Goal: Task Accomplishment & Management: Use online tool/utility

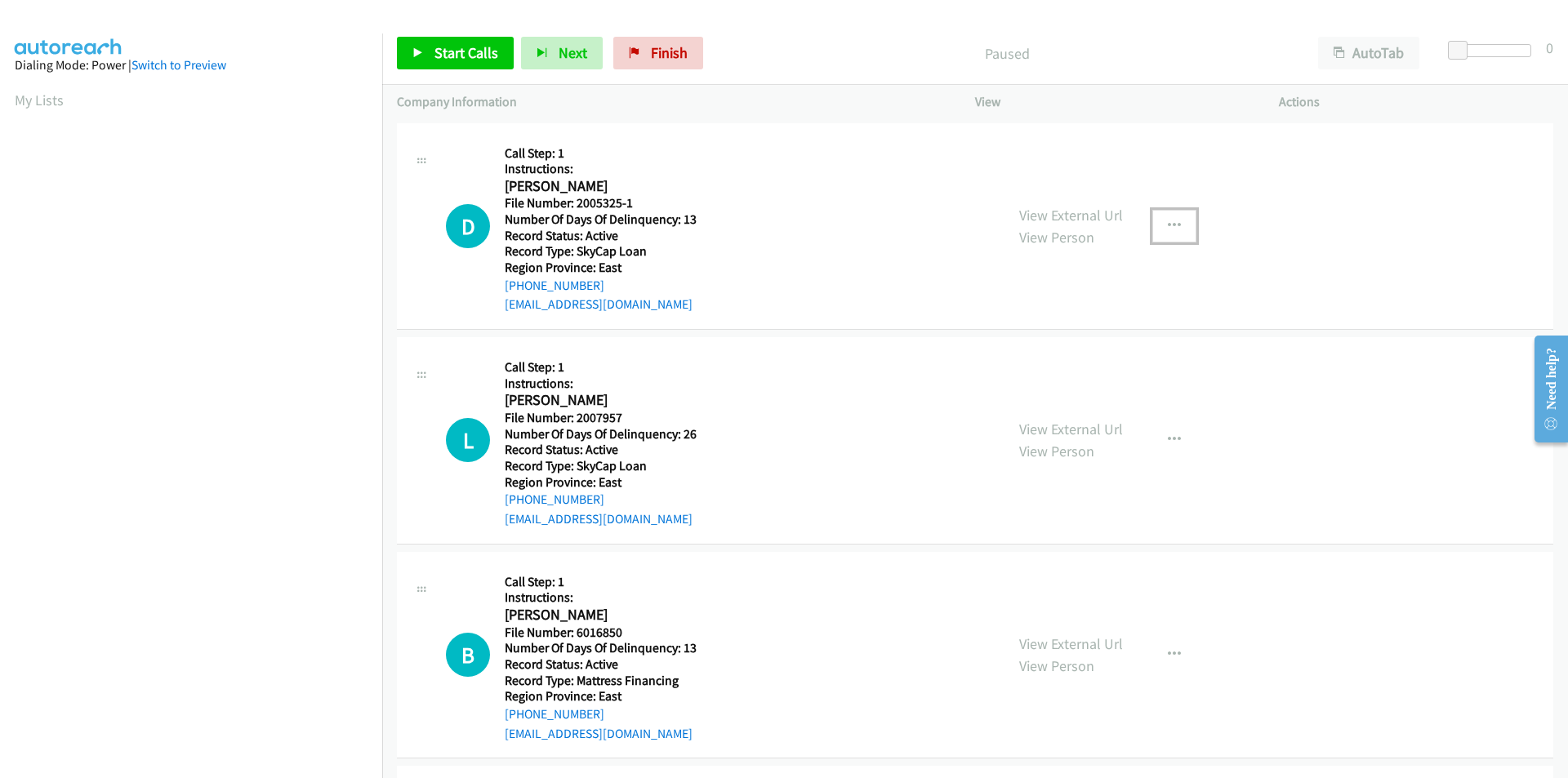
click at [1170, 225] on icon "button" at bounding box center [1174, 226] width 13 height 13
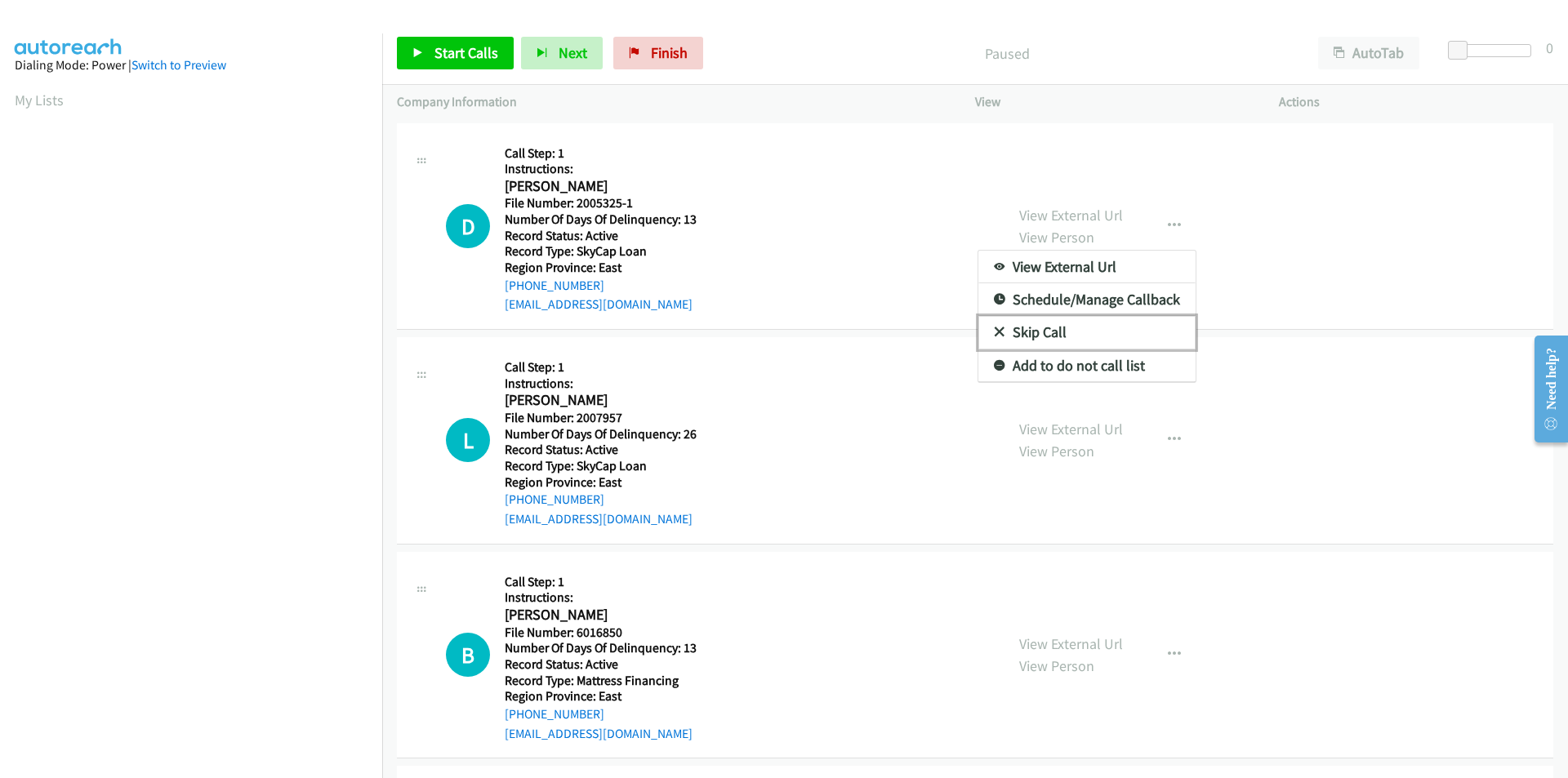
click at [1020, 334] on link "Skip Call" at bounding box center [1087, 333] width 218 height 32
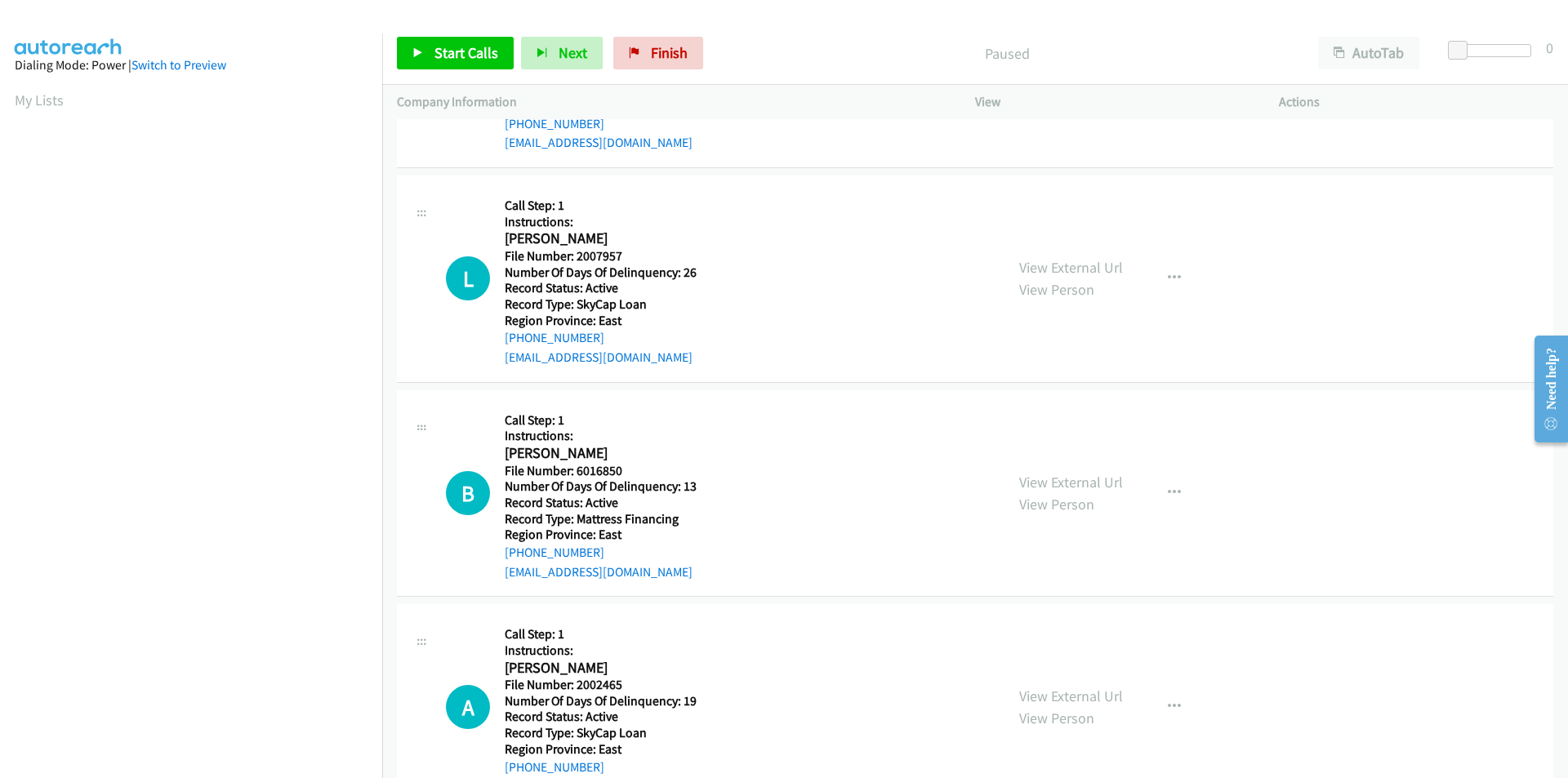
scroll to position [163, 0]
click at [458, 47] on span "Start Calls" at bounding box center [466, 53] width 64 height 19
click at [458, 47] on span "Pause" at bounding box center [452, 53] width 37 height 19
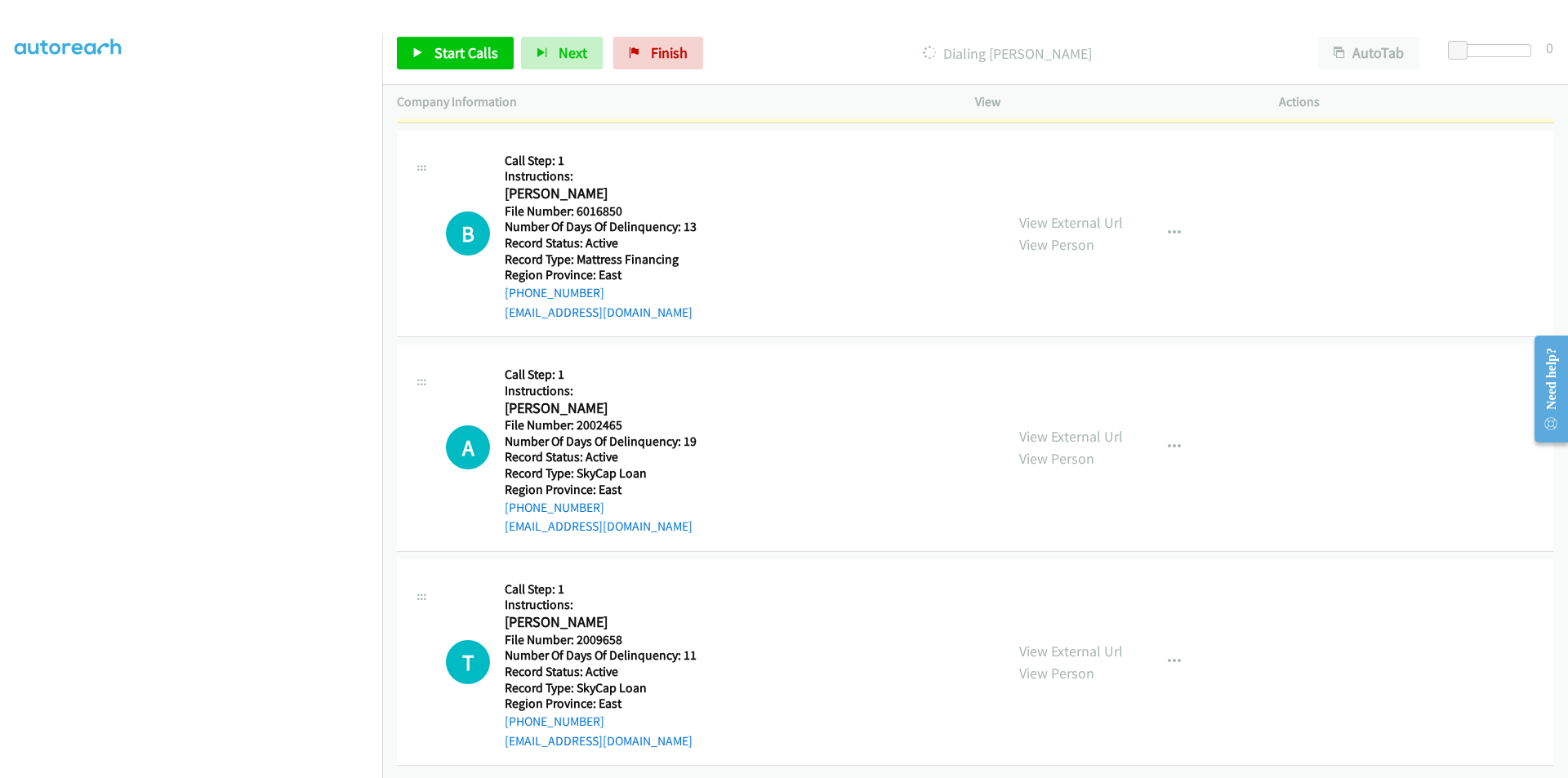
scroll to position [468, 0]
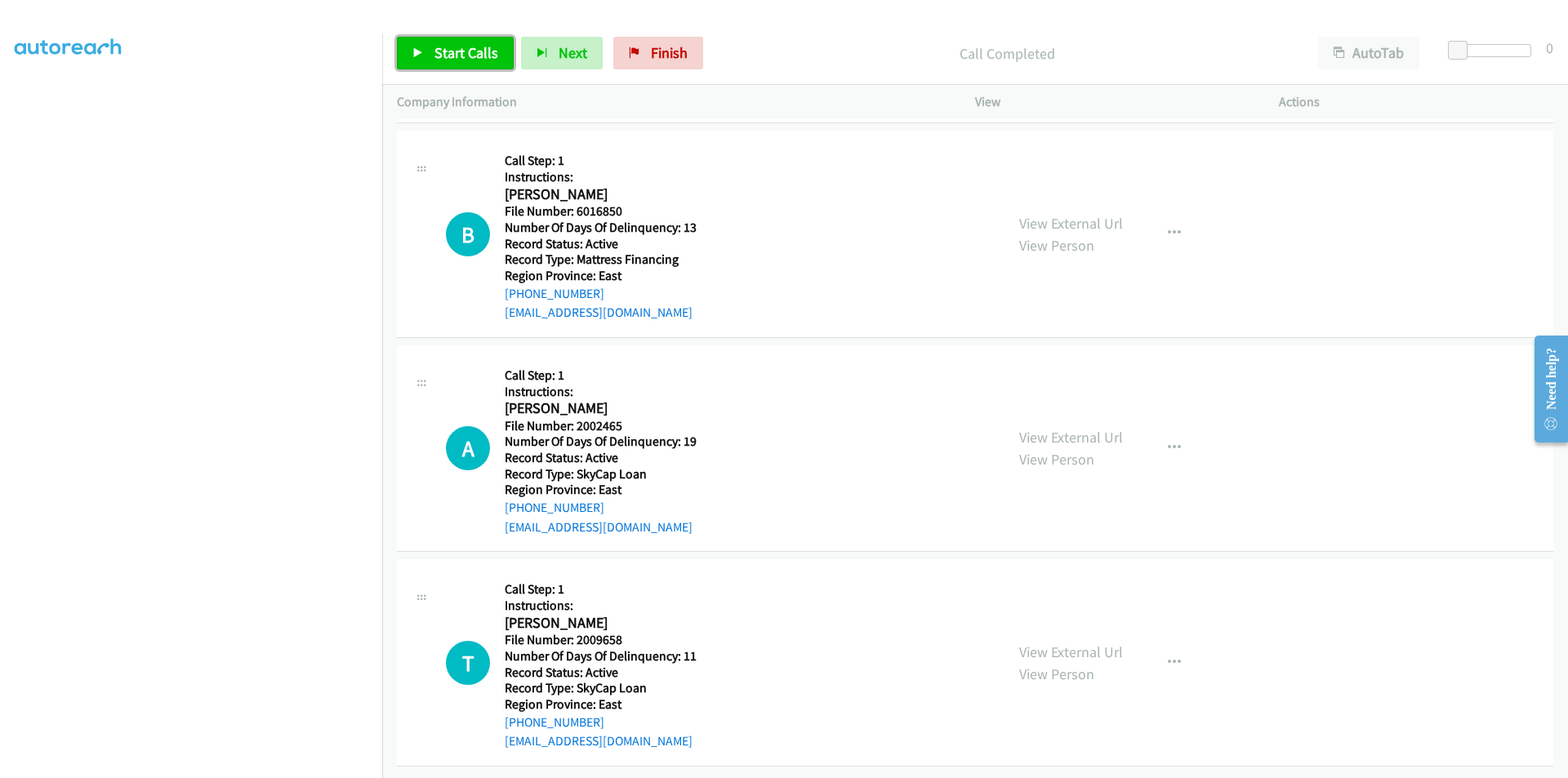
click at [433, 53] on link "Start Calls" at bounding box center [455, 53] width 117 height 32
click at [433, 53] on link "Pause" at bounding box center [441, 53] width 90 height 32
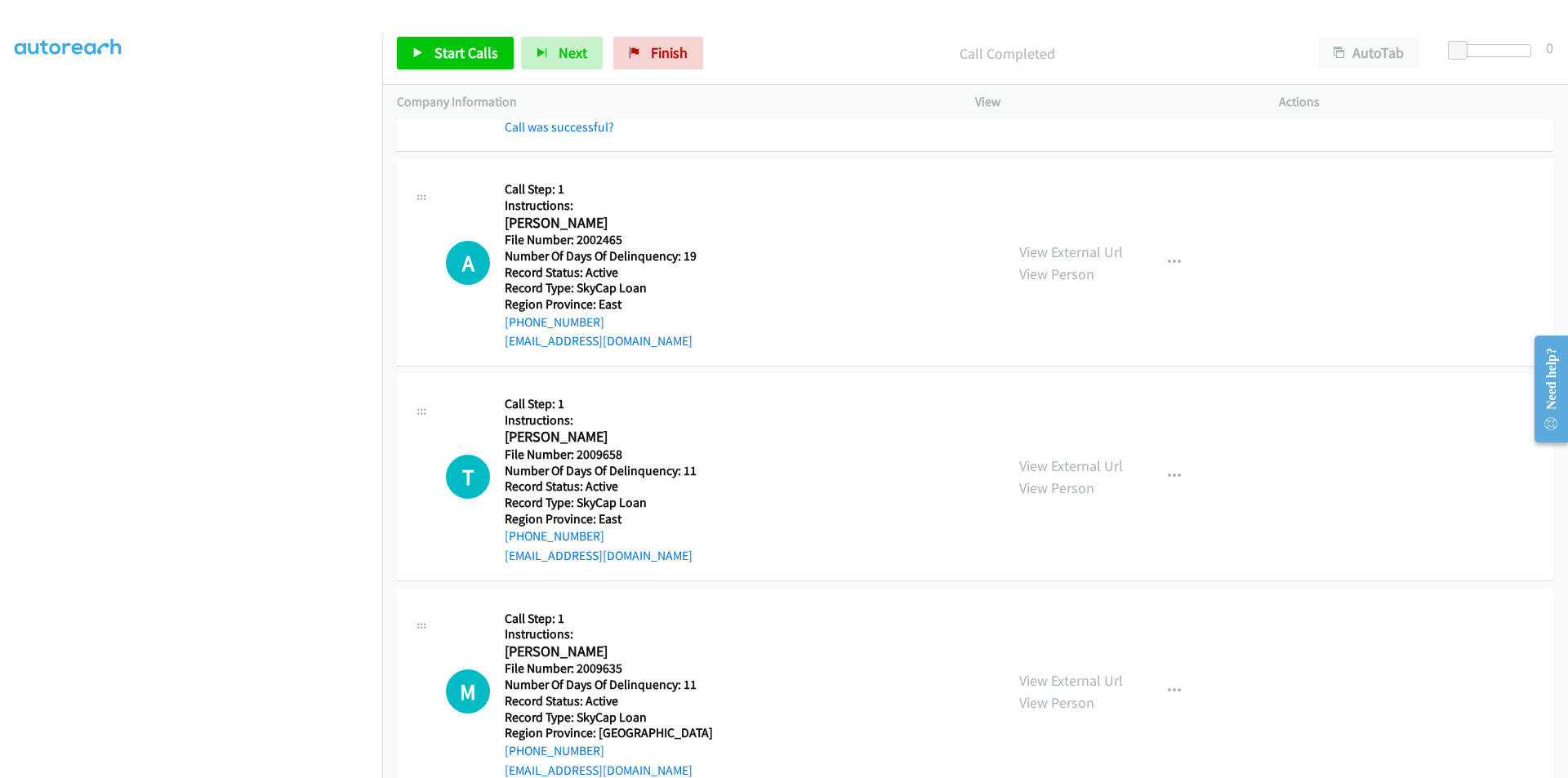
scroll to position [713, 0]
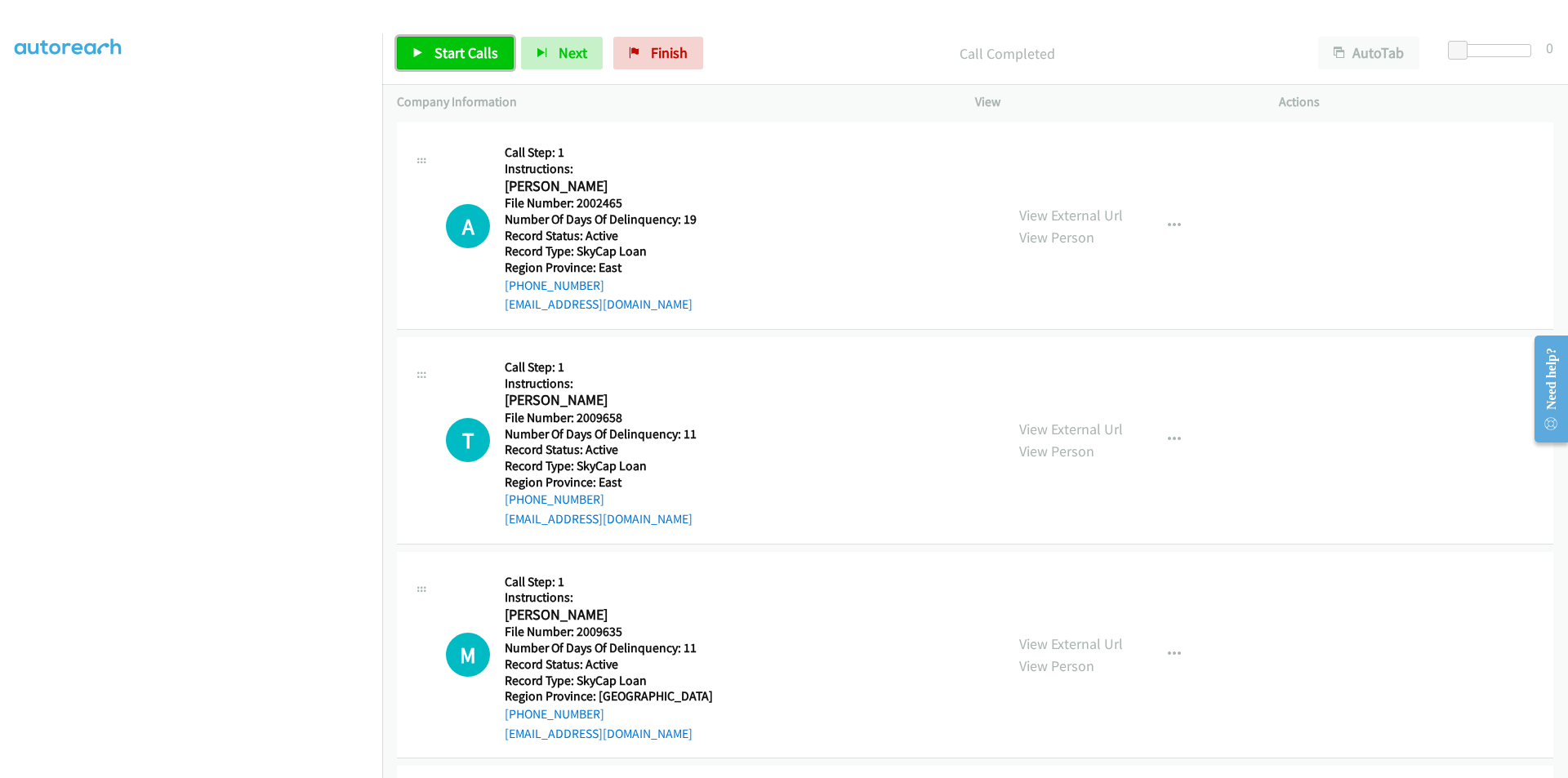
click at [487, 51] on span "Start Calls" at bounding box center [466, 53] width 64 height 19
click at [470, 51] on span "Pause" at bounding box center [452, 53] width 37 height 19
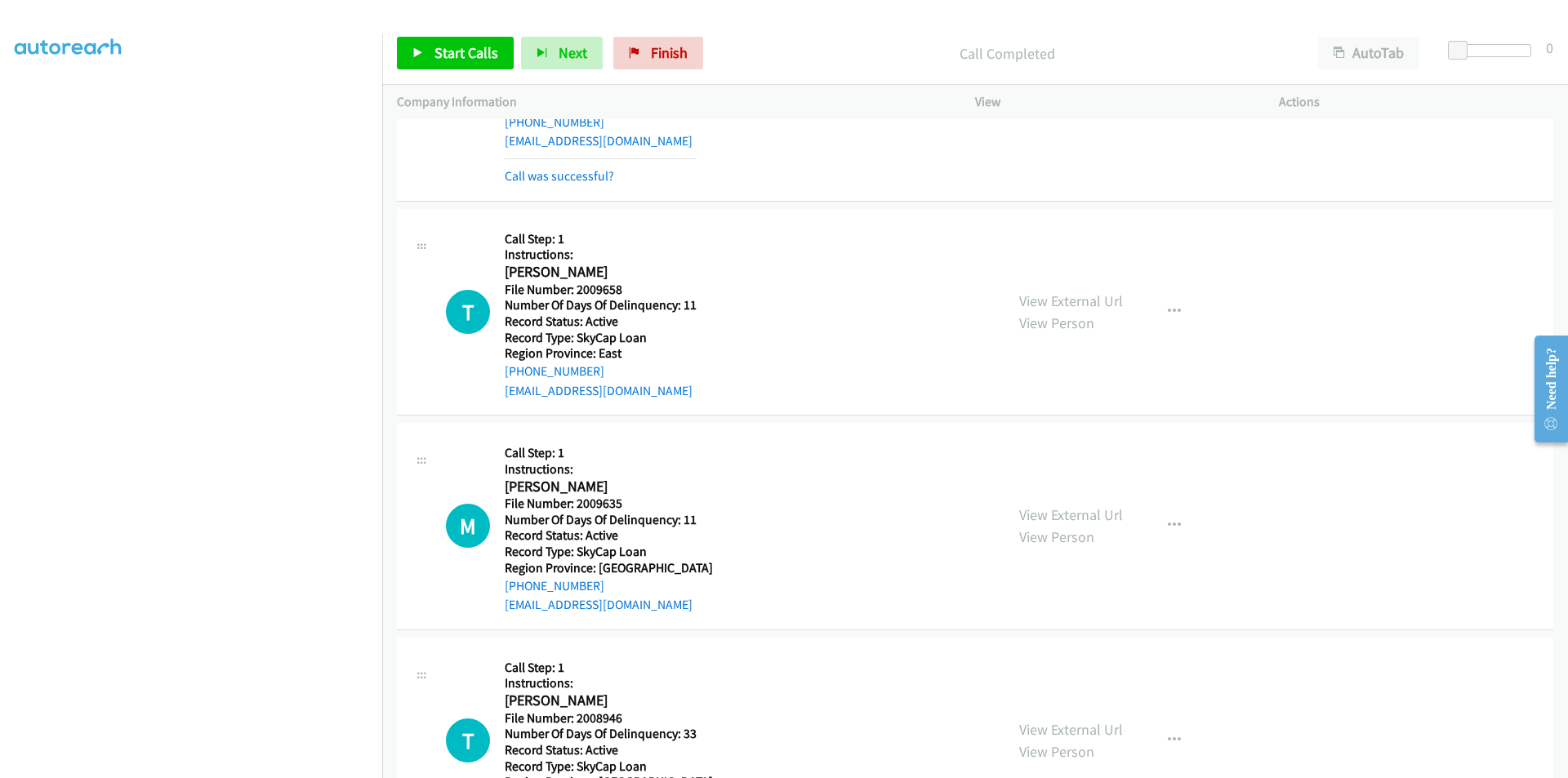
scroll to position [958, 0]
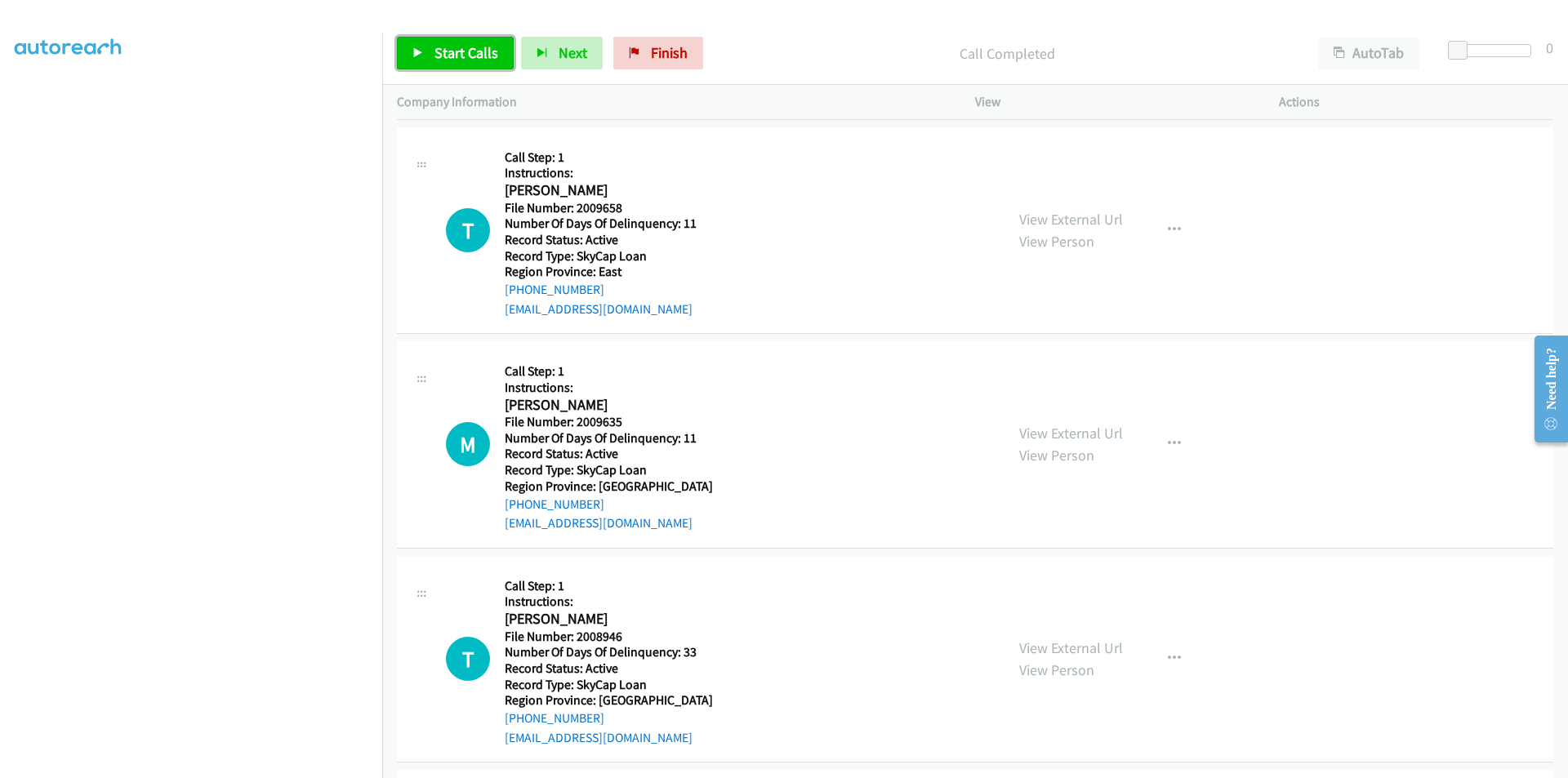
click at [458, 49] on span "Start Calls" at bounding box center [466, 53] width 64 height 19
click at [458, 49] on span "Pause" at bounding box center [452, 53] width 37 height 19
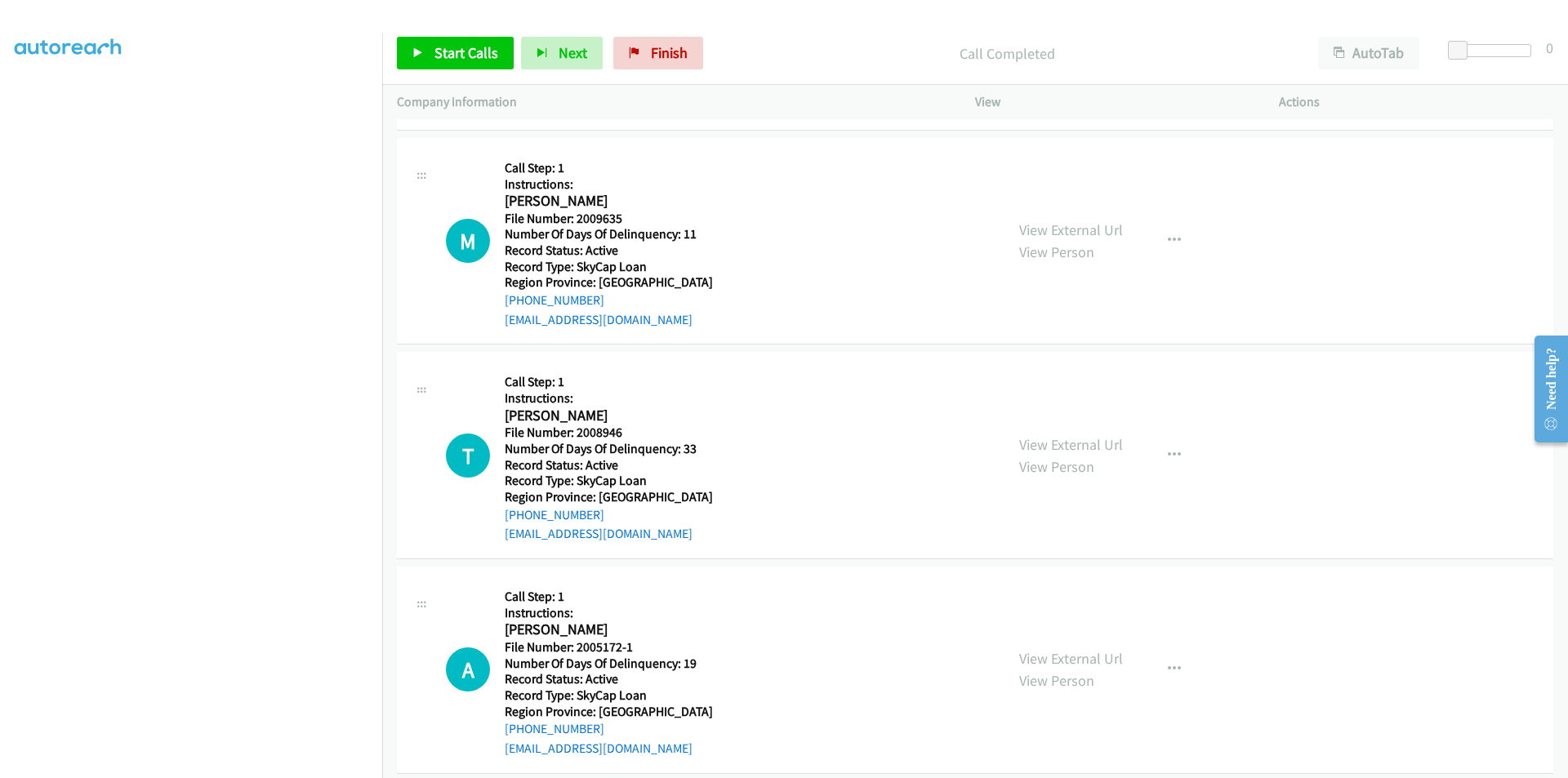
scroll to position [1203, 0]
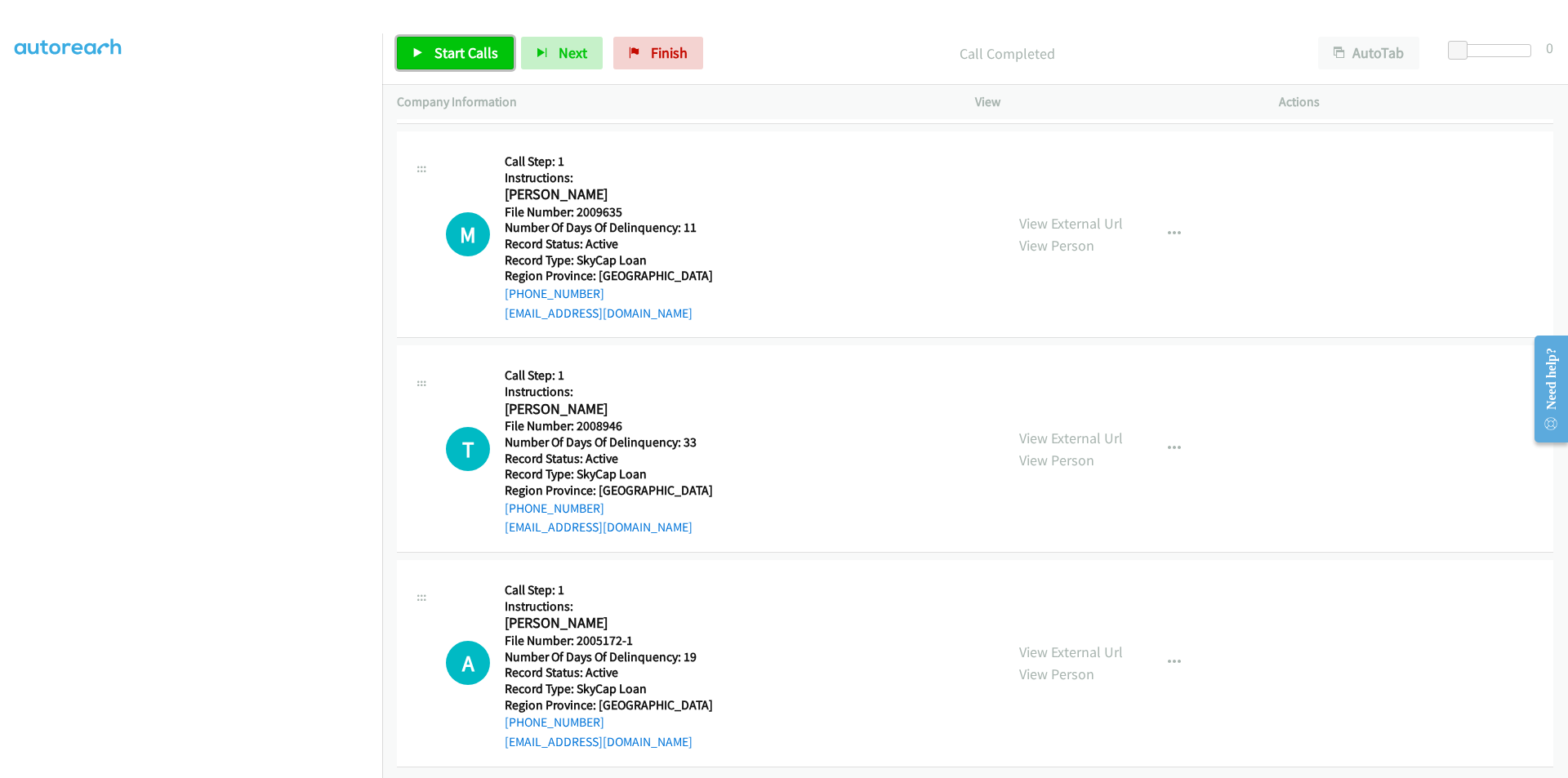
click at [458, 55] on span "Start Calls" at bounding box center [466, 53] width 64 height 19
click at [457, 44] on span "Pause" at bounding box center [452, 53] width 37 height 19
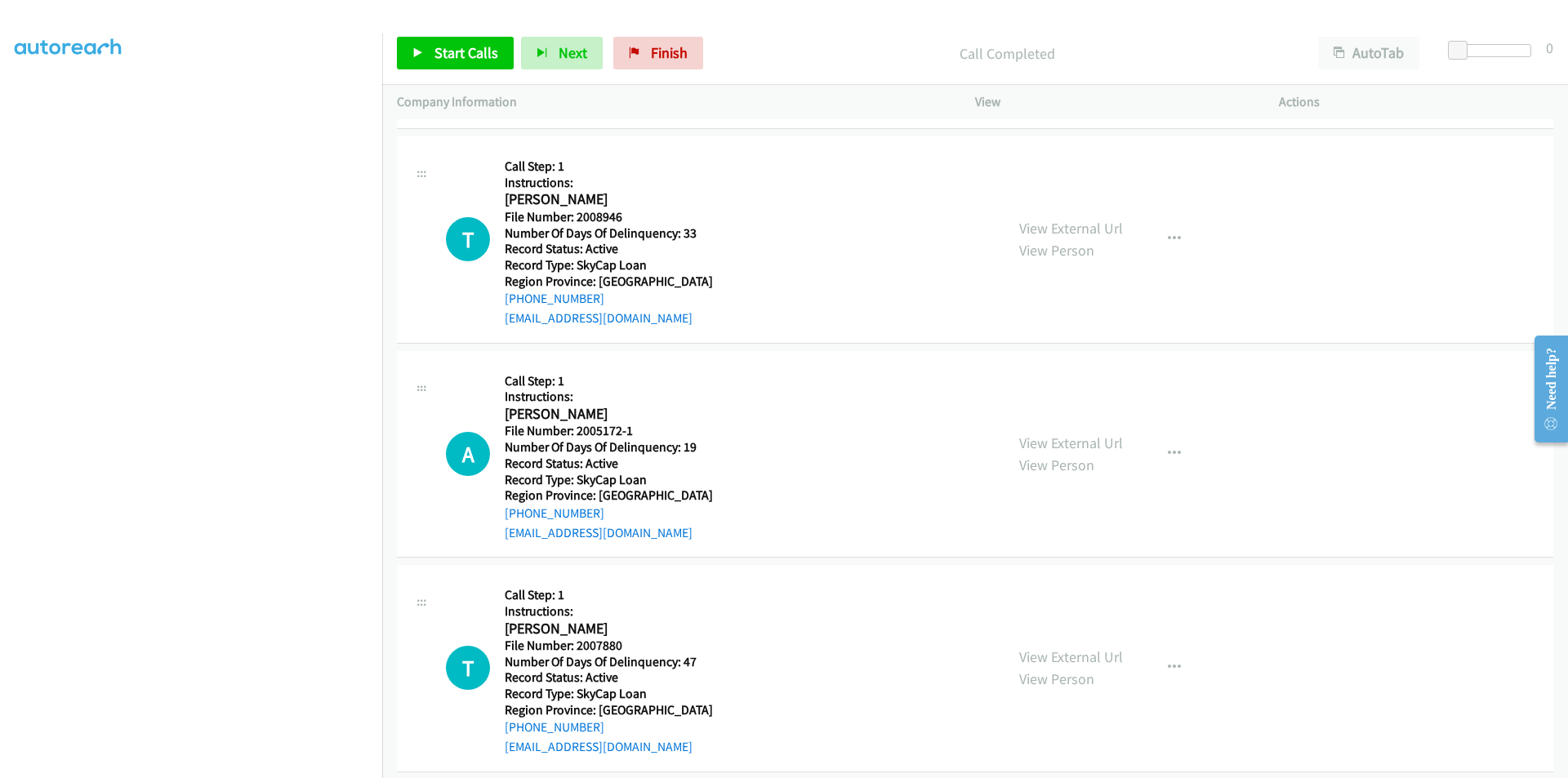
scroll to position [1449, 0]
click at [450, 51] on span "Start Calls" at bounding box center [466, 53] width 64 height 19
click at [450, 51] on span "Pause" at bounding box center [452, 53] width 37 height 19
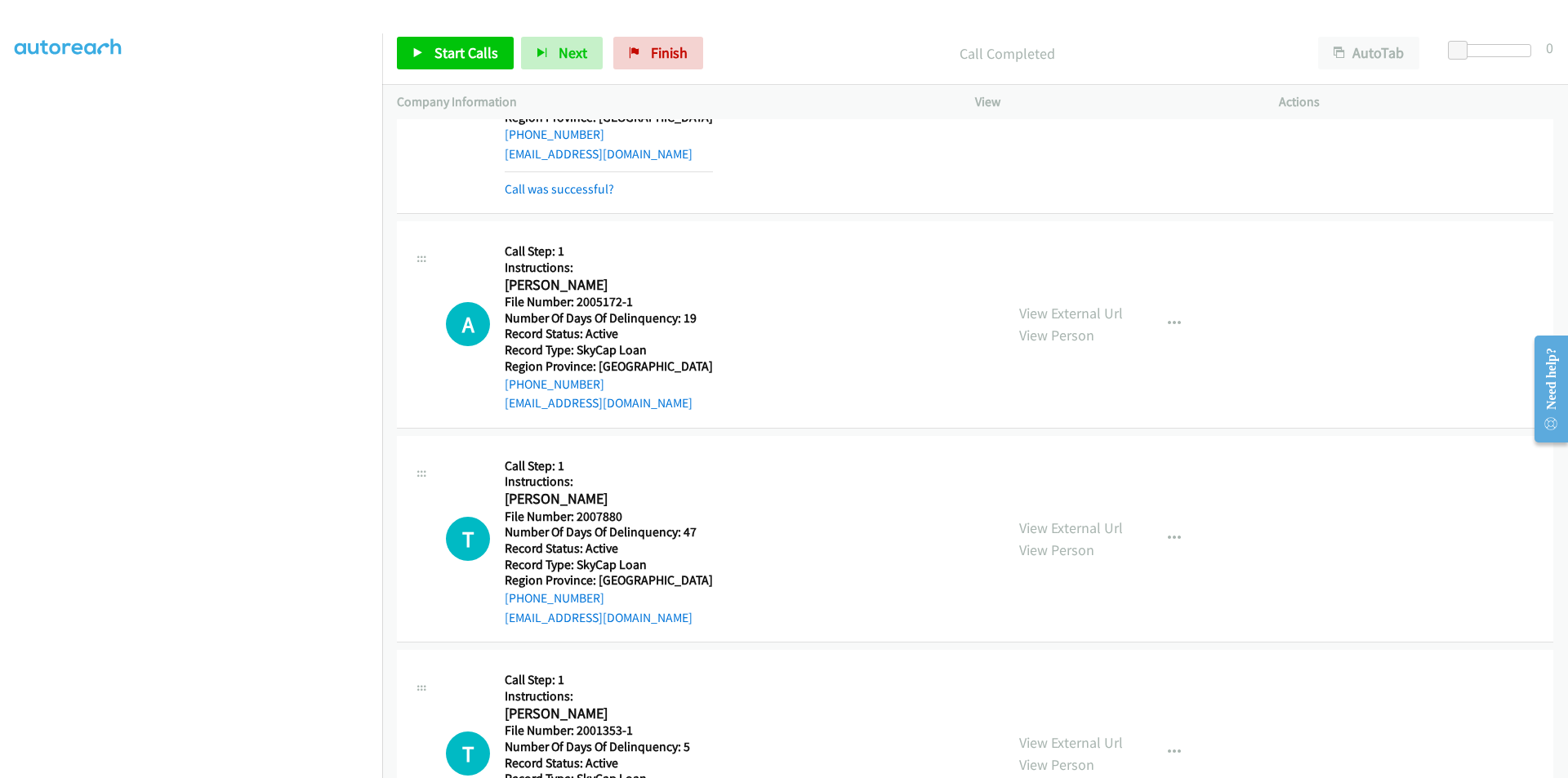
scroll to position [1693, 0]
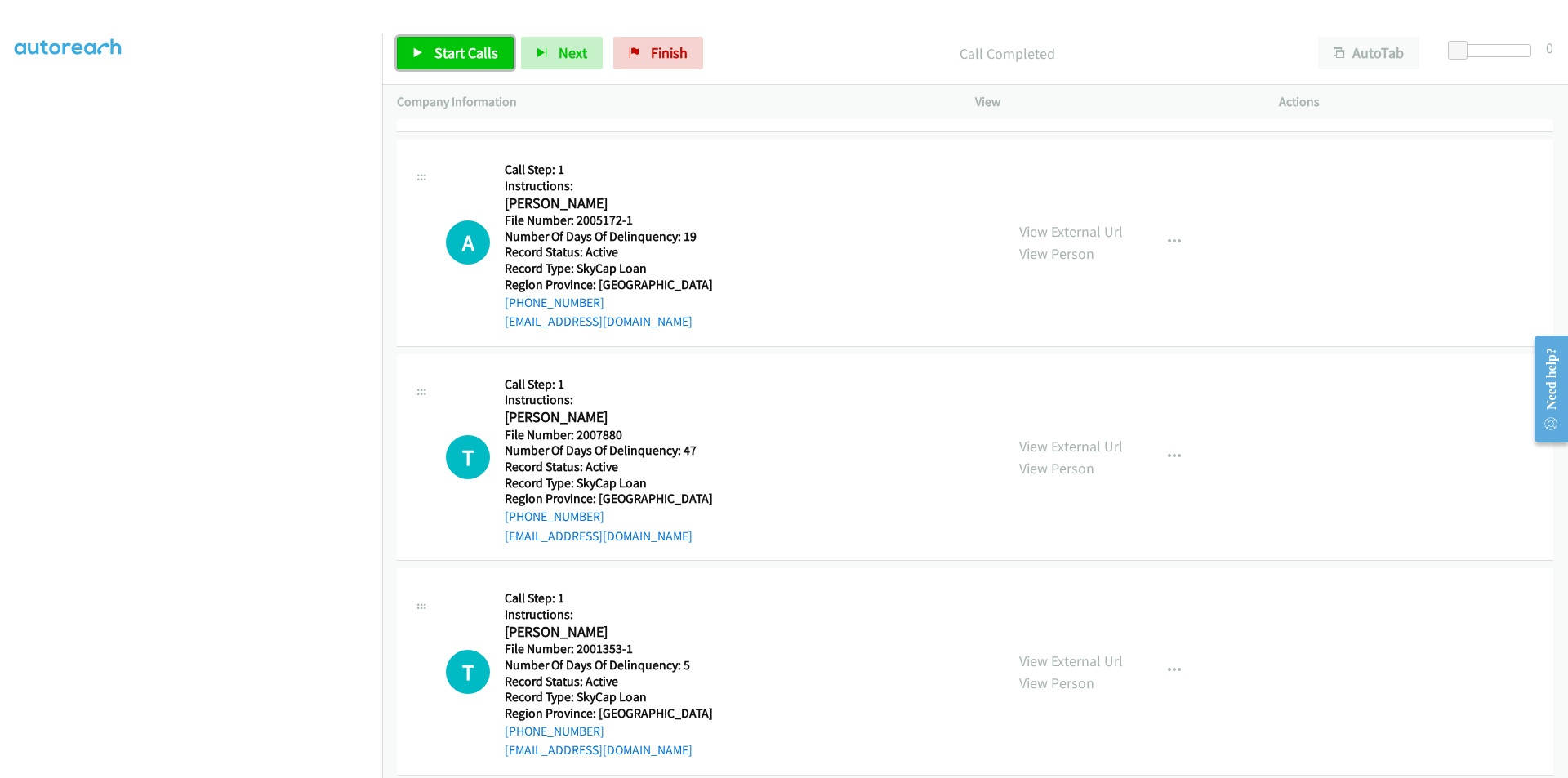
click at [450, 49] on span "Start Calls" at bounding box center [466, 53] width 64 height 19
click at [450, 49] on span "Pause" at bounding box center [452, 53] width 37 height 19
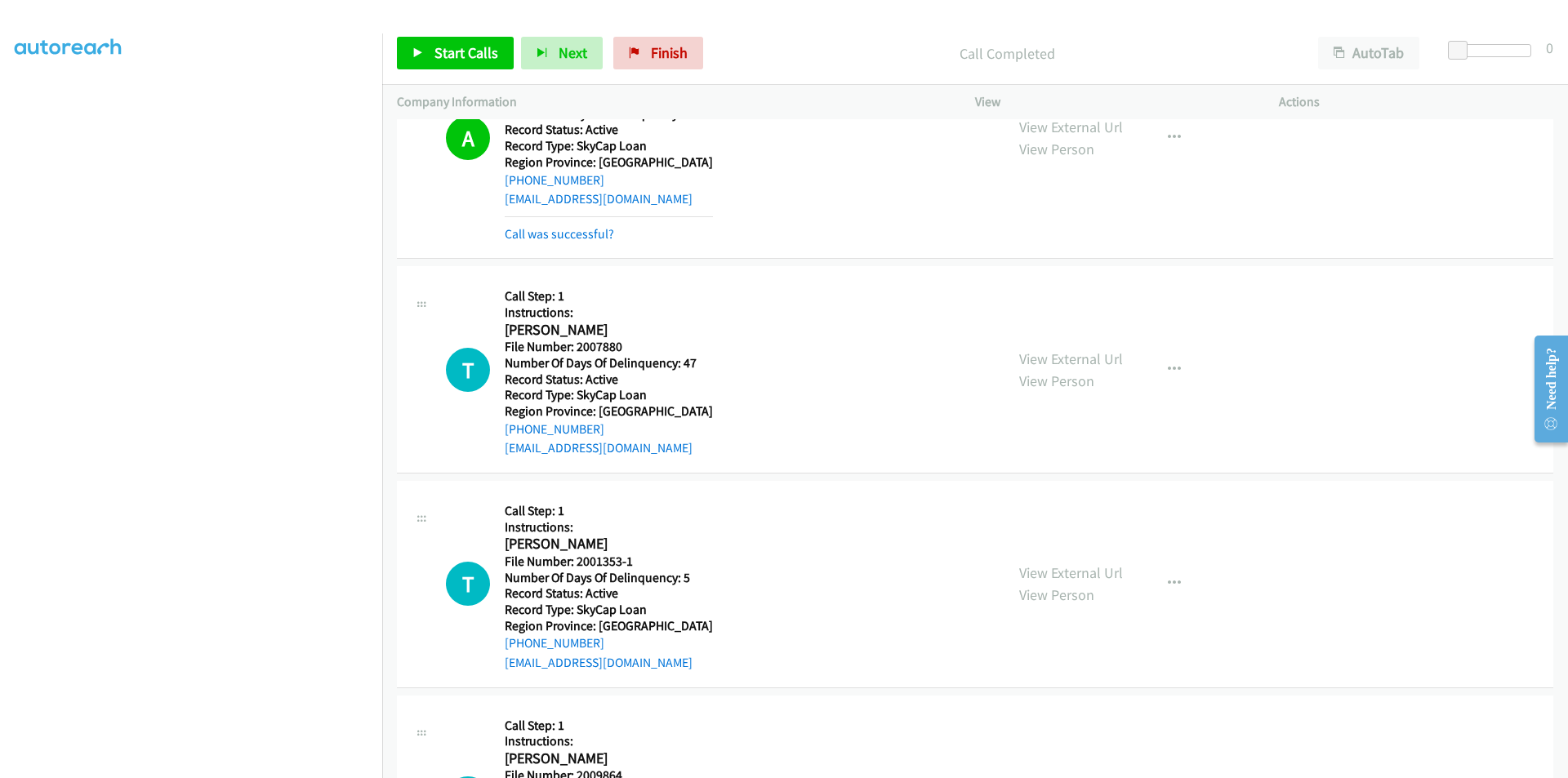
scroll to position [1938, 0]
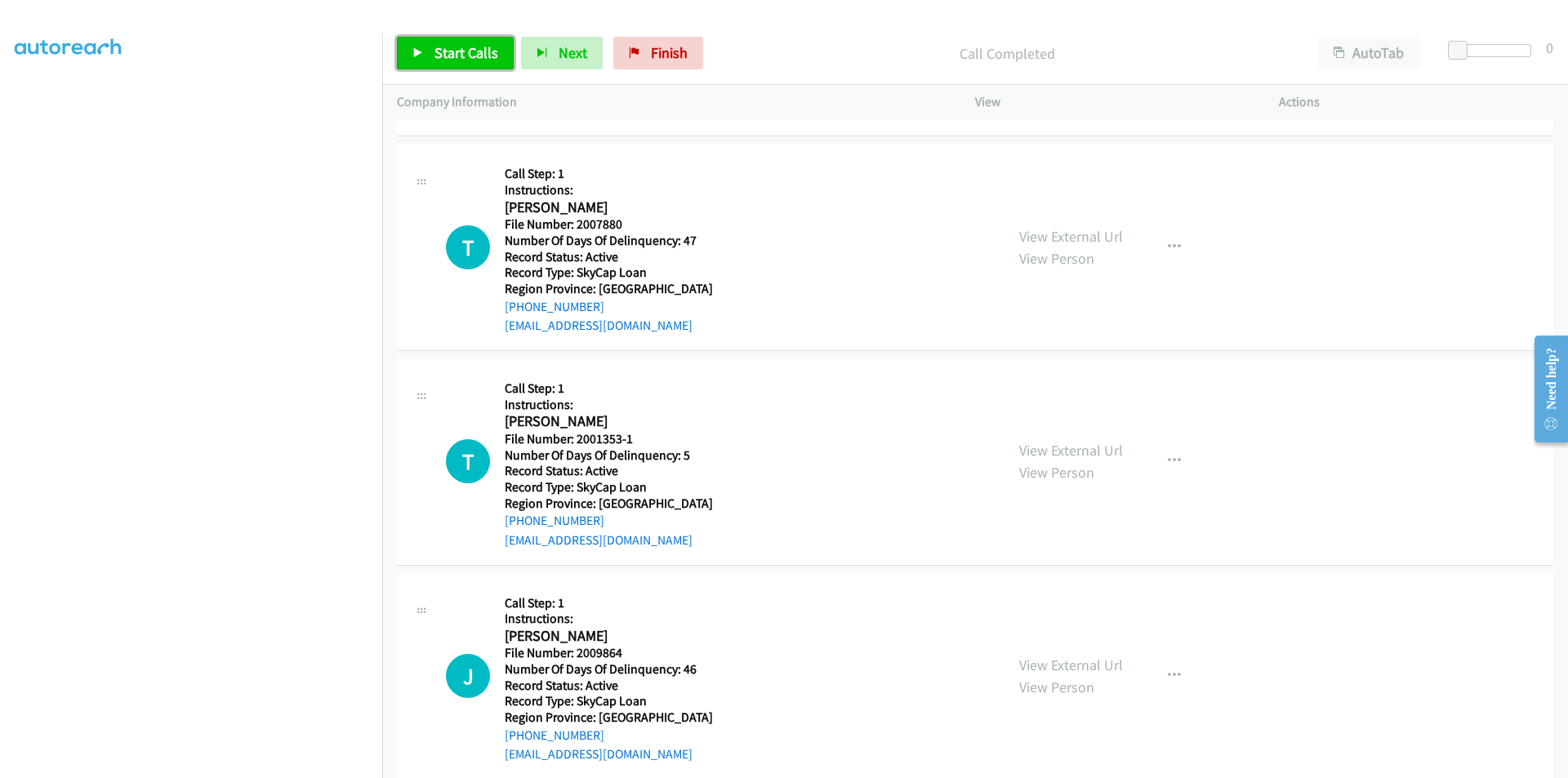
click at [443, 48] on span "Start Calls" at bounding box center [466, 53] width 64 height 19
click at [444, 49] on span "Pause" at bounding box center [452, 53] width 37 height 19
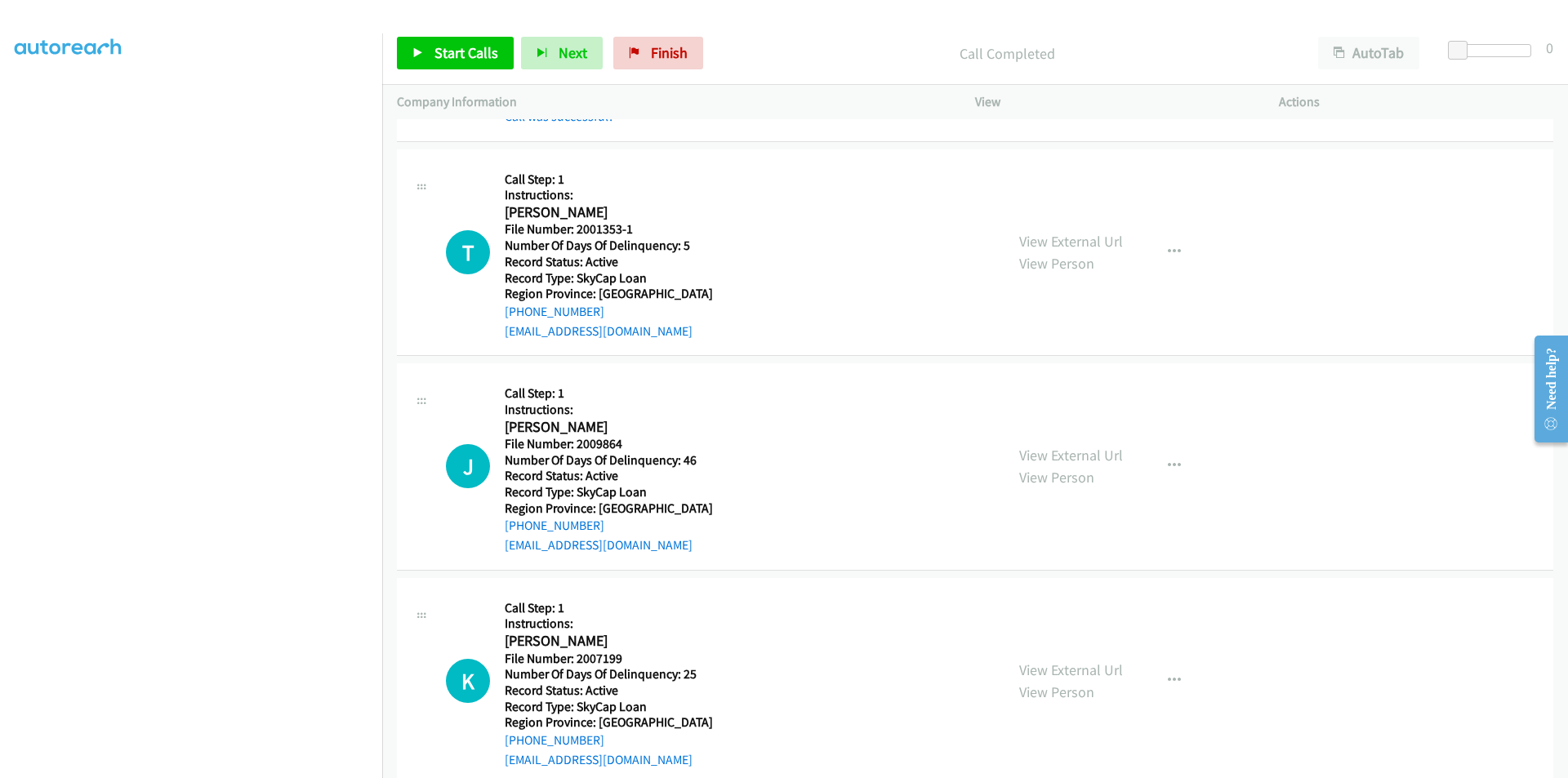
scroll to position [2183, 0]
click at [453, 46] on span "Start Calls" at bounding box center [466, 53] width 64 height 19
click at [453, 46] on span "Pause" at bounding box center [452, 53] width 37 height 19
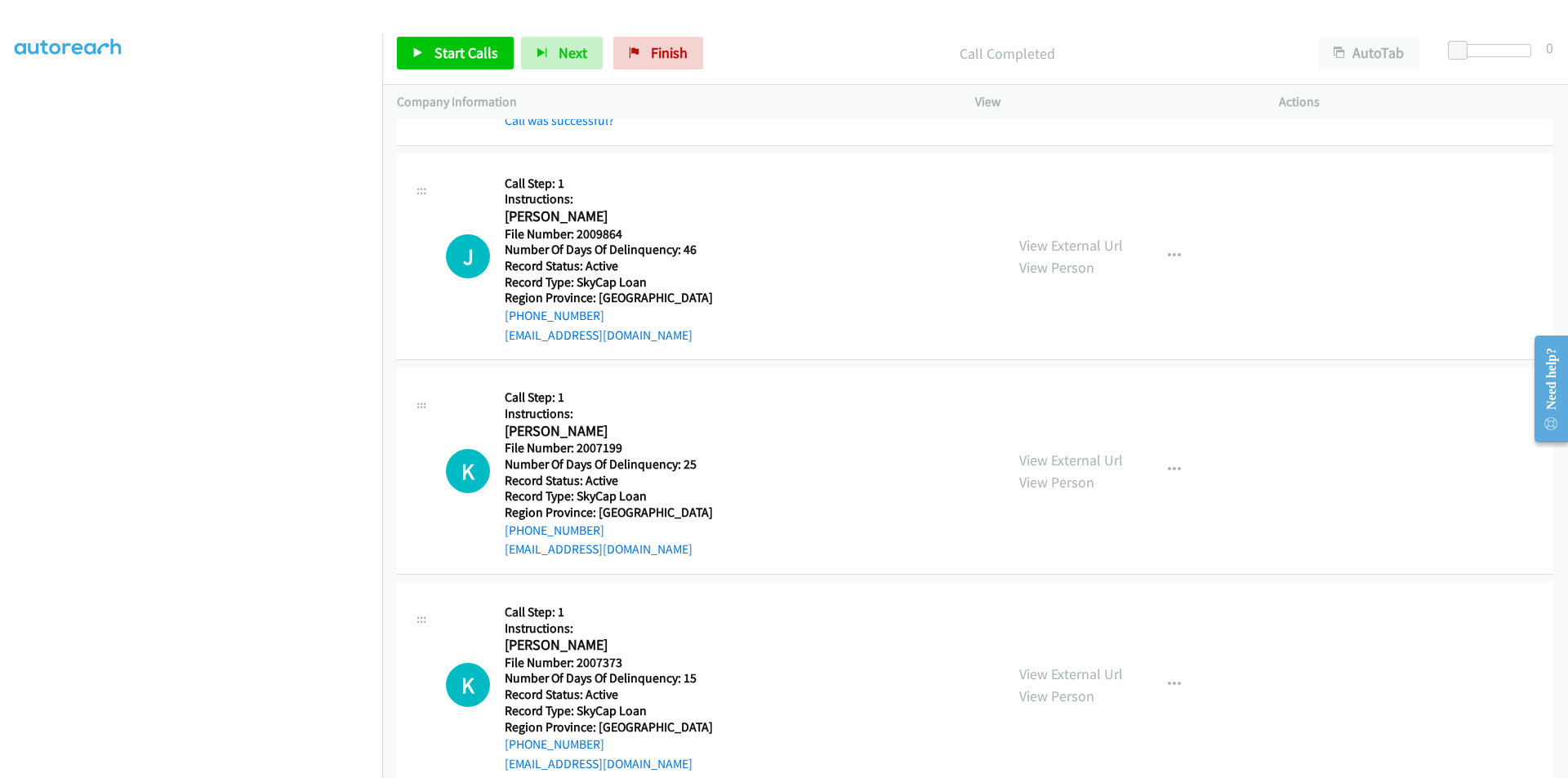
scroll to position [2428, 0]
click at [437, 45] on span "Start Calls" at bounding box center [466, 53] width 64 height 19
click at [437, 45] on span "Pause" at bounding box center [452, 53] width 37 height 19
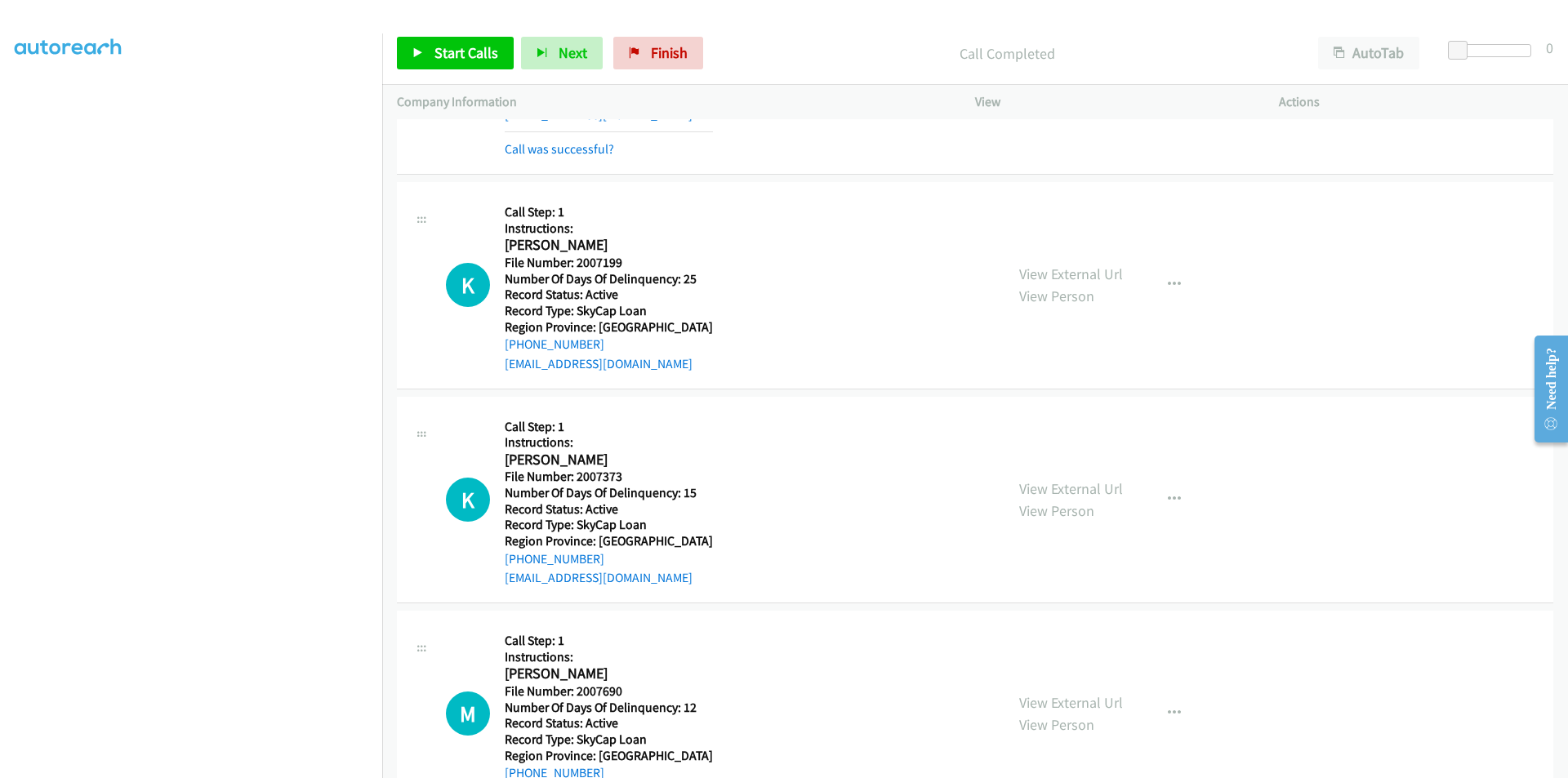
scroll to position [2674, 0]
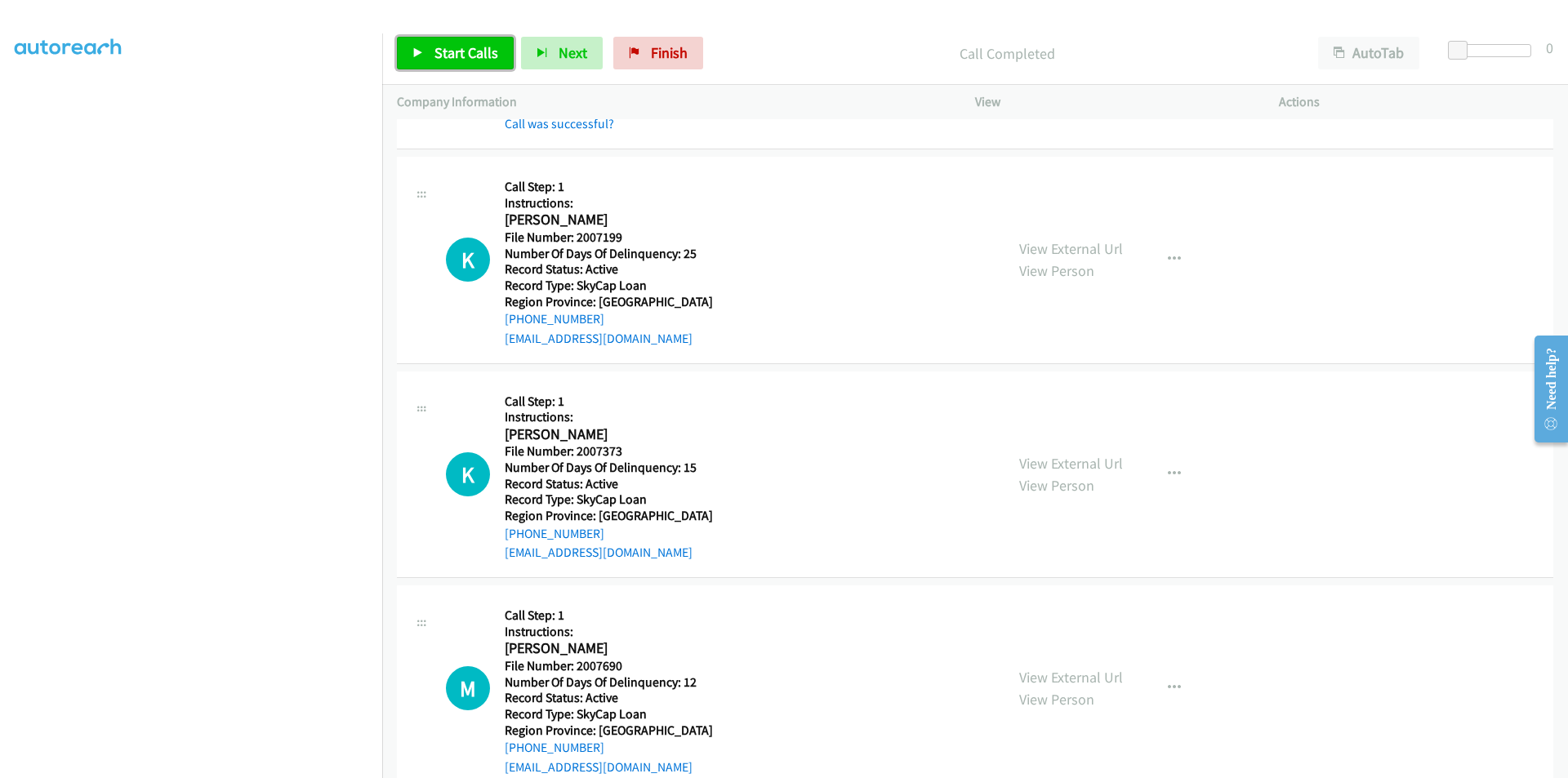
click at [476, 43] on link "Start Calls" at bounding box center [455, 53] width 117 height 32
click at [476, 43] on link "Pause" at bounding box center [441, 53] width 90 height 32
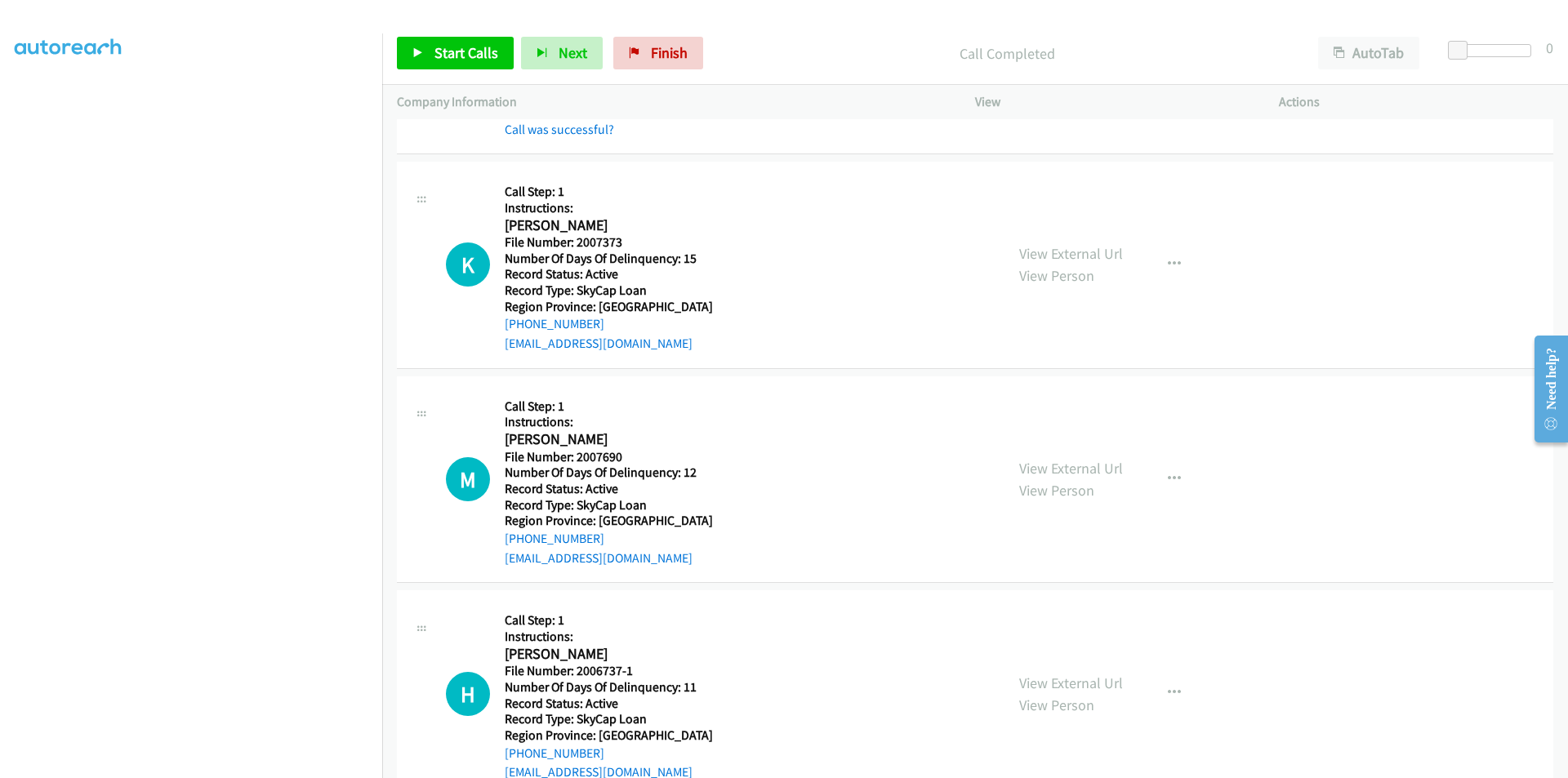
scroll to position [2918, 0]
click at [1168, 264] on icon "button" at bounding box center [1174, 264] width 13 height 13
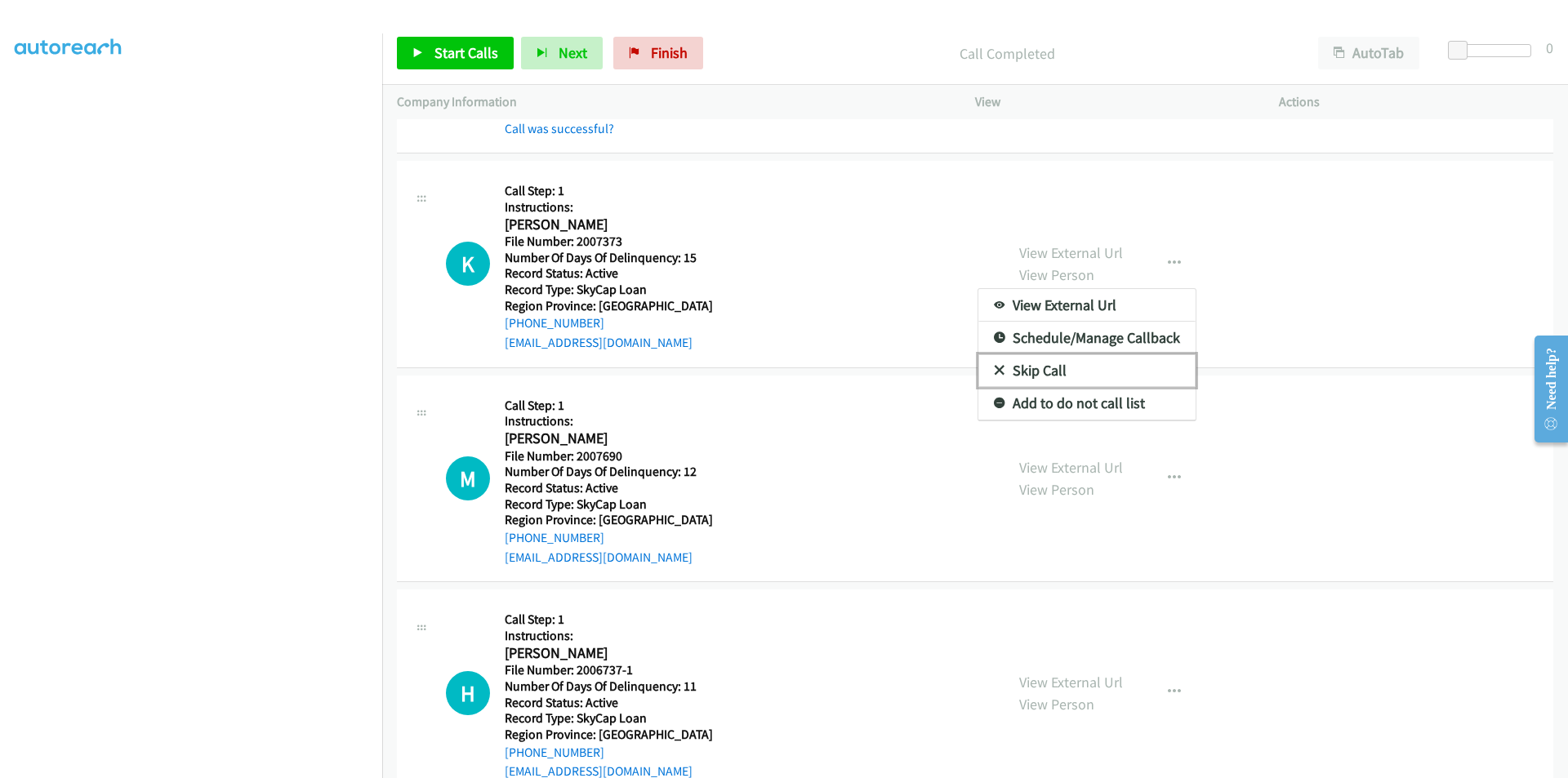
click at [1084, 370] on link "Skip Call" at bounding box center [1087, 371] width 218 height 32
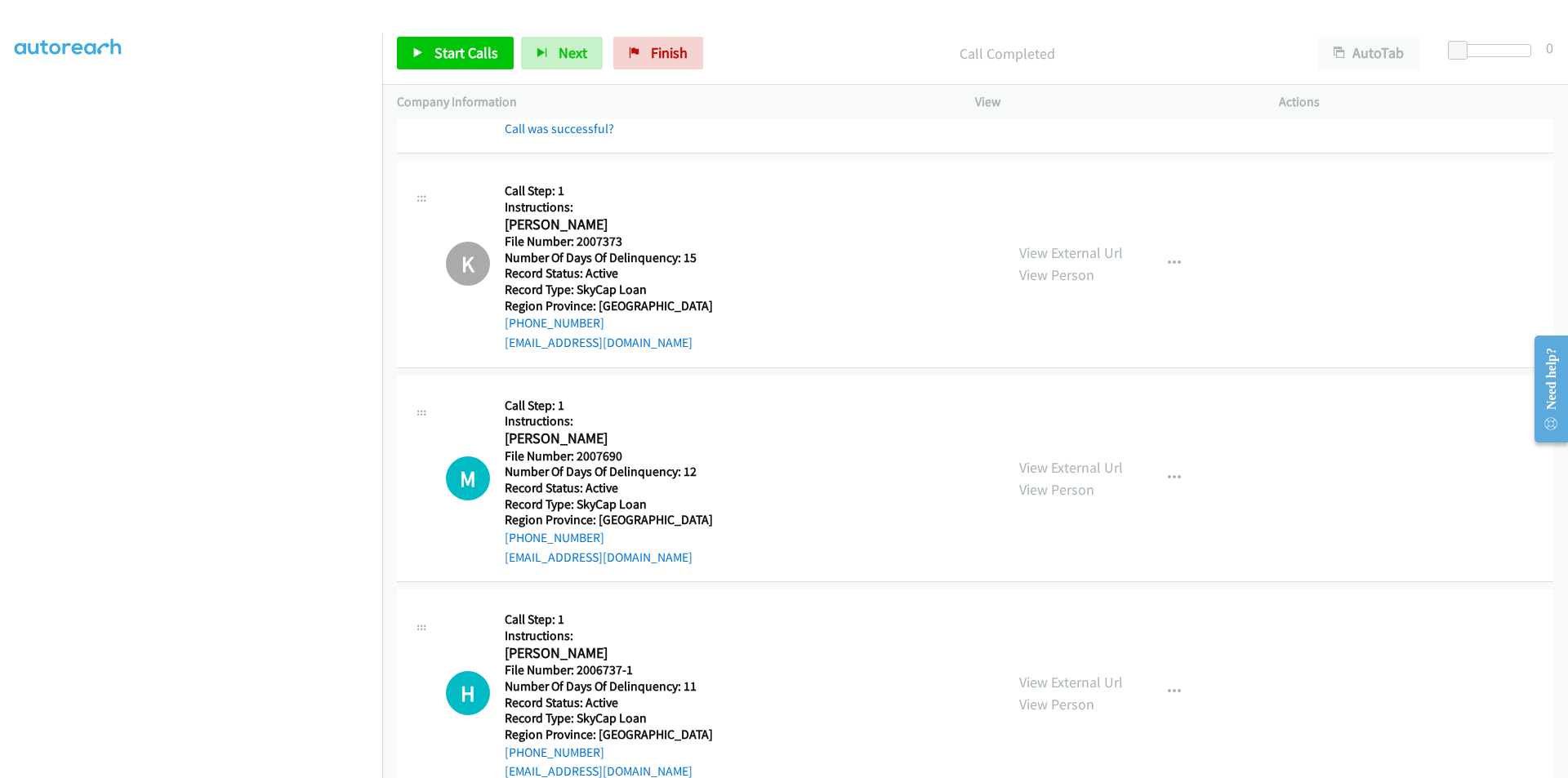
scroll to position [3163, 0]
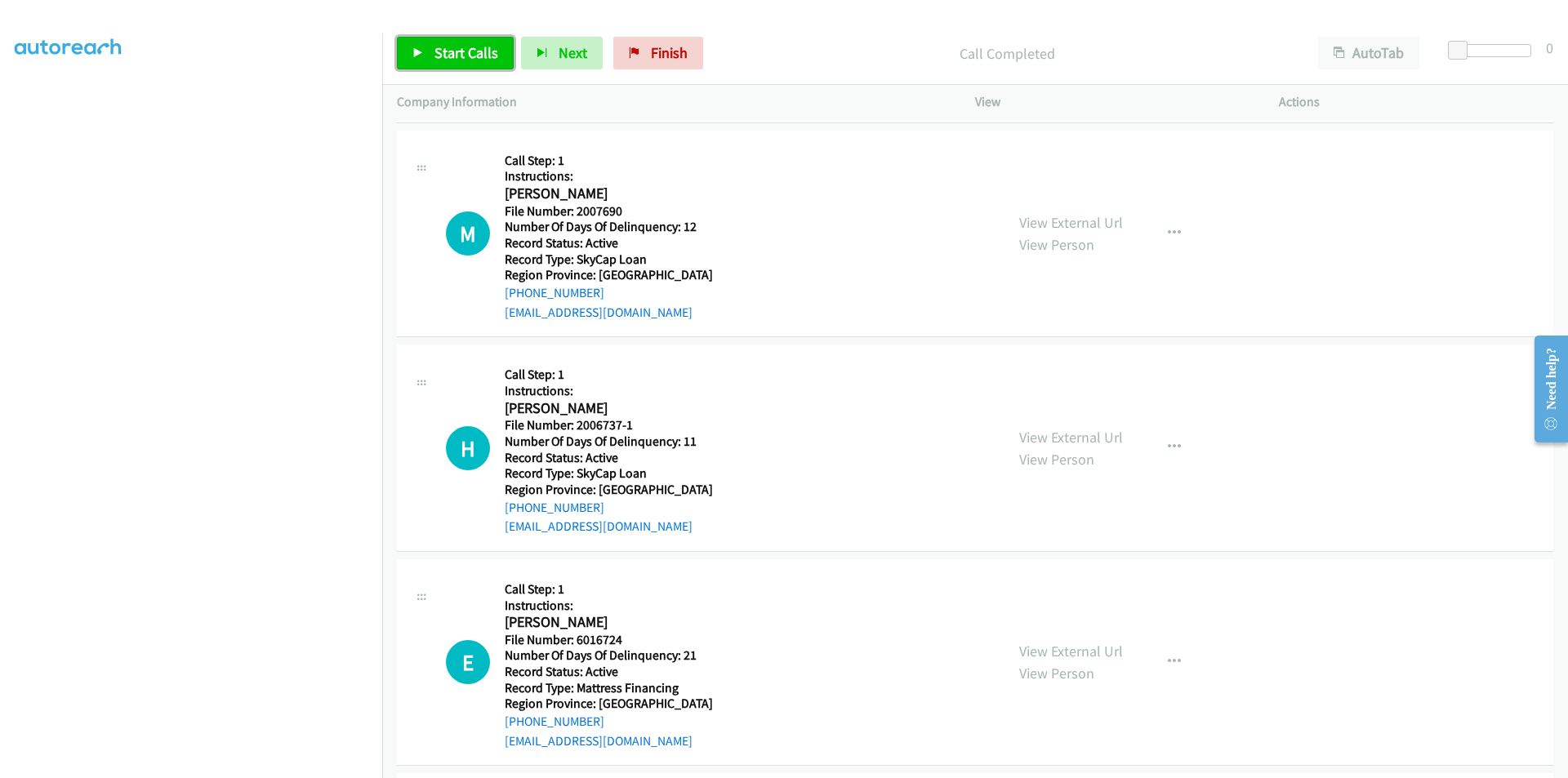
click at [454, 44] on span "Start Calls" at bounding box center [466, 53] width 64 height 19
click at [454, 44] on span "Pause" at bounding box center [452, 53] width 37 height 19
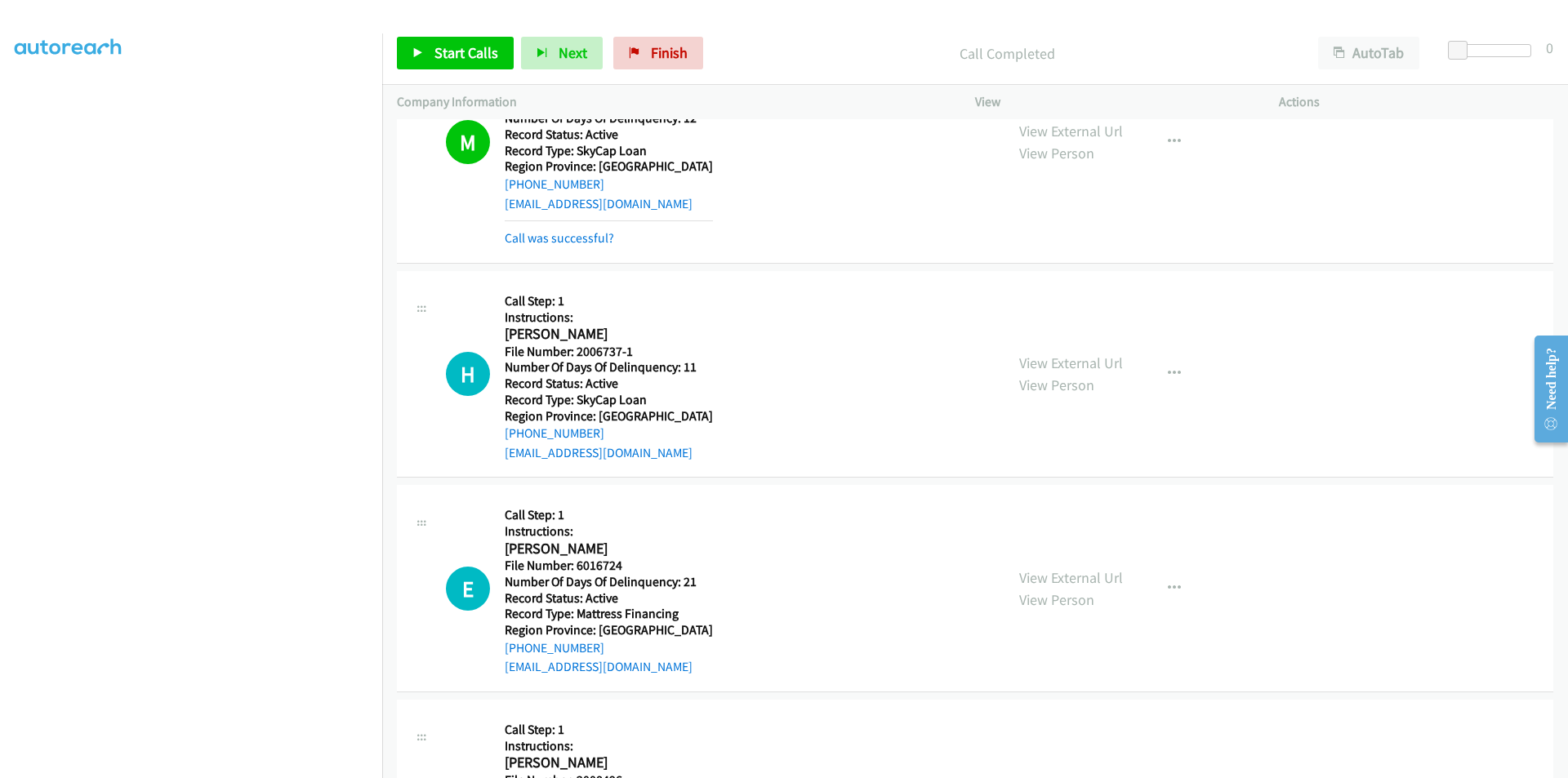
scroll to position [3425, 0]
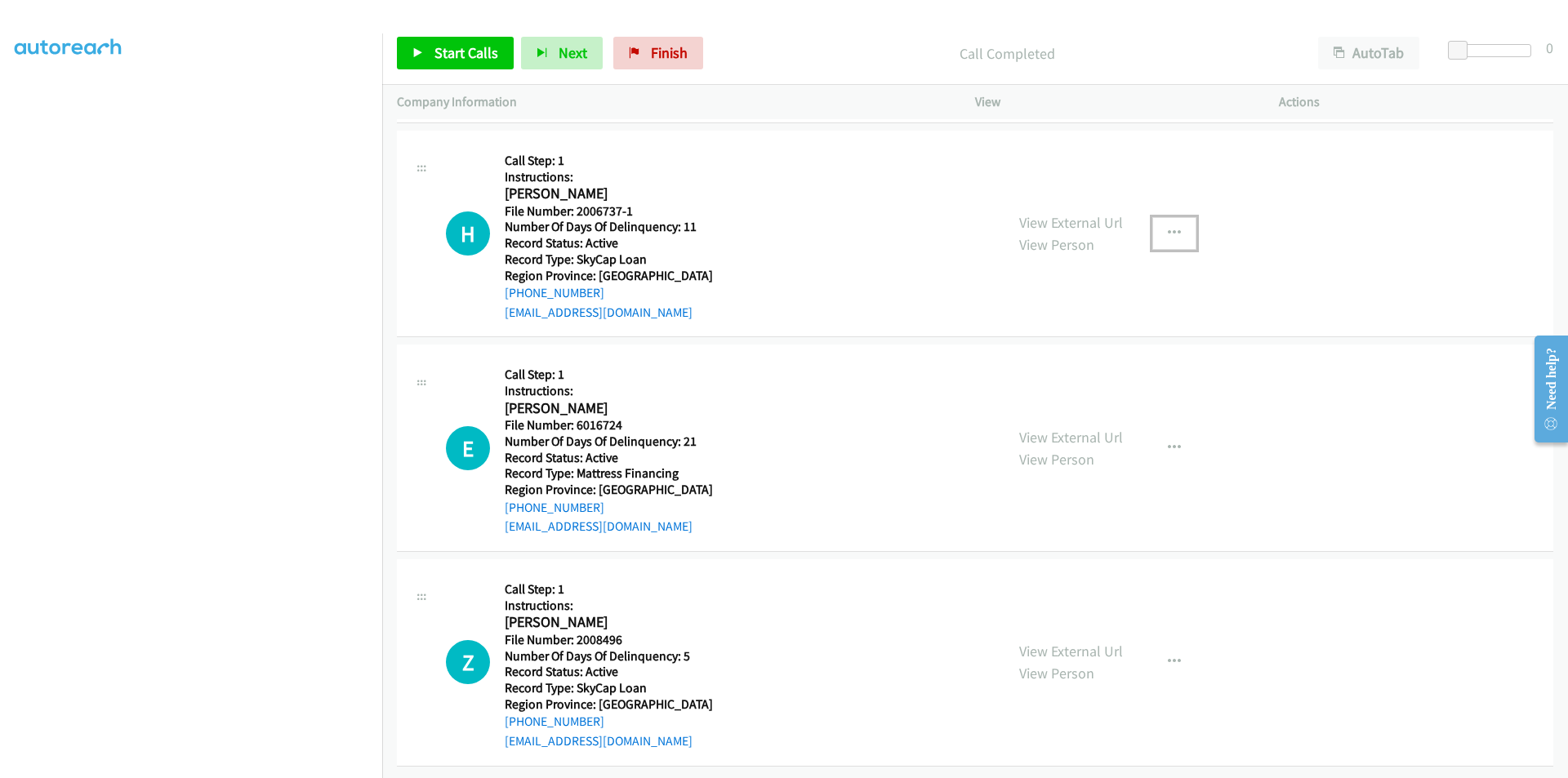
click at [1160, 219] on button "button" at bounding box center [1175, 234] width 44 height 32
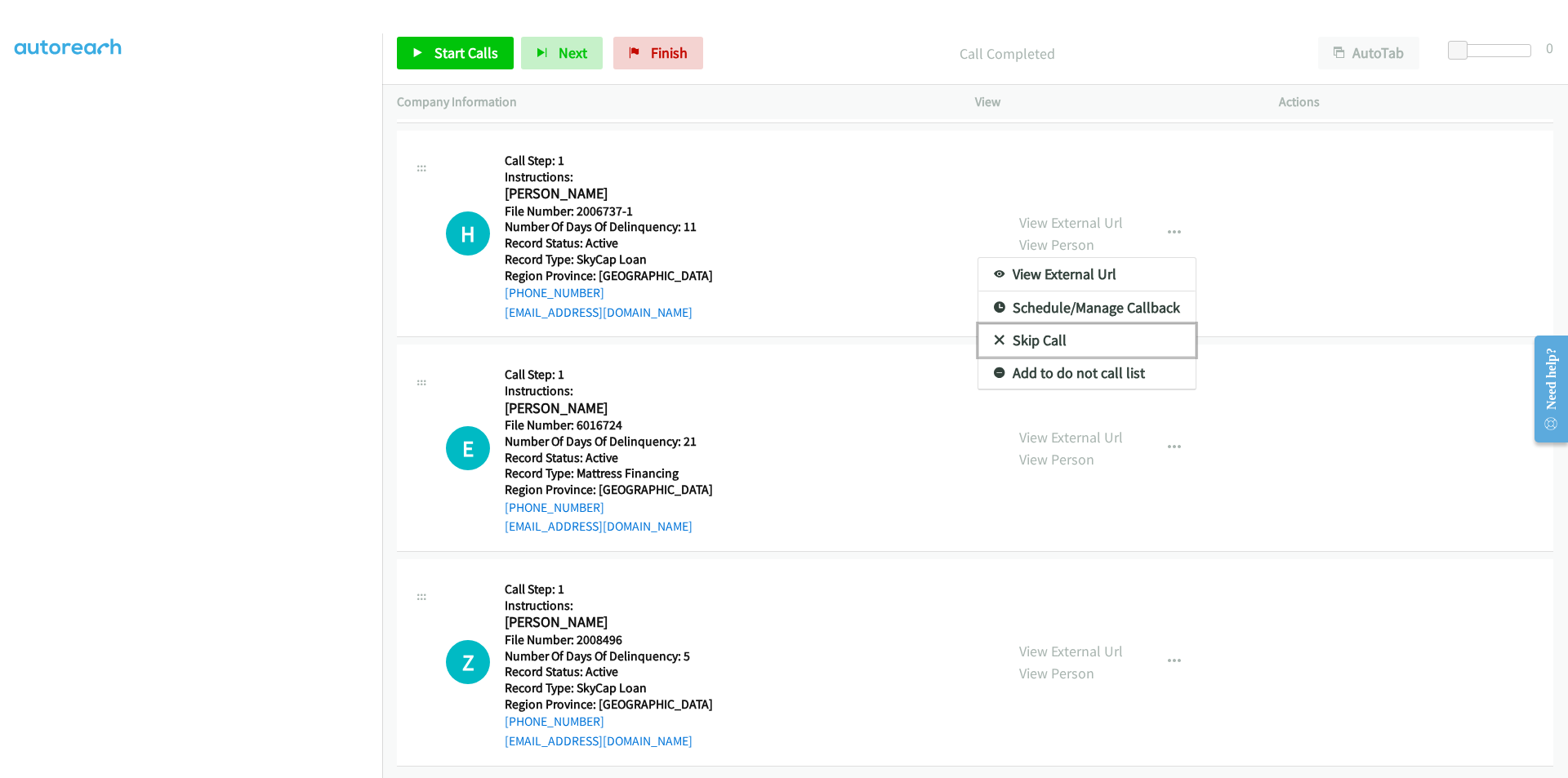
click at [1058, 329] on link "Skip Call" at bounding box center [1087, 340] width 218 height 32
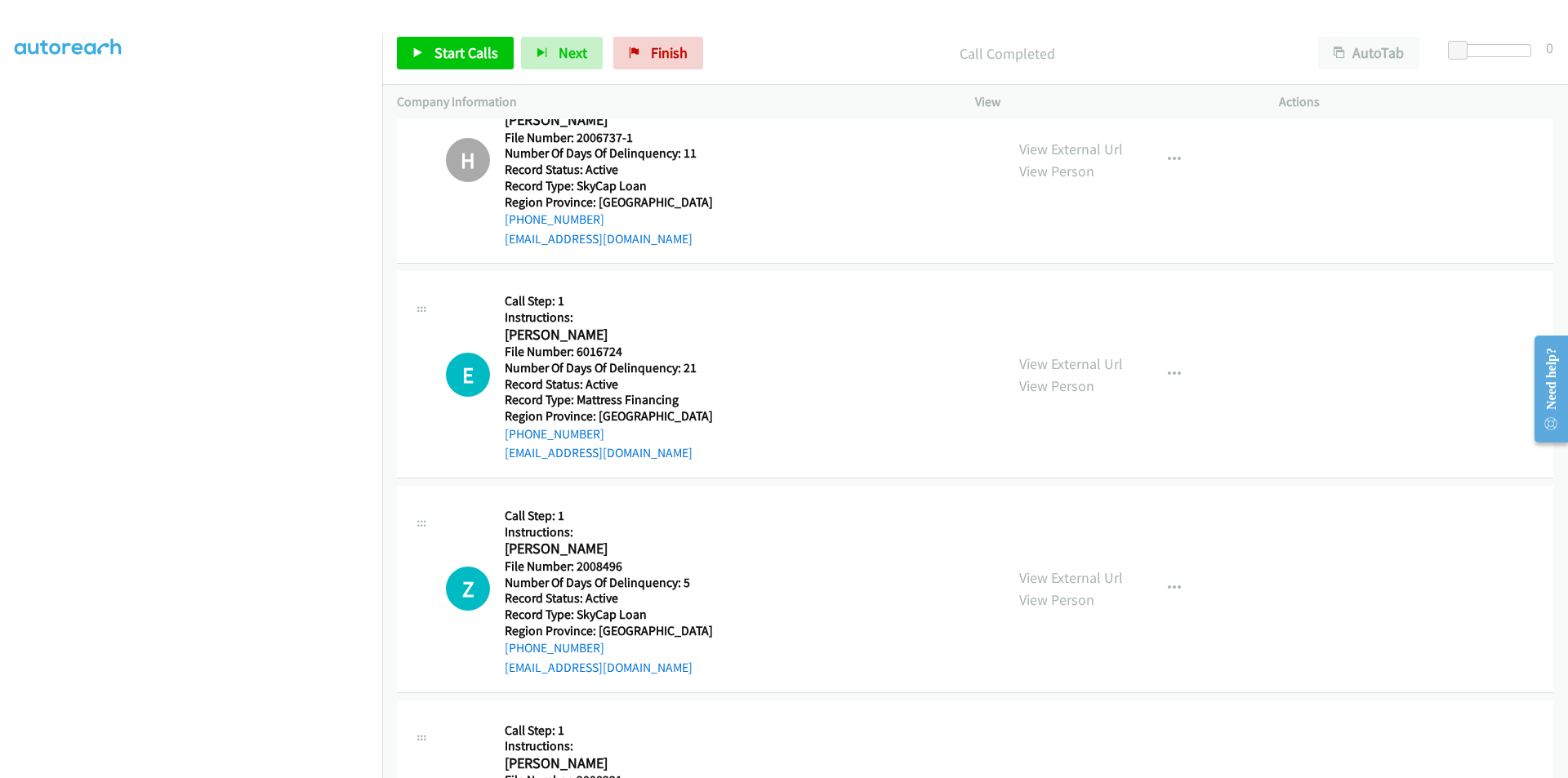
scroll to position [3588, 0]
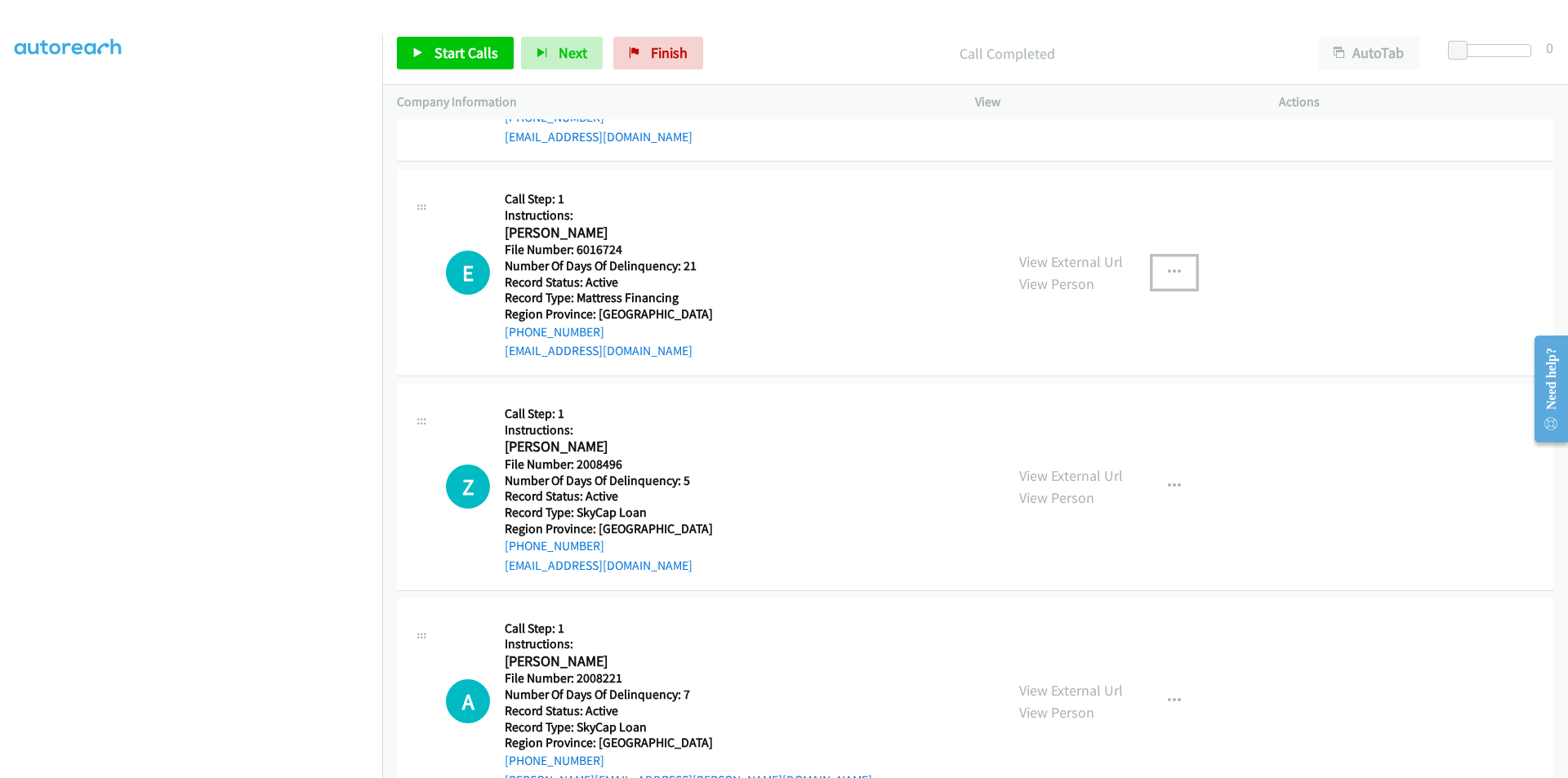
click at [1157, 266] on button "button" at bounding box center [1175, 273] width 44 height 32
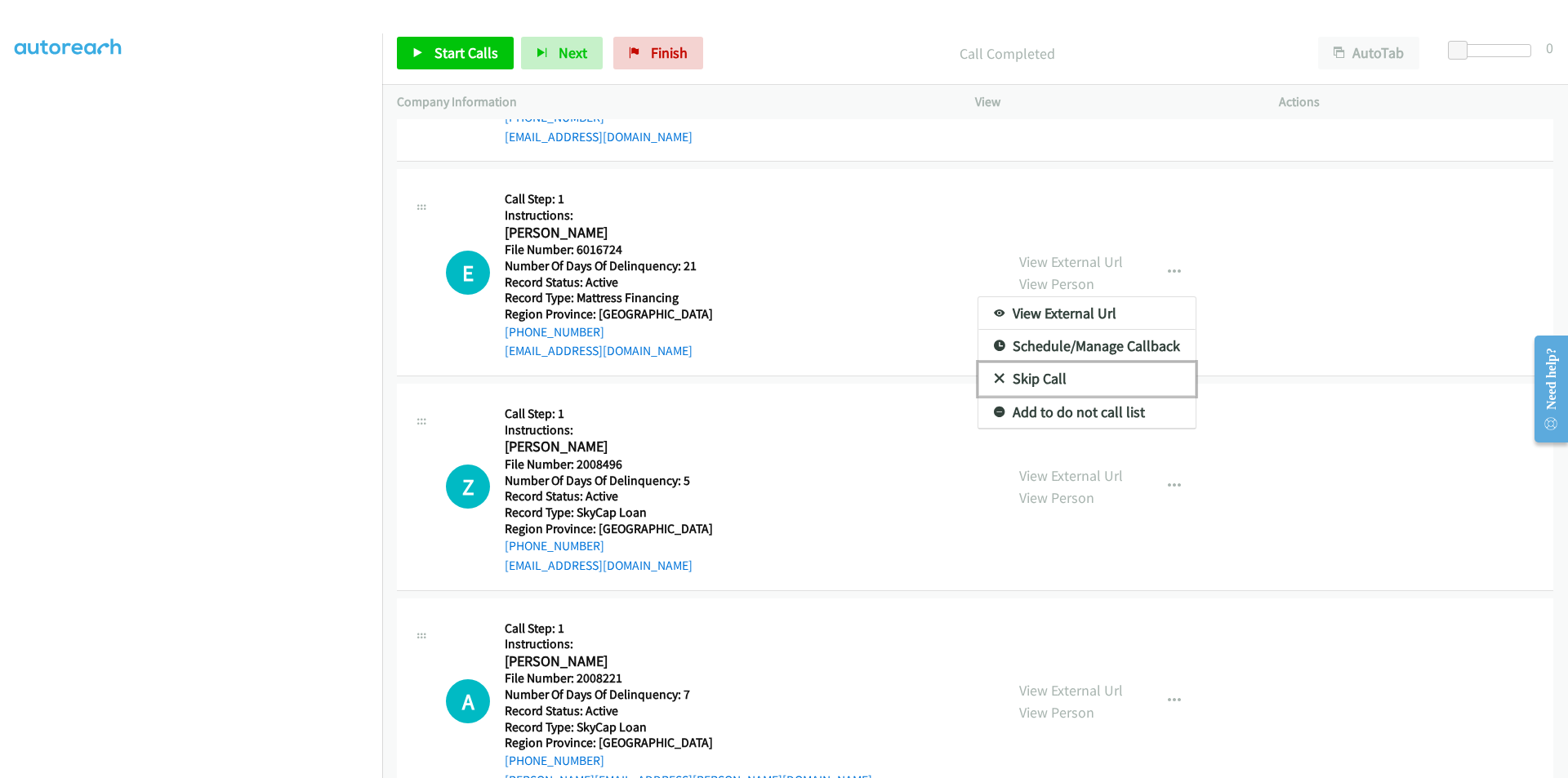
click at [1048, 384] on link "Skip Call" at bounding box center [1087, 379] width 218 height 32
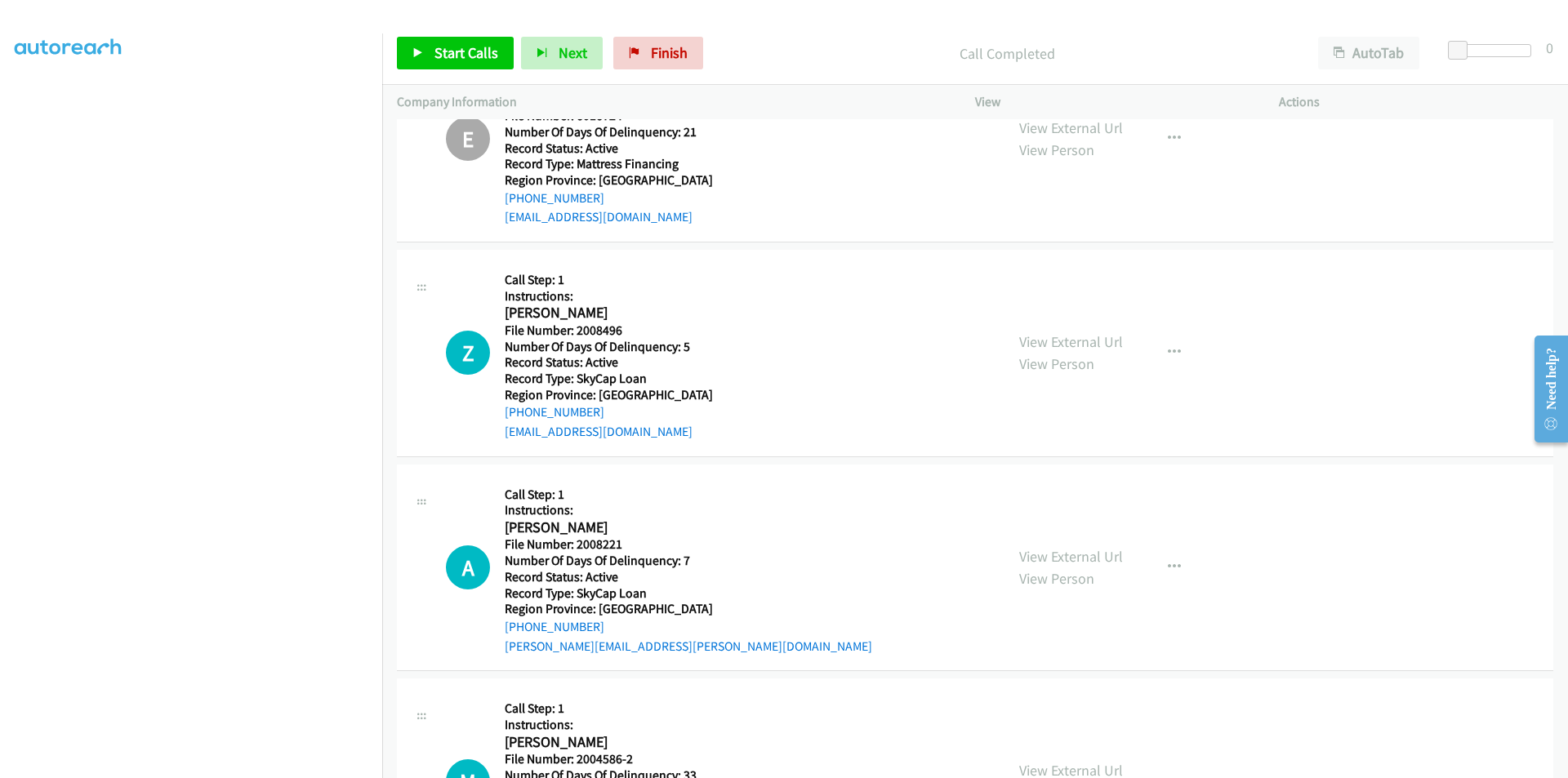
scroll to position [3833, 0]
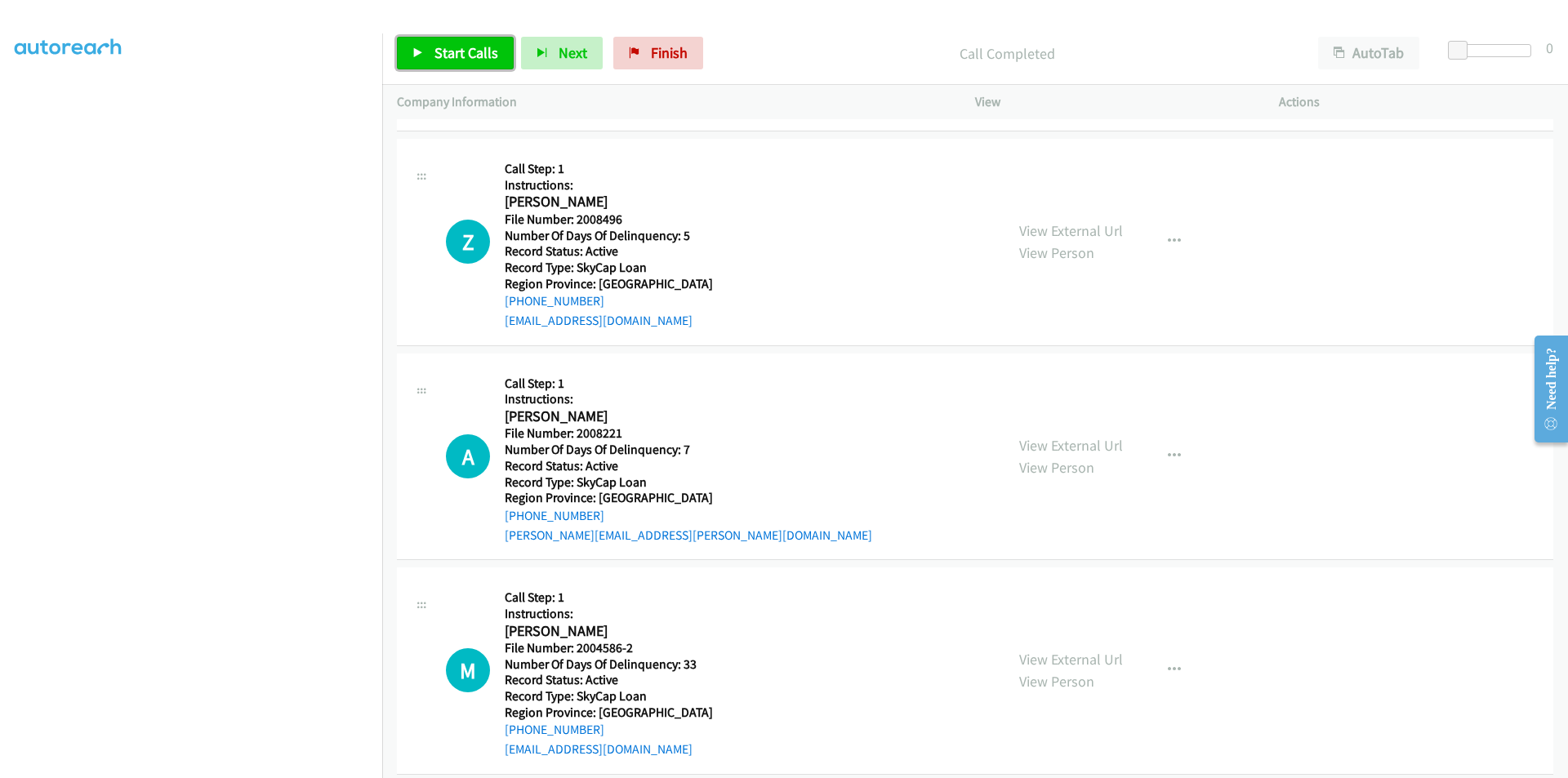
click at [451, 53] on span "Start Calls" at bounding box center [466, 53] width 64 height 19
click at [451, 53] on span "Pause" at bounding box center [452, 53] width 37 height 19
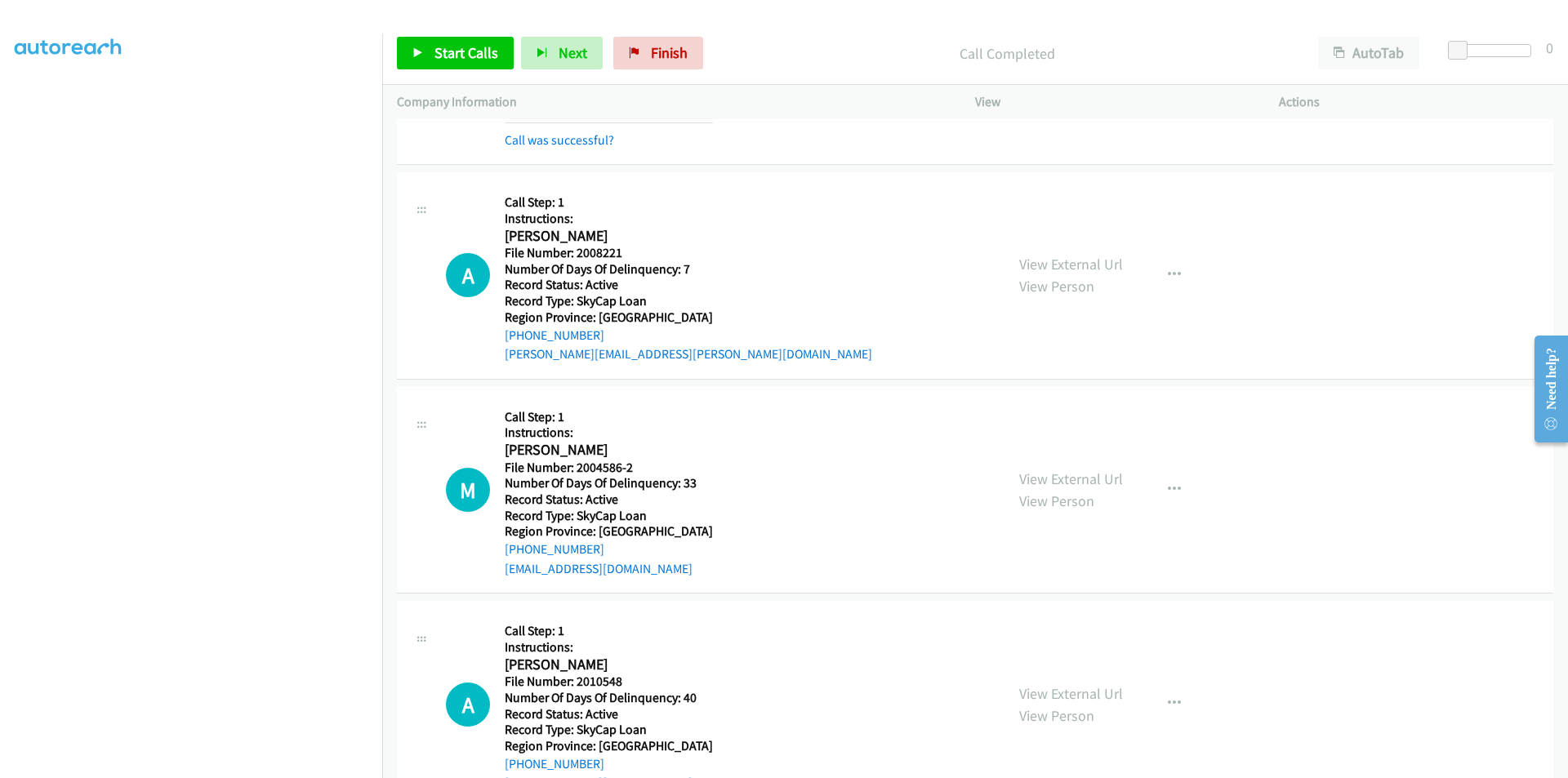
scroll to position [4079, 0]
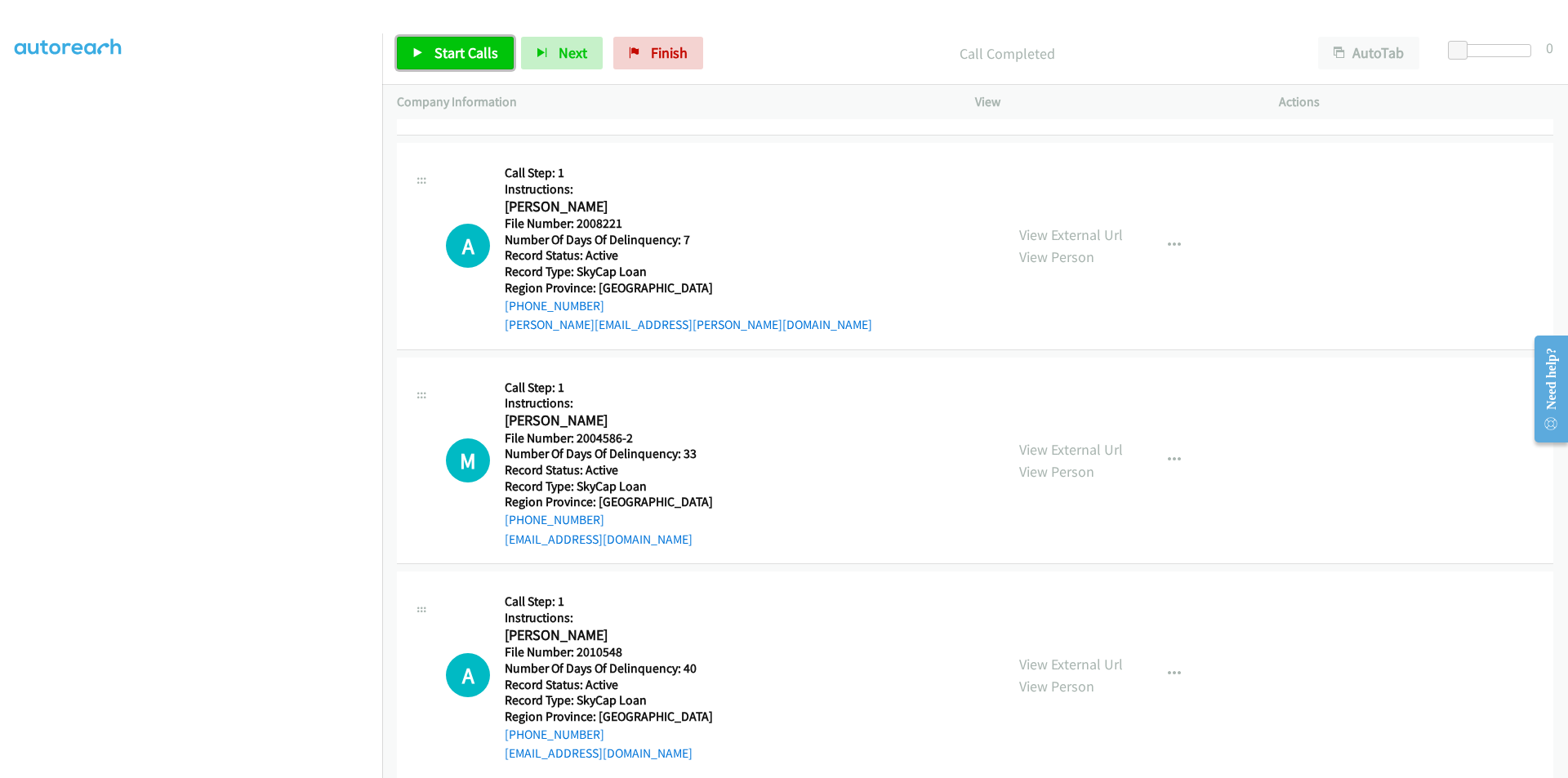
click at [462, 50] on span "Start Calls" at bounding box center [466, 53] width 64 height 19
click at [460, 49] on span "Pause" at bounding box center [452, 53] width 37 height 19
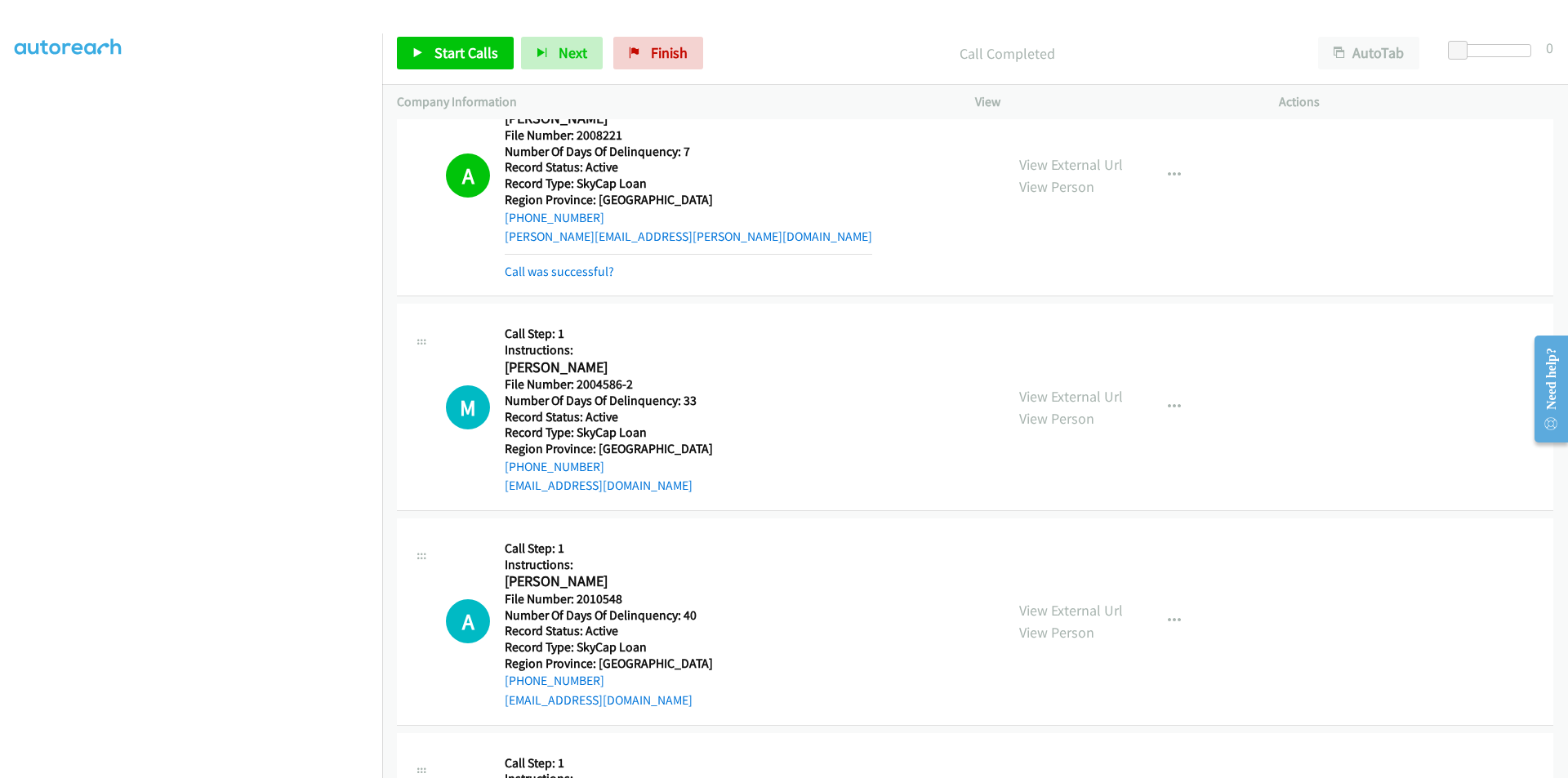
scroll to position [4323, 0]
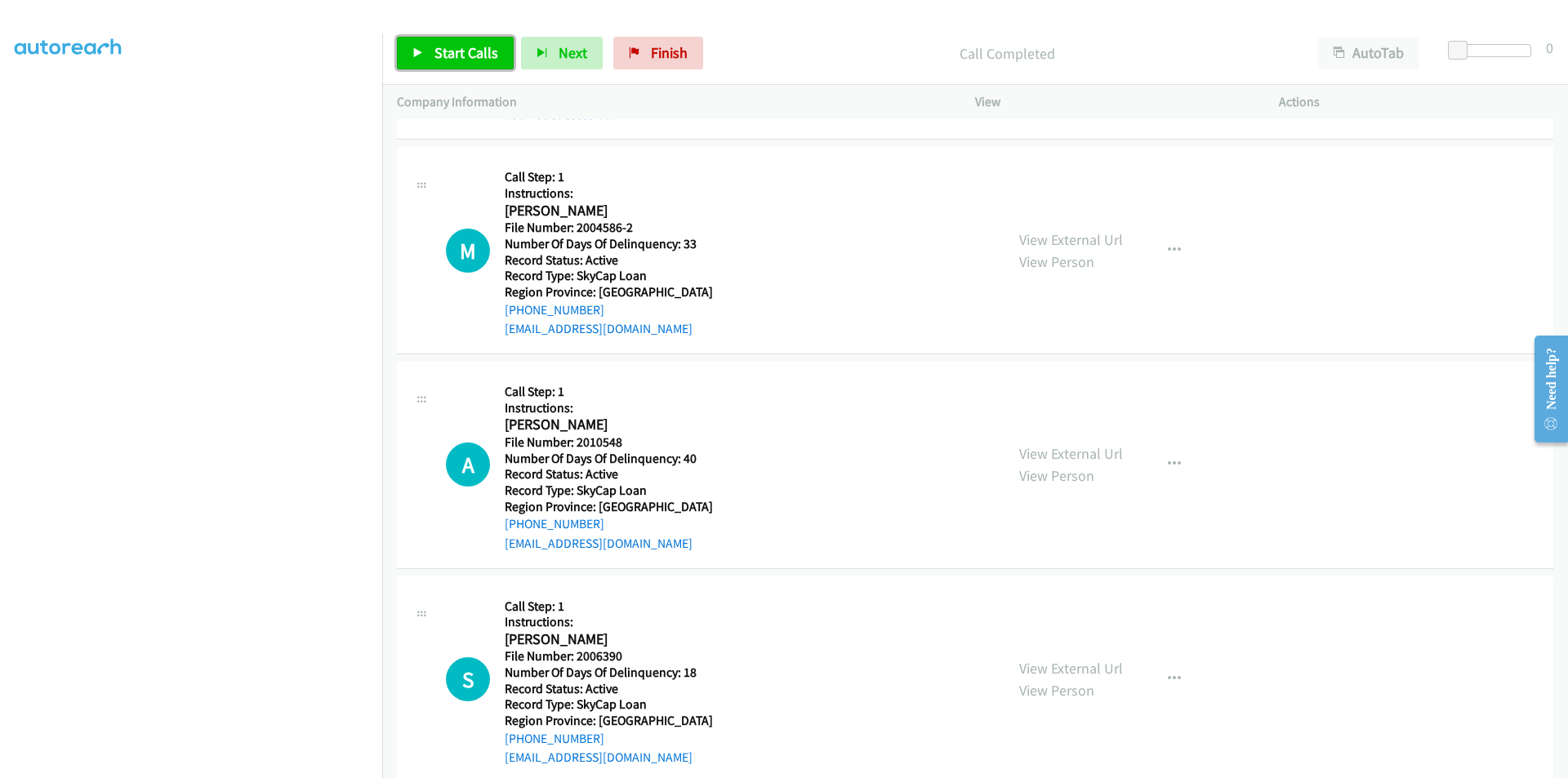
click at [449, 56] on span "Start Calls" at bounding box center [466, 53] width 64 height 19
click at [449, 58] on span "Pause" at bounding box center [452, 53] width 37 height 19
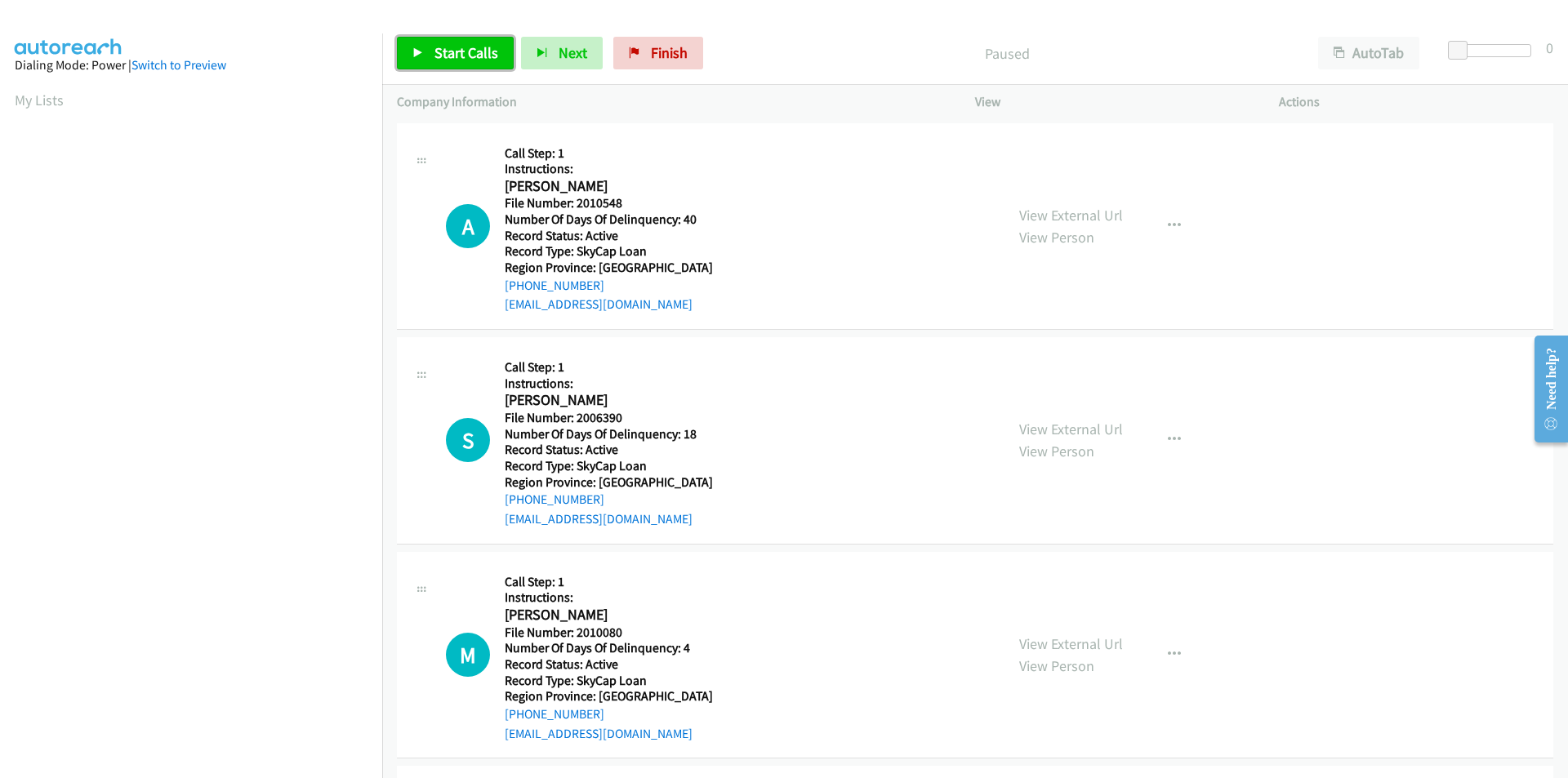
click at [486, 60] on span "Start Calls" at bounding box center [466, 53] width 64 height 19
click at [467, 56] on span "Pause" at bounding box center [452, 53] width 37 height 19
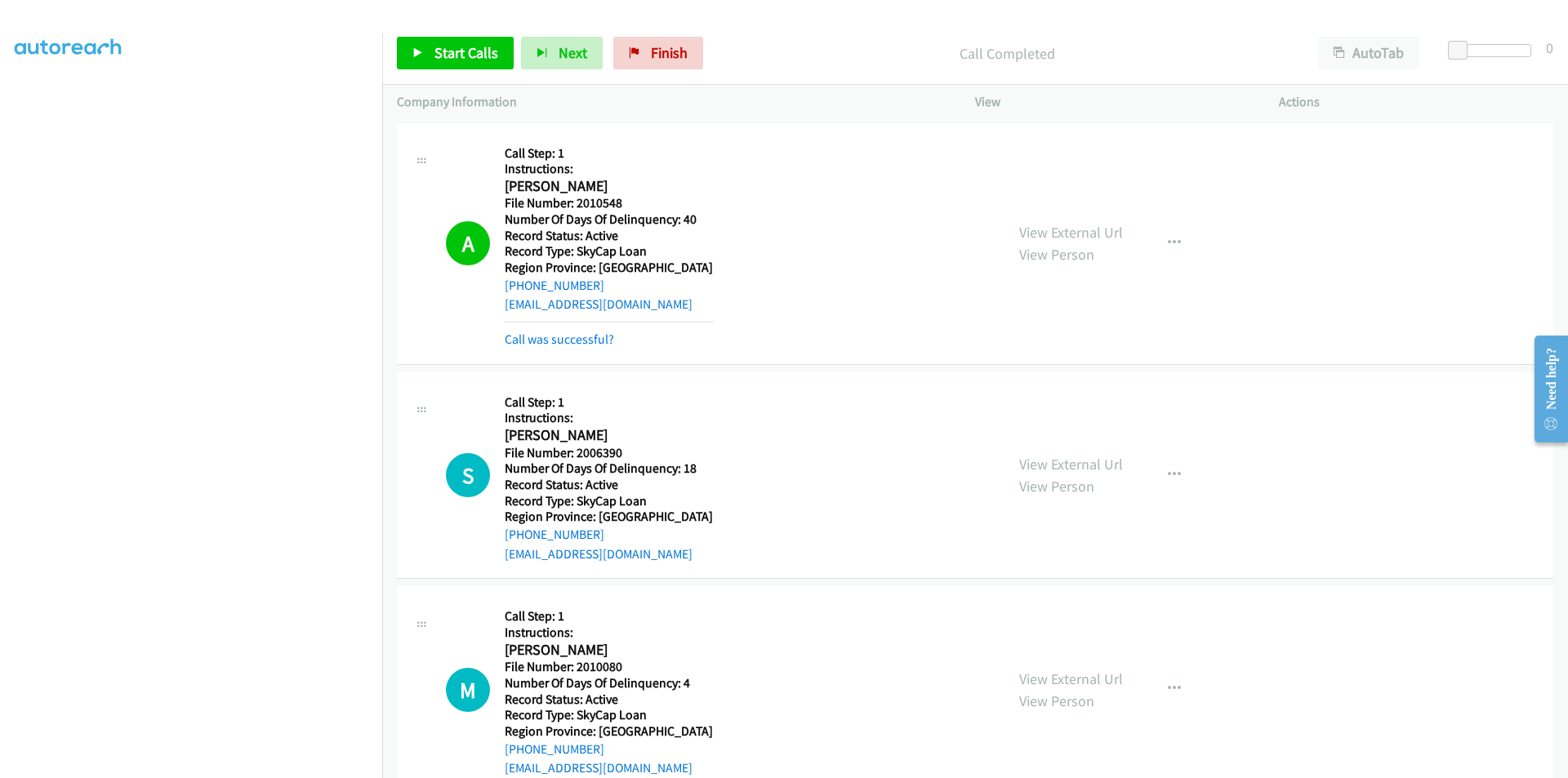
scroll to position [163, 0]
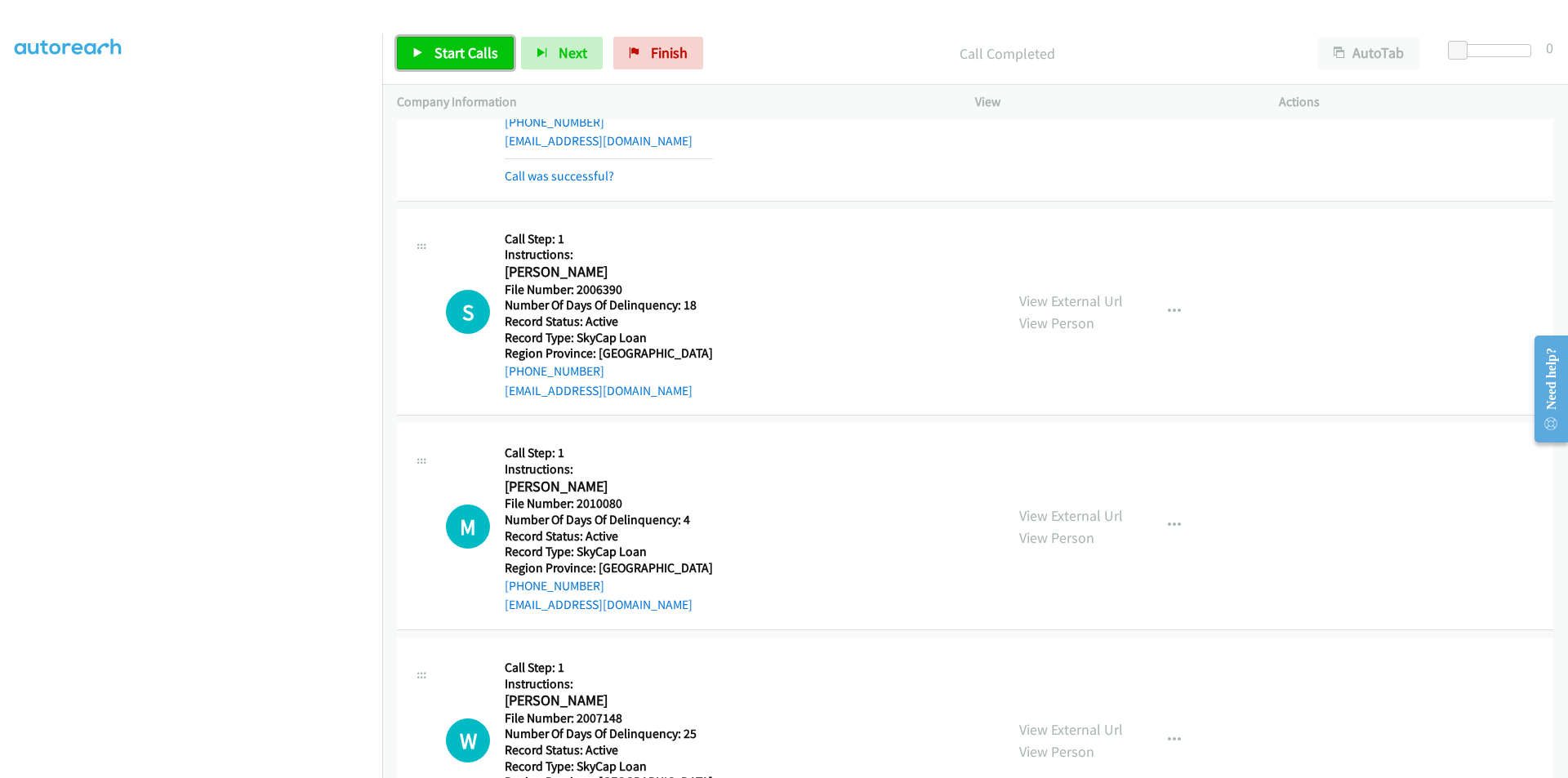
click at [471, 48] on span "Start Calls" at bounding box center [466, 53] width 64 height 19
click at [440, 54] on span "Pause" at bounding box center [452, 53] width 37 height 19
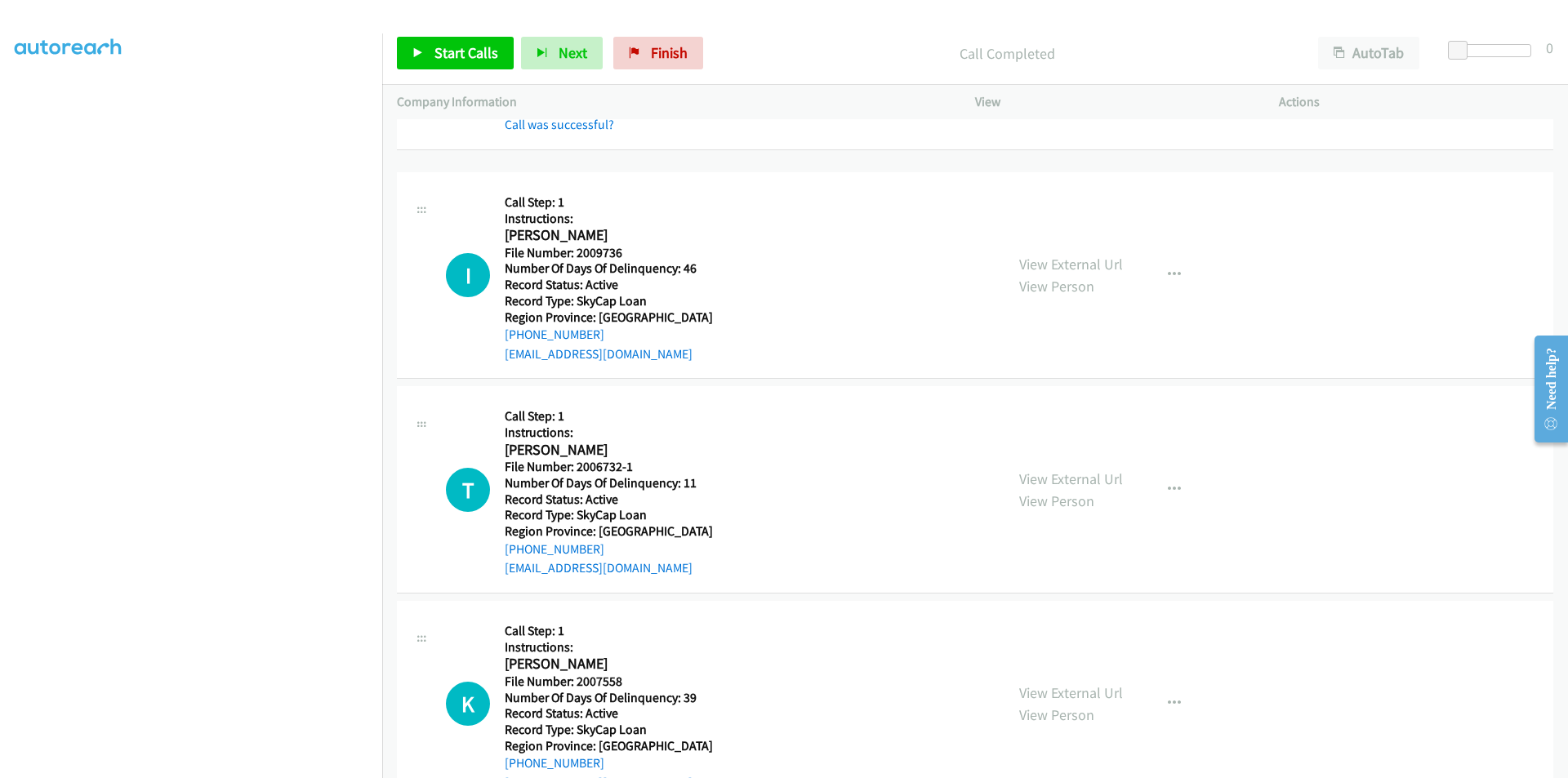
scroll to position [490, 0]
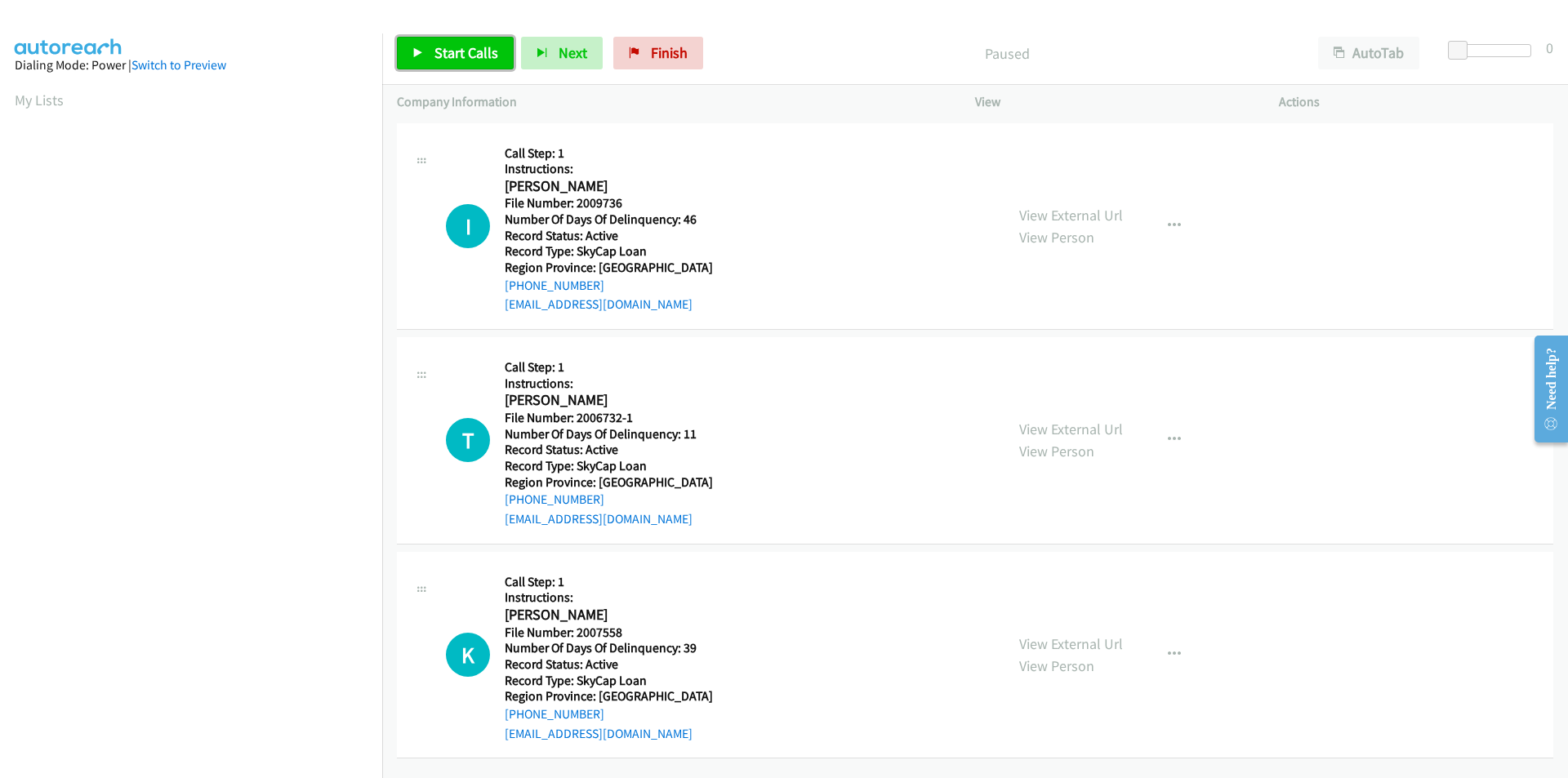
click at [440, 45] on span "Start Calls" at bounding box center [466, 53] width 64 height 19
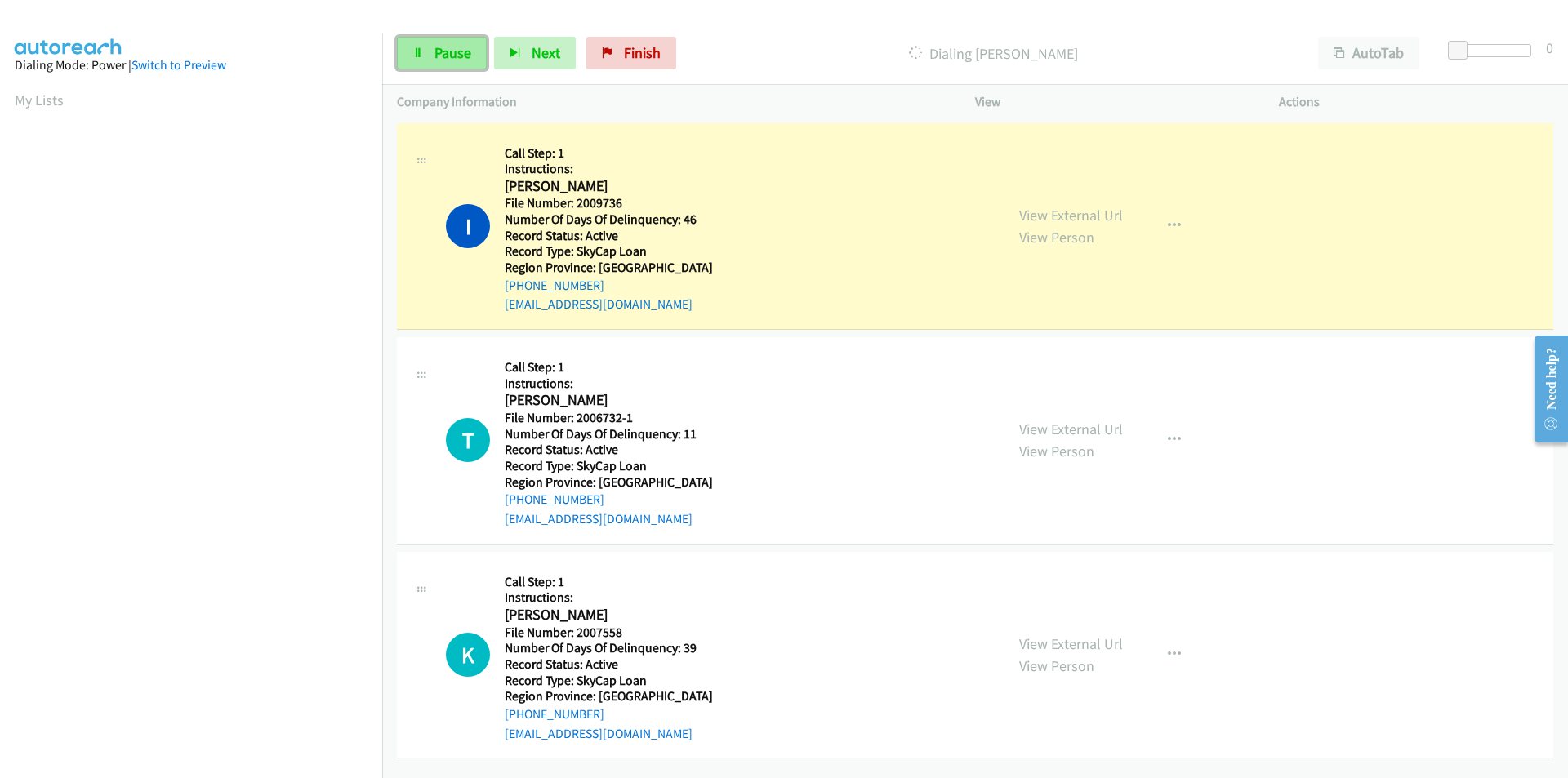
click at [464, 49] on span "Pause" at bounding box center [452, 53] width 37 height 19
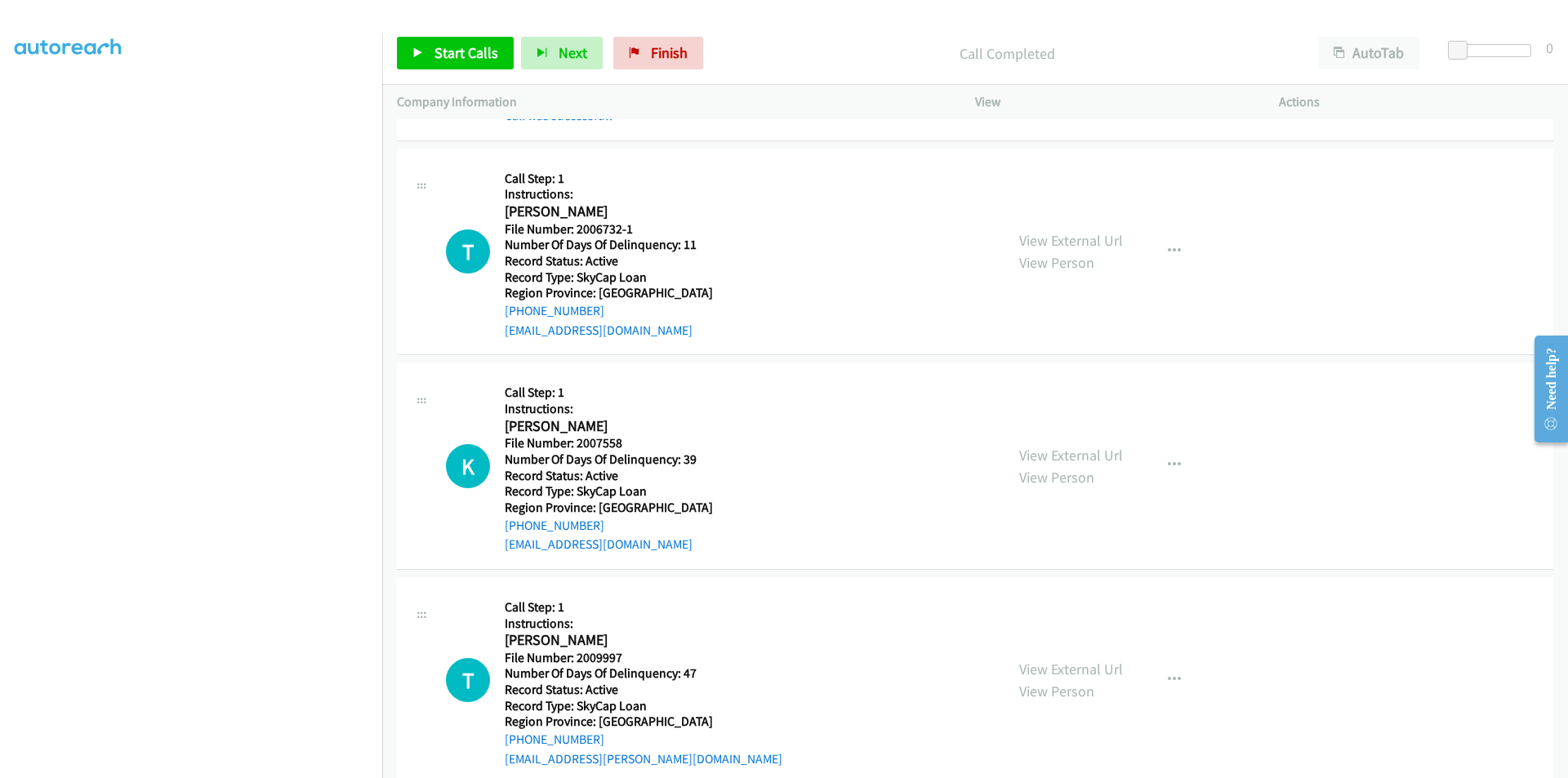
scroll to position [245, 0]
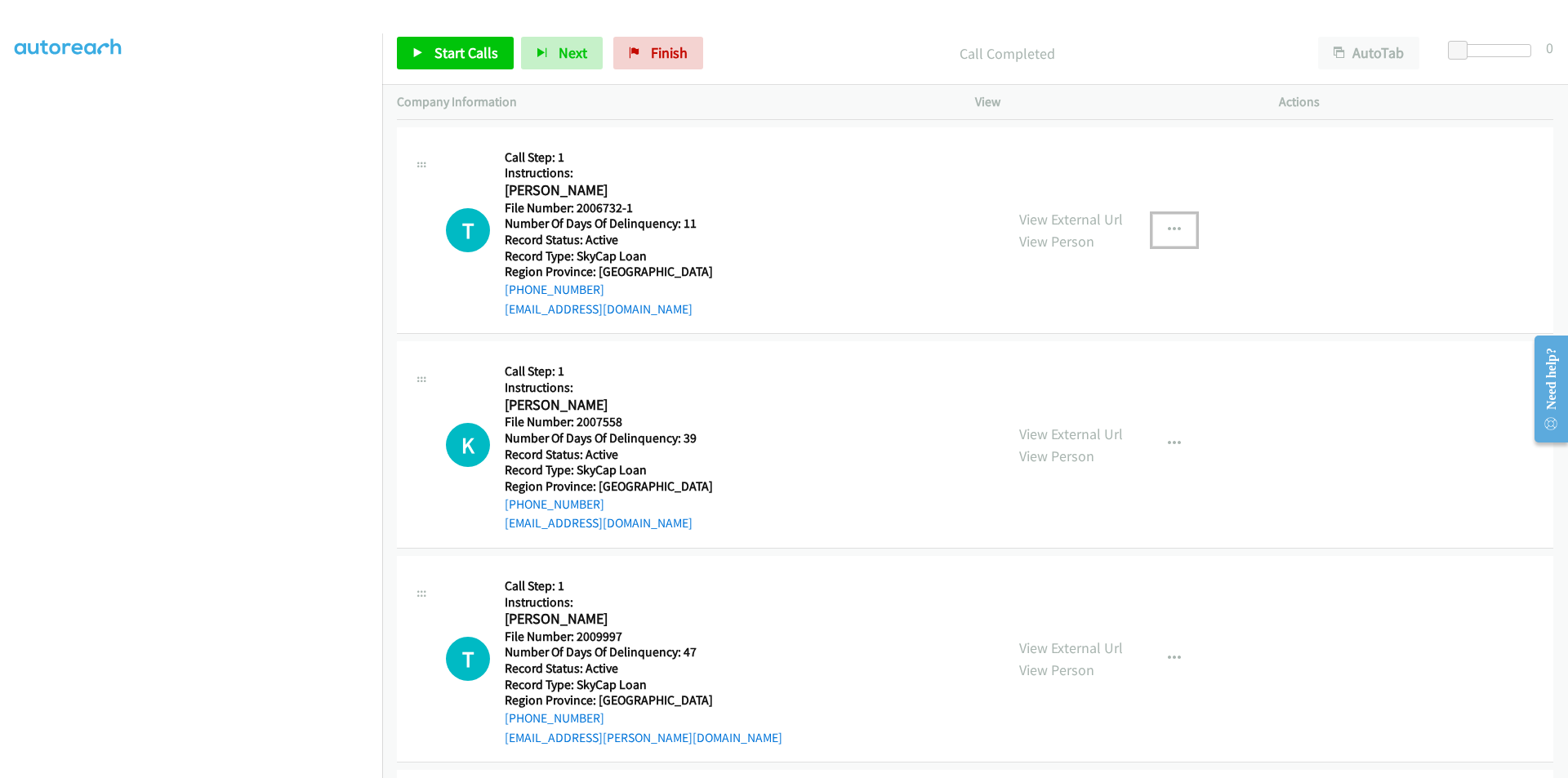
click at [1168, 224] on icon "button" at bounding box center [1174, 229] width 13 height 13
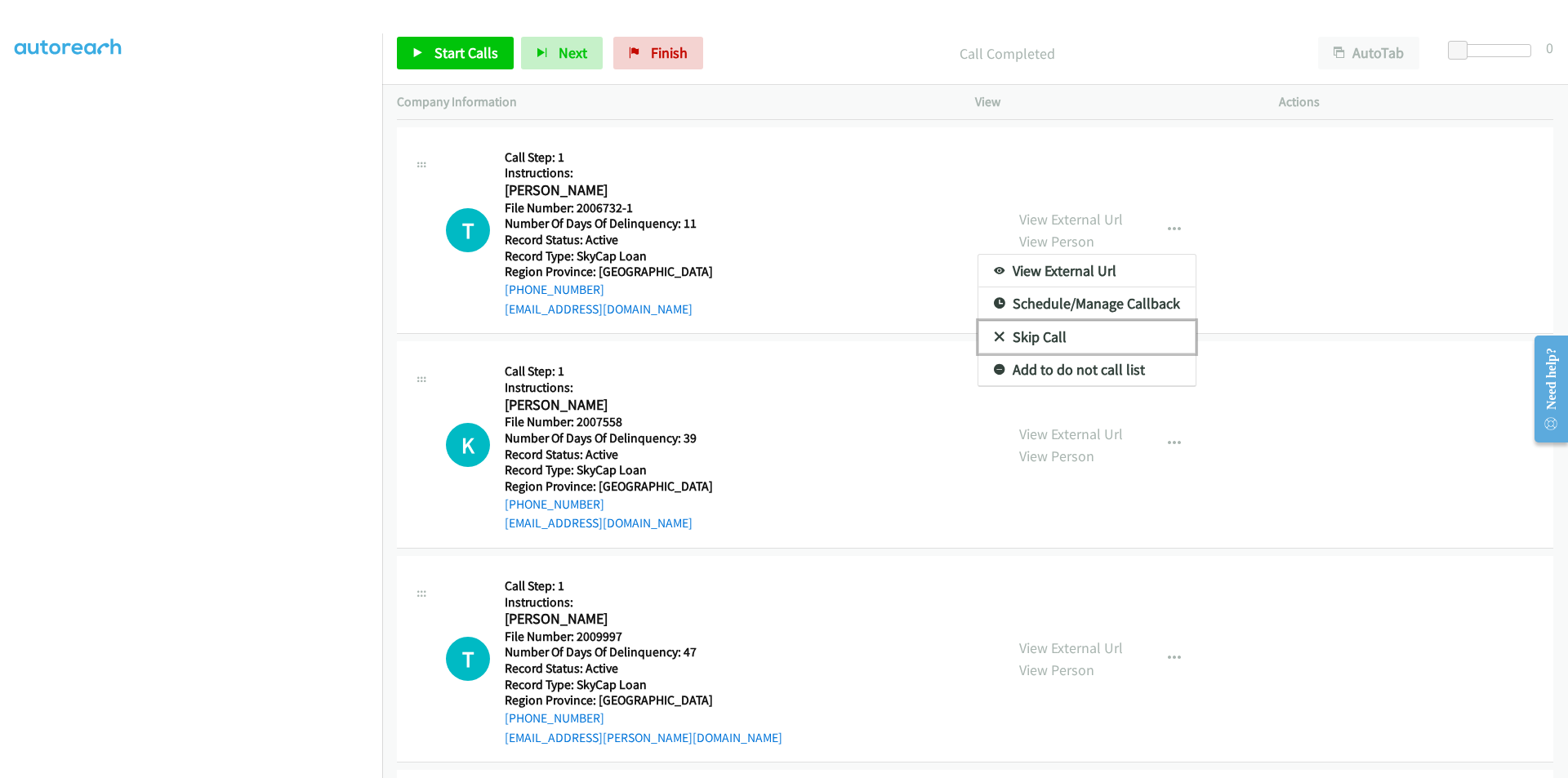
click at [1038, 337] on link "Skip Call" at bounding box center [1087, 337] width 218 height 32
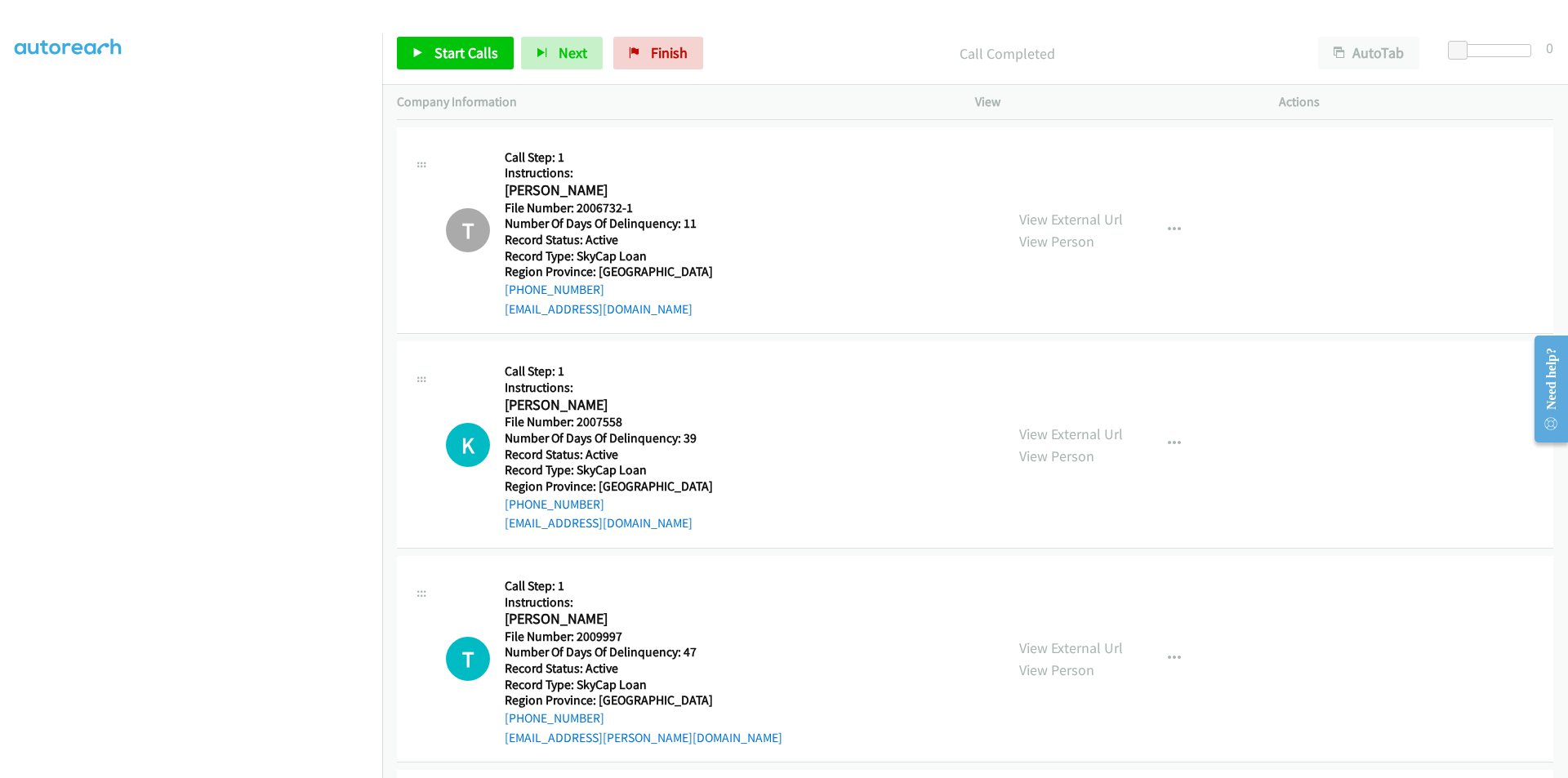
scroll to position [490, 0]
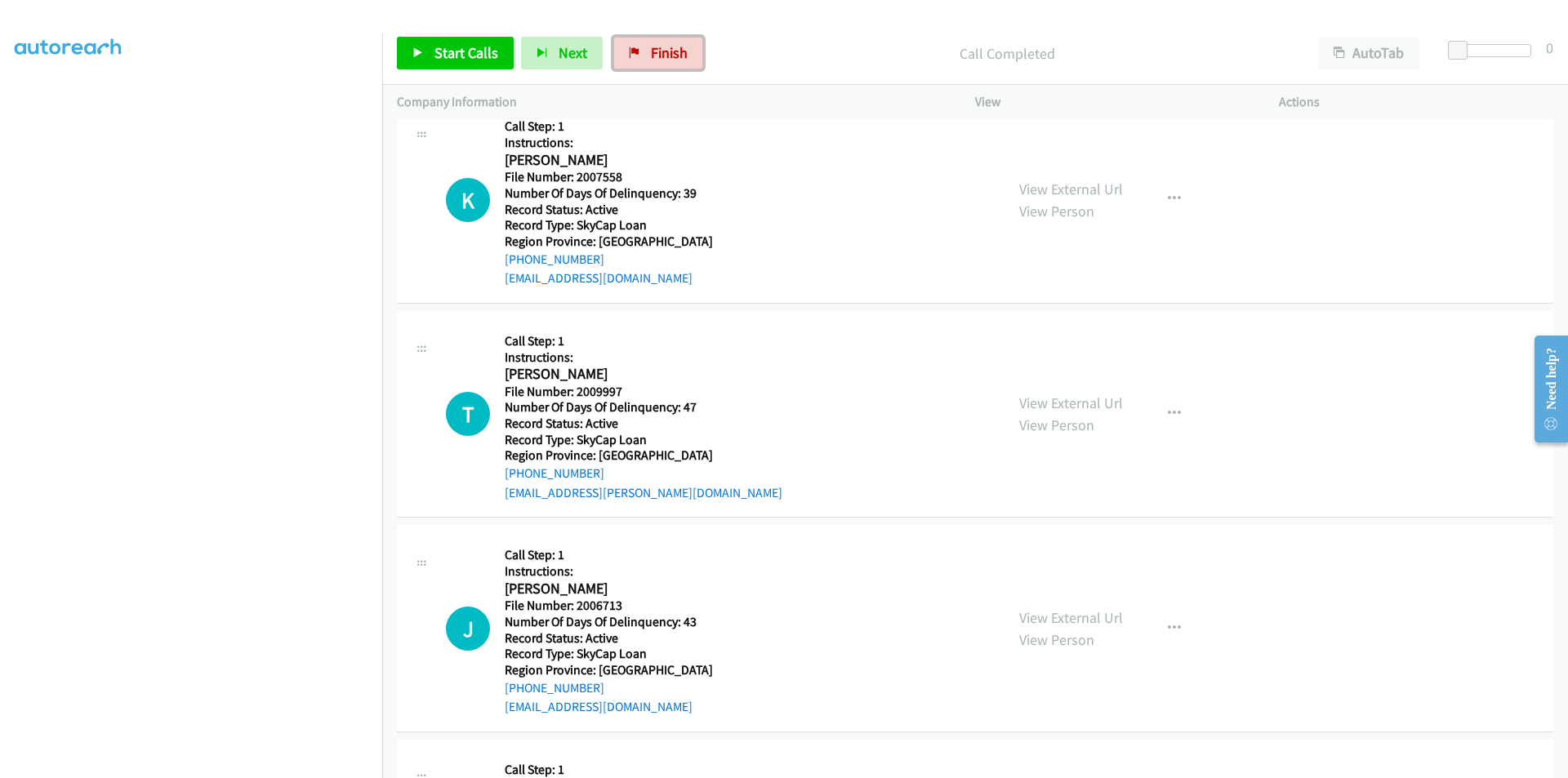
drag, startPoint x: 640, startPoint y: 61, endPoint x: 866, endPoint y: 91, distance: 228.0
click at [640, 61] on link "Finish" at bounding box center [658, 53] width 90 height 32
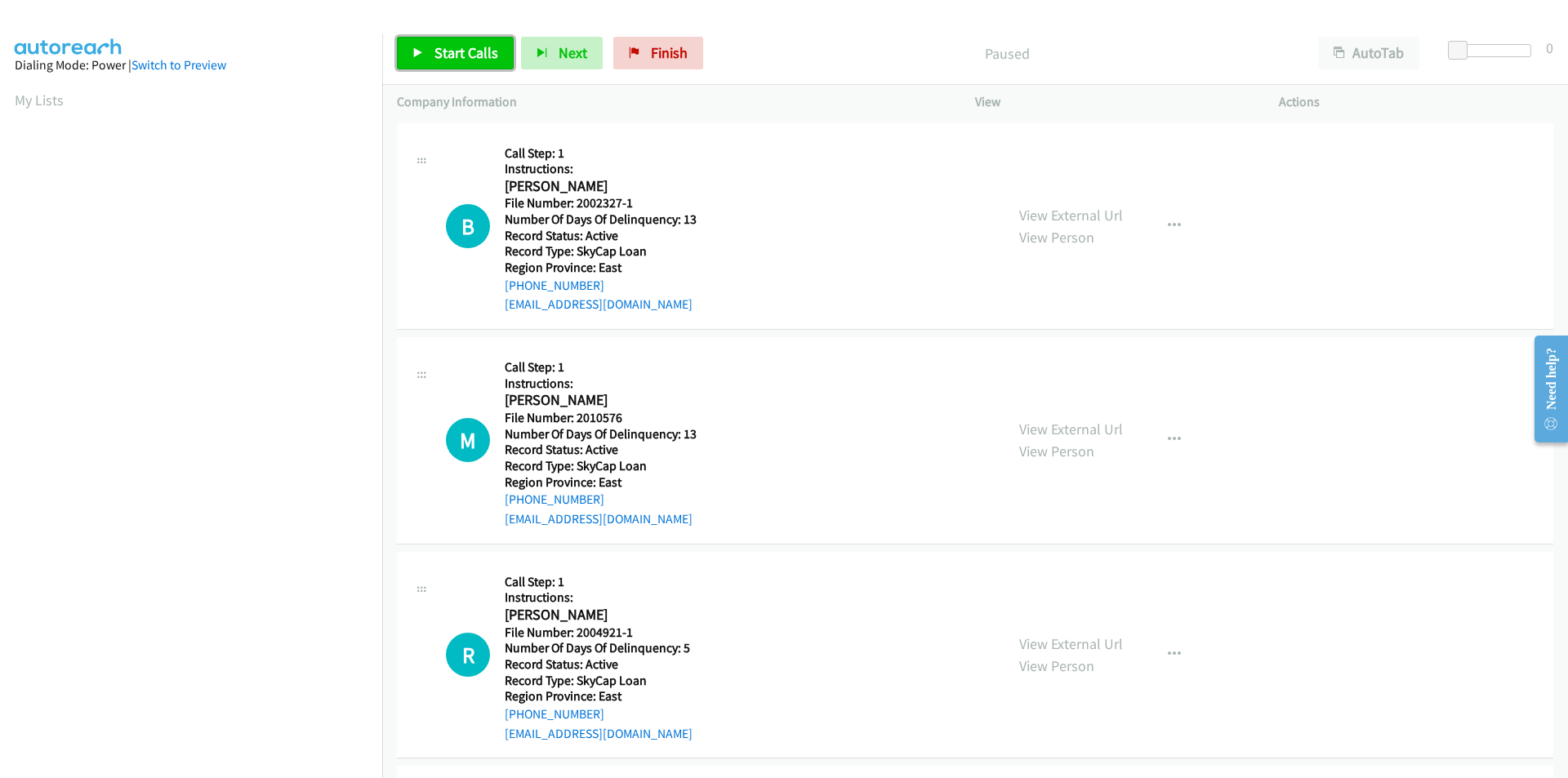
click at [444, 50] on span "Start Calls" at bounding box center [466, 53] width 64 height 19
click at [439, 48] on span "Pause" at bounding box center [452, 53] width 37 height 19
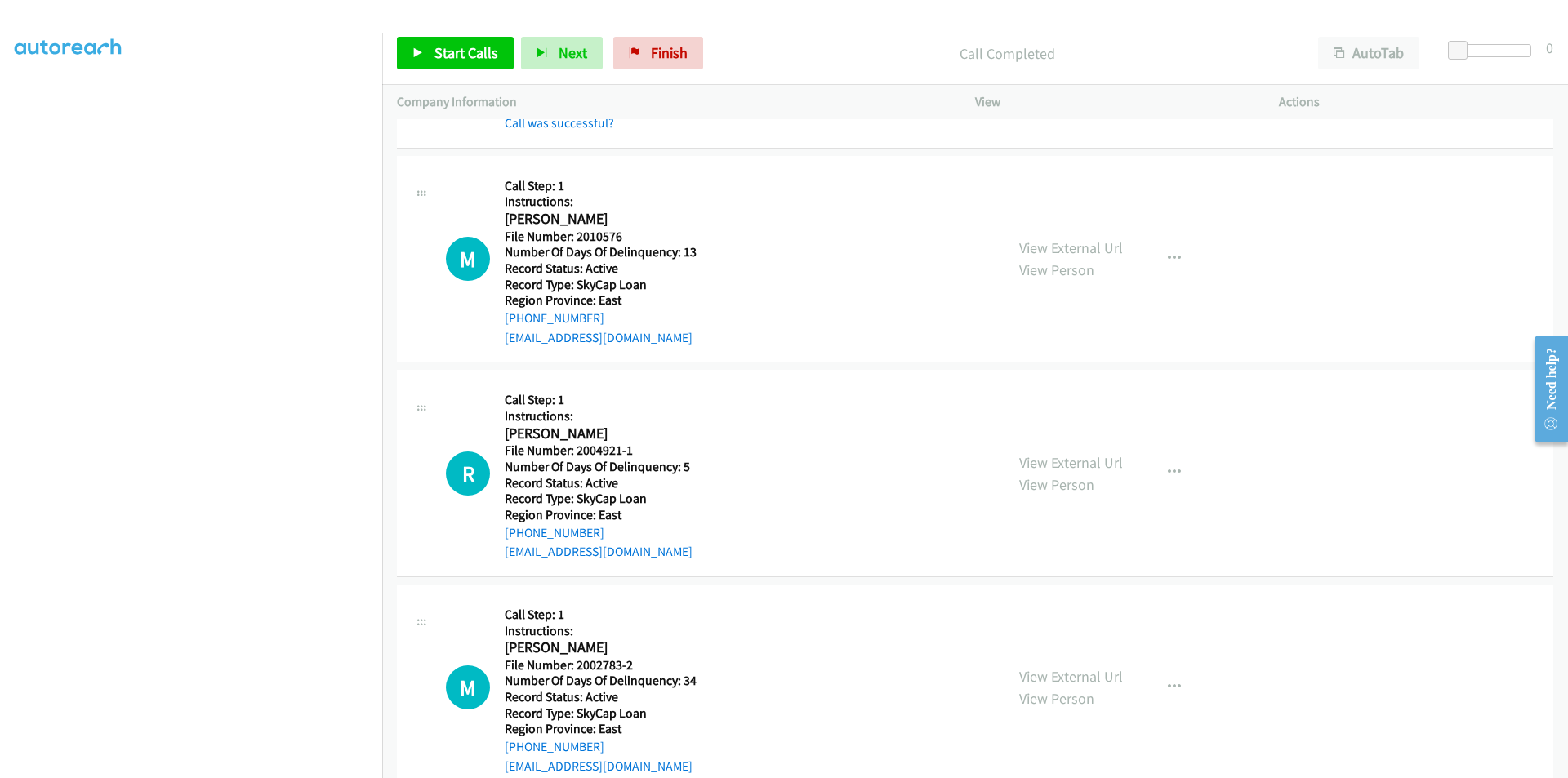
scroll to position [245, 0]
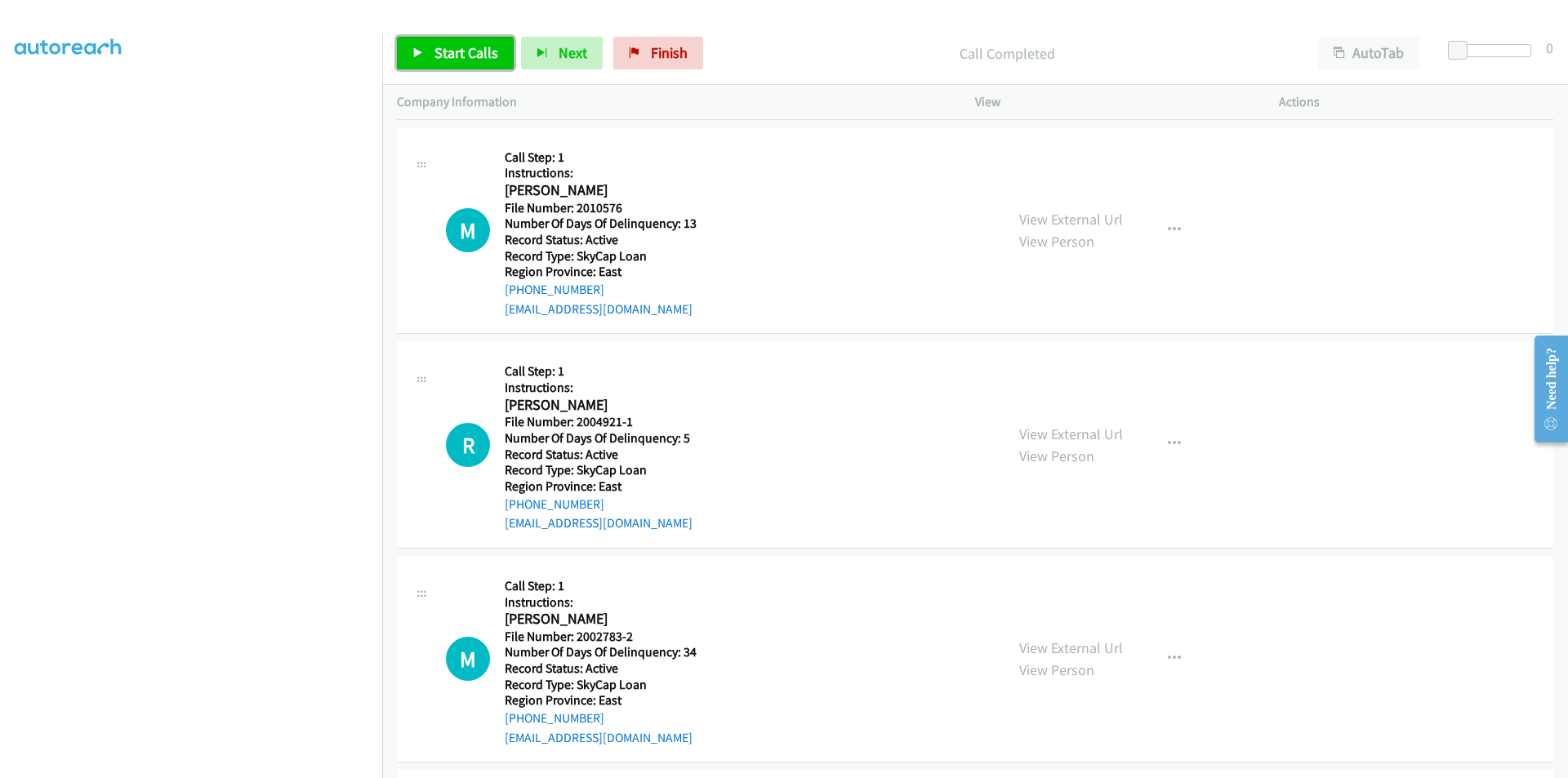
click at [465, 42] on link "Start Calls" at bounding box center [455, 53] width 117 height 32
click at [444, 50] on span "Pause" at bounding box center [452, 53] width 37 height 19
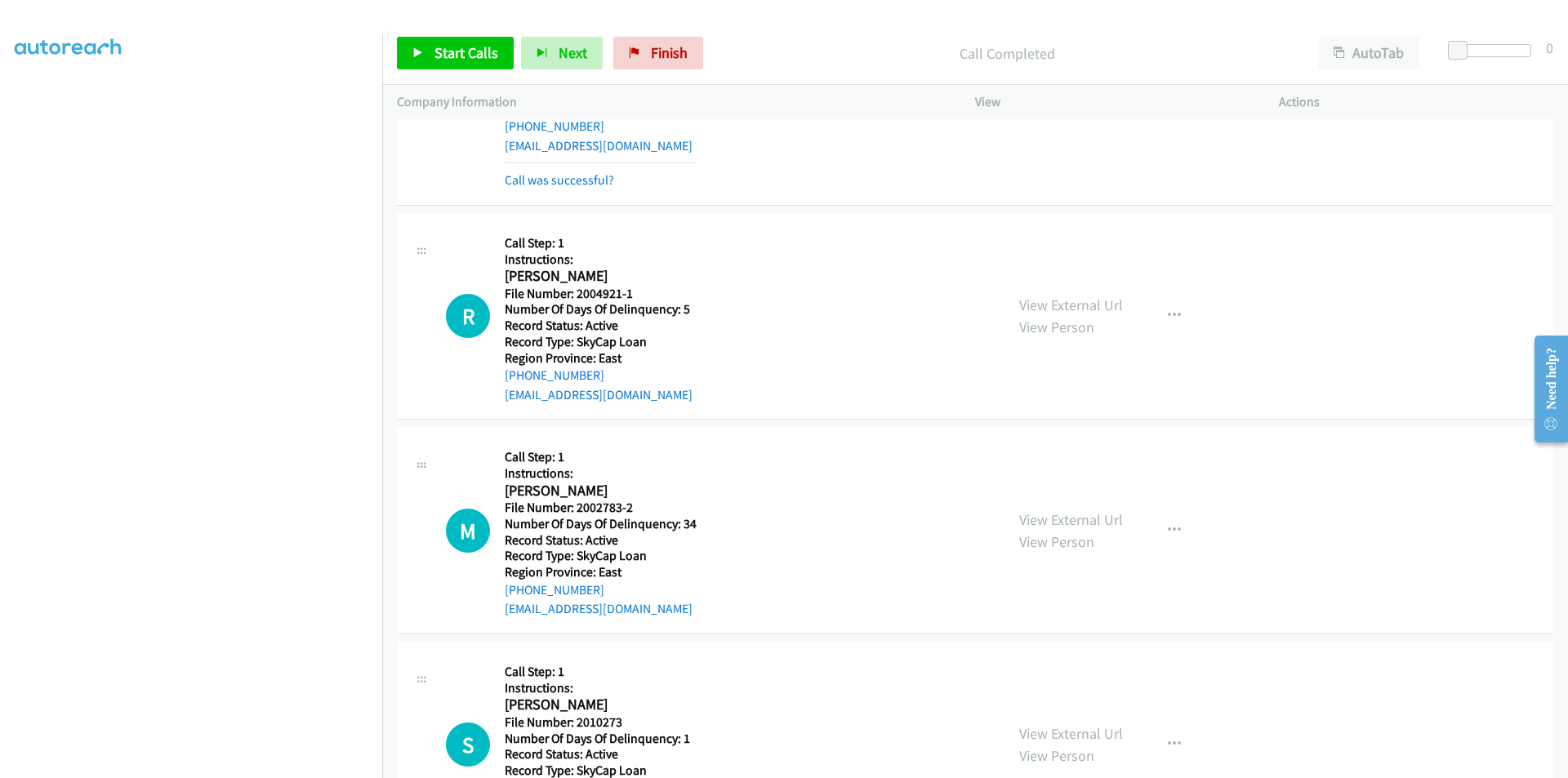
scroll to position [490, 0]
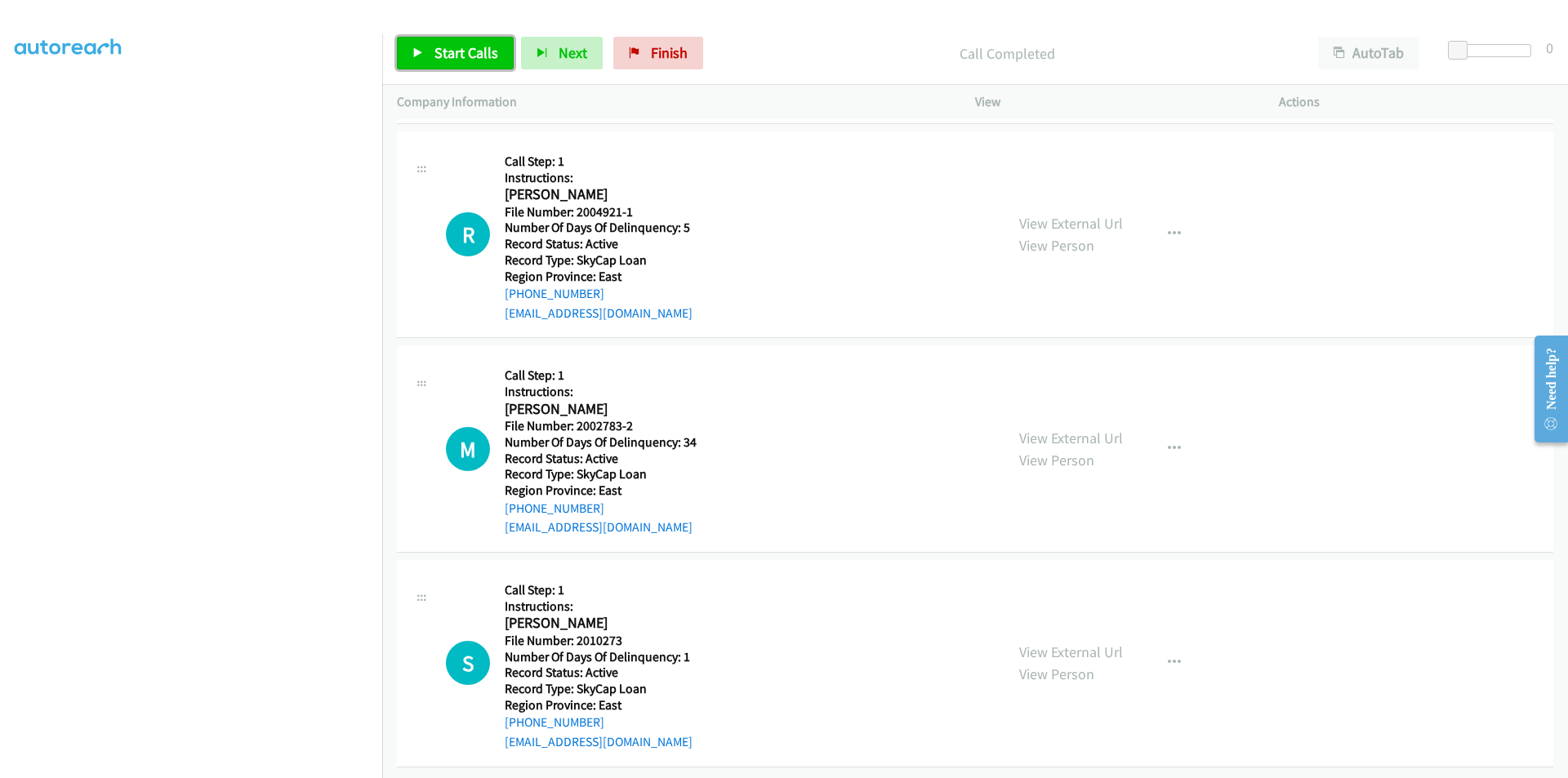
click at [434, 49] on span "Start Calls" at bounding box center [466, 53] width 64 height 19
click at [434, 49] on span "Pause" at bounding box center [452, 53] width 37 height 19
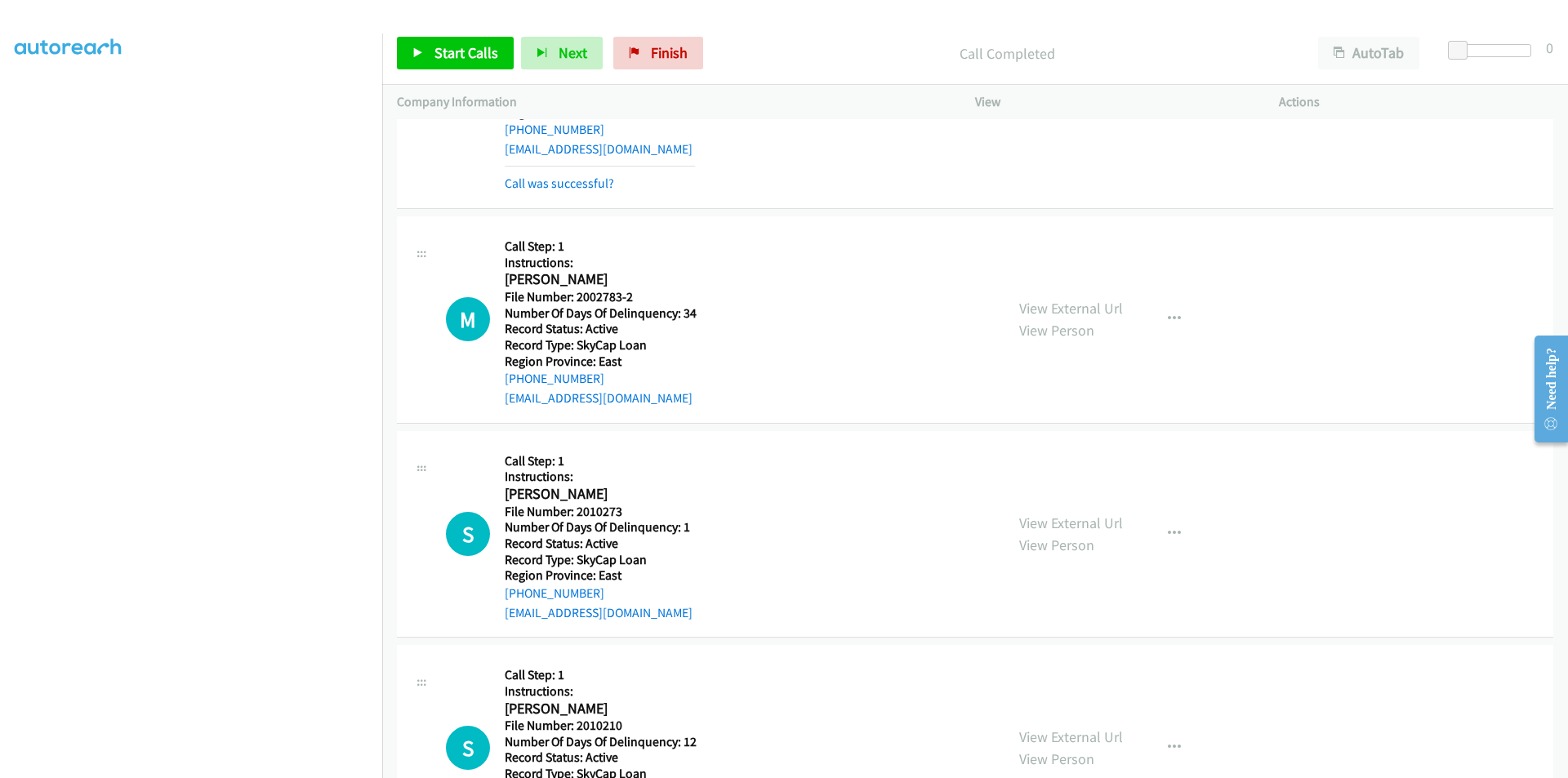
scroll to position [653, 0]
click at [446, 60] on span "Start Calls" at bounding box center [466, 53] width 64 height 19
click at [446, 60] on span "Pause" at bounding box center [452, 53] width 37 height 19
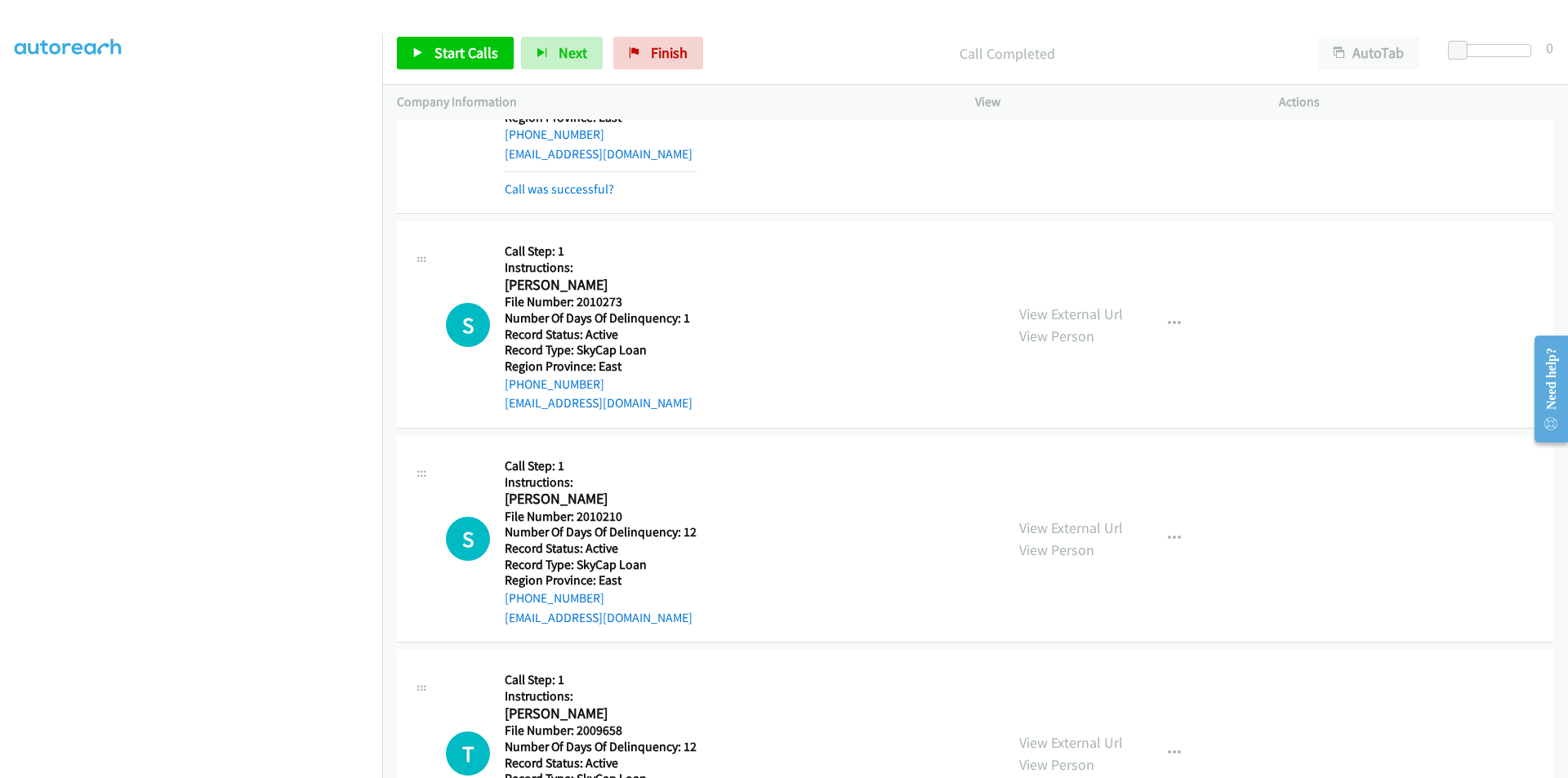
scroll to position [980, 0]
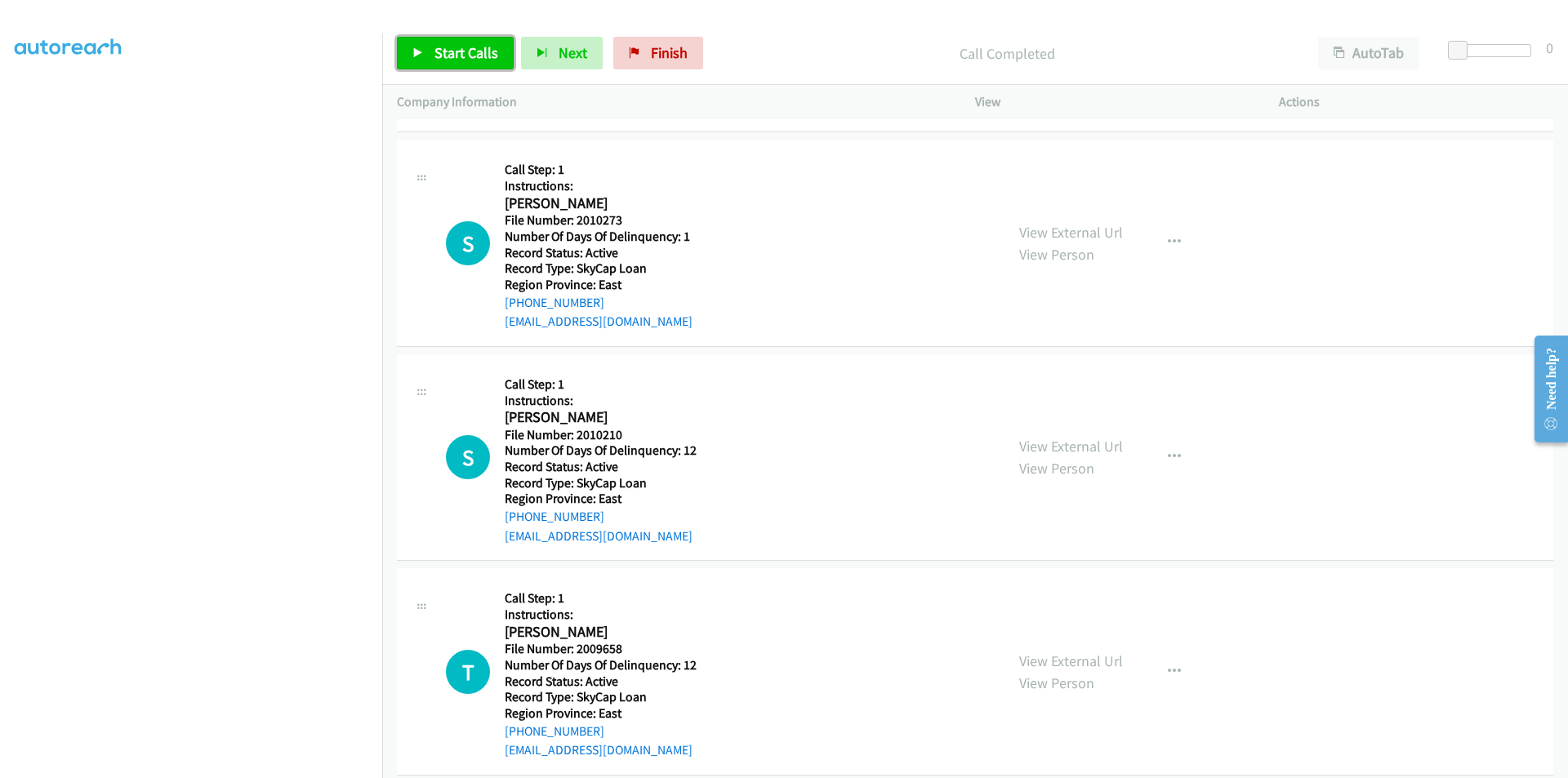
click at [463, 42] on link "Start Calls" at bounding box center [455, 53] width 117 height 32
click at [463, 42] on link "Pause" at bounding box center [441, 53] width 90 height 32
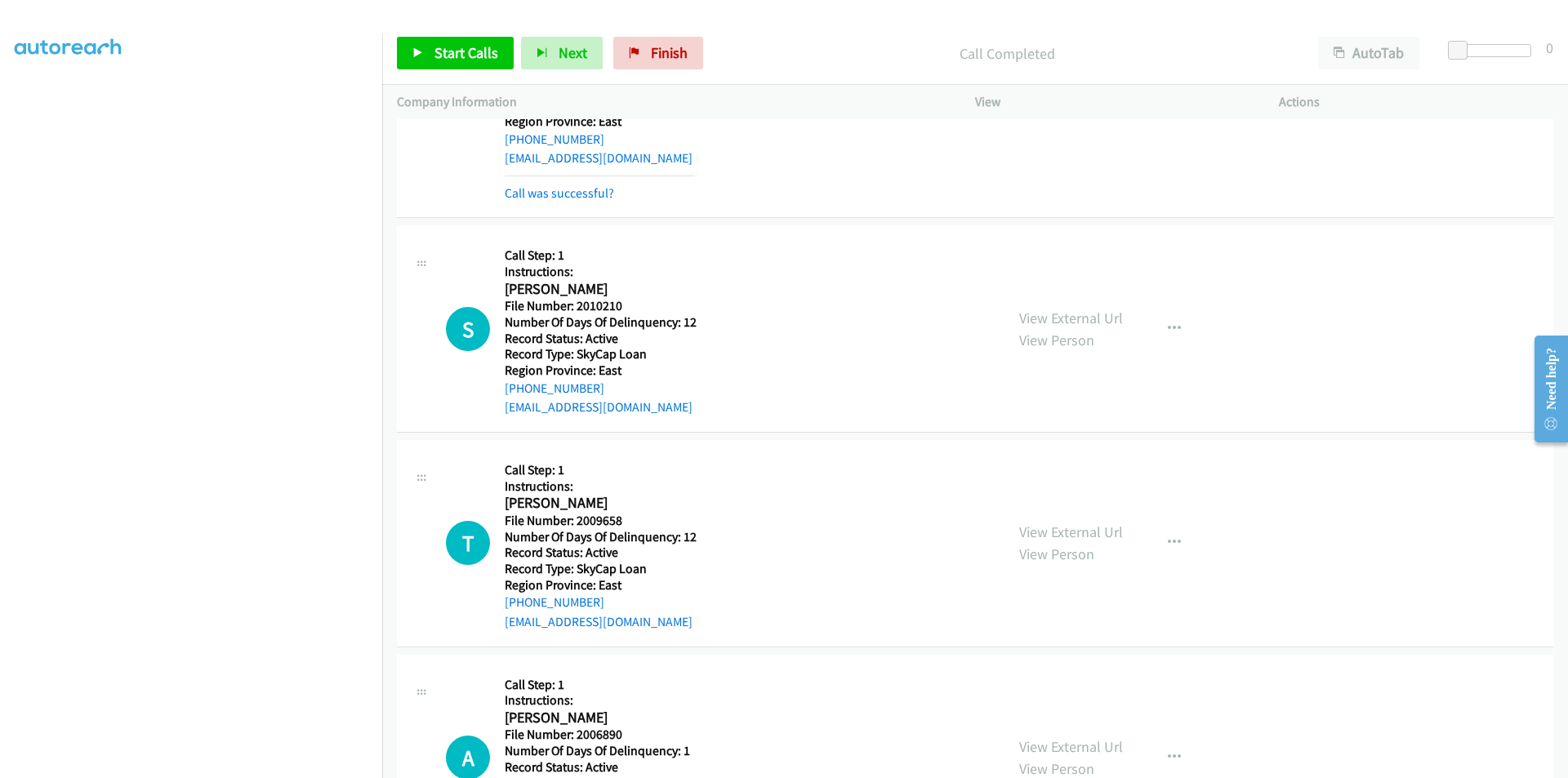
scroll to position [1225, 0]
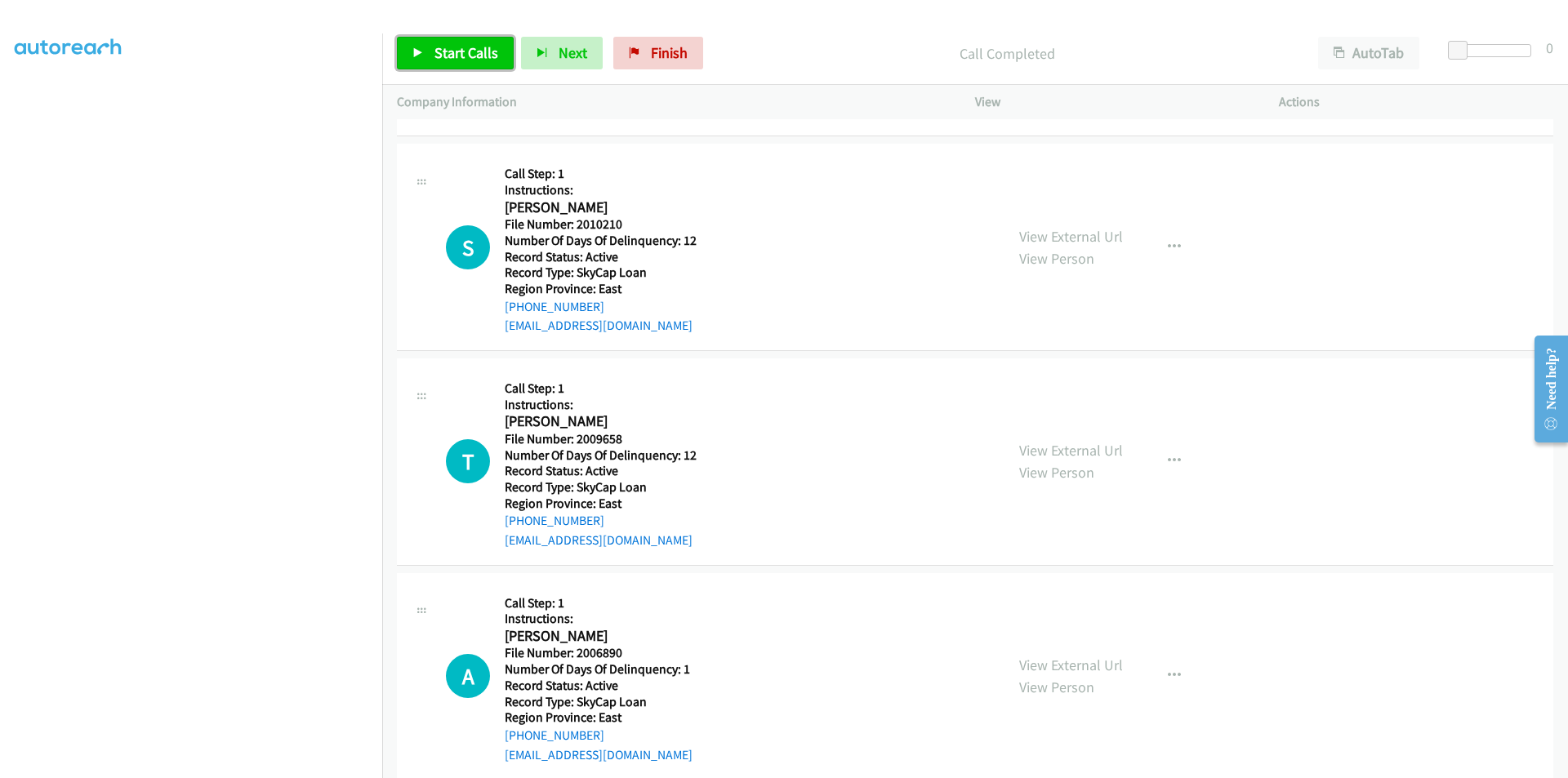
click at [436, 50] on span "Start Calls" at bounding box center [466, 53] width 64 height 19
click at [436, 50] on span "Pause" at bounding box center [452, 53] width 37 height 19
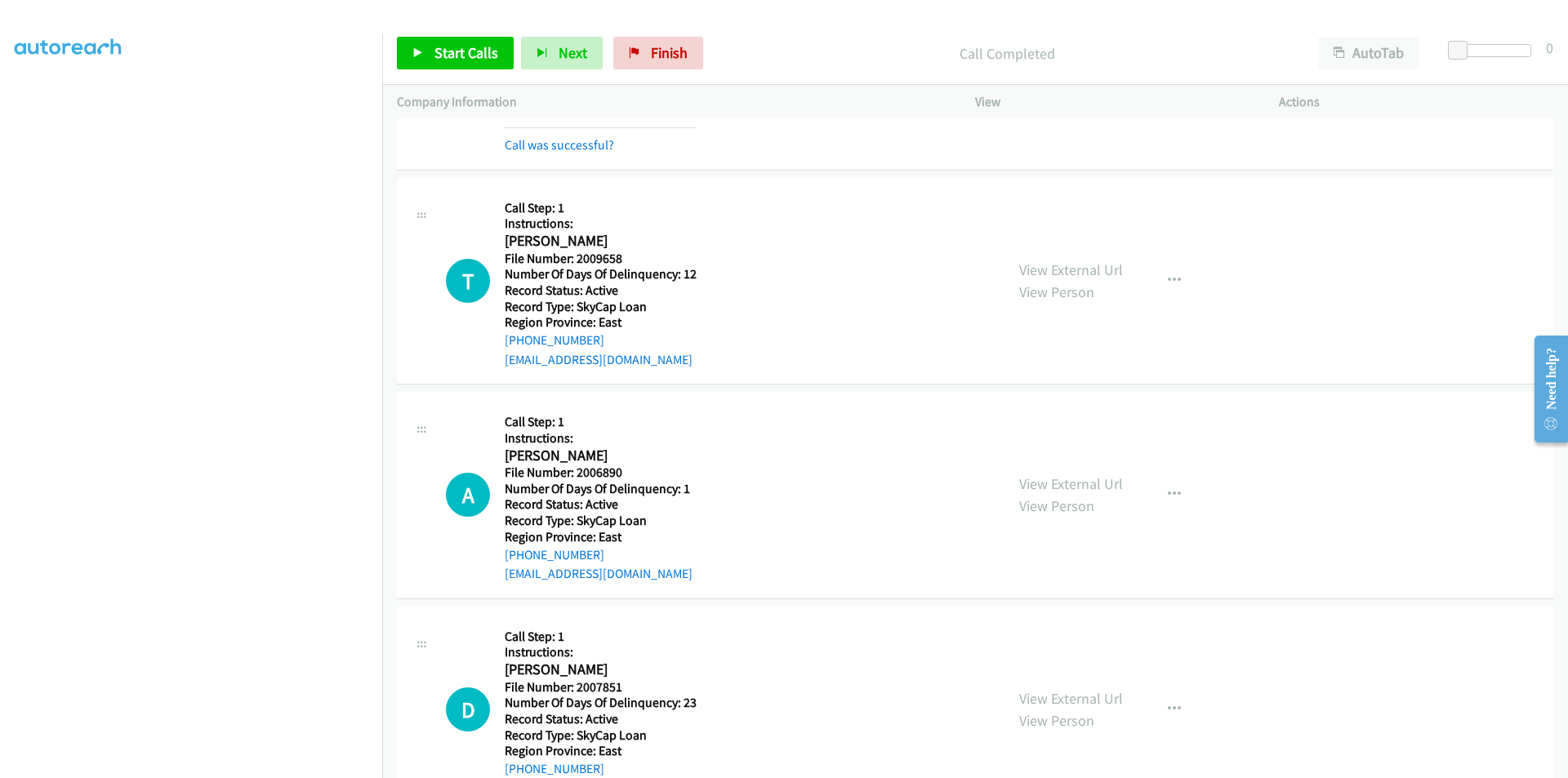
scroll to position [1470, 0]
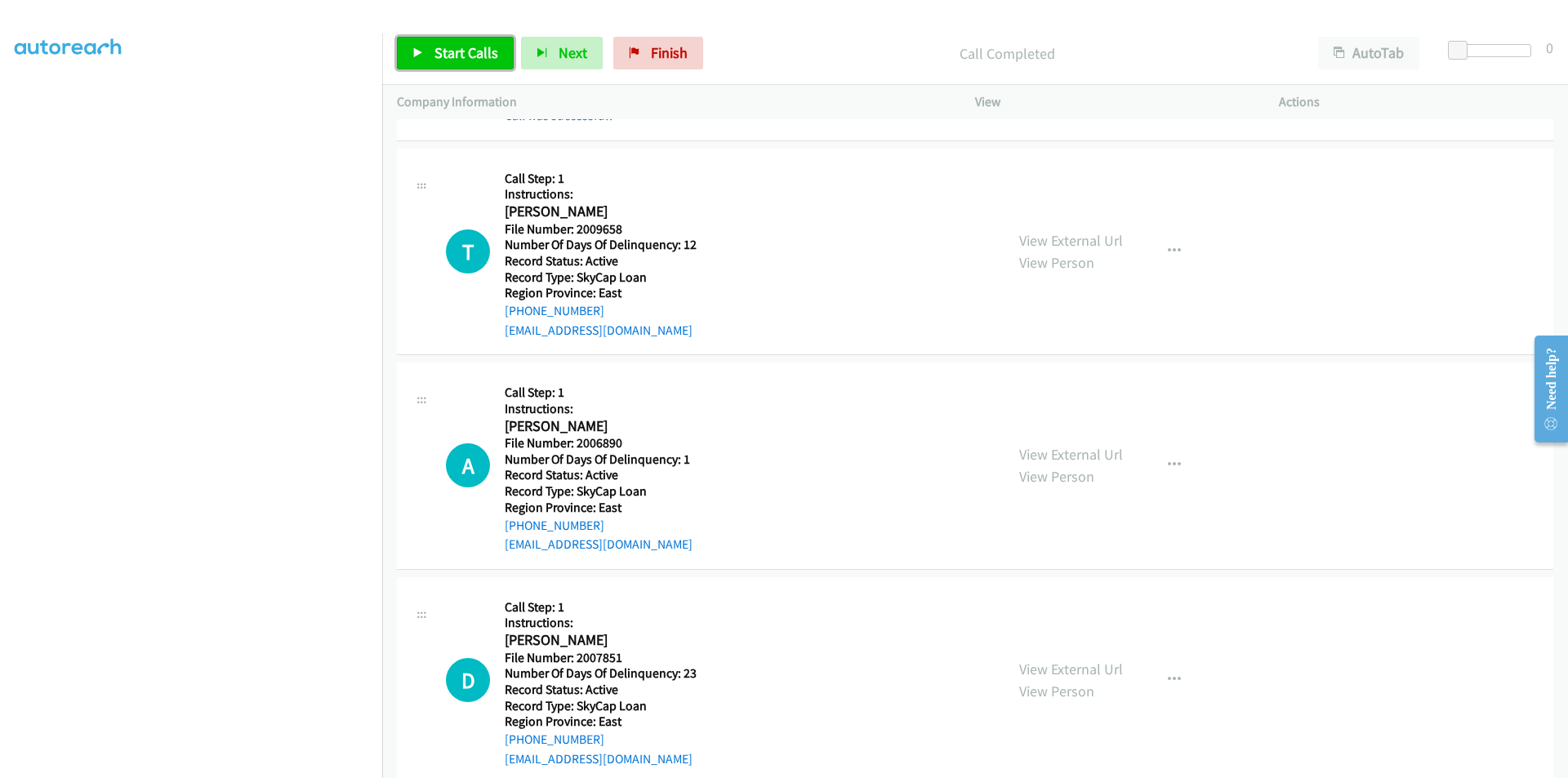
click at [454, 53] on span "Start Calls" at bounding box center [466, 53] width 64 height 19
click at [454, 53] on span "Pause" at bounding box center [452, 53] width 37 height 19
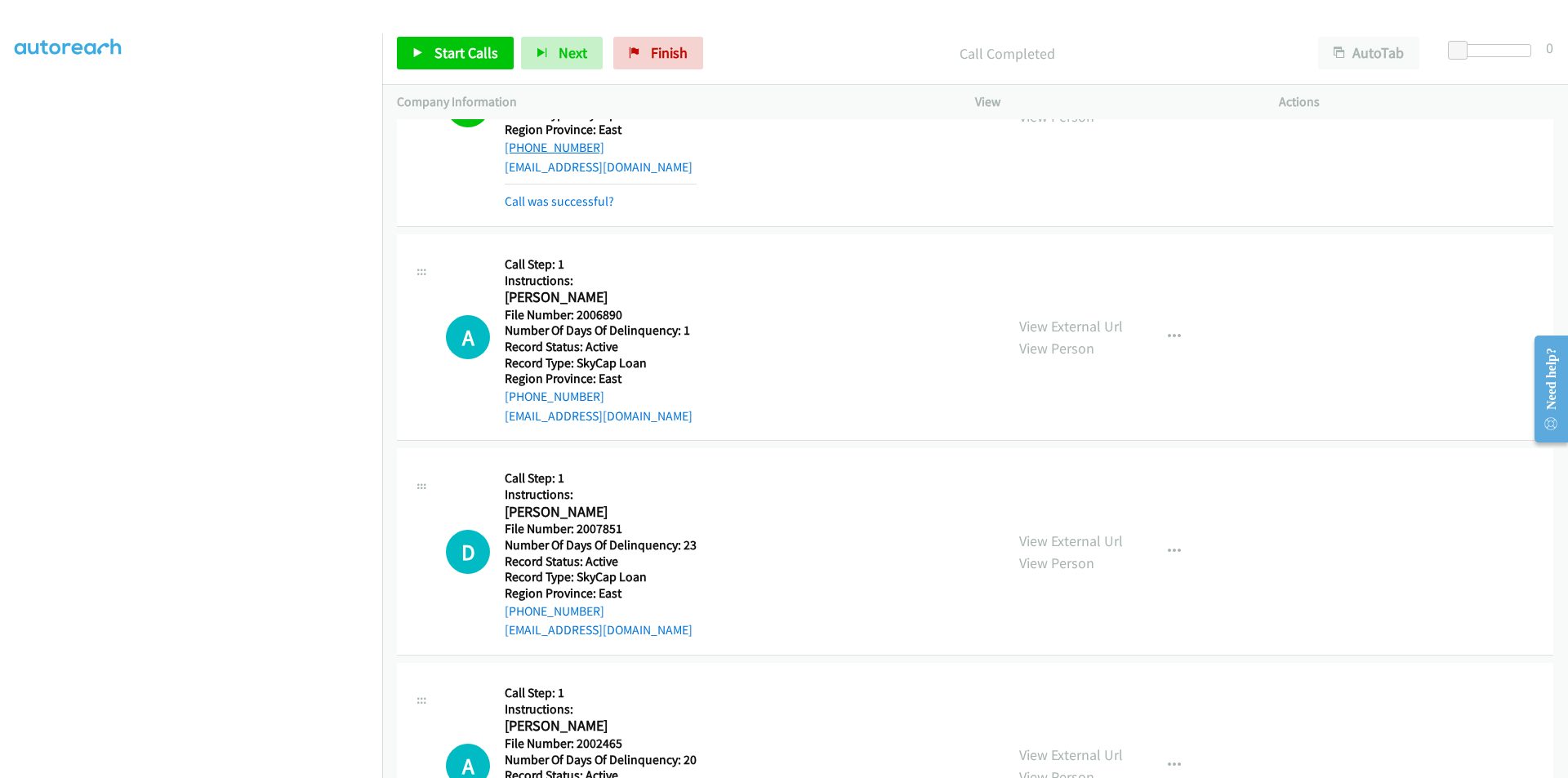
scroll to position [1716, 0]
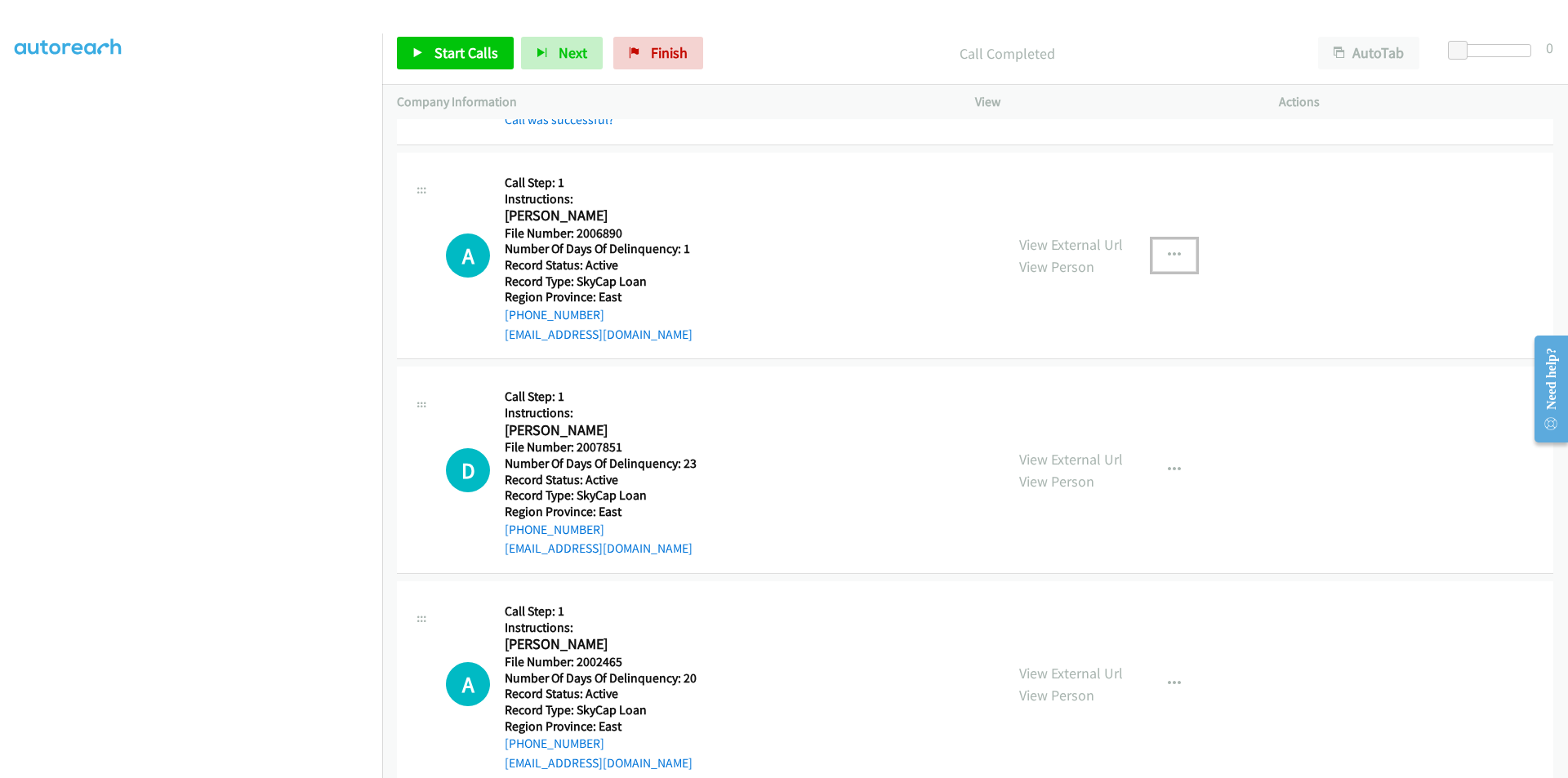
click at [1176, 243] on button "button" at bounding box center [1175, 256] width 44 height 32
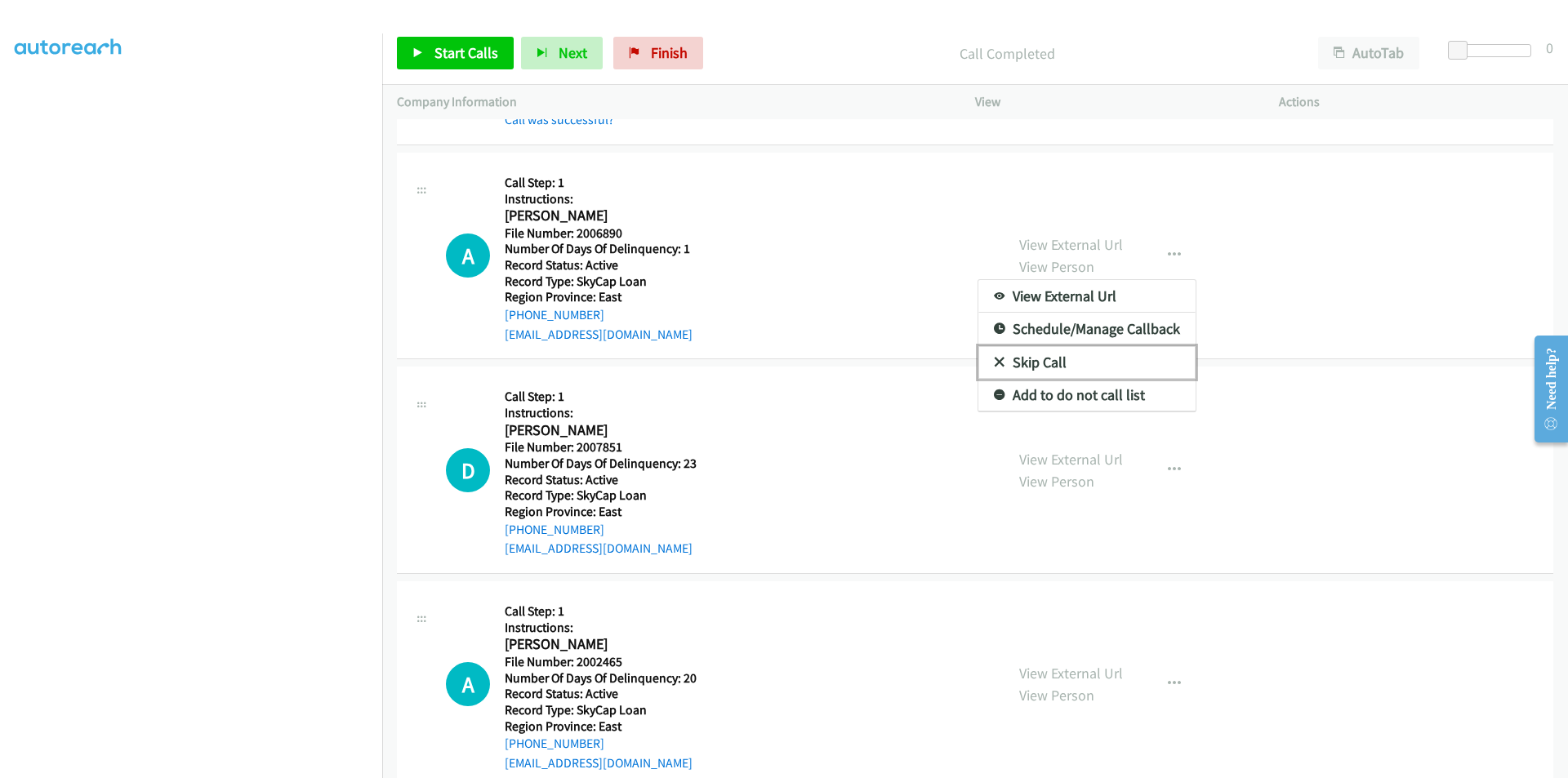
click at [1054, 355] on link "Skip Call" at bounding box center [1087, 363] width 218 height 32
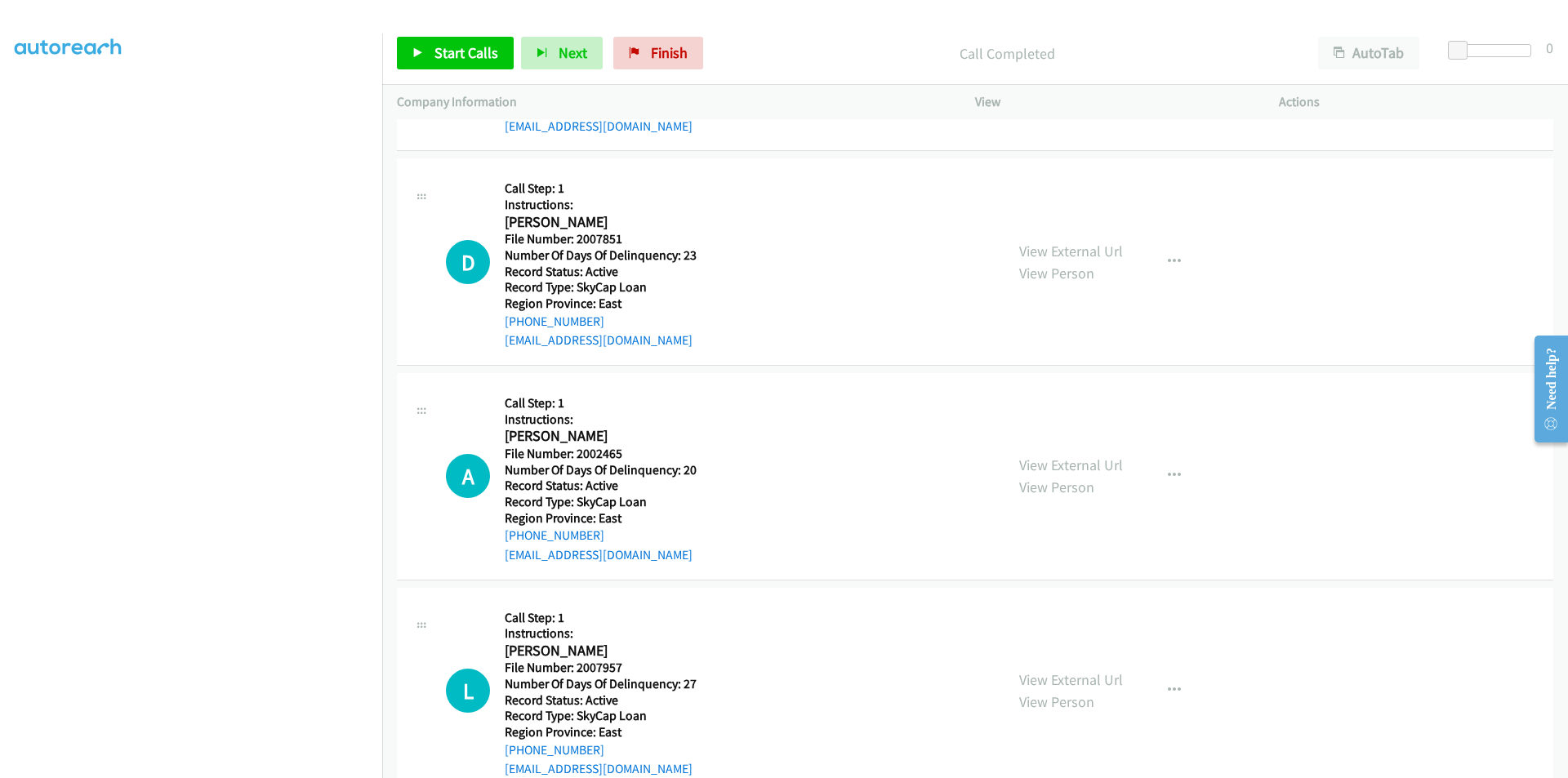
scroll to position [1960, 0]
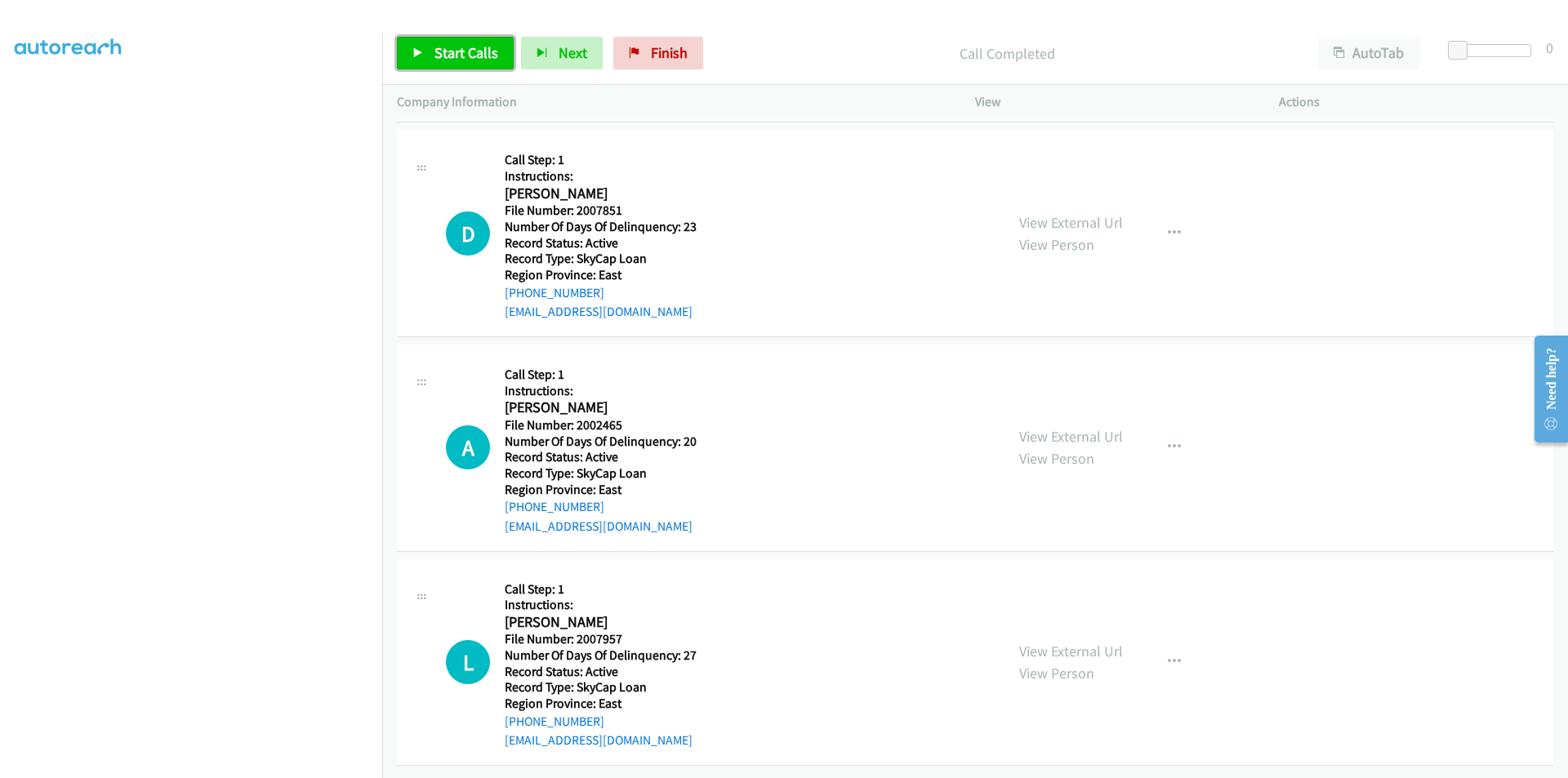
click at [471, 44] on span "Start Calls" at bounding box center [466, 53] width 64 height 19
click at [445, 52] on span "Pause" at bounding box center [452, 53] width 37 height 19
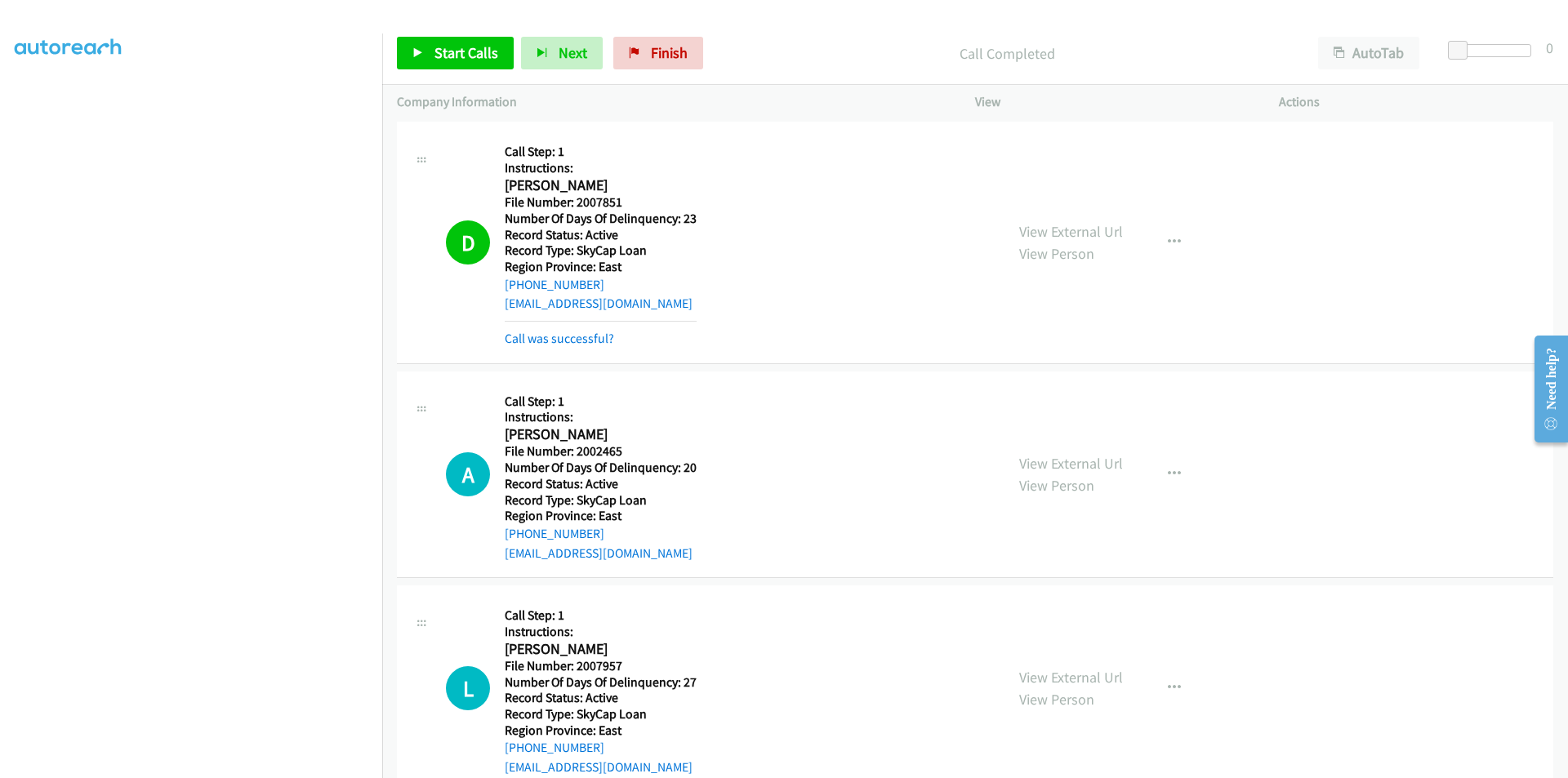
scroll to position [2123, 0]
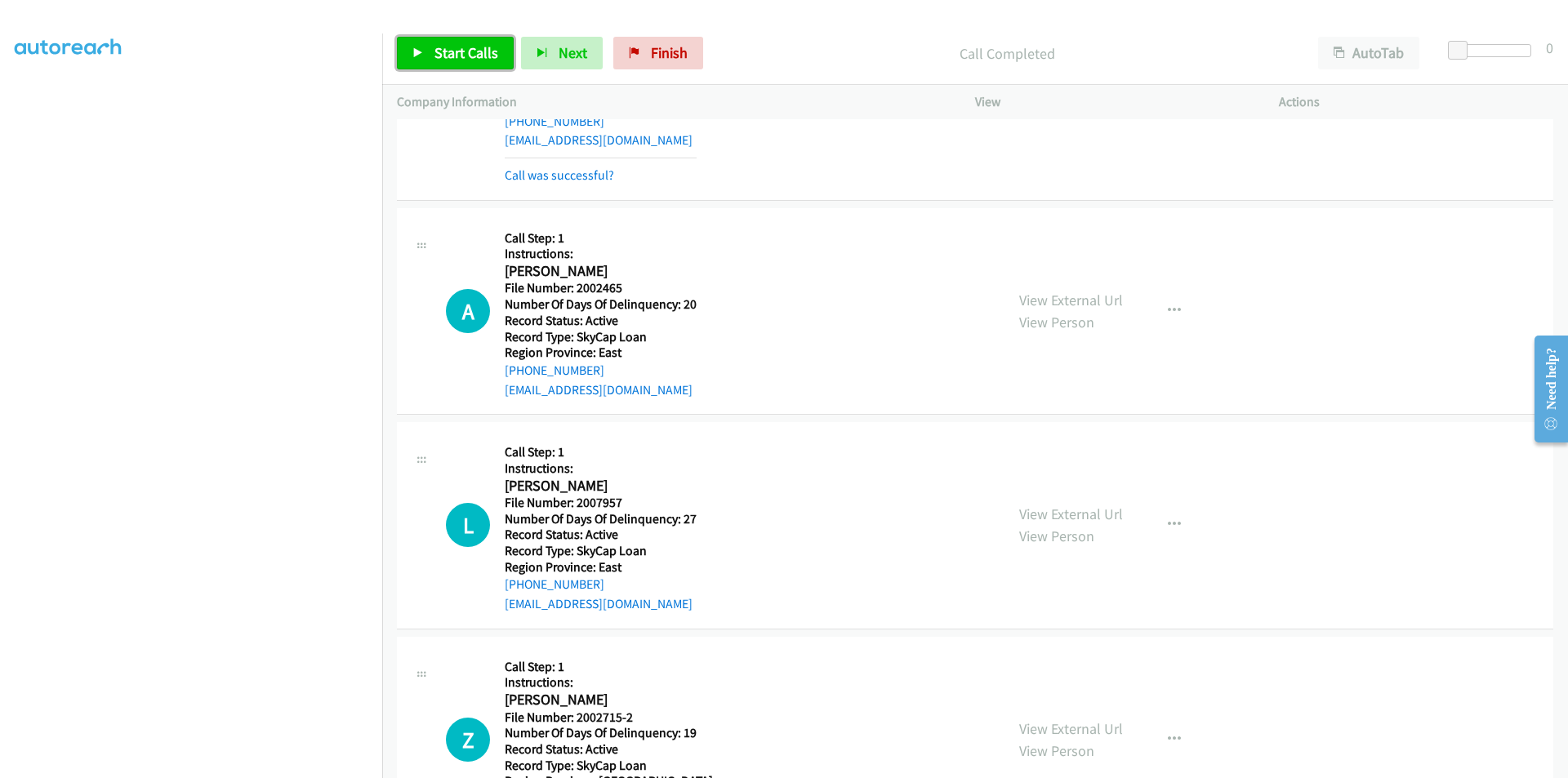
click at [464, 46] on span "Start Calls" at bounding box center [466, 53] width 64 height 19
click at [464, 46] on span "Pause" at bounding box center [452, 53] width 37 height 19
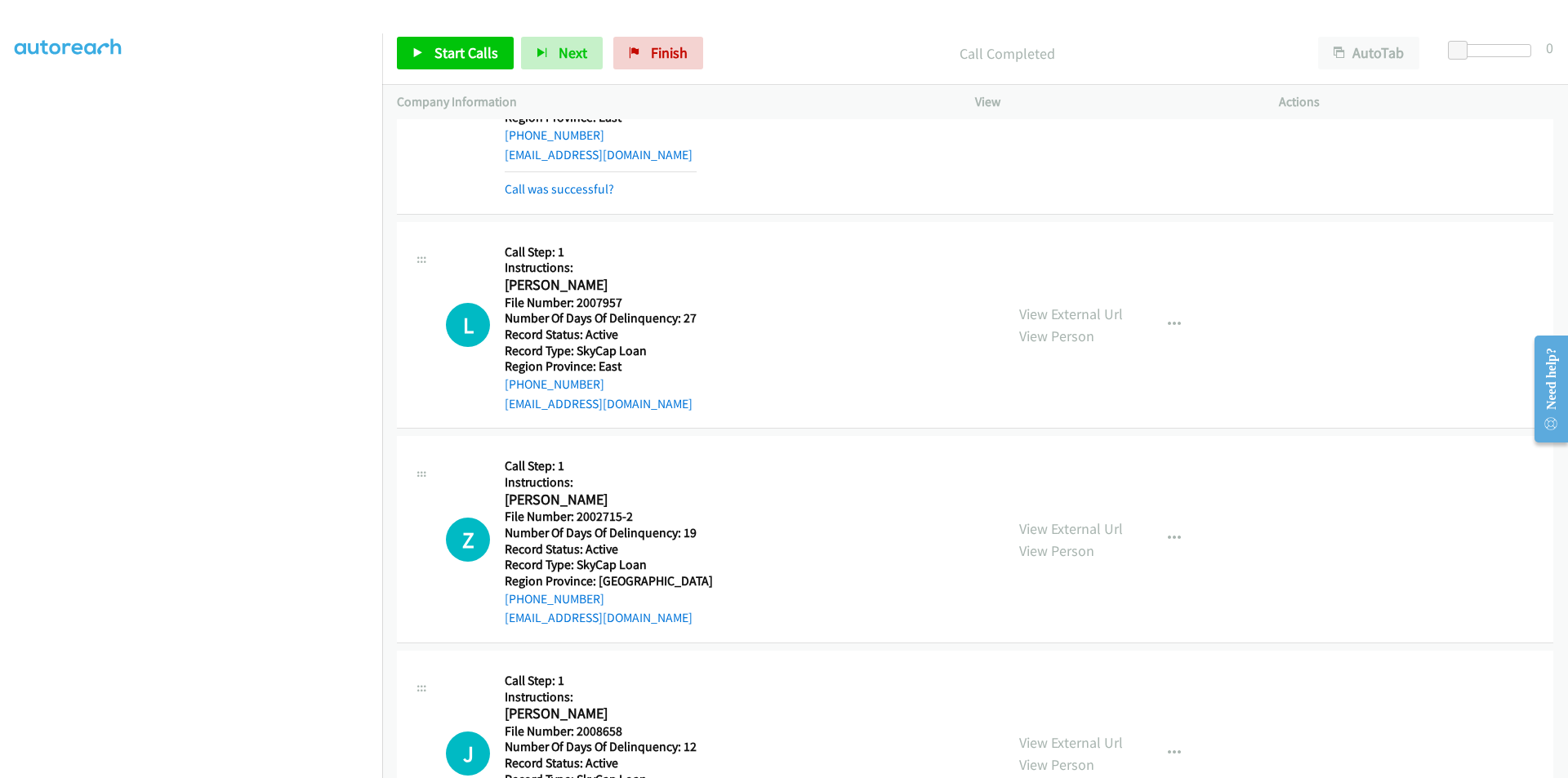
scroll to position [2450, 0]
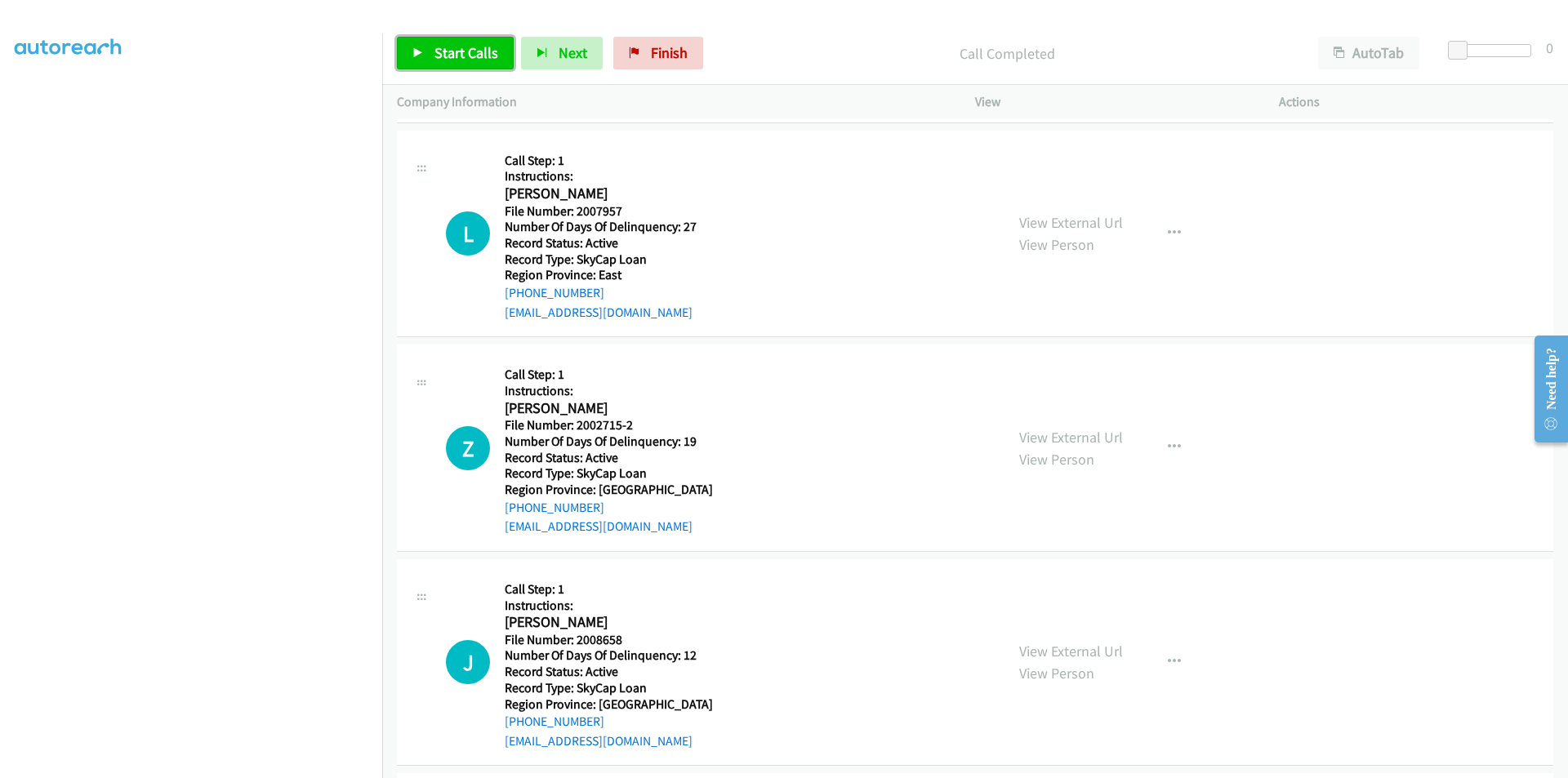
click at [480, 61] on span "Start Calls" at bounding box center [466, 53] width 64 height 19
click at [471, 59] on link "Pause" at bounding box center [441, 53] width 90 height 32
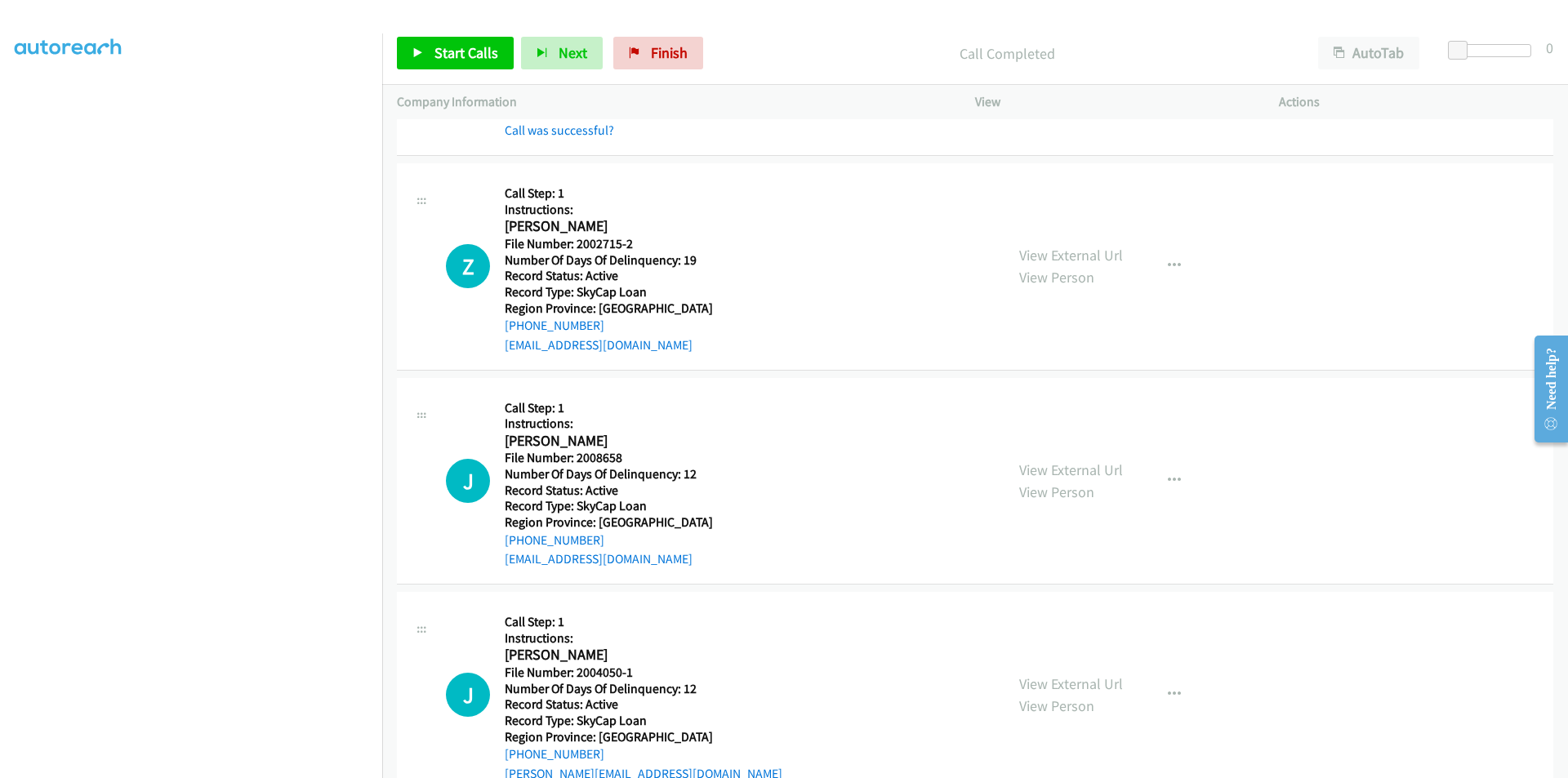
scroll to position [2696, 0]
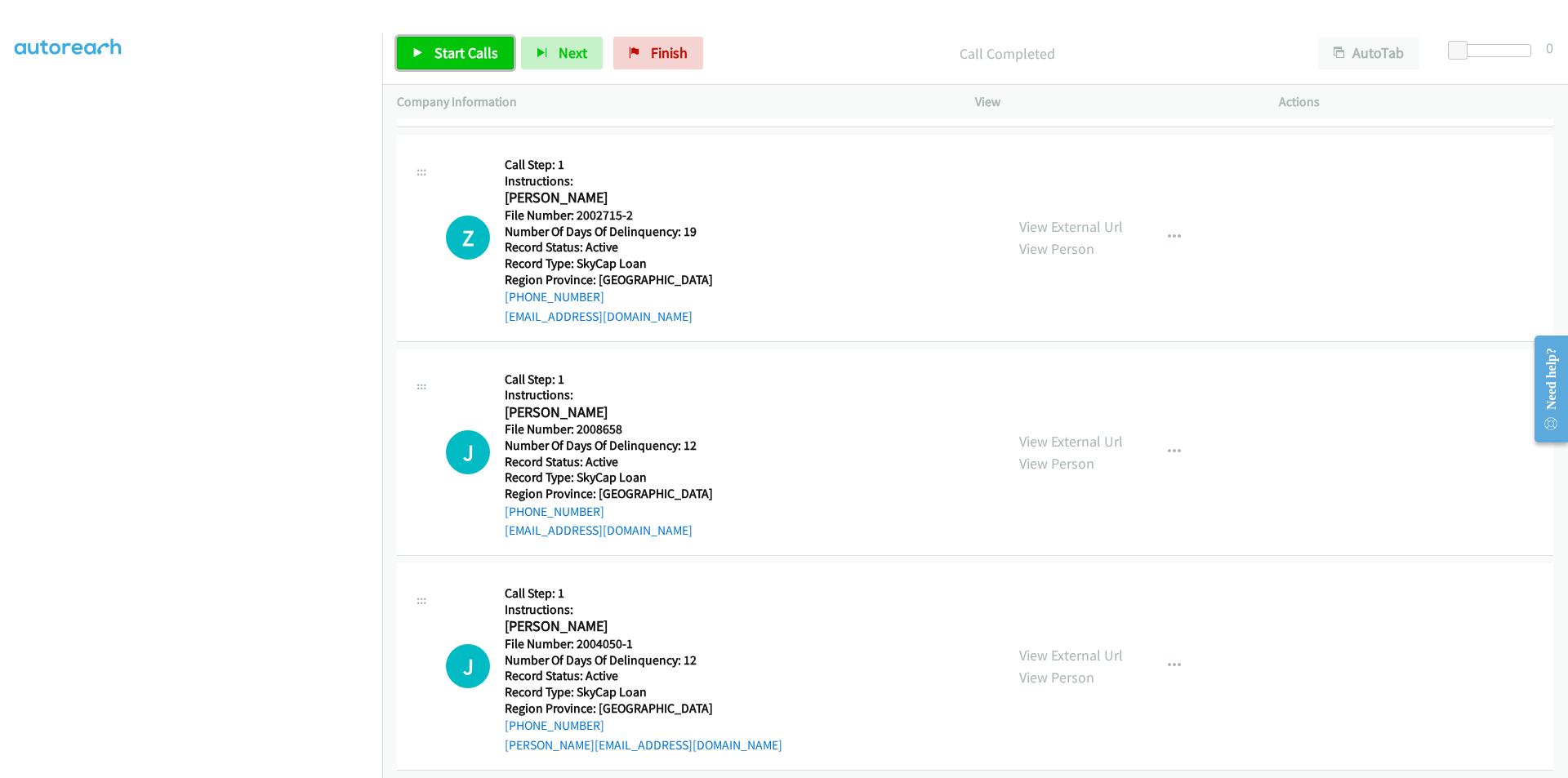
click at [477, 48] on span "Start Calls" at bounding box center [466, 53] width 64 height 19
click at [457, 55] on span "Pause" at bounding box center [452, 53] width 37 height 19
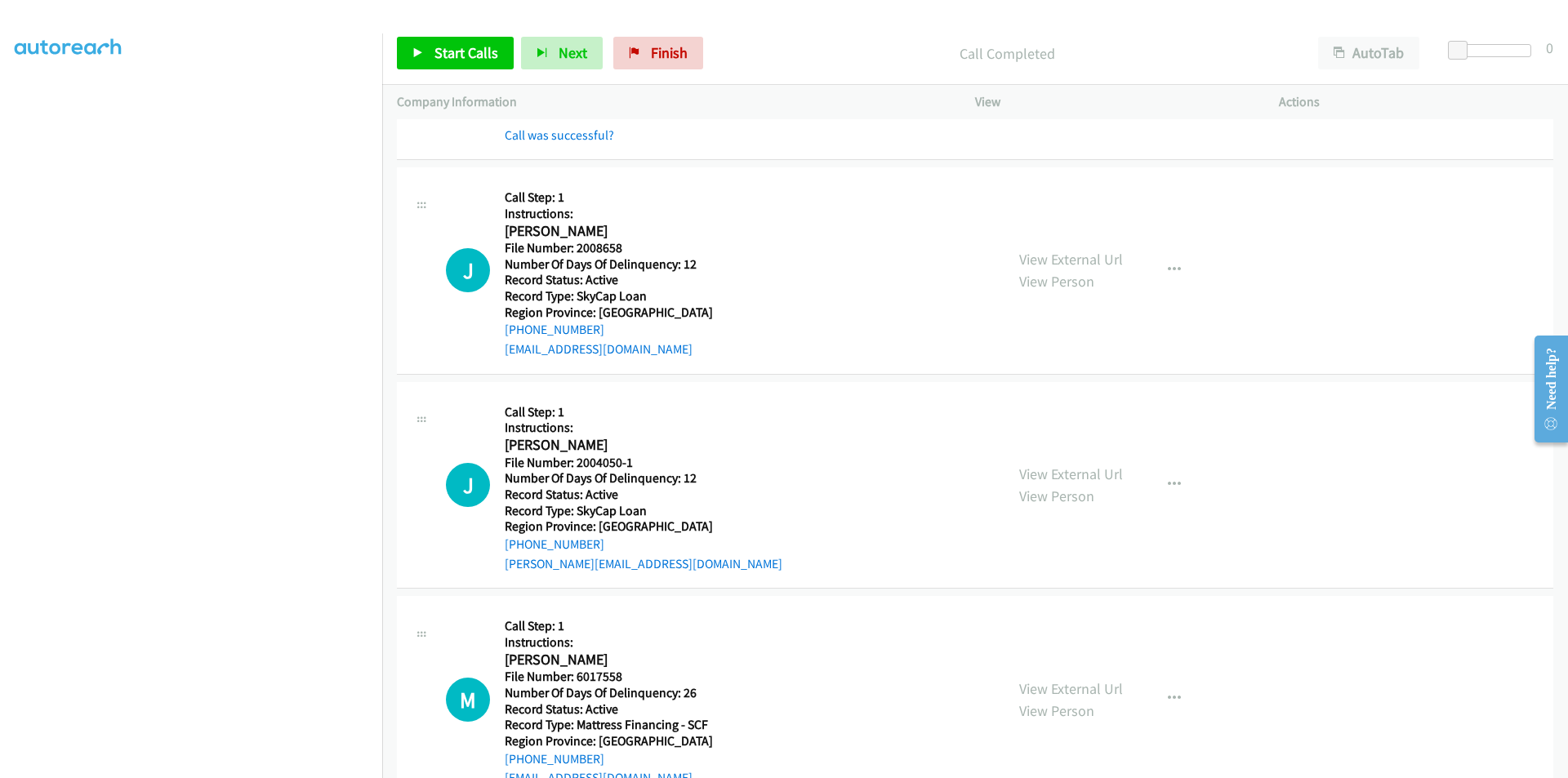
scroll to position [2941, 0]
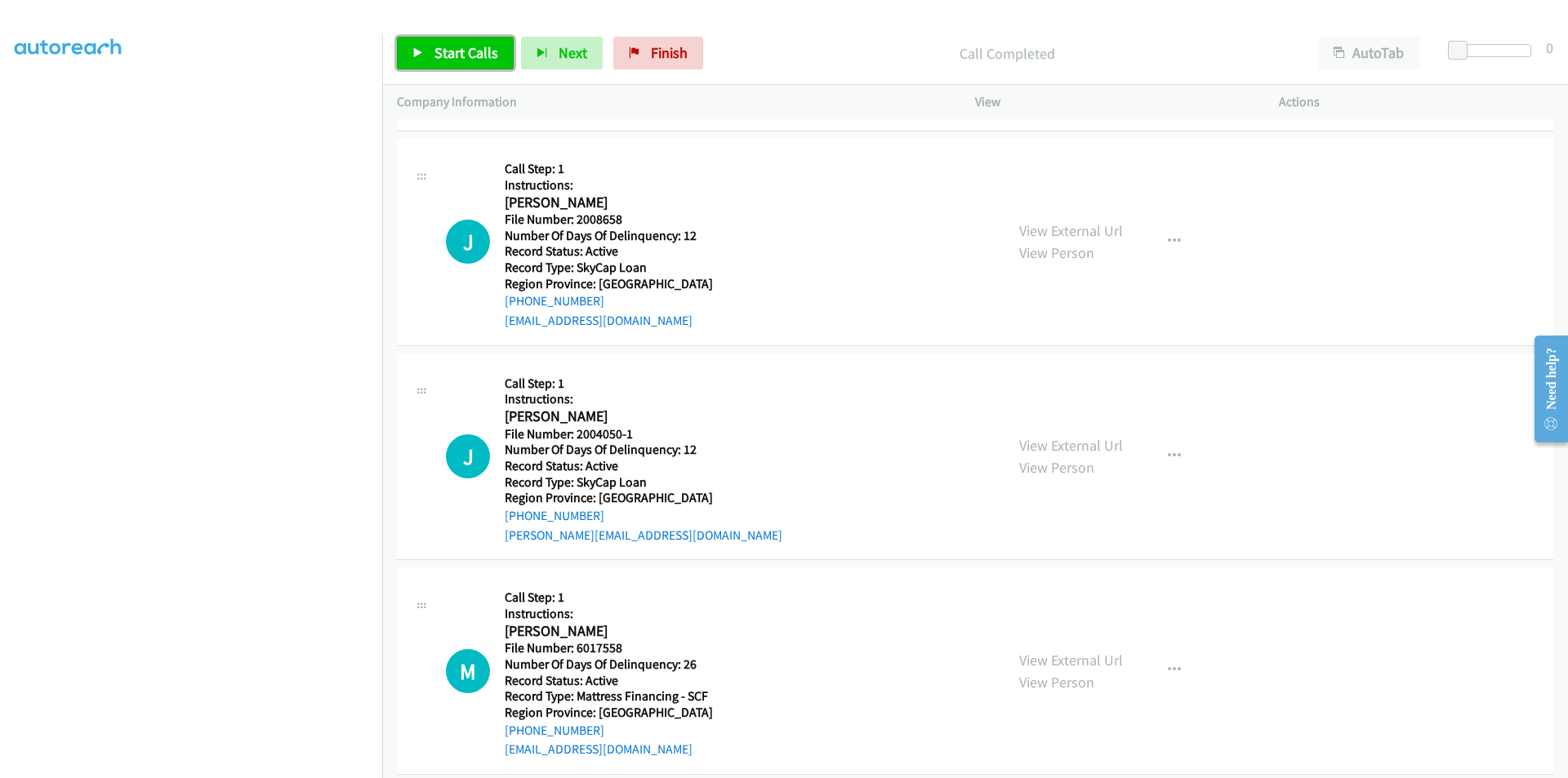
click at [438, 49] on span "Start Calls" at bounding box center [466, 53] width 64 height 19
click at [436, 50] on span "Pause" at bounding box center [452, 53] width 37 height 19
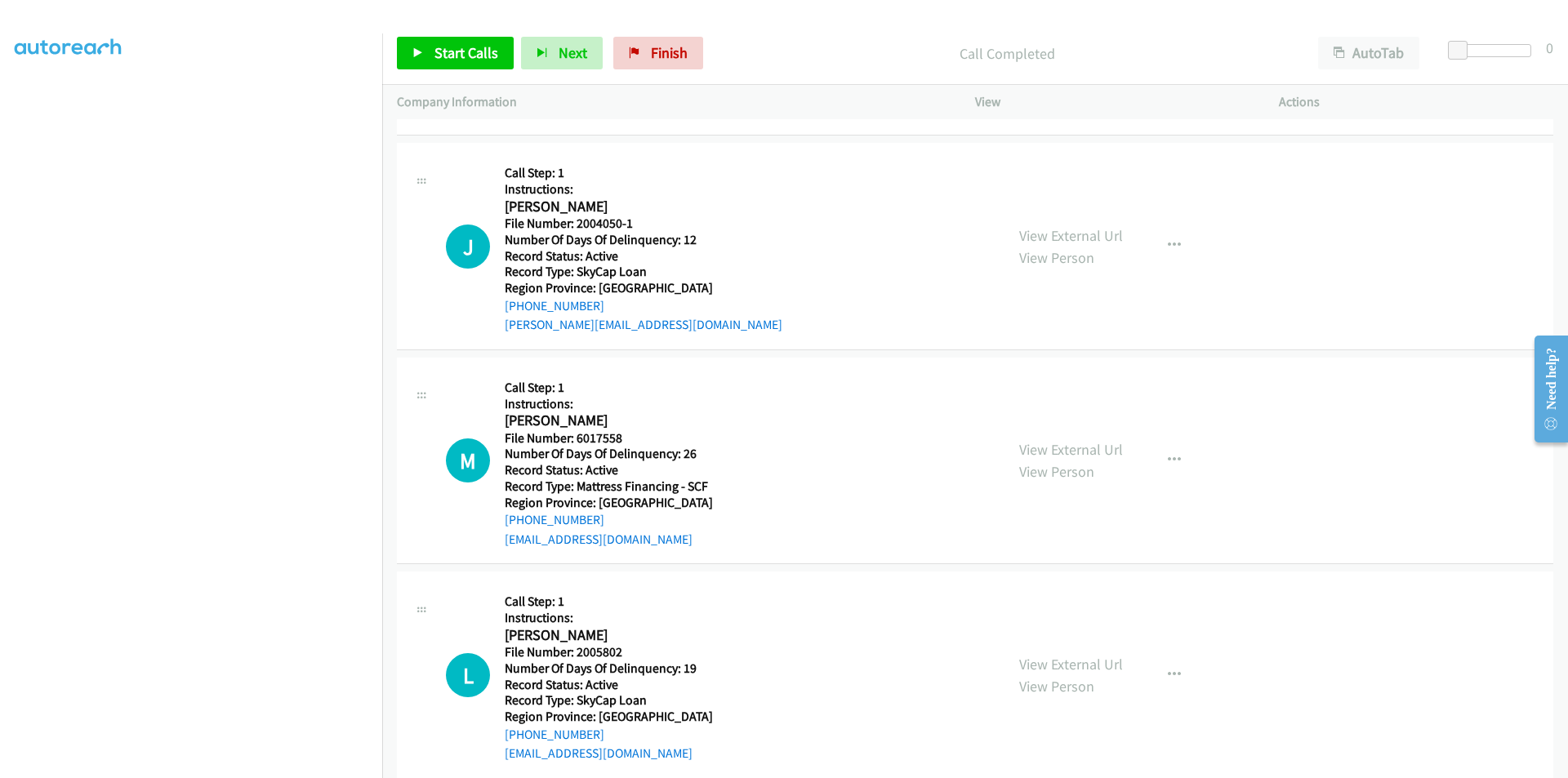
scroll to position [3219, 0]
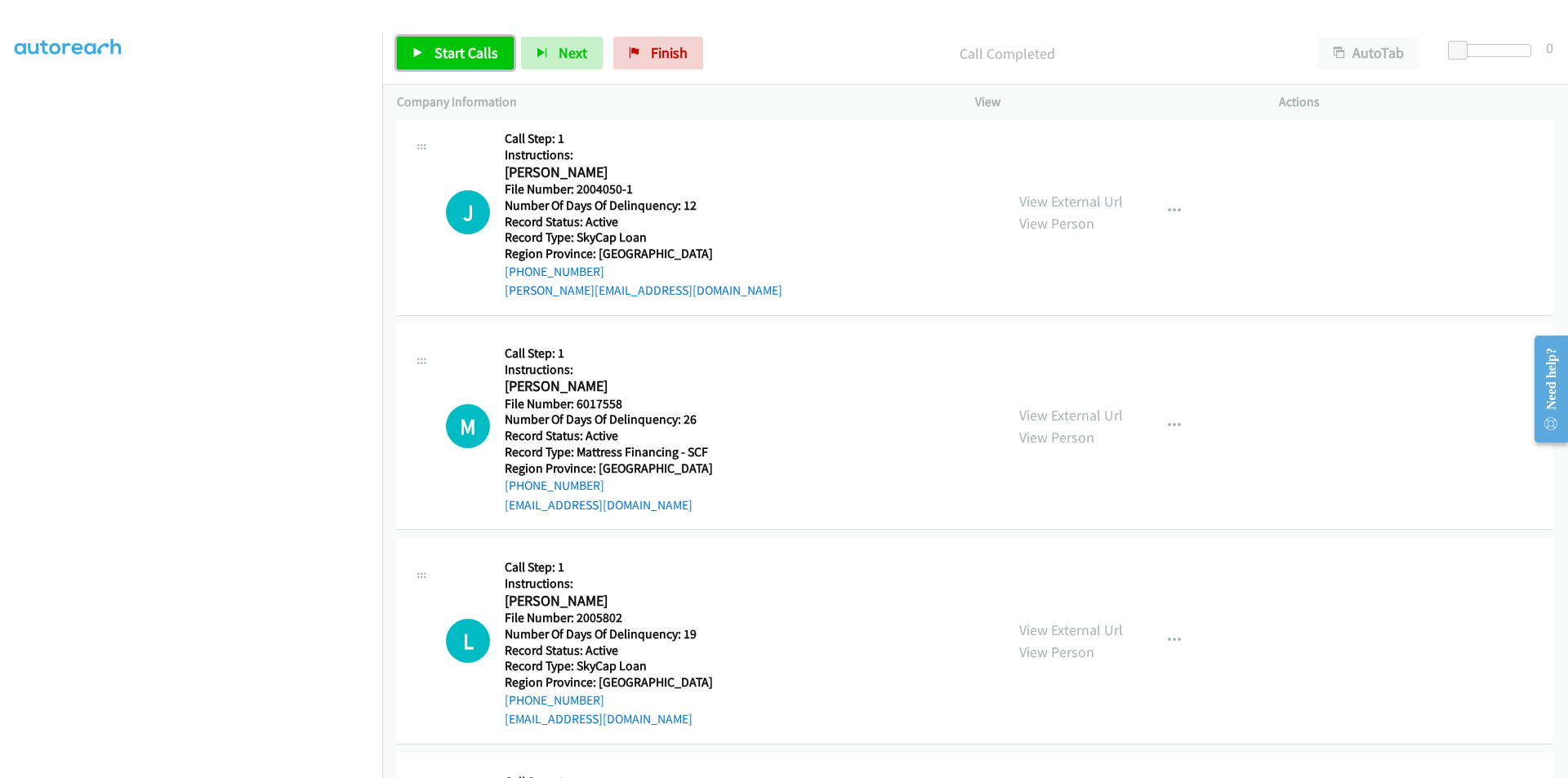
click at [473, 54] on span "Start Calls" at bounding box center [466, 53] width 64 height 19
drag, startPoint x: 446, startPoint y: 55, endPoint x: 376, endPoint y: 59, distance: 70.1
click at [446, 55] on span "Pause" at bounding box center [452, 53] width 37 height 19
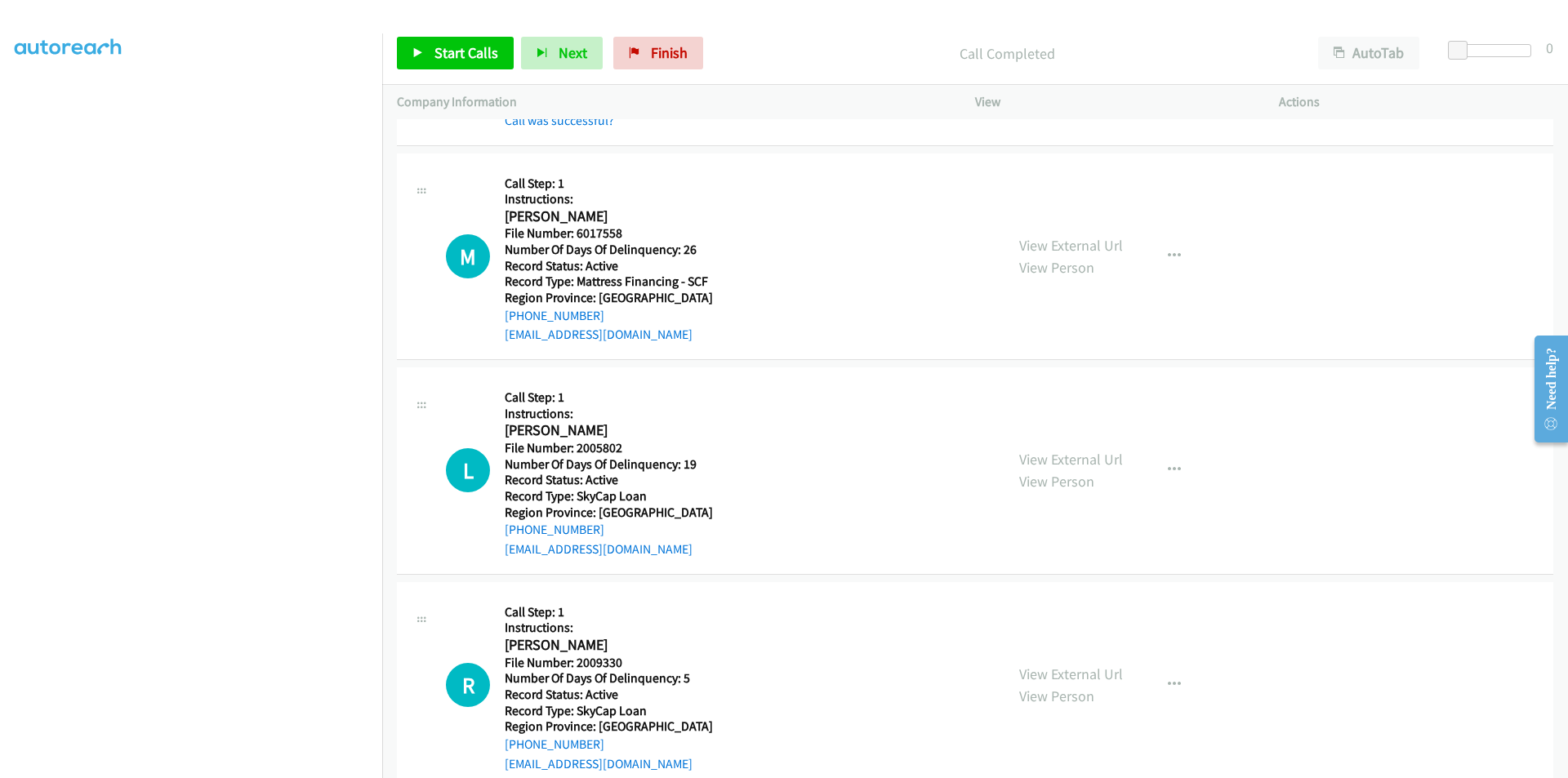
scroll to position [3460, 0]
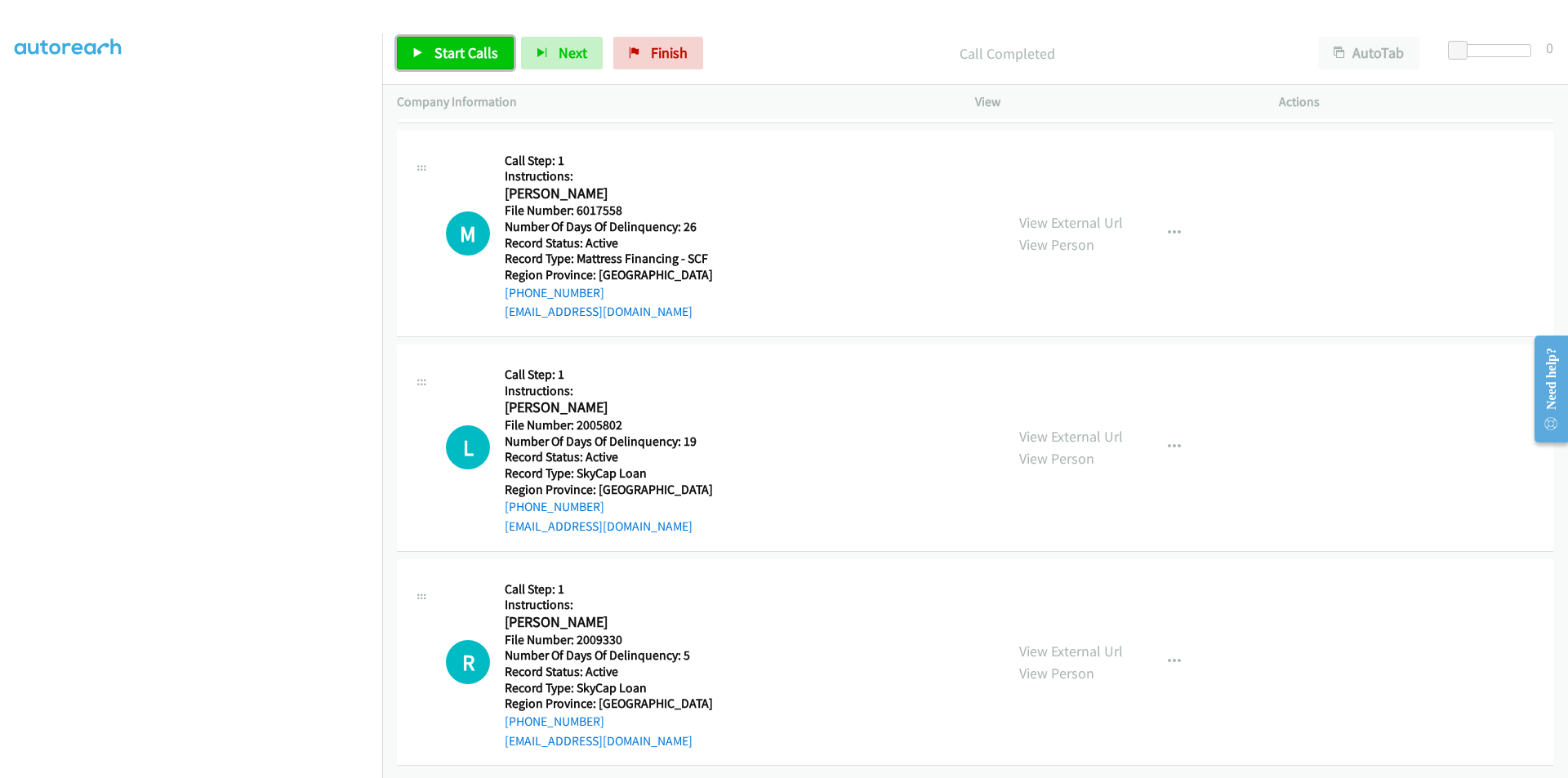
click at [443, 48] on span "Start Calls" at bounding box center [466, 53] width 64 height 19
click at [443, 48] on span "Pause" at bounding box center [452, 53] width 37 height 19
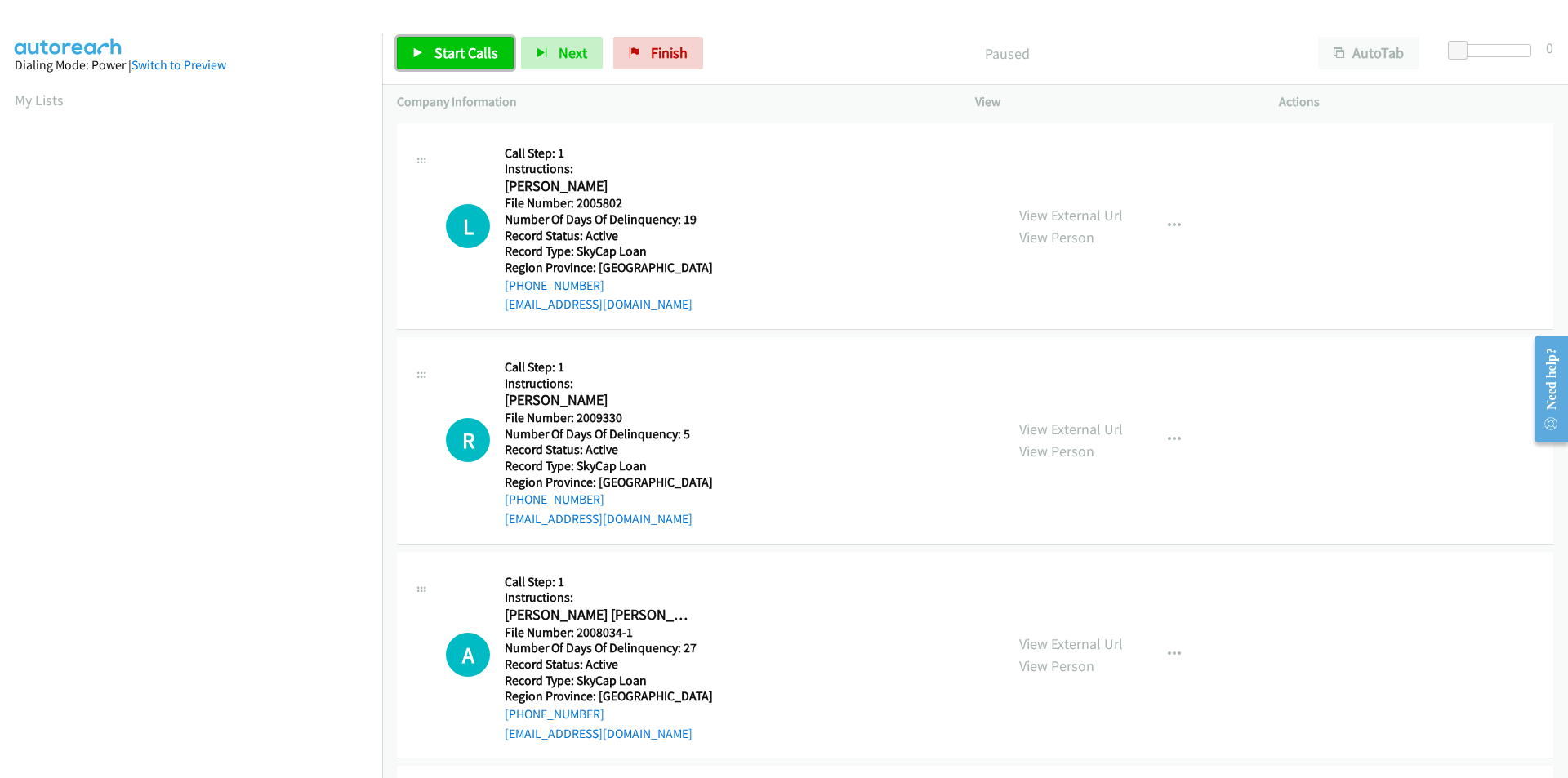
click at [462, 61] on span "Start Calls" at bounding box center [466, 53] width 64 height 19
click at [462, 61] on span "Pause" at bounding box center [452, 53] width 37 height 19
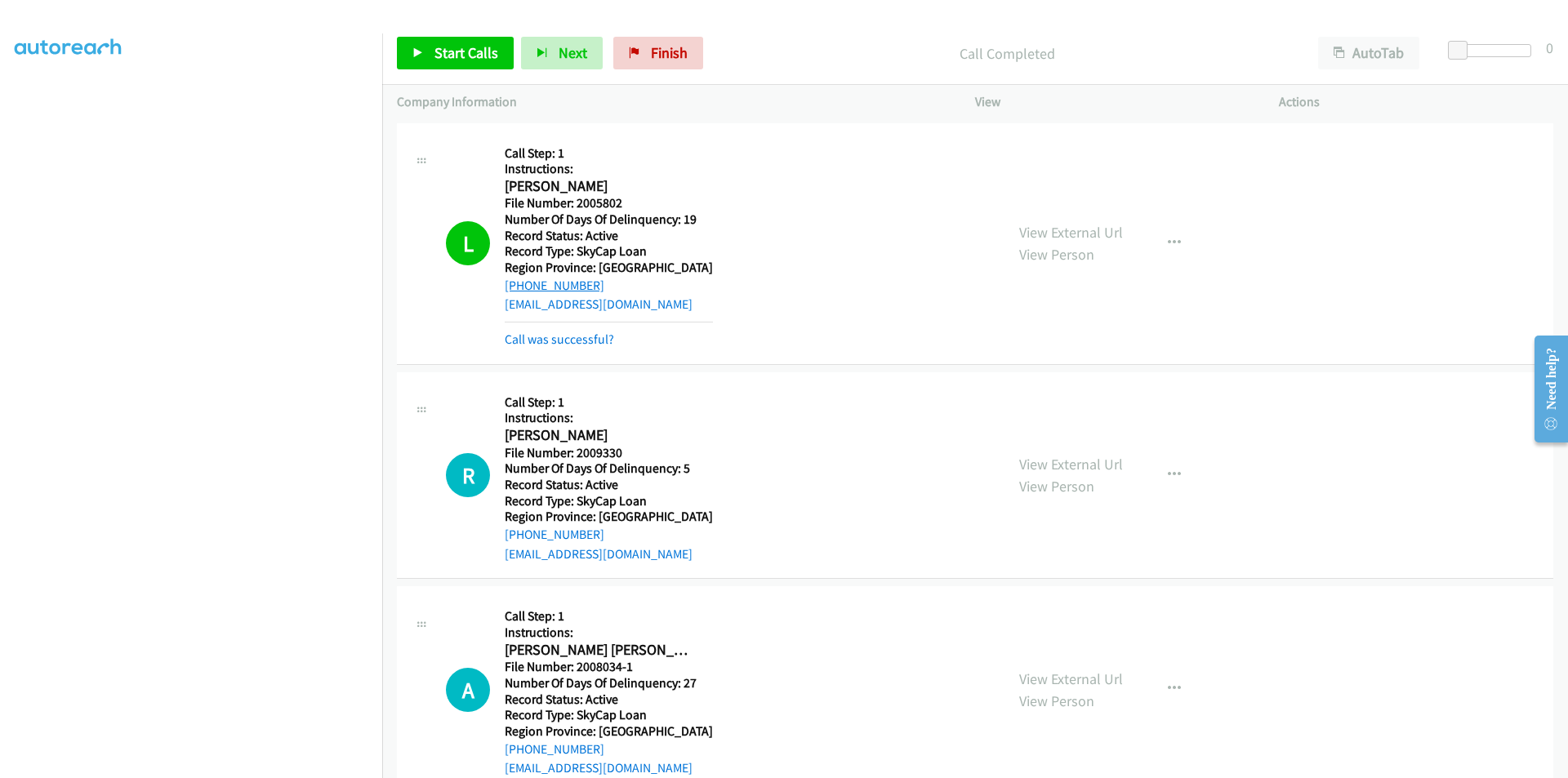
scroll to position [245, 0]
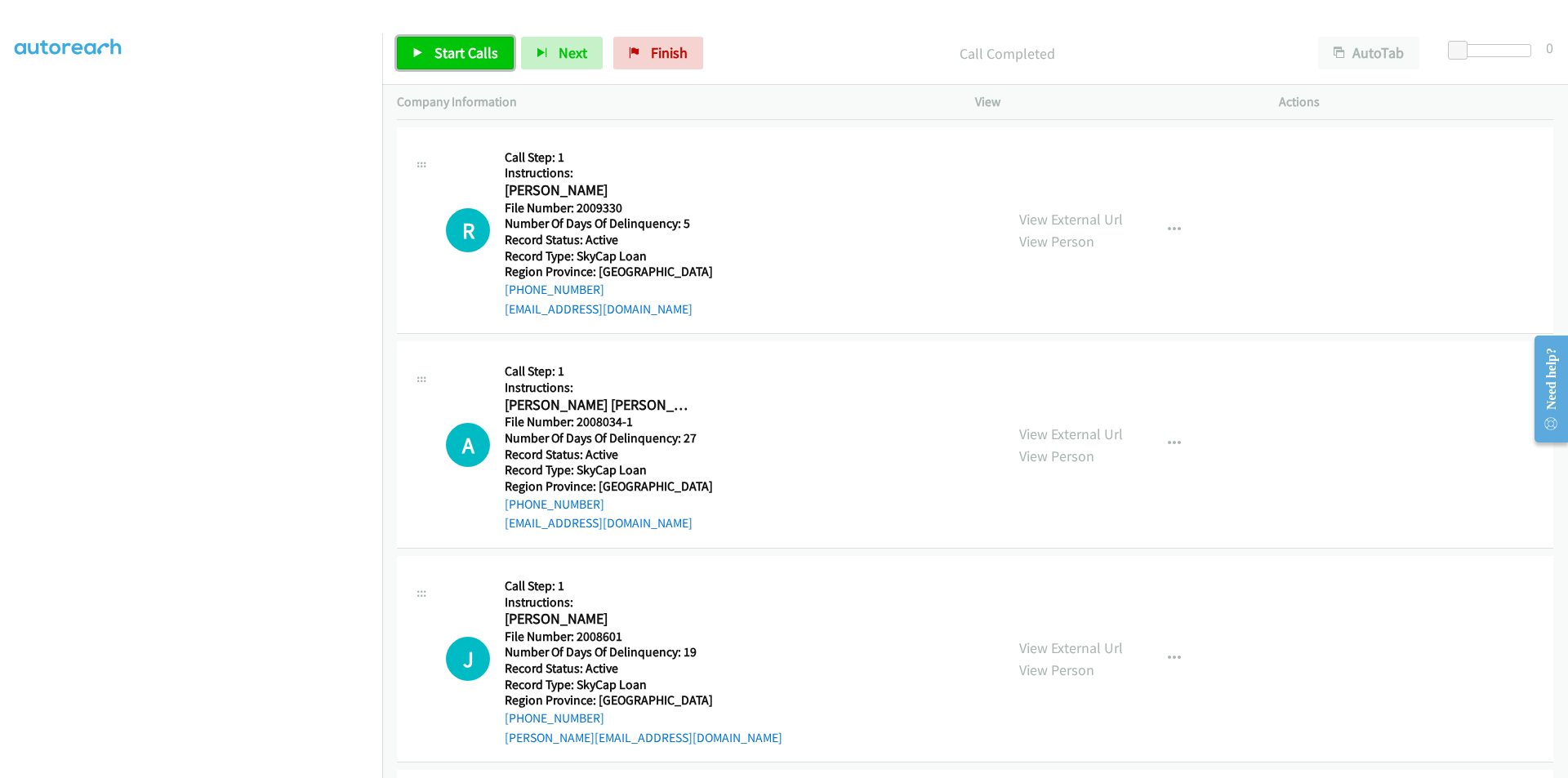
click at [449, 52] on span "Start Calls" at bounding box center [466, 53] width 64 height 19
click at [449, 52] on span "Pause" at bounding box center [452, 53] width 37 height 19
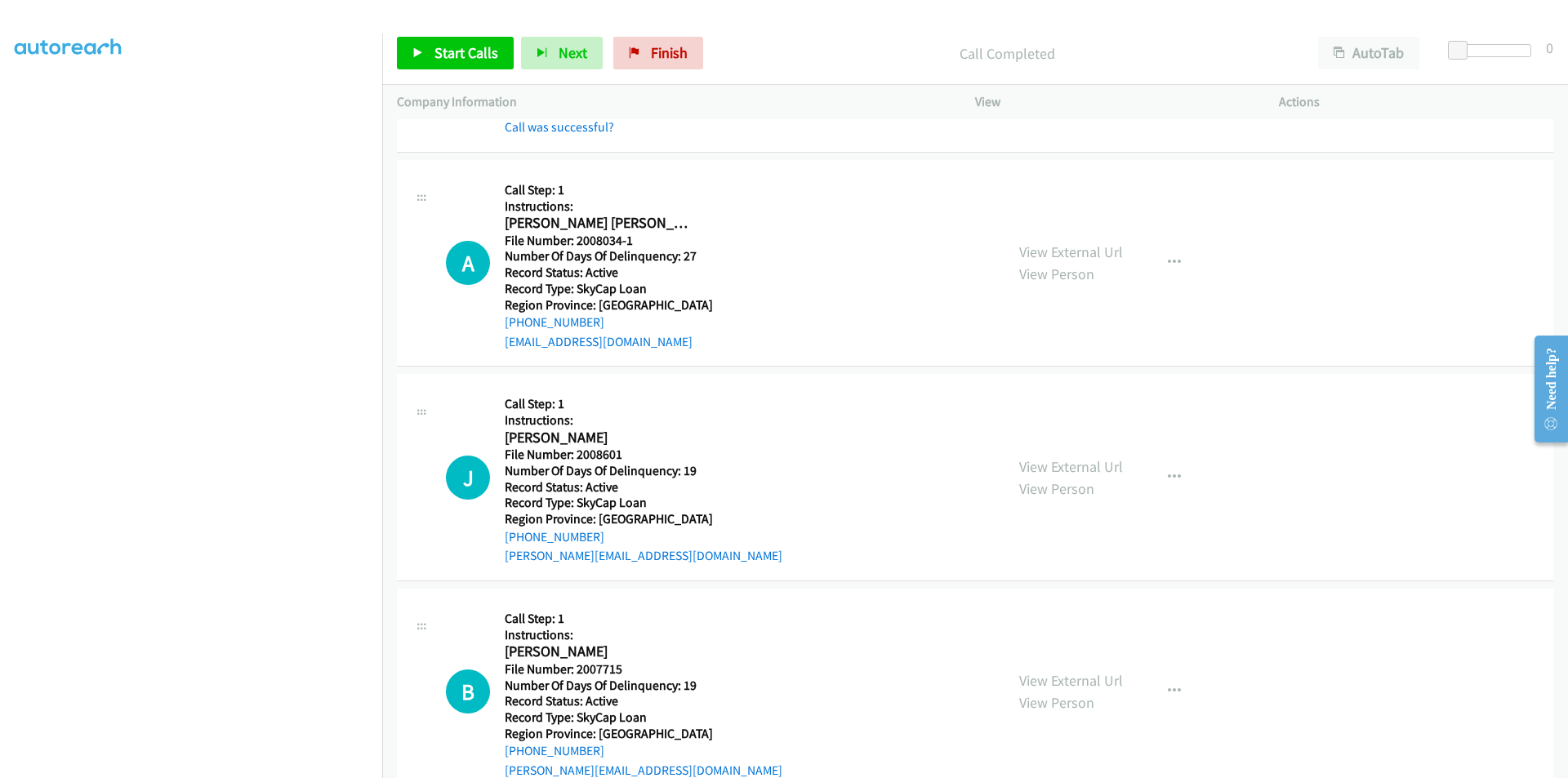
scroll to position [490, 0]
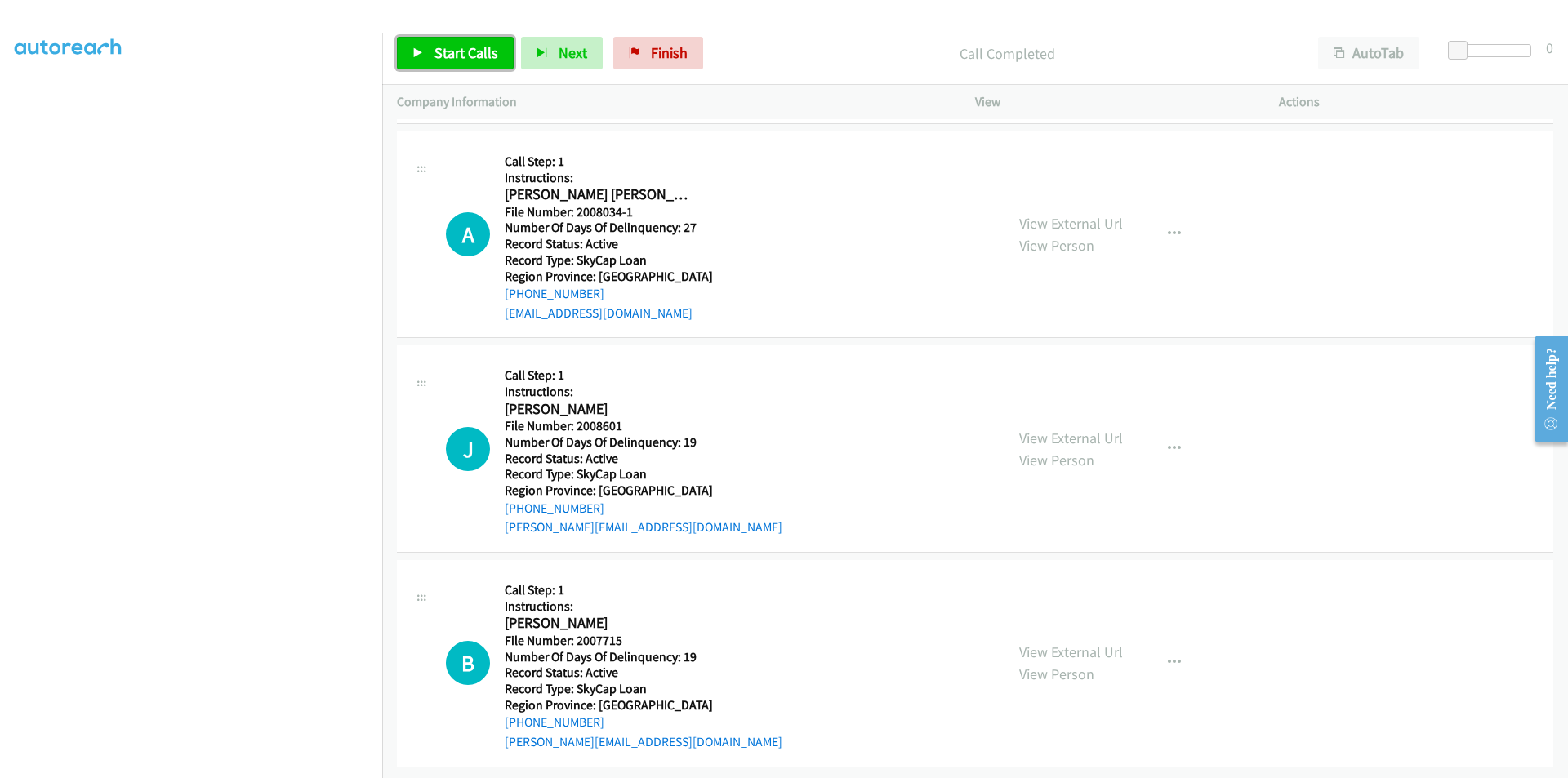
click at [466, 44] on span "Start Calls" at bounding box center [466, 53] width 64 height 19
click at [460, 49] on span "Pause" at bounding box center [452, 53] width 37 height 19
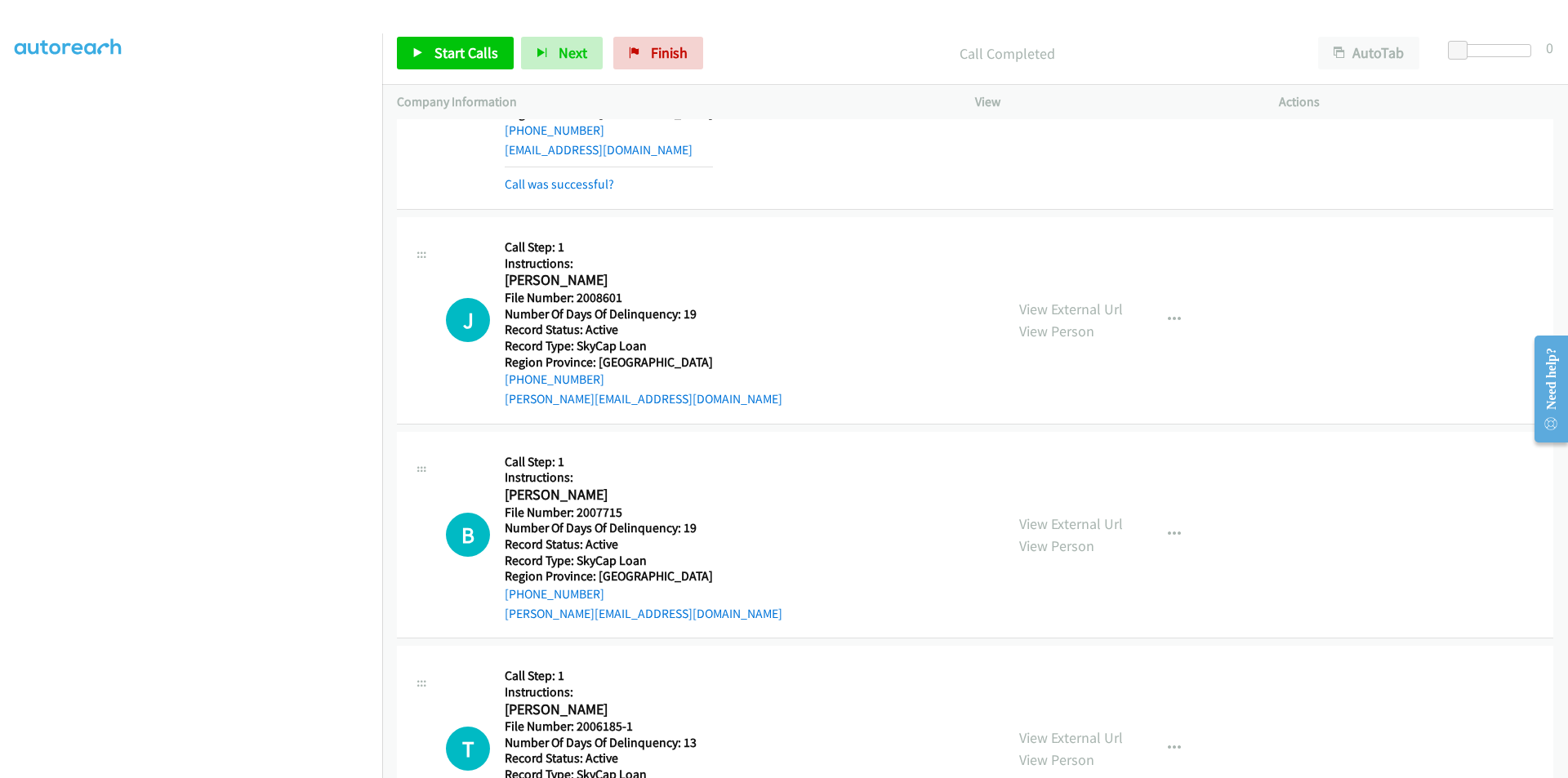
scroll to position [735, 0]
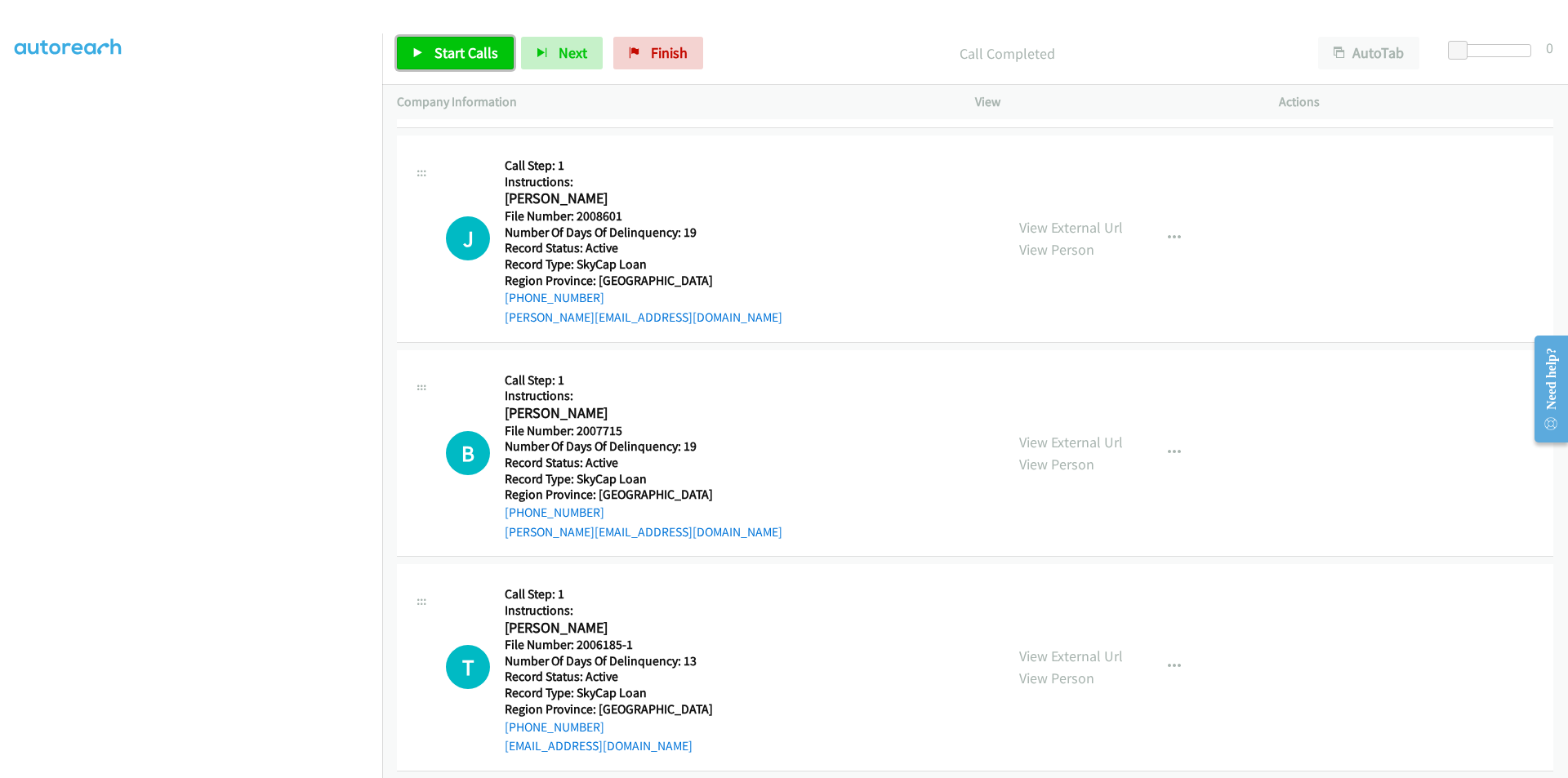
click at [482, 55] on span "Start Calls" at bounding box center [466, 53] width 64 height 19
click at [451, 47] on span "Pause" at bounding box center [452, 53] width 37 height 19
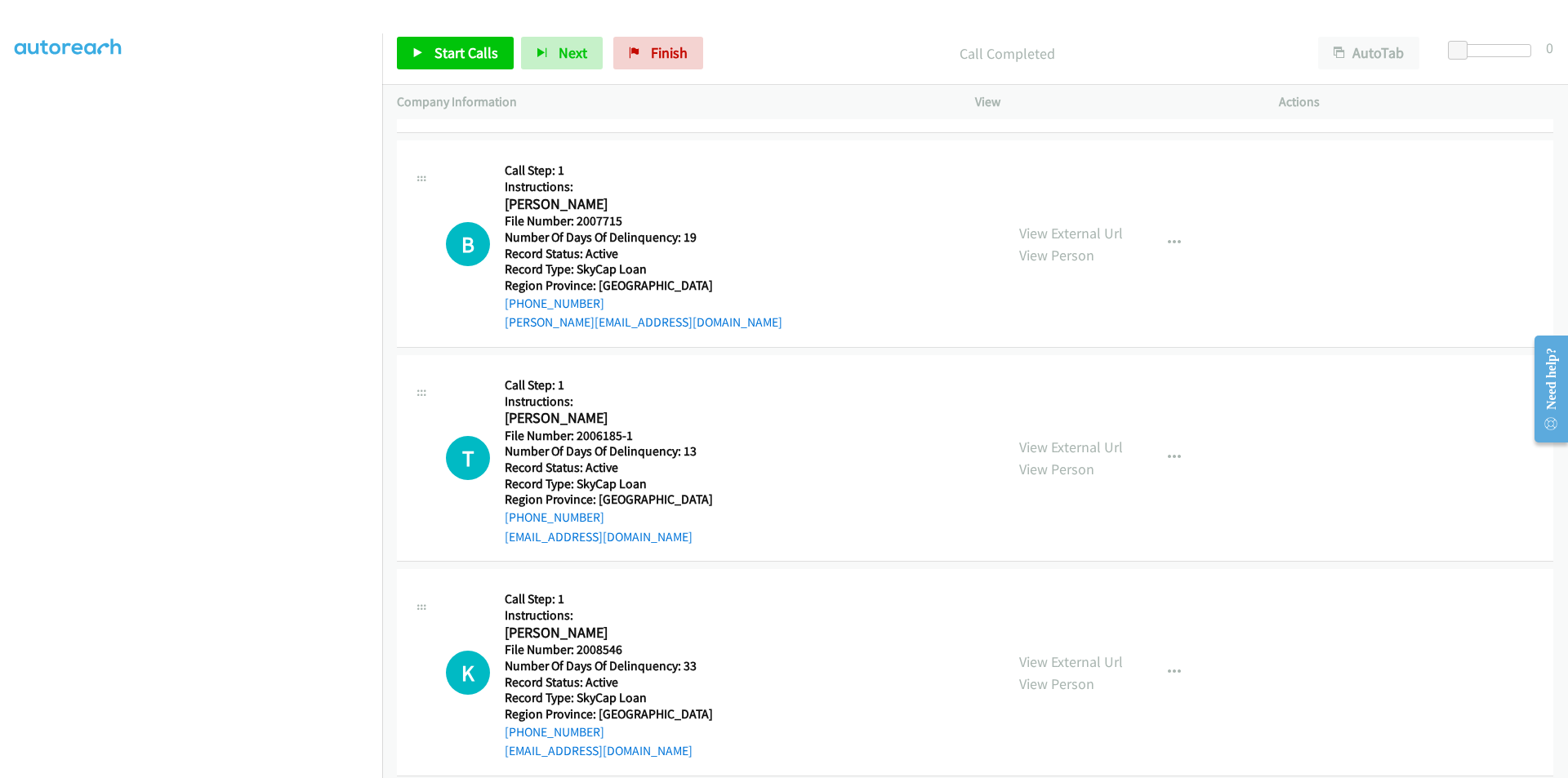
scroll to position [980, 0]
click at [470, 39] on link "Start Calls" at bounding box center [455, 53] width 117 height 32
click at [467, 43] on link "Pause" at bounding box center [441, 53] width 90 height 32
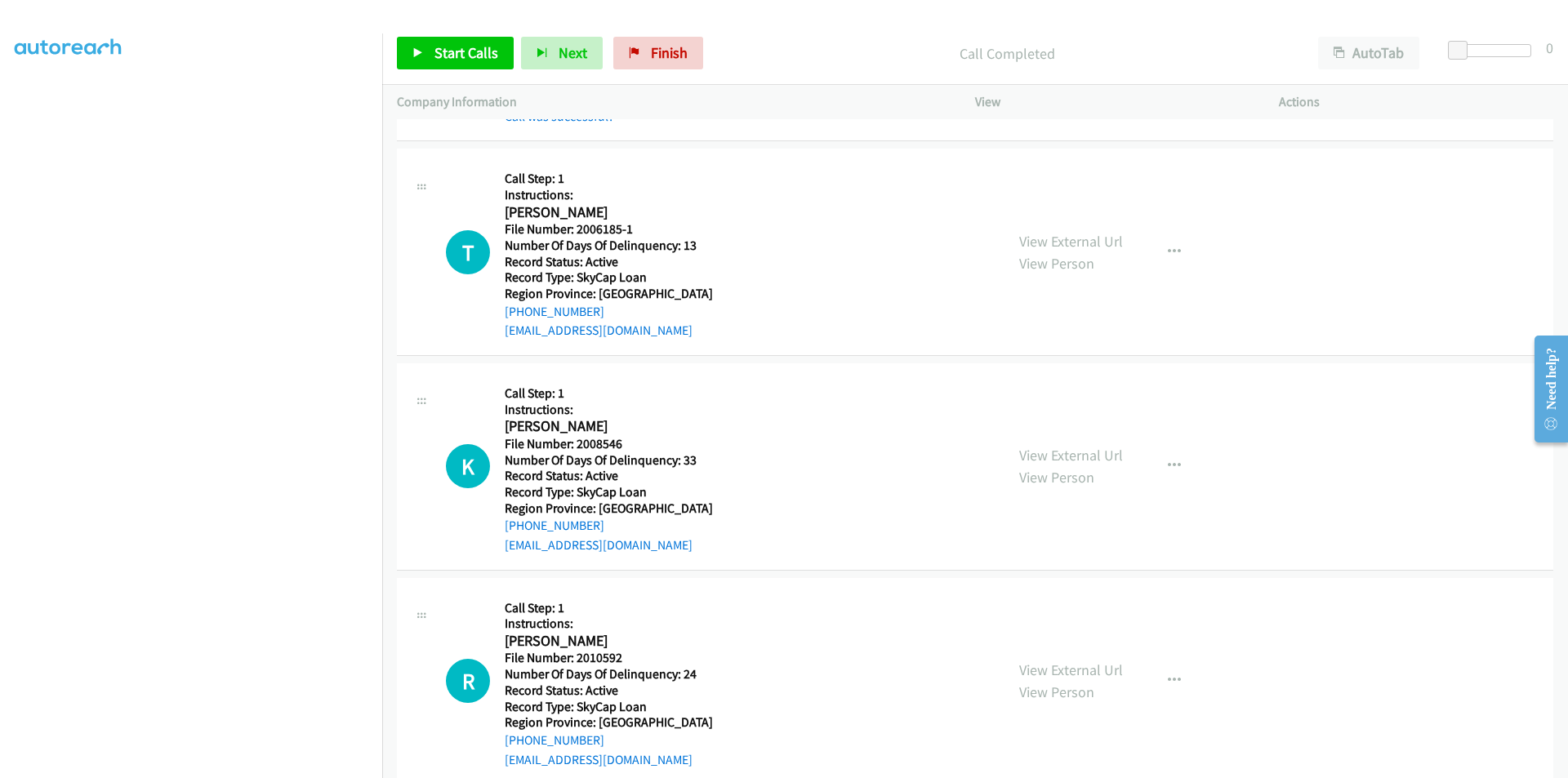
scroll to position [1225, 0]
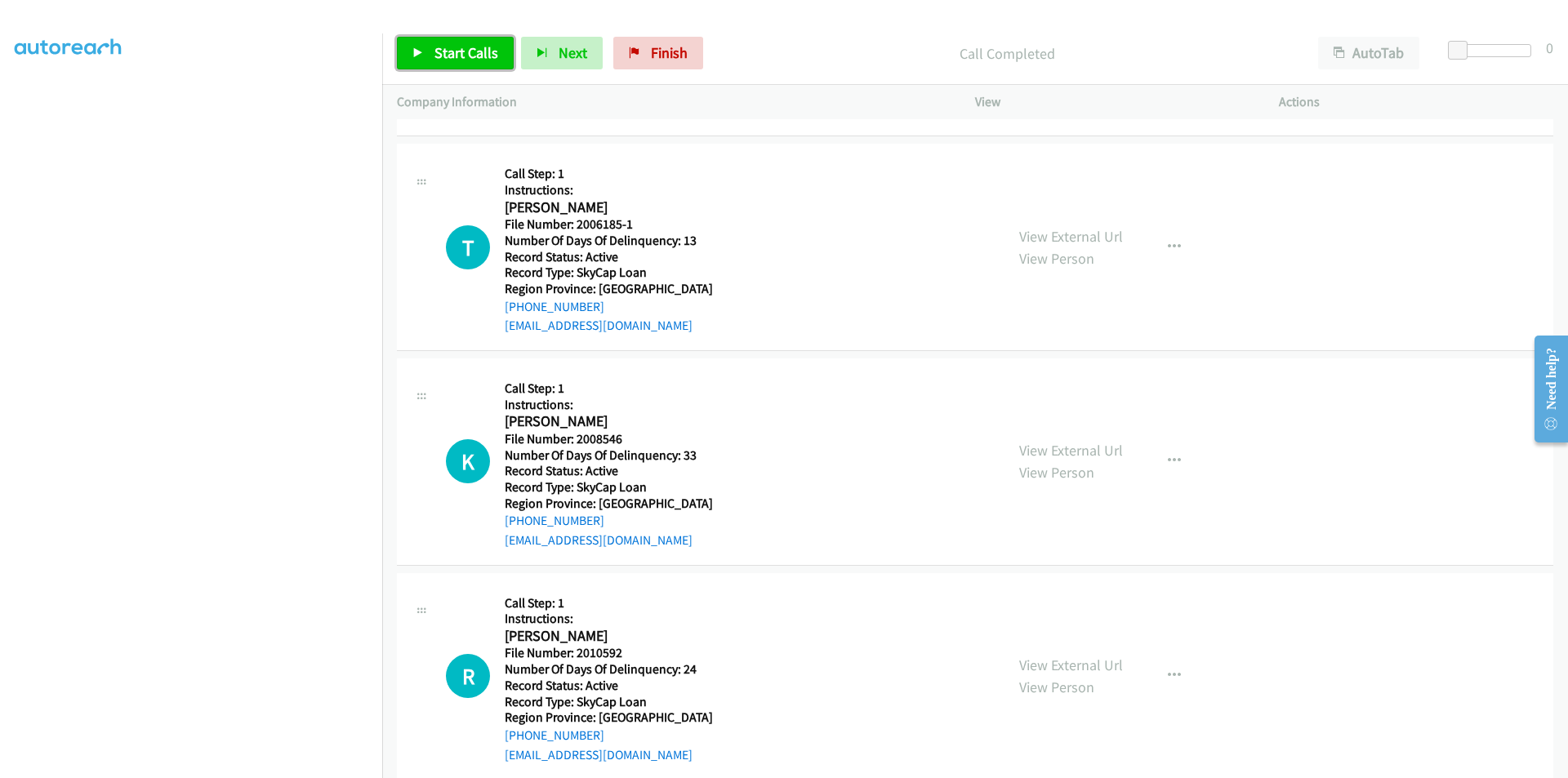
click at [456, 61] on span "Start Calls" at bounding box center [466, 53] width 64 height 19
click at [455, 55] on span "Pause" at bounding box center [452, 53] width 37 height 19
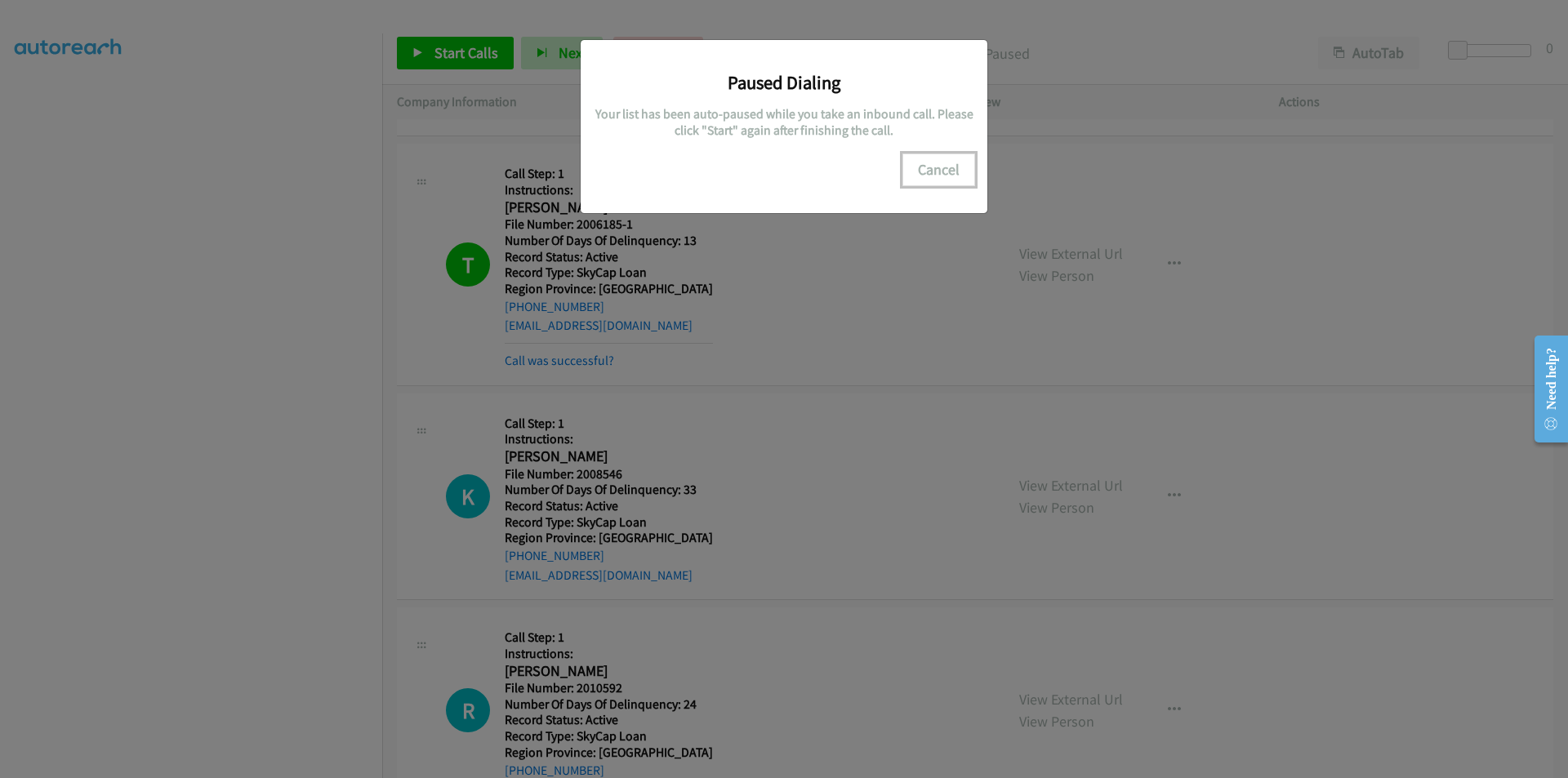
click at [930, 168] on button "Cancel" at bounding box center [938, 170] width 73 height 32
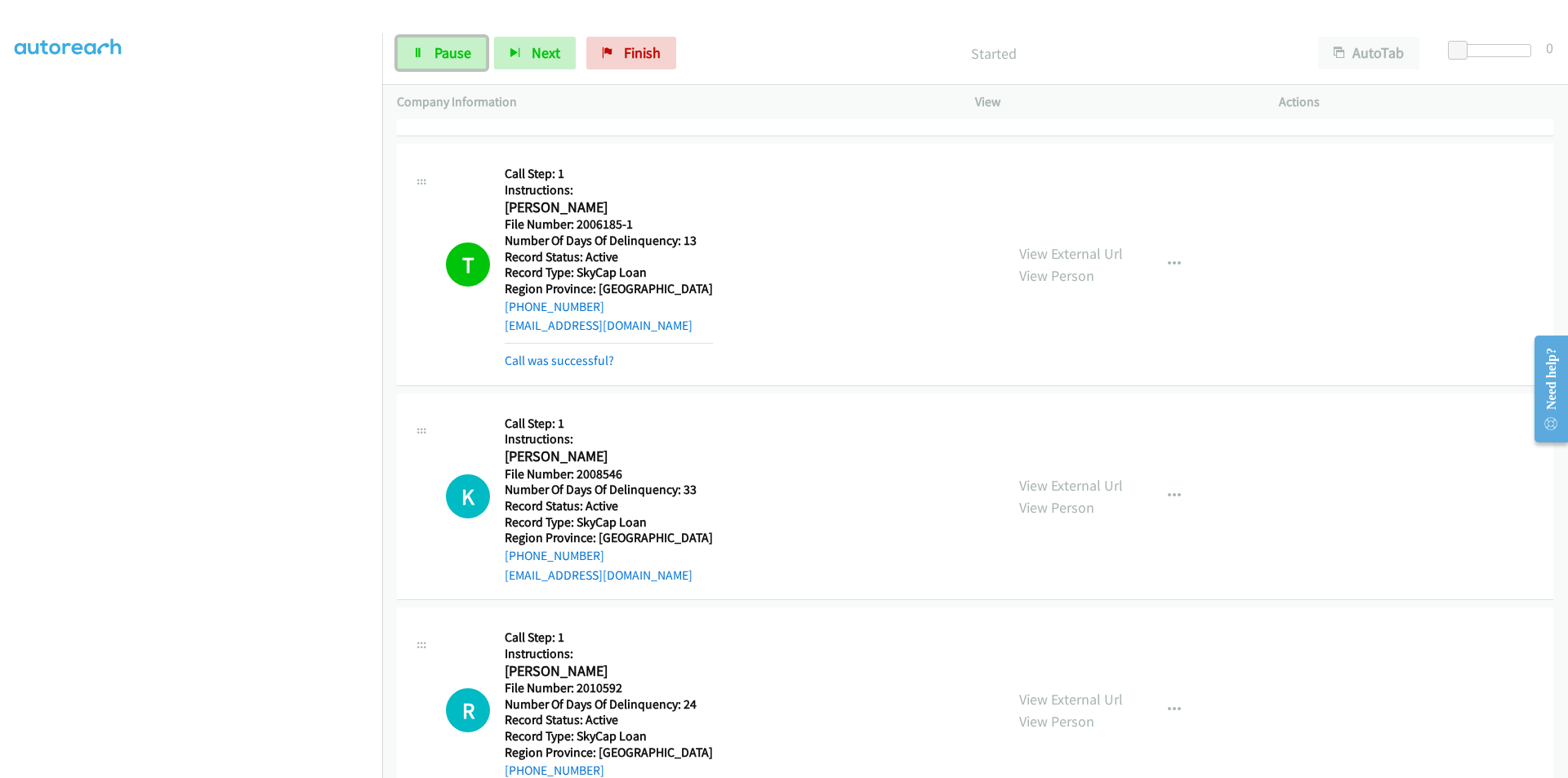
click at [438, 51] on span "Pause" at bounding box center [452, 53] width 37 height 19
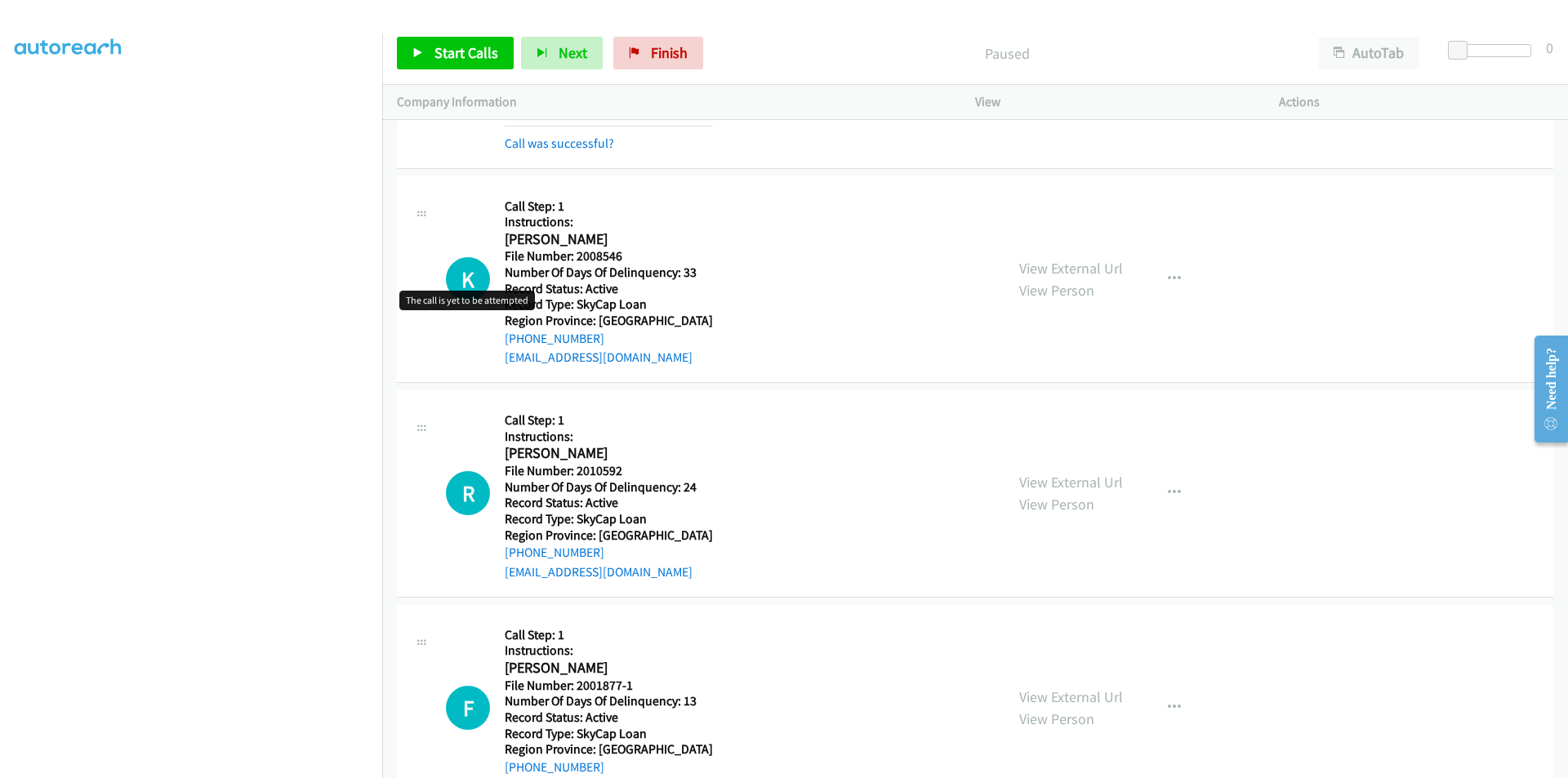
scroll to position [1470, 0]
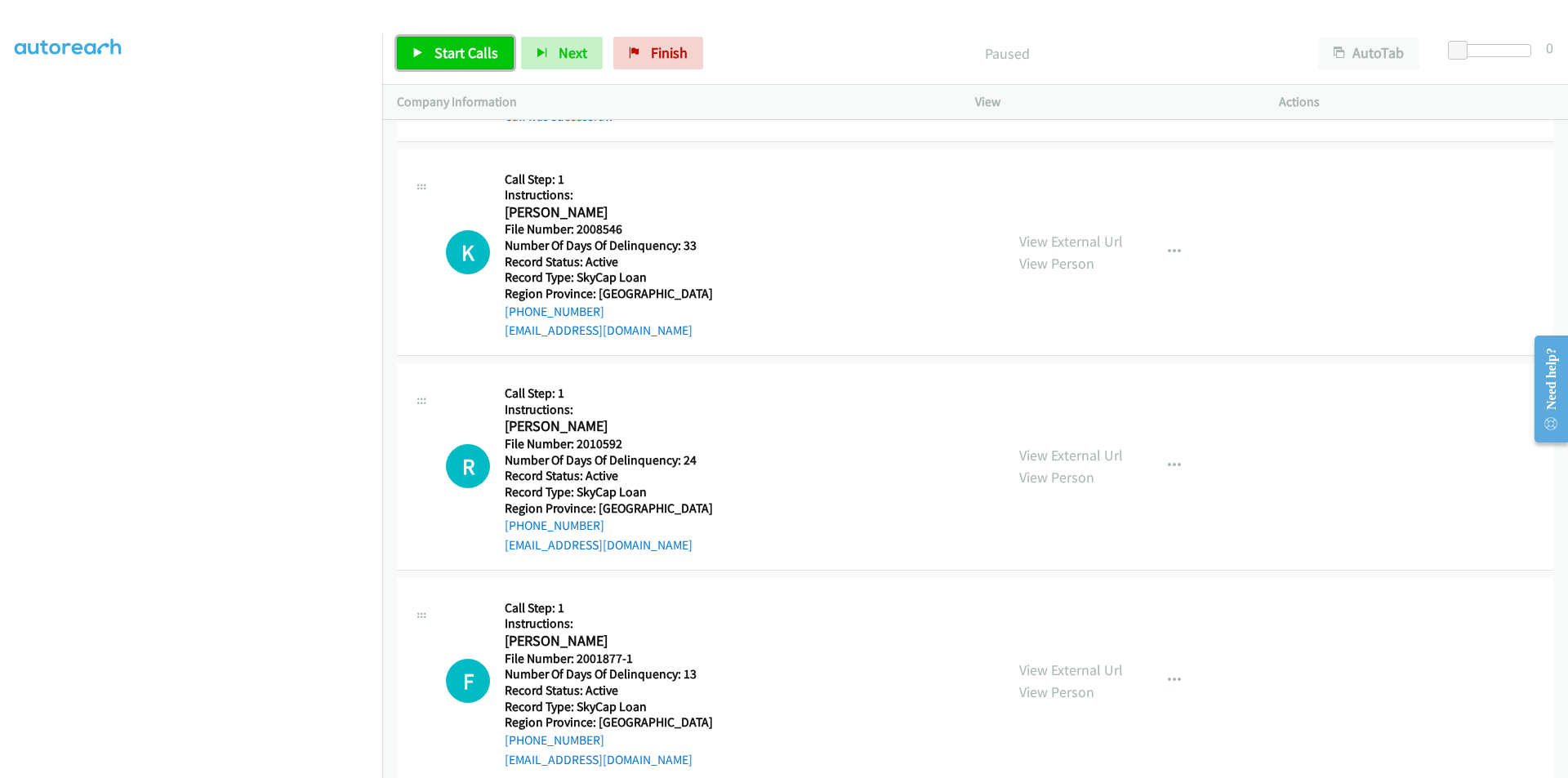
click at [478, 49] on span "Start Calls" at bounding box center [466, 53] width 64 height 19
click at [464, 51] on span "Pause" at bounding box center [452, 53] width 37 height 19
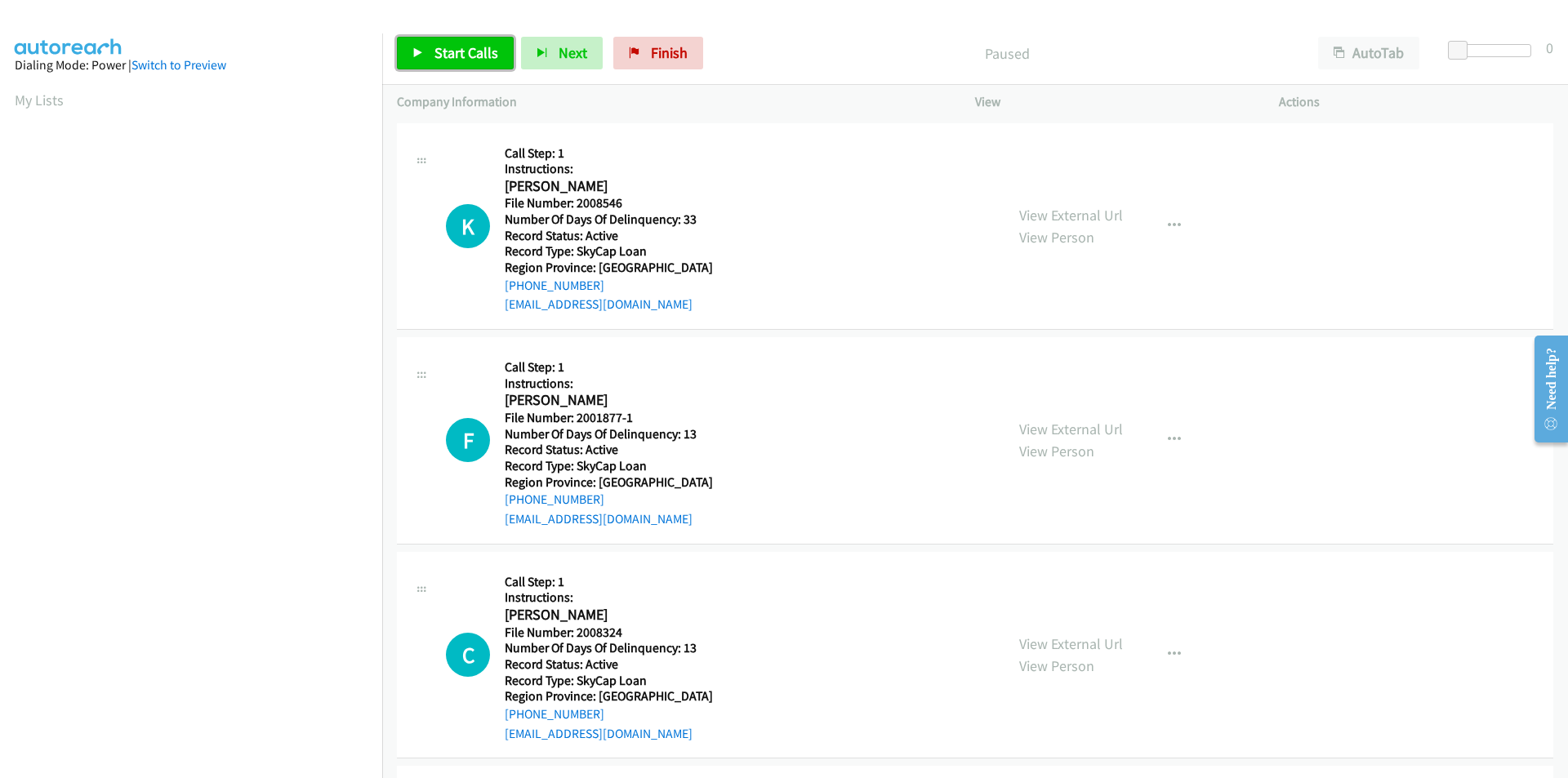
click at [470, 47] on span "Start Calls" at bounding box center [466, 53] width 64 height 19
click at [450, 50] on span "Pause" at bounding box center [452, 53] width 37 height 19
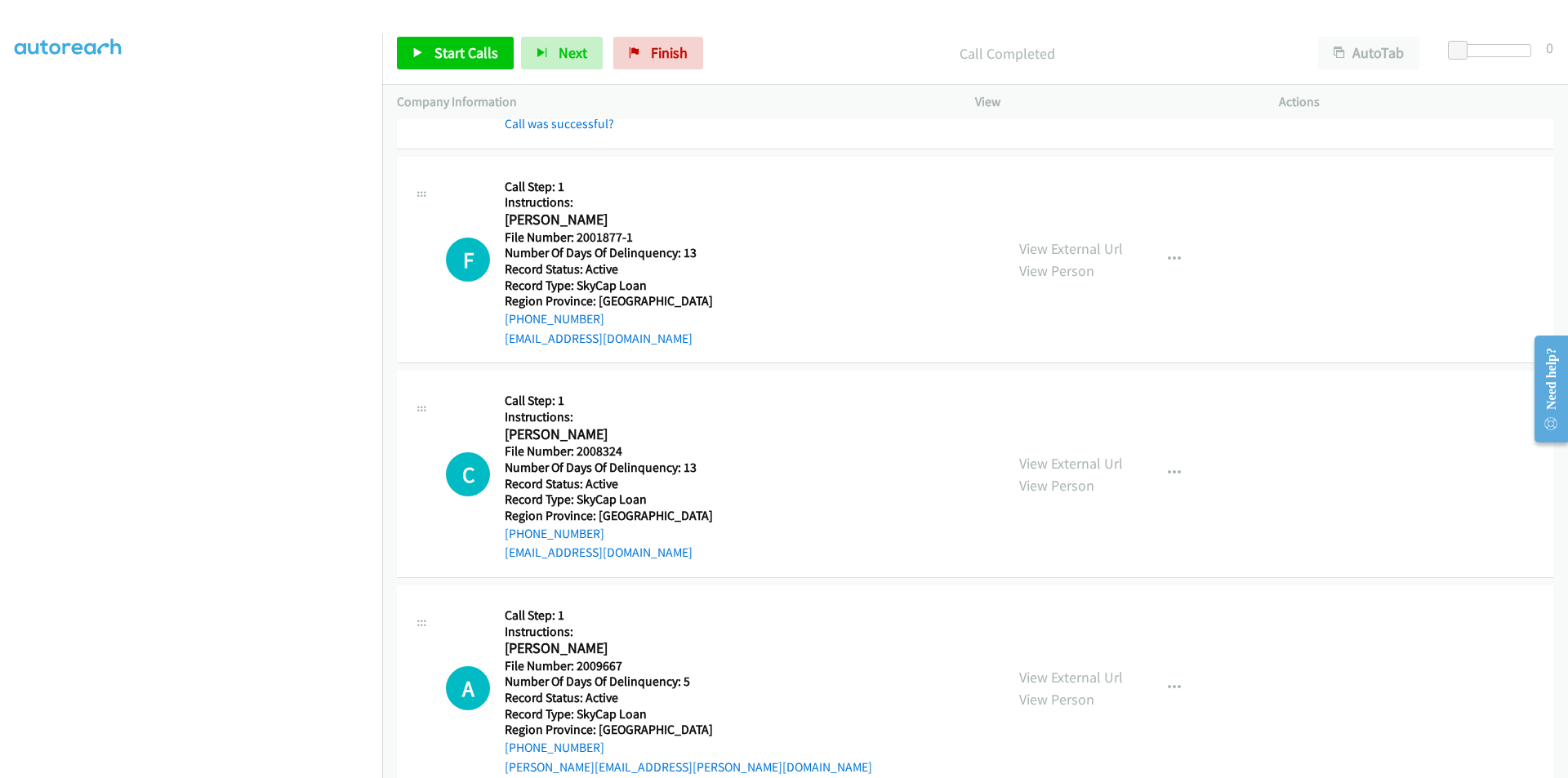
scroll to position [245, 0]
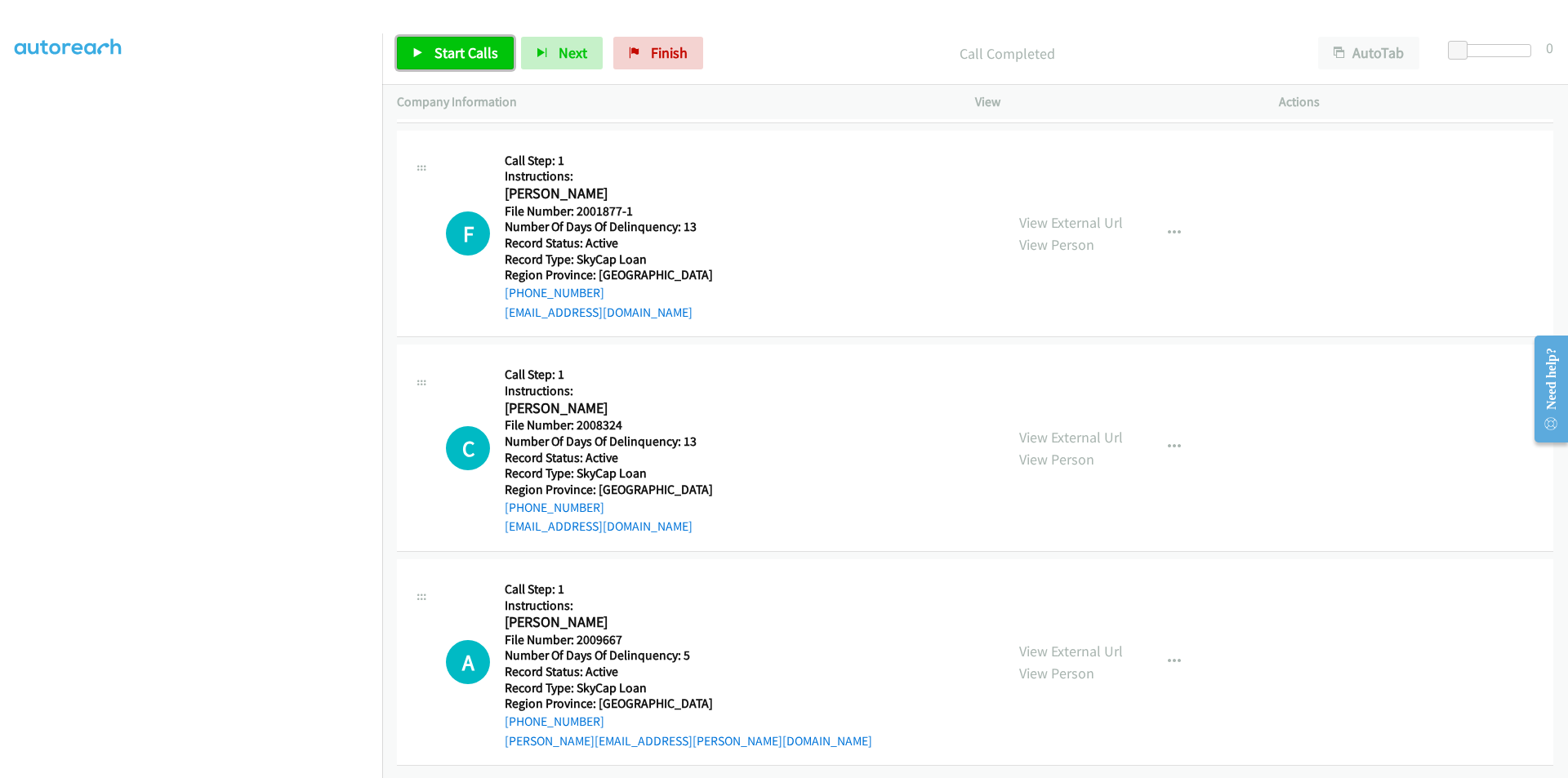
click at [462, 58] on span "Start Calls" at bounding box center [466, 53] width 64 height 19
click at [460, 58] on span "Pause" at bounding box center [452, 53] width 37 height 19
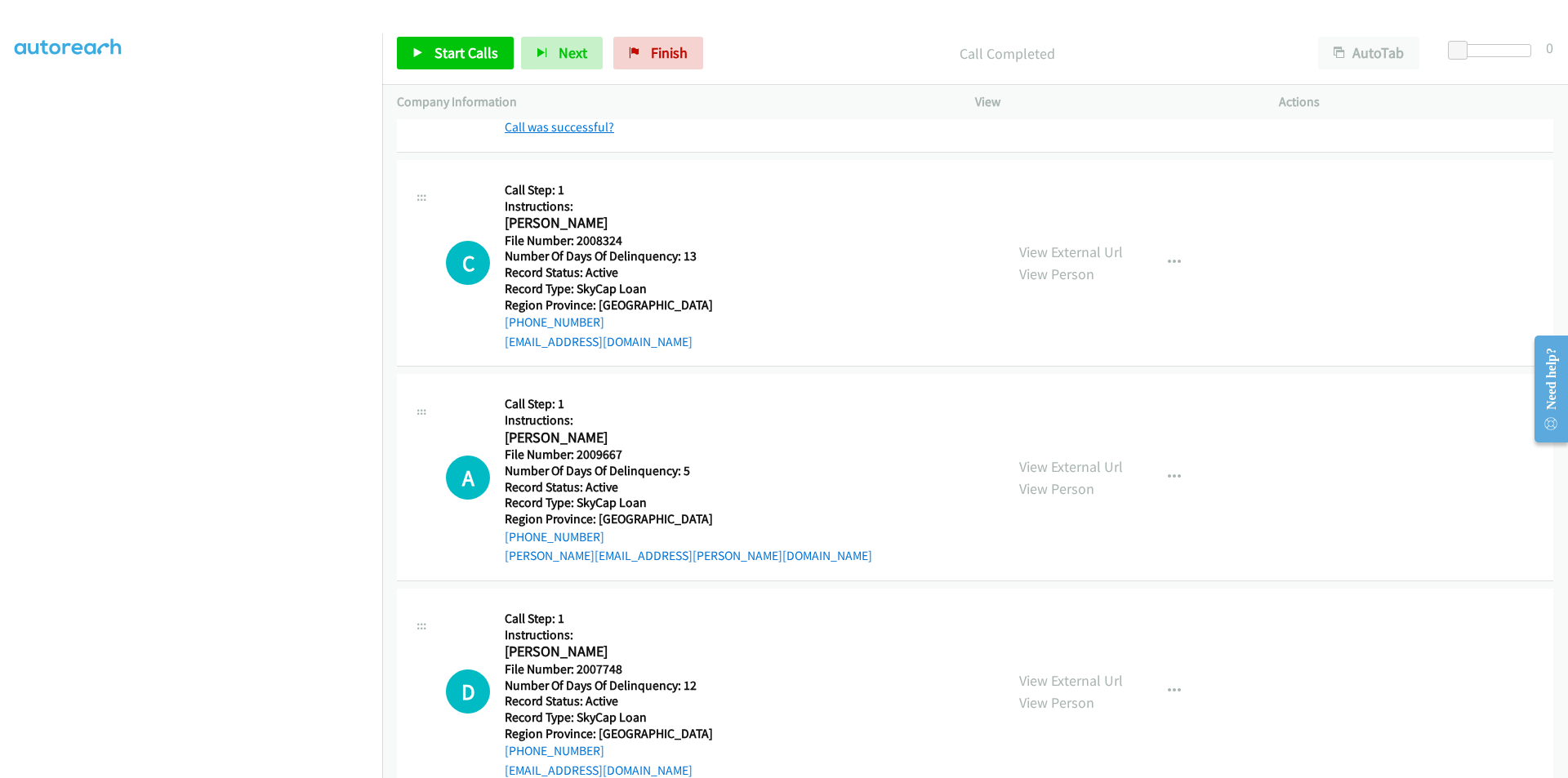
scroll to position [490, 0]
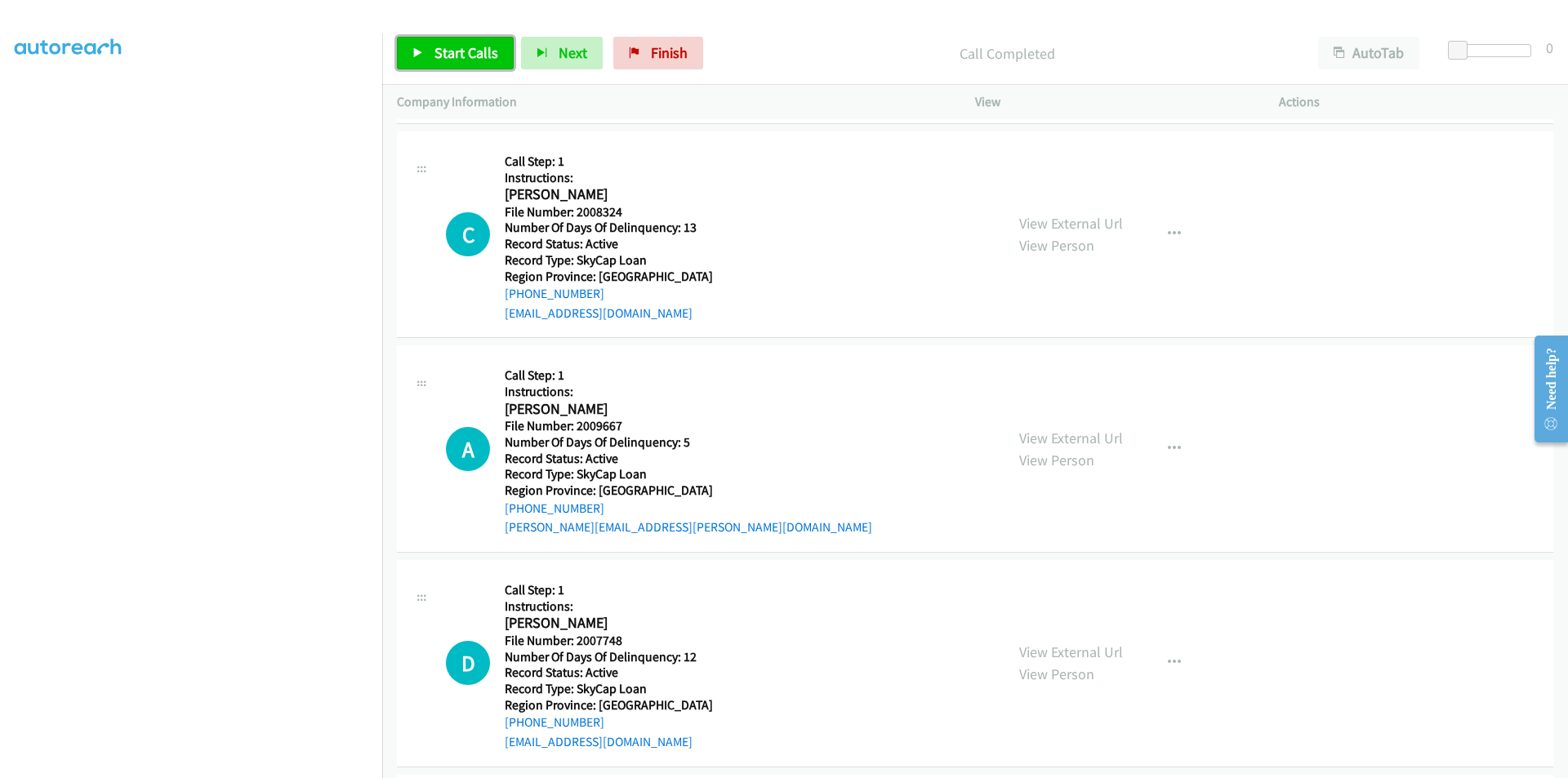
click at [451, 43] on link "Start Calls" at bounding box center [455, 53] width 117 height 32
click at [450, 43] on link "Pause" at bounding box center [441, 53] width 90 height 32
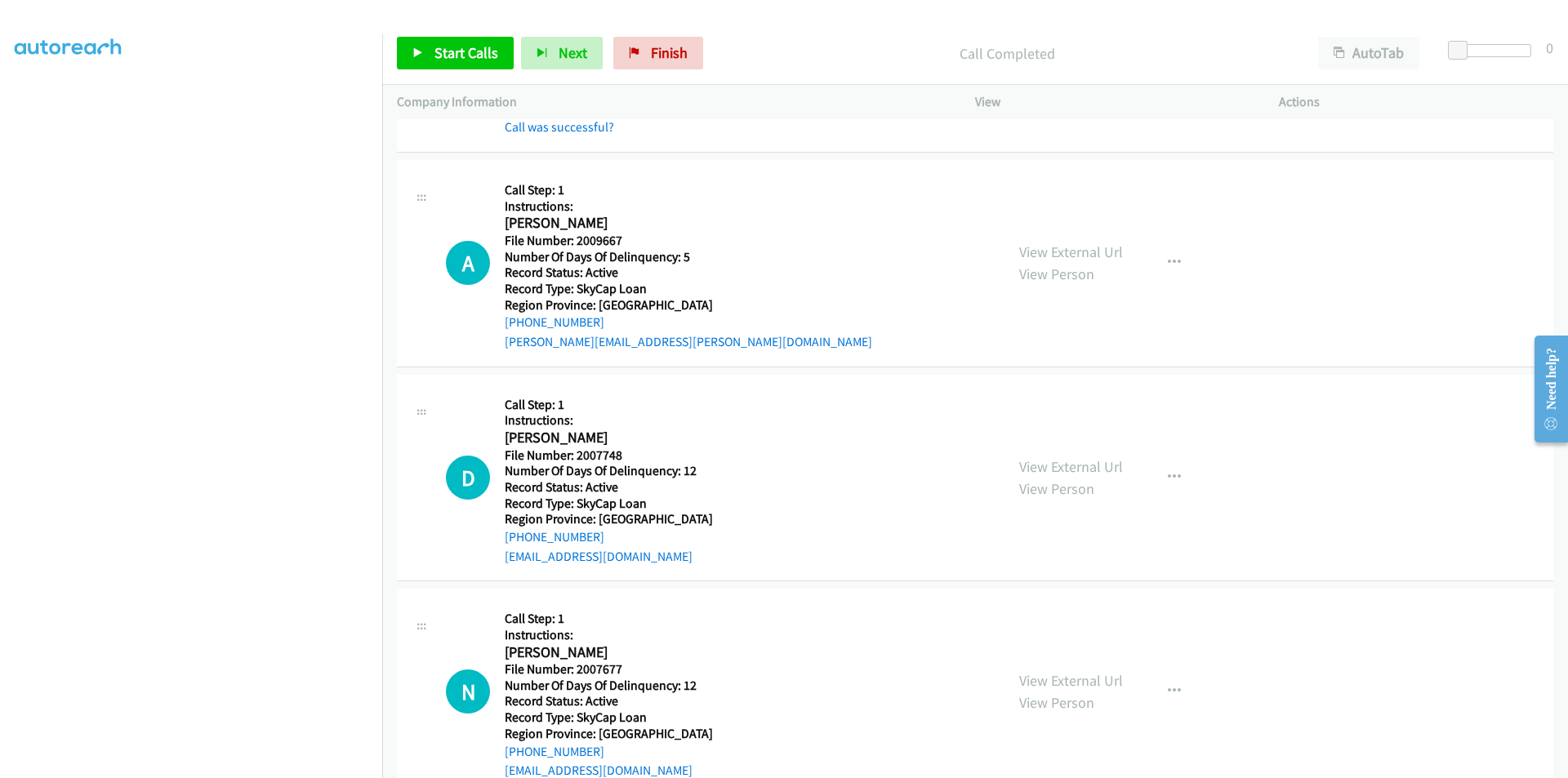
scroll to position [735, 0]
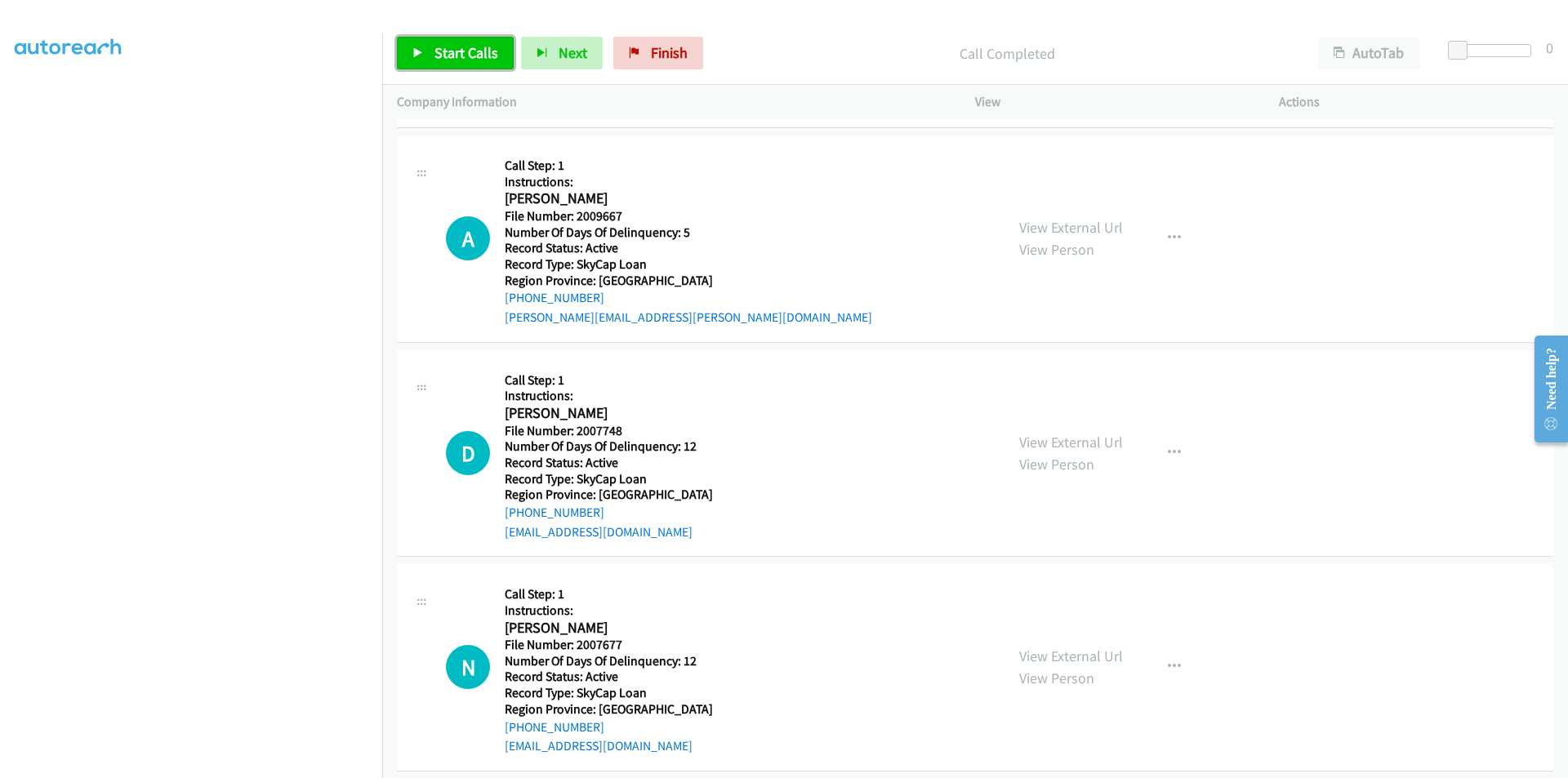
click at [437, 49] on span "Start Calls" at bounding box center [466, 53] width 64 height 19
click at [437, 49] on span "Pause" at bounding box center [452, 53] width 37 height 19
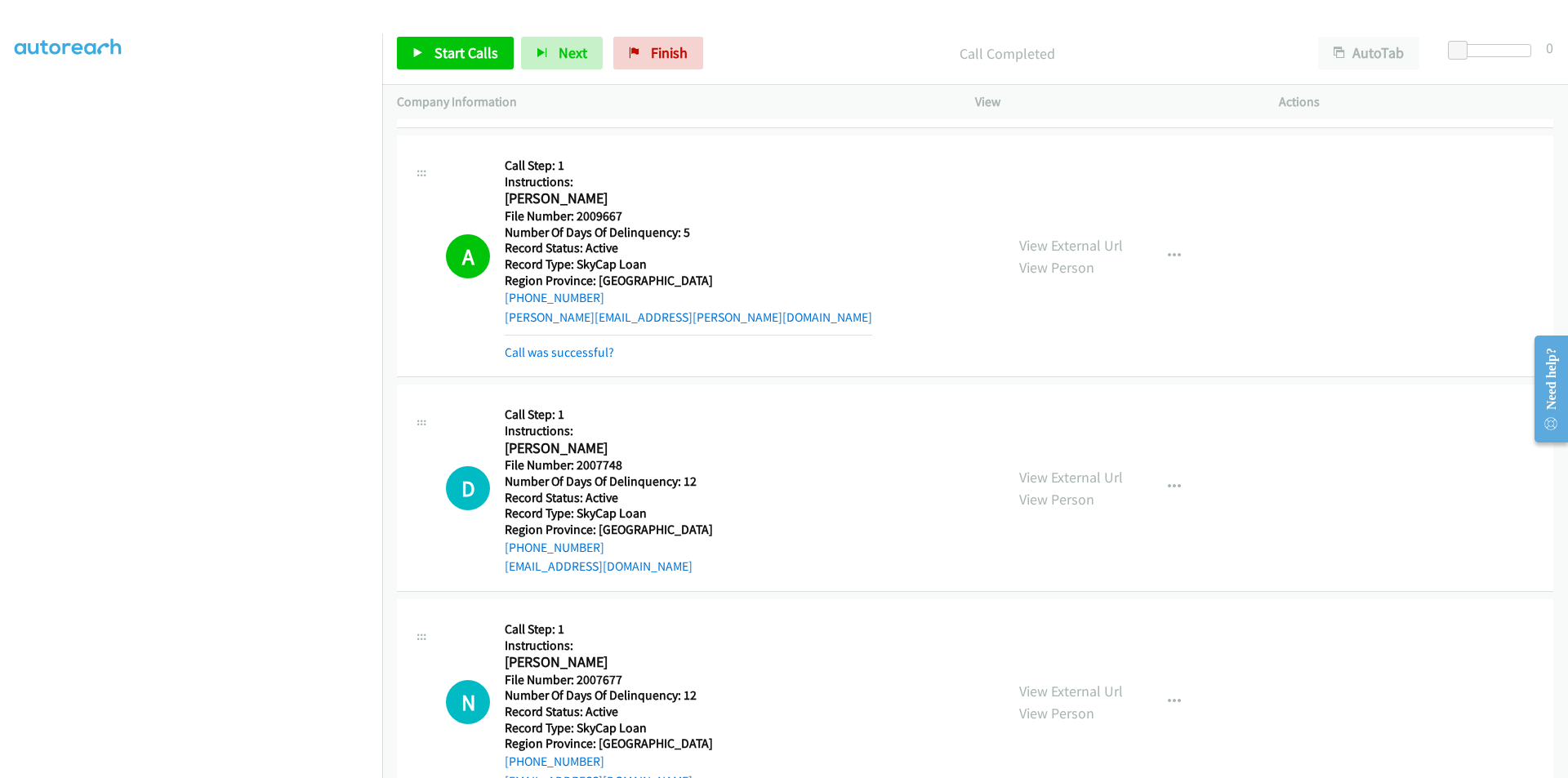
scroll to position [980, 0]
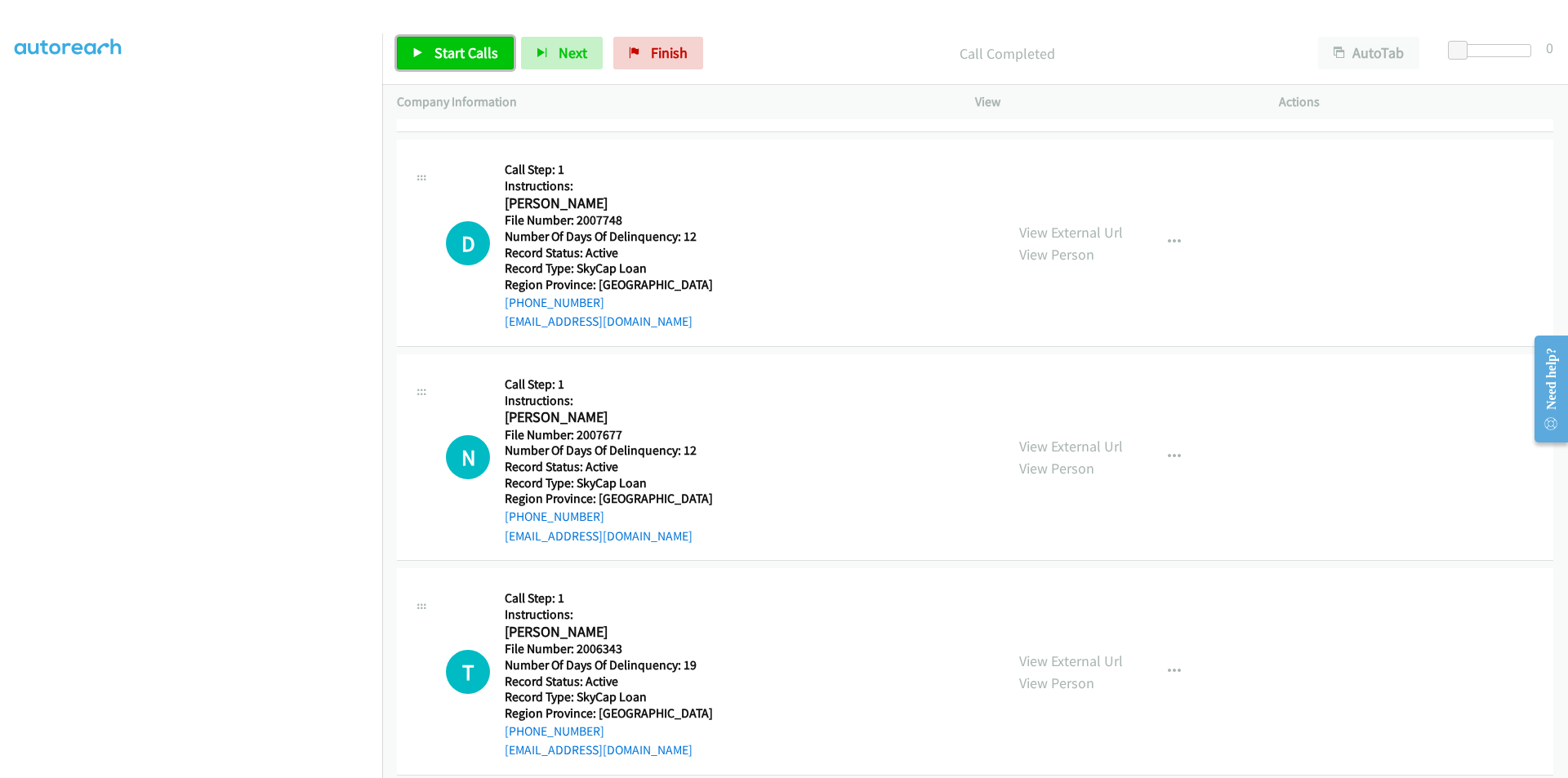
click at [437, 51] on span "Start Calls" at bounding box center [466, 53] width 64 height 19
click at [437, 51] on span "Pause" at bounding box center [452, 53] width 37 height 19
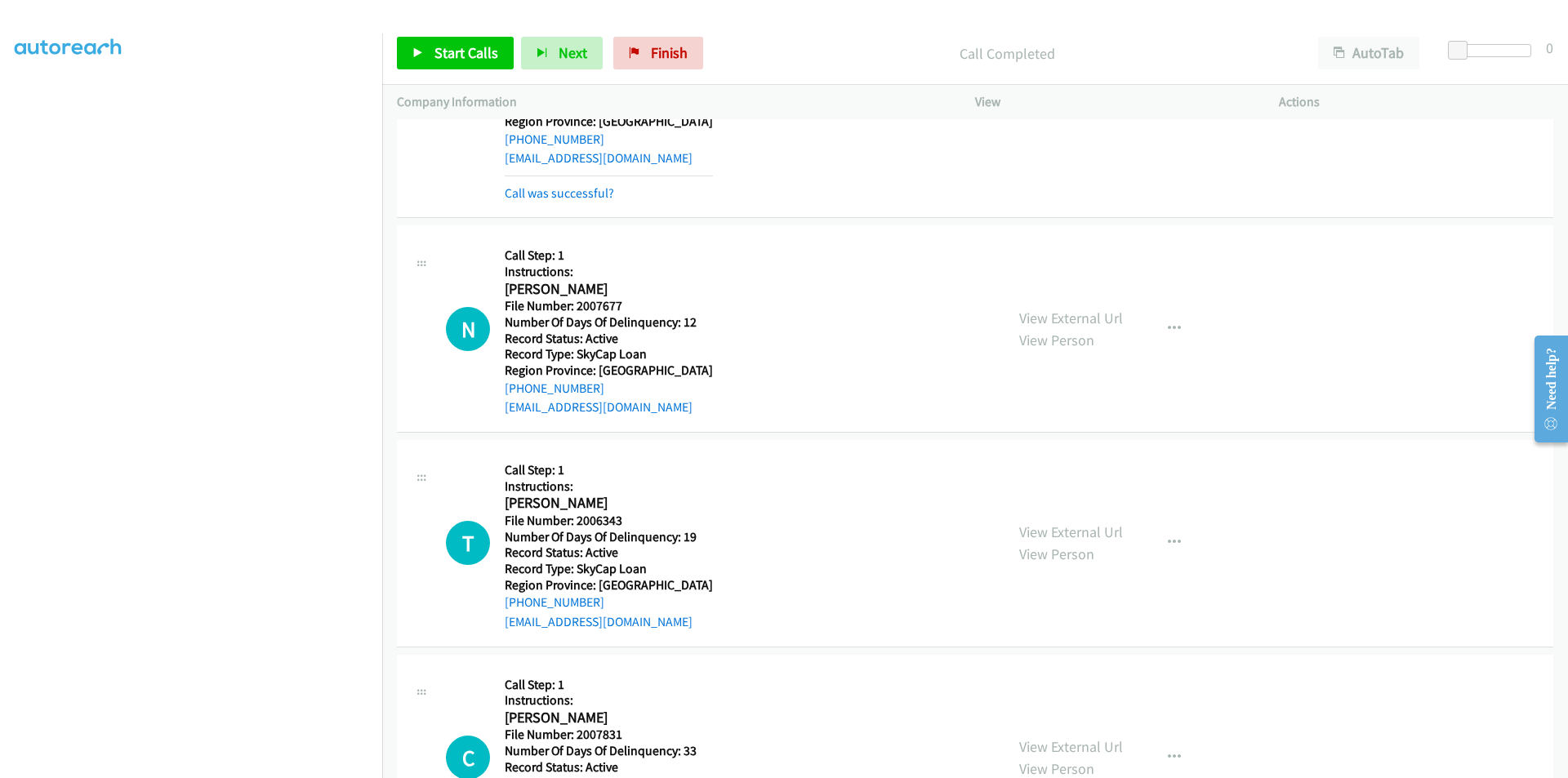
scroll to position [1225, 0]
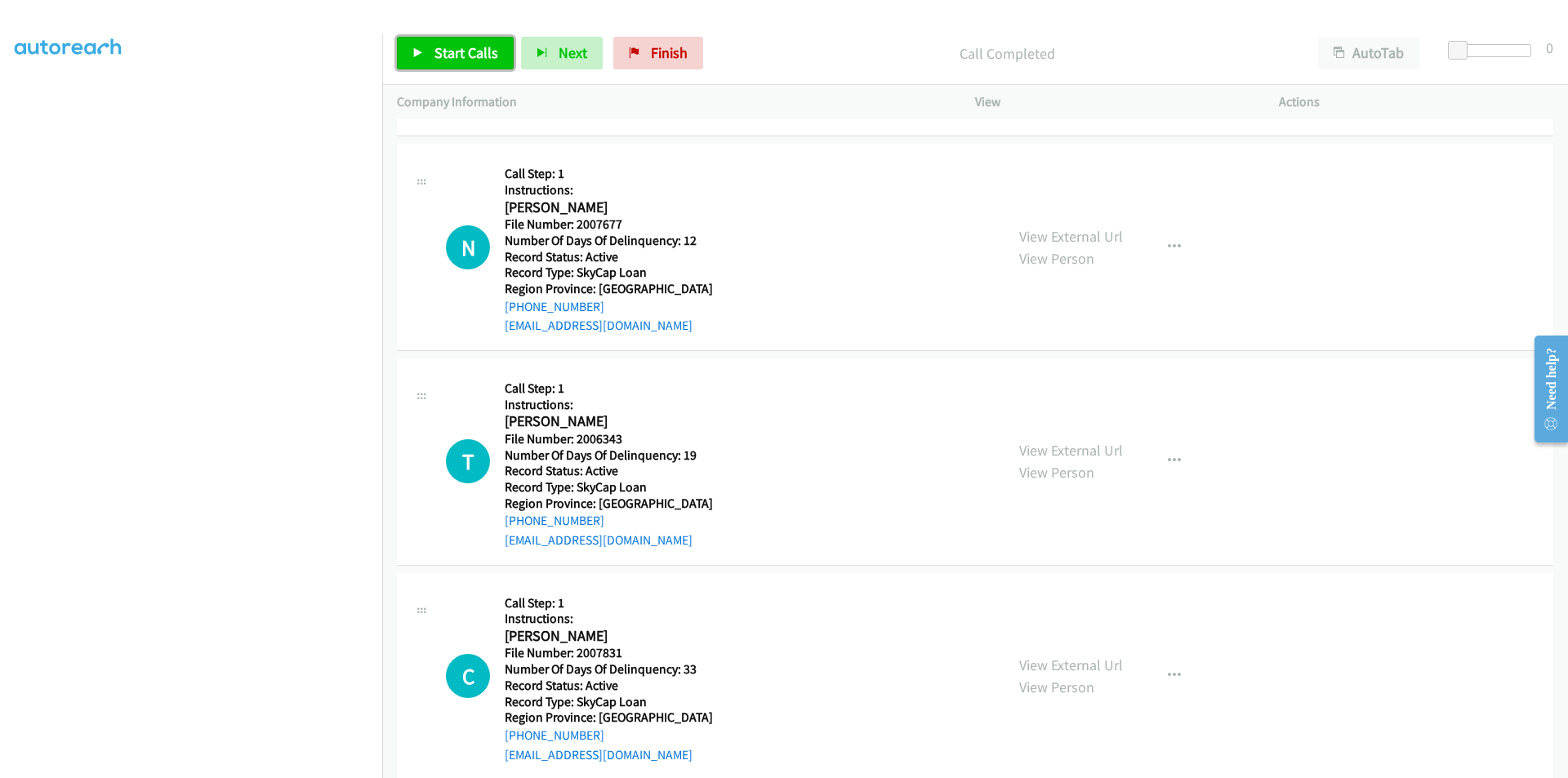
click at [458, 45] on span "Start Calls" at bounding box center [466, 53] width 64 height 19
click at [458, 45] on span "Pause" at bounding box center [452, 53] width 37 height 19
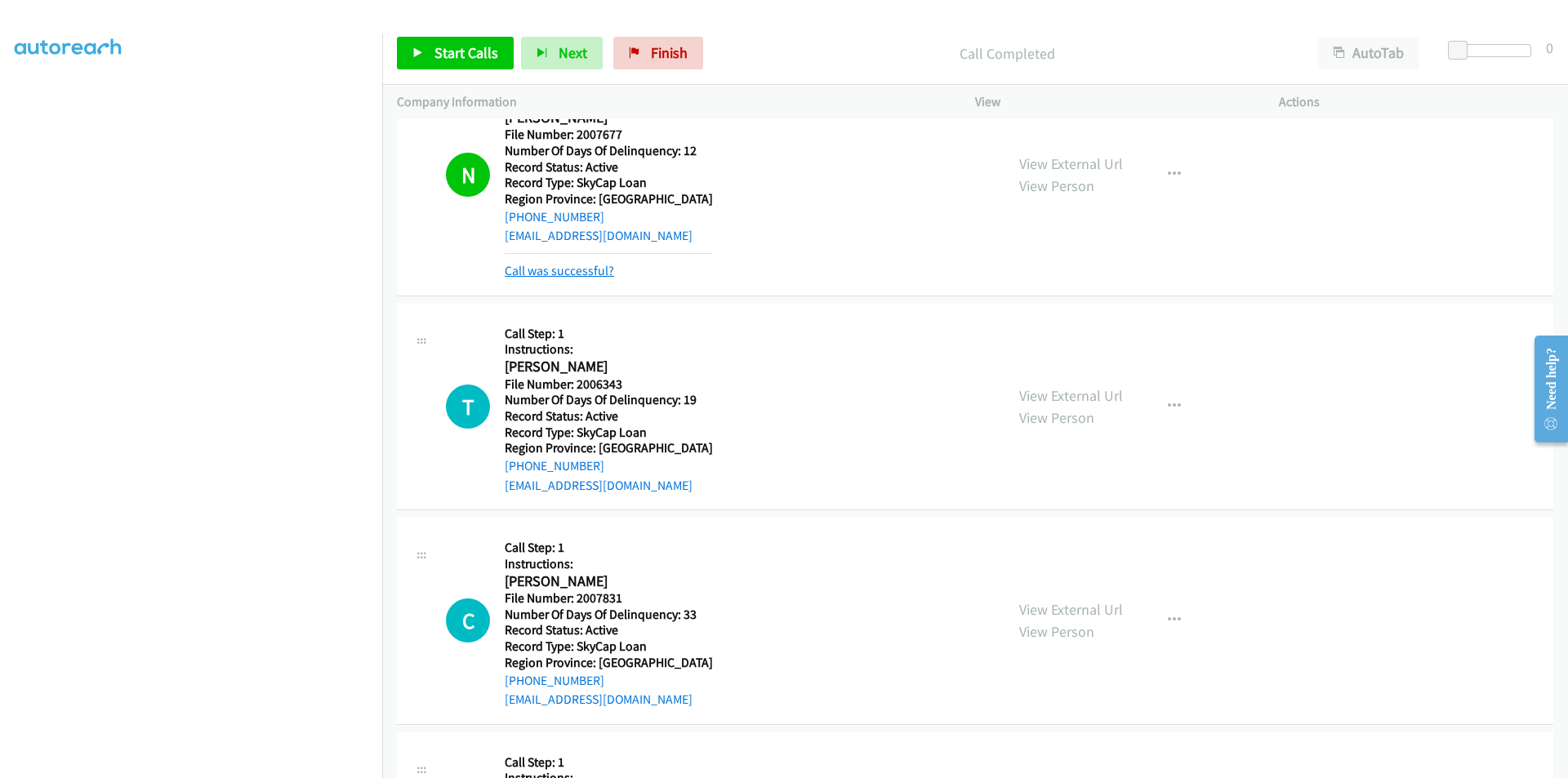
scroll to position [1470, 0]
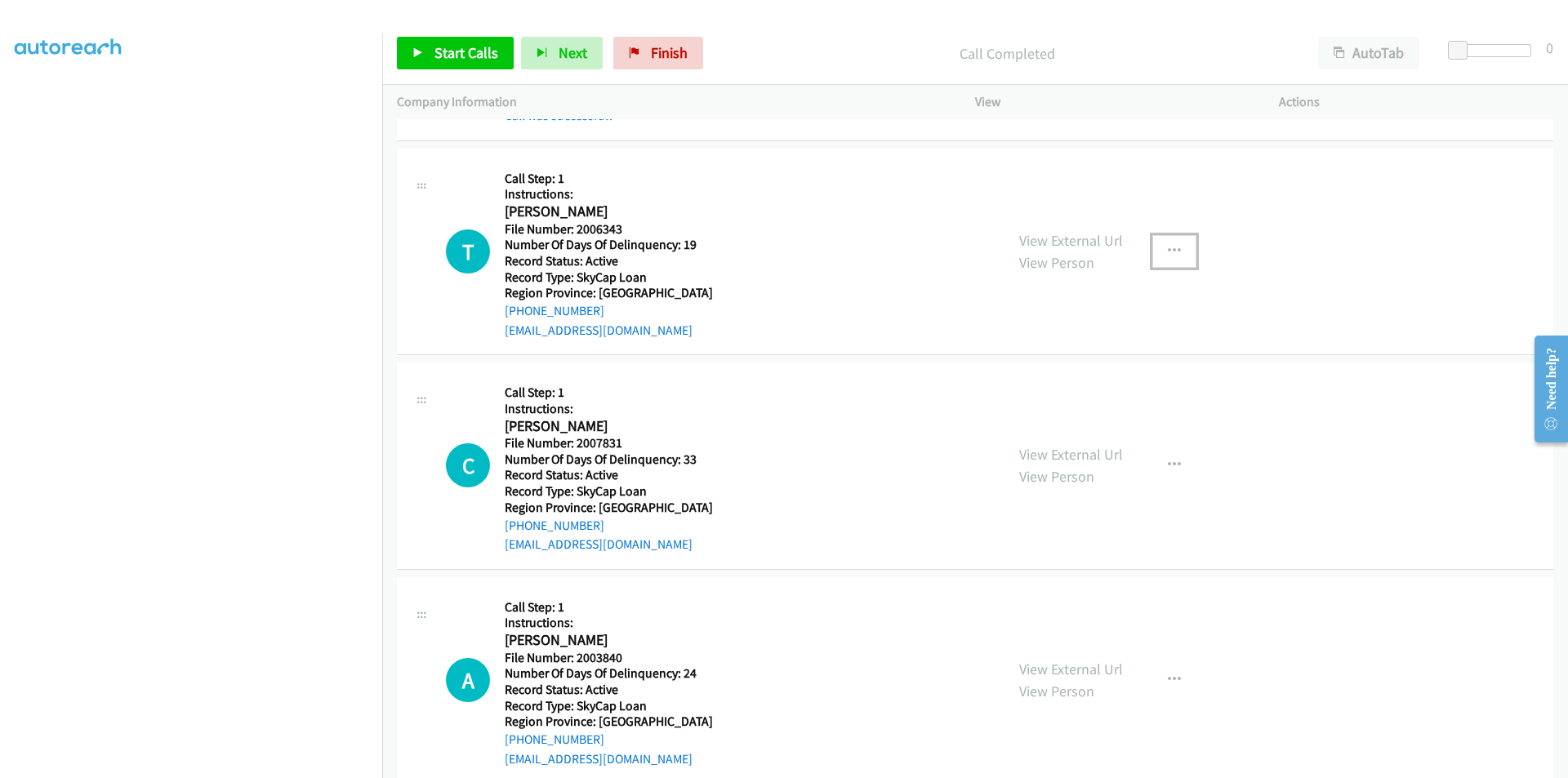
click at [1168, 251] on icon "button" at bounding box center [1174, 251] width 13 height 13
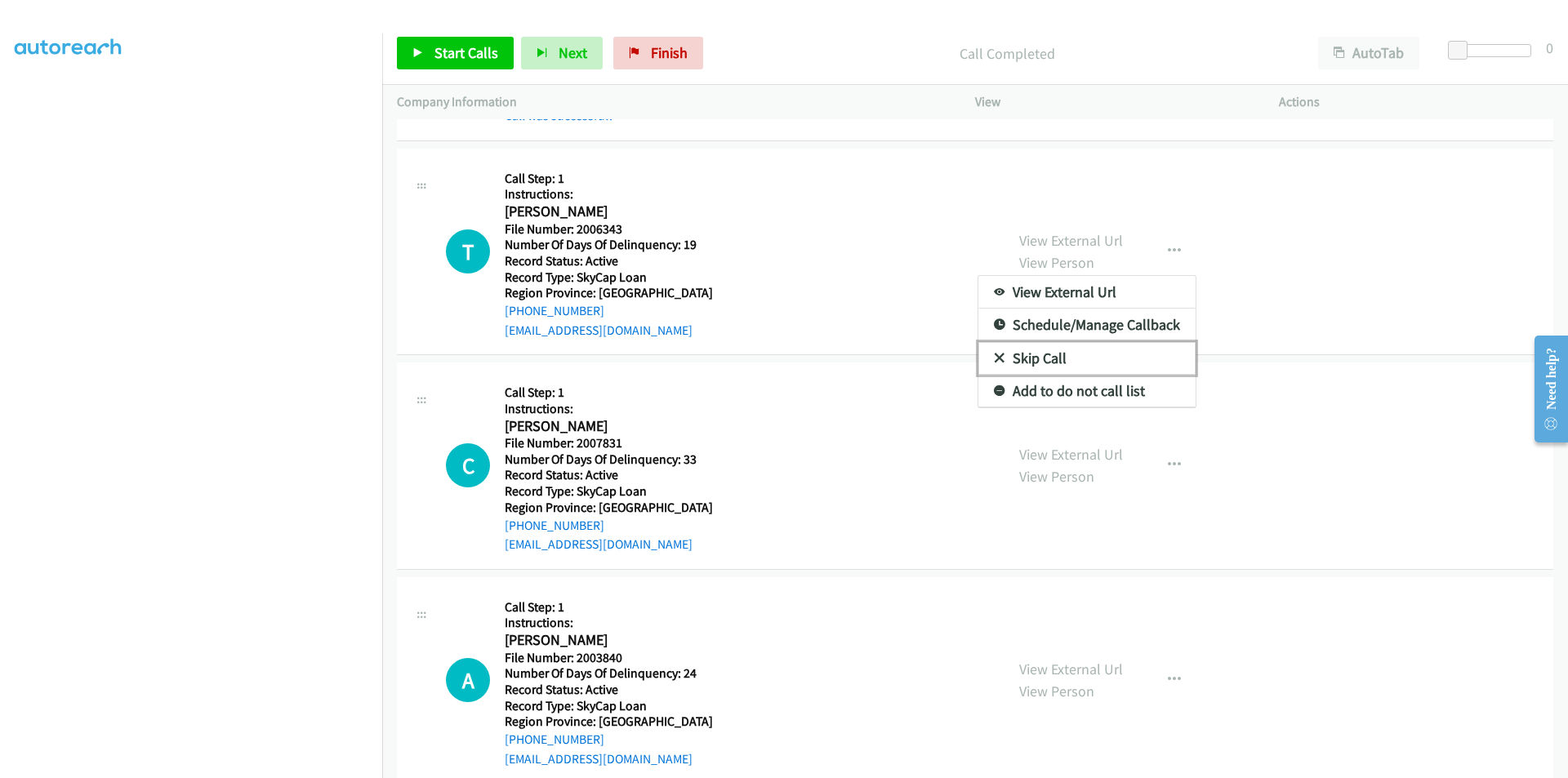
click at [1031, 346] on link "Skip Call" at bounding box center [1087, 358] width 218 height 32
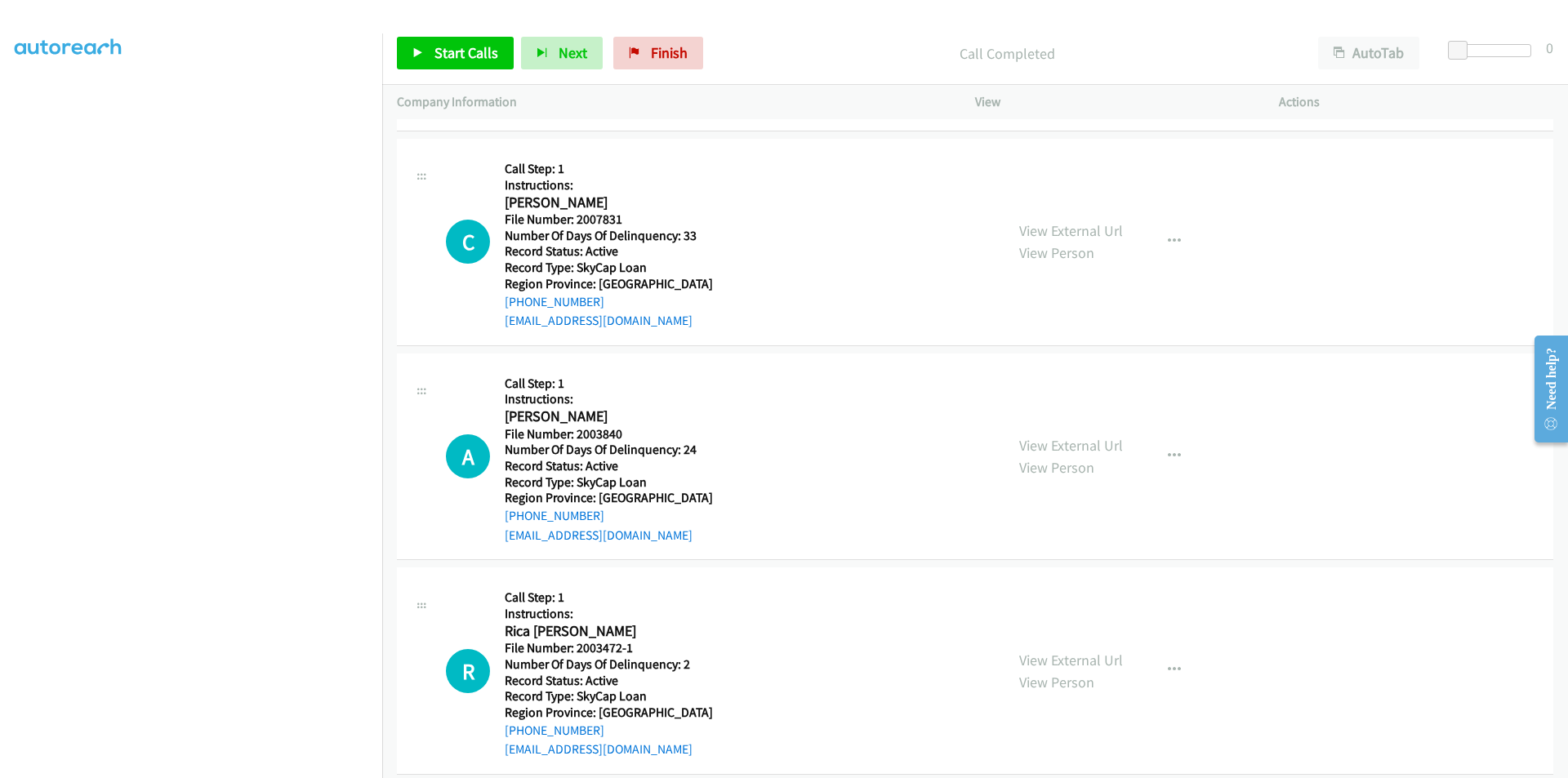
scroll to position [1715, 0]
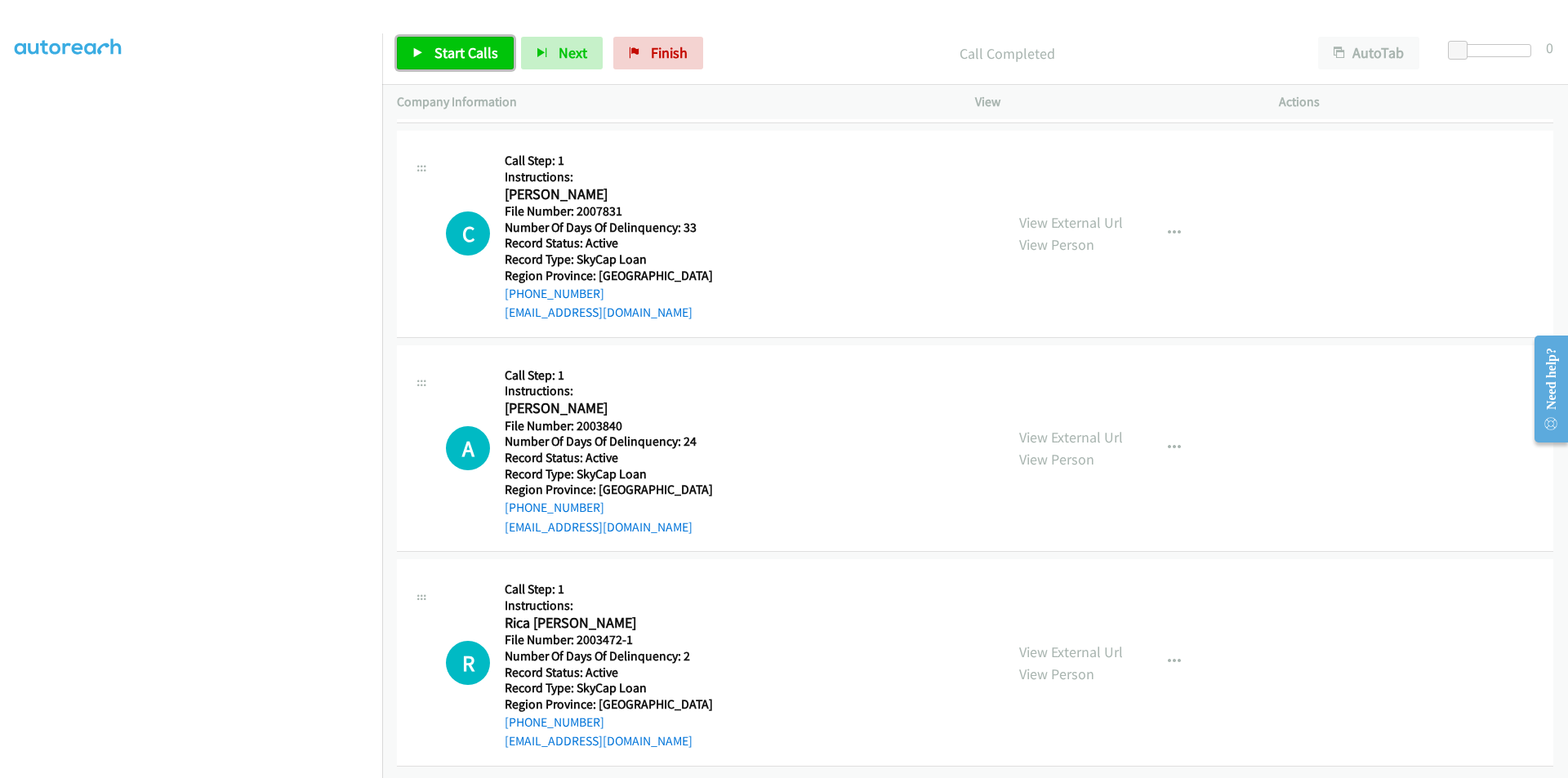
click at [459, 49] on span "Start Calls" at bounding box center [466, 53] width 64 height 19
click at [459, 49] on span "Pause" at bounding box center [452, 53] width 37 height 19
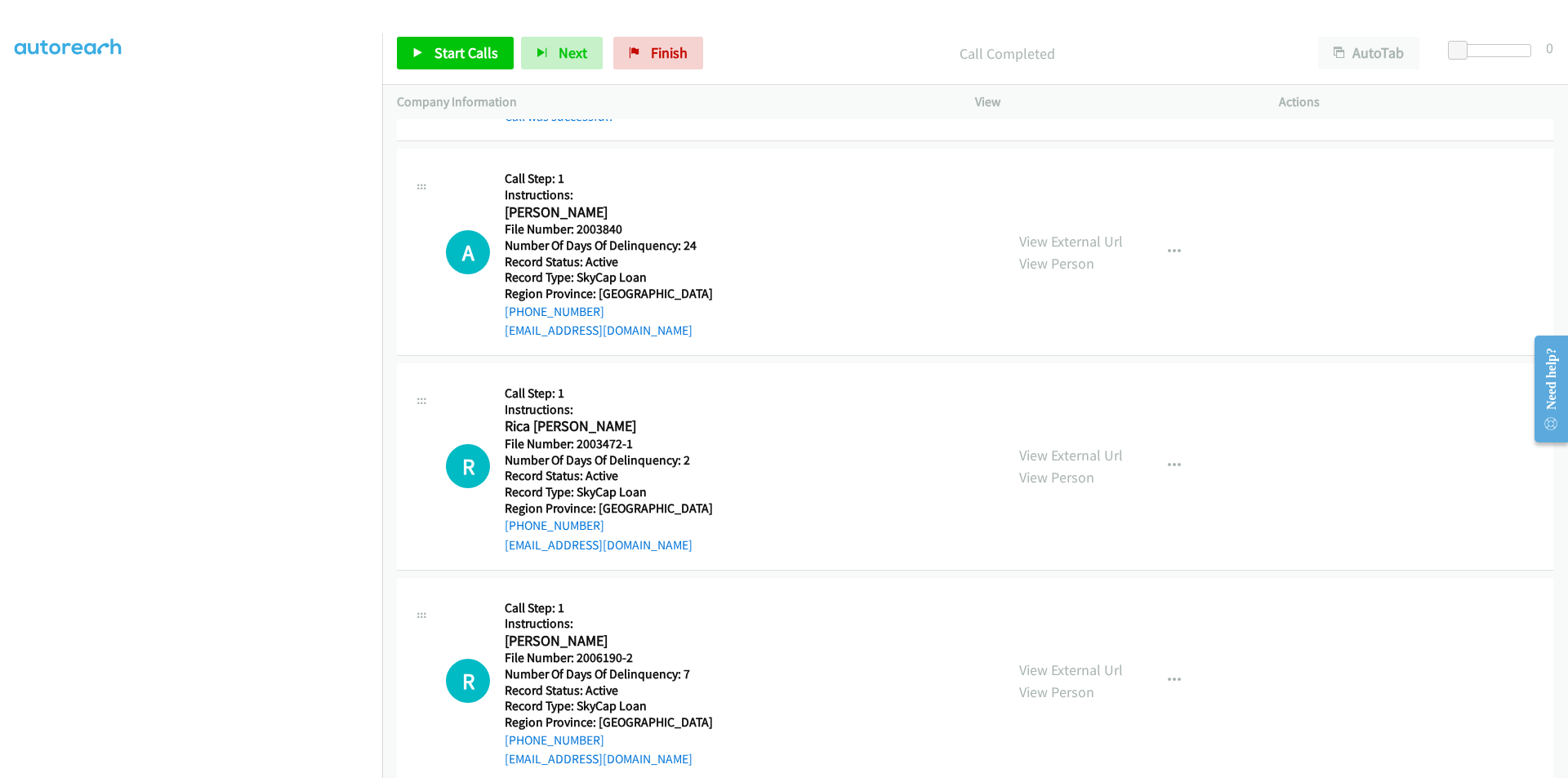
scroll to position [1960, 0]
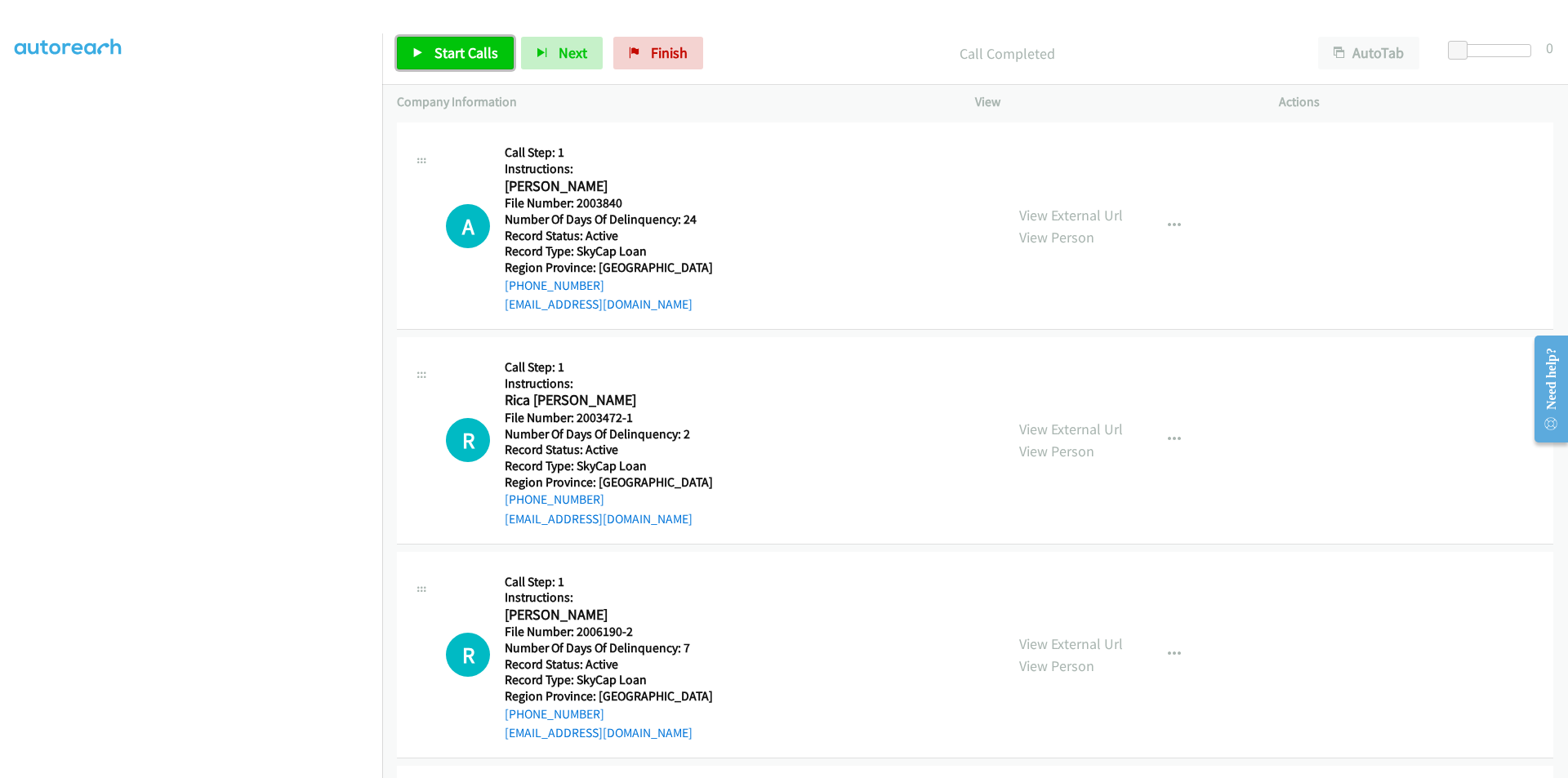
click at [455, 55] on span "Start Calls" at bounding box center [466, 53] width 64 height 19
click at [455, 55] on span "Pause" at bounding box center [452, 53] width 37 height 19
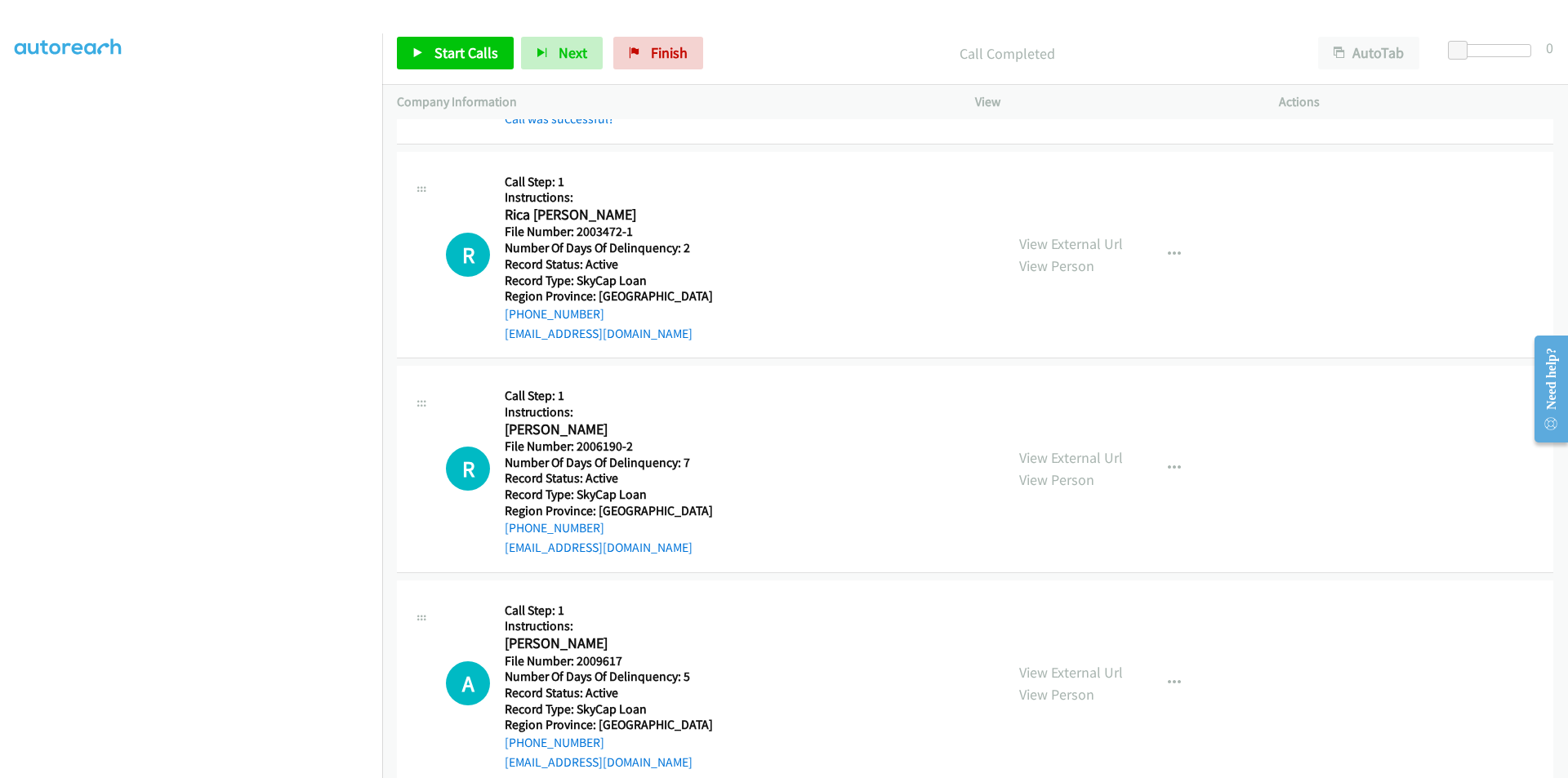
scroll to position [2204, 0]
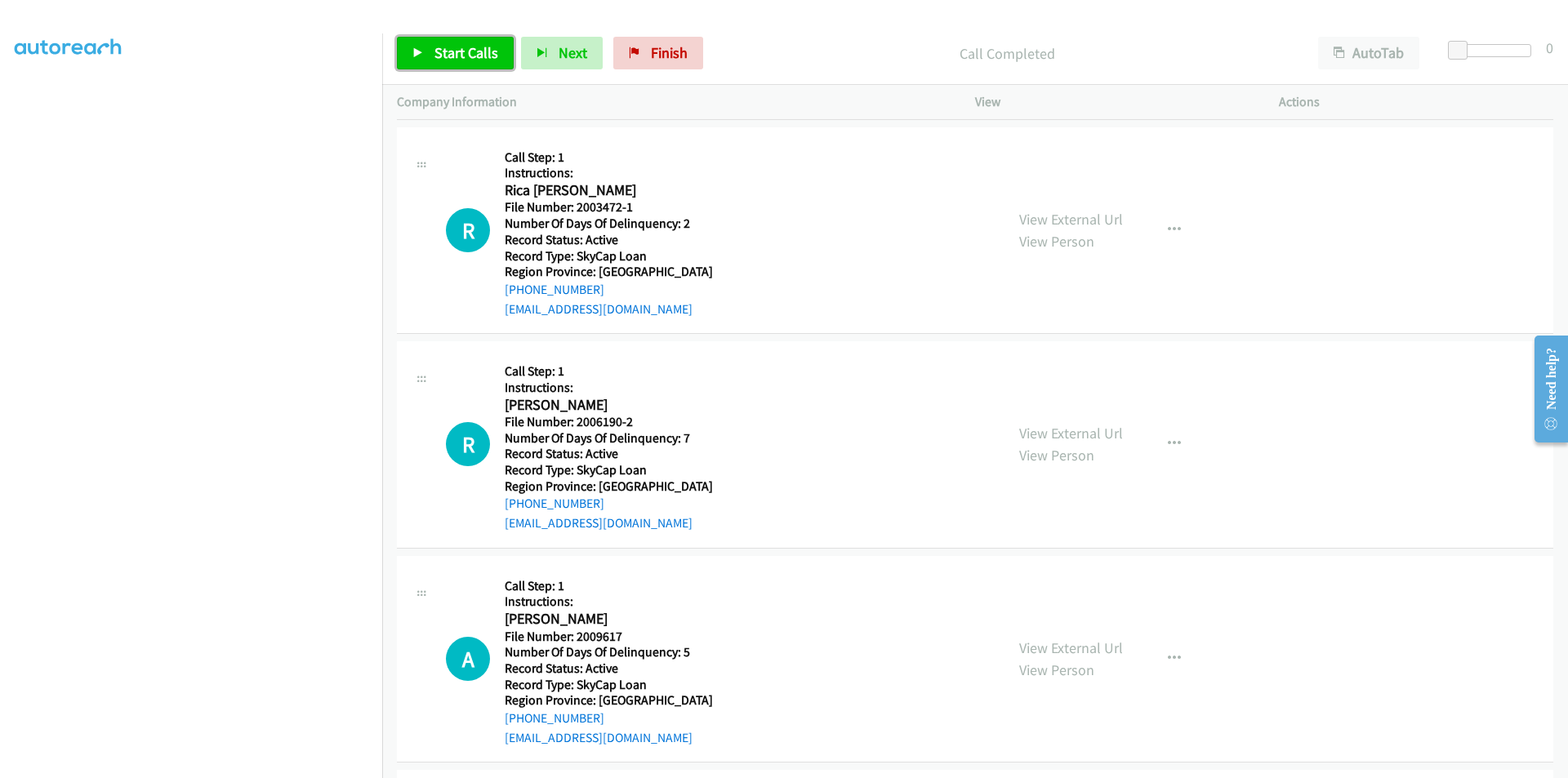
click at [436, 54] on span "Start Calls" at bounding box center [466, 53] width 64 height 19
click at [427, 55] on link "Pause" at bounding box center [441, 53] width 90 height 32
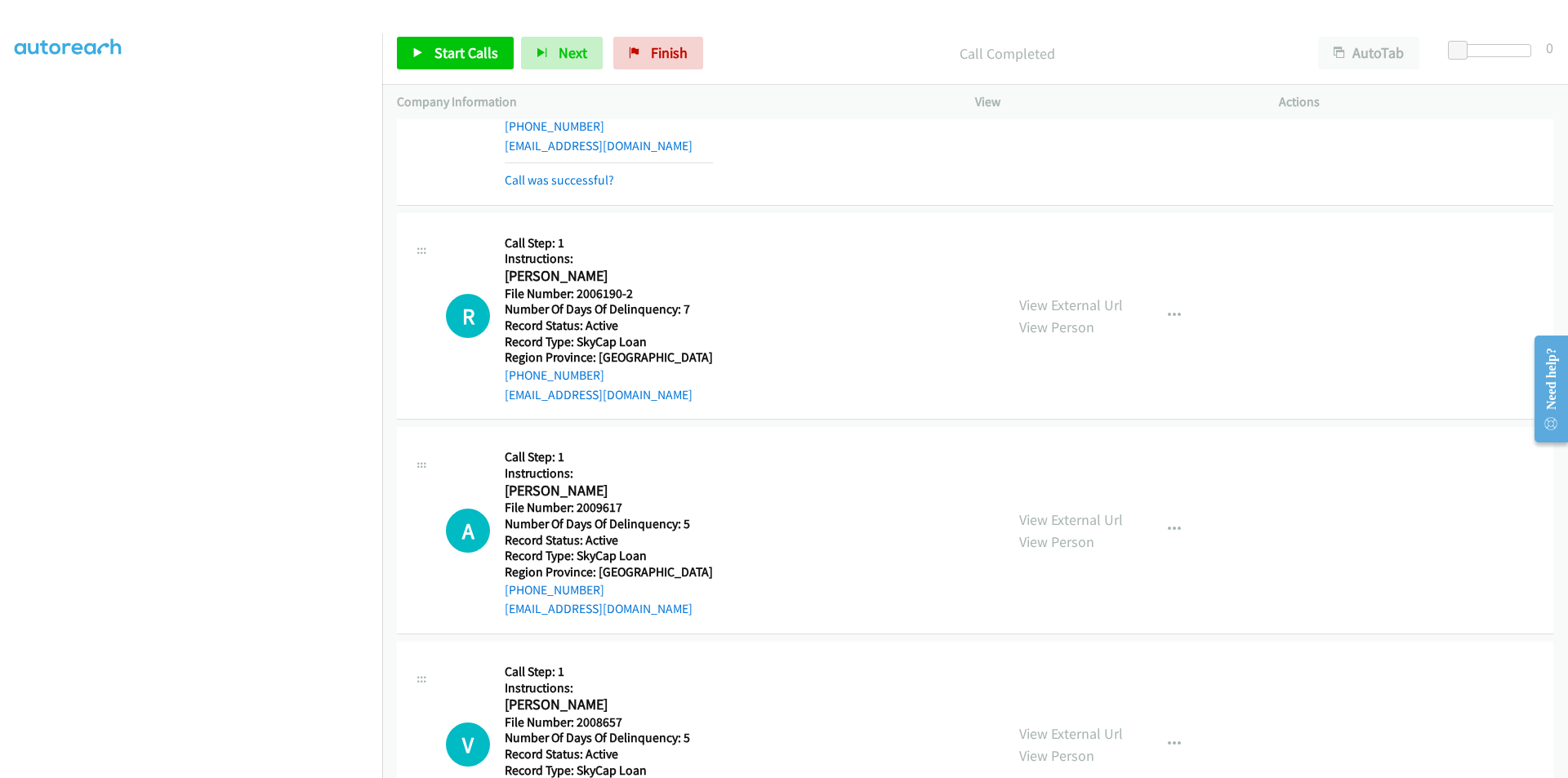
scroll to position [2449, 0]
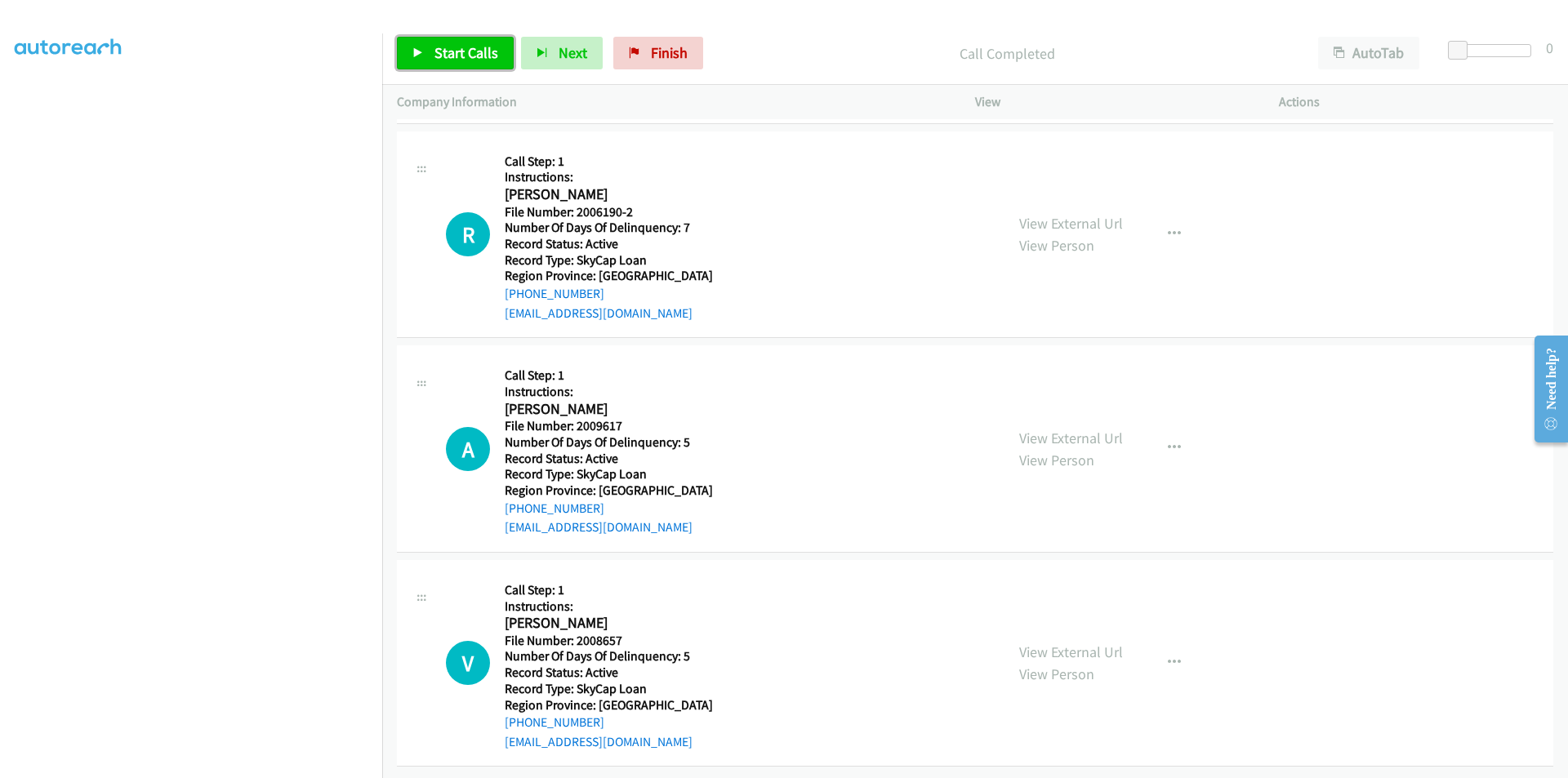
click at [450, 51] on span "Start Calls" at bounding box center [466, 53] width 64 height 19
click at [450, 51] on span "Pause" at bounding box center [452, 53] width 37 height 19
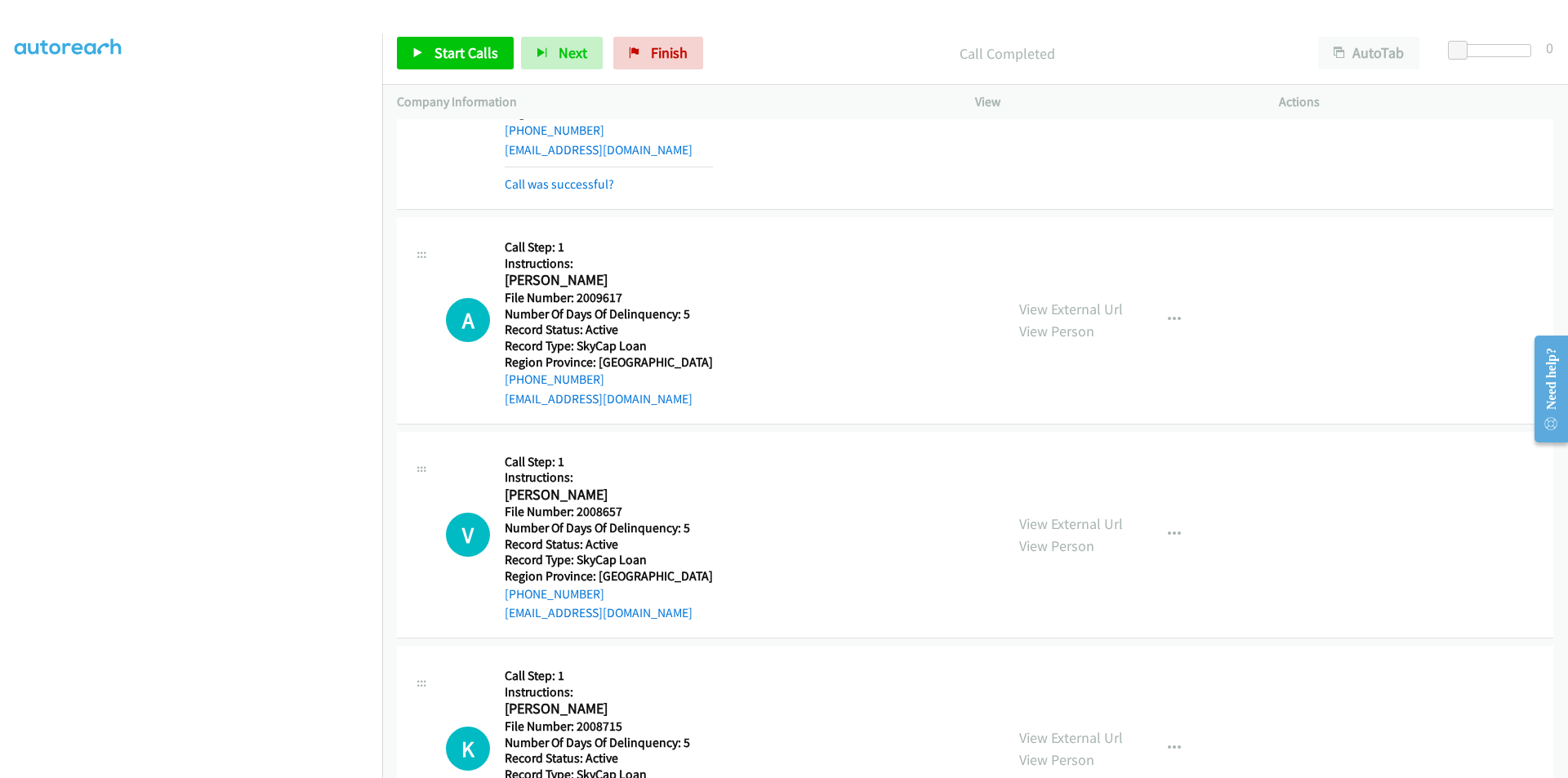
scroll to position [2695, 0]
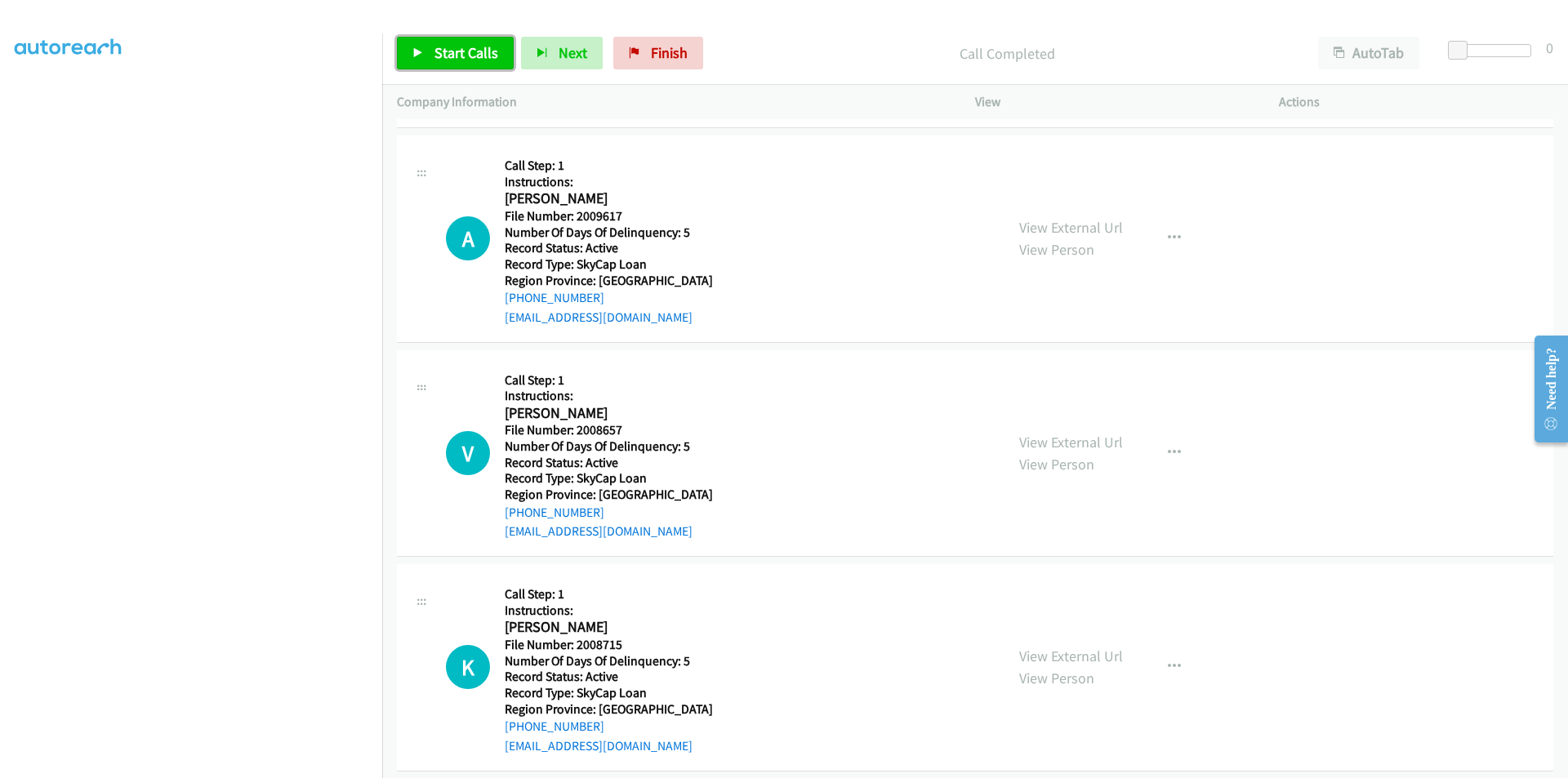
click at [485, 59] on span "Start Calls" at bounding box center [466, 53] width 64 height 19
click at [443, 54] on span "Pause" at bounding box center [452, 53] width 37 height 19
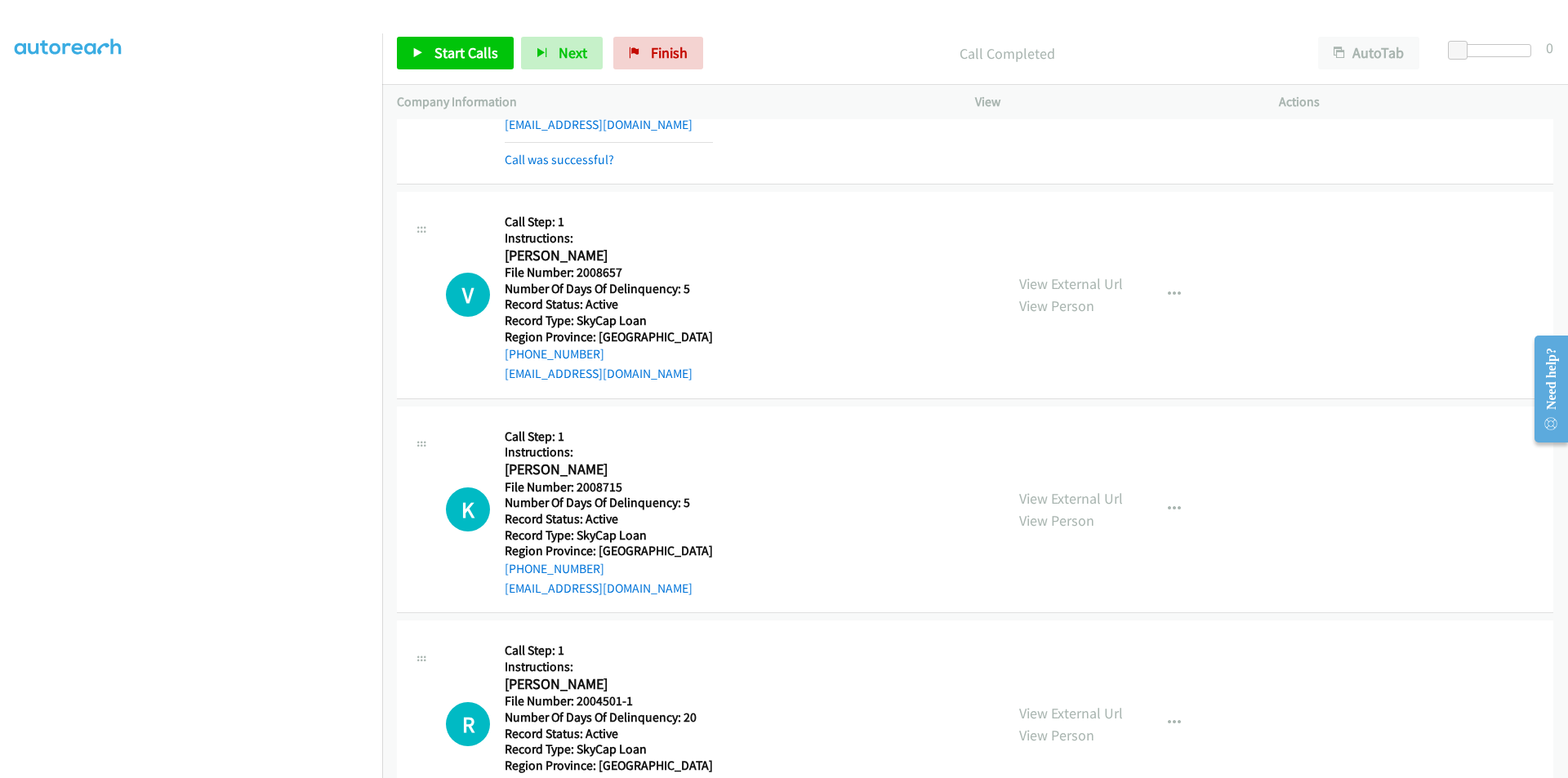
scroll to position [2940, 0]
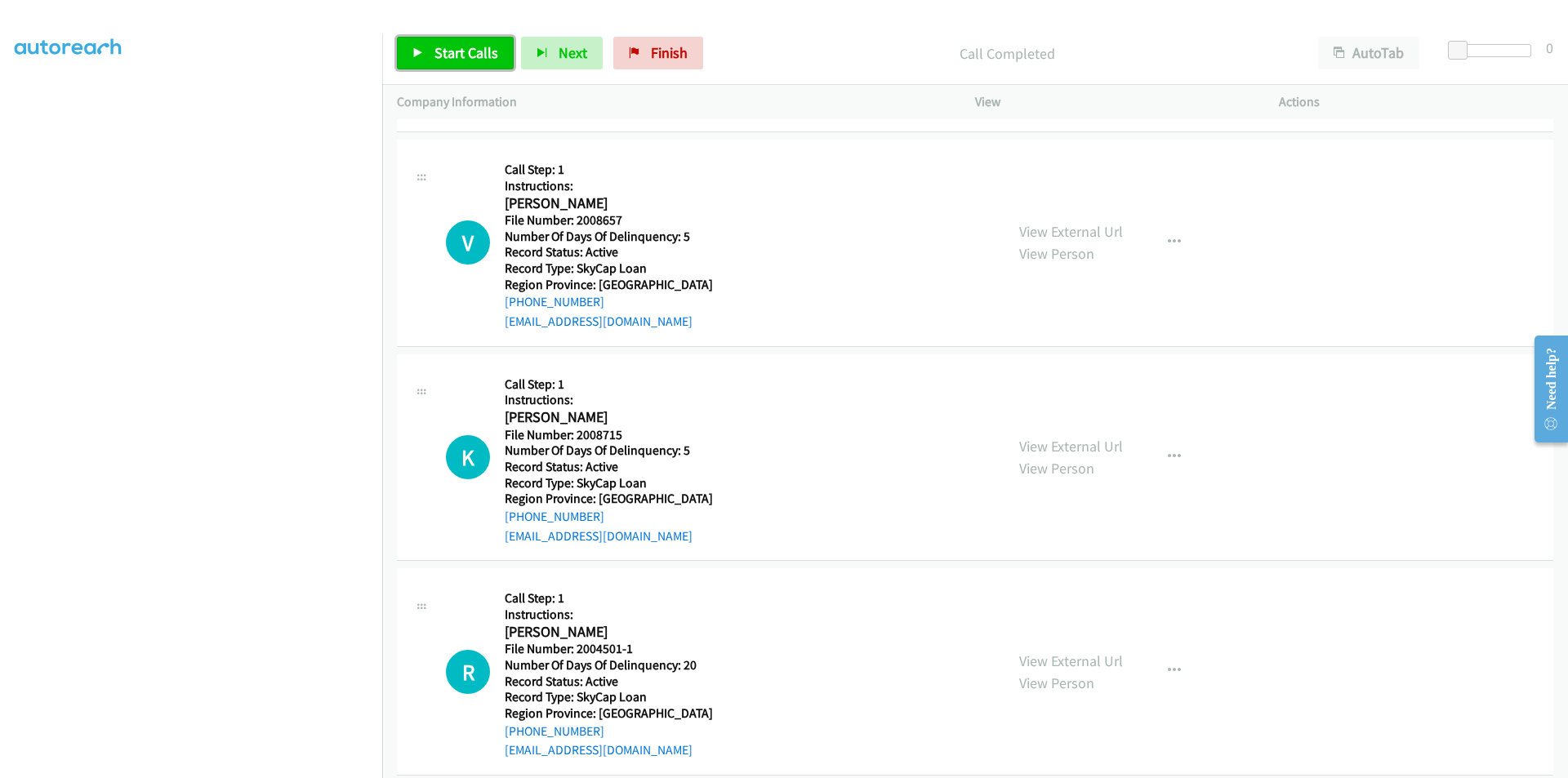
click at [474, 55] on span "Start Calls" at bounding box center [466, 53] width 64 height 19
click at [474, 55] on link "Pause" at bounding box center [441, 53] width 90 height 32
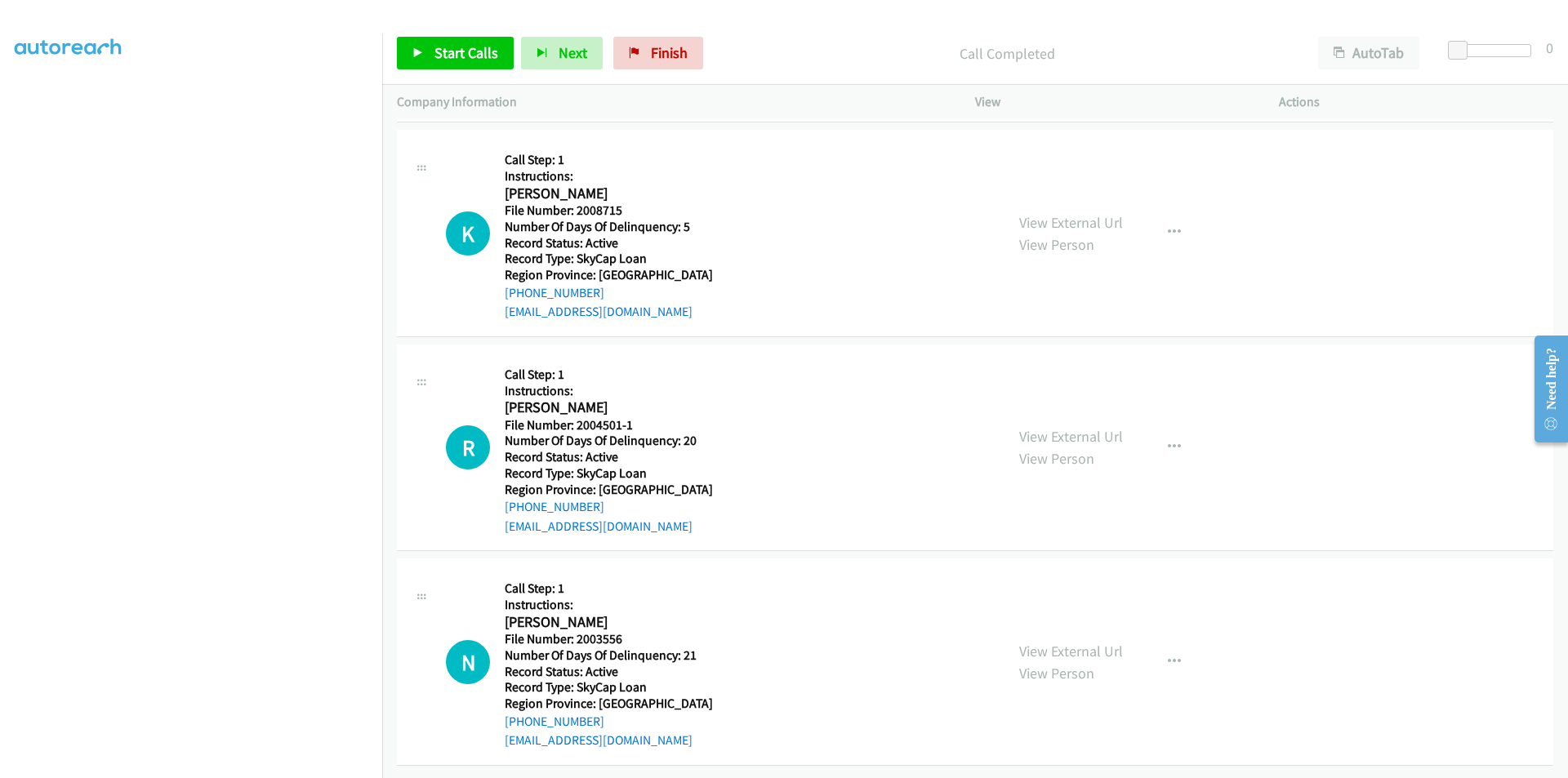
scroll to position [3211, 0]
click at [449, 59] on span "Start Calls" at bounding box center [466, 53] width 64 height 19
click at [449, 59] on span "Pause" at bounding box center [452, 53] width 37 height 19
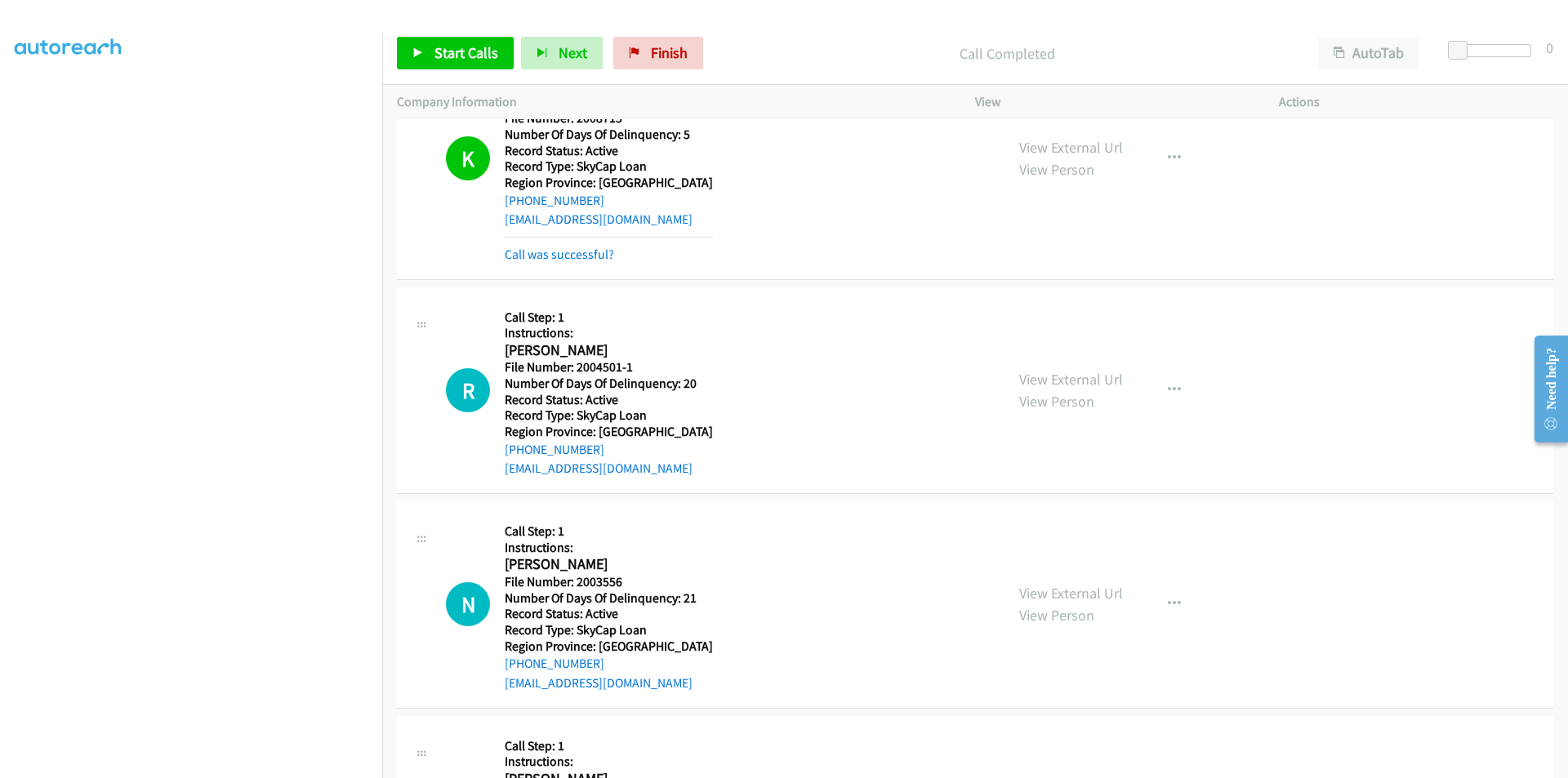
scroll to position [3456, 0]
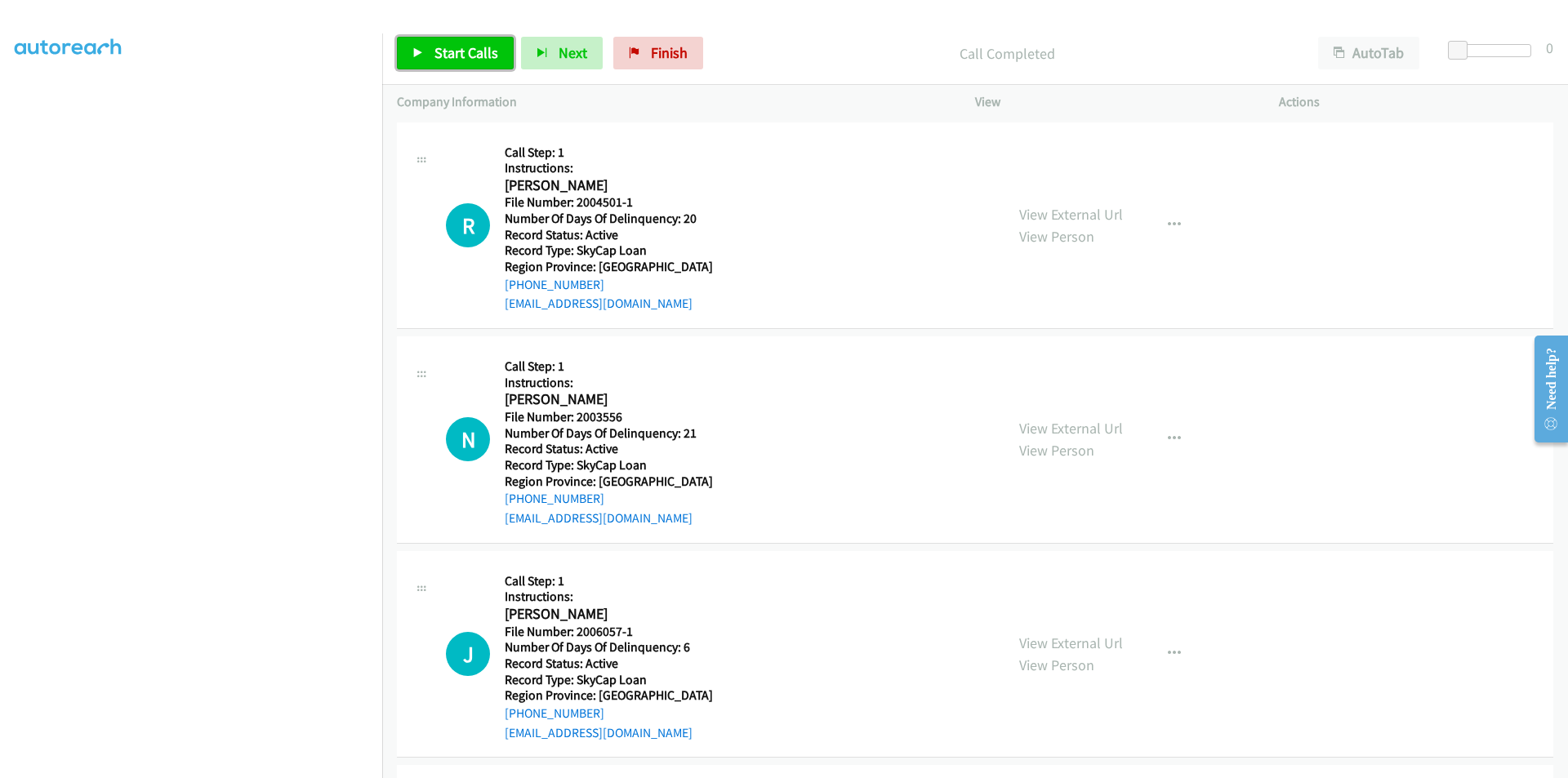
click at [438, 61] on span "Start Calls" at bounding box center [466, 53] width 64 height 19
click at [465, 57] on span "Pause" at bounding box center [452, 53] width 37 height 19
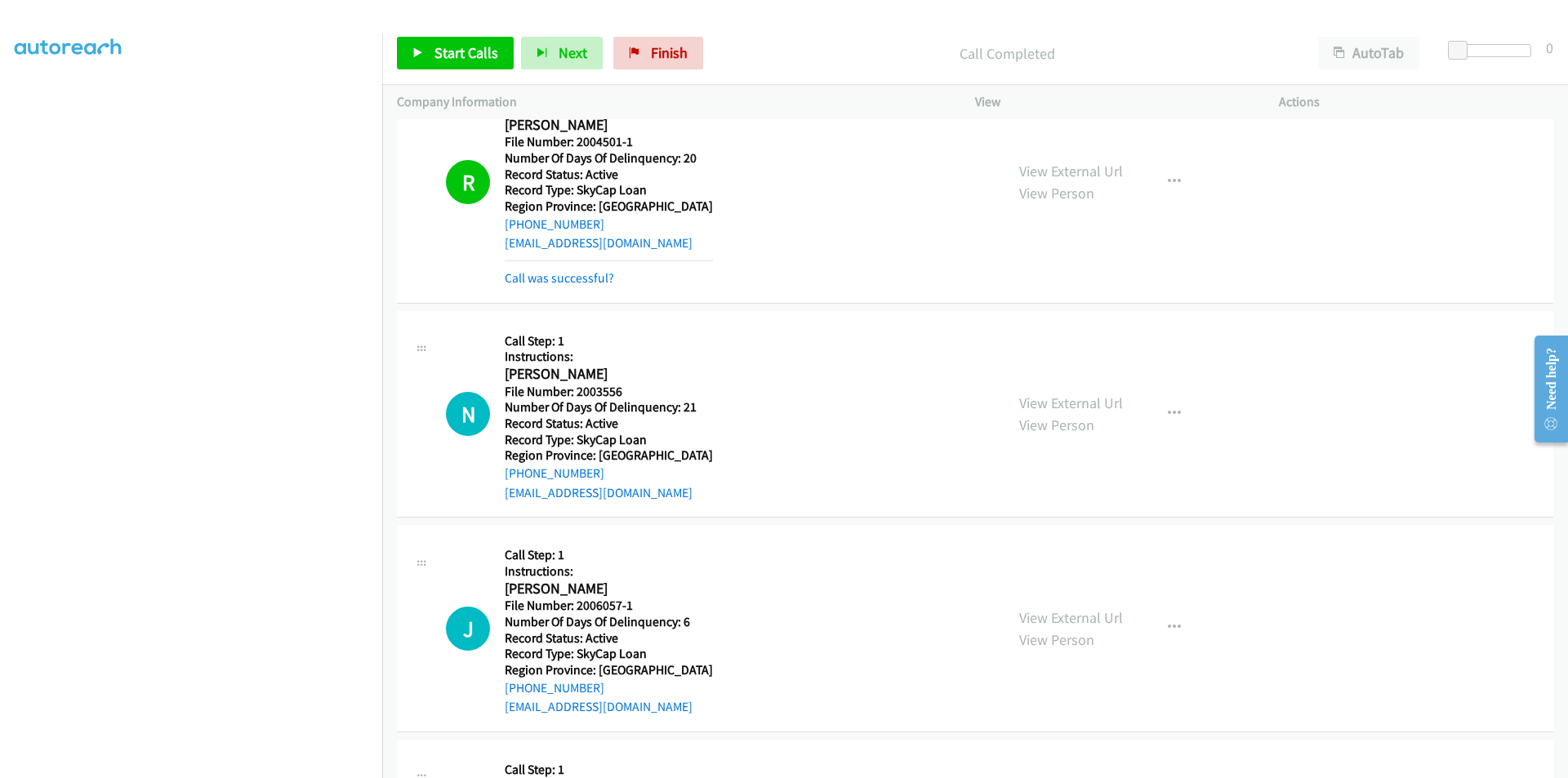
scroll to position [3701, 0]
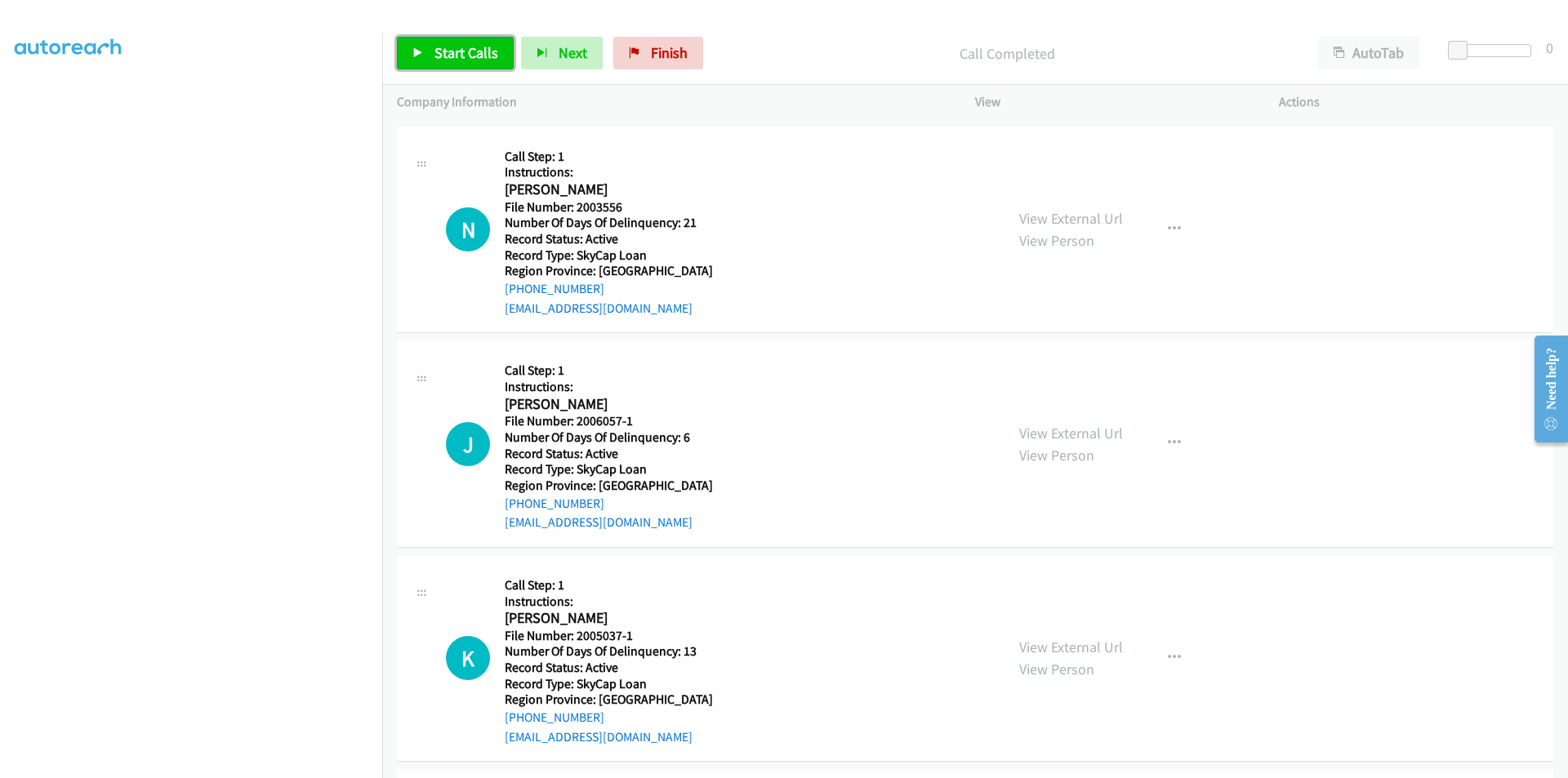
click at [482, 56] on span "Start Calls" at bounding box center [466, 53] width 64 height 19
click at [469, 55] on span "Pause" at bounding box center [452, 53] width 37 height 19
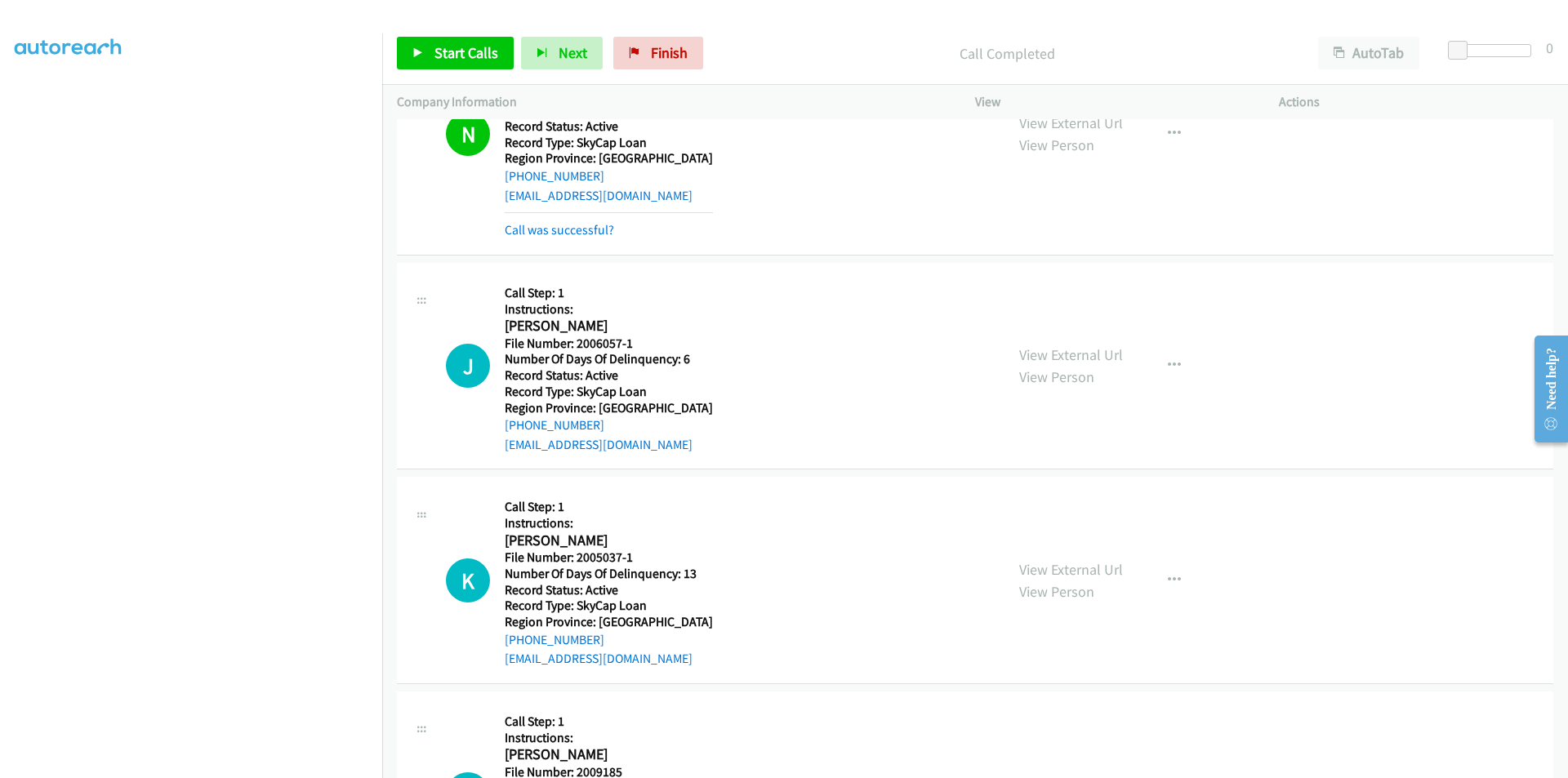
scroll to position [3945, 0]
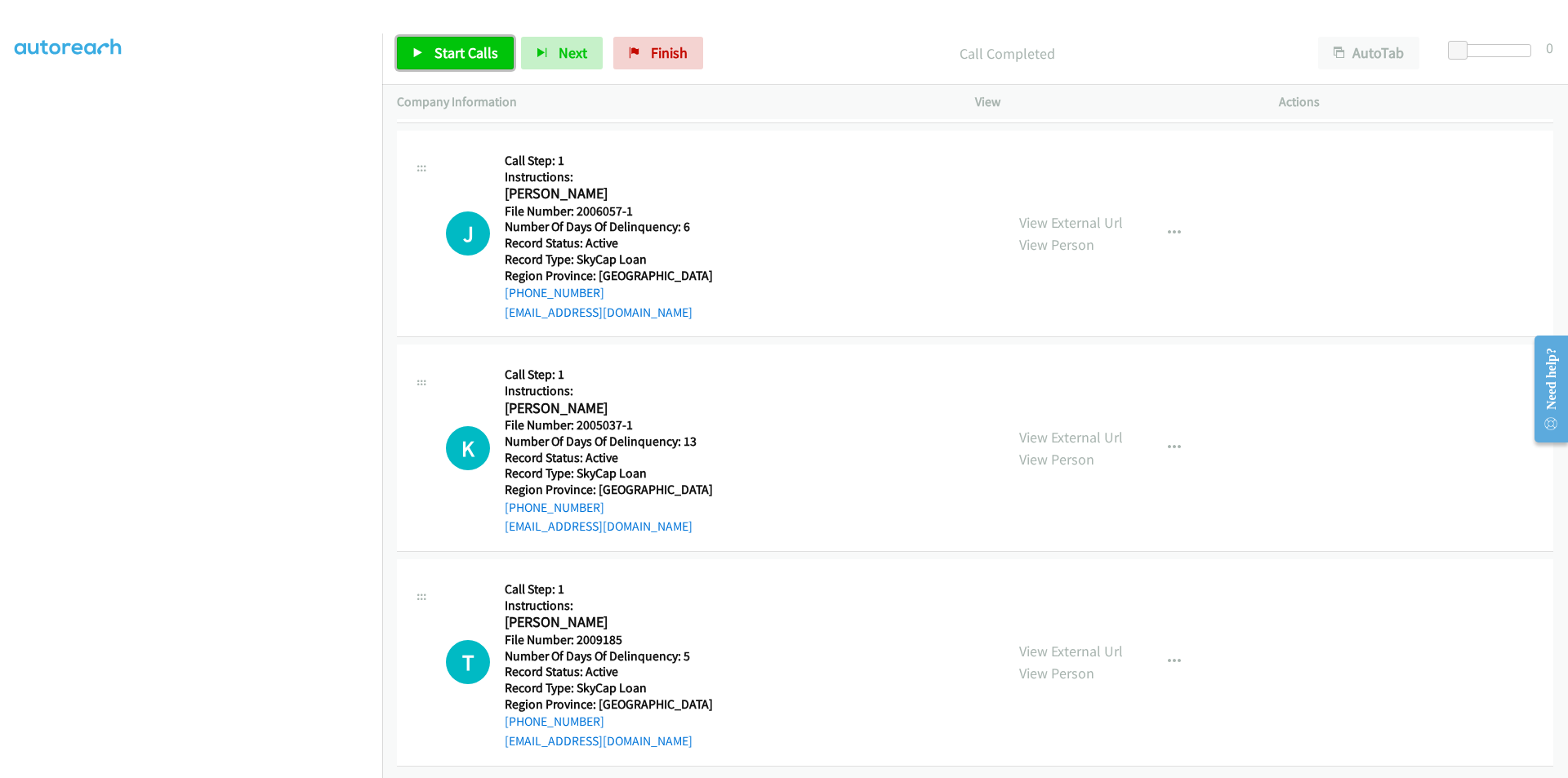
click at [460, 48] on span "Start Calls" at bounding box center [466, 53] width 64 height 19
click at [460, 48] on span "Pause" at bounding box center [452, 53] width 37 height 19
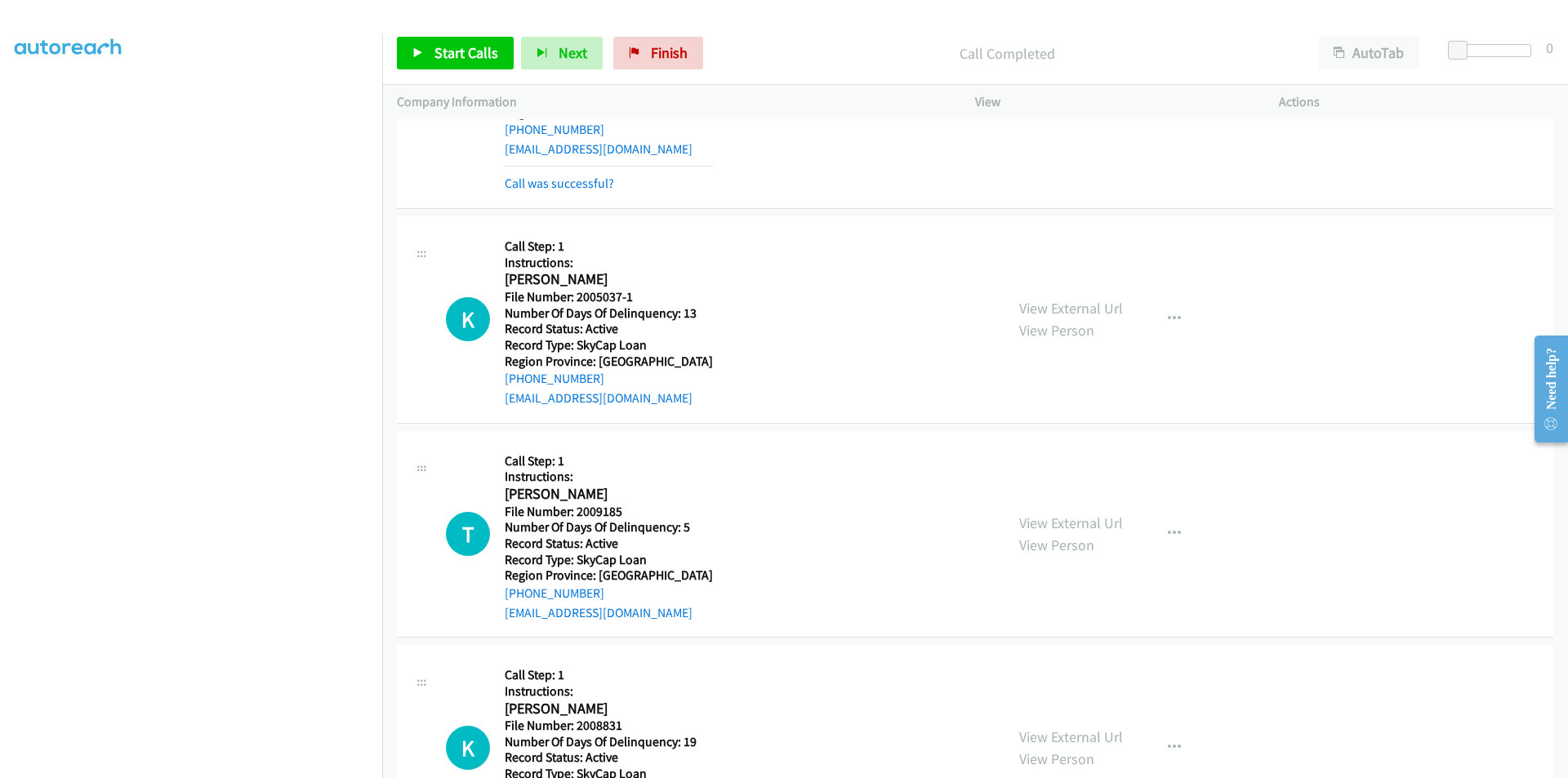
scroll to position [4191, 0]
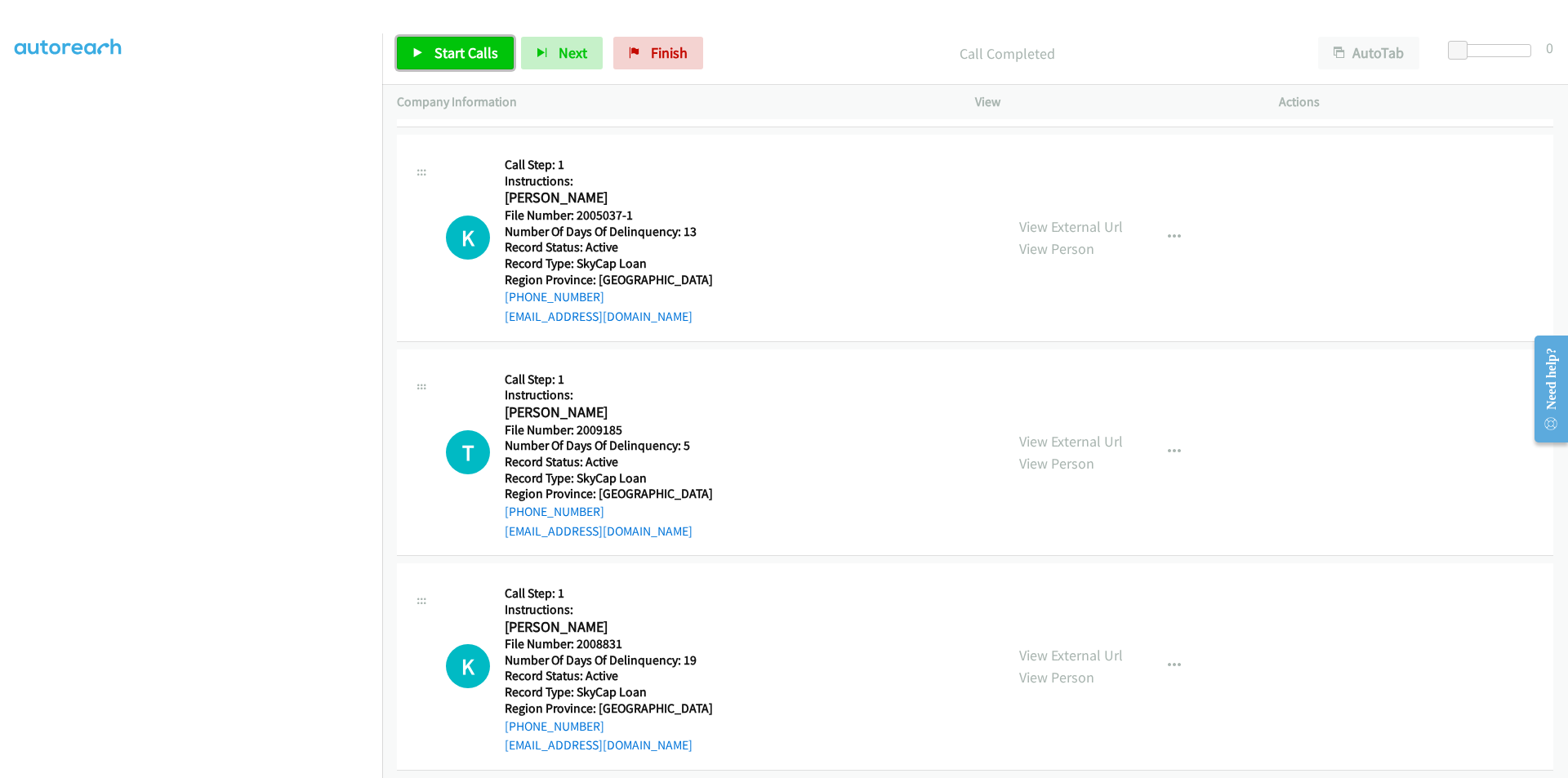
click at [444, 51] on span "Start Calls" at bounding box center [466, 53] width 64 height 19
click at [444, 51] on span "Pause" at bounding box center [452, 53] width 37 height 19
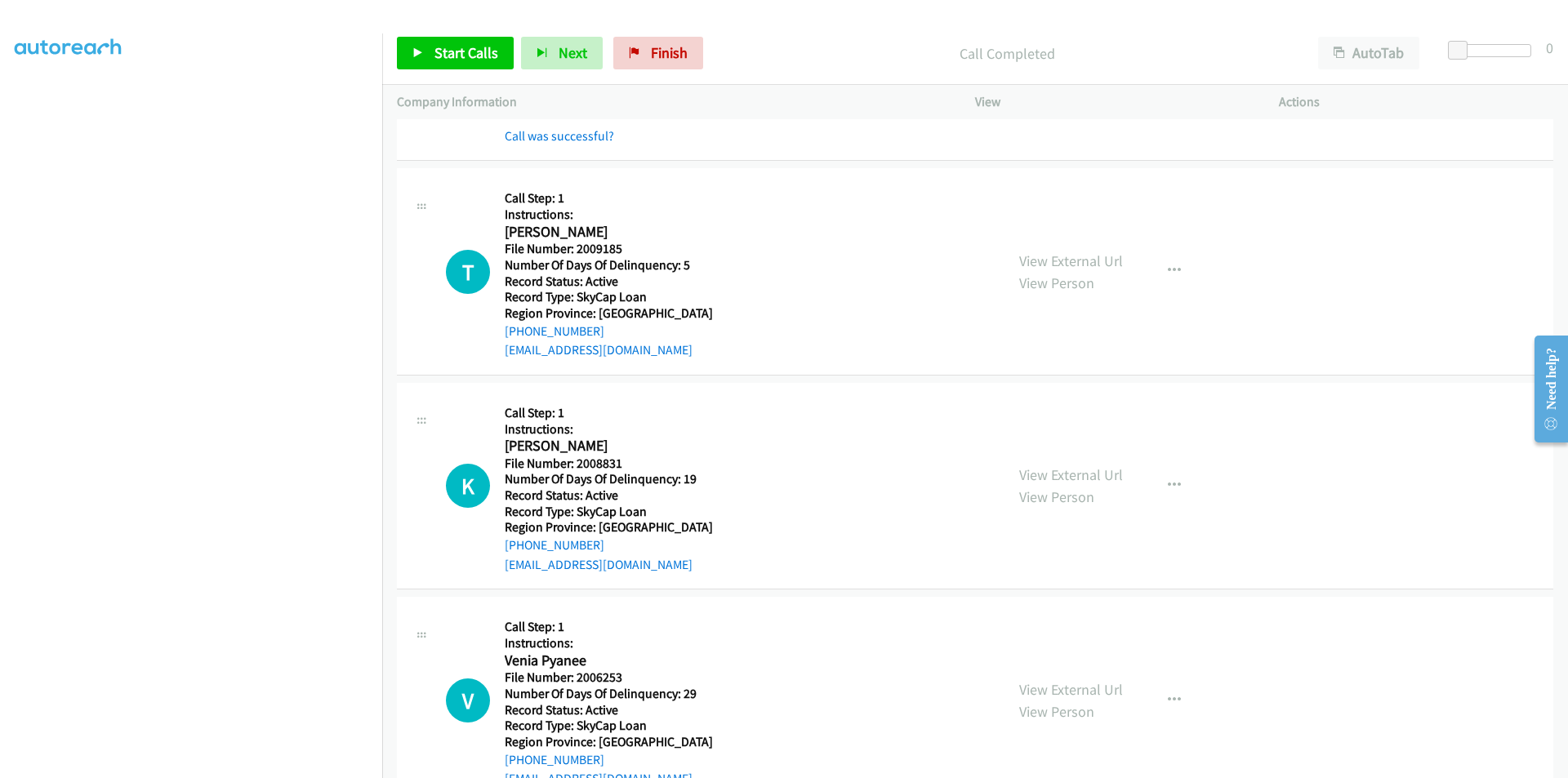
scroll to position [4436, 0]
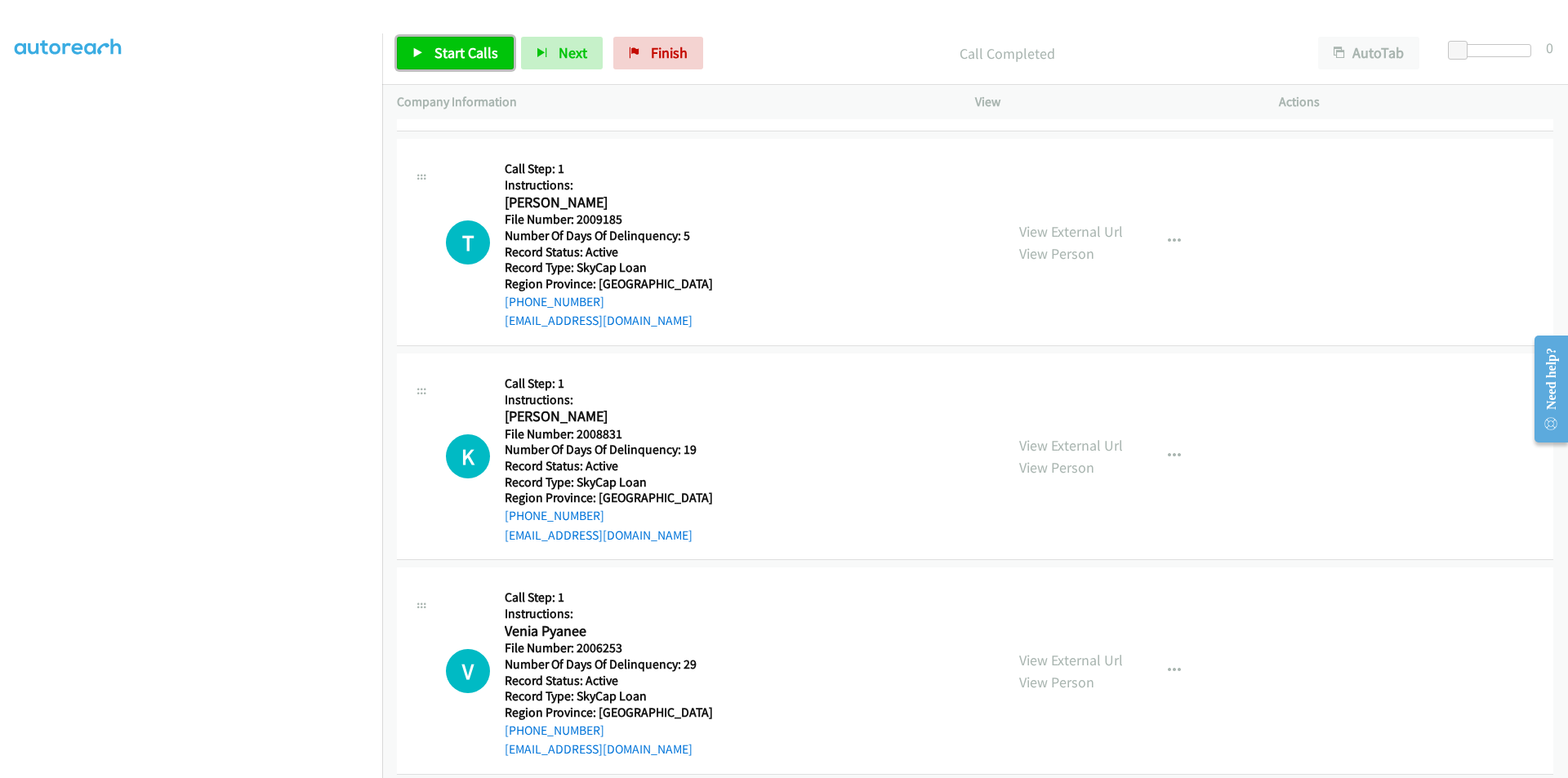
click at [473, 50] on span "Start Calls" at bounding box center [466, 53] width 64 height 19
click at [473, 50] on link "Pause" at bounding box center [441, 53] width 90 height 32
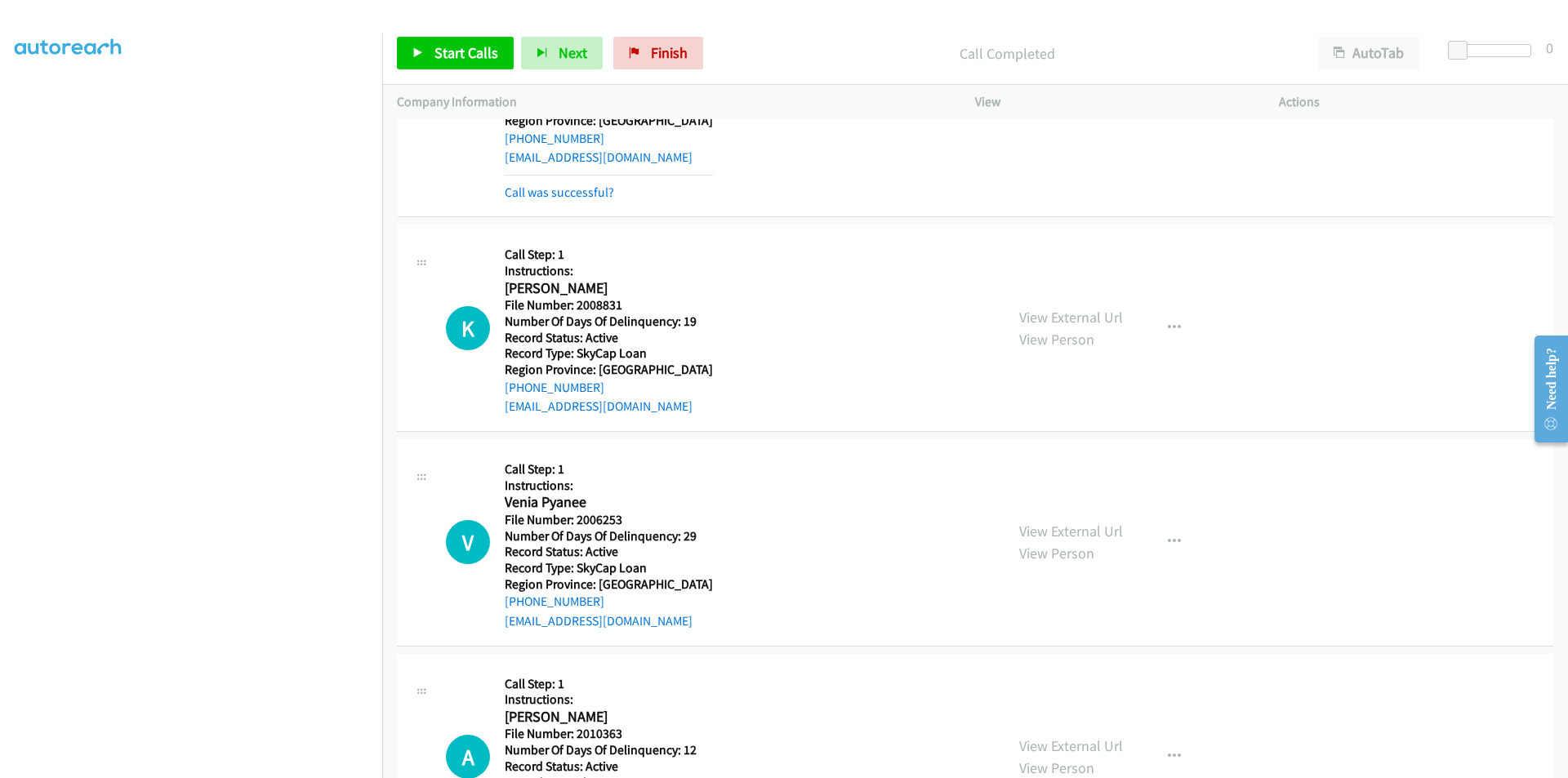
scroll to position [4681, 0]
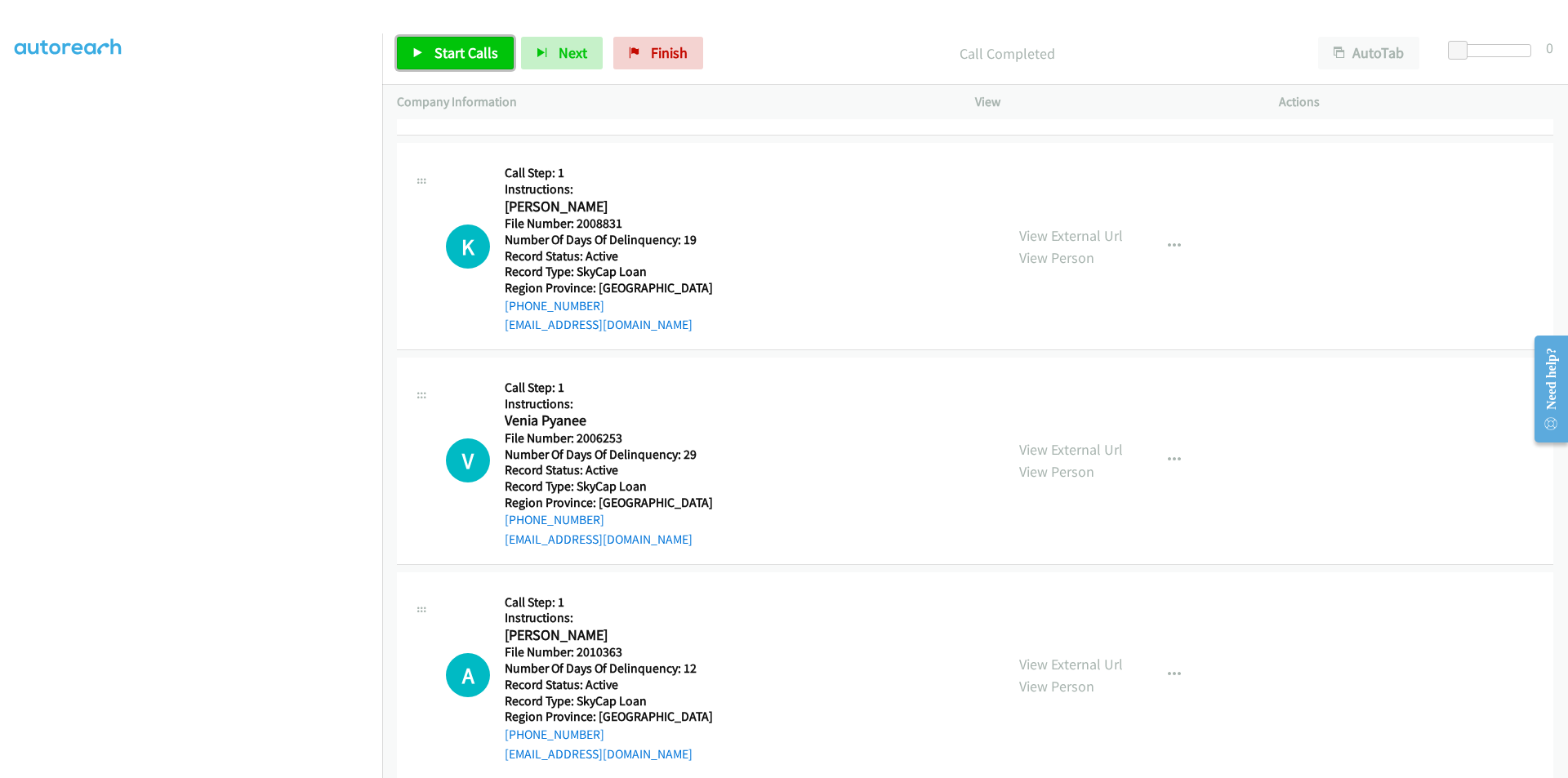
click at [474, 59] on span "Start Calls" at bounding box center [466, 53] width 64 height 19
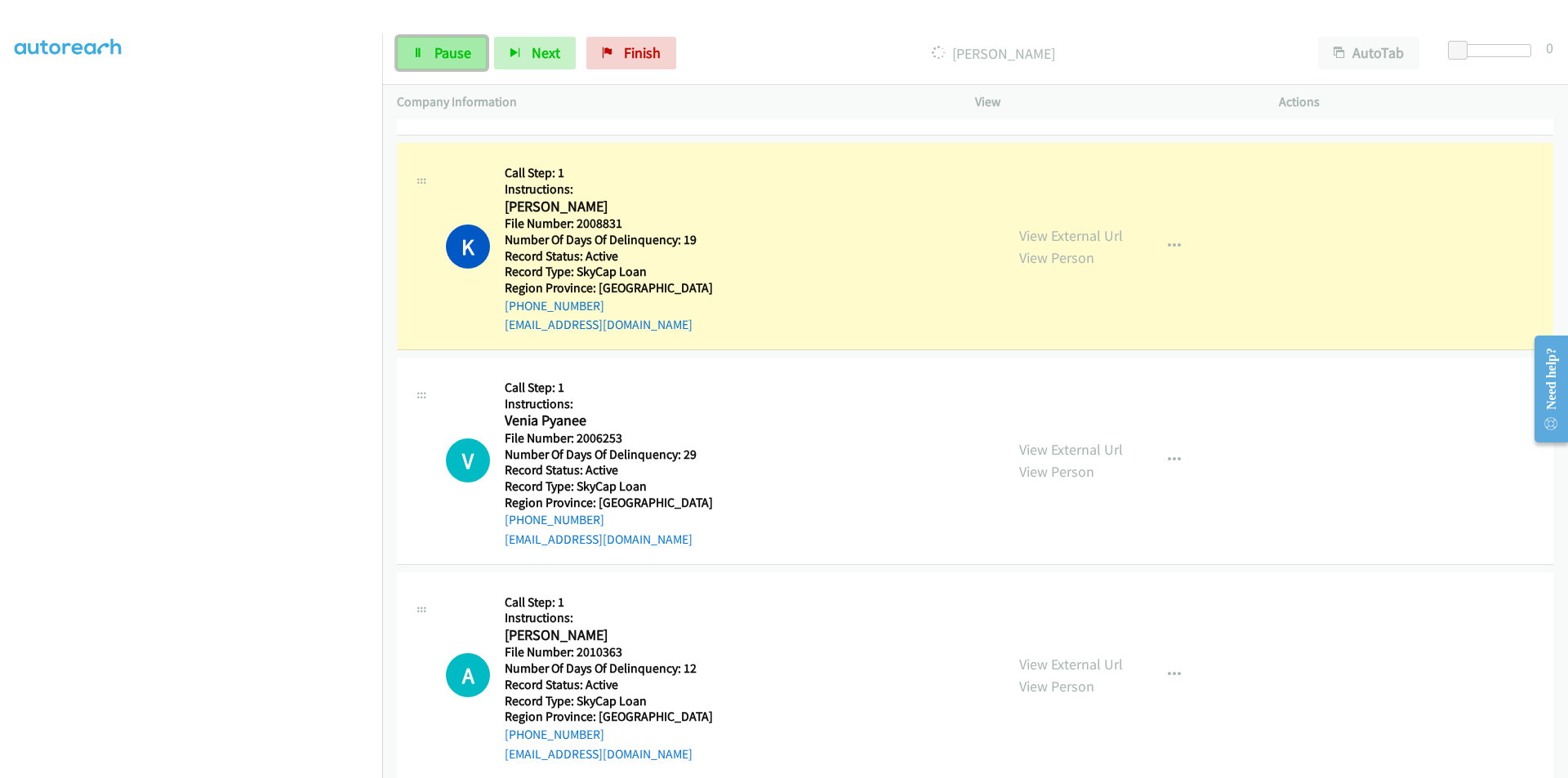
click at [435, 60] on span "Pause" at bounding box center [452, 53] width 37 height 19
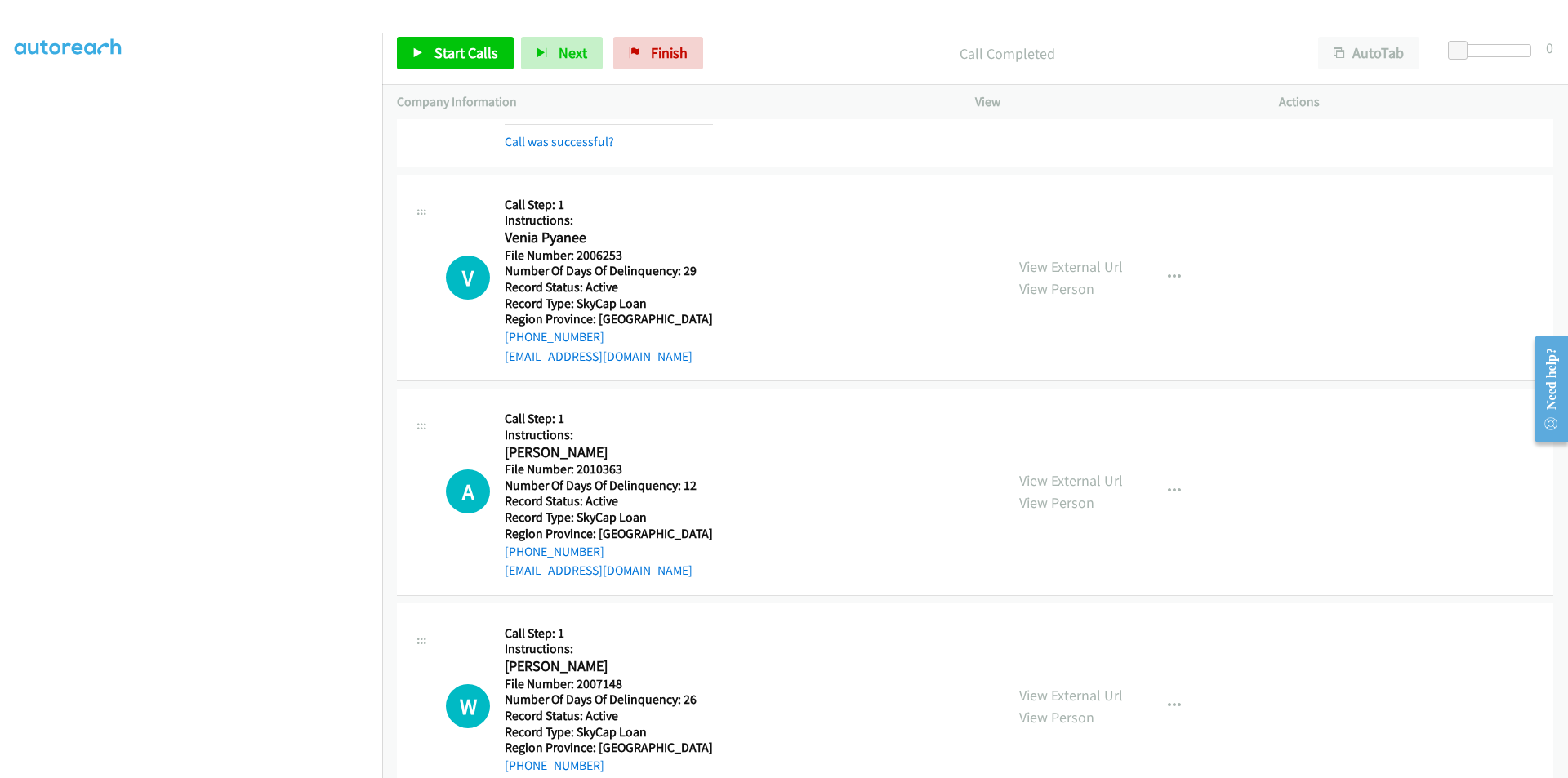
scroll to position [4926, 0]
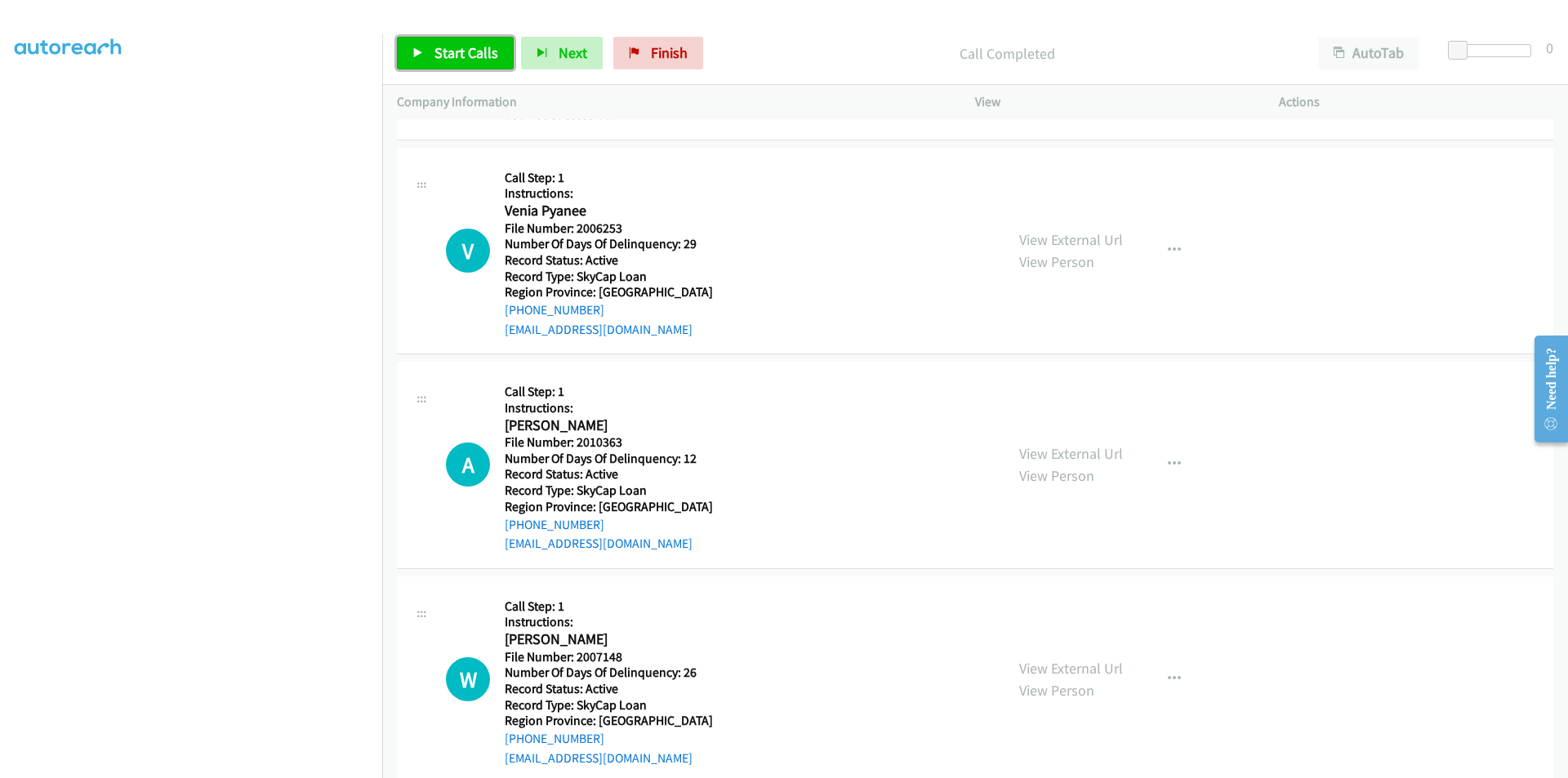
click at [451, 53] on span "Start Calls" at bounding box center [466, 53] width 64 height 19
click at [451, 53] on span "Pause" at bounding box center [452, 53] width 37 height 19
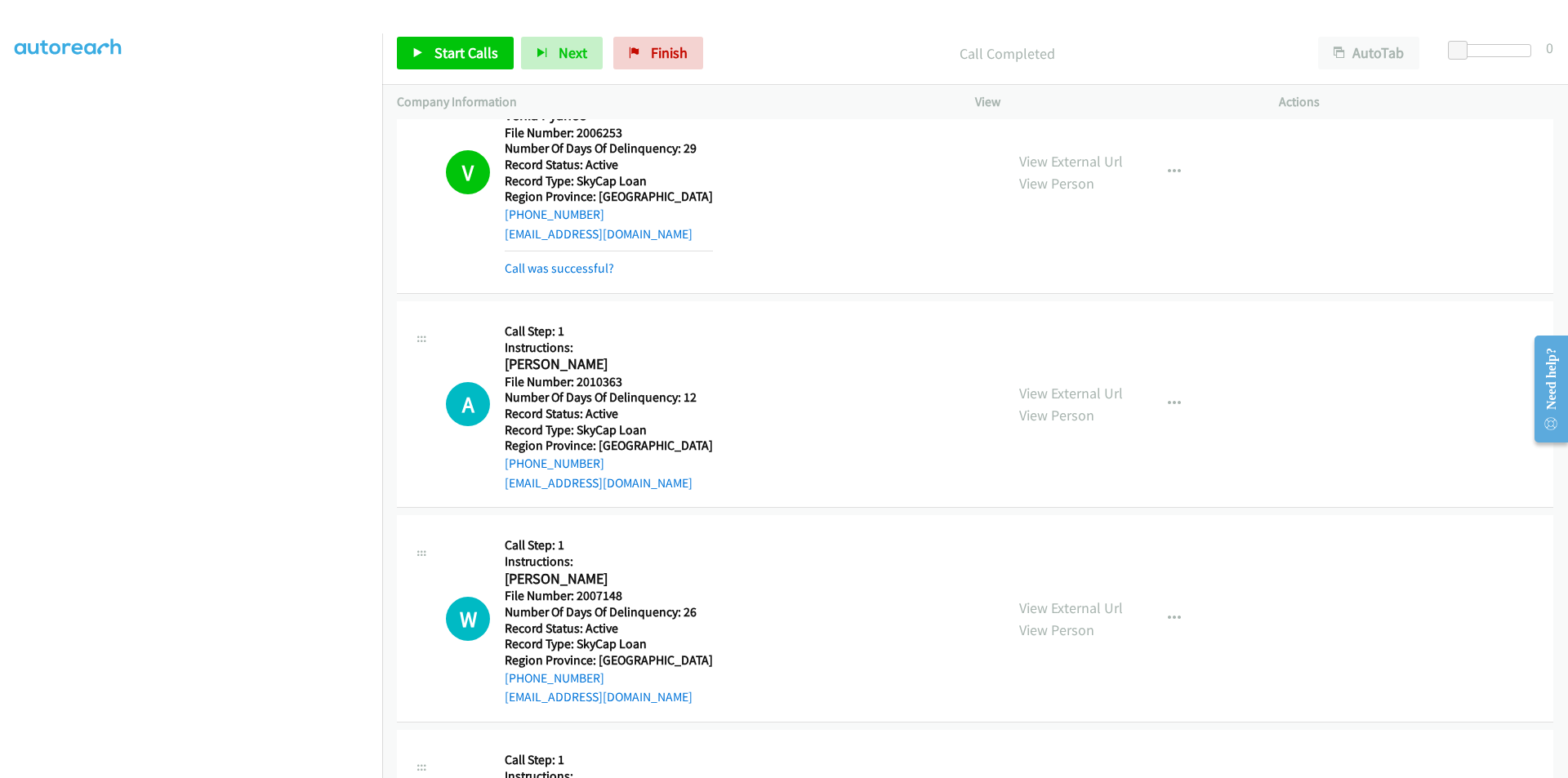
scroll to position [5171, 0]
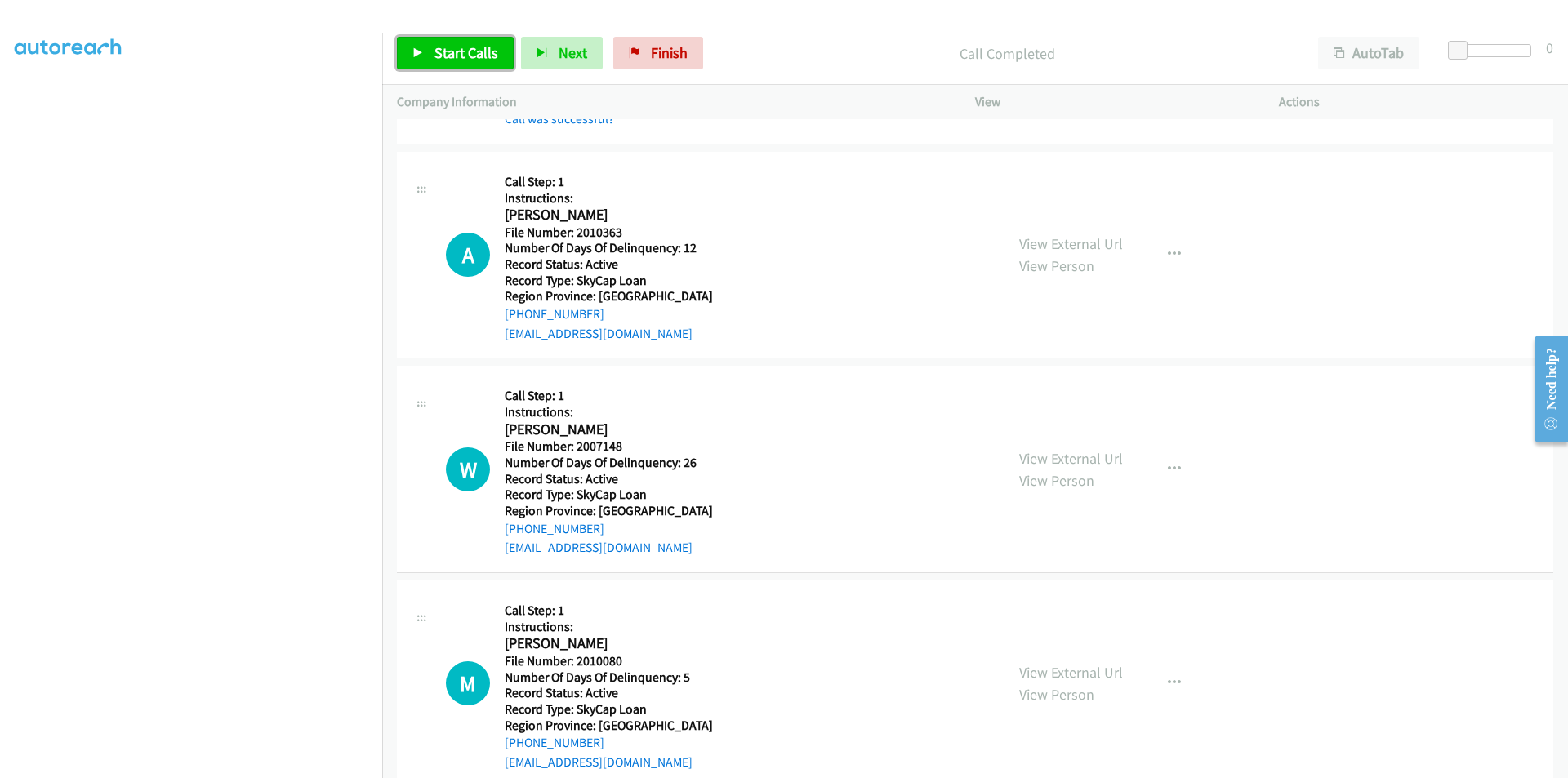
click at [451, 47] on span "Start Calls" at bounding box center [466, 53] width 64 height 19
click at [451, 47] on span "Pause" at bounding box center [452, 53] width 37 height 19
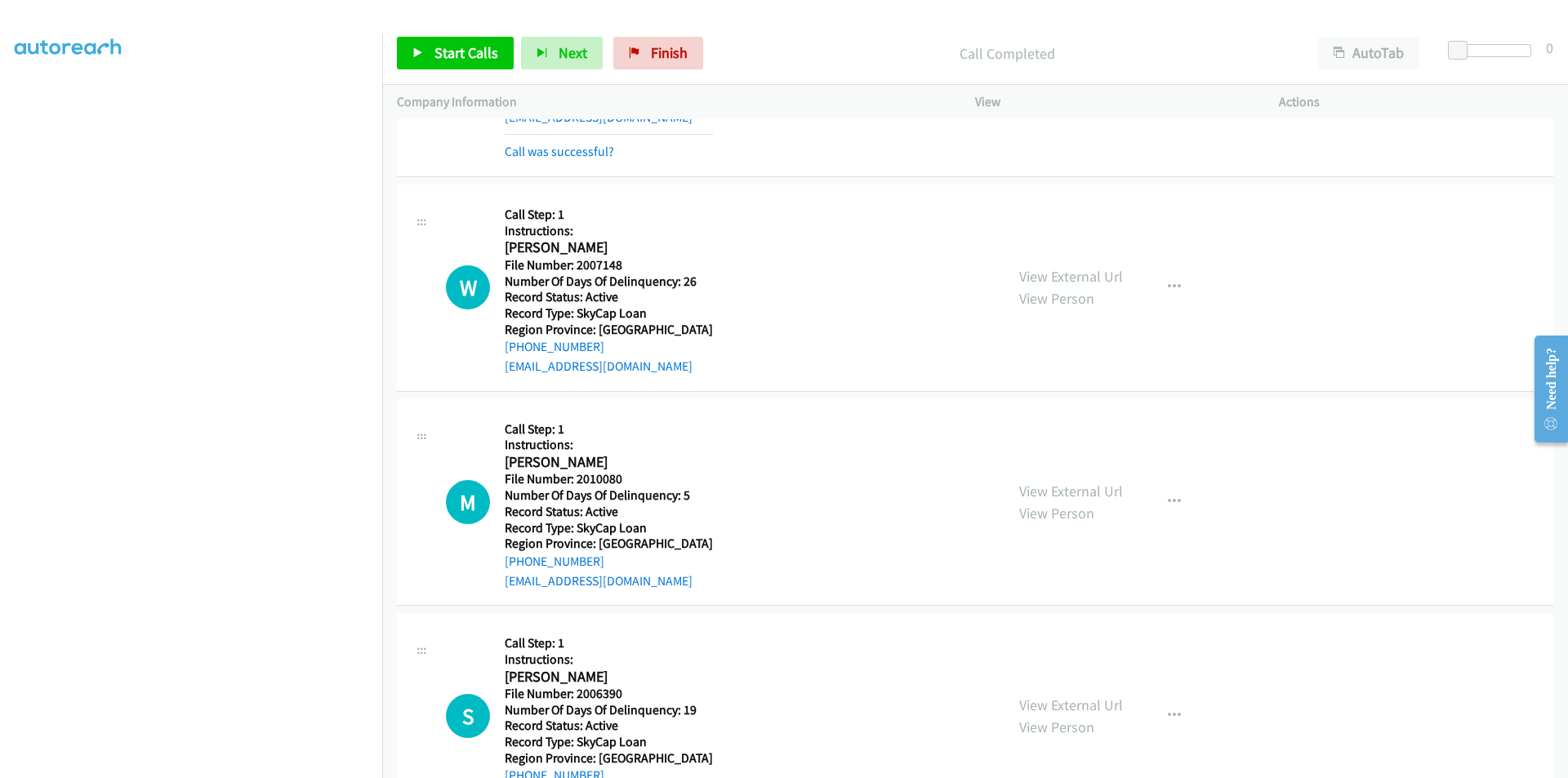
scroll to position [5416, 0]
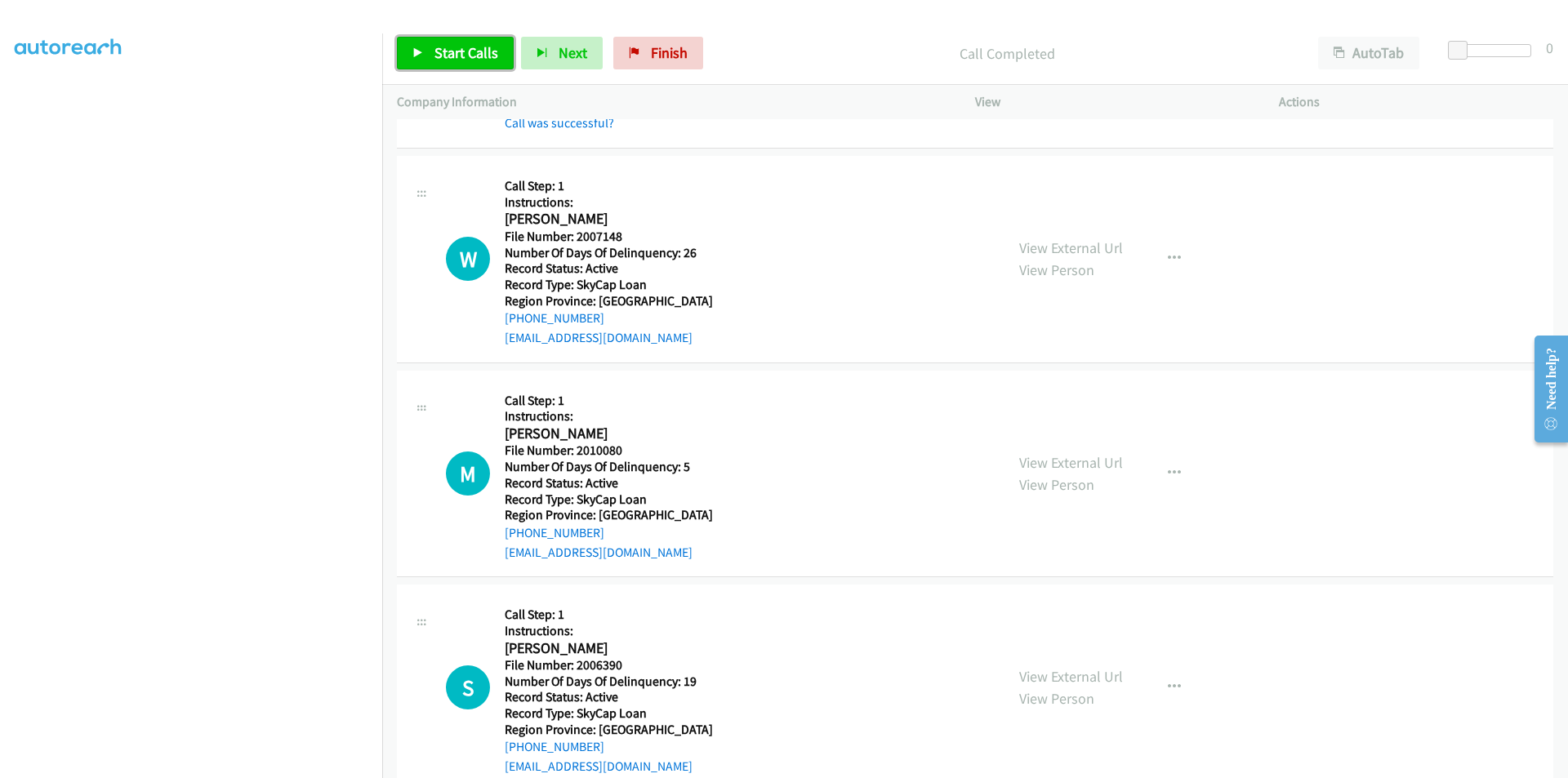
click at [457, 58] on span "Start Calls" at bounding box center [466, 53] width 64 height 19
click at [457, 58] on span "Pause" at bounding box center [452, 53] width 37 height 19
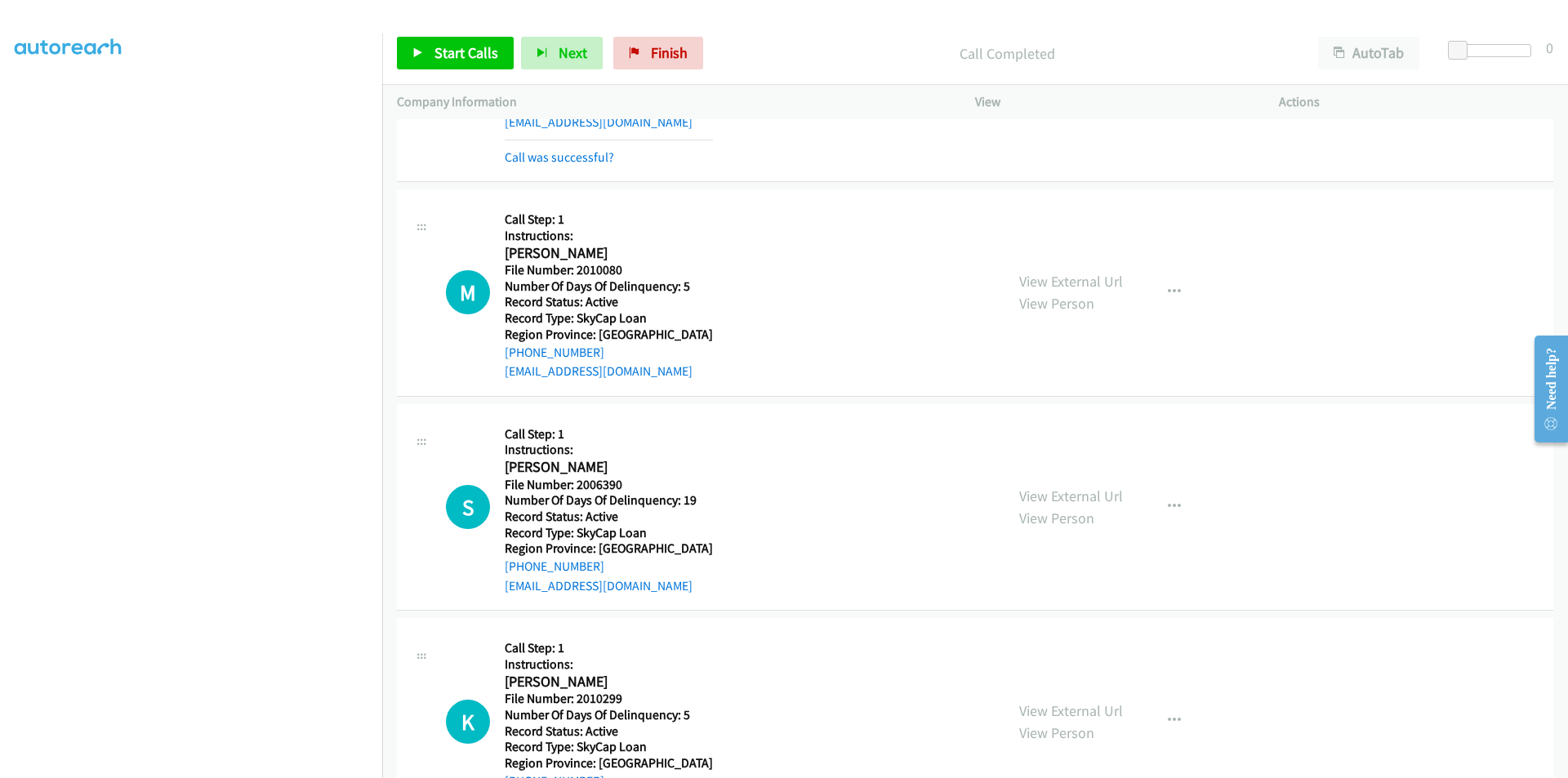
scroll to position [5661, 0]
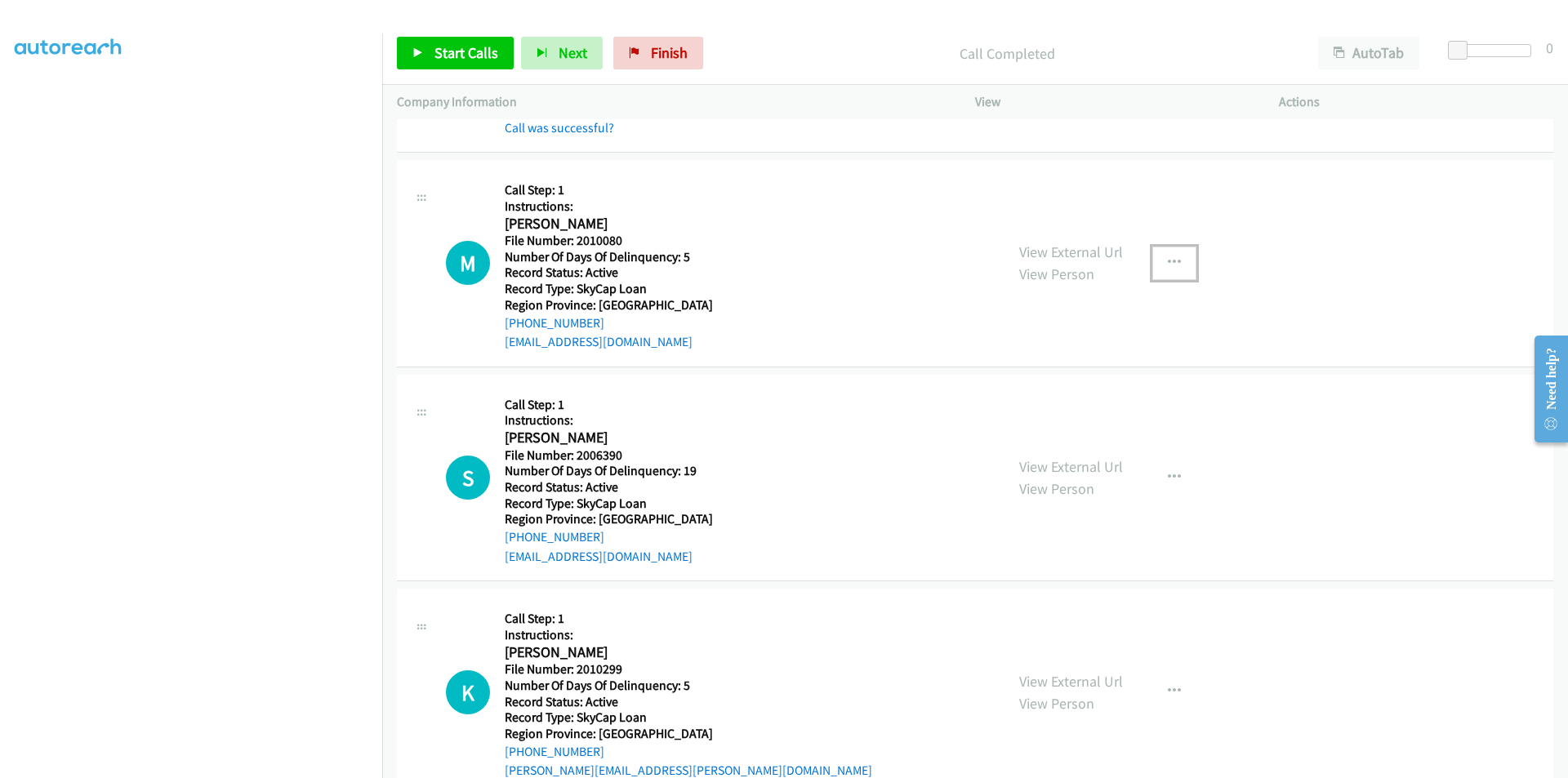
click at [1168, 264] on icon "button" at bounding box center [1174, 263] width 13 height 13
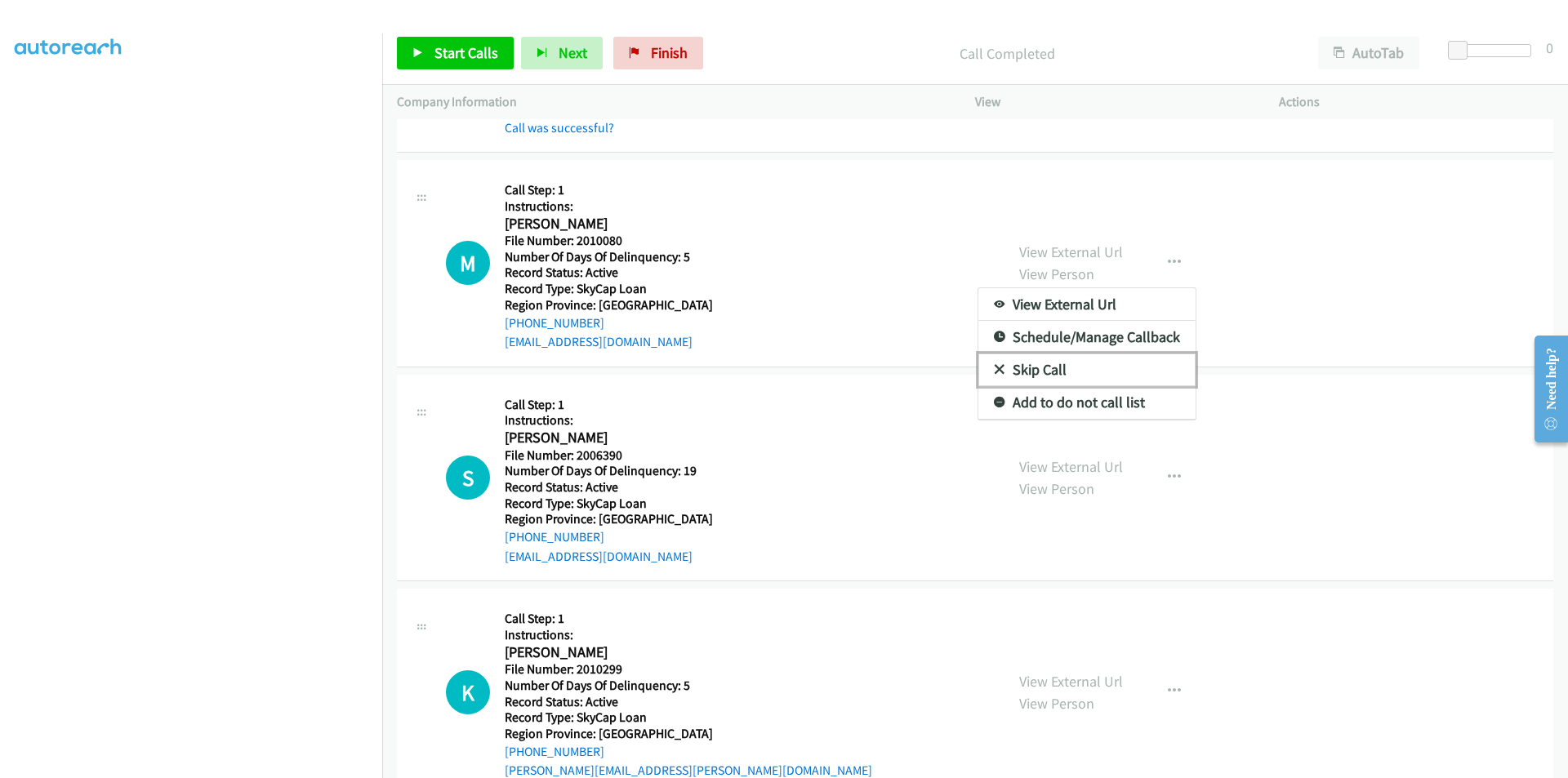
click at [1099, 370] on link "Skip Call" at bounding box center [1087, 370] width 218 height 32
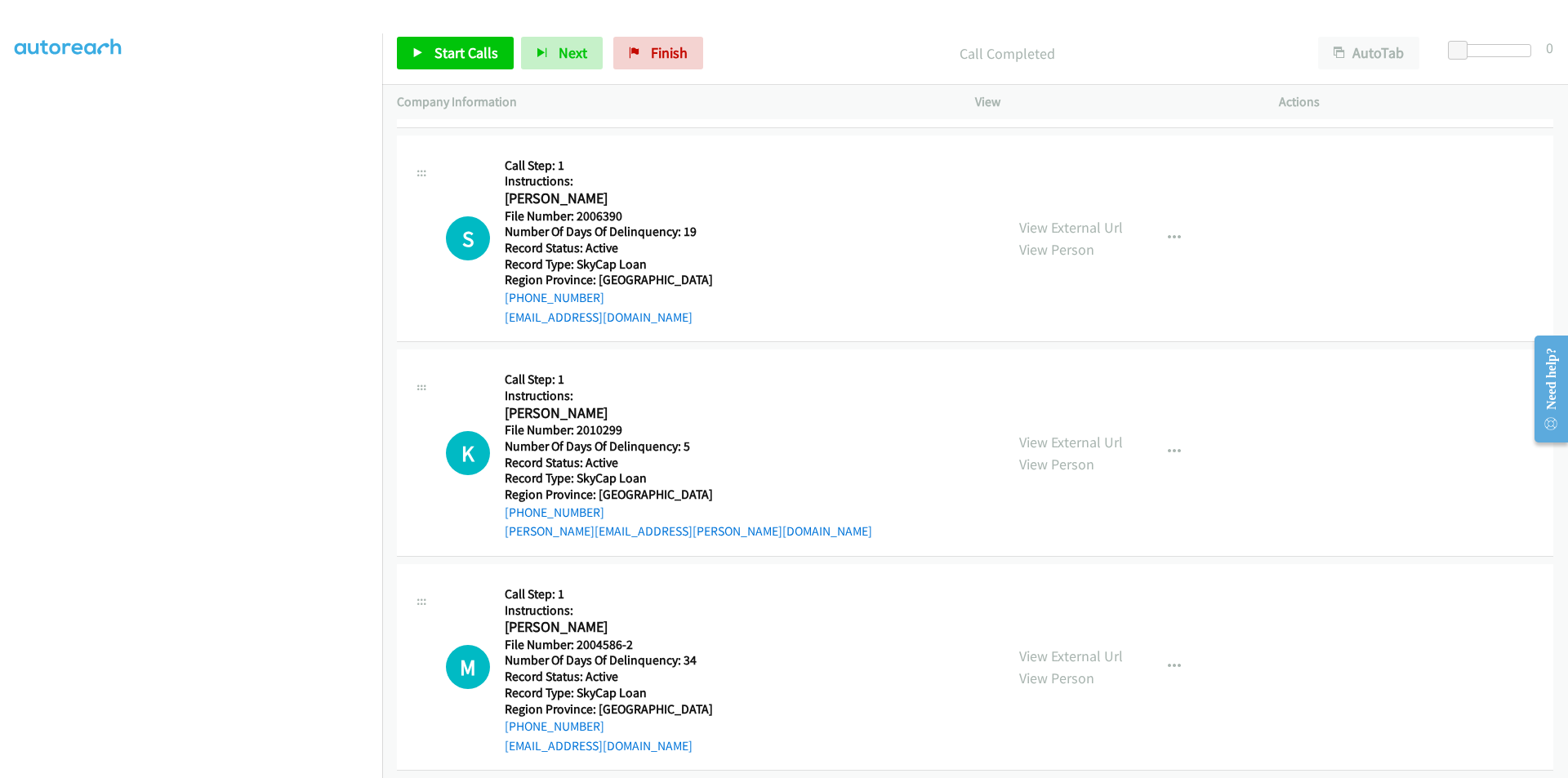
scroll to position [5906, 0]
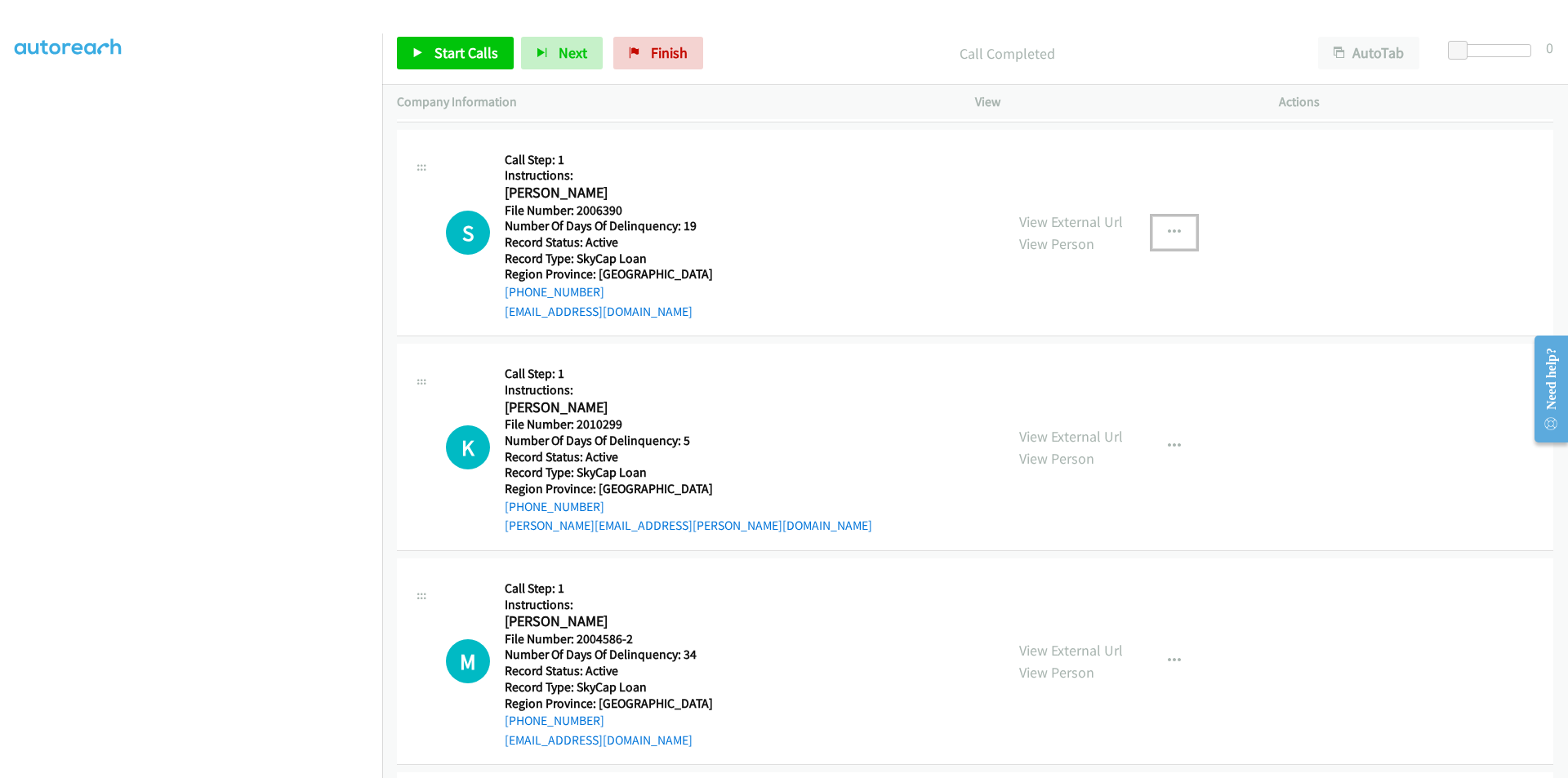
click at [1180, 228] on button "button" at bounding box center [1175, 233] width 44 height 32
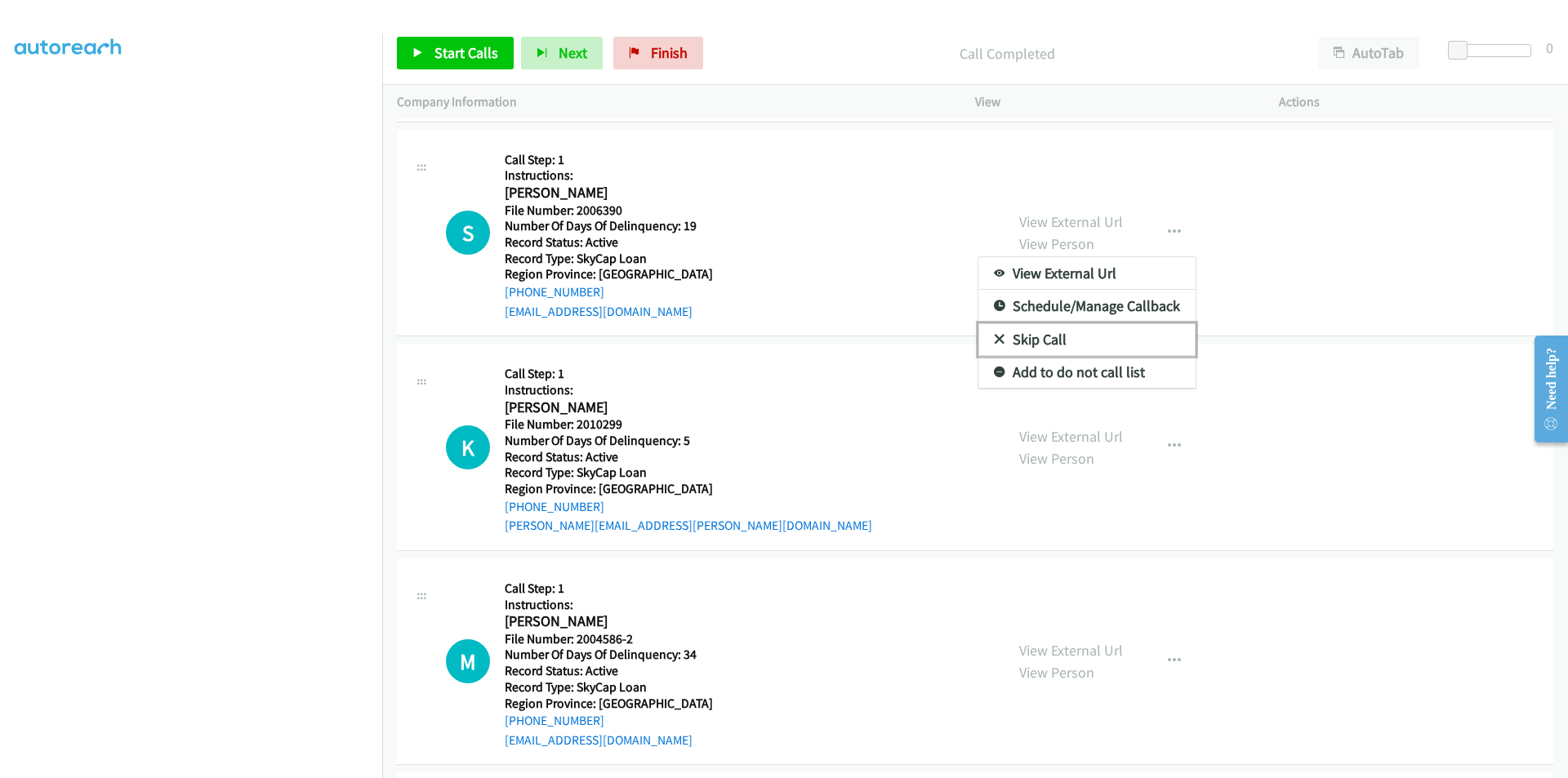
click at [1018, 334] on link "Skip Call" at bounding box center [1087, 340] width 218 height 32
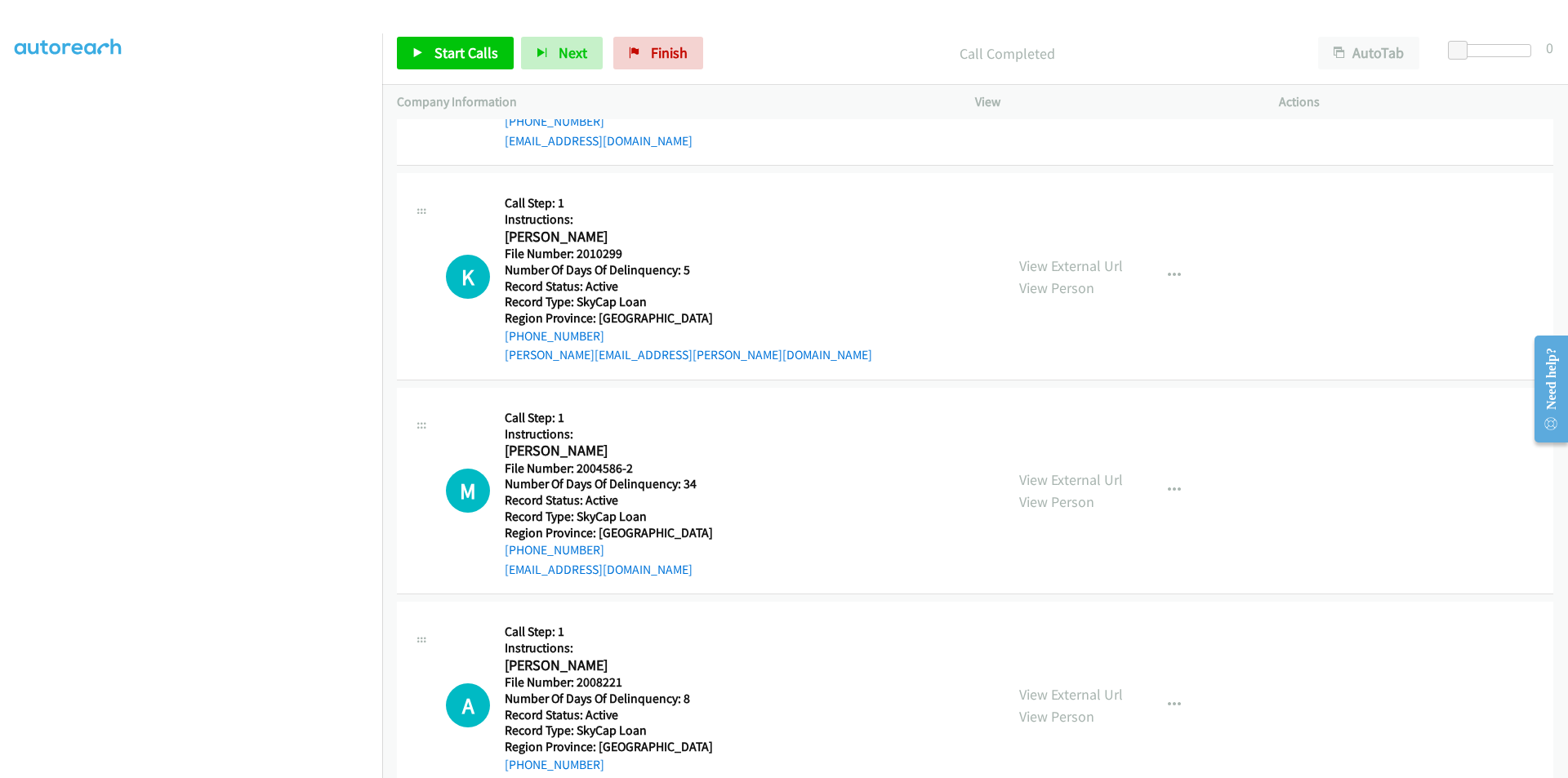
scroll to position [6133, 0]
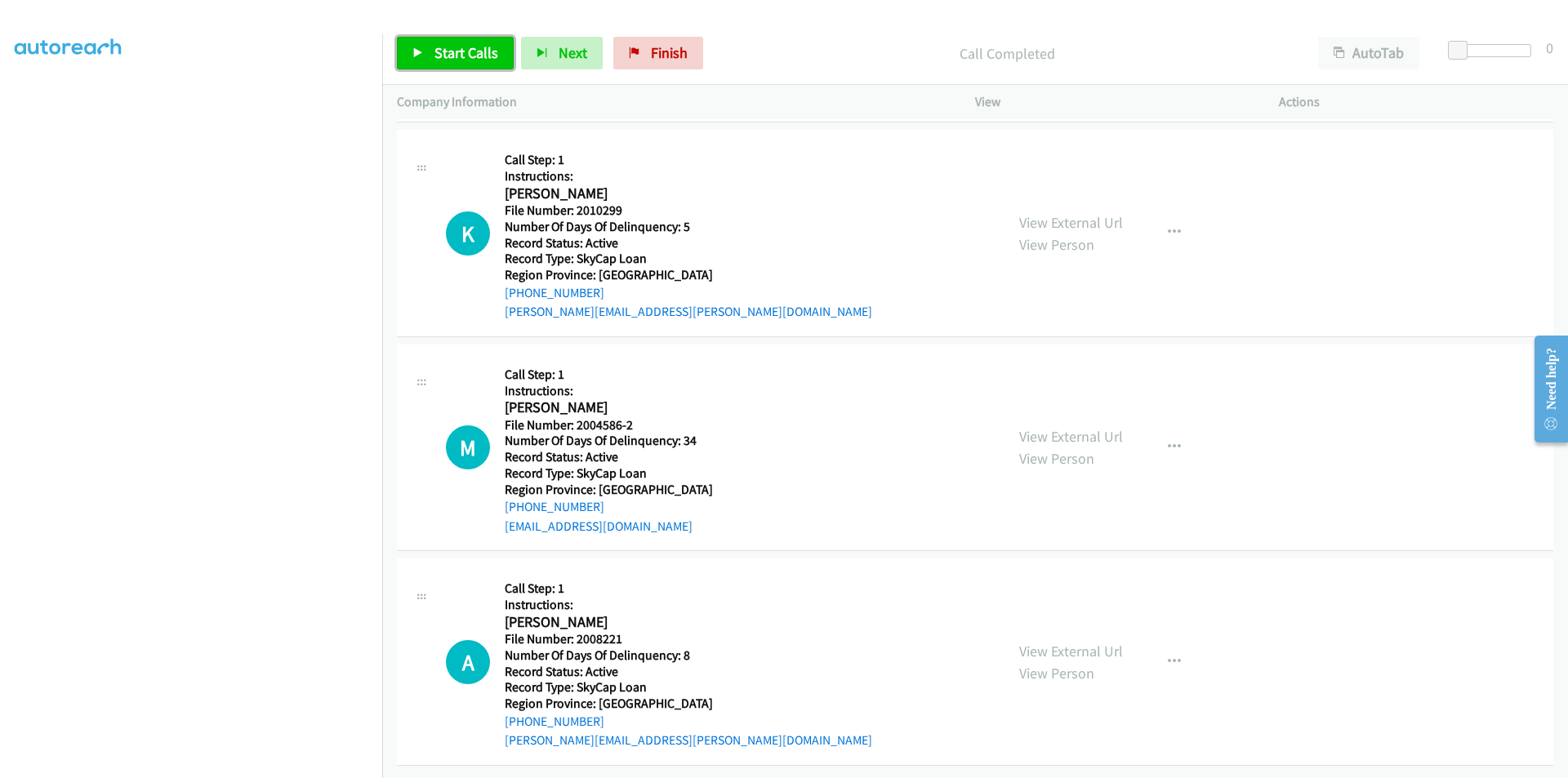
click at [458, 53] on span "Start Calls" at bounding box center [466, 53] width 64 height 19
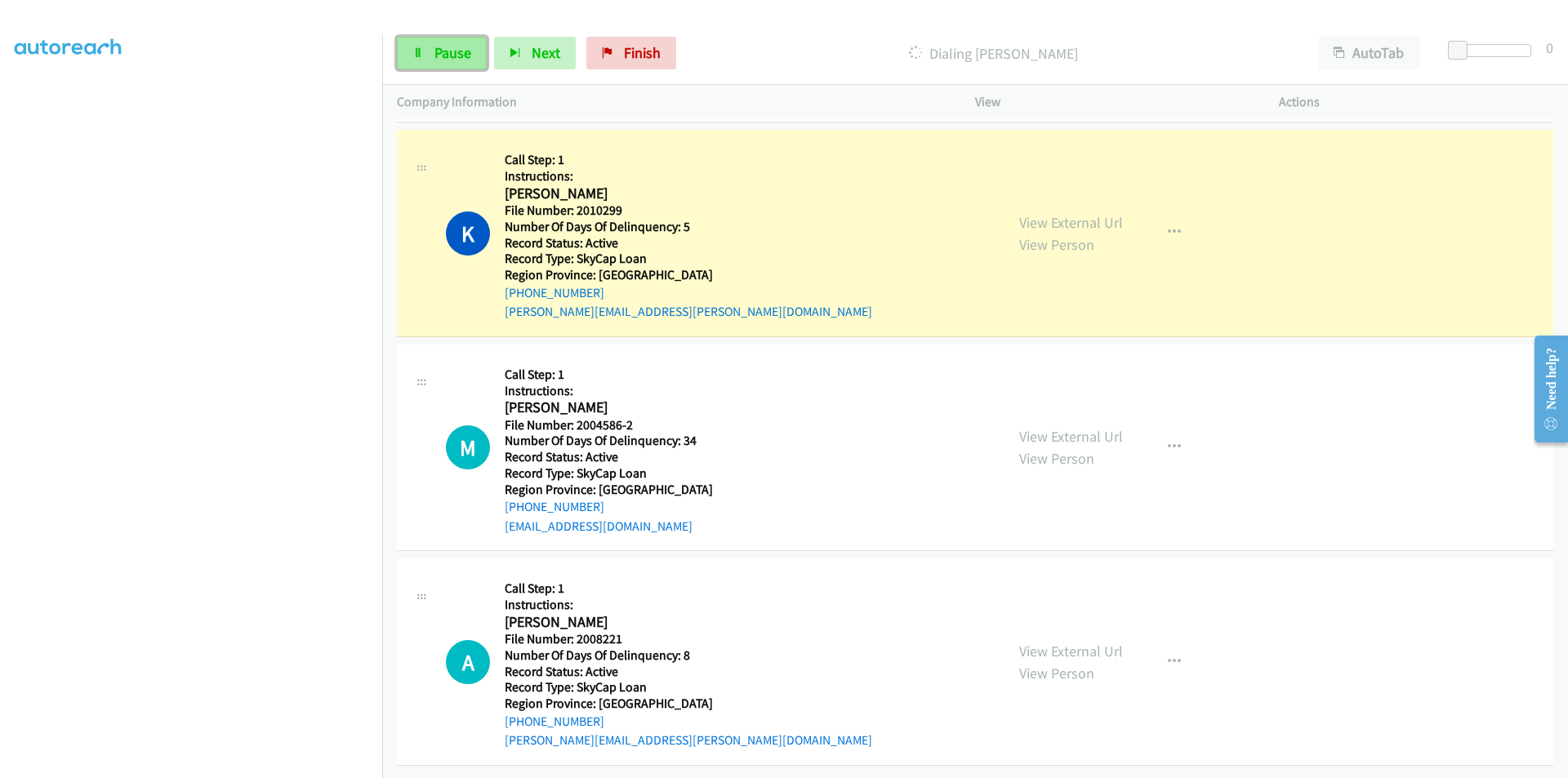
click at [462, 51] on span "Pause" at bounding box center [452, 53] width 37 height 19
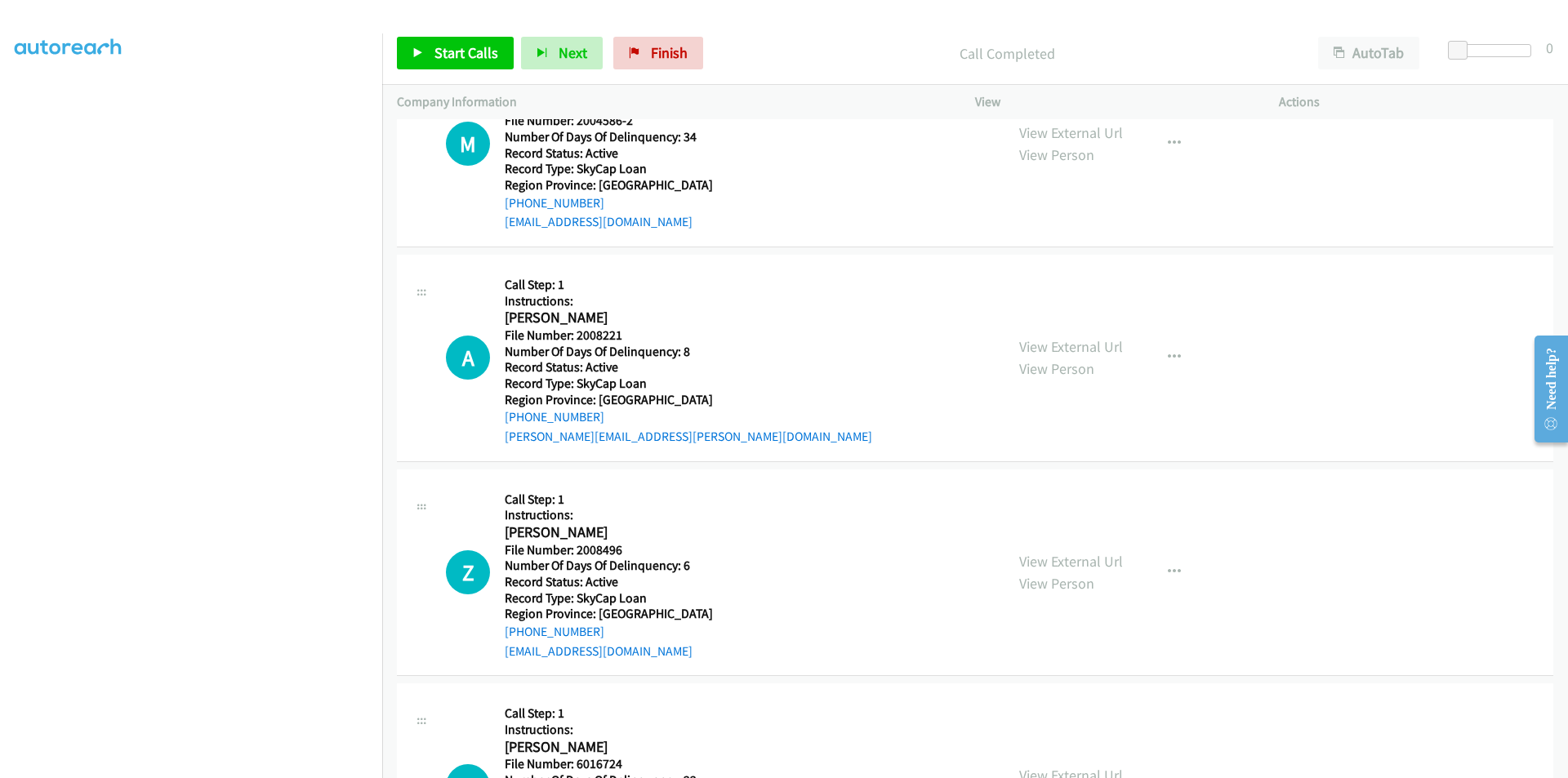
scroll to position [6378, 0]
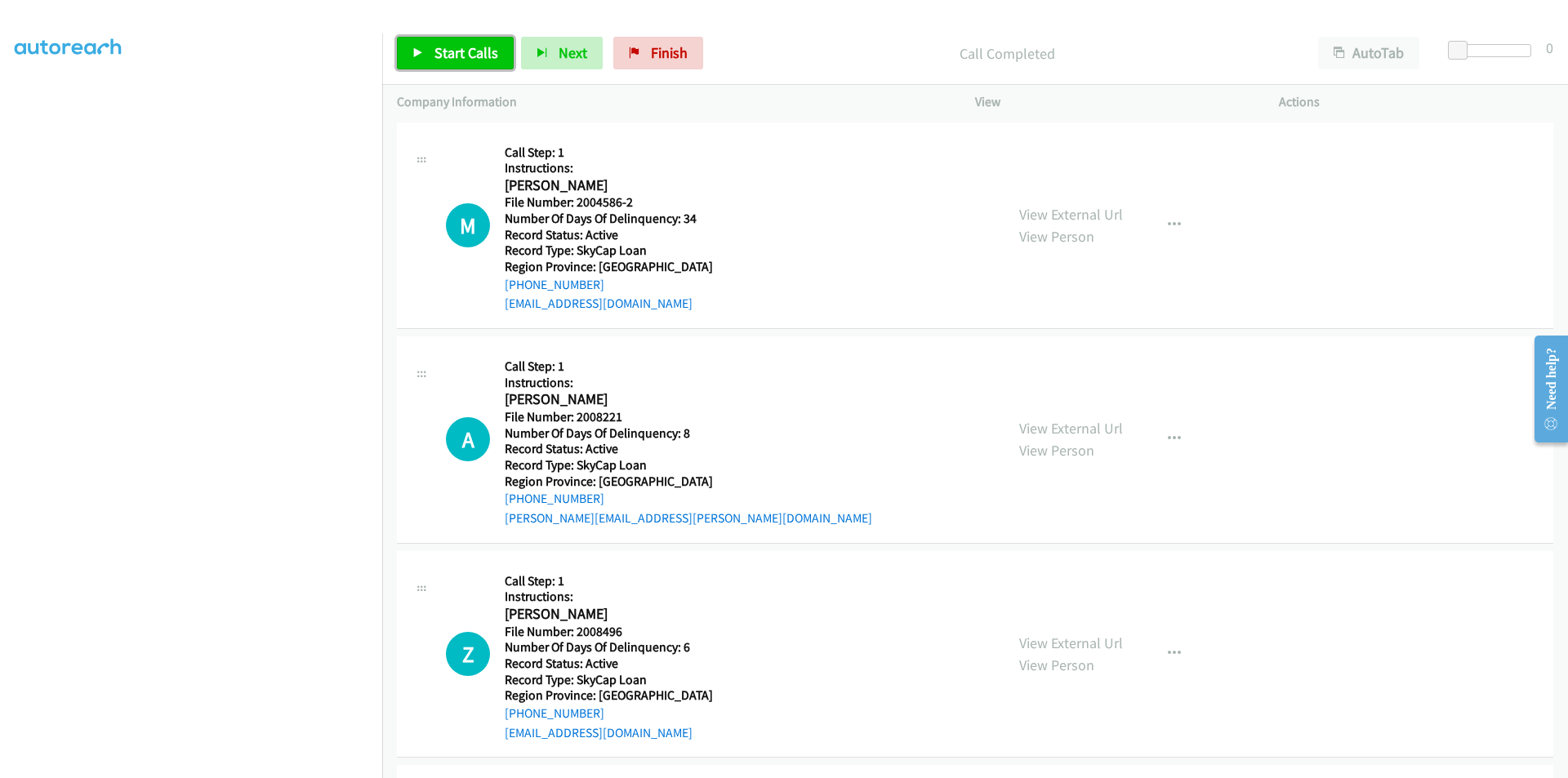
click at [432, 58] on link "Start Calls" at bounding box center [455, 53] width 117 height 32
click at [438, 55] on span "Pause" at bounding box center [452, 53] width 37 height 19
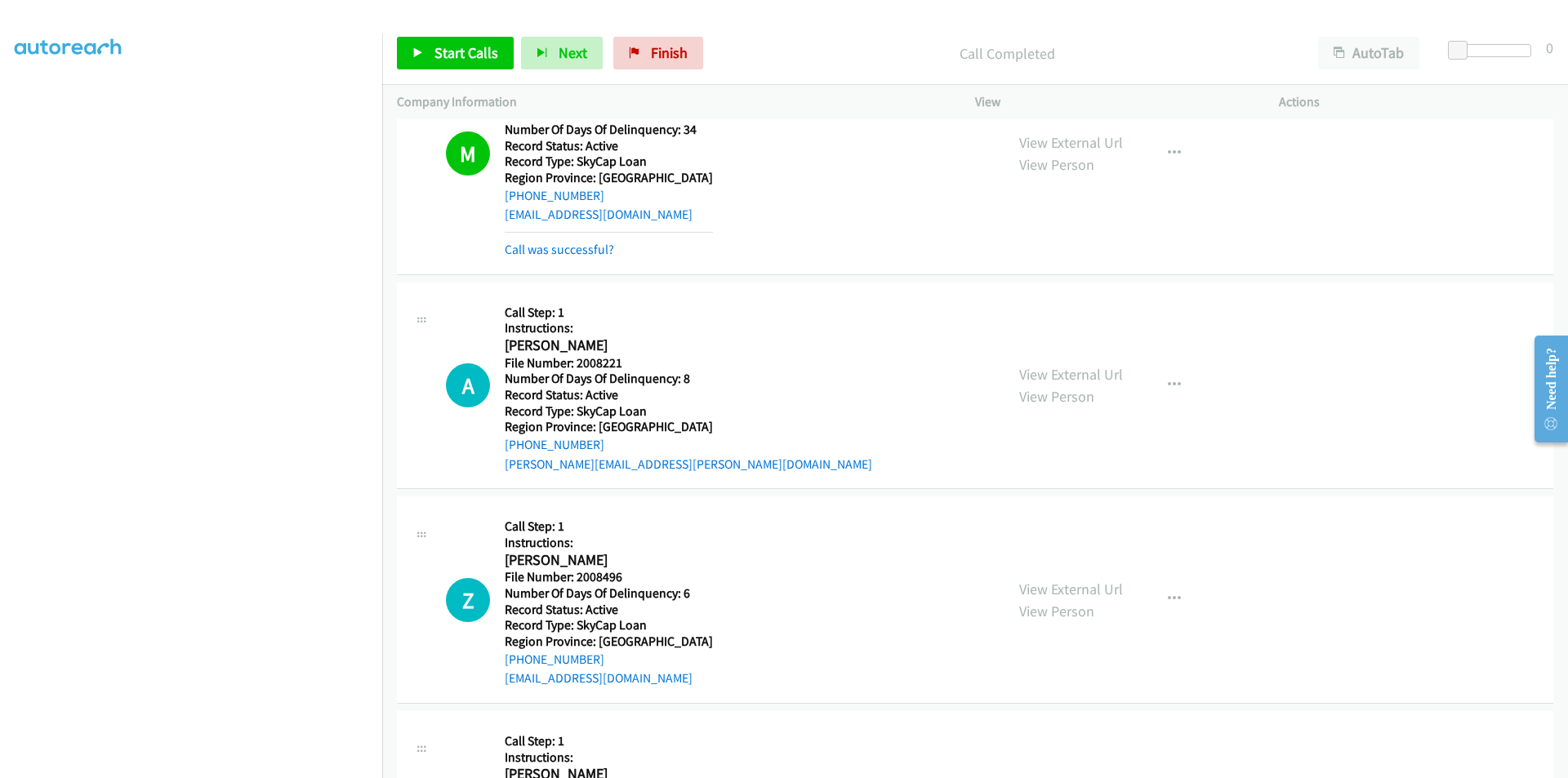
scroll to position [6622, 0]
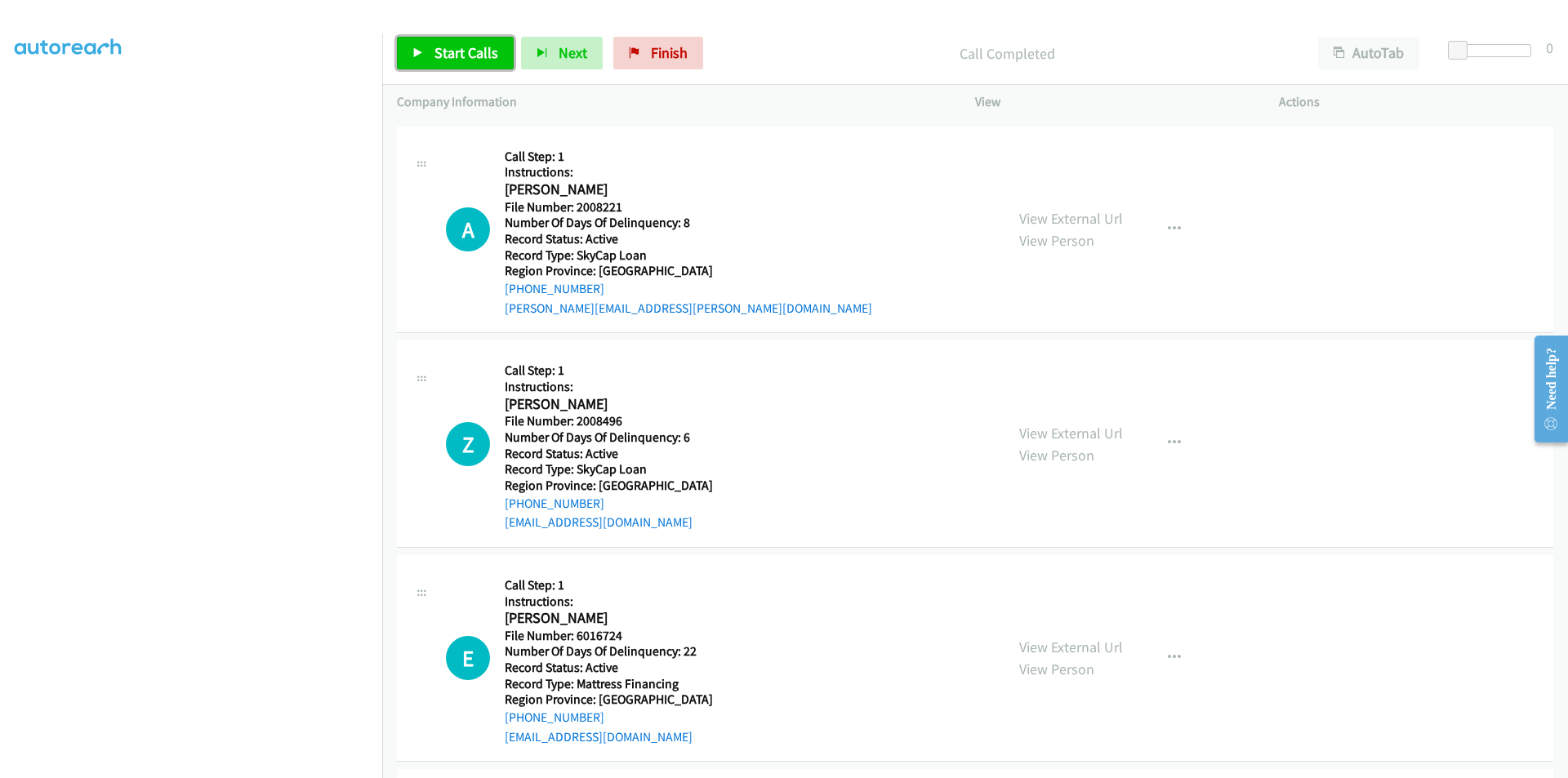
click at [469, 47] on span "Start Calls" at bounding box center [466, 53] width 64 height 19
click at [456, 51] on span "Pause" at bounding box center [452, 53] width 37 height 19
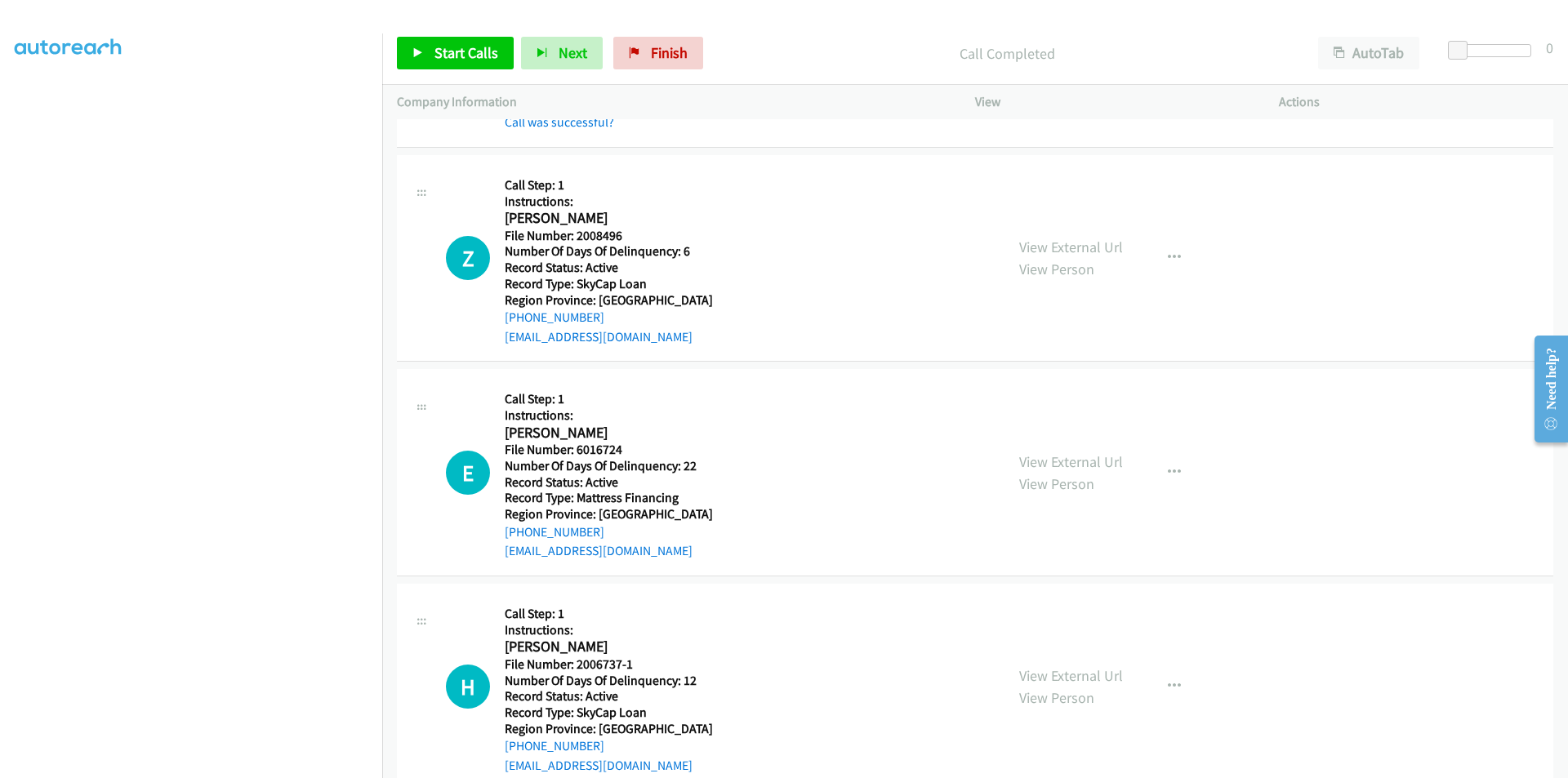
scroll to position [6867, 0]
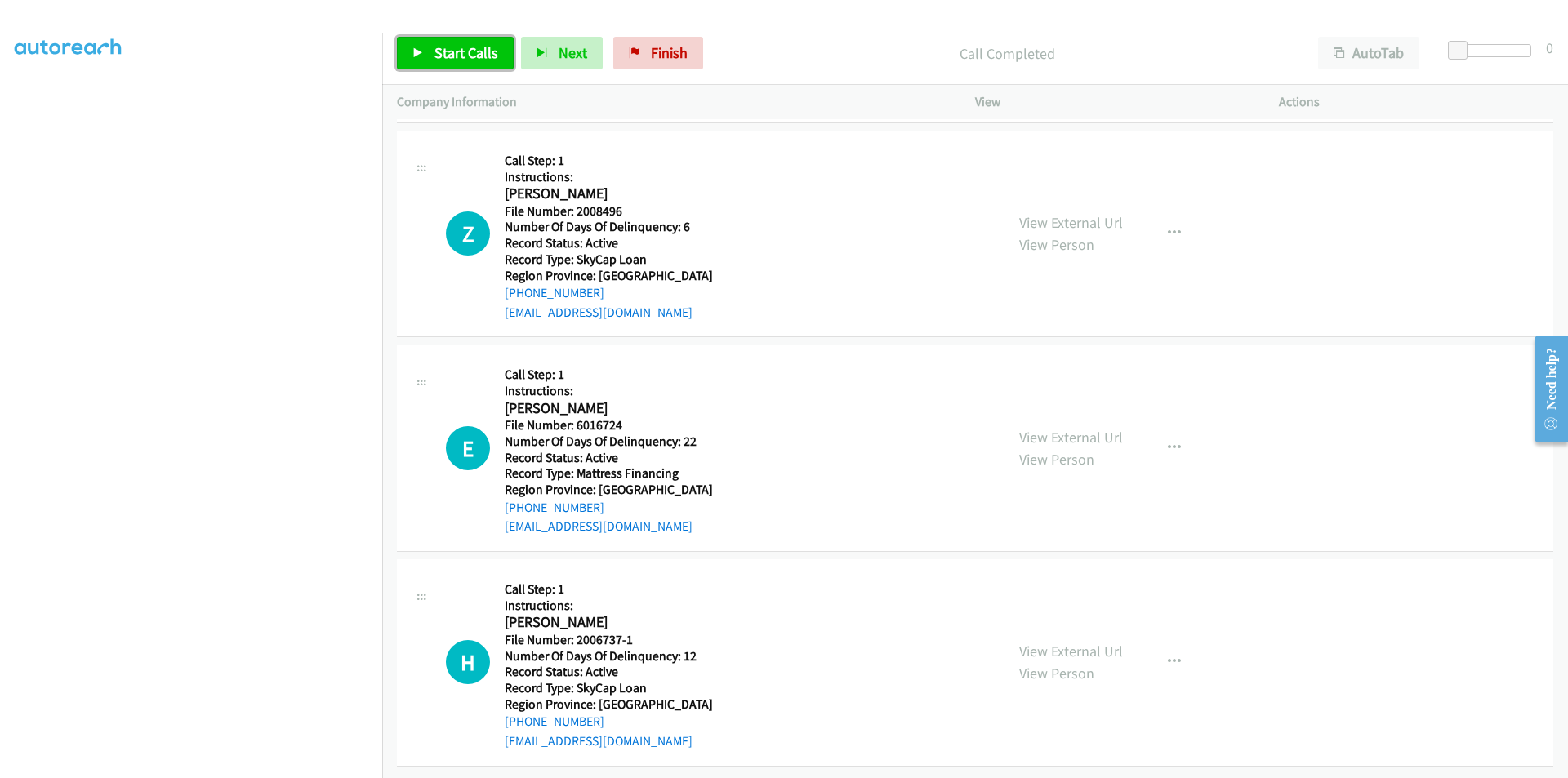
click at [468, 47] on span "Start Calls" at bounding box center [466, 53] width 64 height 19
click at [468, 47] on span "Pause" at bounding box center [452, 53] width 37 height 19
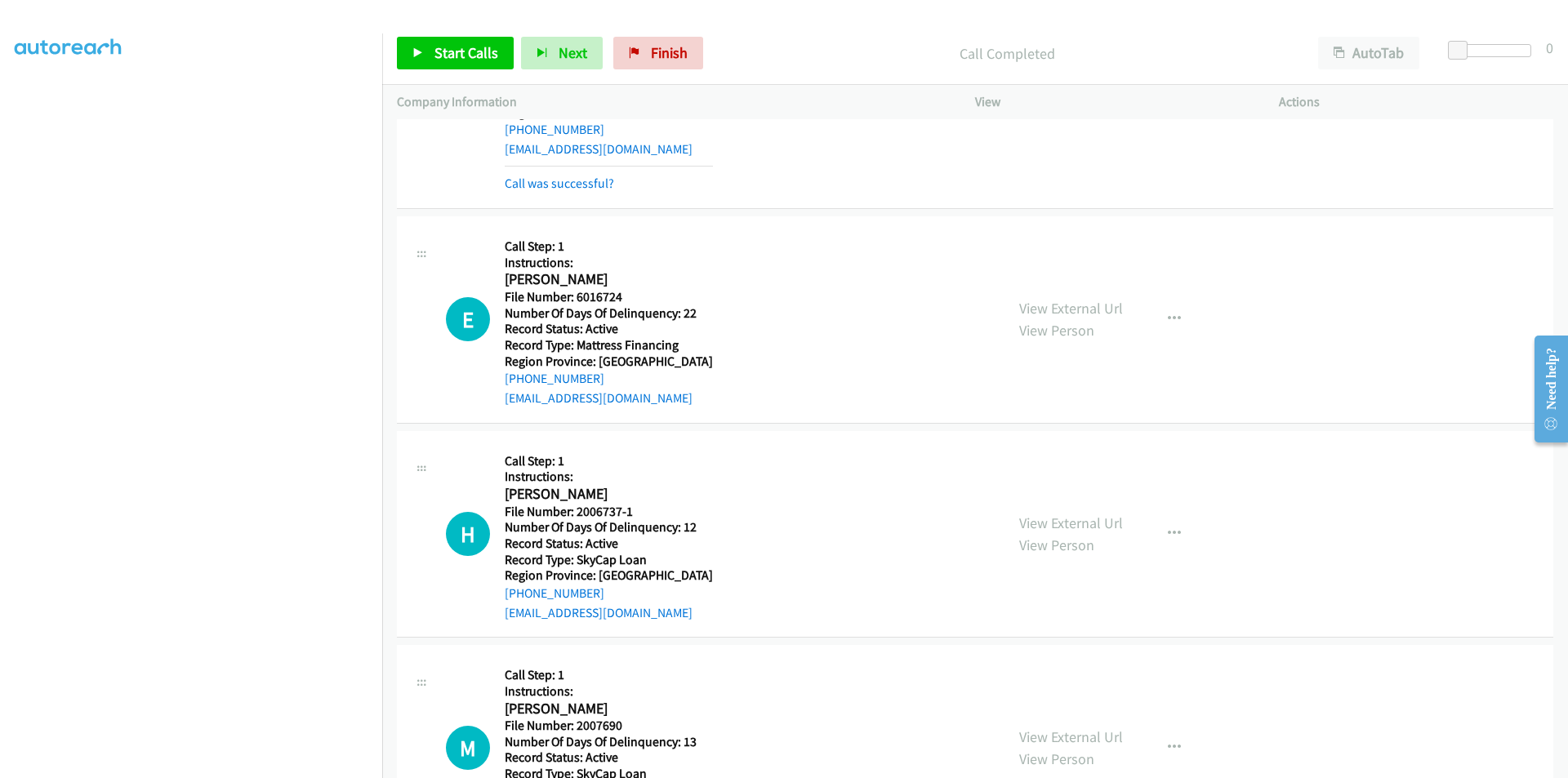
scroll to position [7112, 0]
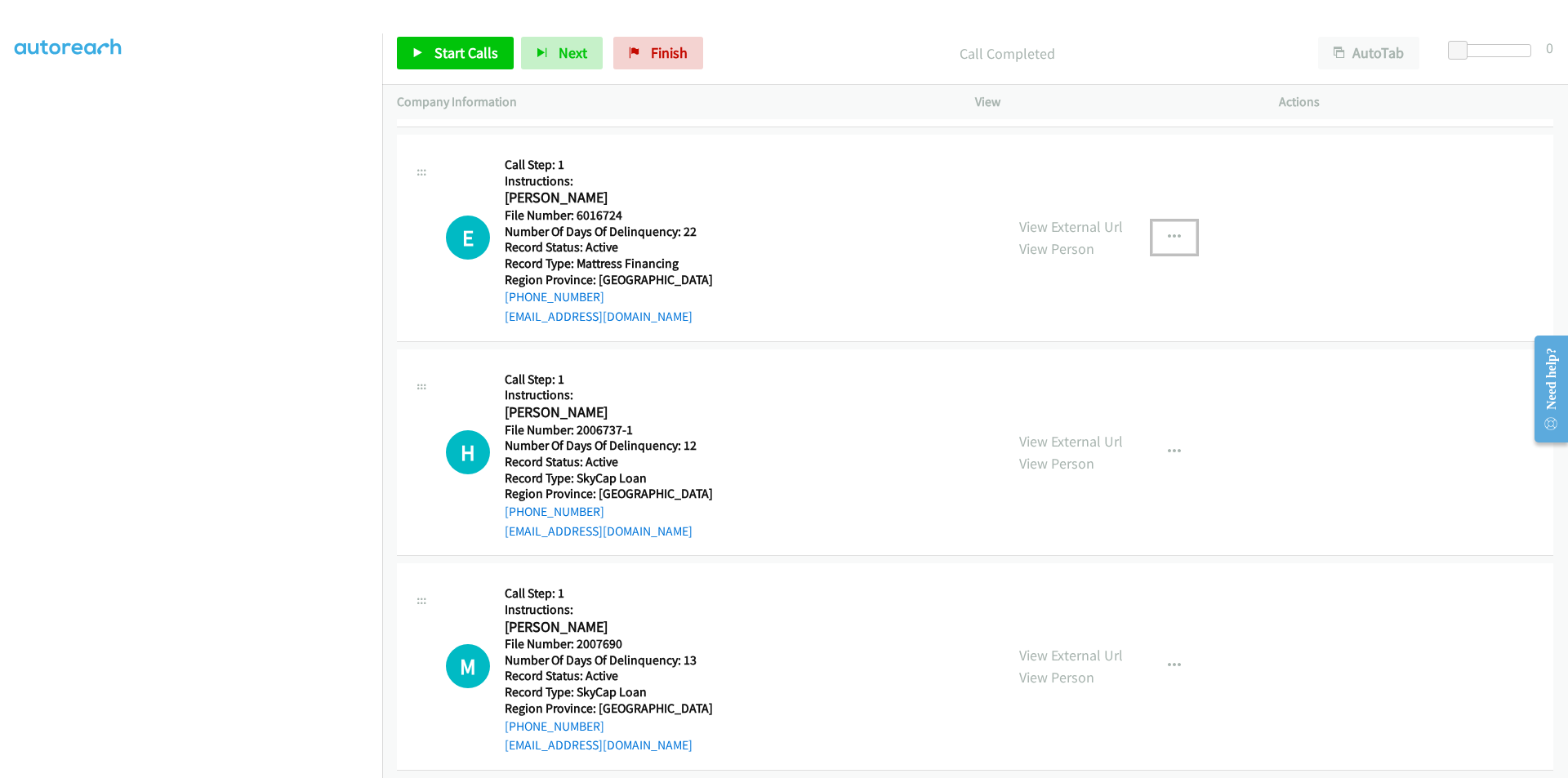
click at [1168, 233] on icon "button" at bounding box center [1174, 237] width 13 height 13
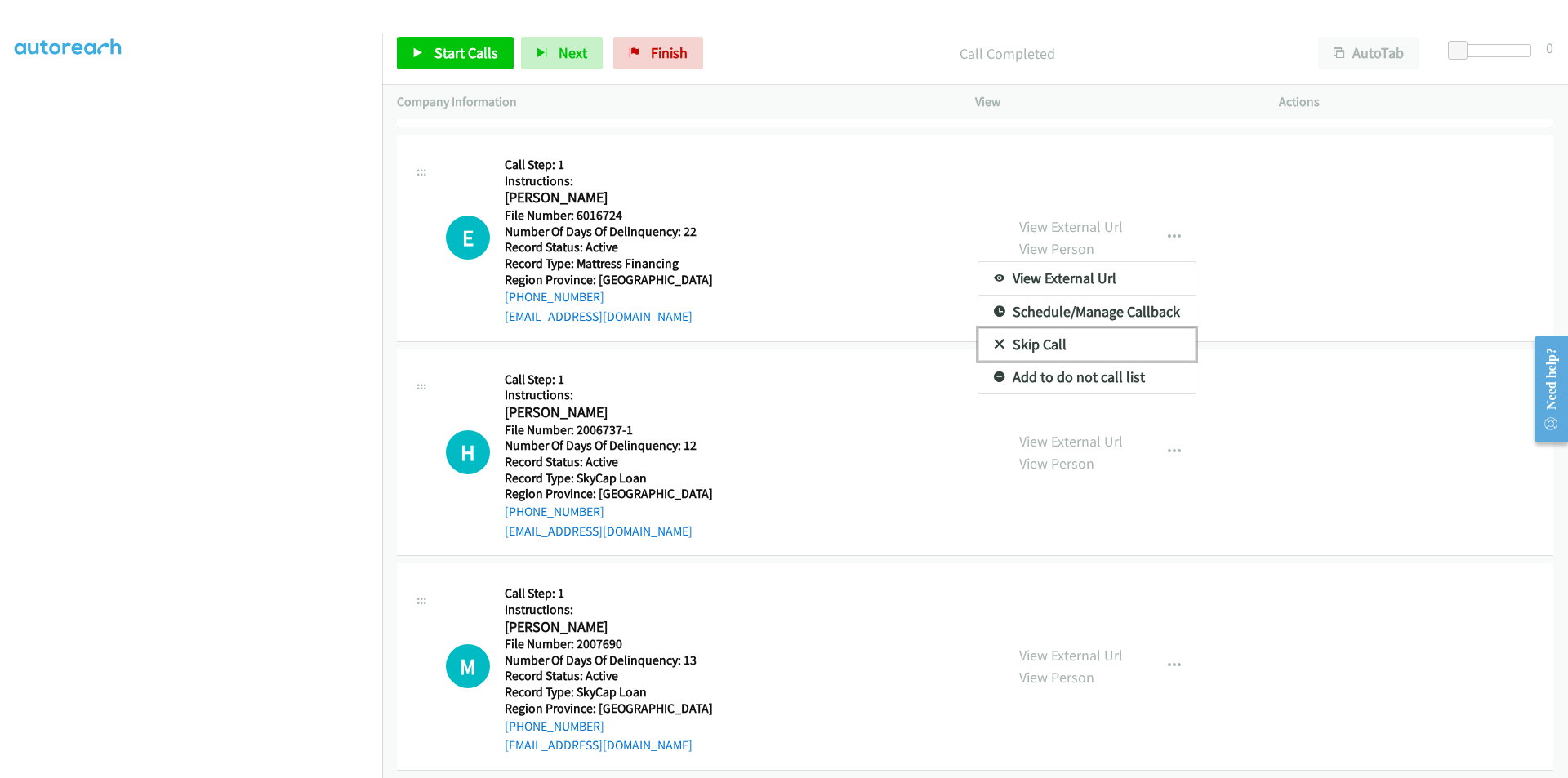
click at [1077, 343] on link "Skip Call" at bounding box center [1087, 345] width 218 height 32
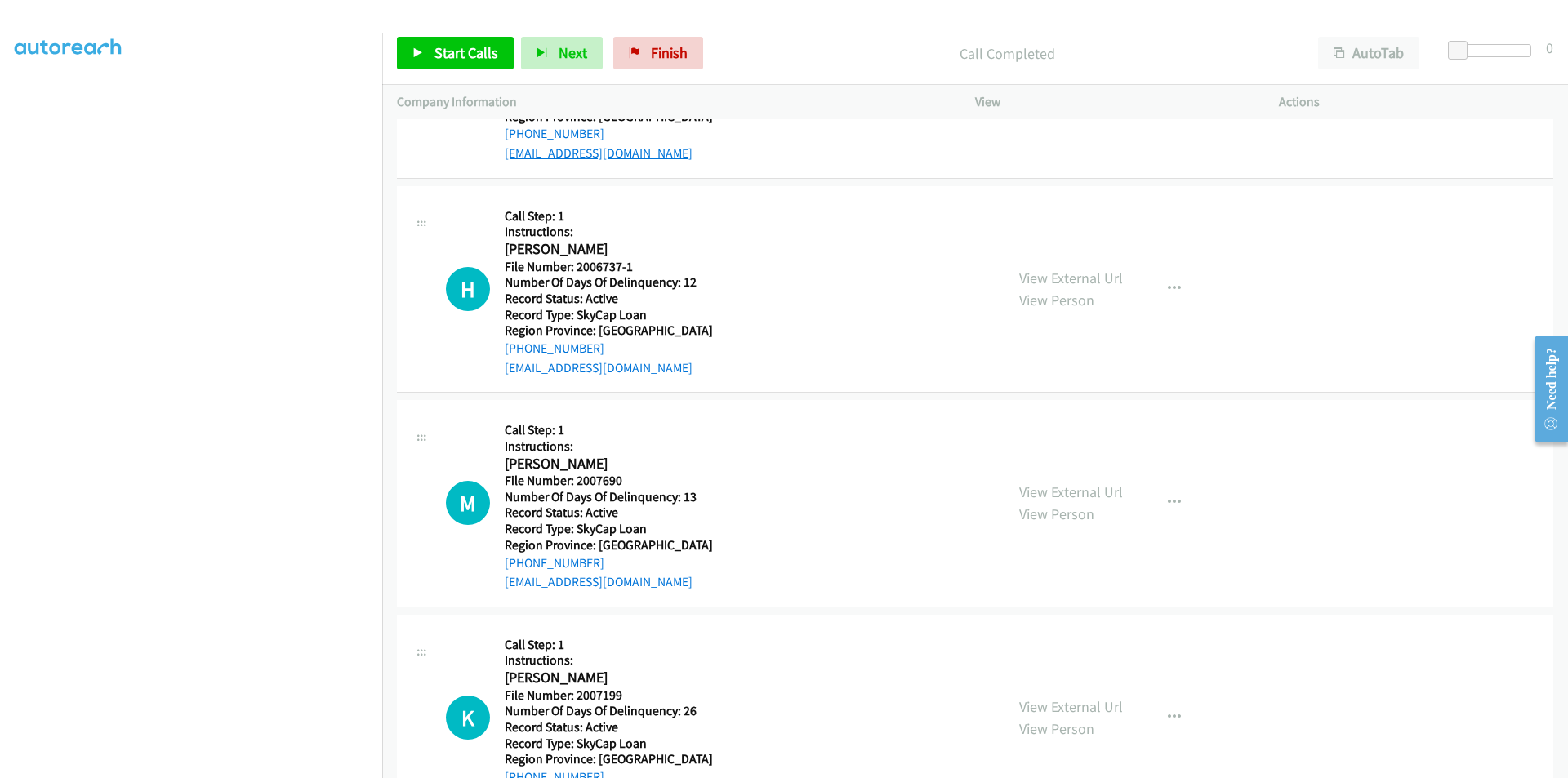
scroll to position [7358, 0]
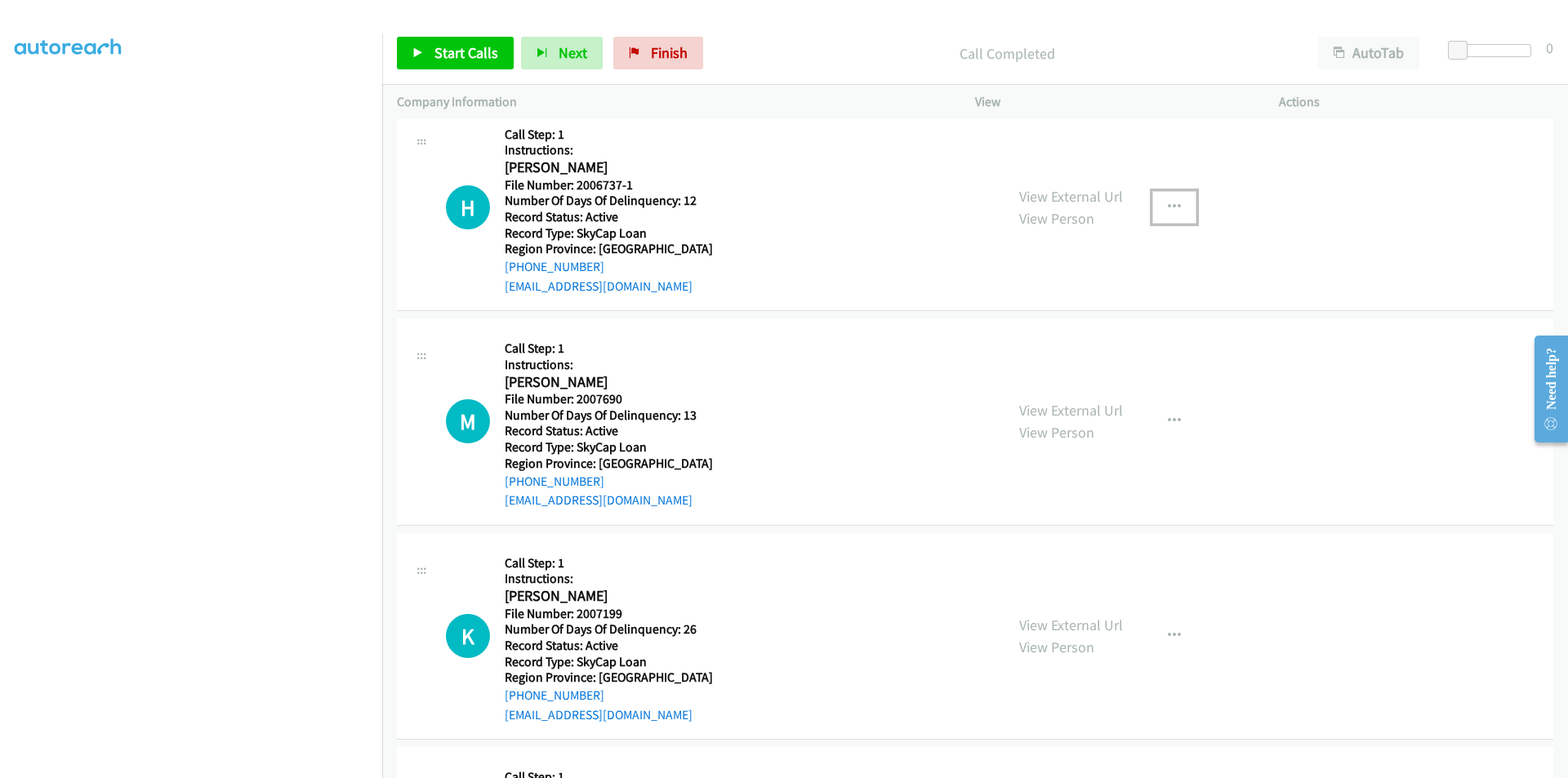
click at [1161, 202] on button "button" at bounding box center [1175, 207] width 44 height 32
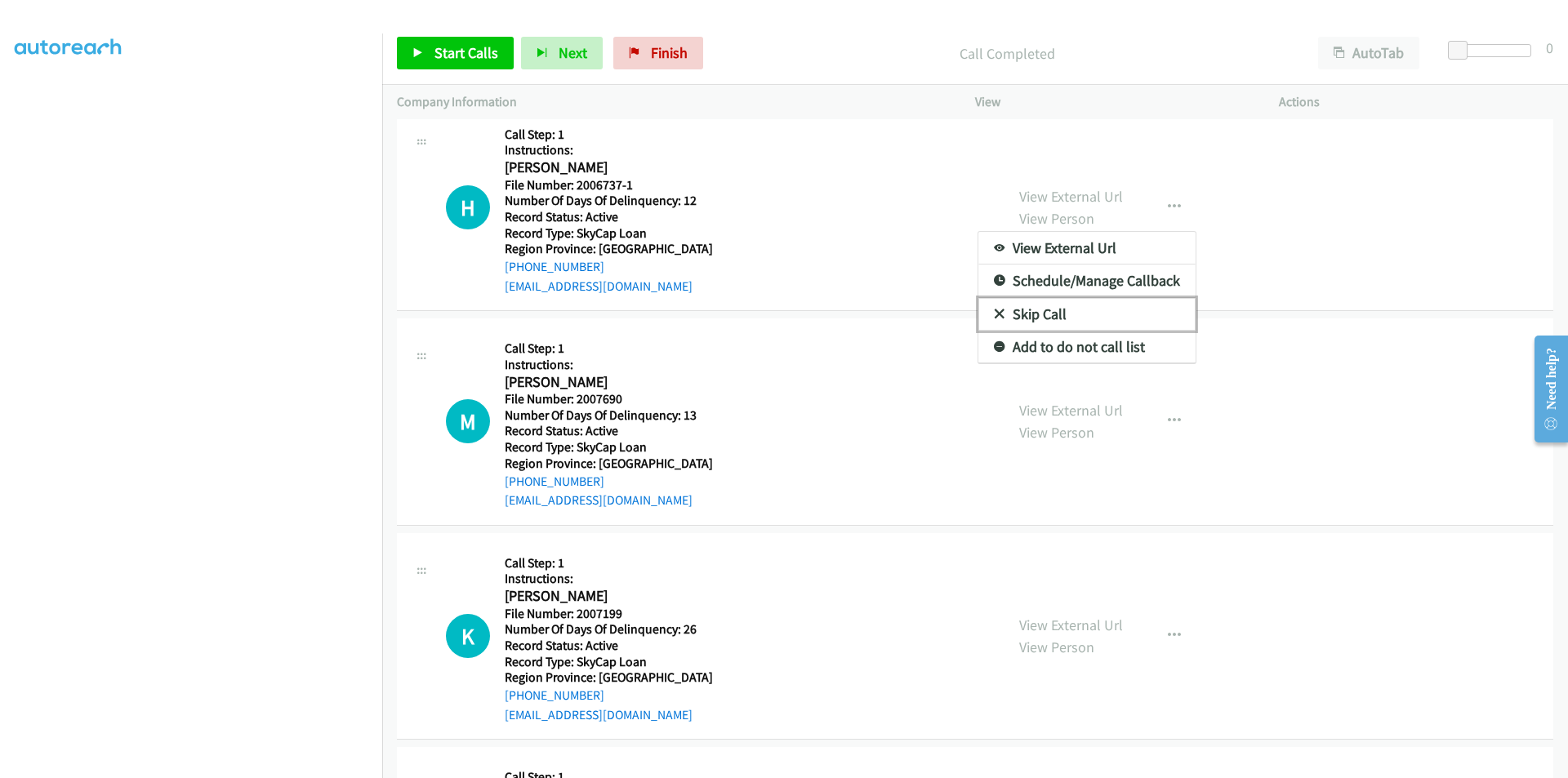
click at [1112, 314] on link "Skip Call" at bounding box center [1087, 314] width 218 height 32
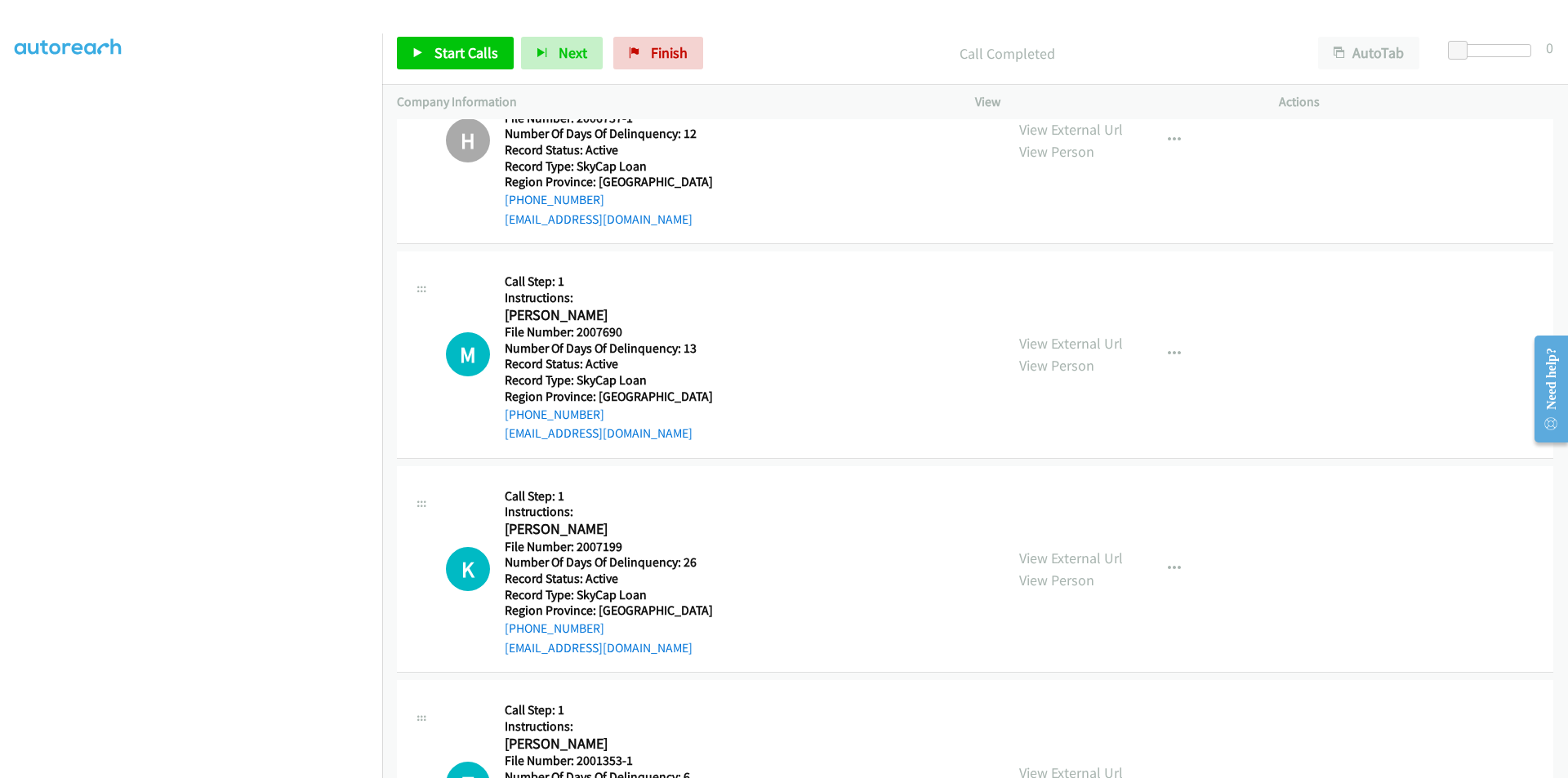
scroll to position [7557, 0]
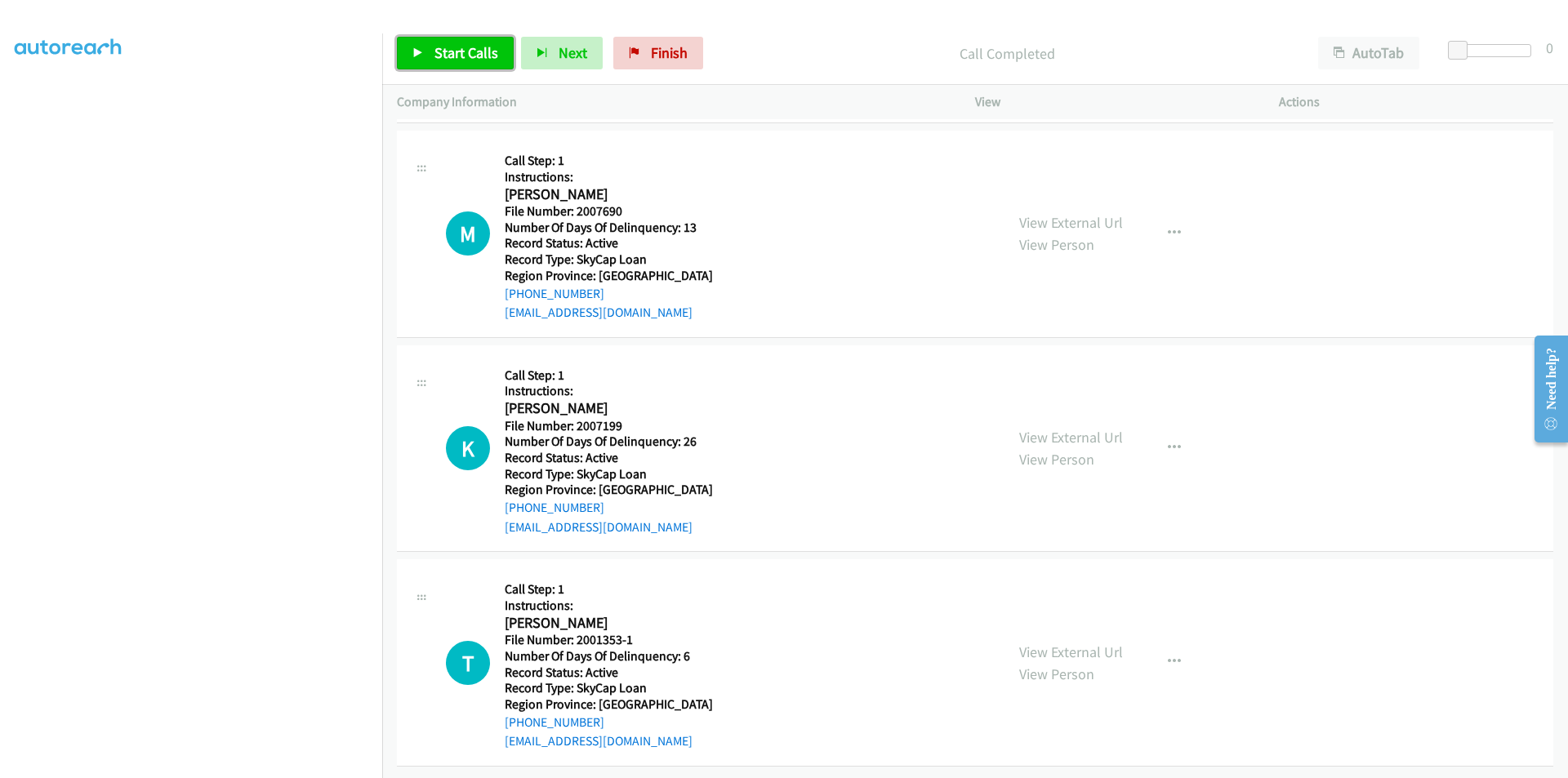
click at [471, 44] on span "Start Calls" at bounding box center [466, 53] width 64 height 19
click at [471, 45] on link "Pause" at bounding box center [441, 53] width 90 height 32
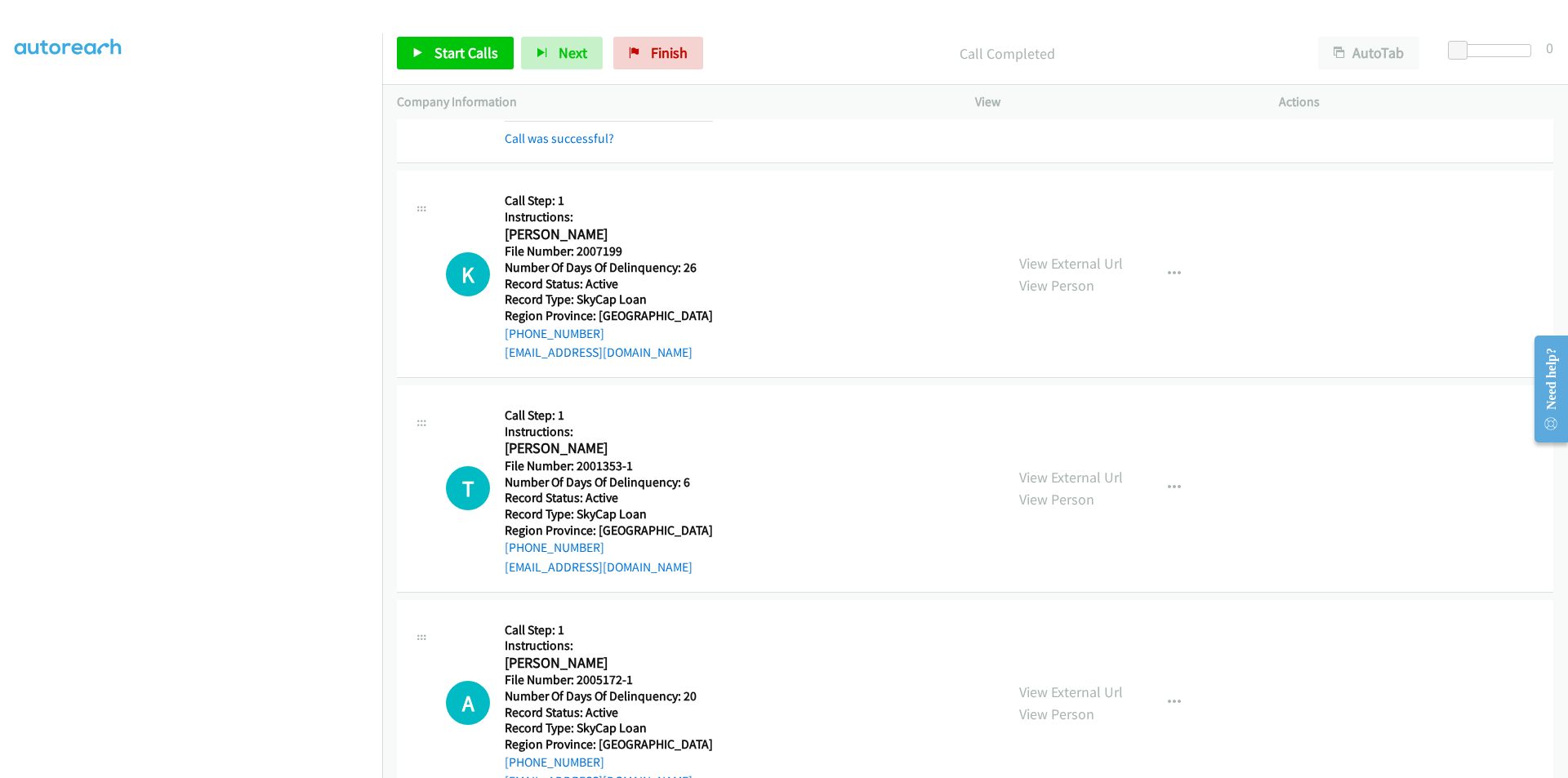
scroll to position [7802, 0]
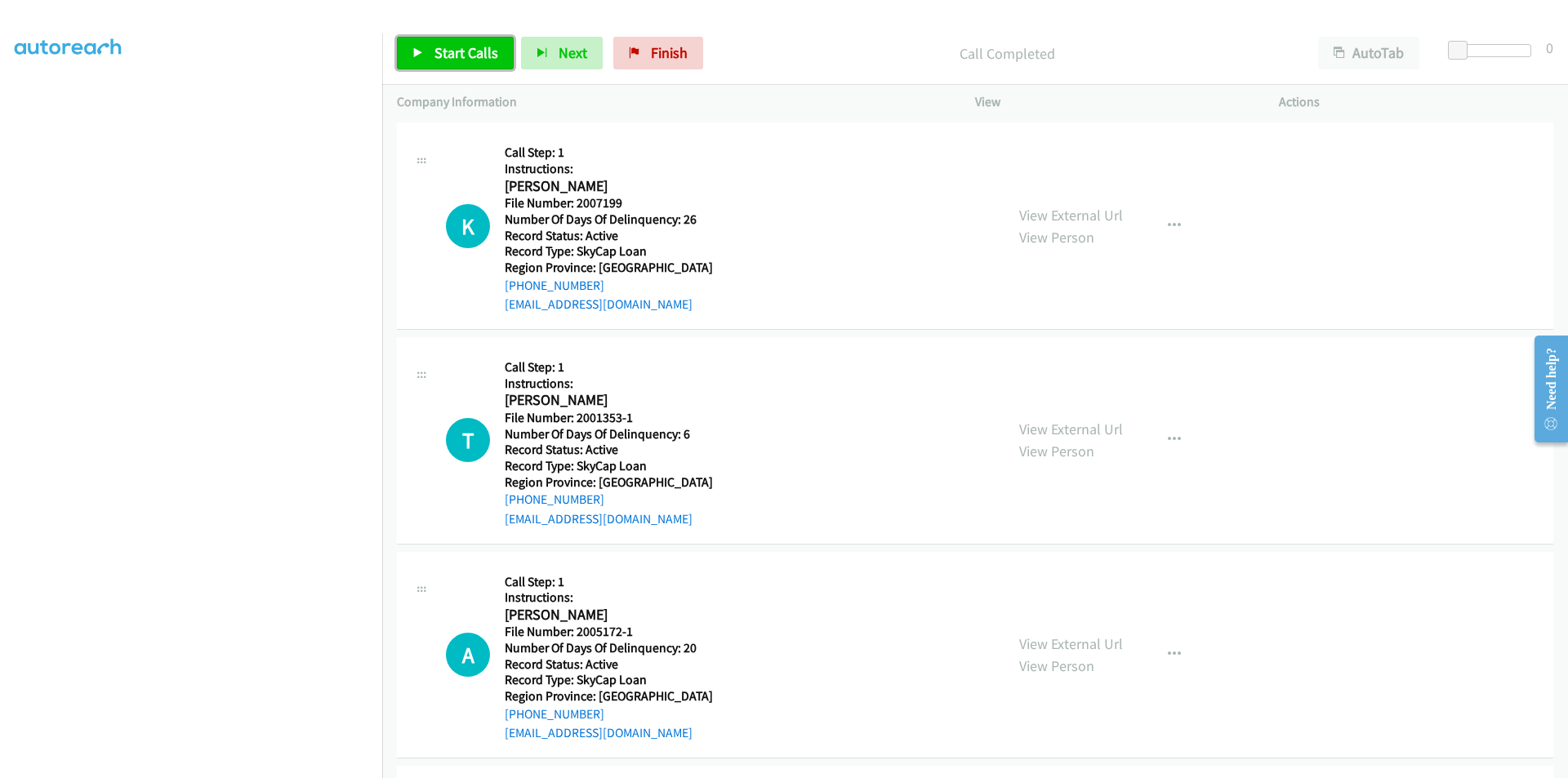
click at [470, 58] on span "Start Calls" at bounding box center [466, 53] width 64 height 19
click at [470, 58] on span "Pause" at bounding box center [452, 53] width 37 height 19
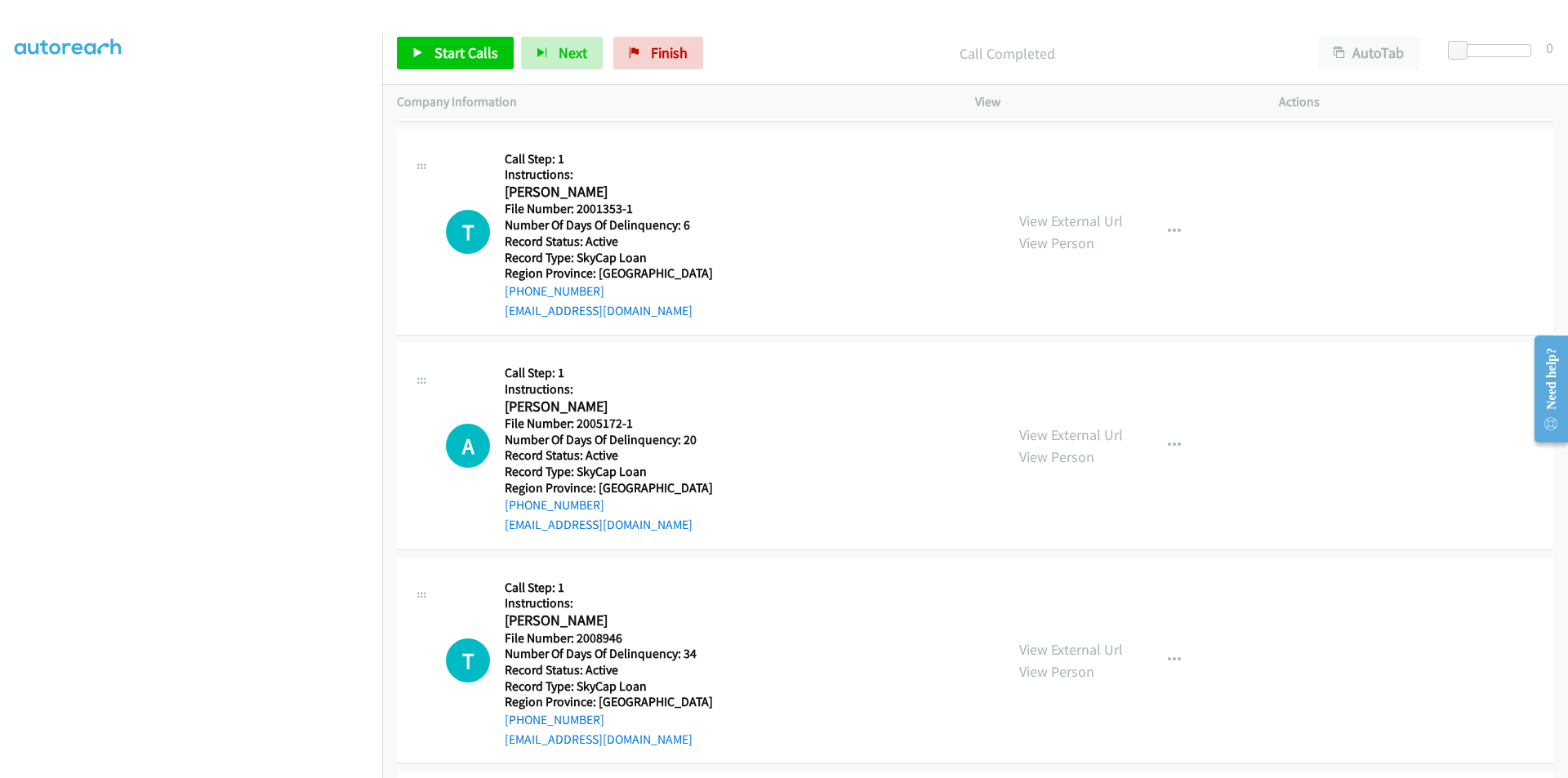
scroll to position [8048, 0]
click at [445, 54] on span "Start Calls" at bounding box center [466, 53] width 64 height 19
click at [445, 48] on span "Pause" at bounding box center [452, 53] width 37 height 19
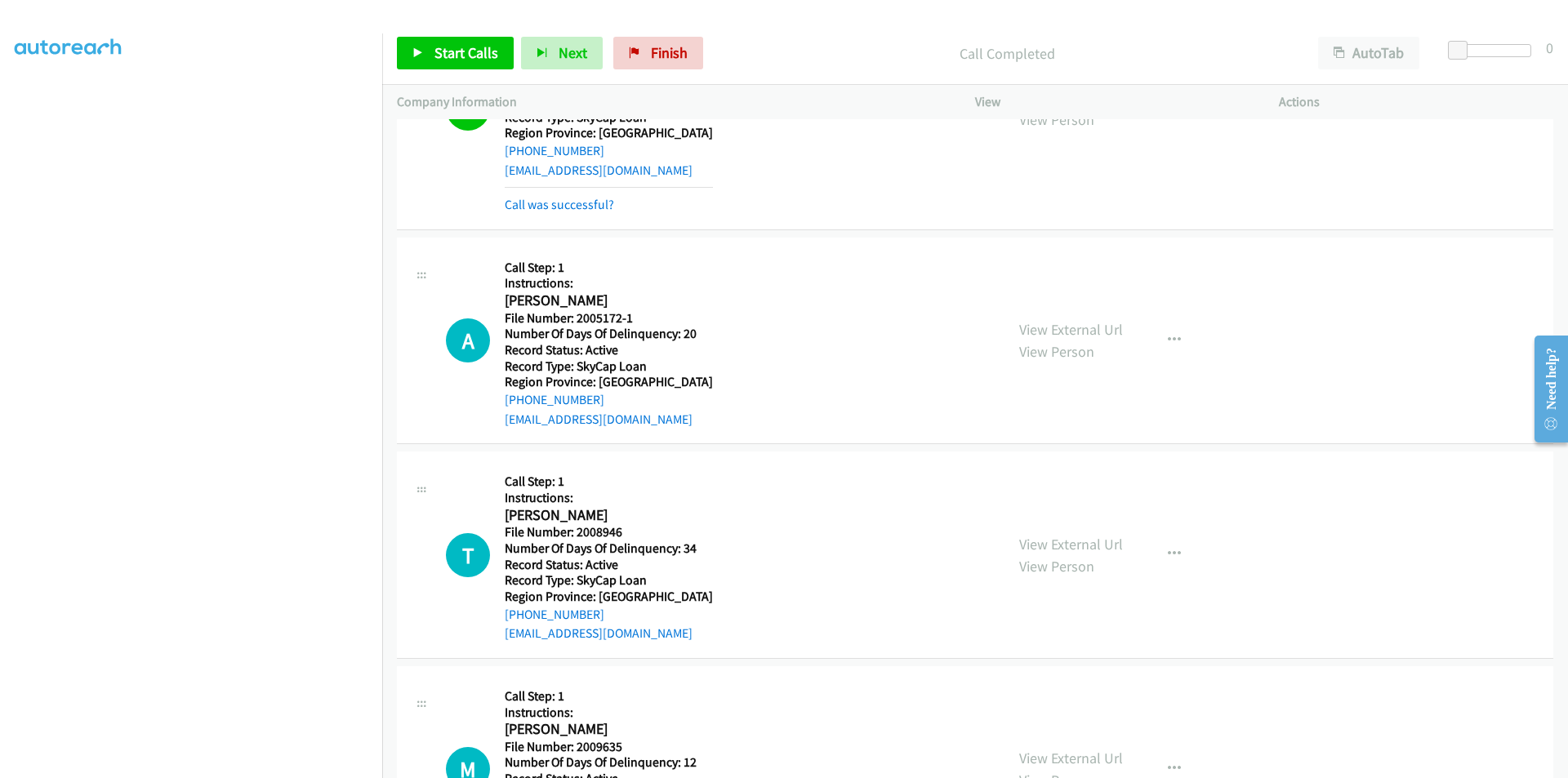
scroll to position [8293, 0]
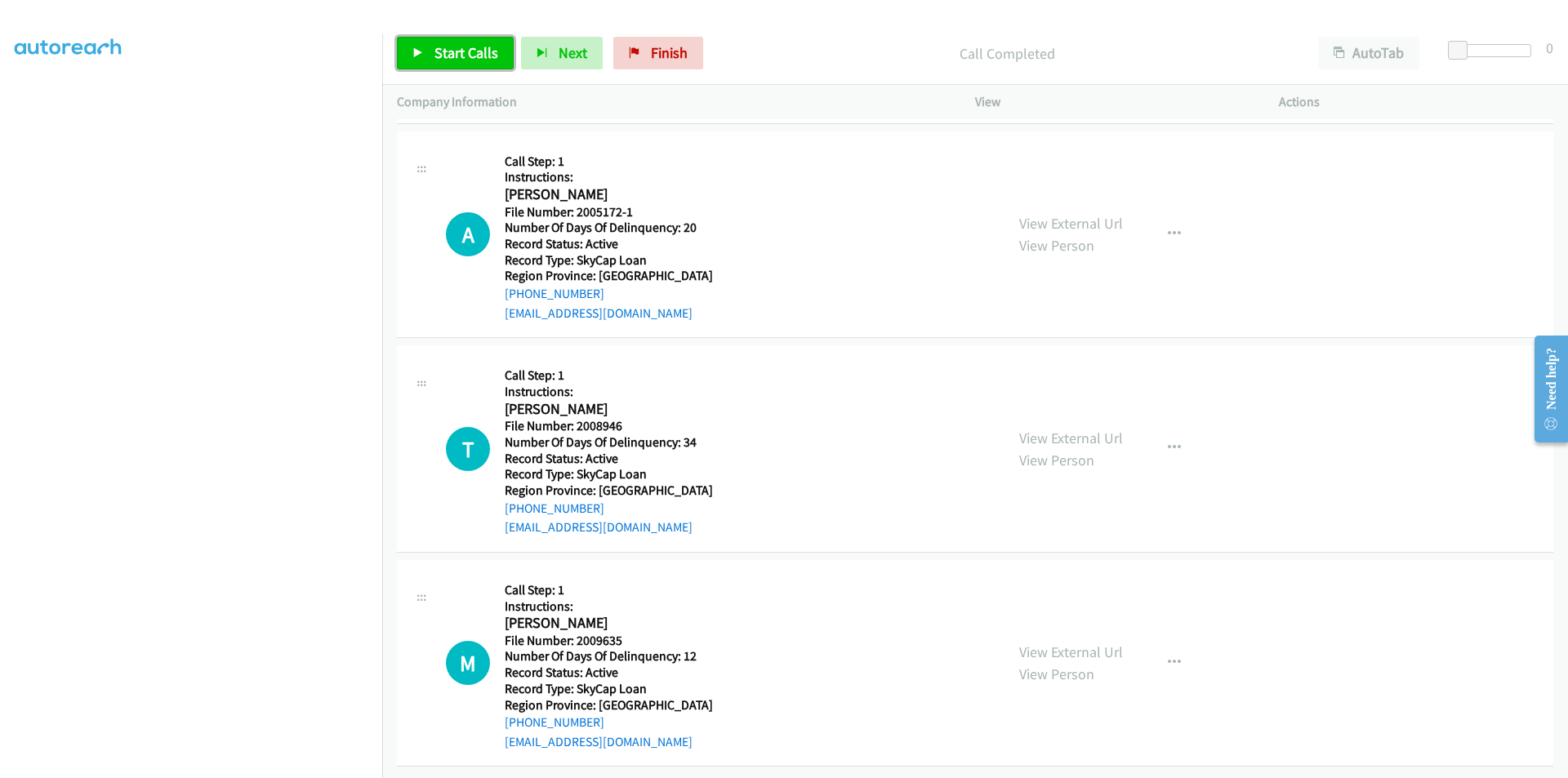
click at [434, 48] on span "Start Calls" at bounding box center [466, 53] width 64 height 19
click at [434, 48] on span "Pause" at bounding box center [452, 53] width 37 height 19
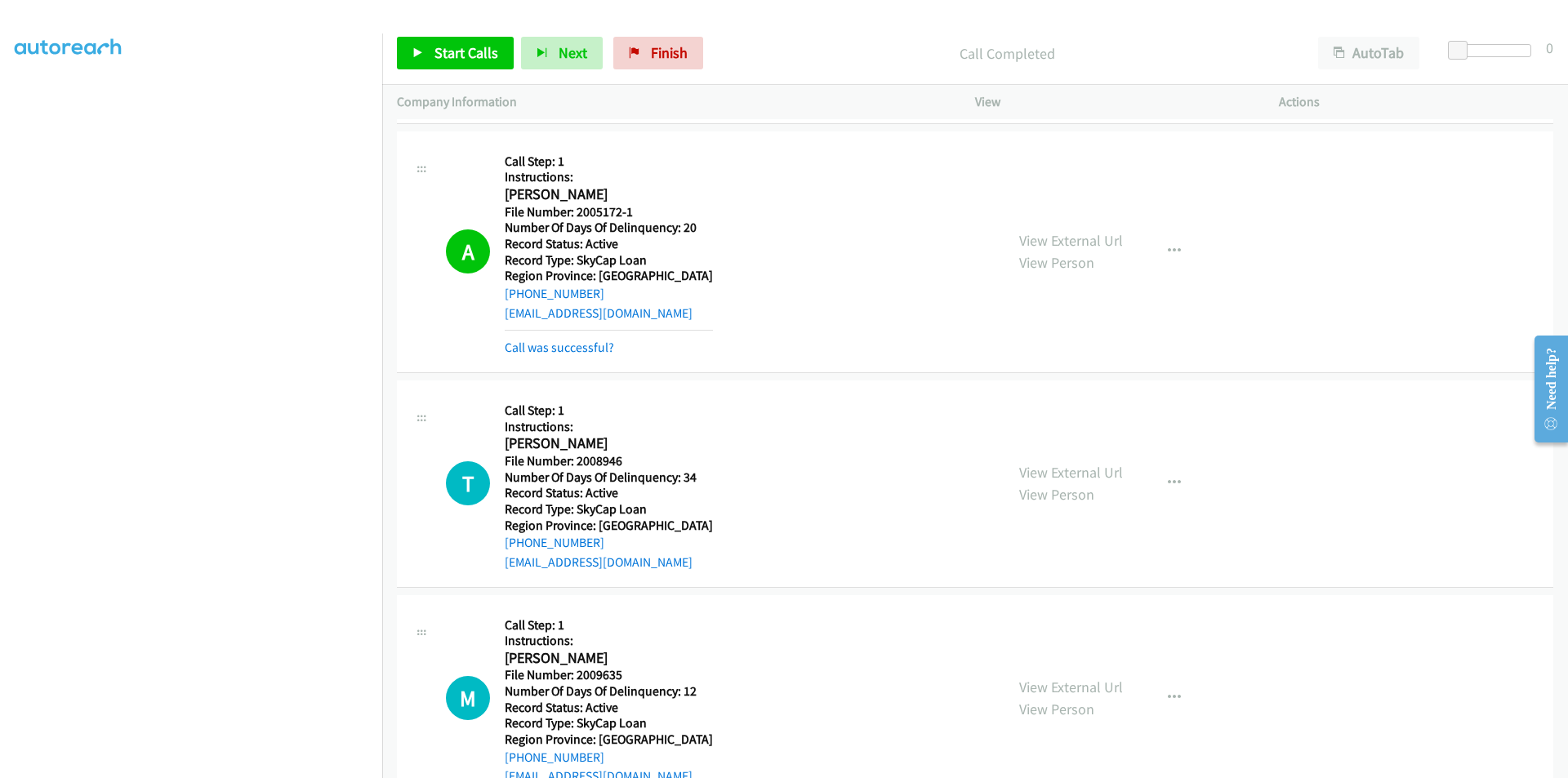
scroll to position [8538, 0]
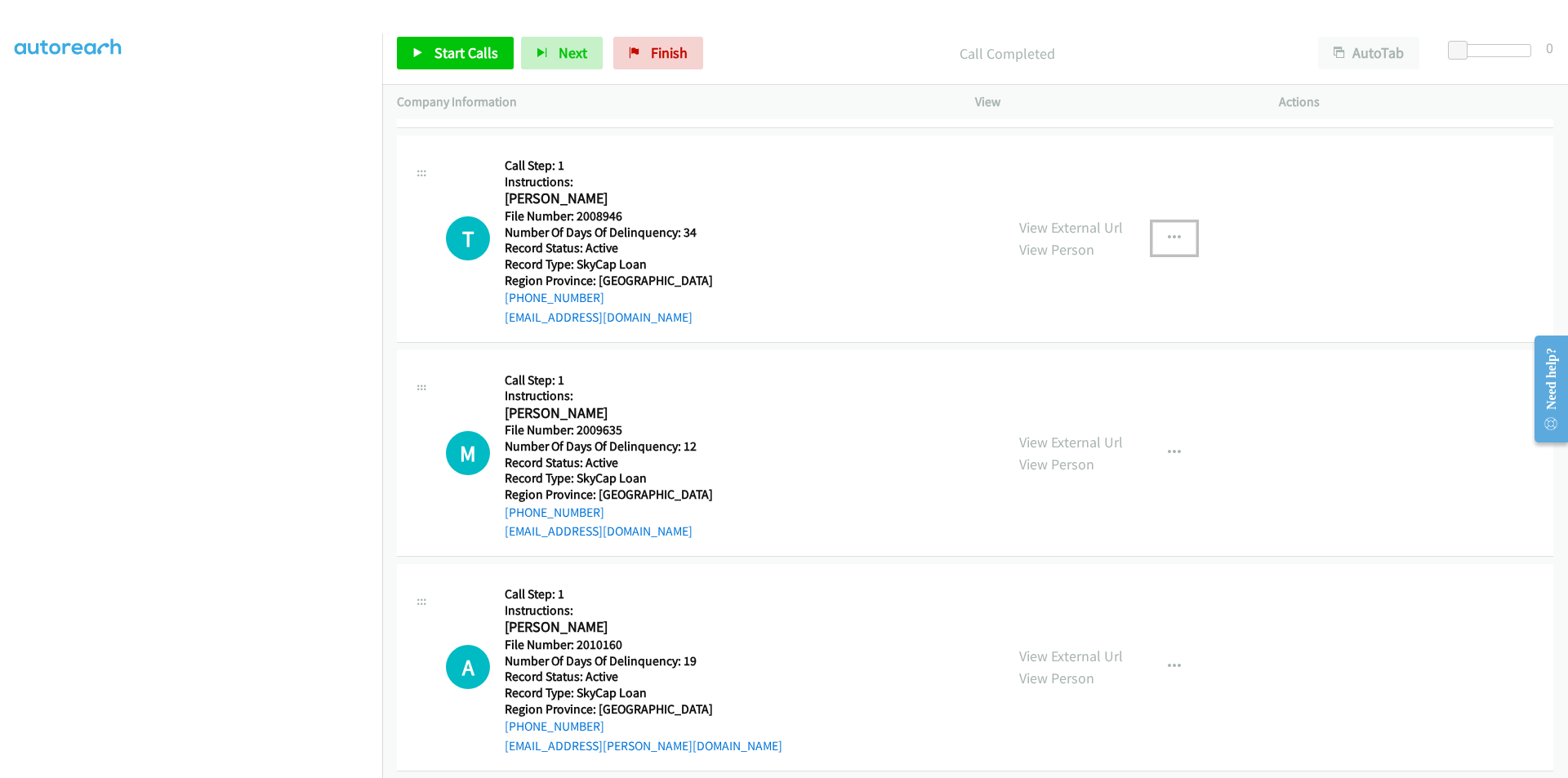
click at [1160, 235] on button "button" at bounding box center [1175, 238] width 44 height 32
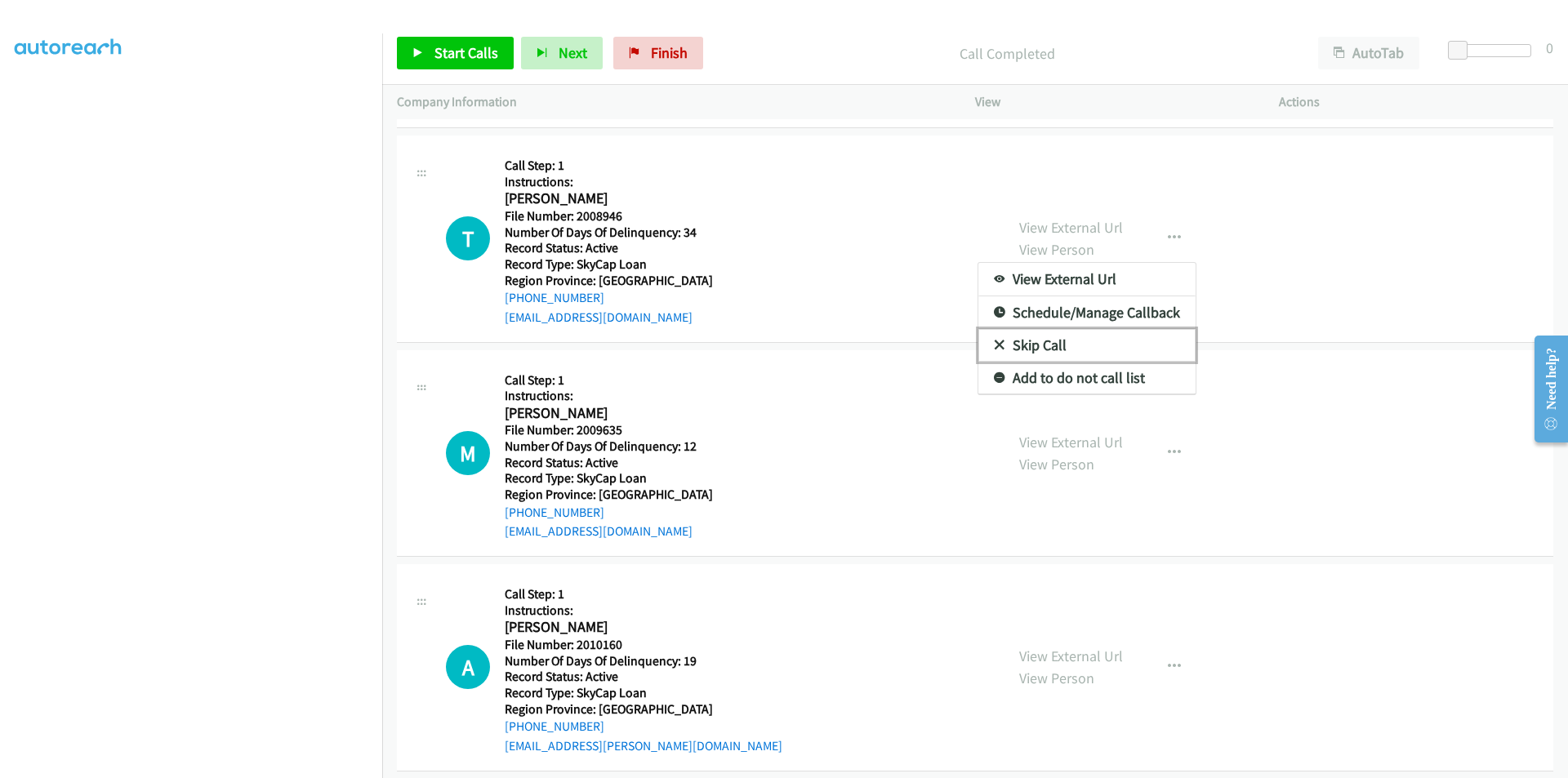
click at [1066, 352] on link "Skip Call" at bounding box center [1087, 345] width 218 height 32
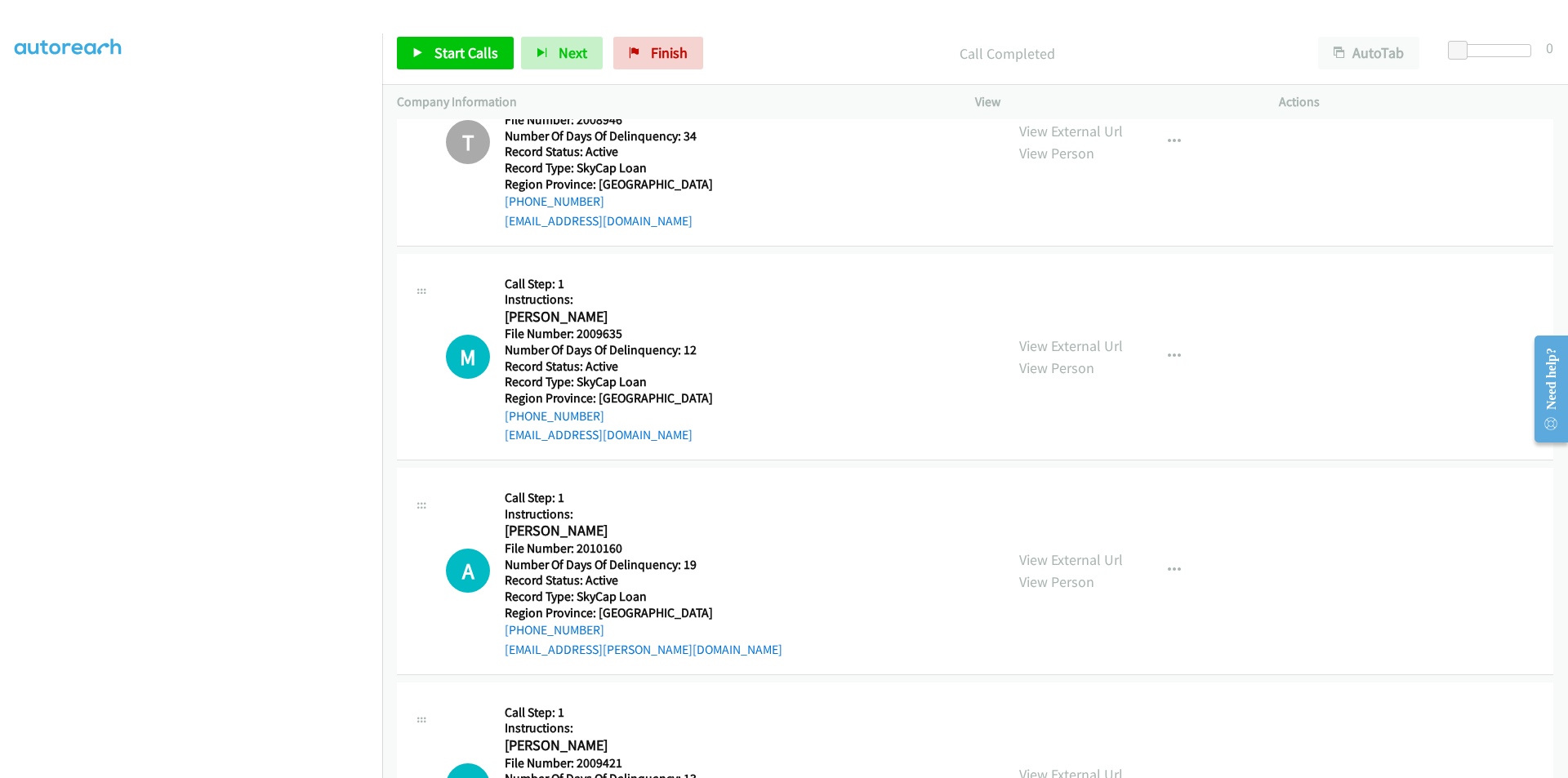
scroll to position [8782, 0]
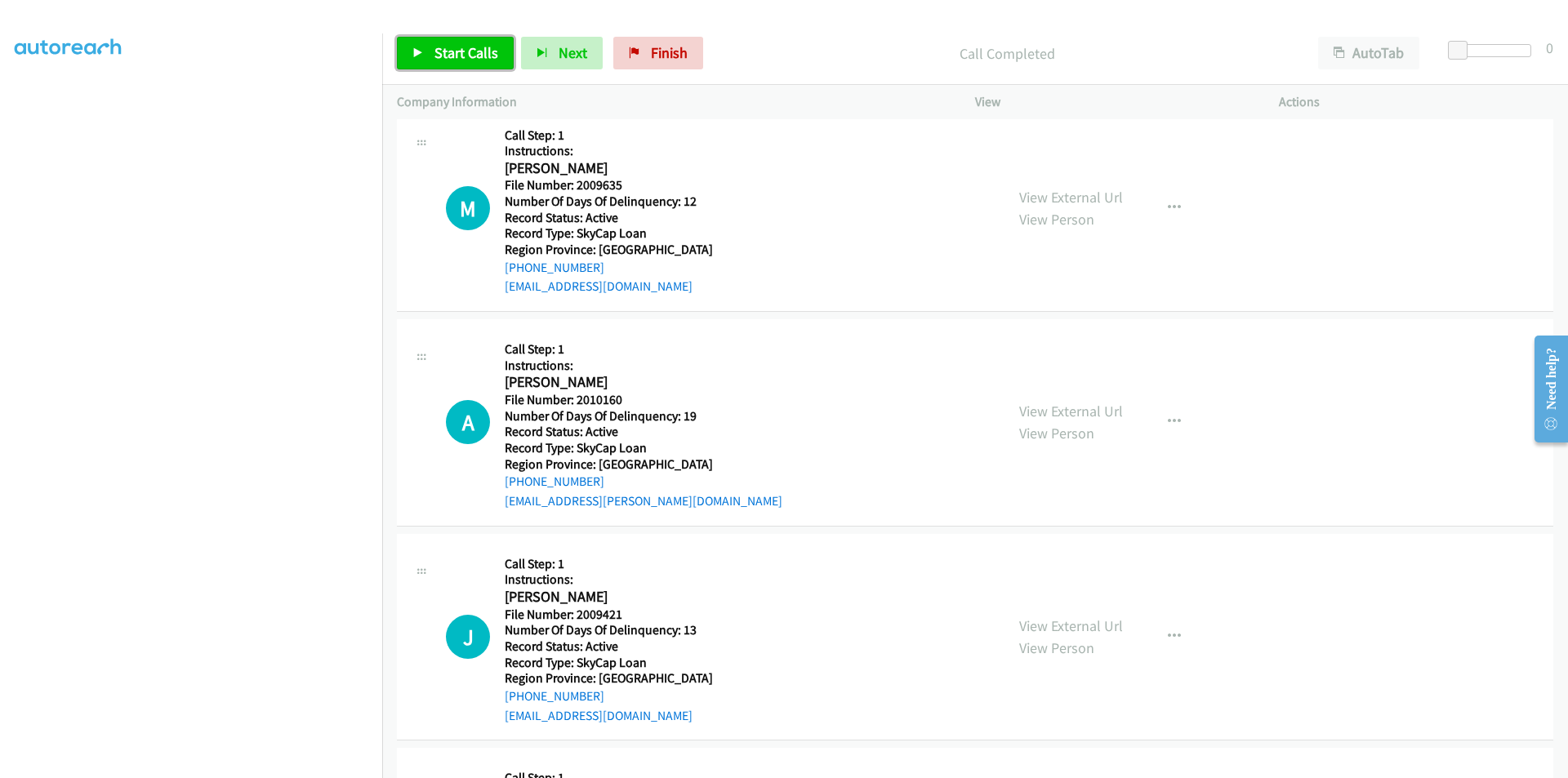
click at [448, 52] on span "Start Calls" at bounding box center [466, 53] width 64 height 19
click at [448, 52] on span "Pause" at bounding box center [452, 53] width 37 height 19
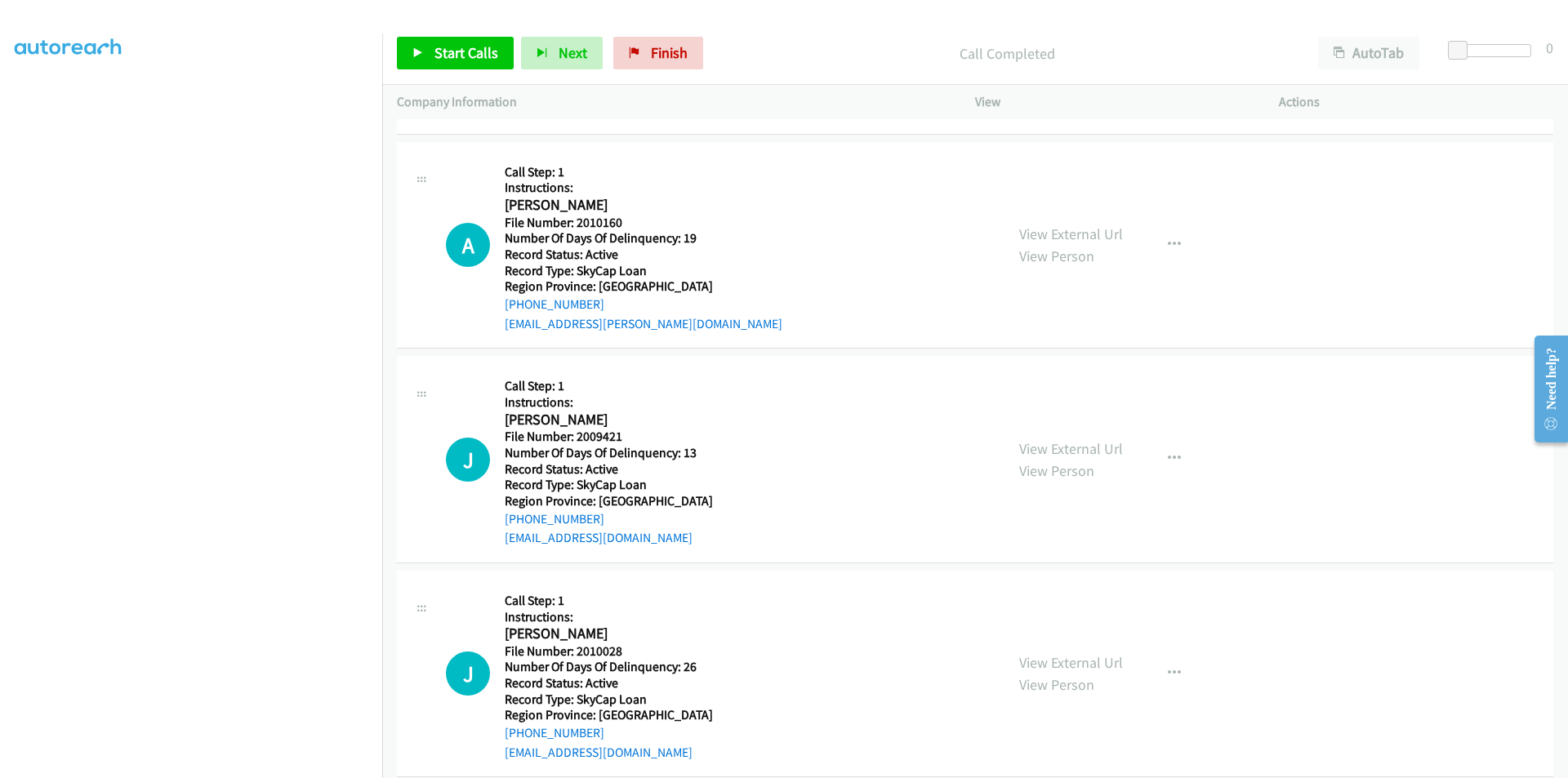
scroll to position [9019, 0]
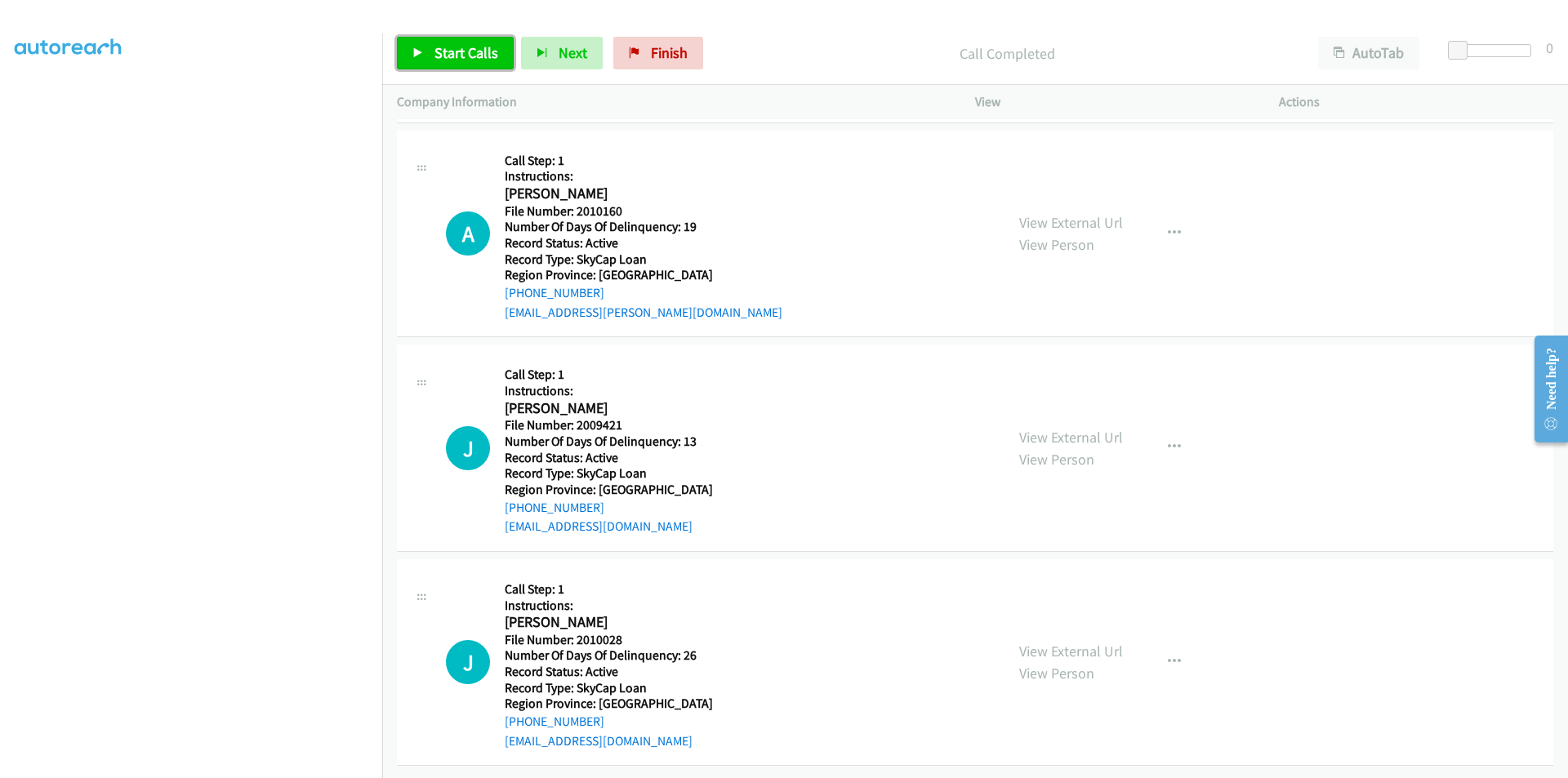
click at [433, 41] on link "Start Calls" at bounding box center [455, 53] width 117 height 32
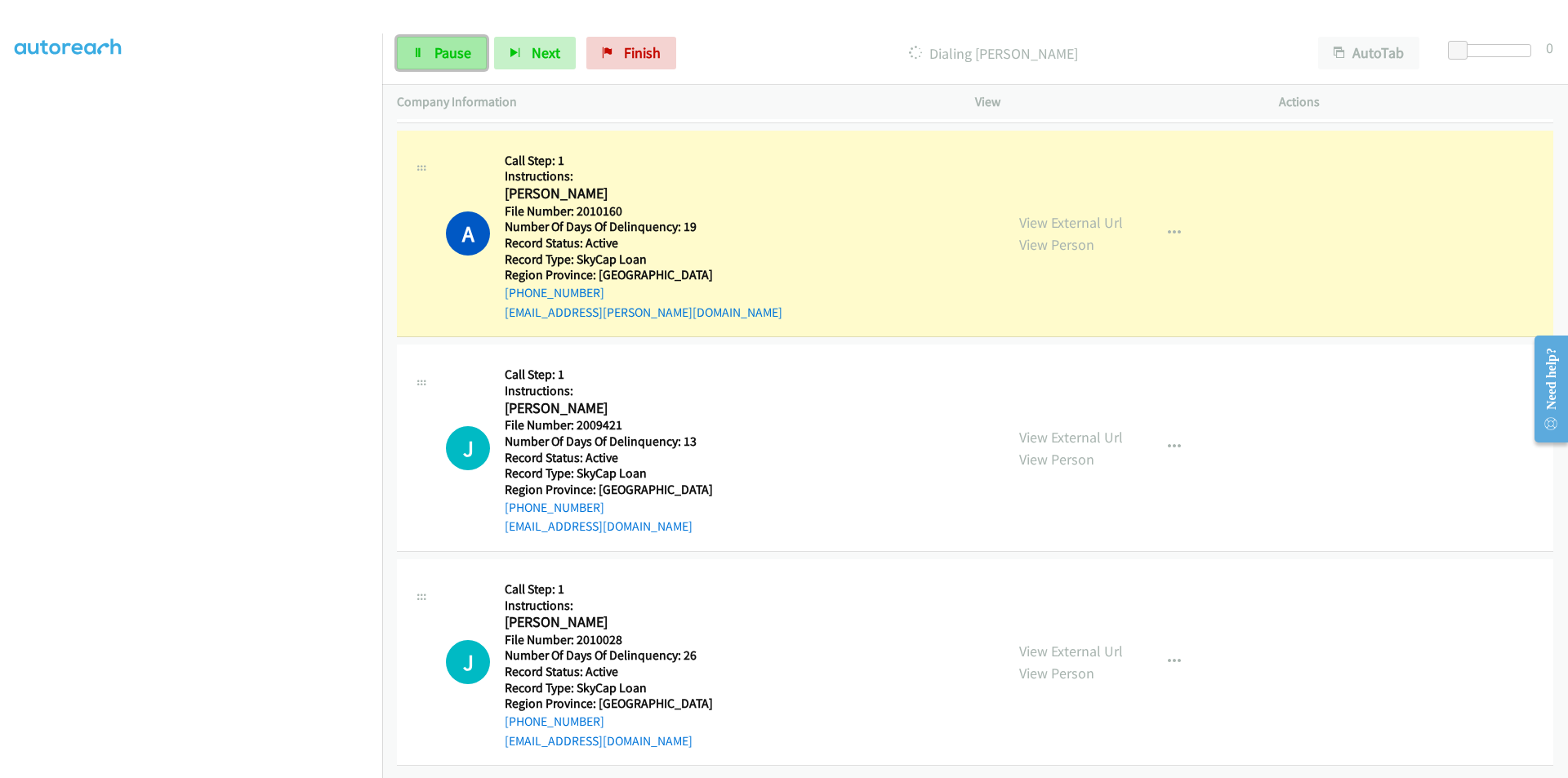
click at [426, 49] on link "Pause" at bounding box center [441, 53] width 90 height 32
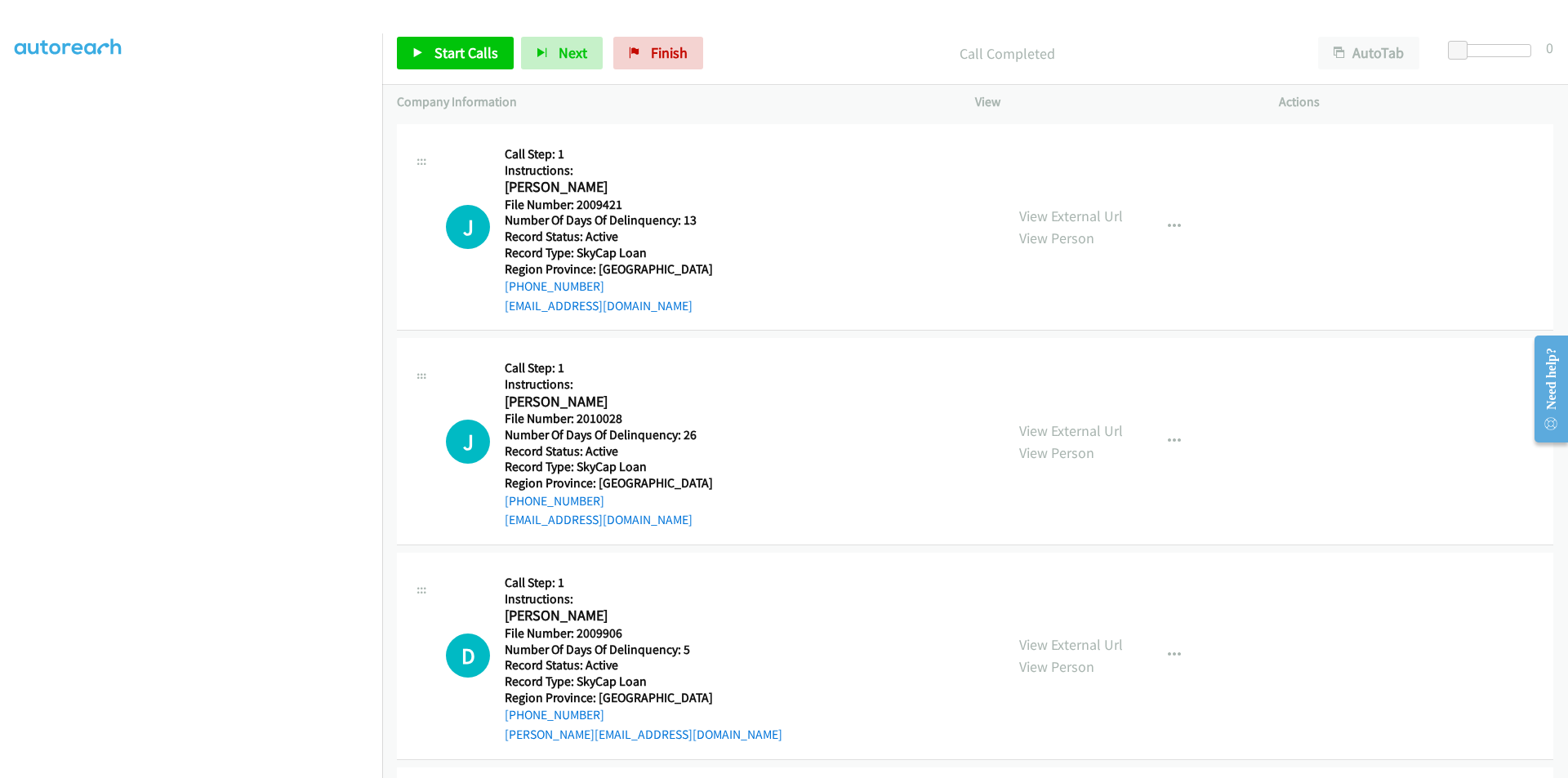
scroll to position [9263, 0]
click at [450, 61] on span "Start Calls" at bounding box center [466, 53] width 64 height 19
click at [444, 46] on span "Pause" at bounding box center [452, 53] width 37 height 19
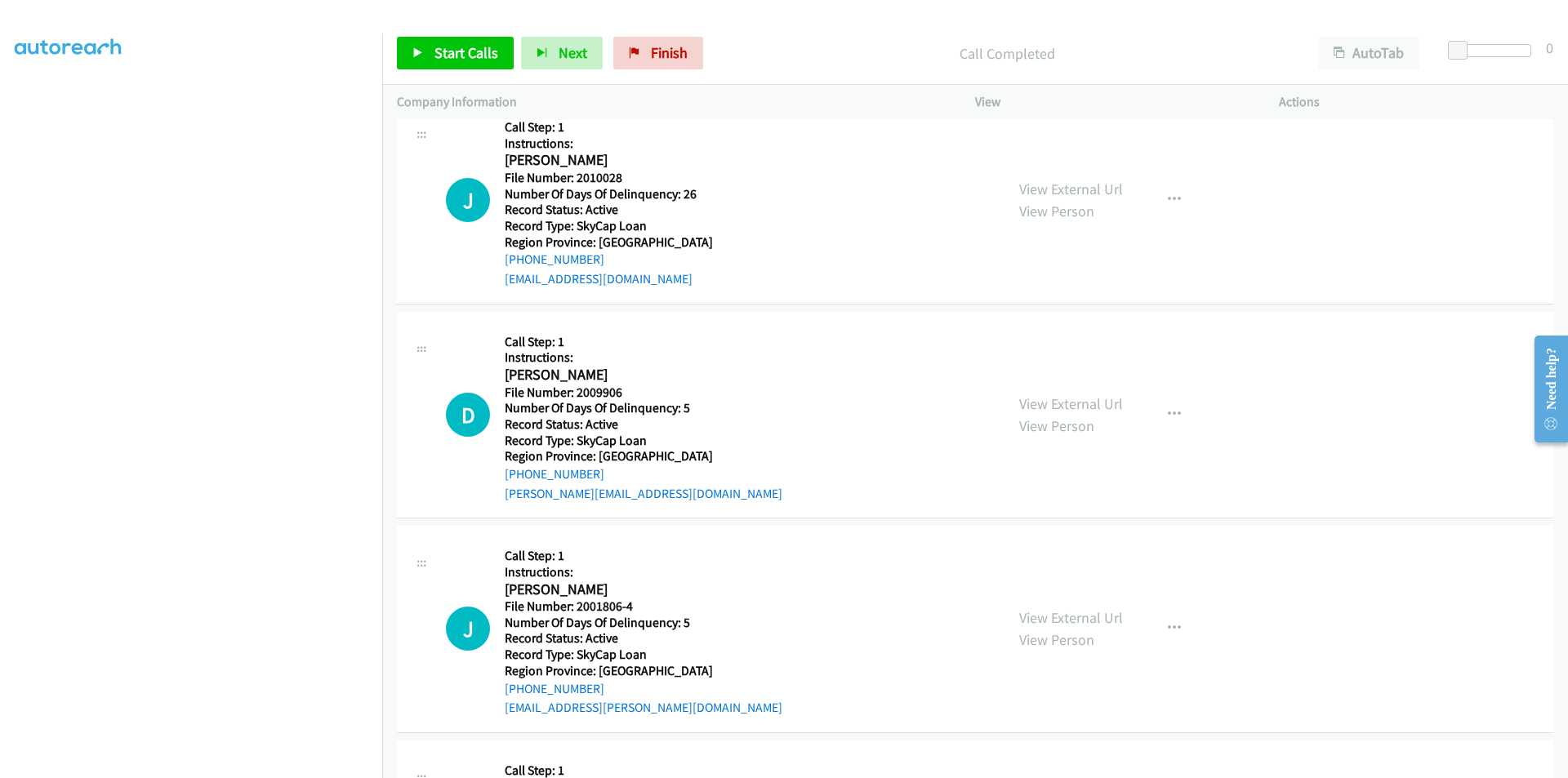
scroll to position [9509, 0]
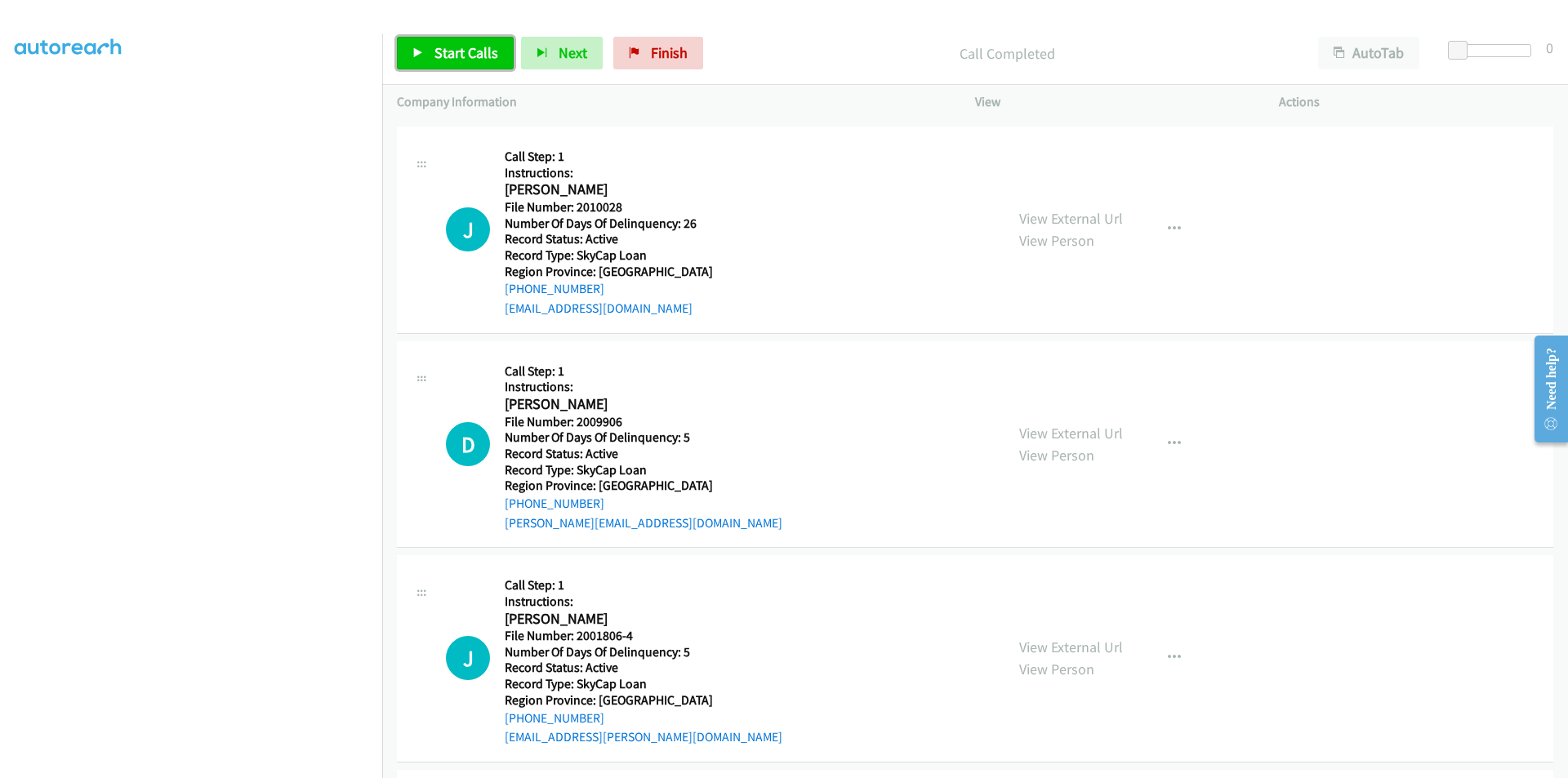
click at [453, 49] on span "Start Calls" at bounding box center [466, 53] width 64 height 19
click at [453, 49] on span "Pause" at bounding box center [452, 53] width 37 height 19
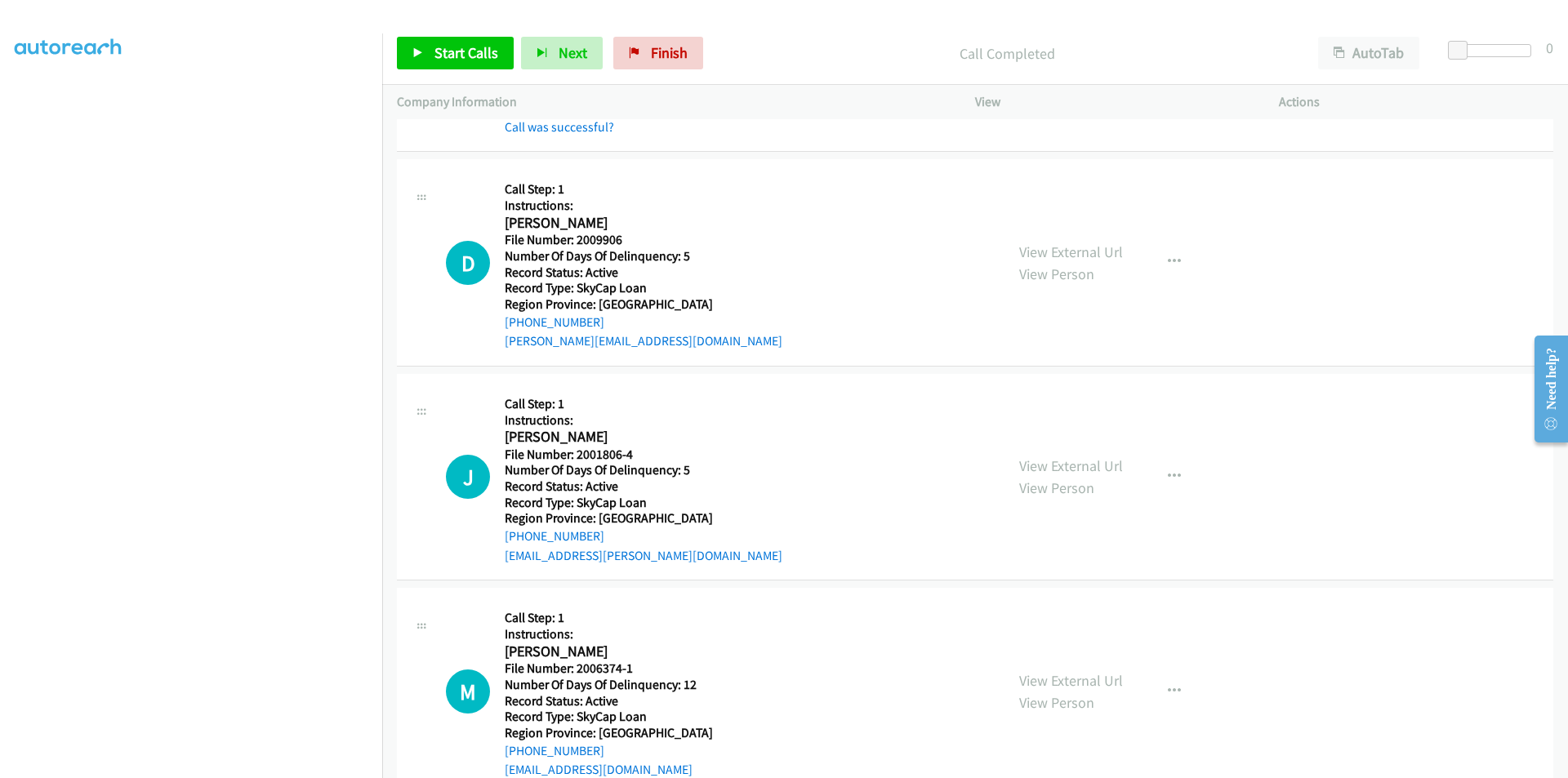
scroll to position [9754, 0]
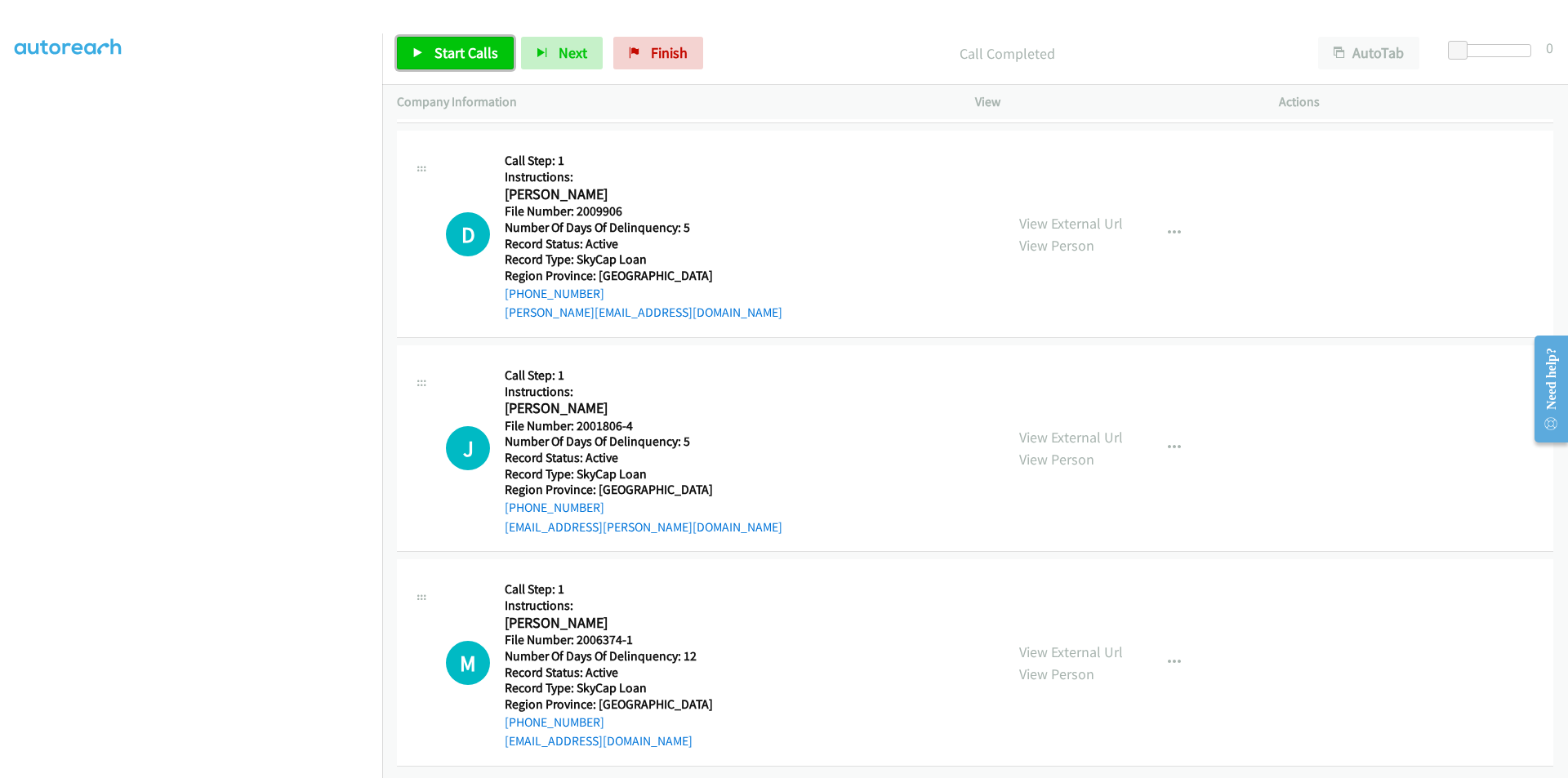
click at [444, 55] on span "Start Calls" at bounding box center [466, 53] width 64 height 19
click at [444, 51] on span "Pause" at bounding box center [452, 53] width 37 height 19
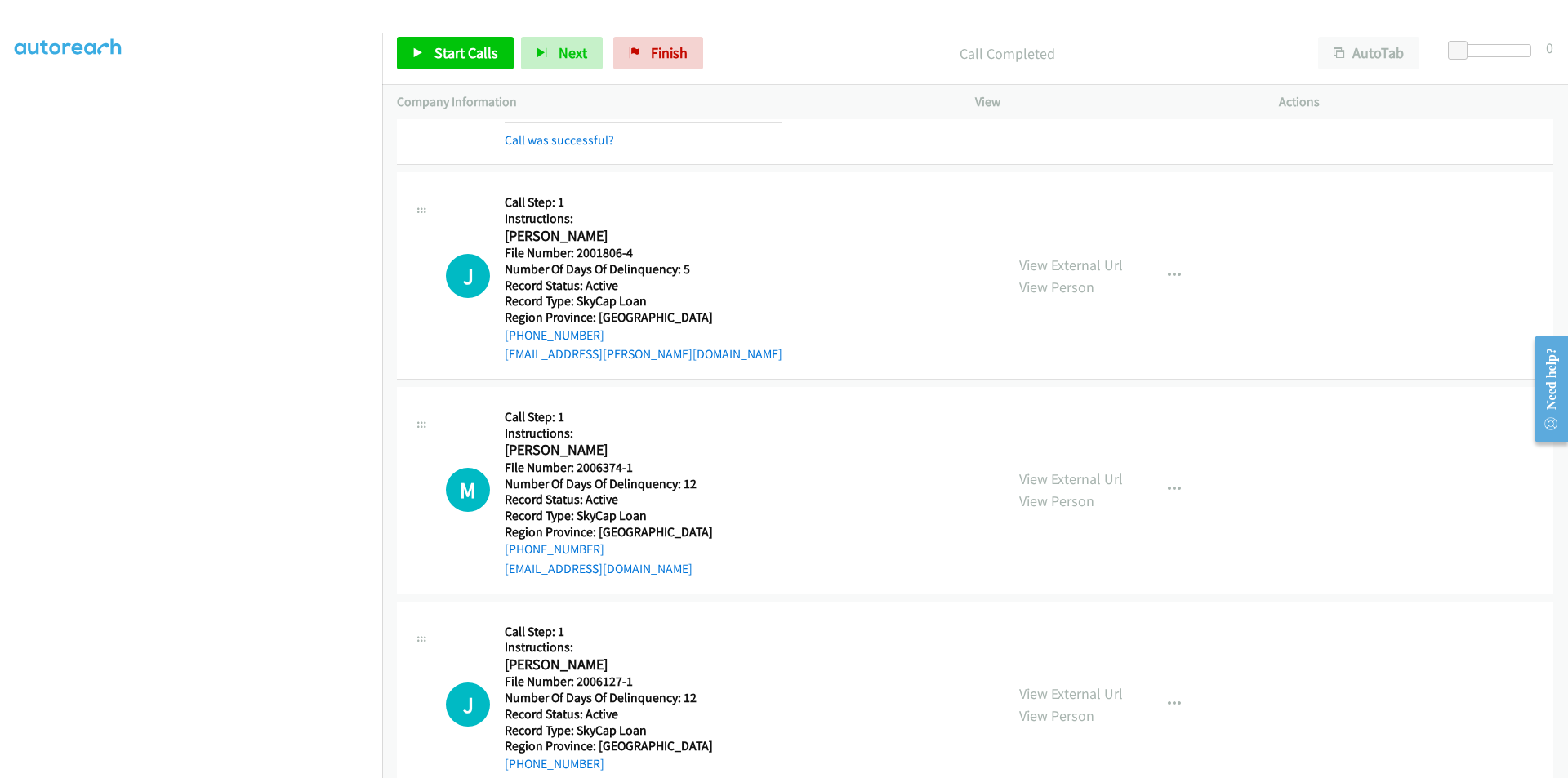
scroll to position [9999, 0]
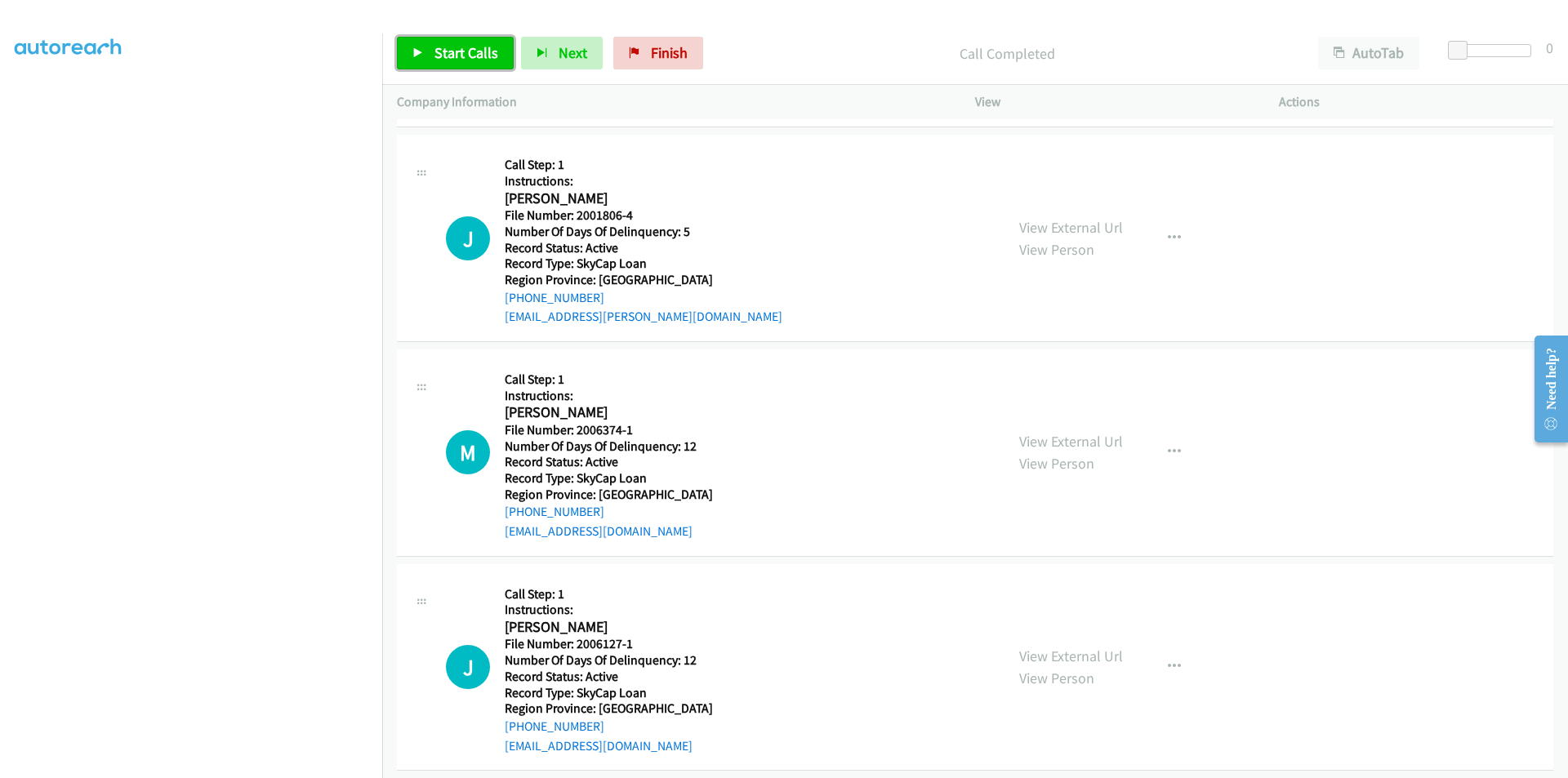
click at [454, 51] on span "Start Calls" at bounding box center [466, 53] width 64 height 19
click at [456, 50] on span "Pause" at bounding box center [452, 53] width 37 height 19
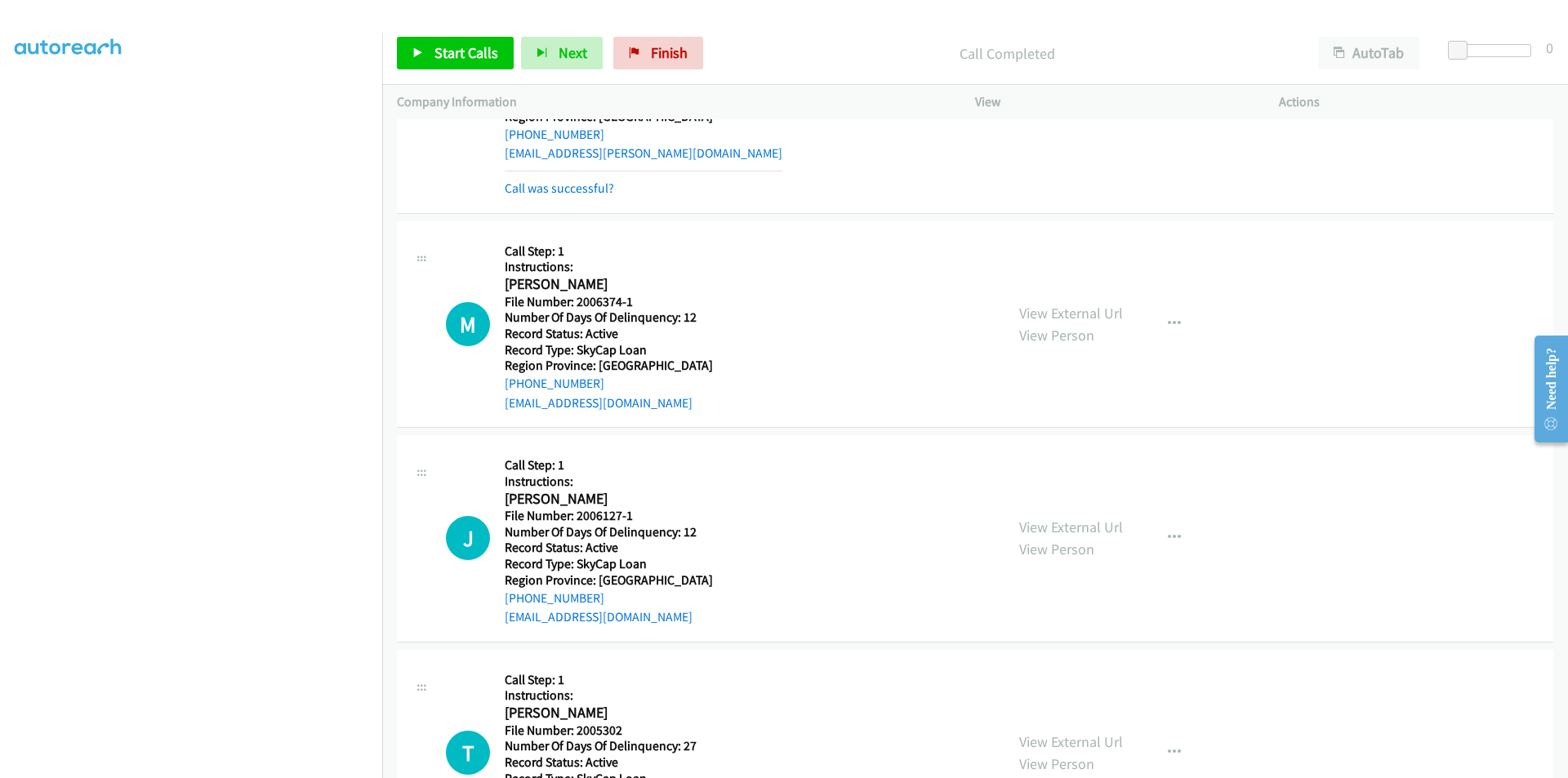
scroll to position [10244, 0]
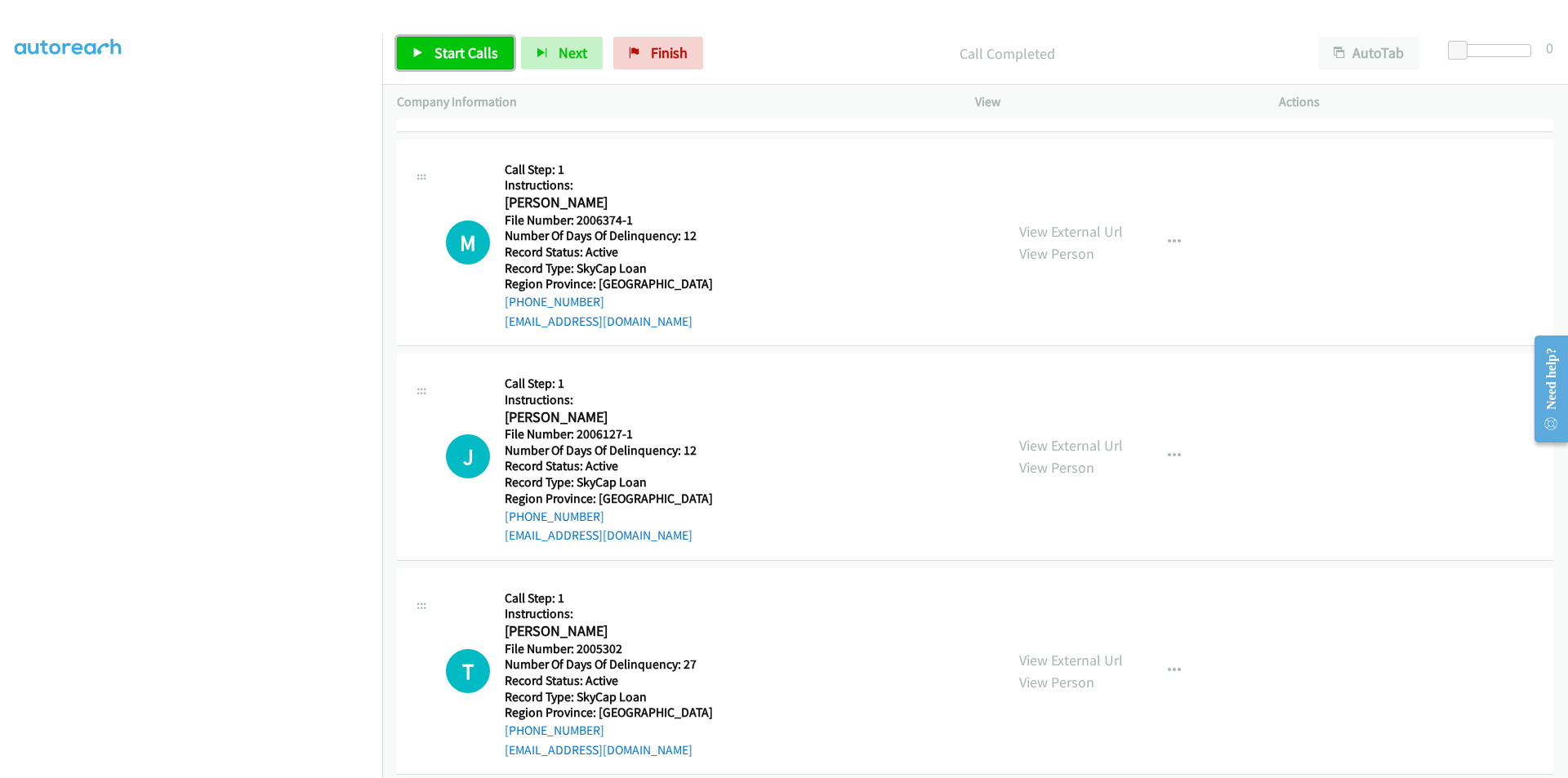
click at [444, 52] on span "Start Calls" at bounding box center [466, 53] width 64 height 19
click at [441, 53] on span "Pause" at bounding box center [452, 53] width 37 height 19
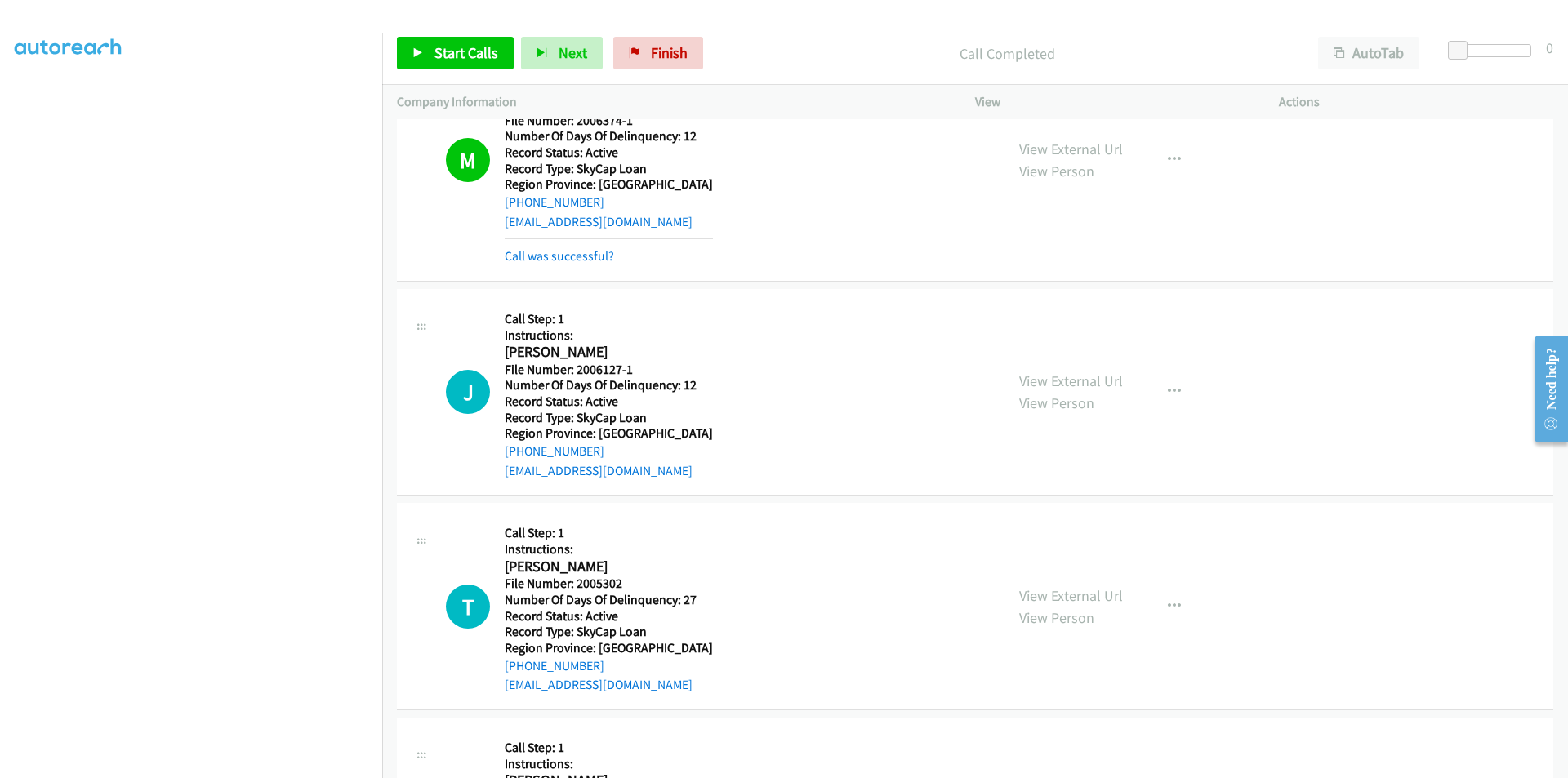
scroll to position [10489, 0]
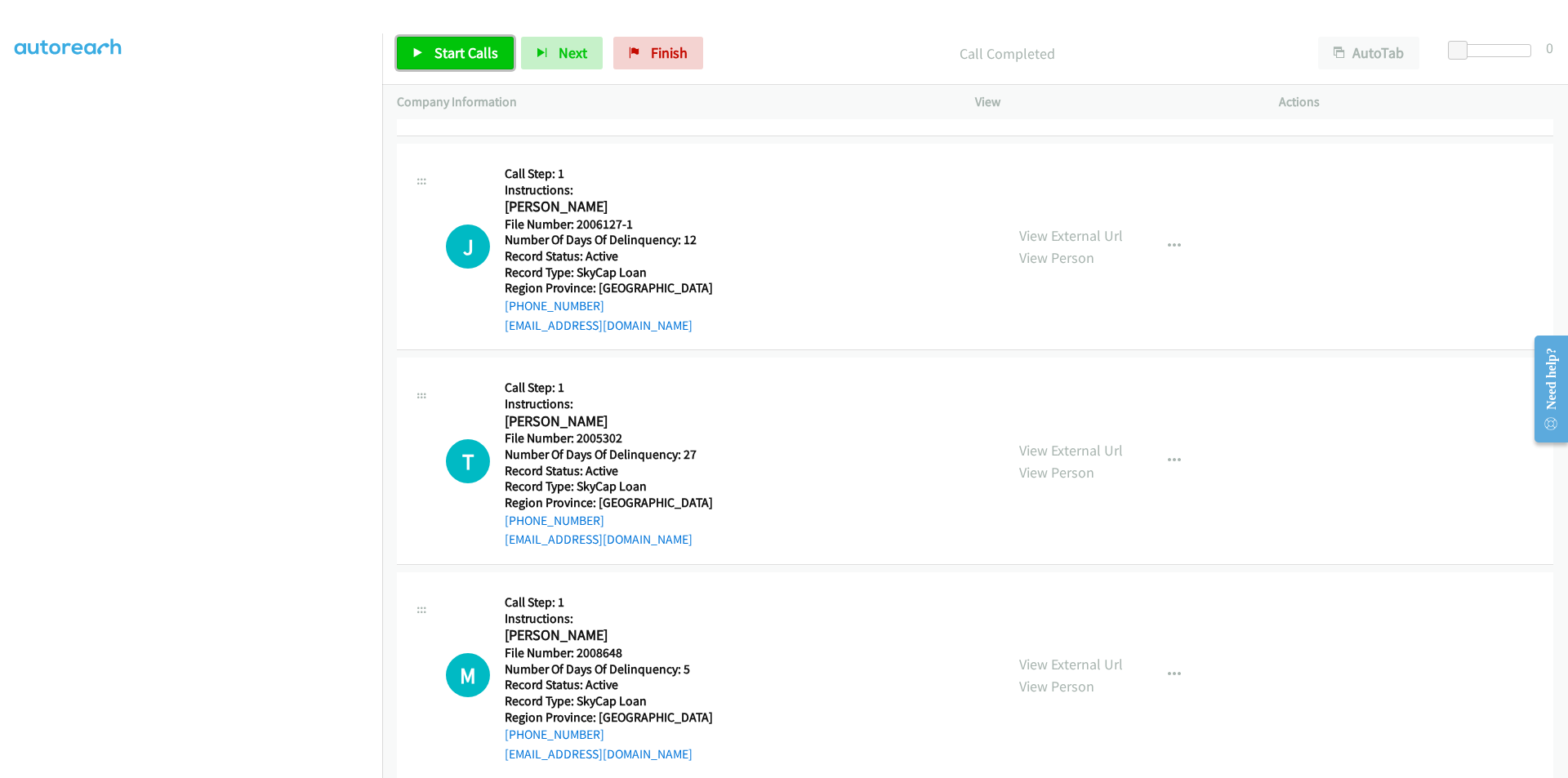
click at [433, 51] on link "Start Calls" at bounding box center [455, 53] width 117 height 32
click at [437, 50] on span "Pause" at bounding box center [452, 53] width 37 height 19
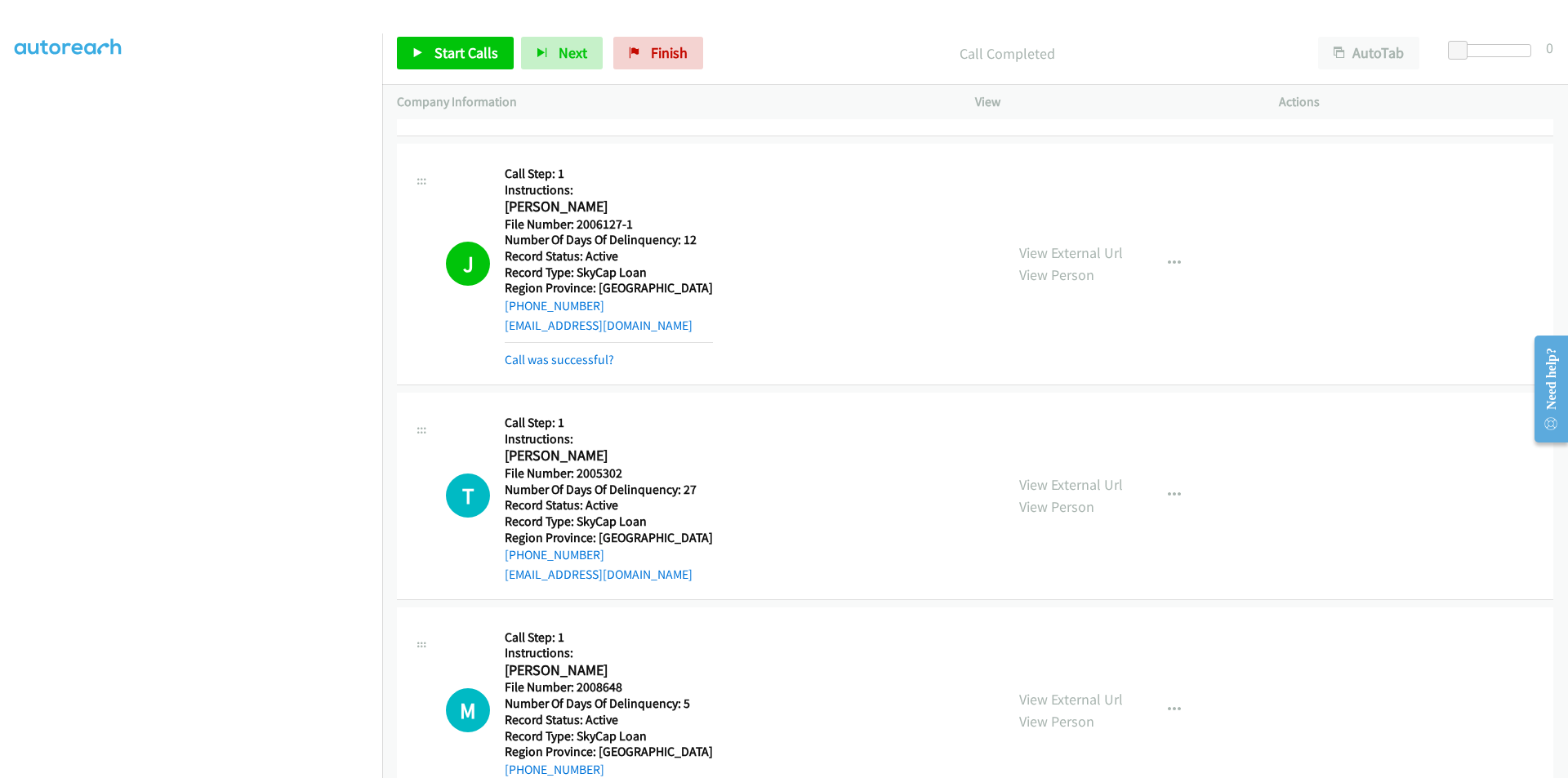
scroll to position [10734, 0]
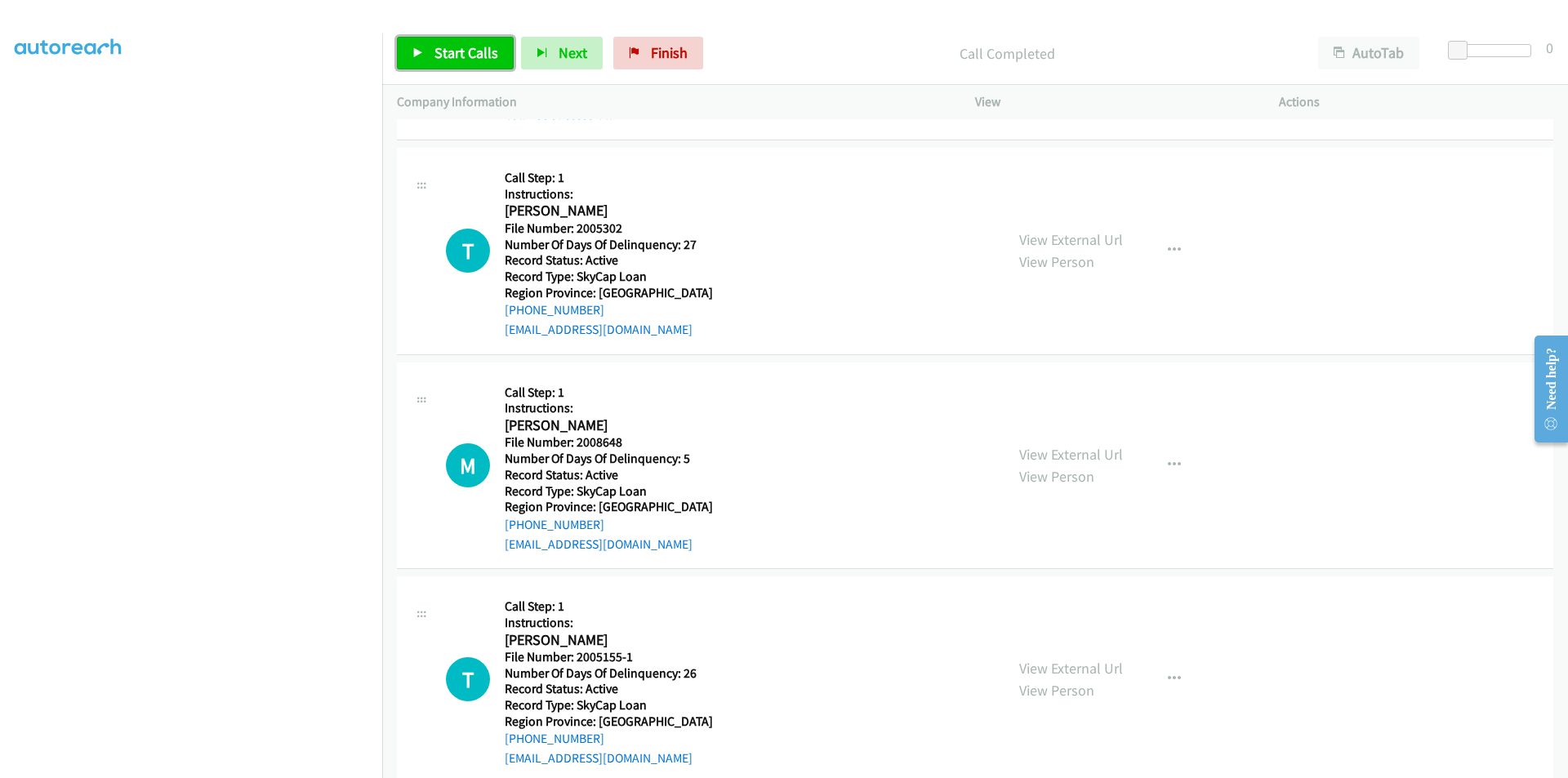
click at [432, 44] on link "Start Calls" at bounding box center [455, 53] width 117 height 32
click at [432, 44] on link "Pause" at bounding box center [441, 53] width 90 height 32
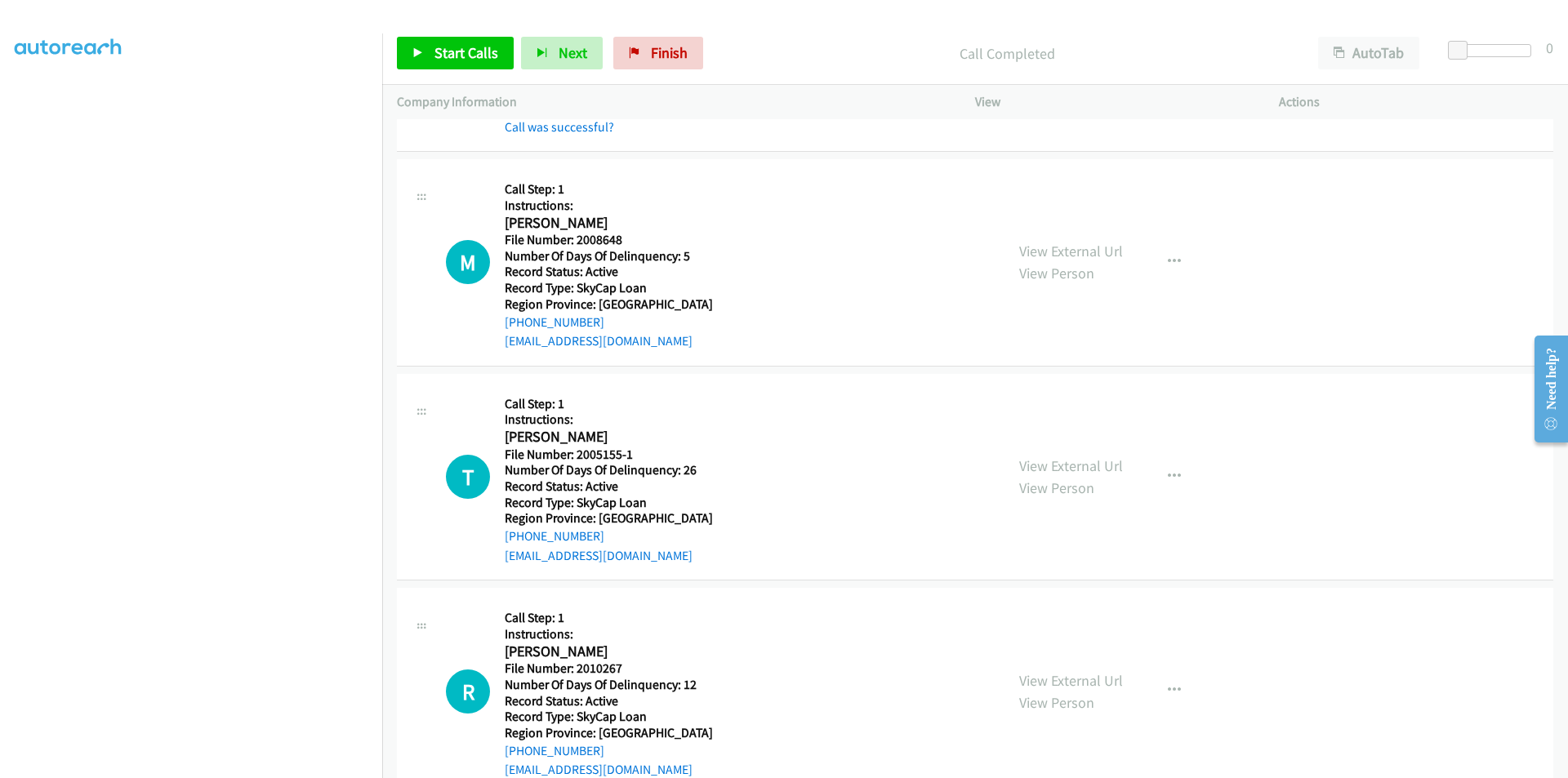
scroll to position [10979, 0]
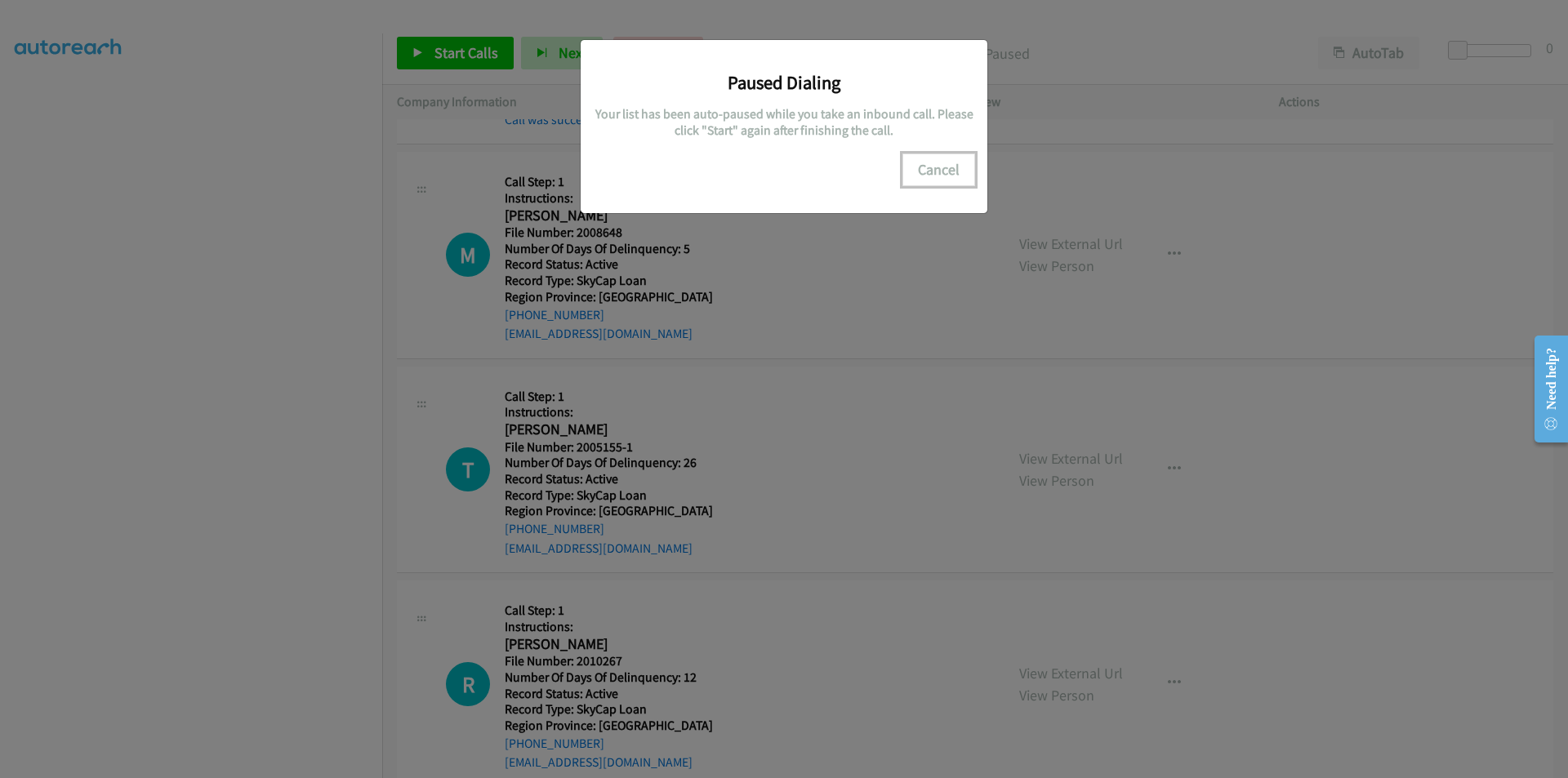
click at [928, 161] on button "Cancel" at bounding box center [938, 170] width 73 height 32
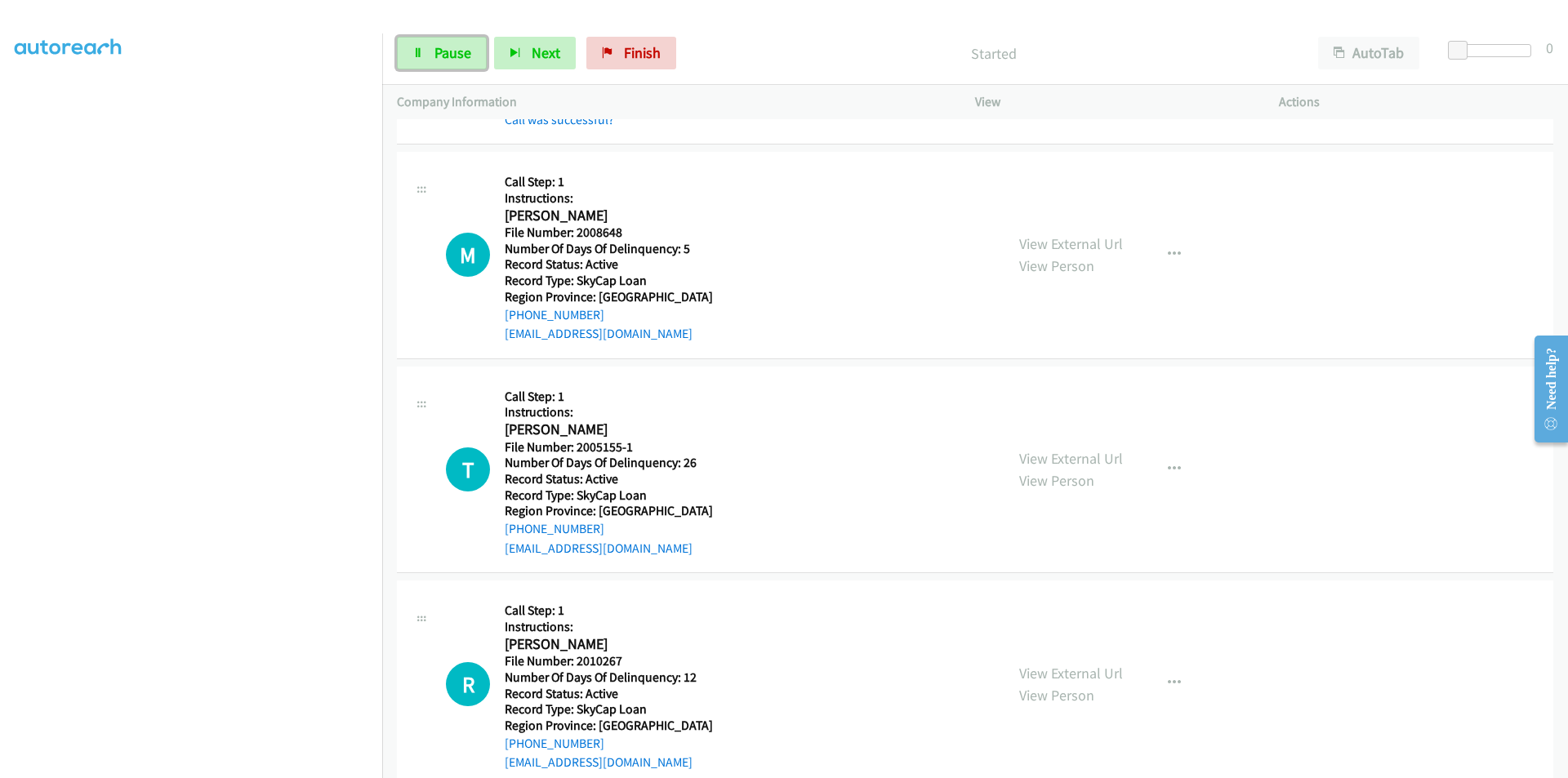
click at [441, 56] on span "Pause" at bounding box center [452, 53] width 37 height 19
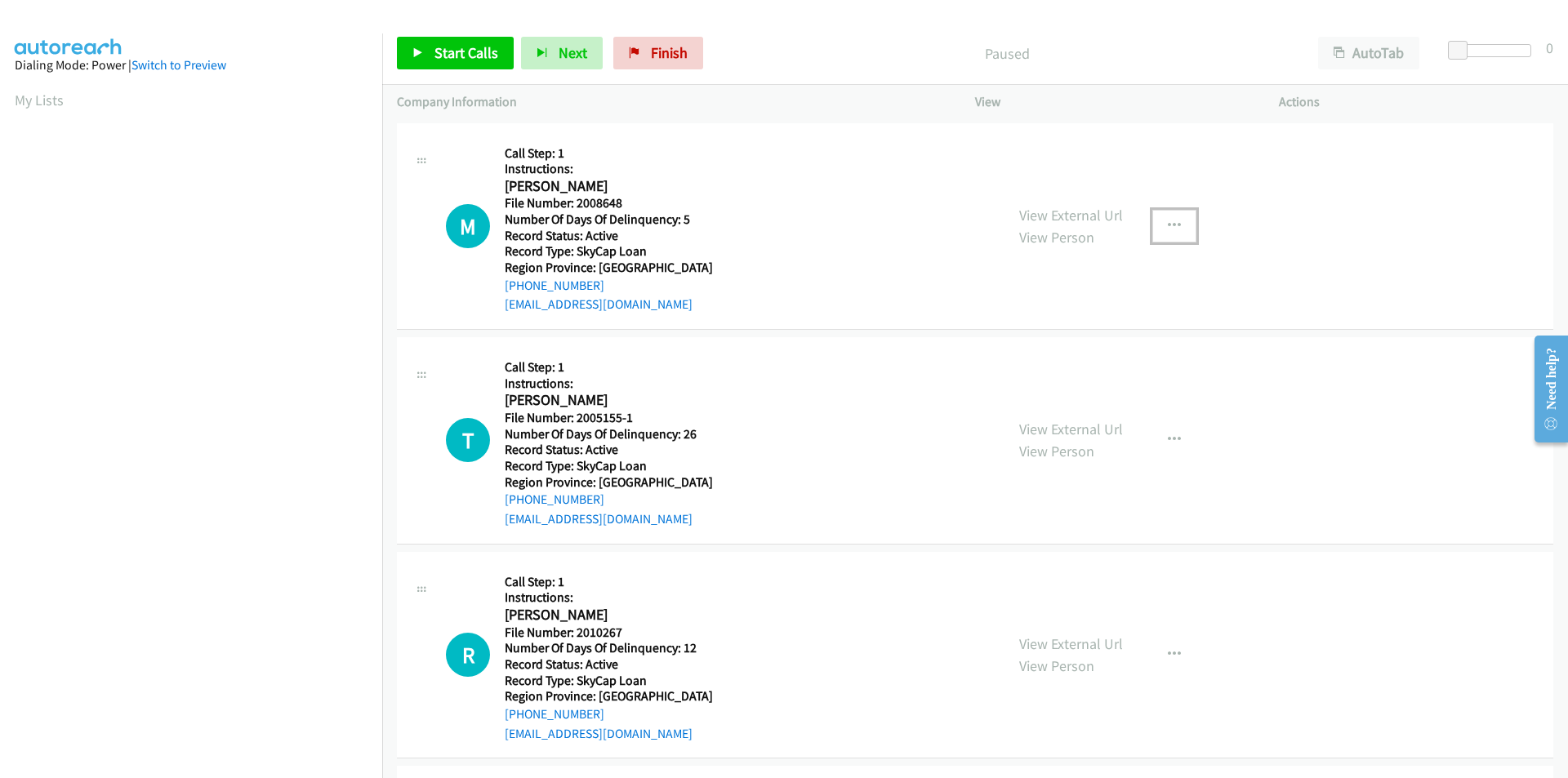
drag, startPoint x: 1170, startPoint y: 219, endPoint x: 1130, endPoint y: 255, distance: 53.8
click at [1169, 220] on icon "button" at bounding box center [1174, 226] width 13 height 13
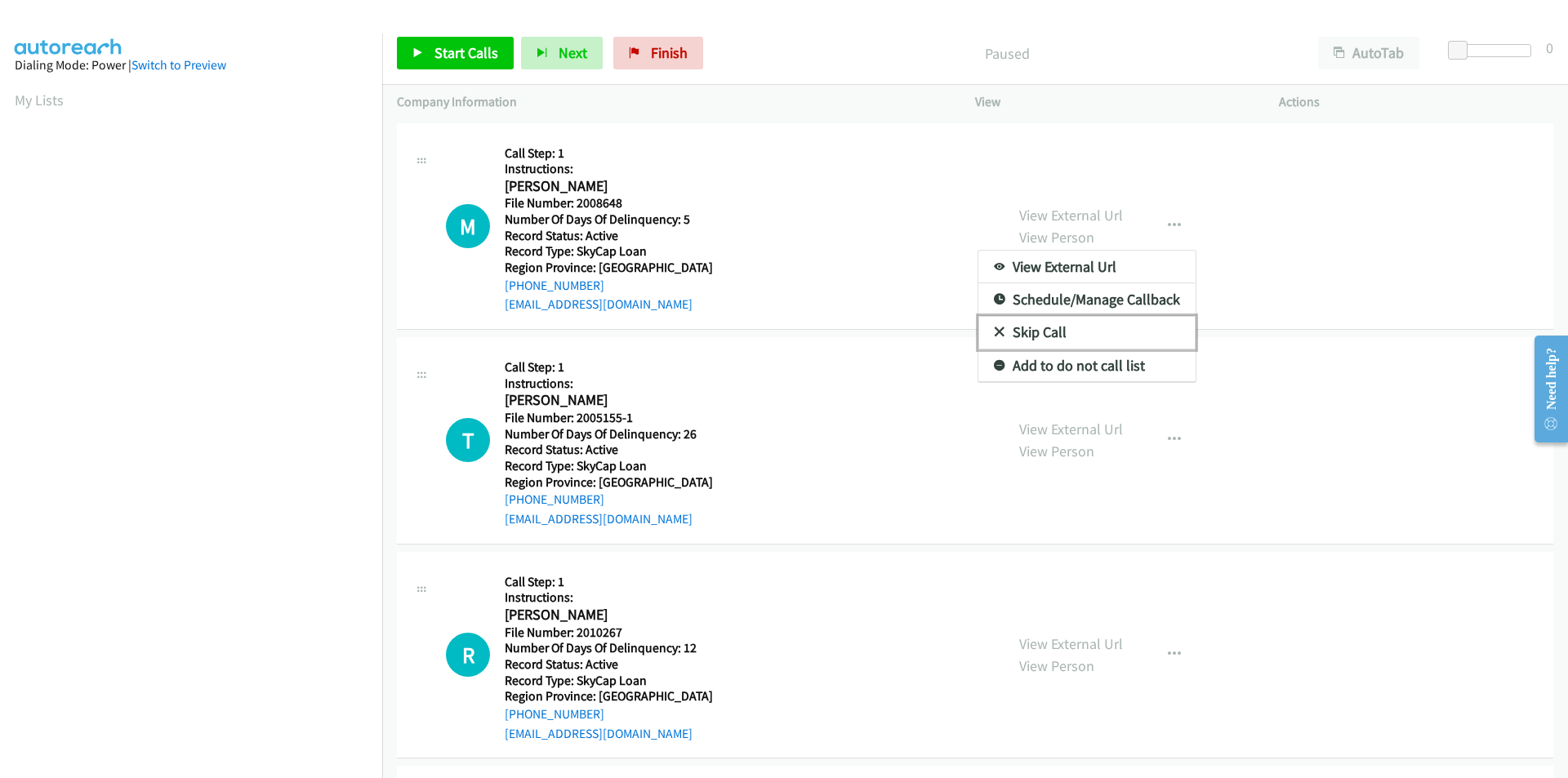
click at [1043, 327] on link "Skip Call" at bounding box center [1087, 333] width 218 height 32
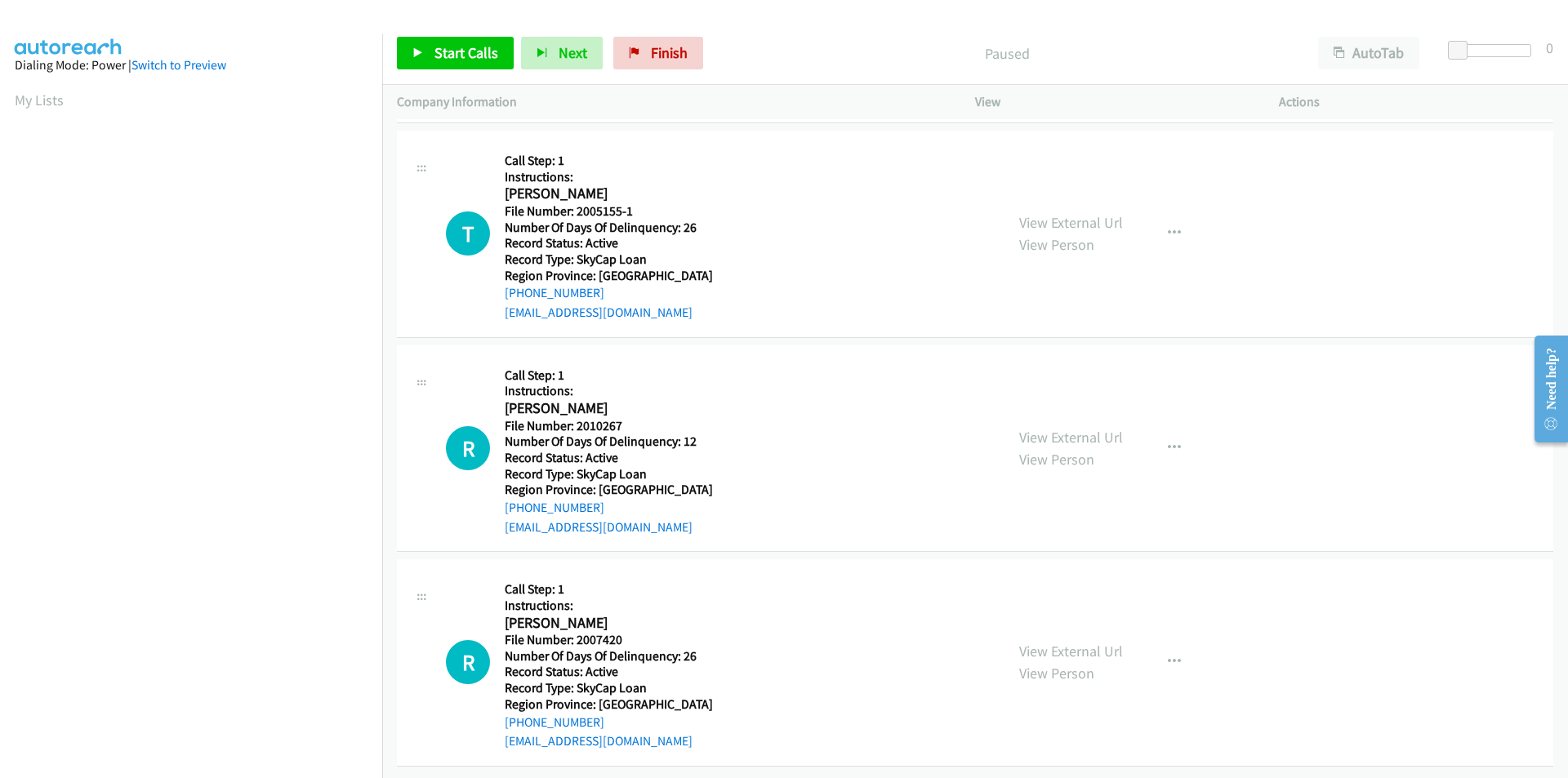
scroll to position [219, 0]
click at [478, 45] on span "Start Calls" at bounding box center [466, 53] width 64 height 19
click at [450, 49] on span "Pause" at bounding box center [452, 53] width 37 height 19
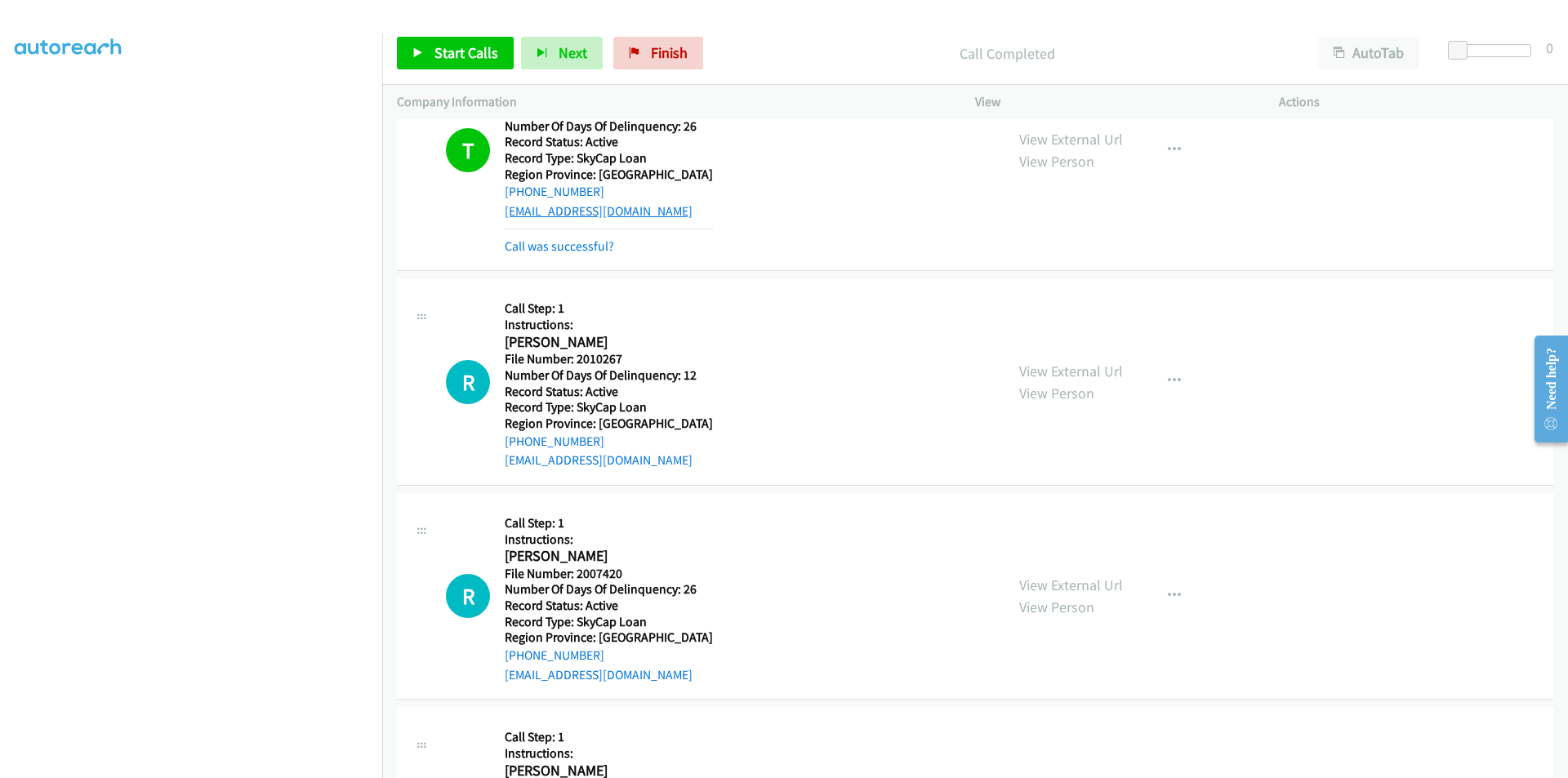
scroll to position [382, 0]
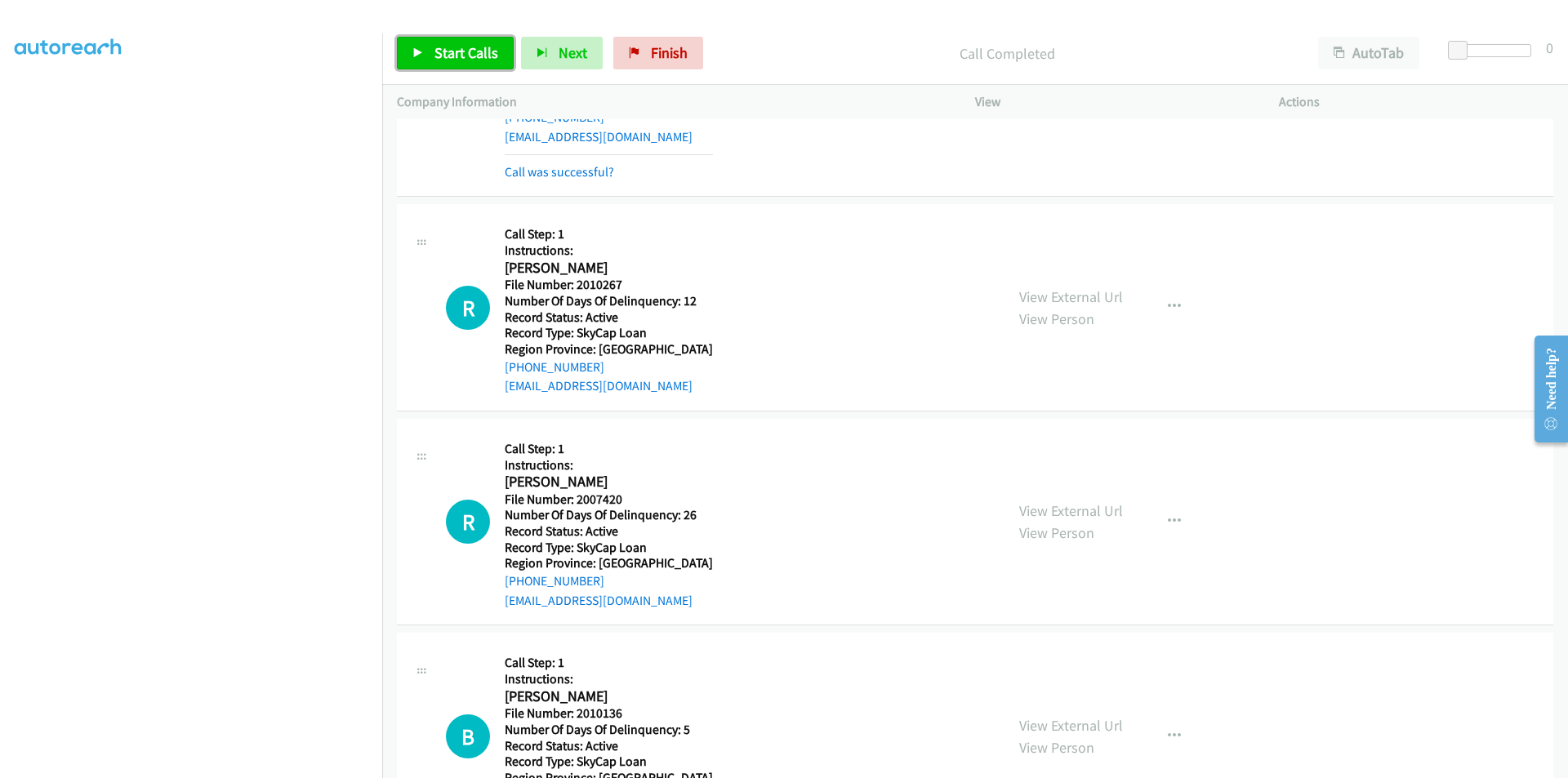
click at [445, 51] on span "Start Calls" at bounding box center [466, 53] width 64 height 19
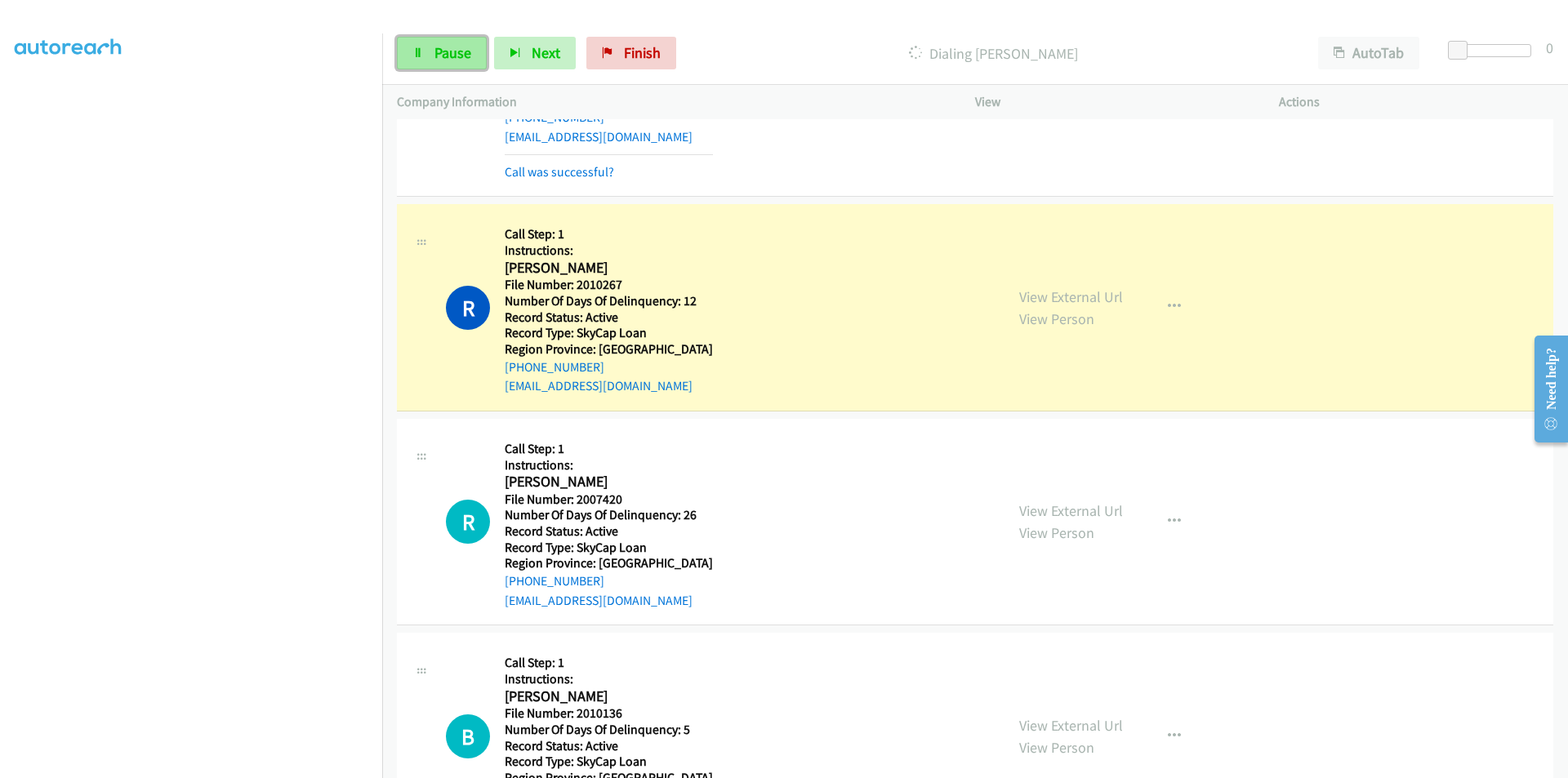
click at [445, 54] on span "Pause" at bounding box center [452, 53] width 37 height 19
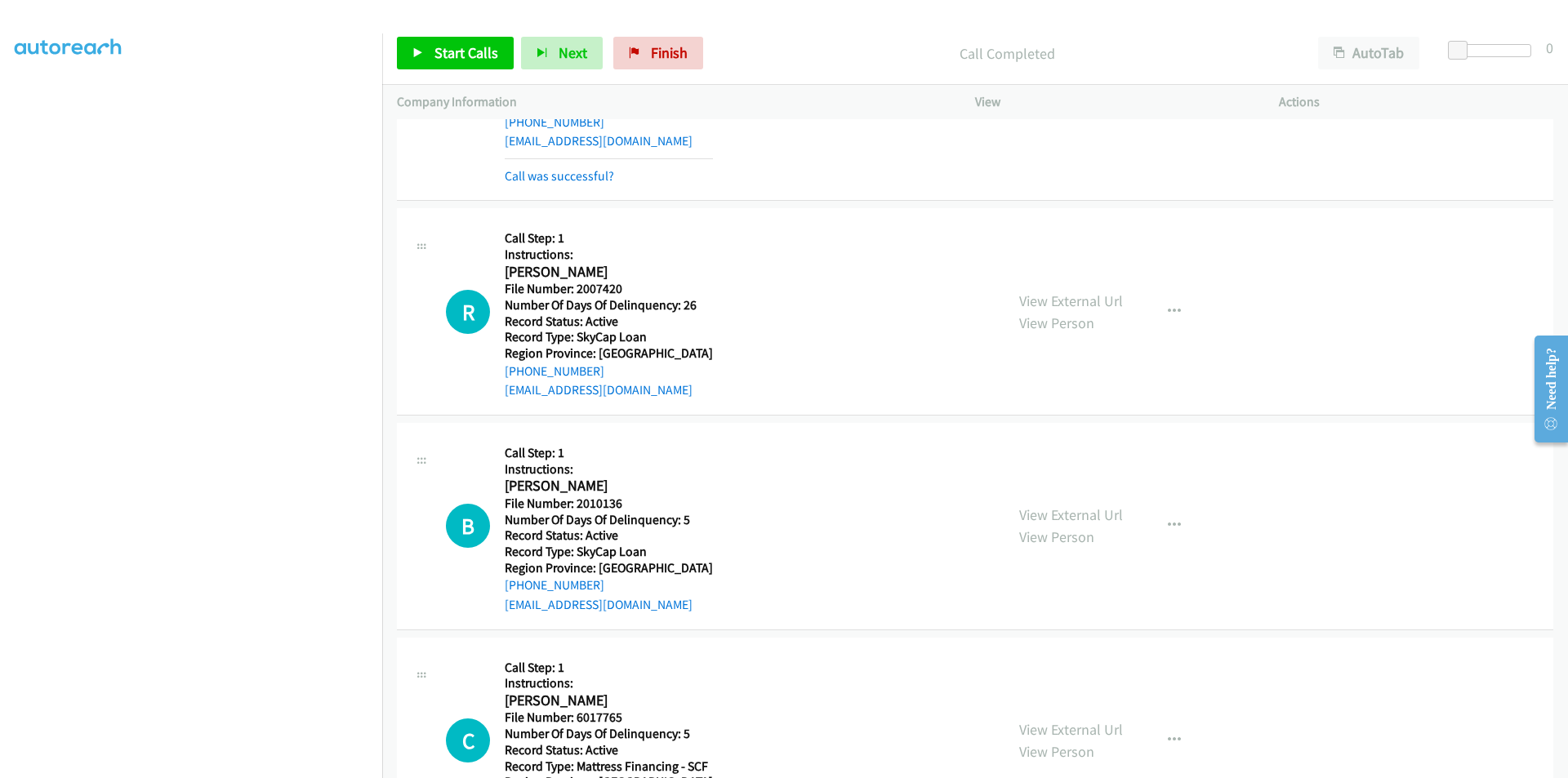
scroll to position [709, 0]
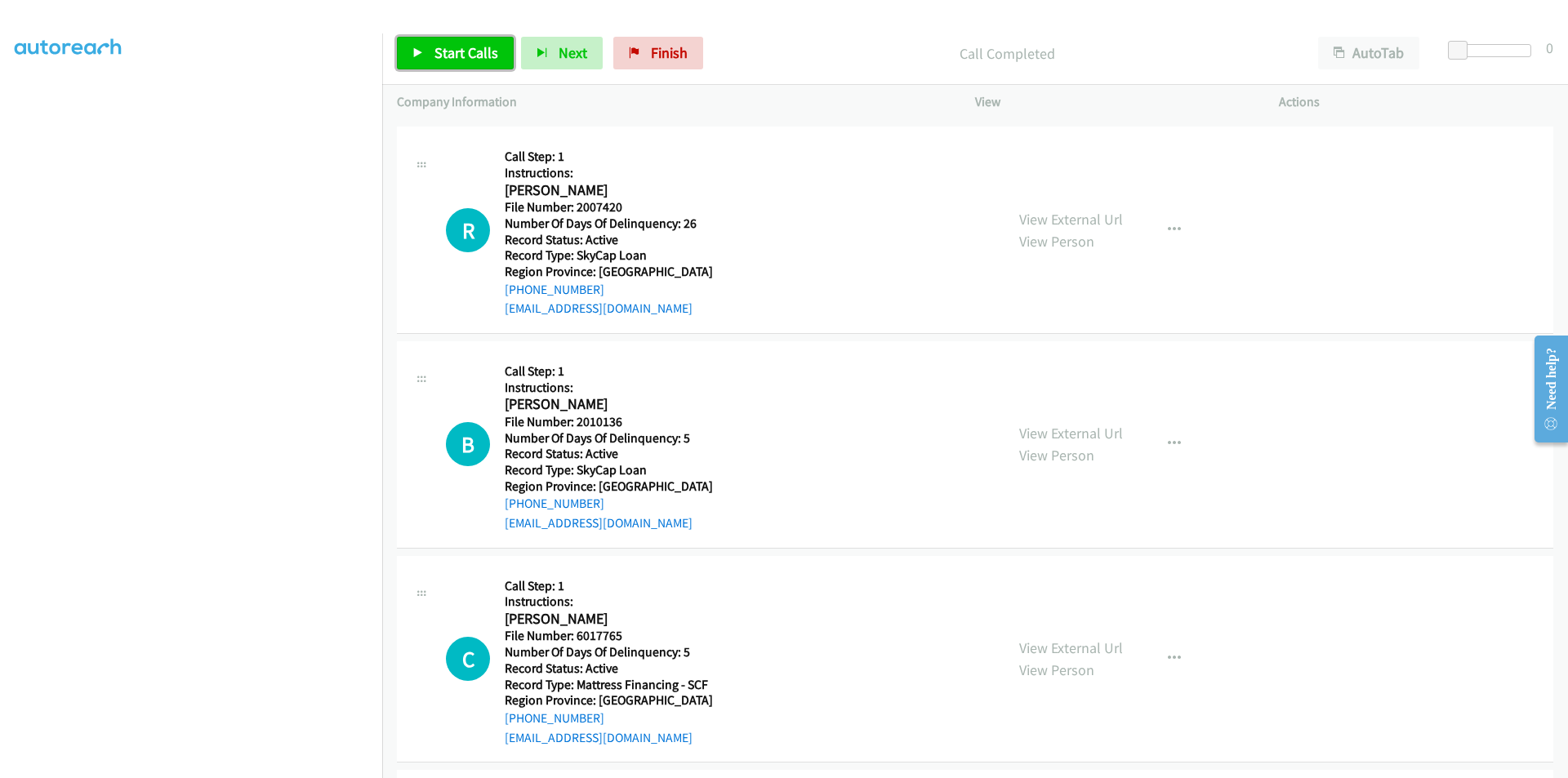
click at [474, 48] on span "Start Calls" at bounding box center [466, 53] width 64 height 19
click at [456, 47] on span "Pause" at bounding box center [452, 53] width 37 height 19
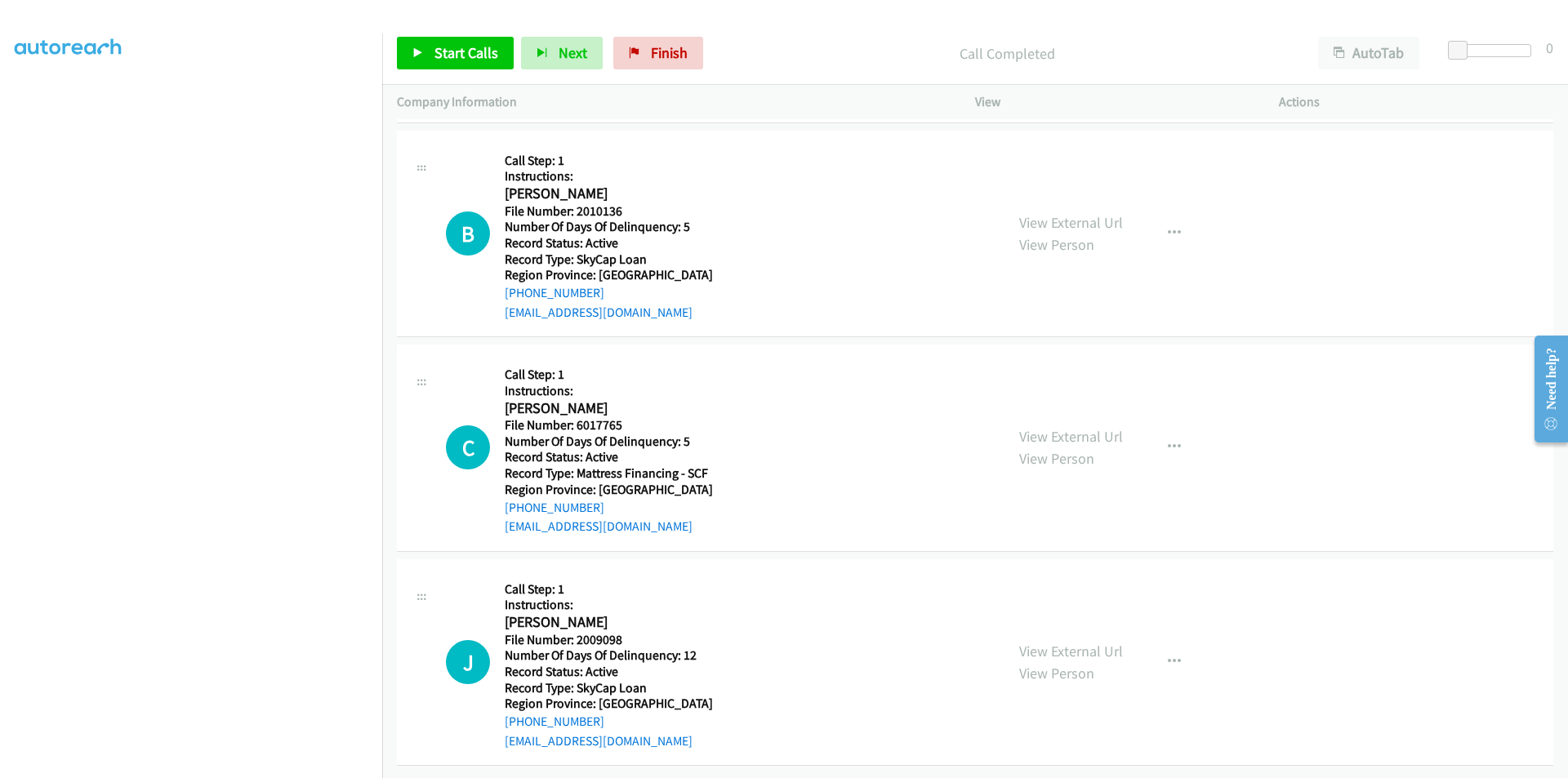
scroll to position [967, 0]
click at [438, 46] on span "Start Calls" at bounding box center [466, 53] width 64 height 19
click at [438, 46] on span "Pause" at bounding box center [452, 53] width 37 height 19
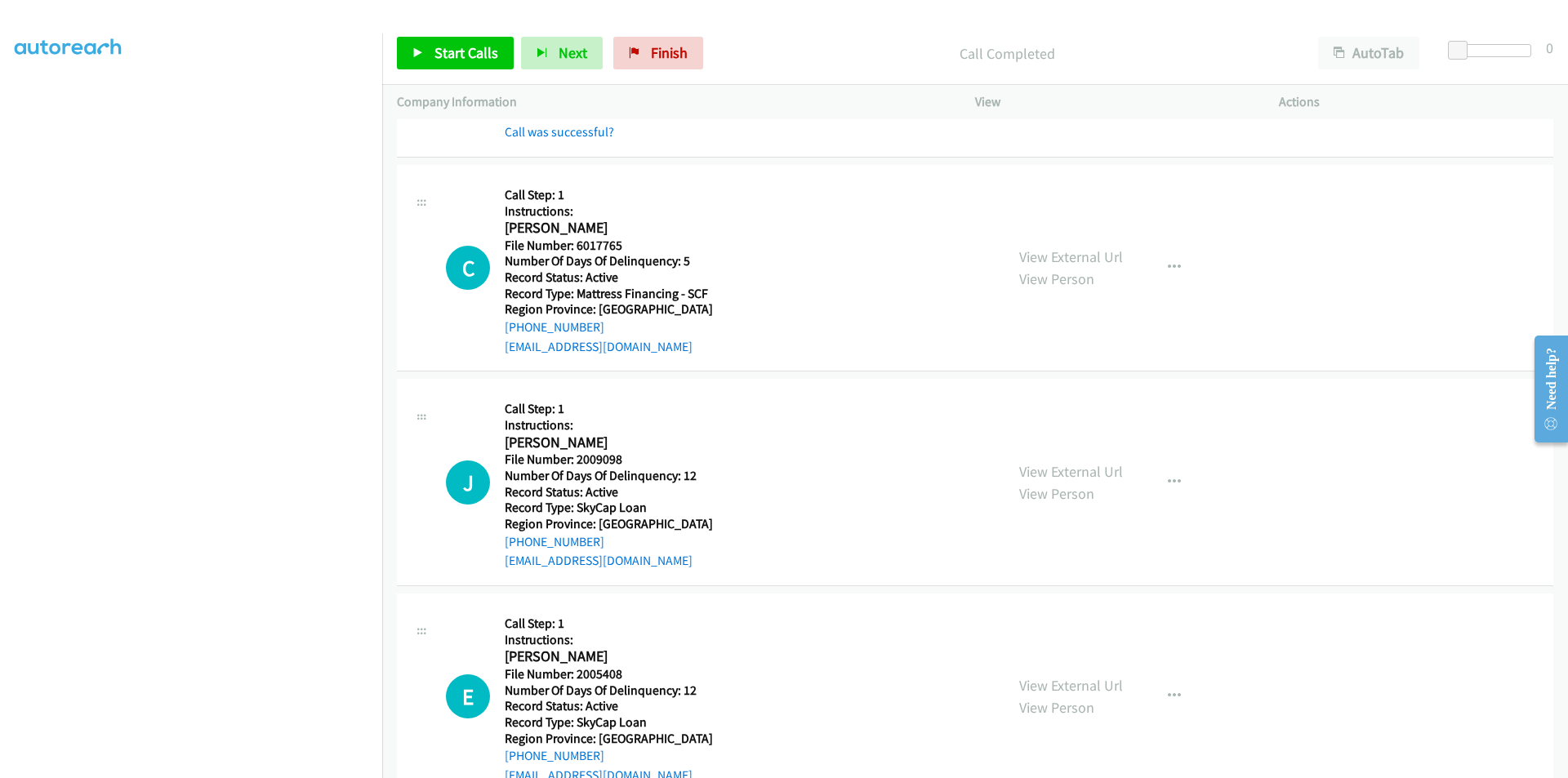
scroll to position [1212, 0]
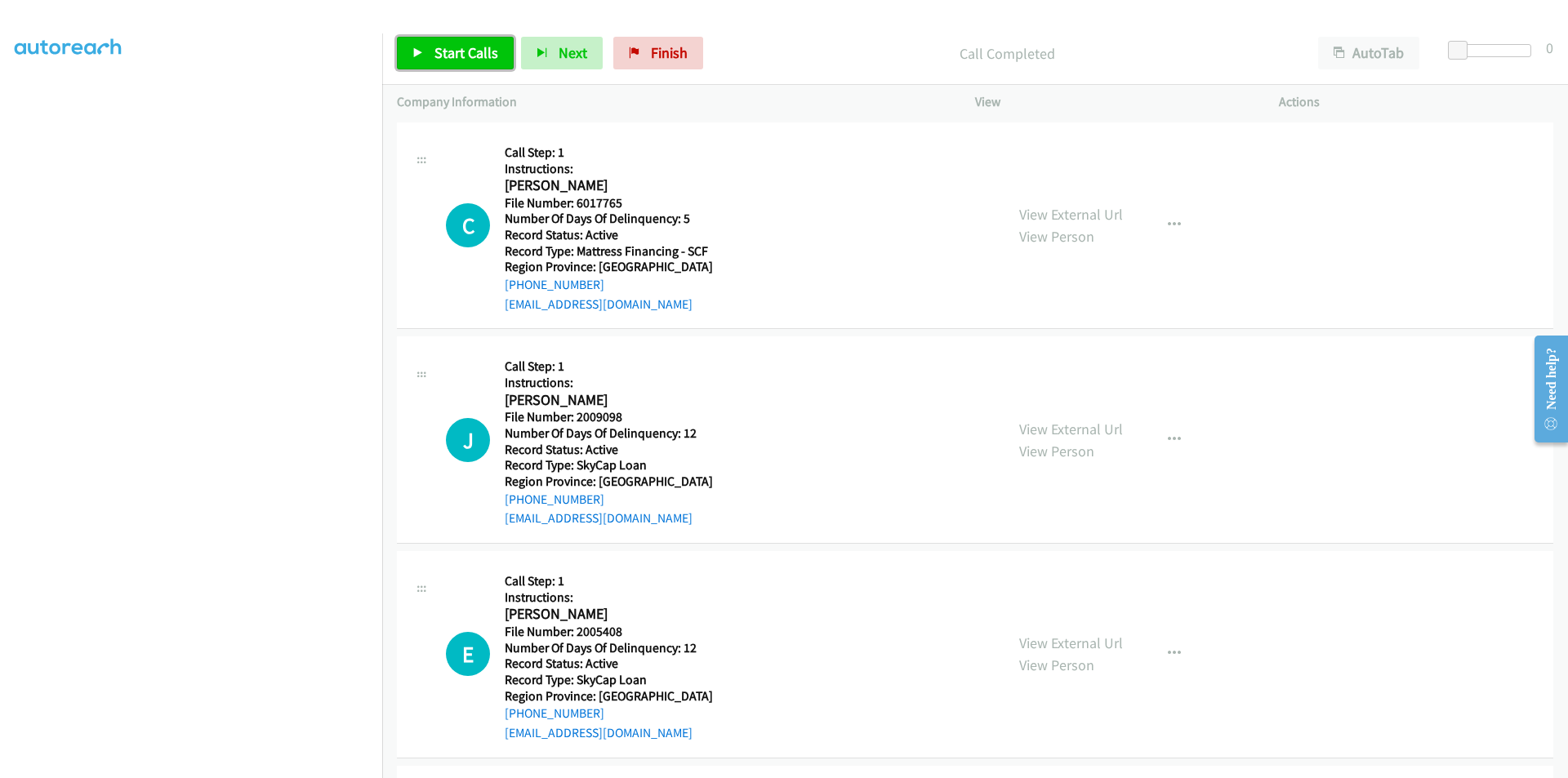
click at [439, 47] on span "Start Calls" at bounding box center [466, 53] width 64 height 19
click at [438, 49] on span "Pause" at bounding box center [452, 53] width 37 height 19
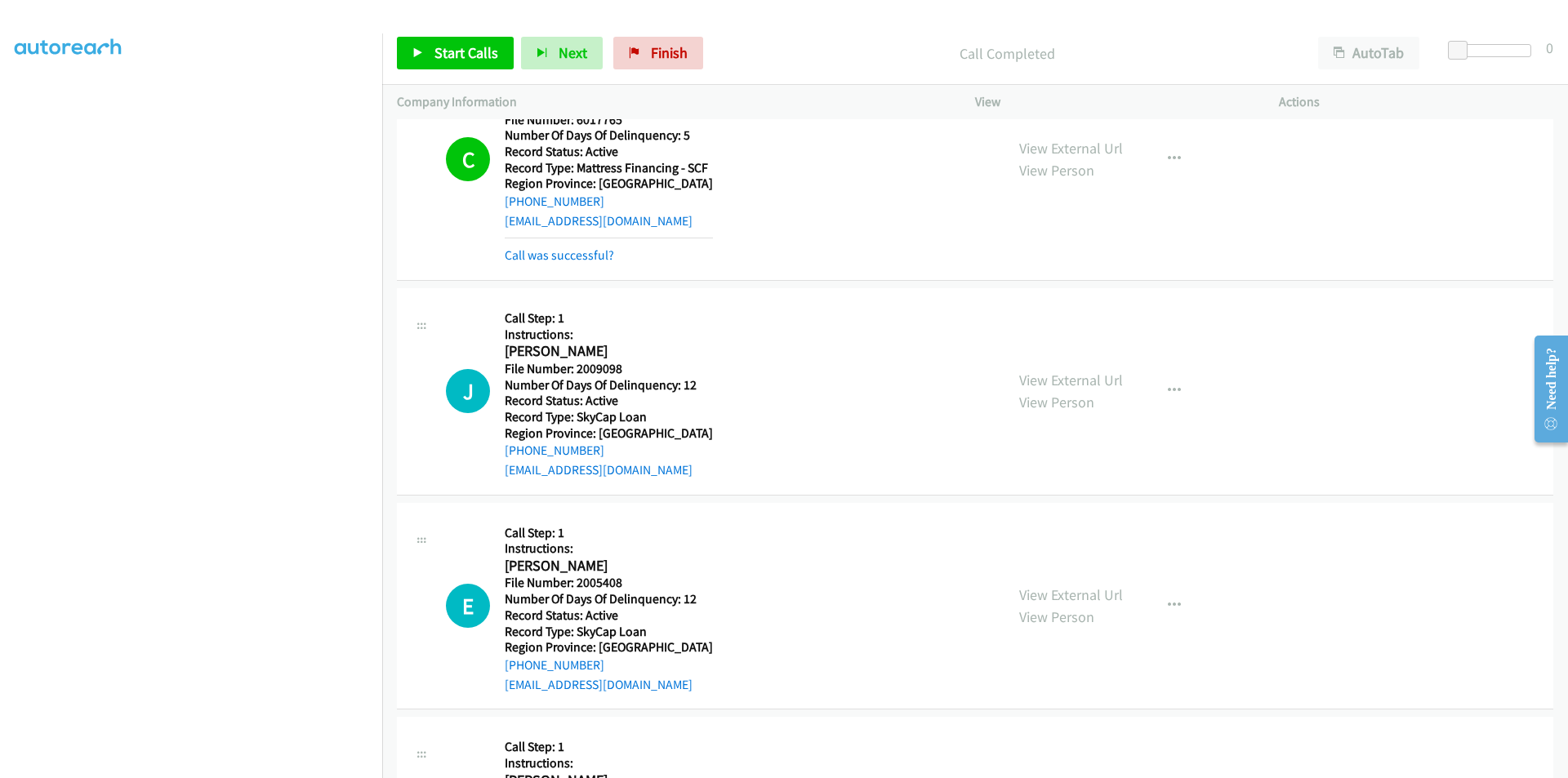
scroll to position [1457, 0]
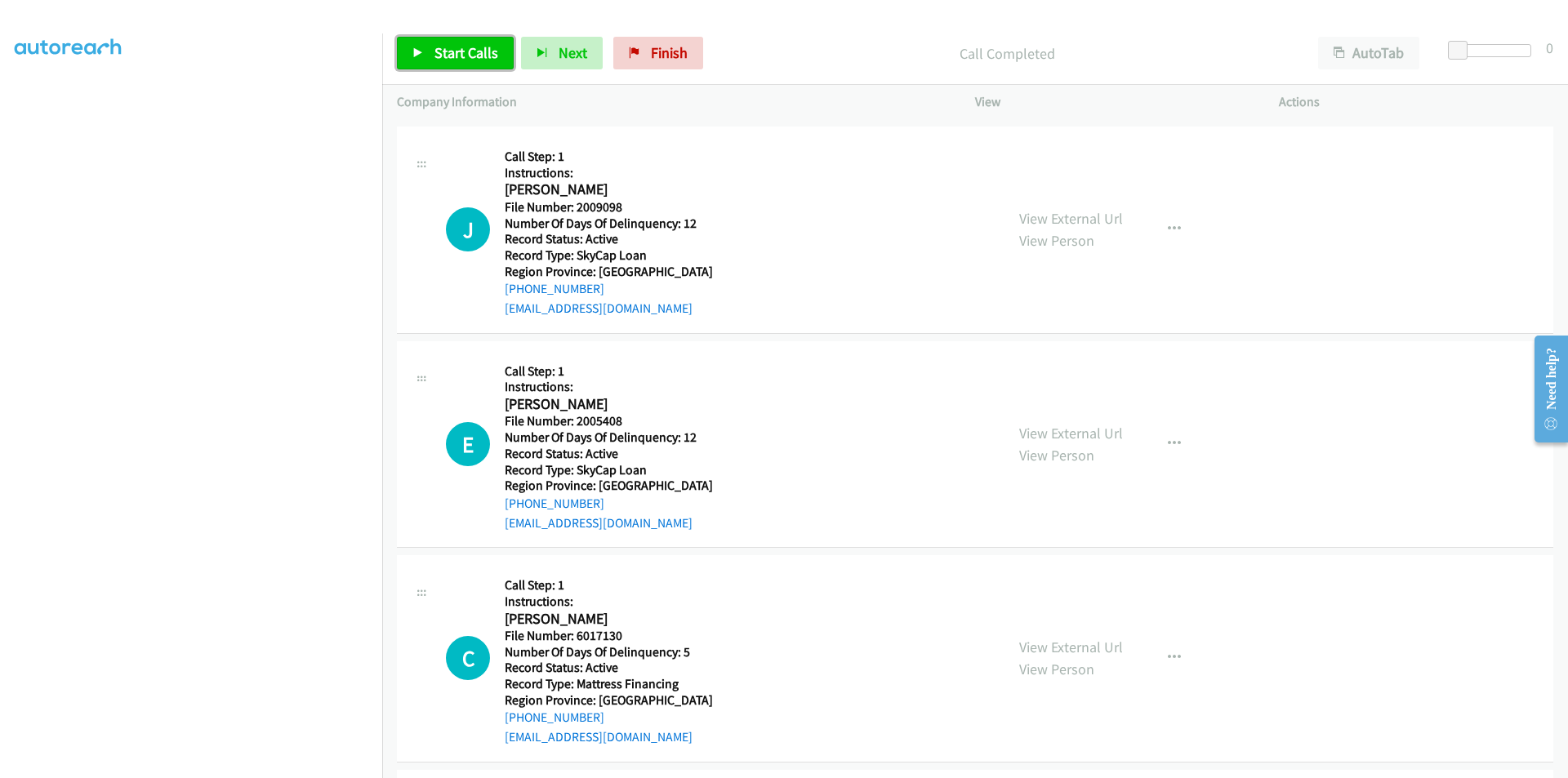
click at [434, 46] on span "Start Calls" at bounding box center [466, 53] width 64 height 19
click at [446, 50] on span "Pause" at bounding box center [452, 53] width 37 height 19
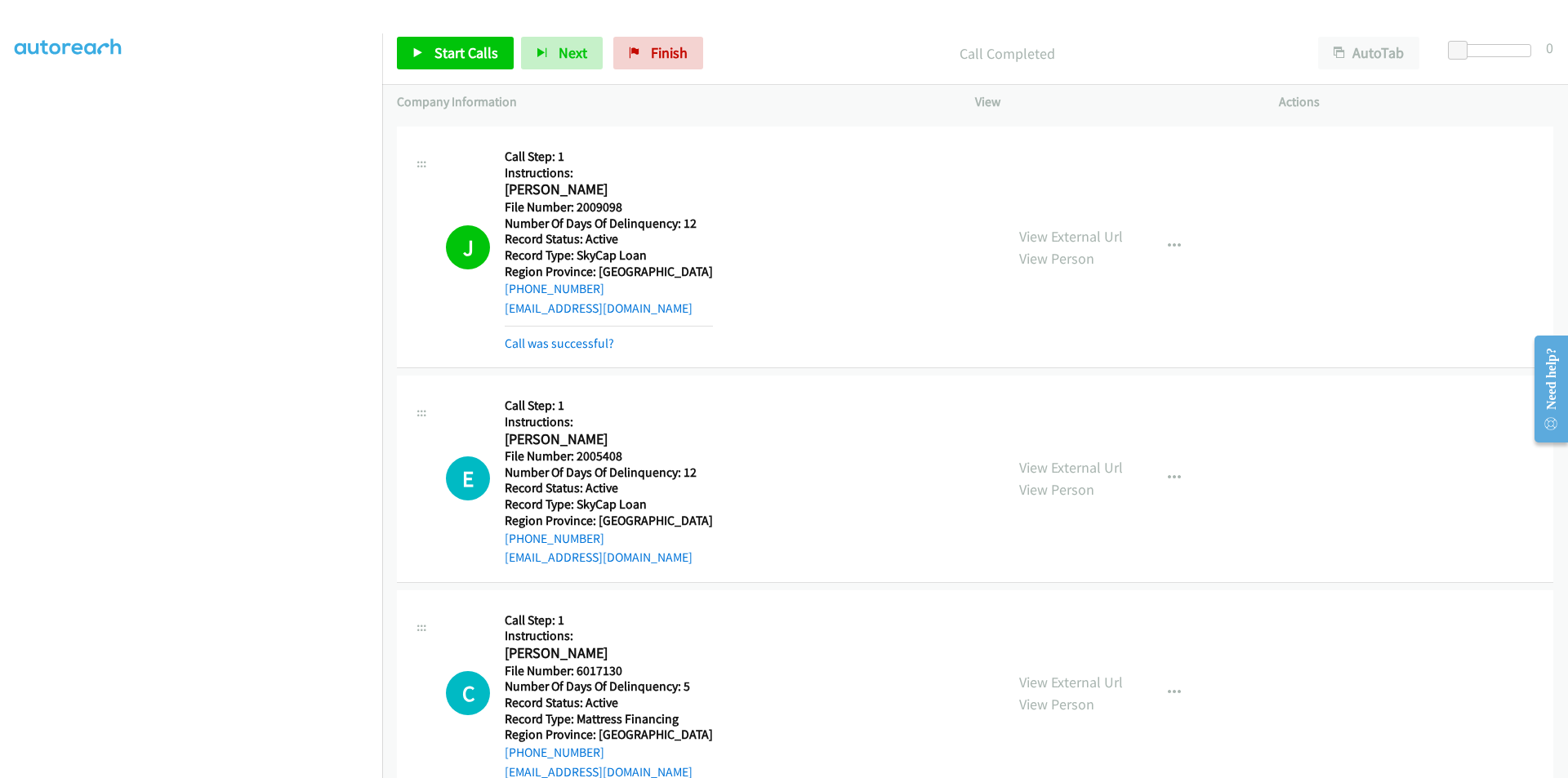
scroll to position [1702, 0]
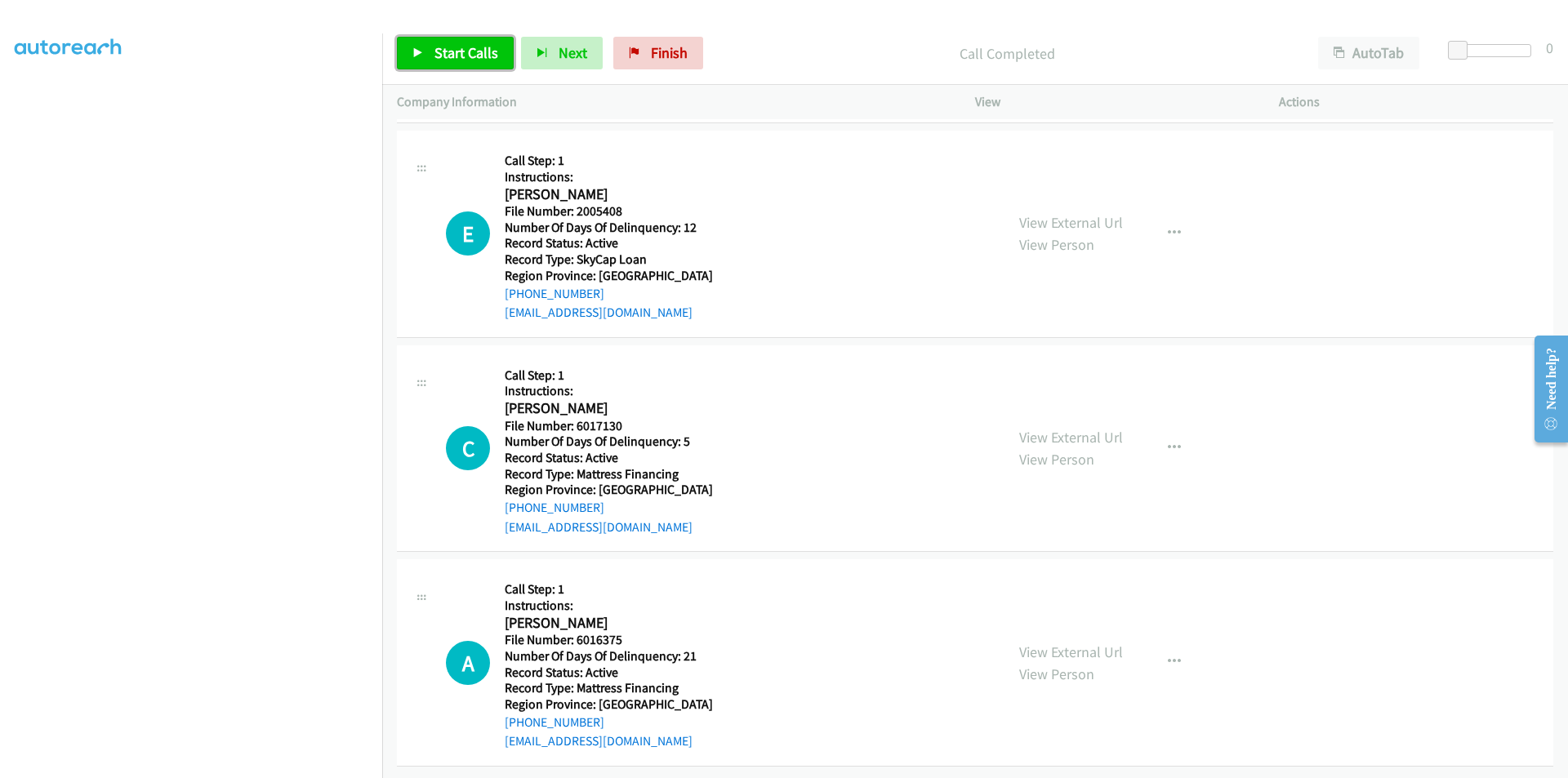
click at [465, 55] on span "Start Calls" at bounding box center [466, 53] width 64 height 19
click at [461, 51] on span "Pause" at bounding box center [452, 53] width 37 height 19
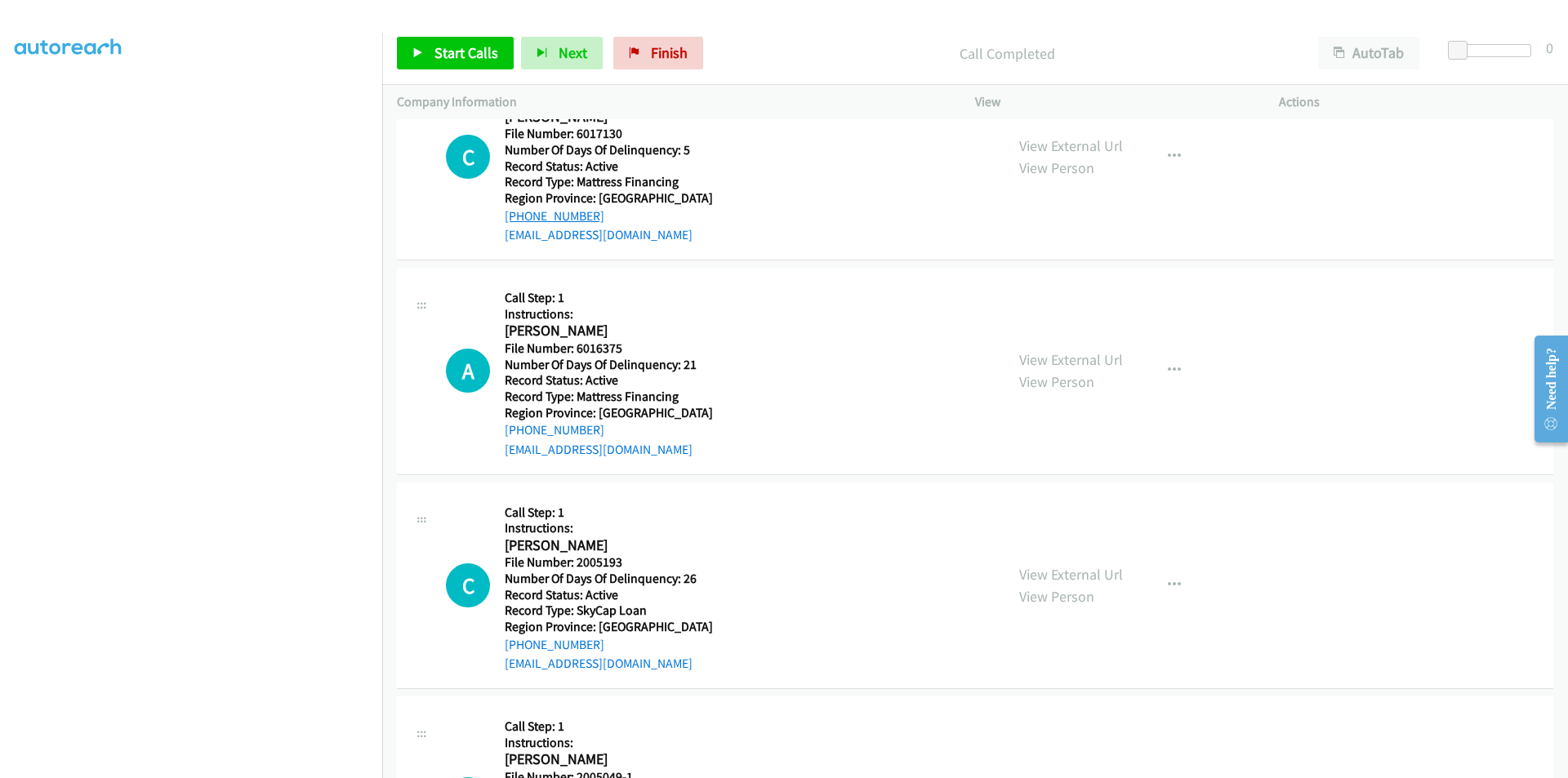
scroll to position [1948, 0]
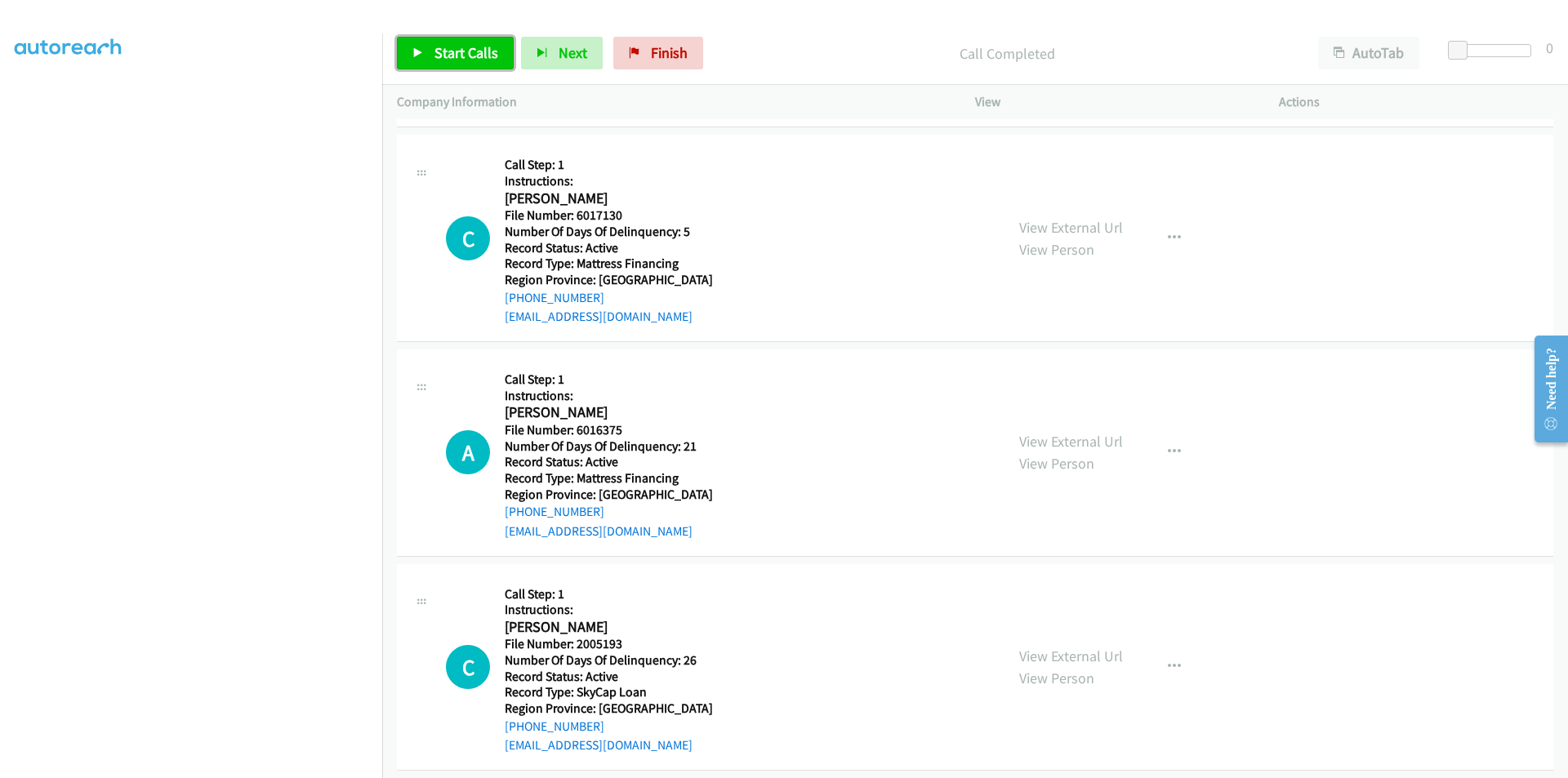
click at [451, 46] on span "Start Calls" at bounding box center [466, 53] width 64 height 19
click at [451, 46] on span "Pause" at bounding box center [452, 53] width 37 height 19
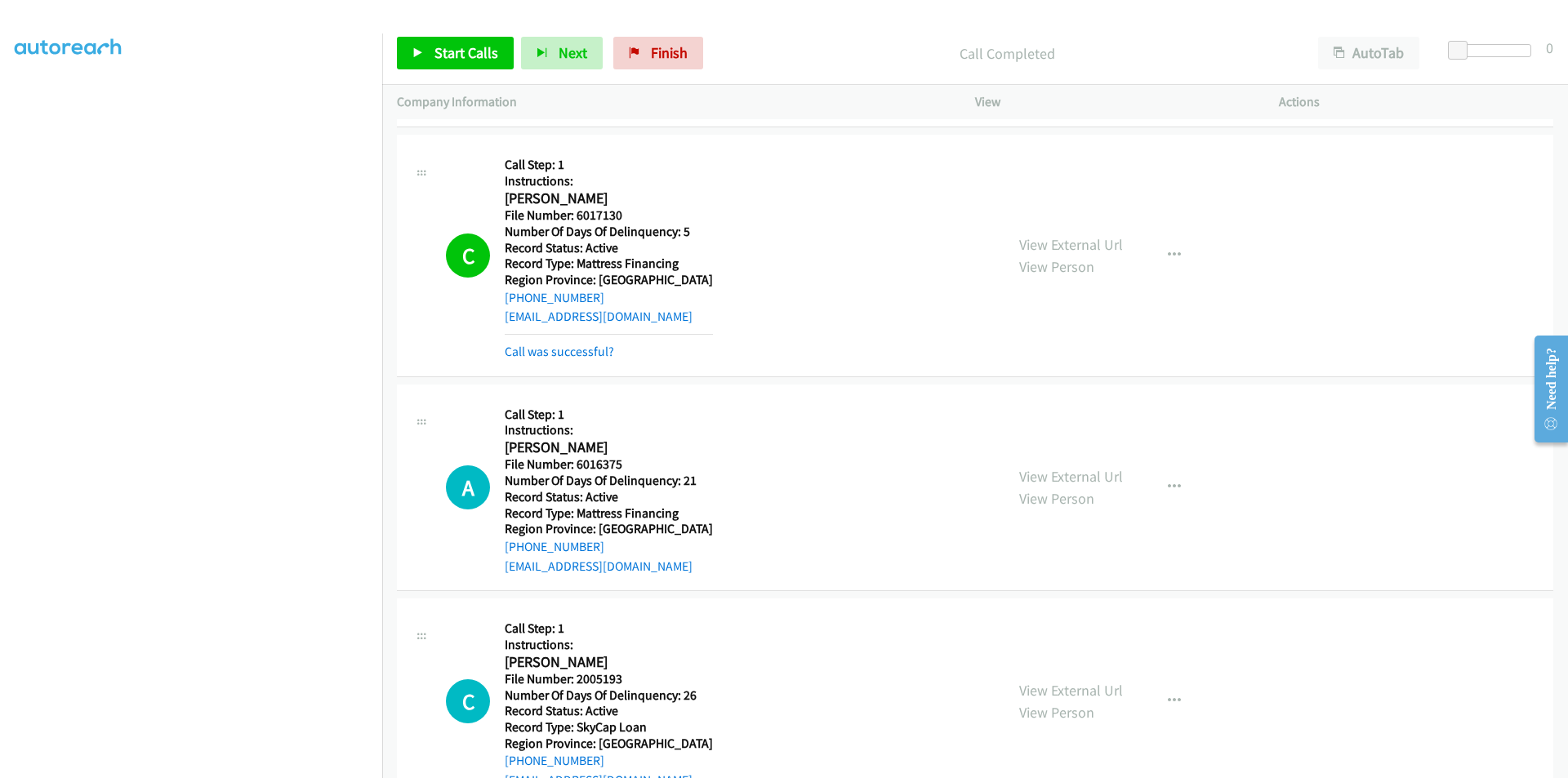
scroll to position [2192, 0]
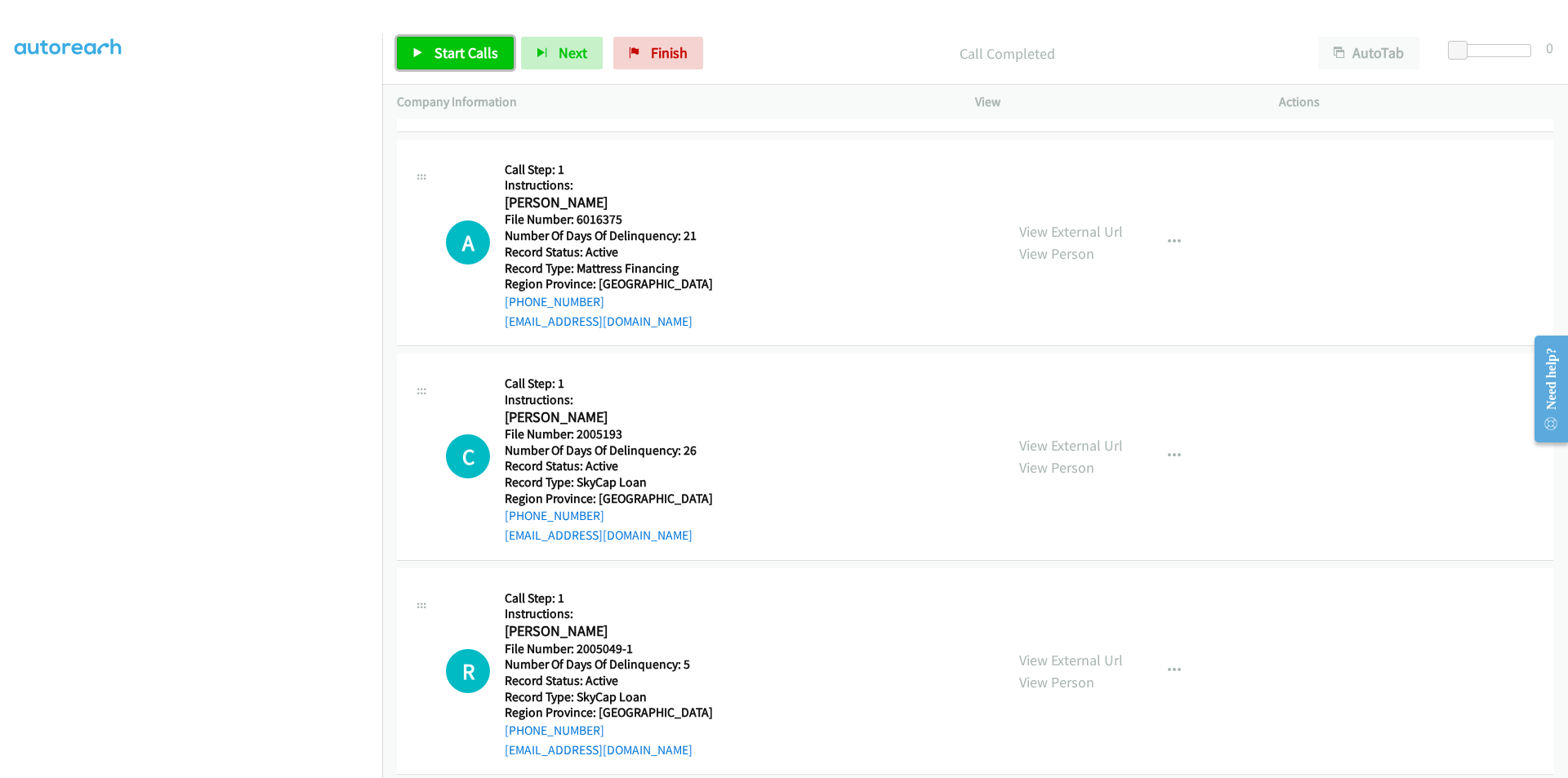
click at [457, 48] on span "Start Calls" at bounding box center [466, 53] width 64 height 19
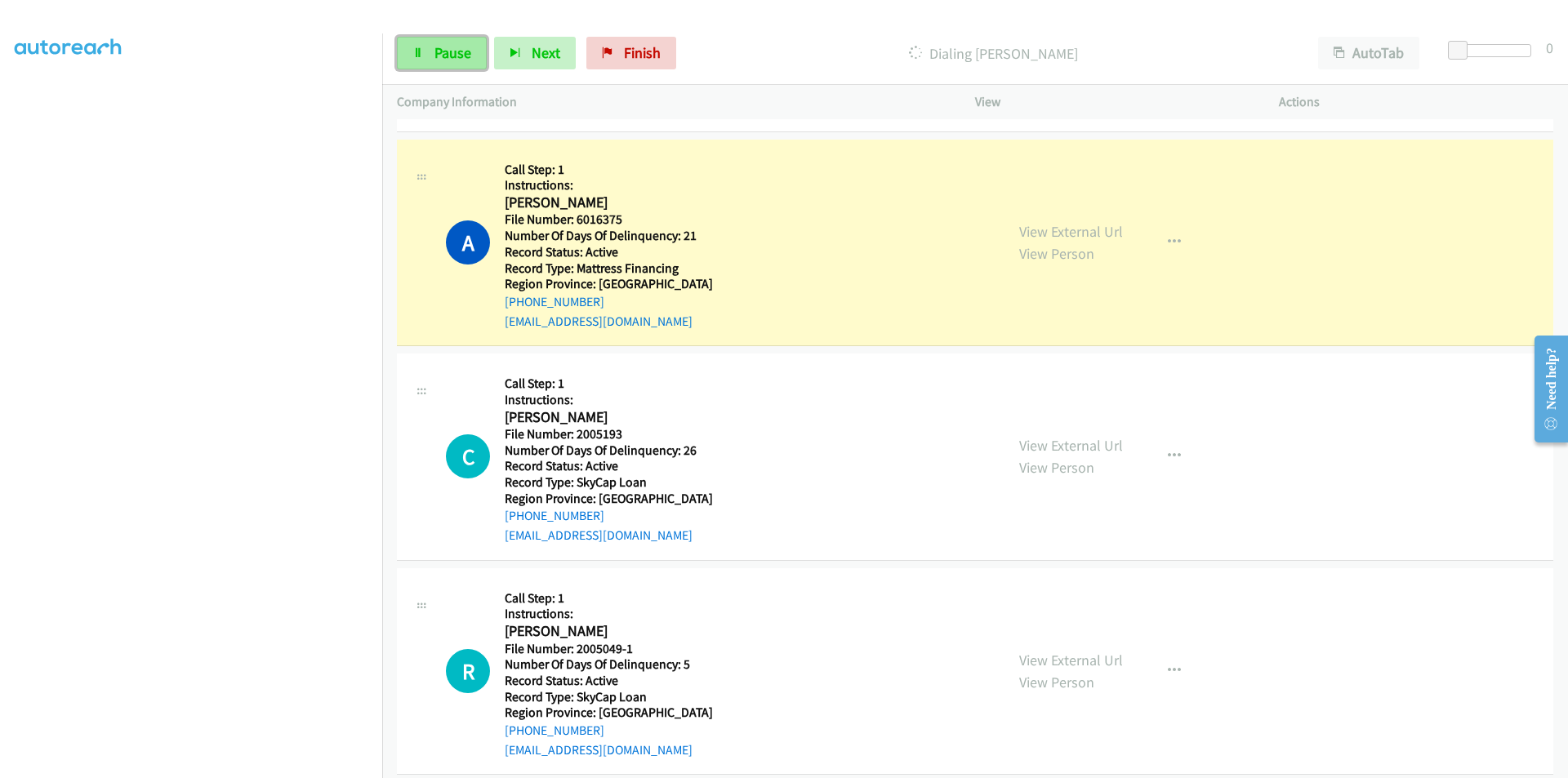
click at [457, 59] on span "Pause" at bounding box center [452, 53] width 37 height 19
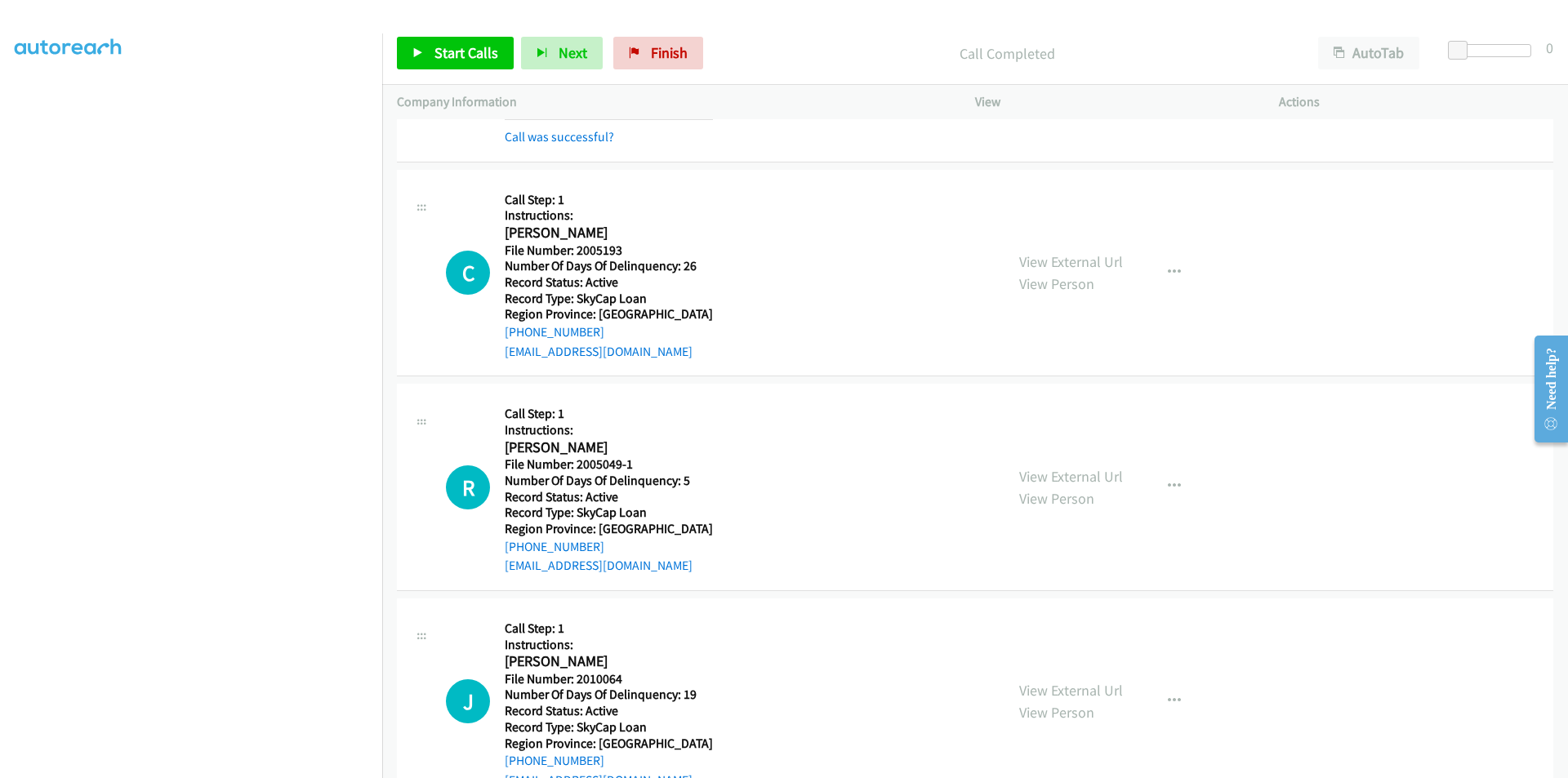
scroll to position [2437, 0]
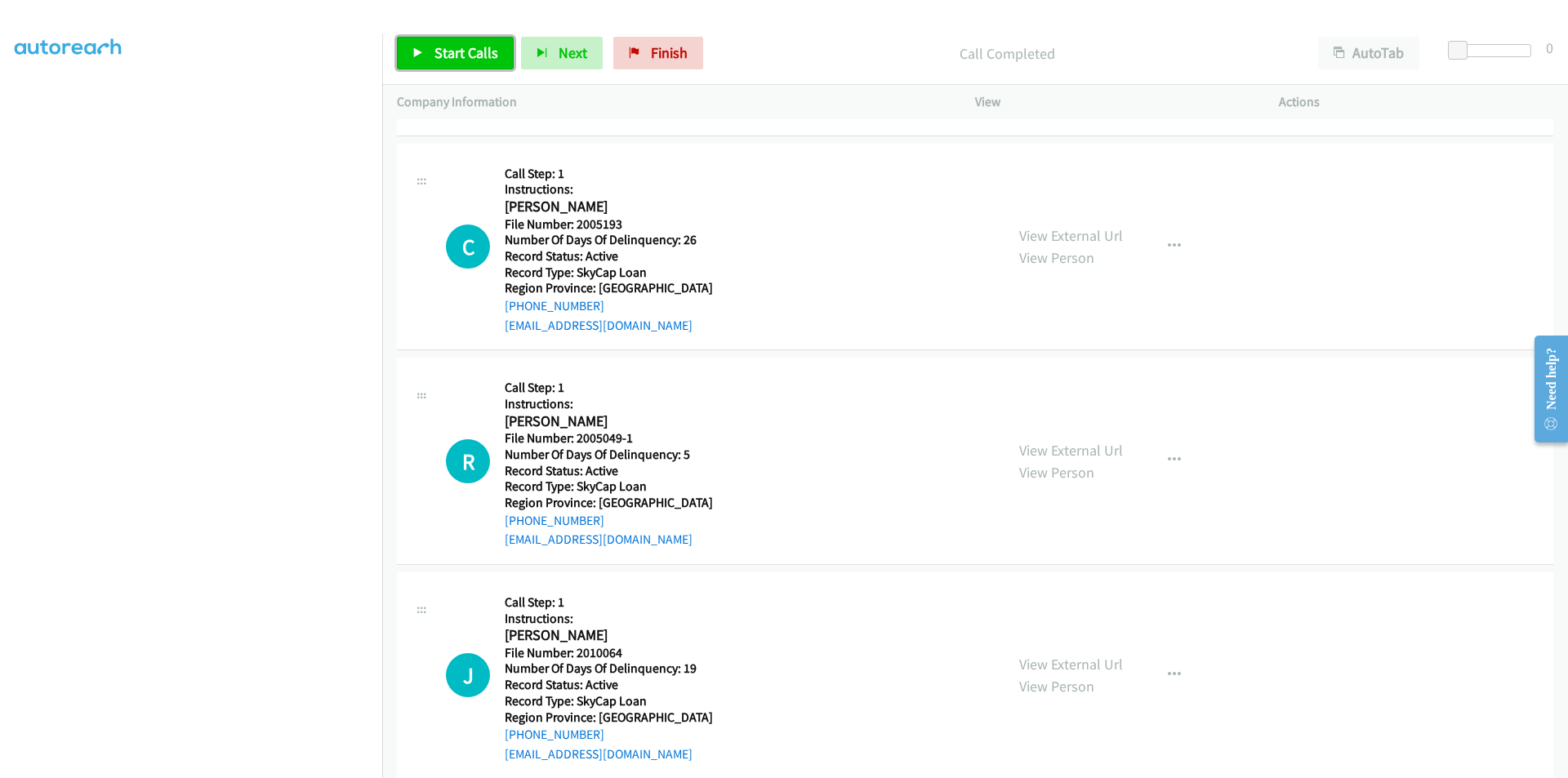
click at [450, 45] on span "Start Calls" at bounding box center [466, 53] width 64 height 19
click at [450, 53] on span "Pause" at bounding box center [452, 53] width 37 height 19
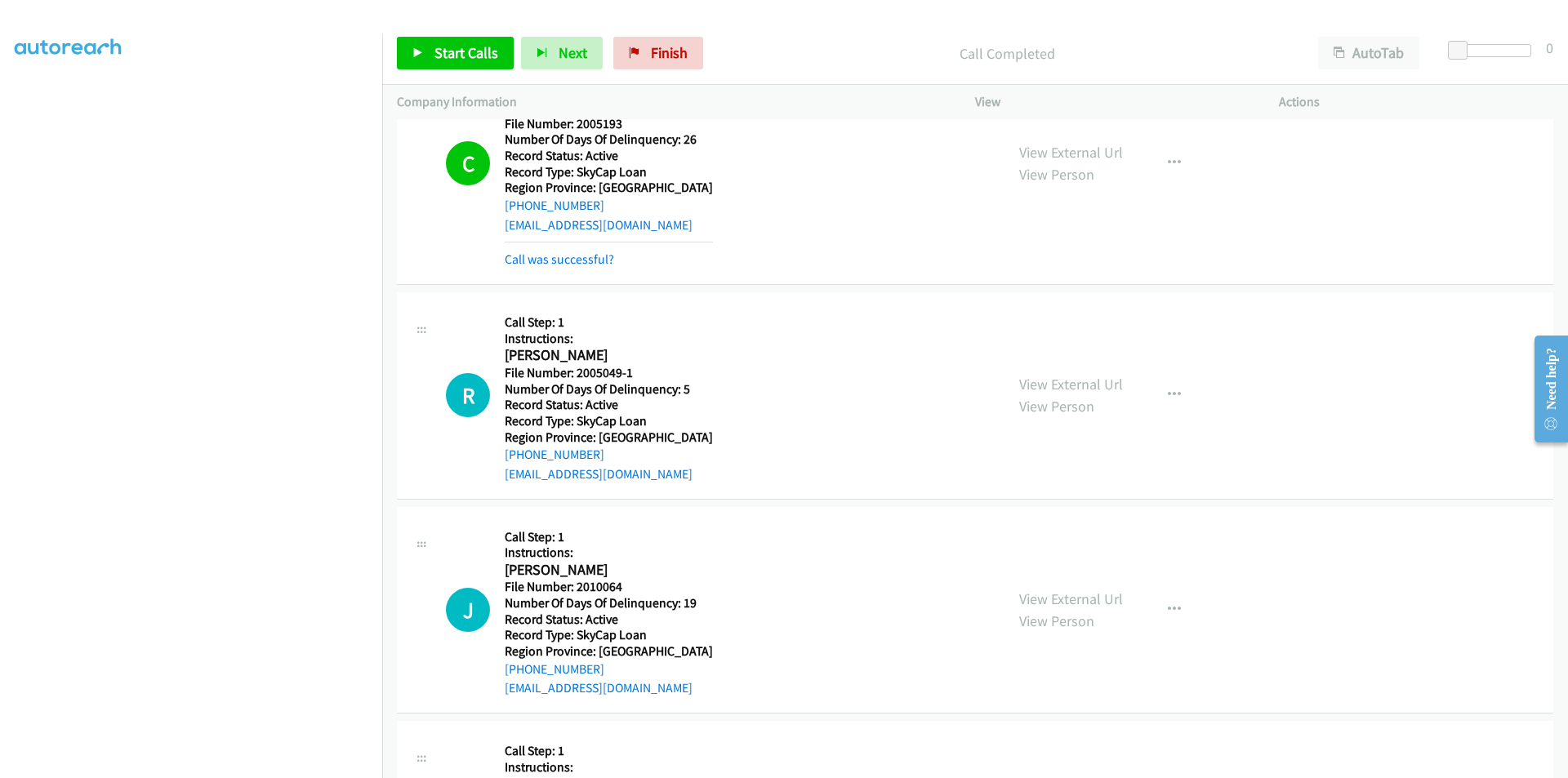
scroll to position [2682, 0]
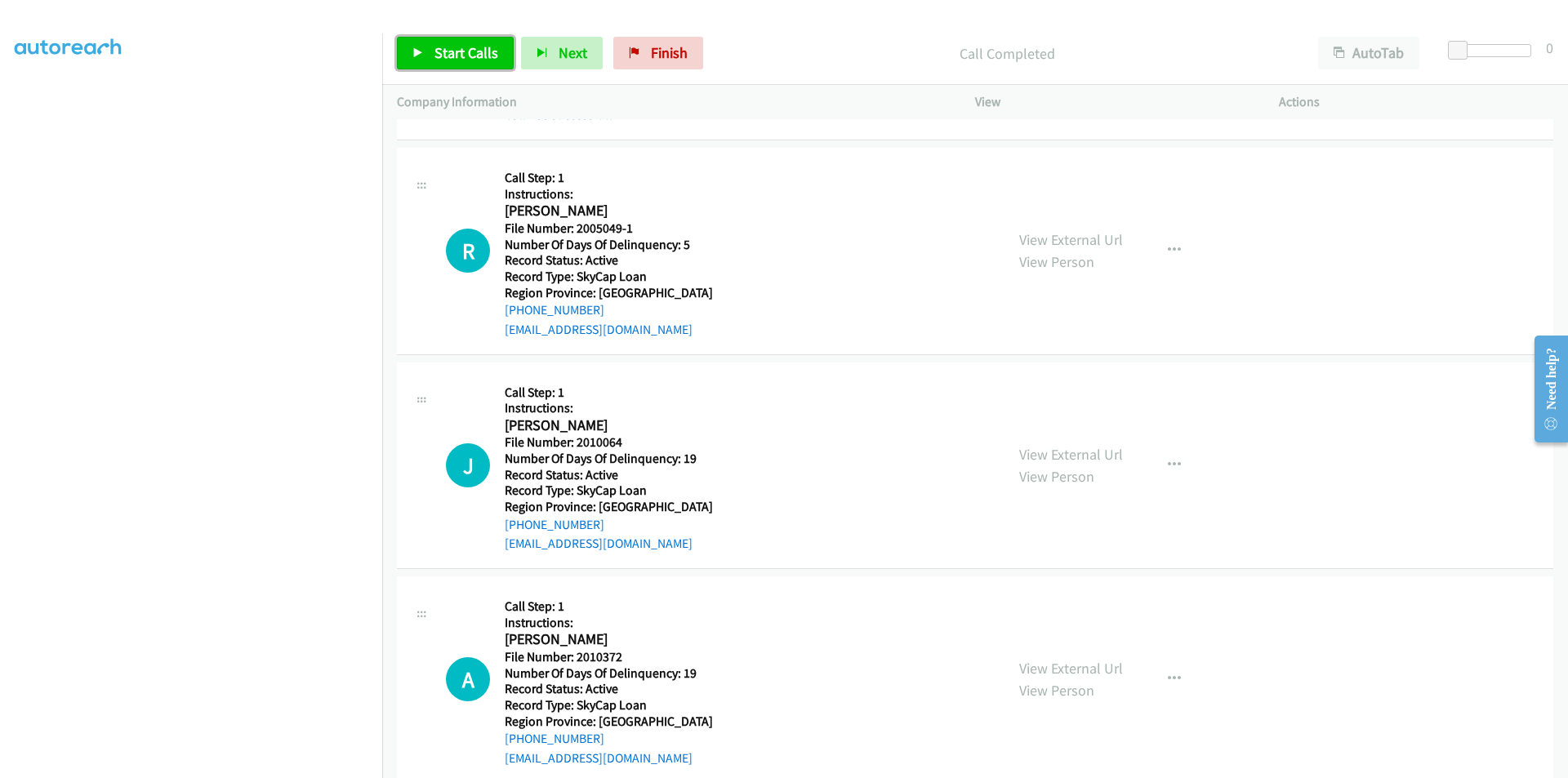
click at [444, 44] on span "Start Calls" at bounding box center [466, 53] width 64 height 19
click at [444, 44] on span "Pause" at bounding box center [452, 53] width 37 height 19
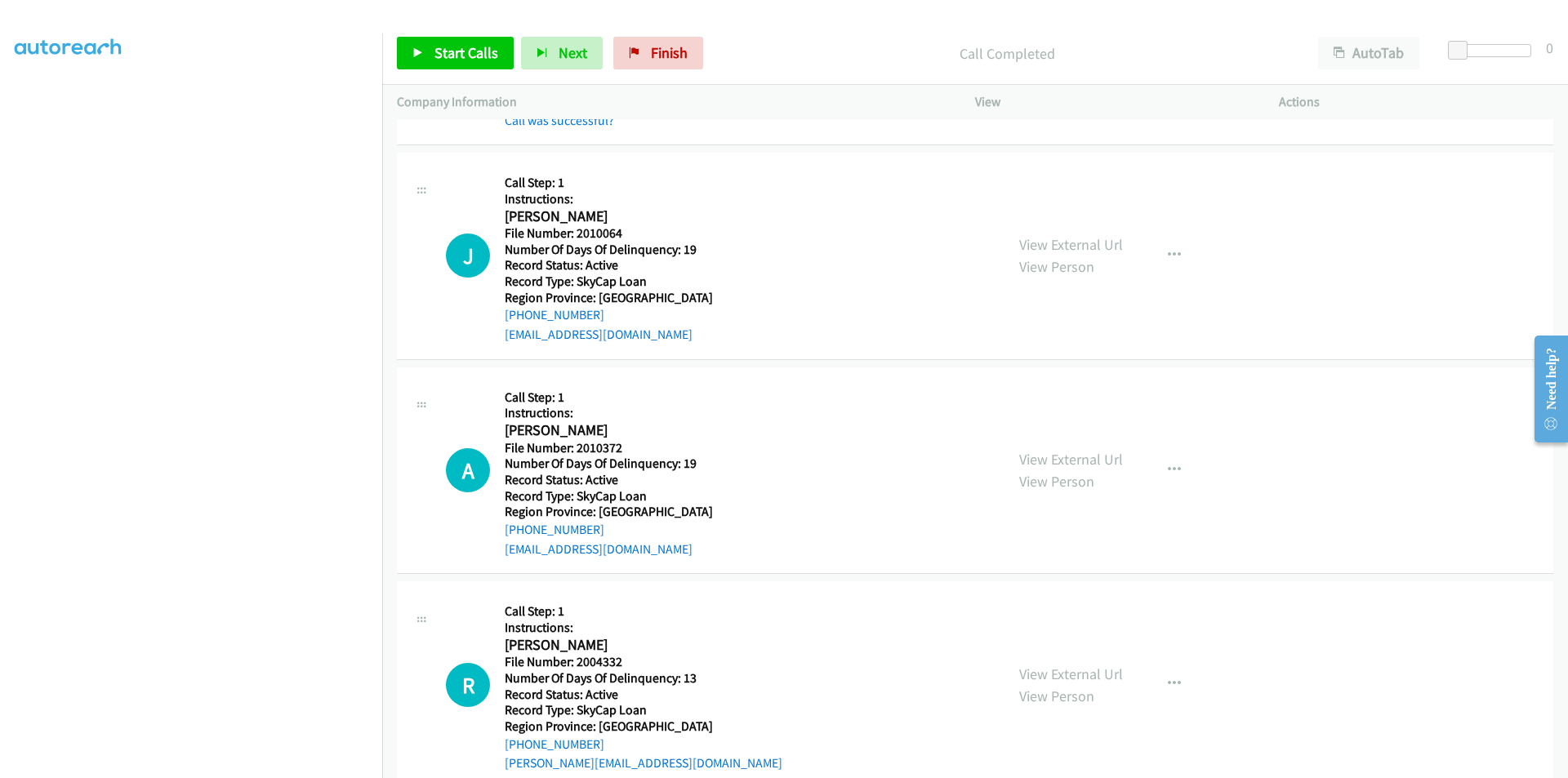
scroll to position [2927, 0]
click at [452, 45] on span "Start Calls" at bounding box center [466, 53] width 64 height 19
click at [441, 55] on span "Pause" at bounding box center [452, 53] width 37 height 19
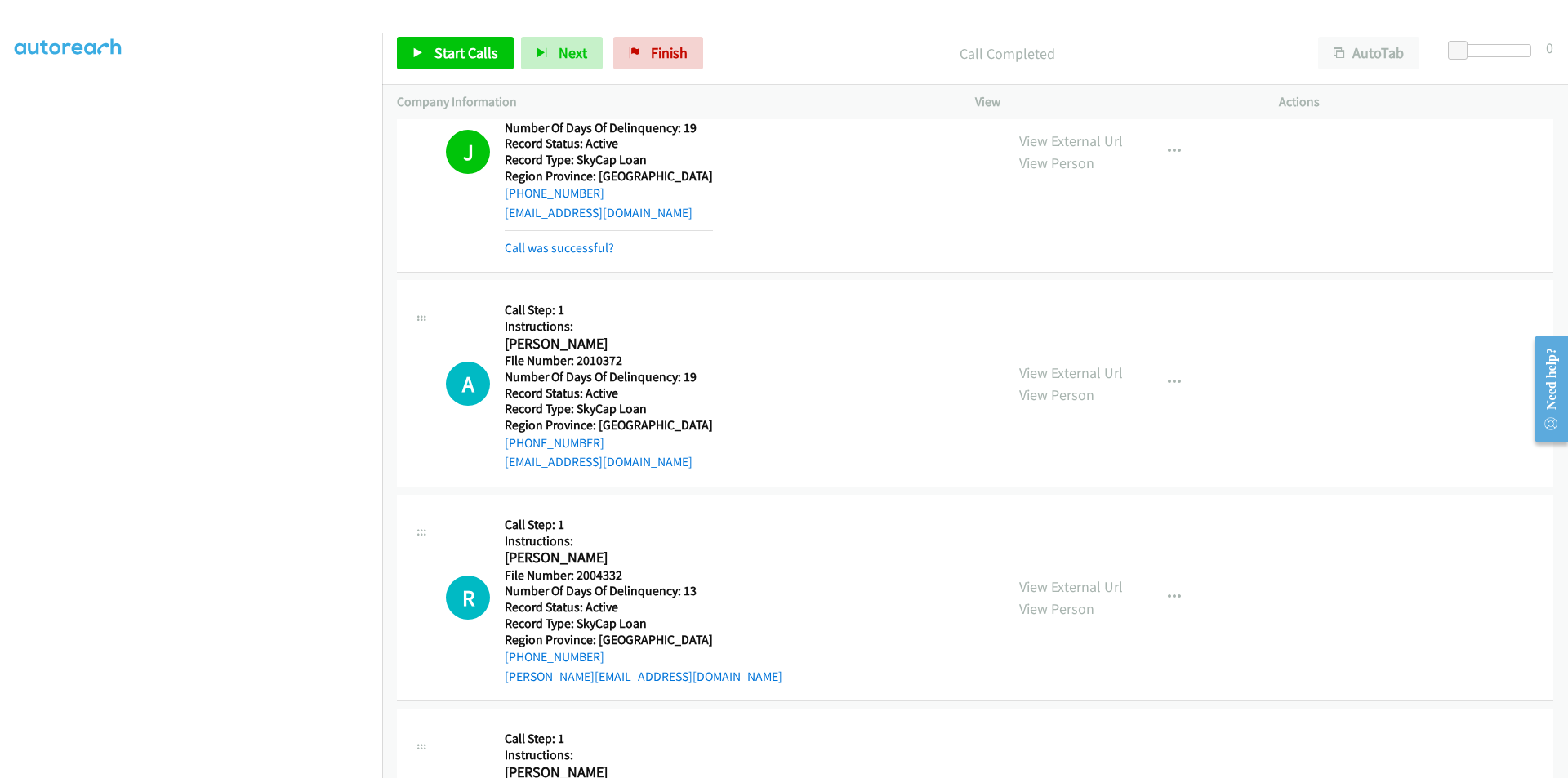
scroll to position [3173, 0]
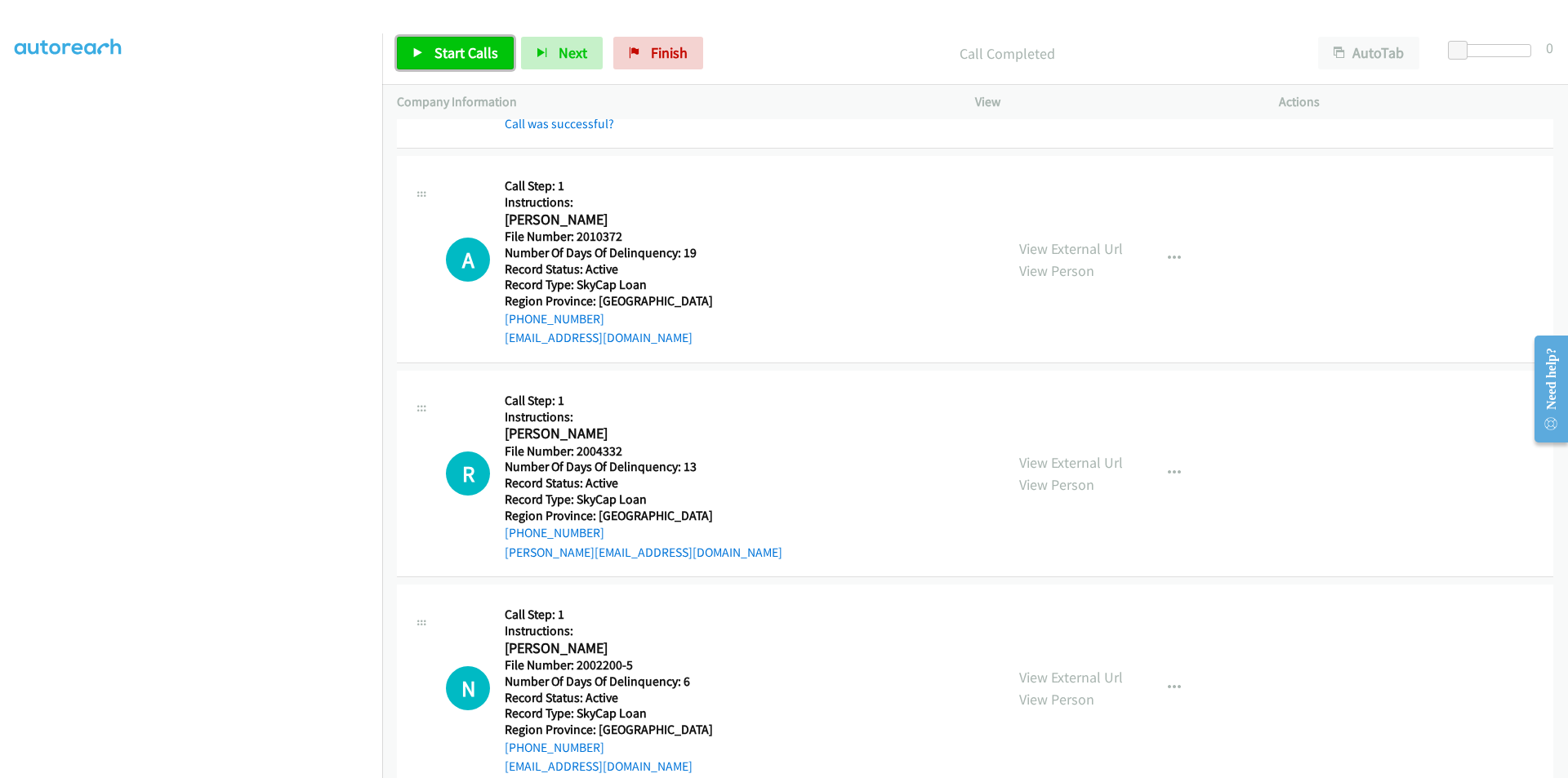
click at [454, 50] on span "Start Calls" at bounding box center [466, 53] width 64 height 19
click at [451, 46] on span "Pause" at bounding box center [452, 53] width 37 height 19
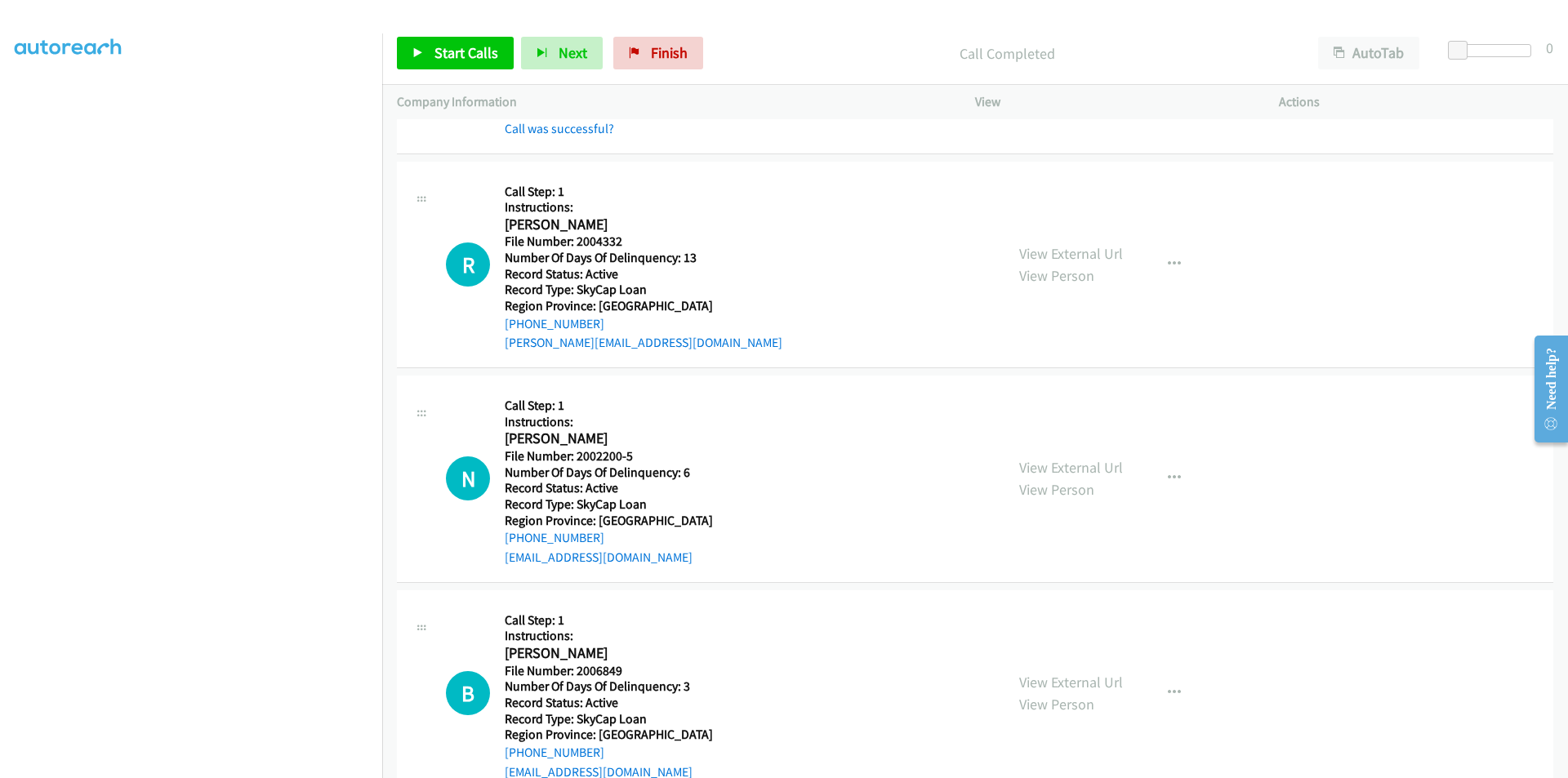
scroll to position [3417, 0]
click at [445, 45] on span "Start Calls" at bounding box center [466, 53] width 64 height 19
click at [445, 47] on span "Pause" at bounding box center [452, 53] width 37 height 19
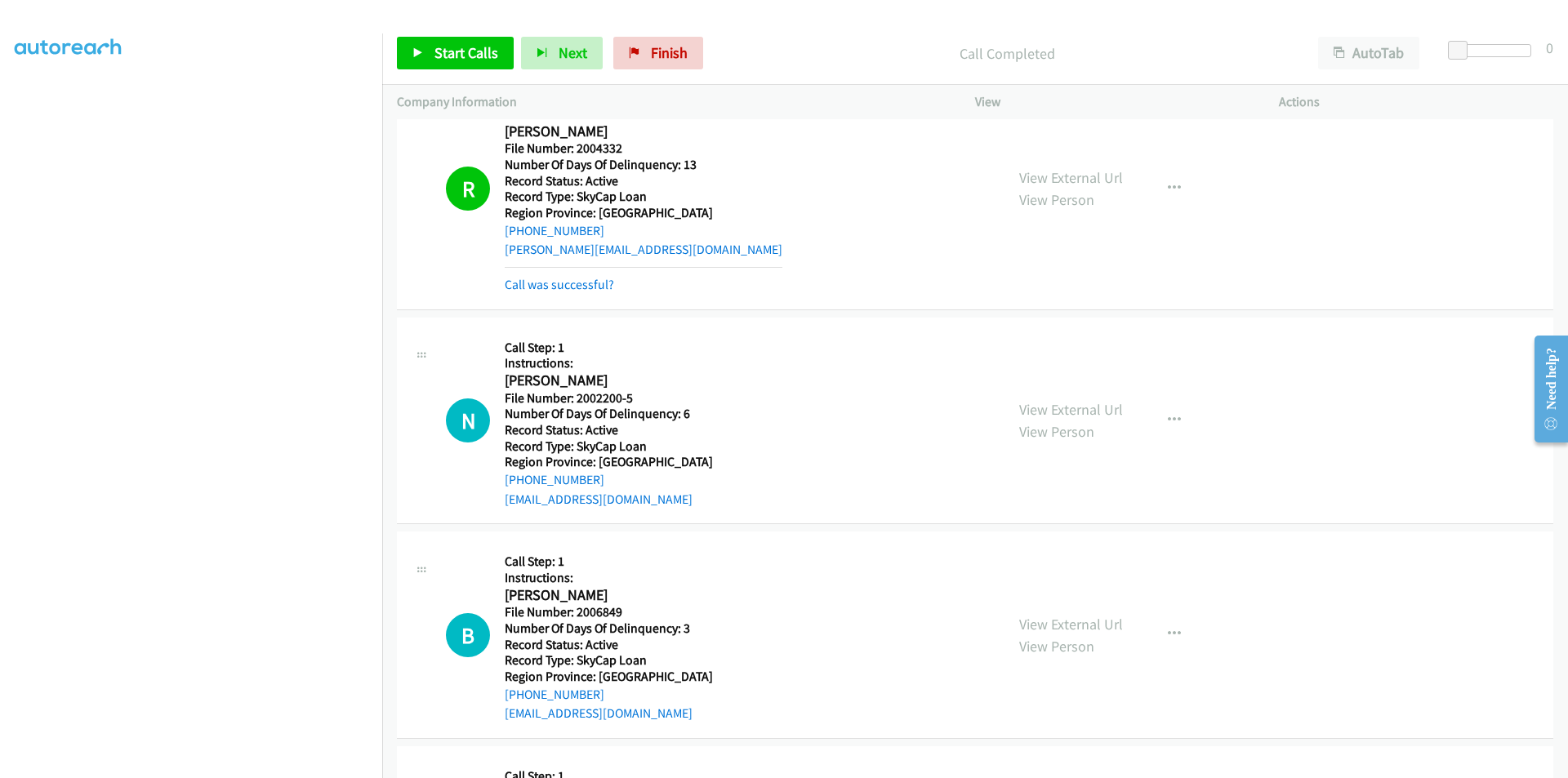
scroll to position [3662, 0]
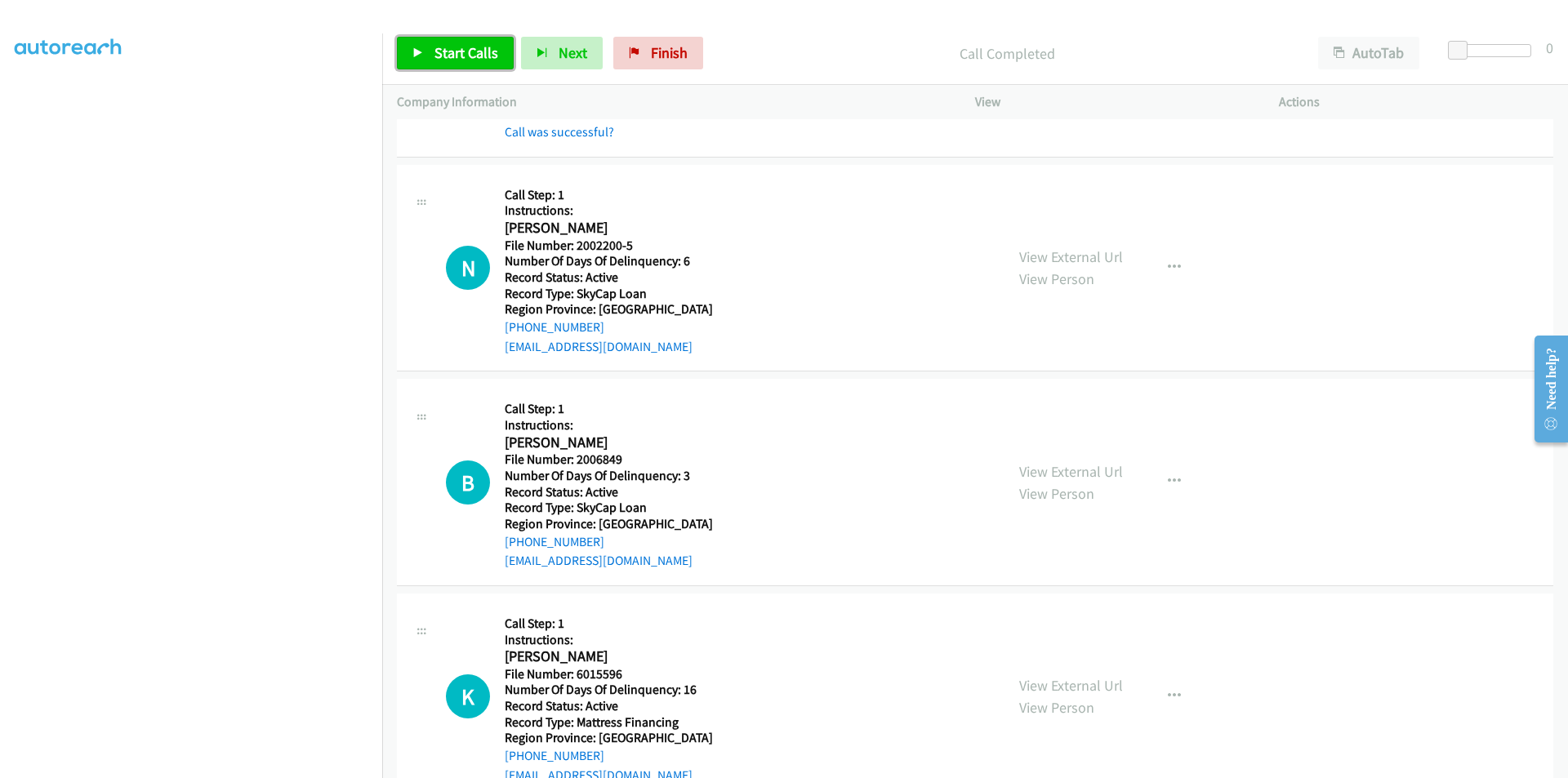
click at [432, 48] on link "Start Calls" at bounding box center [455, 53] width 117 height 32
click at [436, 53] on span "Pause" at bounding box center [452, 53] width 37 height 19
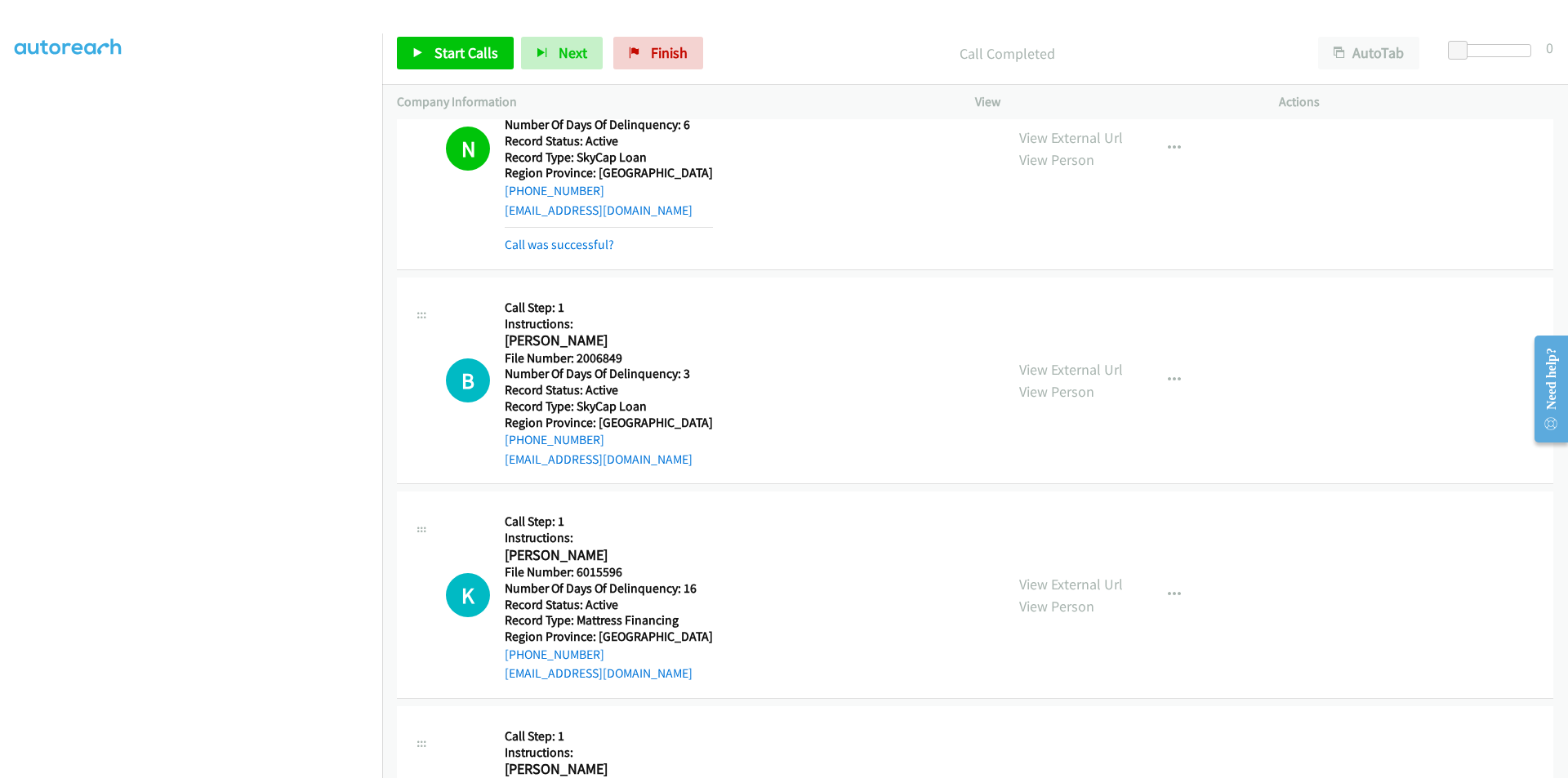
scroll to position [3907, 0]
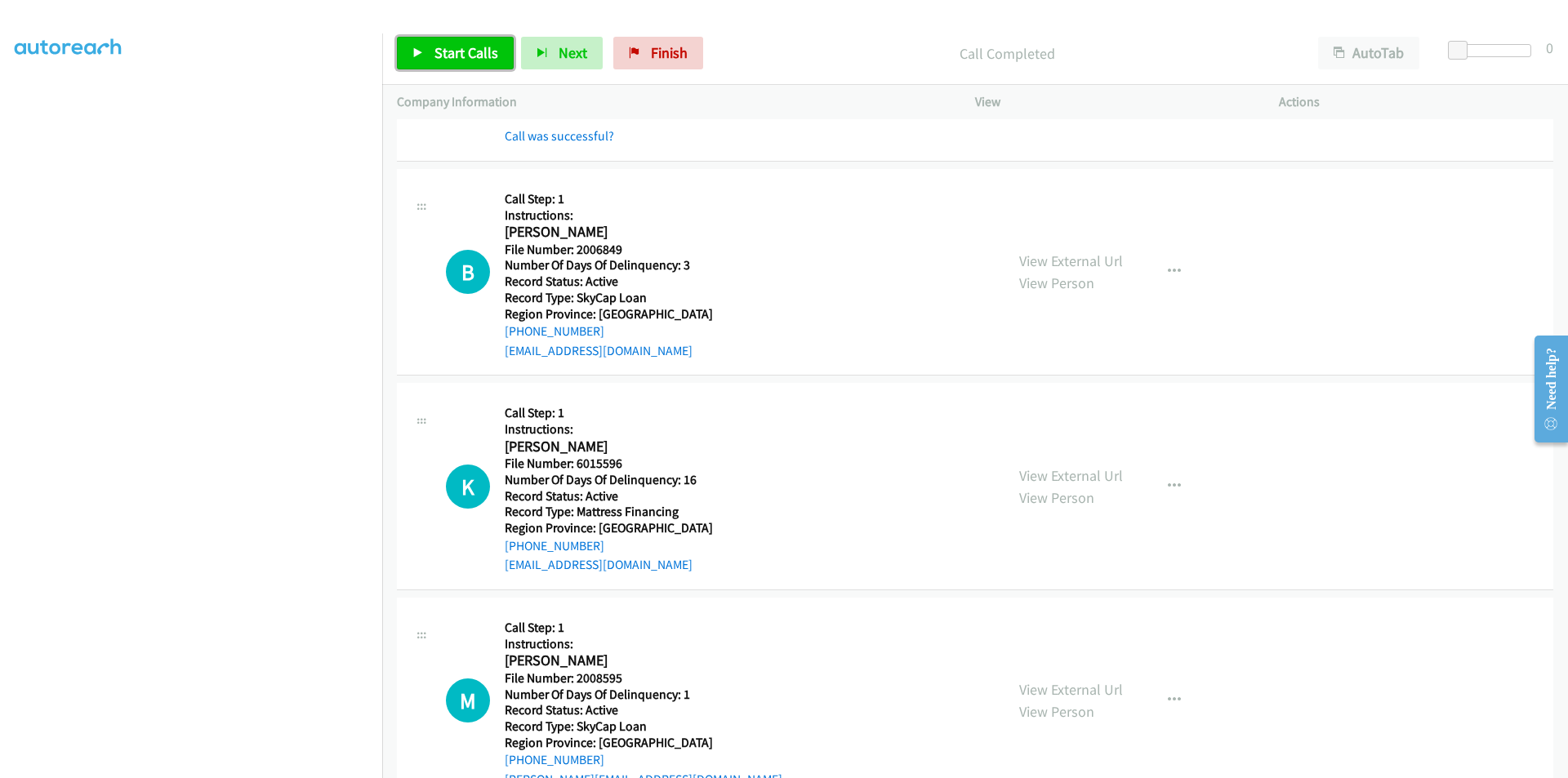
click at [442, 57] on span "Start Calls" at bounding box center [466, 53] width 64 height 19
click at [443, 57] on span "Pause" at bounding box center [452, 53] width 37 height 19
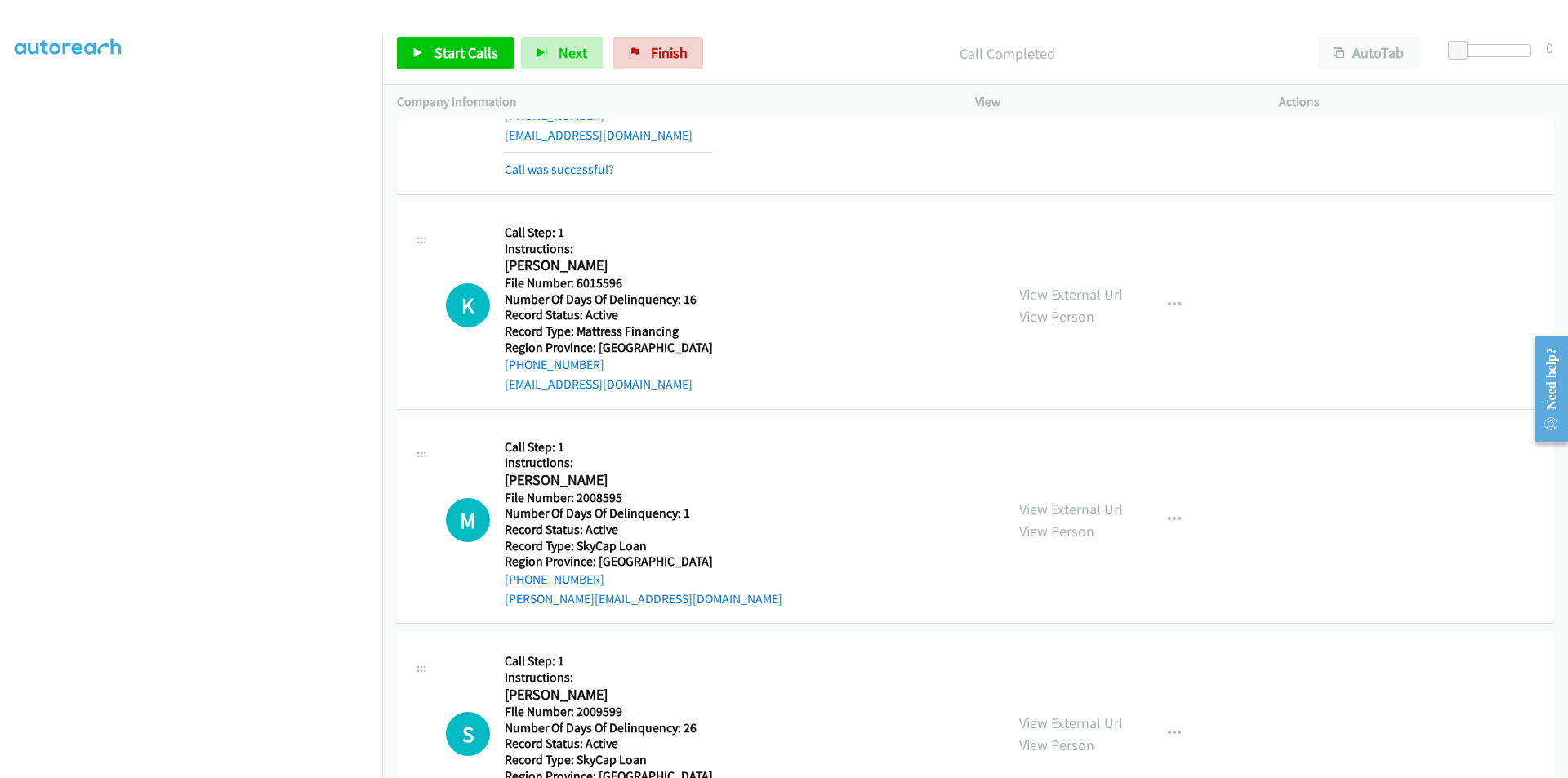
scroll to position [4153, 0]
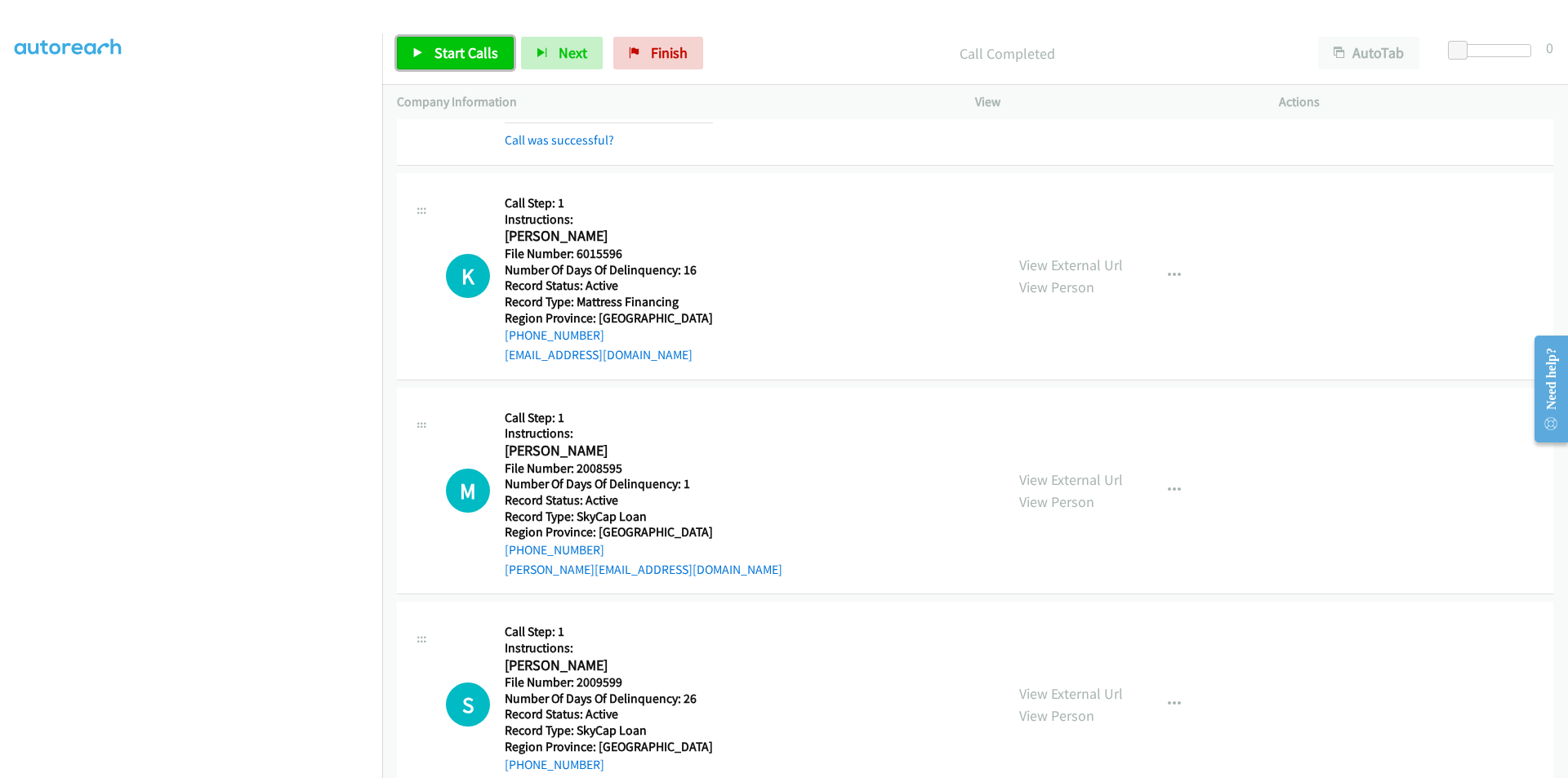
click at [451, 58] on span "Start Calls" at bounding box center [466, 53] width 64 height 19
click at [451, 55] on span "Pause" at bounding box center [452, 53] width 37 height 19
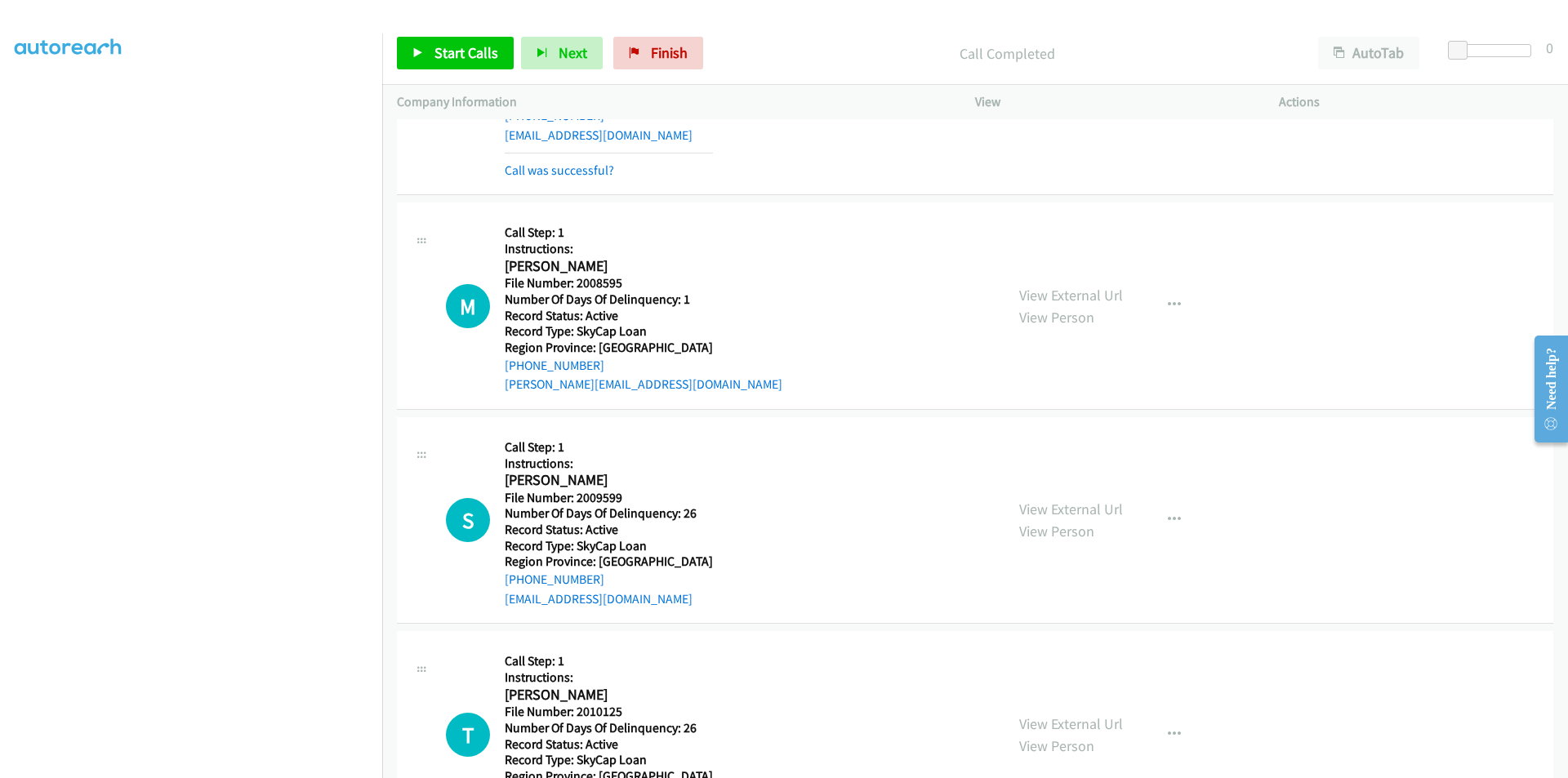
scroll to position [4398, 0]
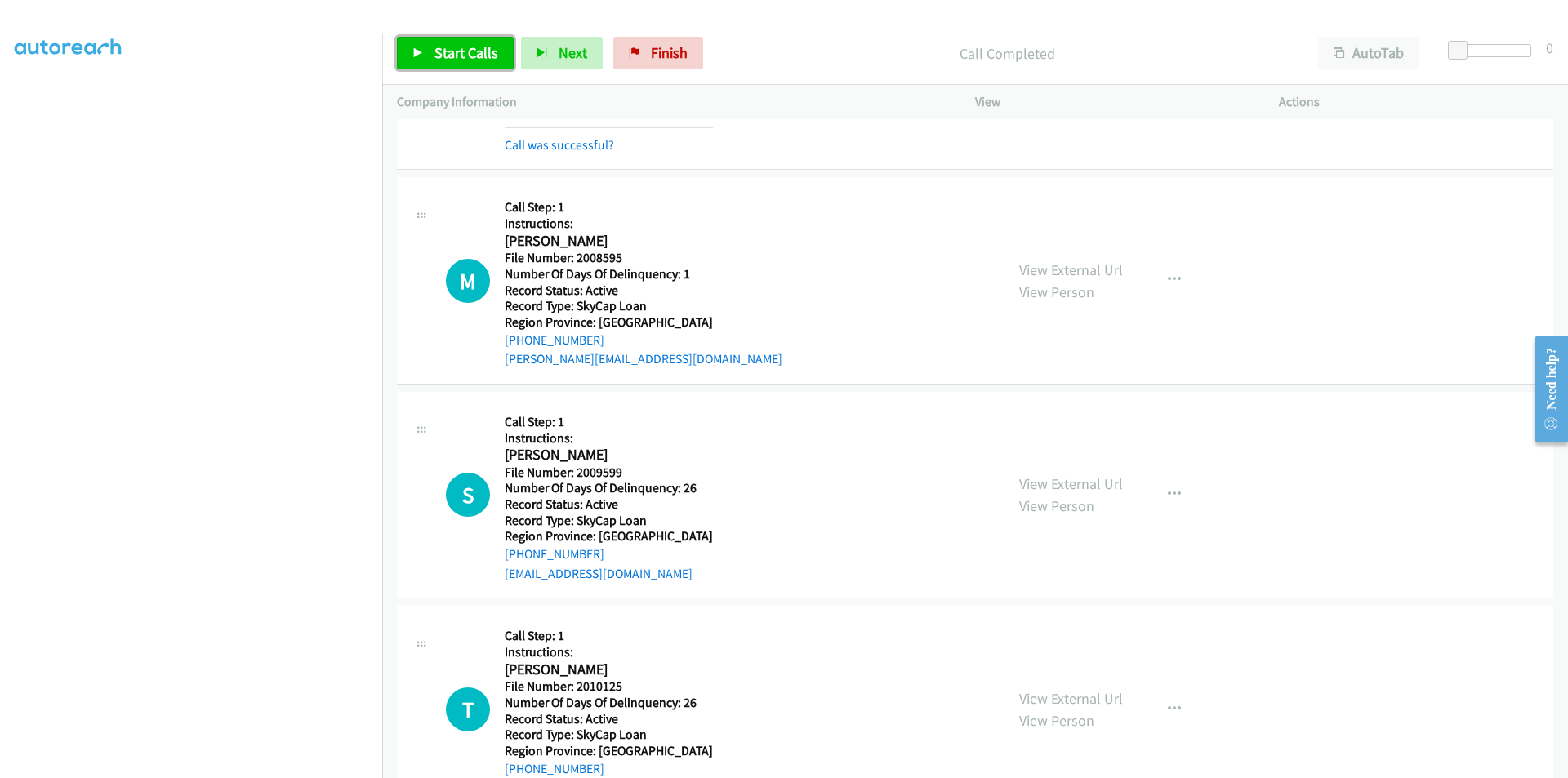
click at [444, 50] on span "Start Calls" at bounding box center [466, 53] width 64 height 19
click at [444, 50] on span "Pause" at bounding box center [452, 53] width 37 height 19
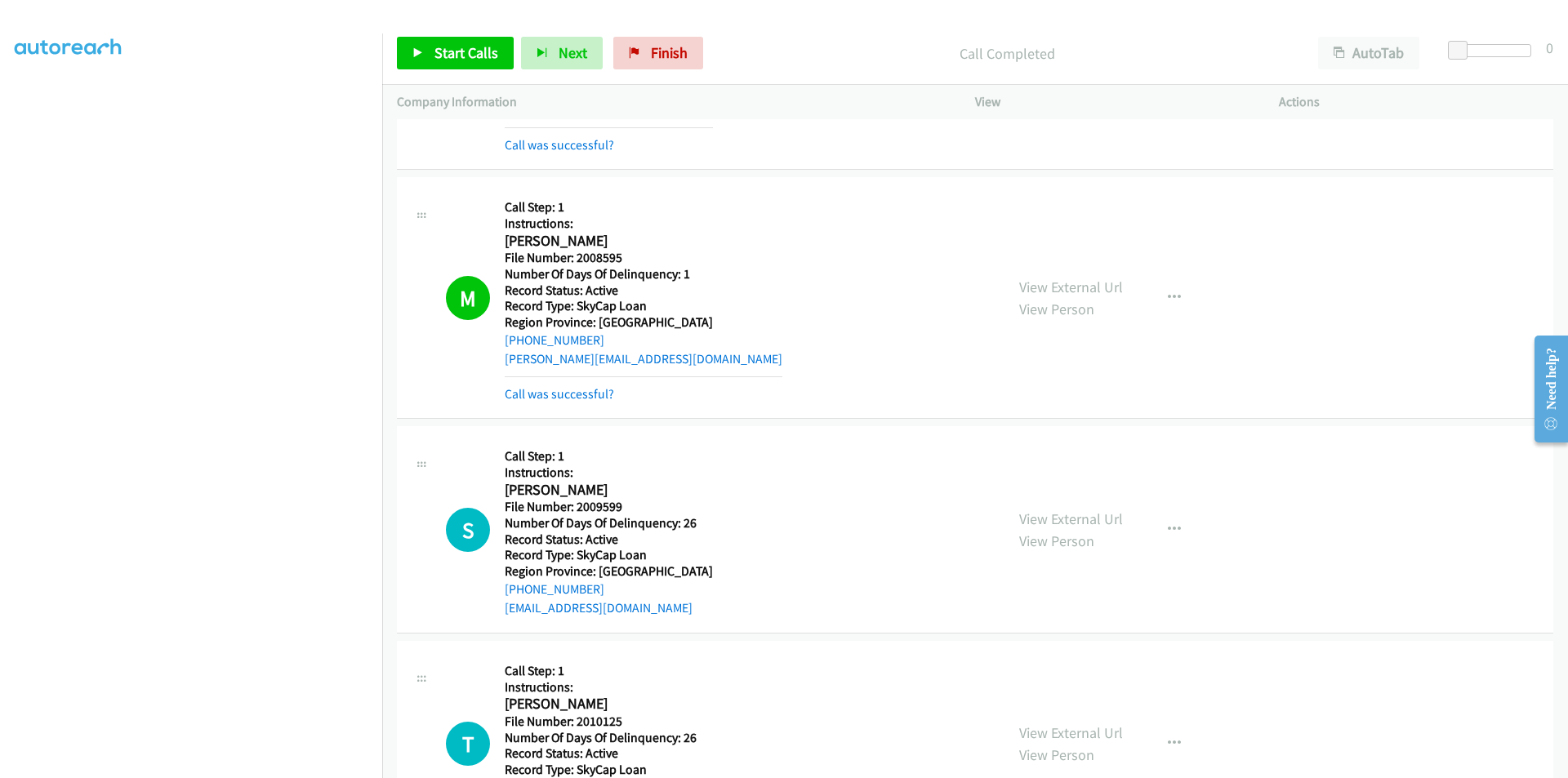
scroll to position [4642, 0]
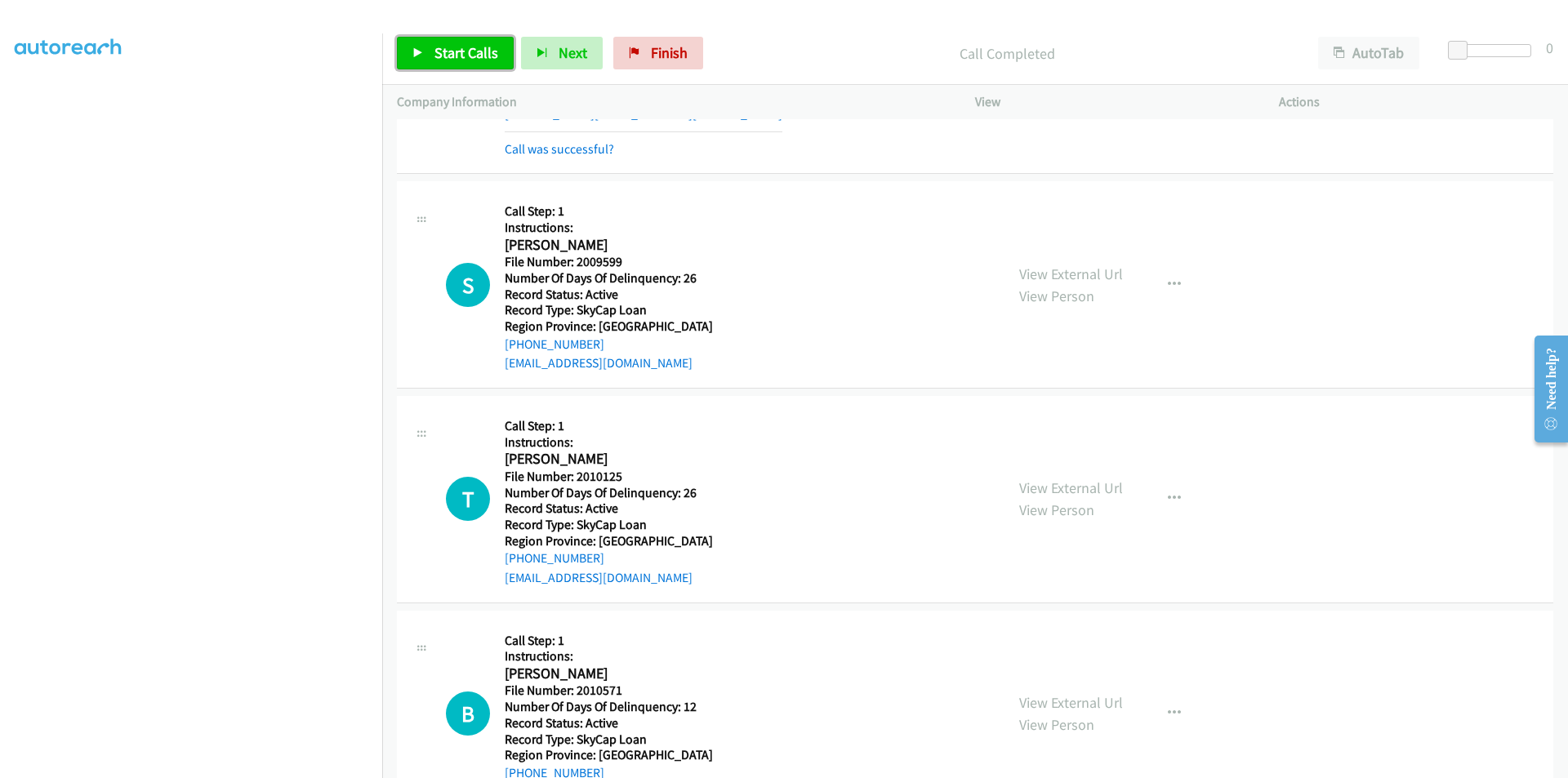
click at [449, 46] on span "Start Calls" at bounding box center [466, 53] width 64 height 19
click at [449, 46] on span "Pause" at bounding box center [452, 53] width 37 height 19
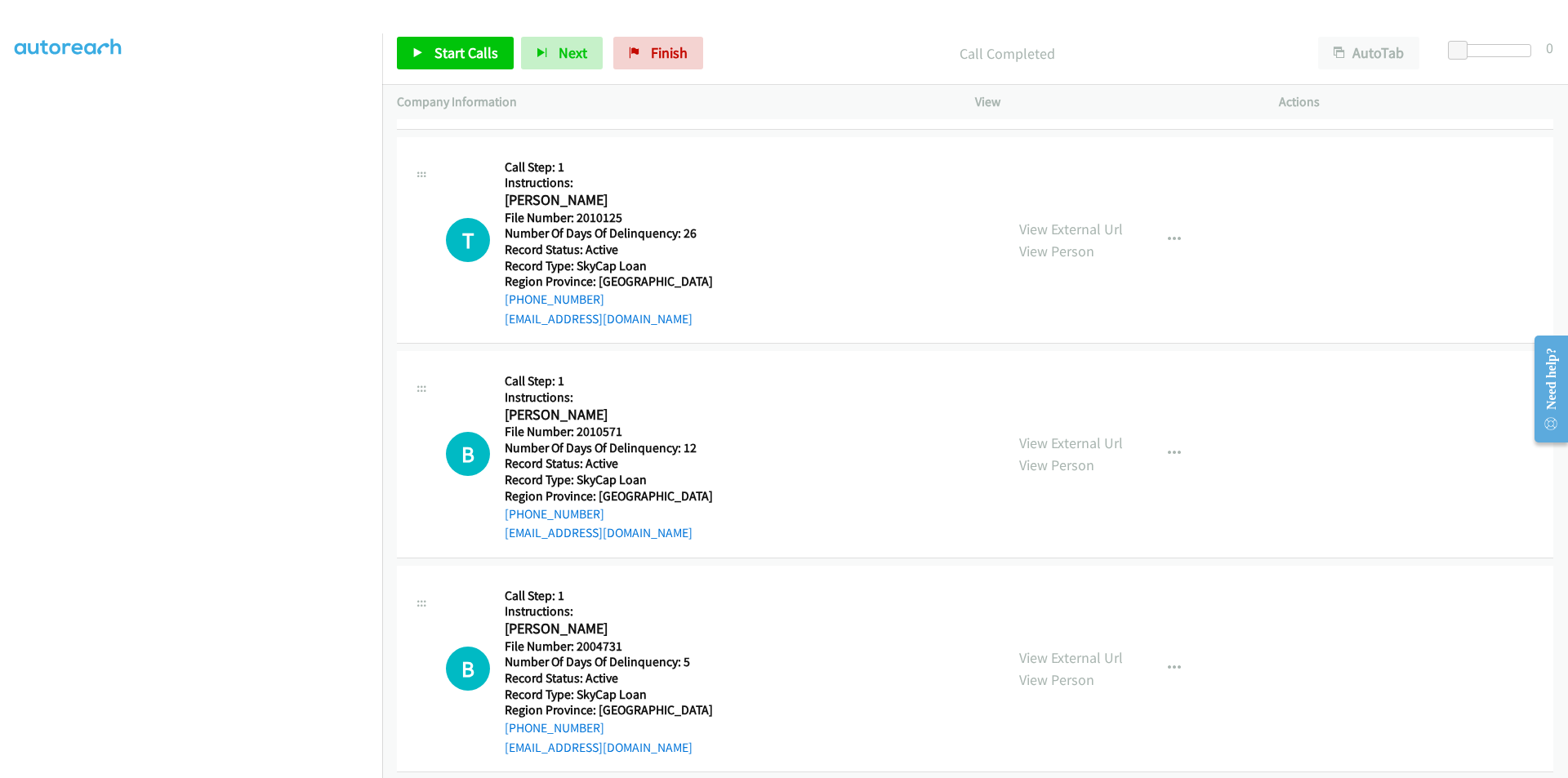
scroll to position [4969, 0]
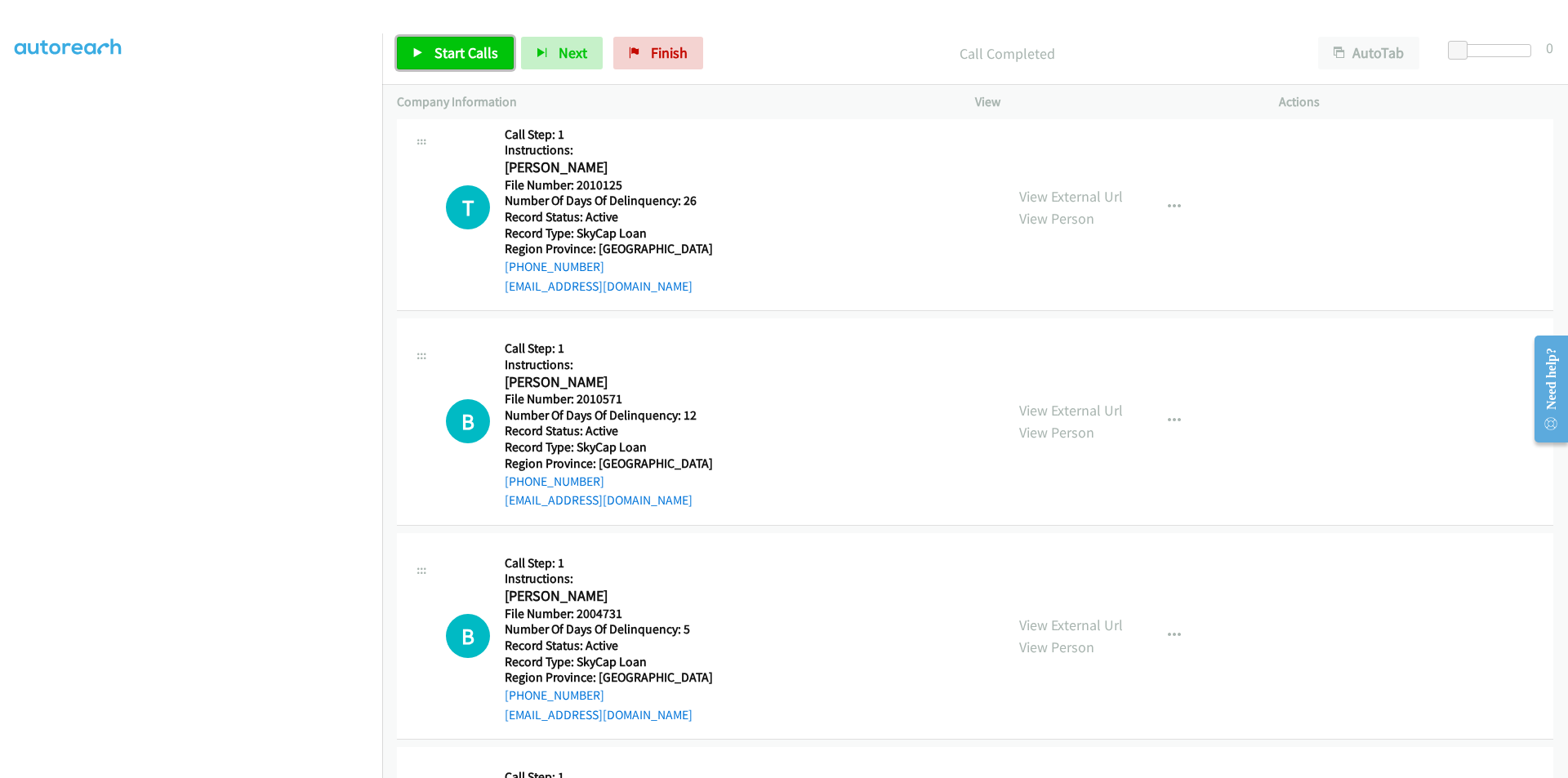
click at [458, 58] on span "Start Calls" at bounding box center [466, 53] width 64 height 19
click at [460, 50] on span "Pause" at bounding box center [452, 53] width 37 height 19
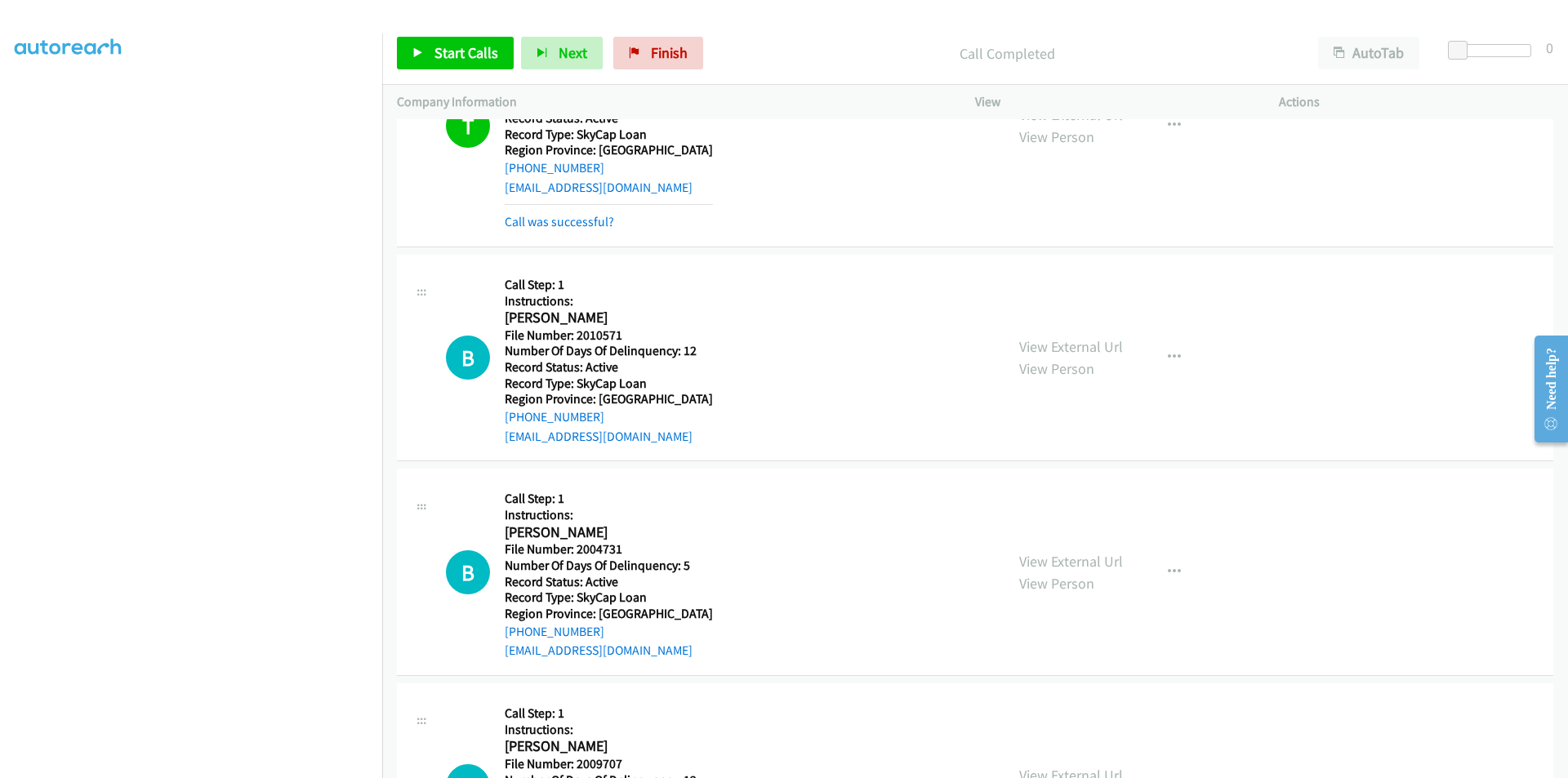
scroll to position [5214, 0]
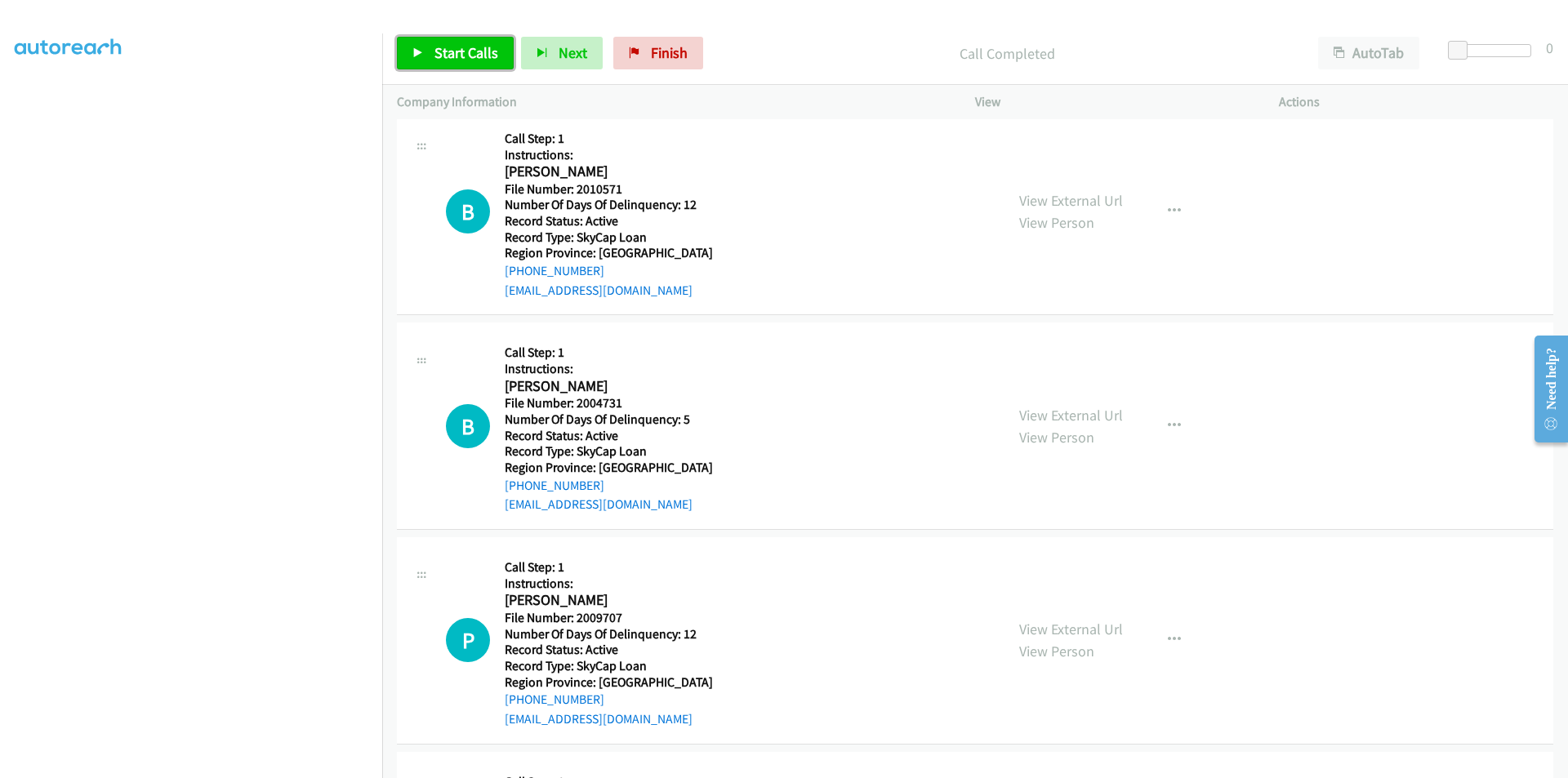
click at [432, 48] on link "Start Calls" at bounding box center [455, 53] width 117 height 32
click at [448, 47] on span "Pause" at bounding box center [452, 53] width 37 height 19
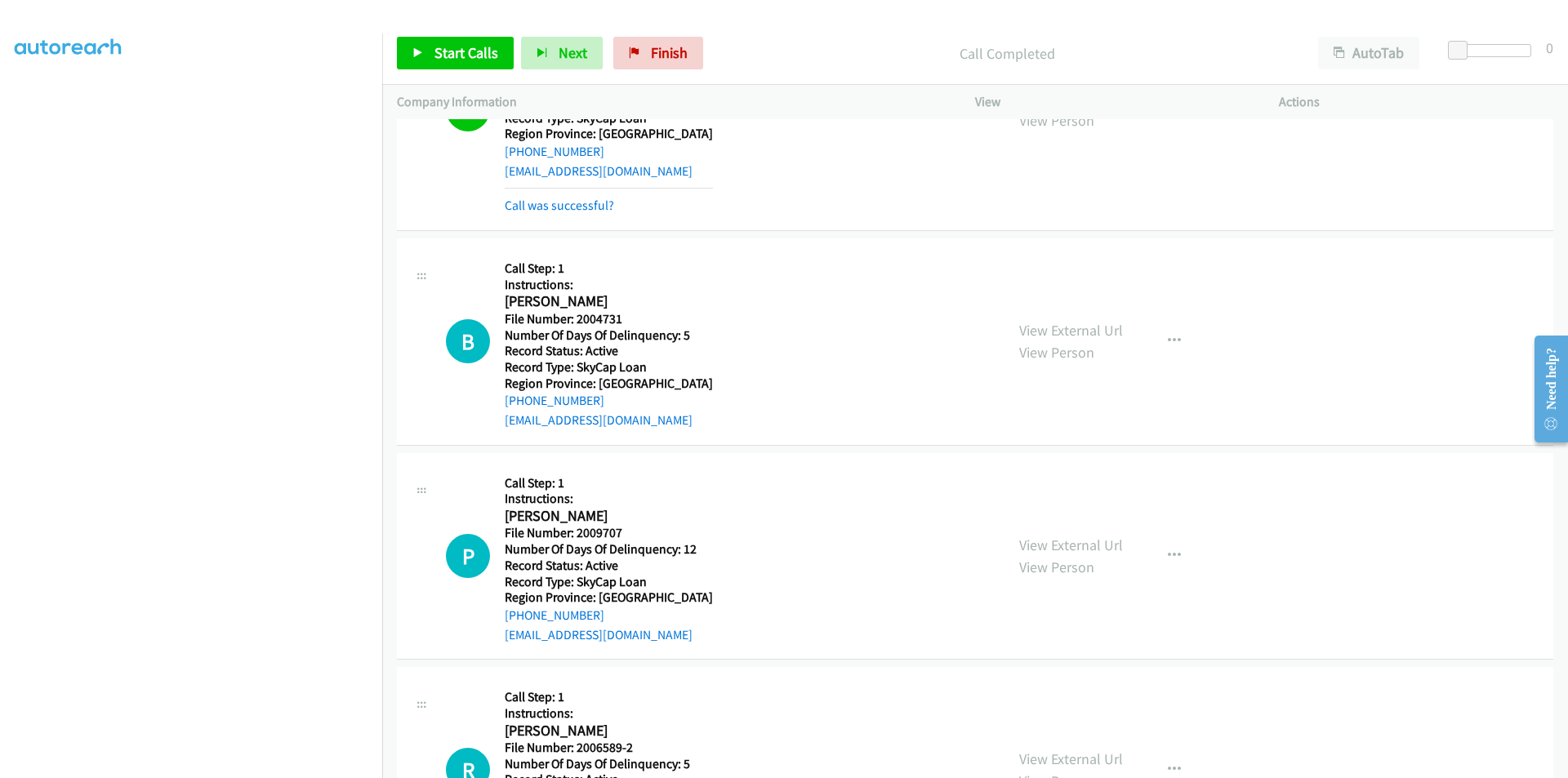
scroll to position [5454, 0]
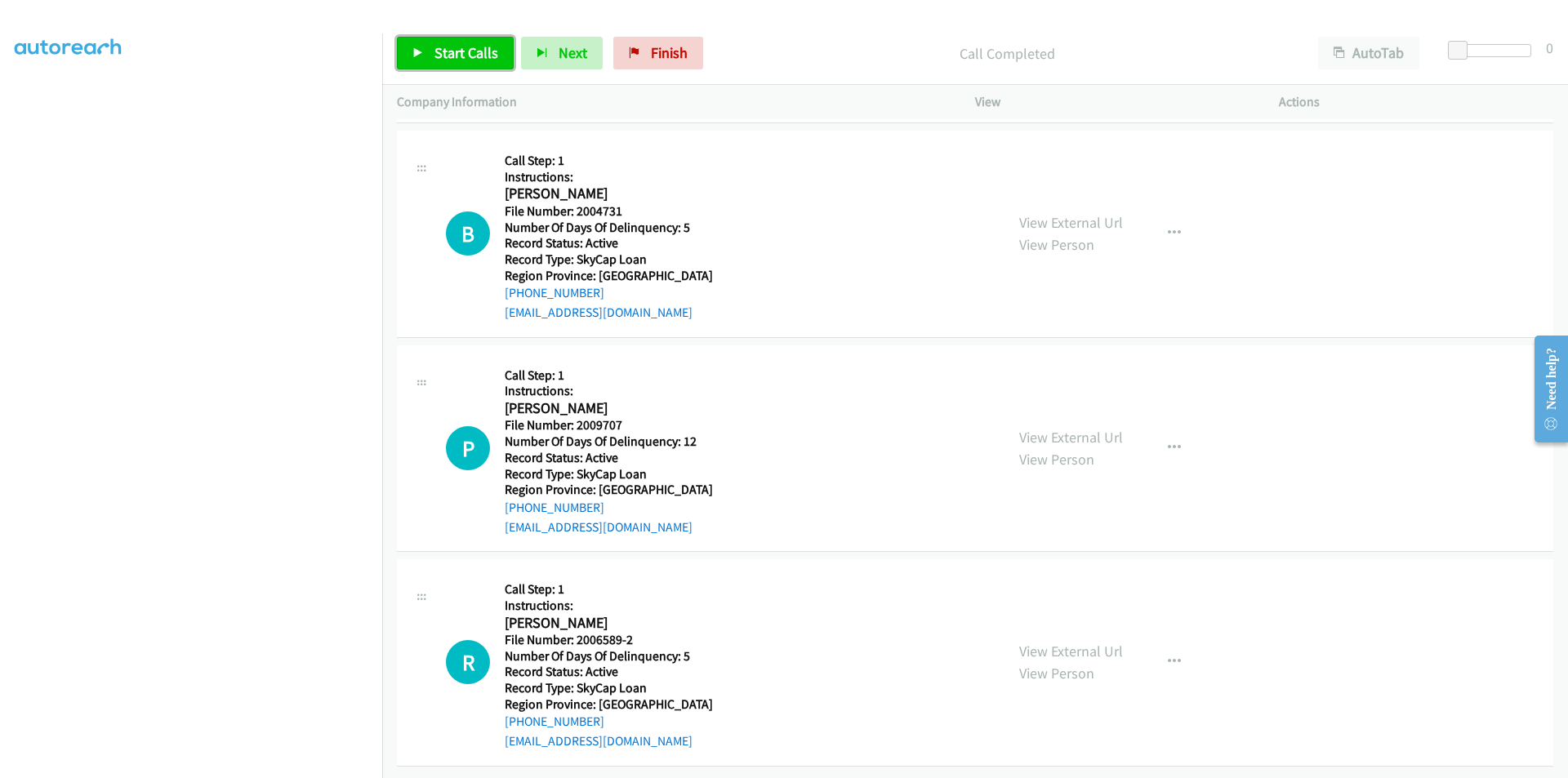
click at [445, 48] on span "Start Calls" at bounding box center [466, 53] width 64 height 19
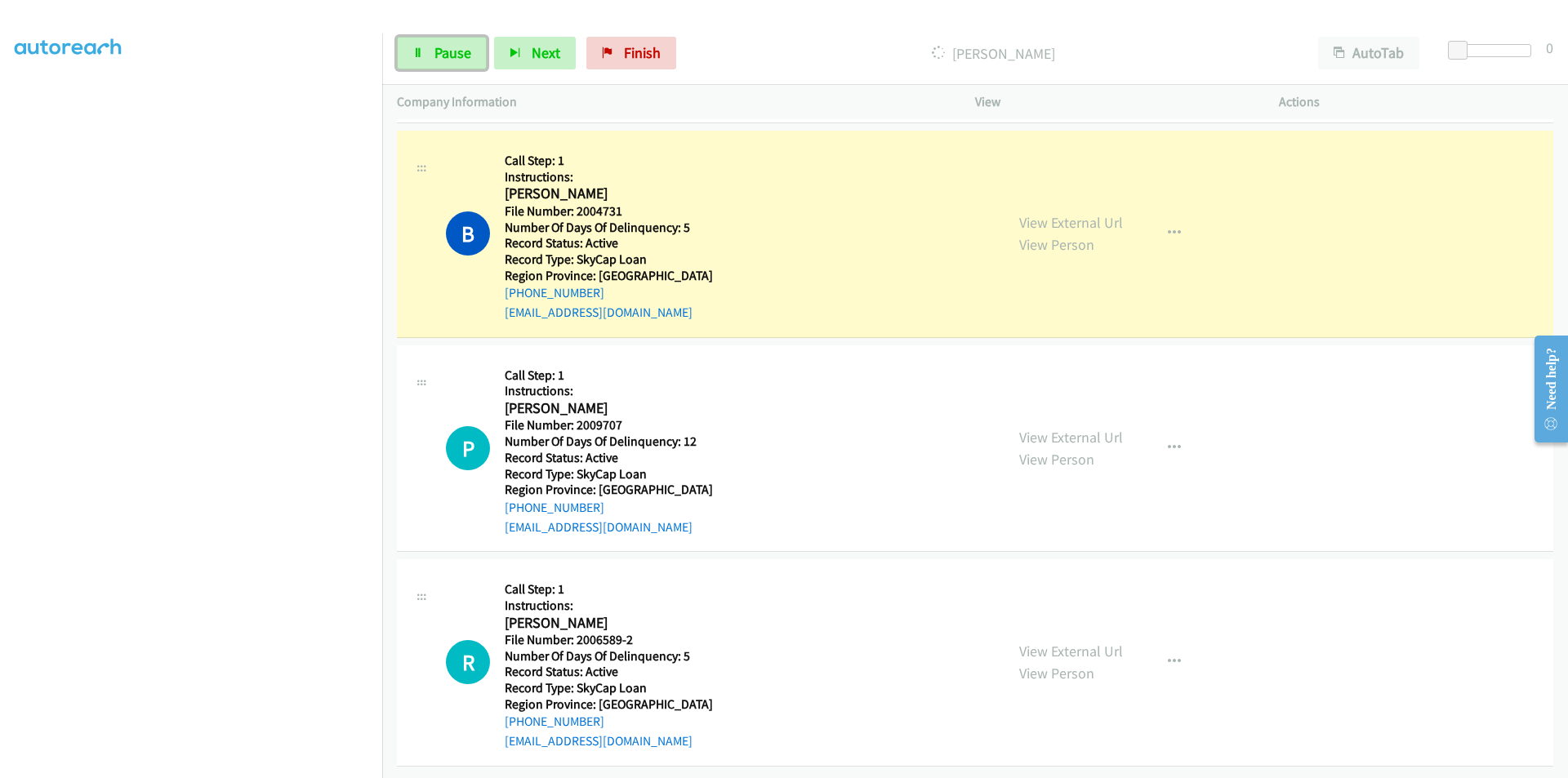
click at [445, 48] on span "Pause" at bounding box center [452, 53] width 37 height 19
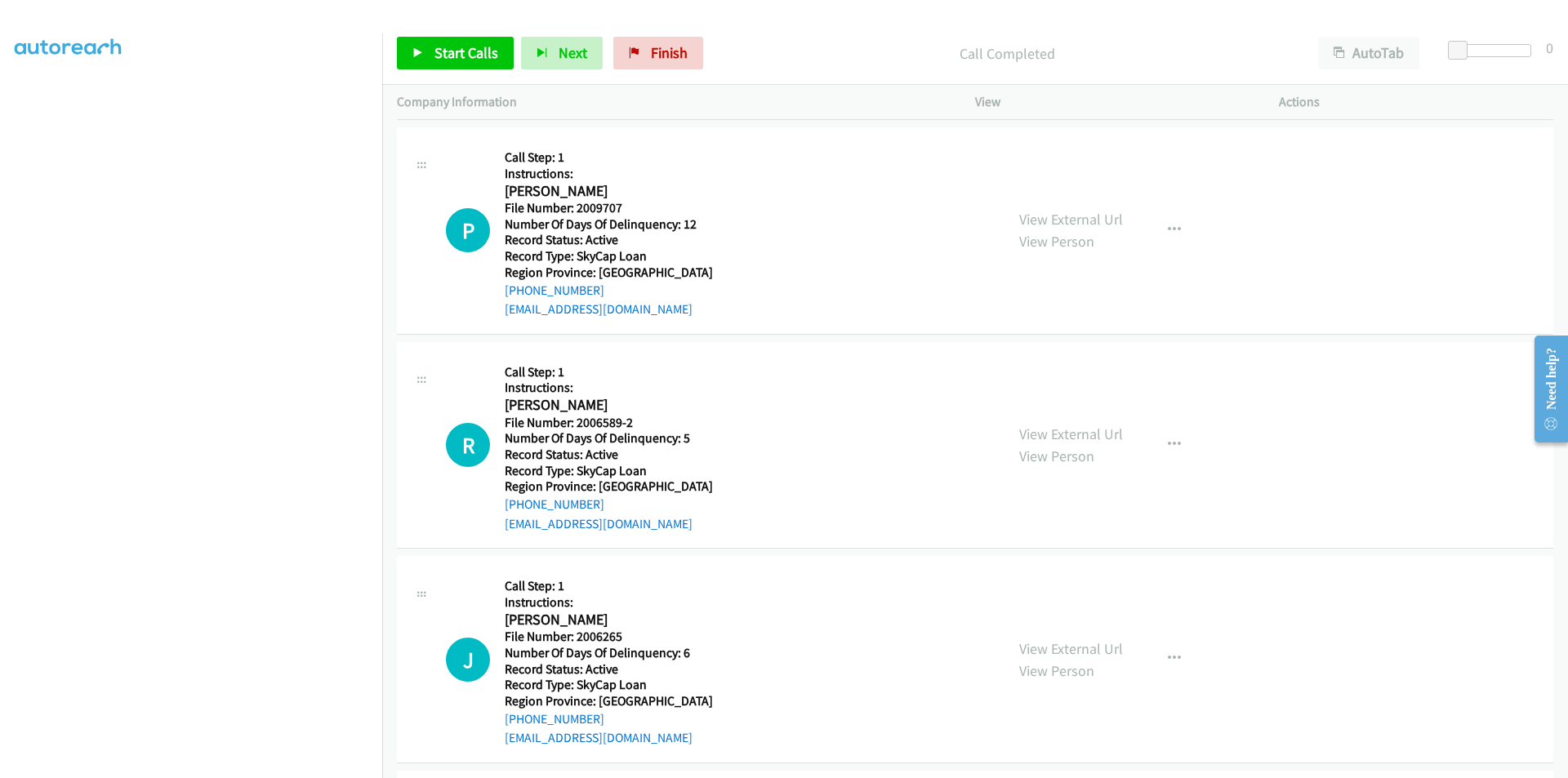
scroll to position [5699, 0]
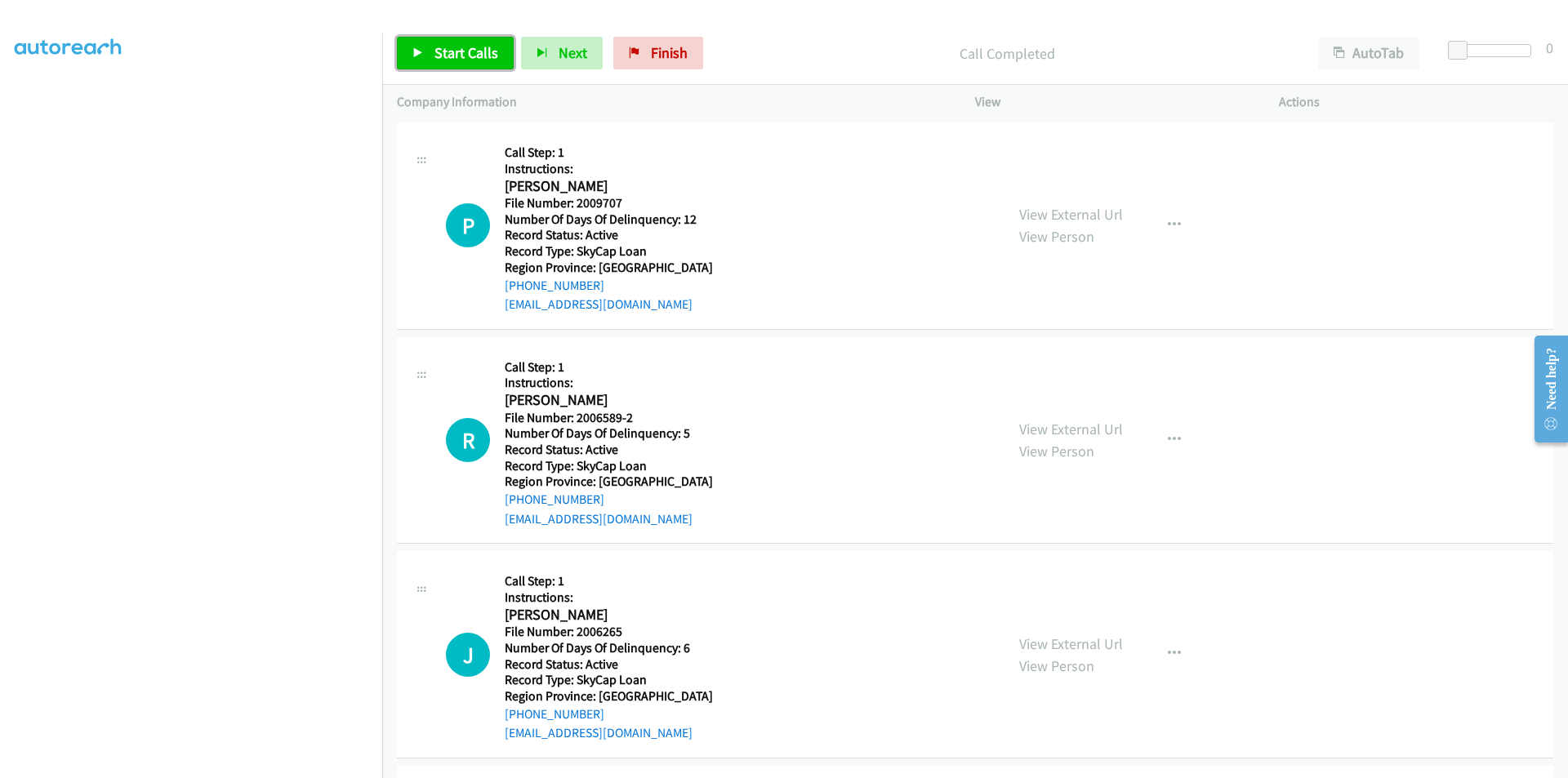
click at [440, 56] on span "Start Calls" at bounding box center [466, 53] width 64 height 19
click at [440, 56] on span "Pause" at bounding box center [452, 53] width 37 height 19
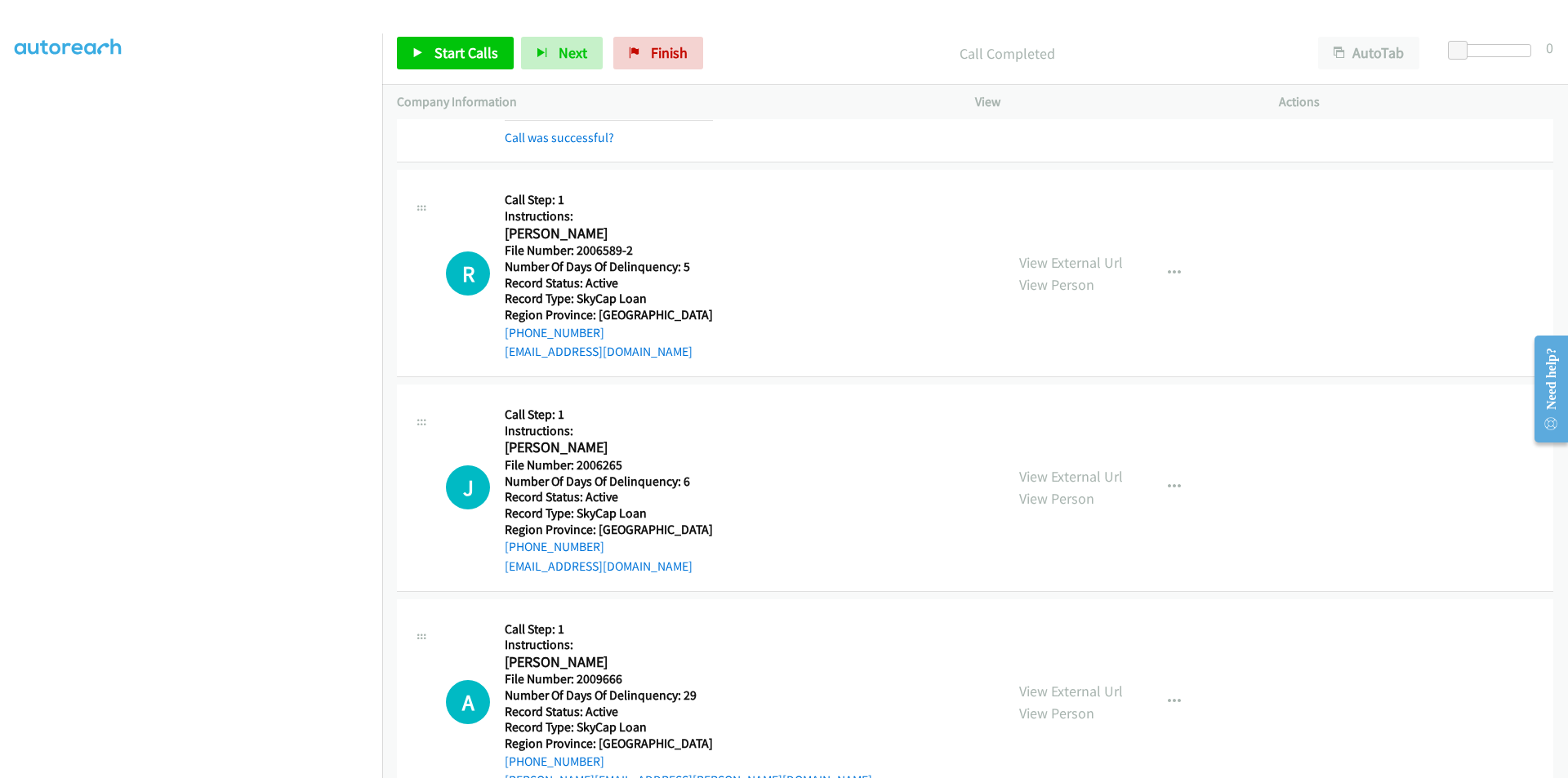
scroll to position [5943, 0]
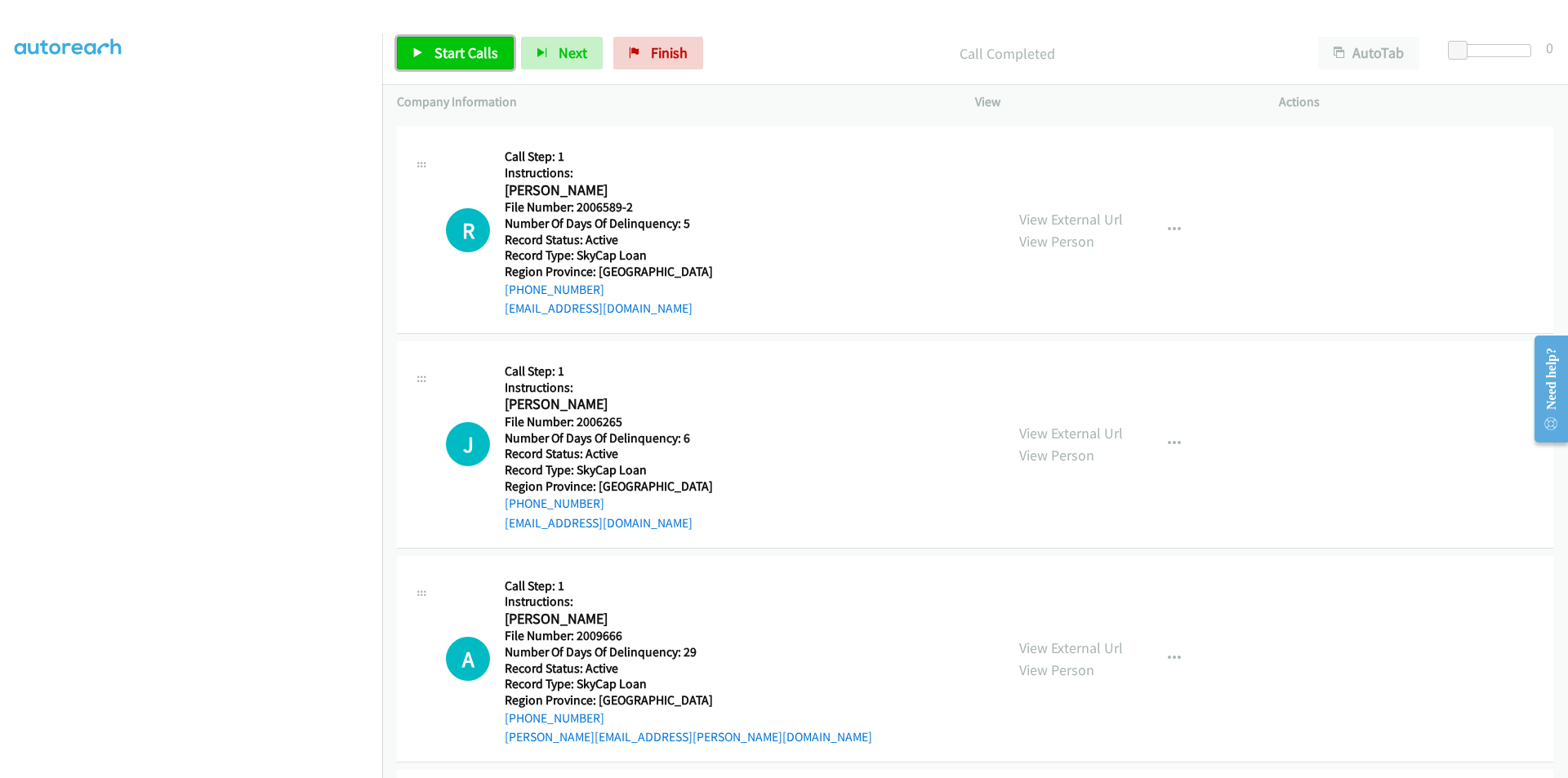
click at [458, 52] on span "Start Calls" at bounding box center [466, 53] width 64 height 19
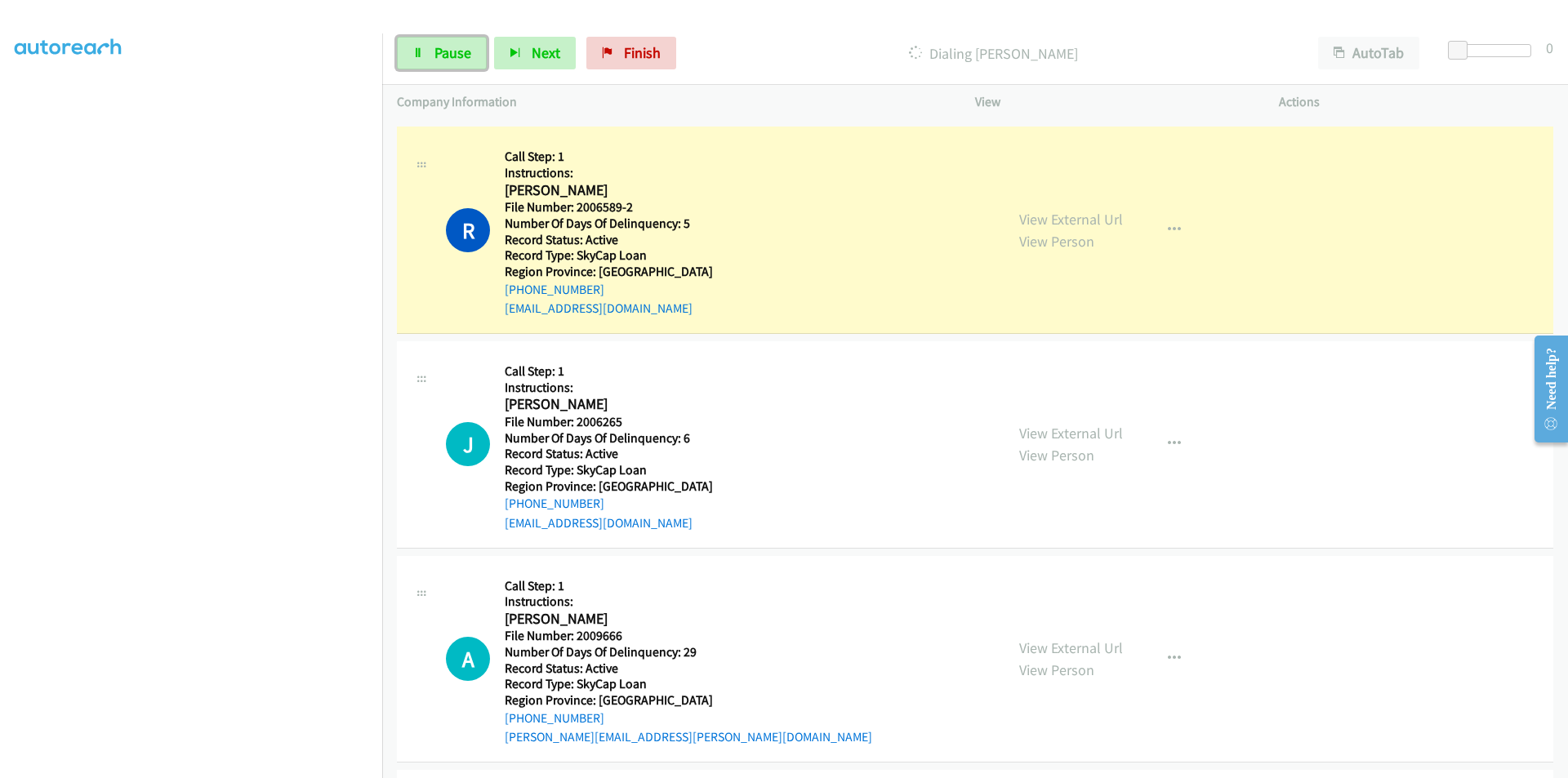
click at [458, 52] on span "Pause" at bounding box center [452, 53] width 37 height 19
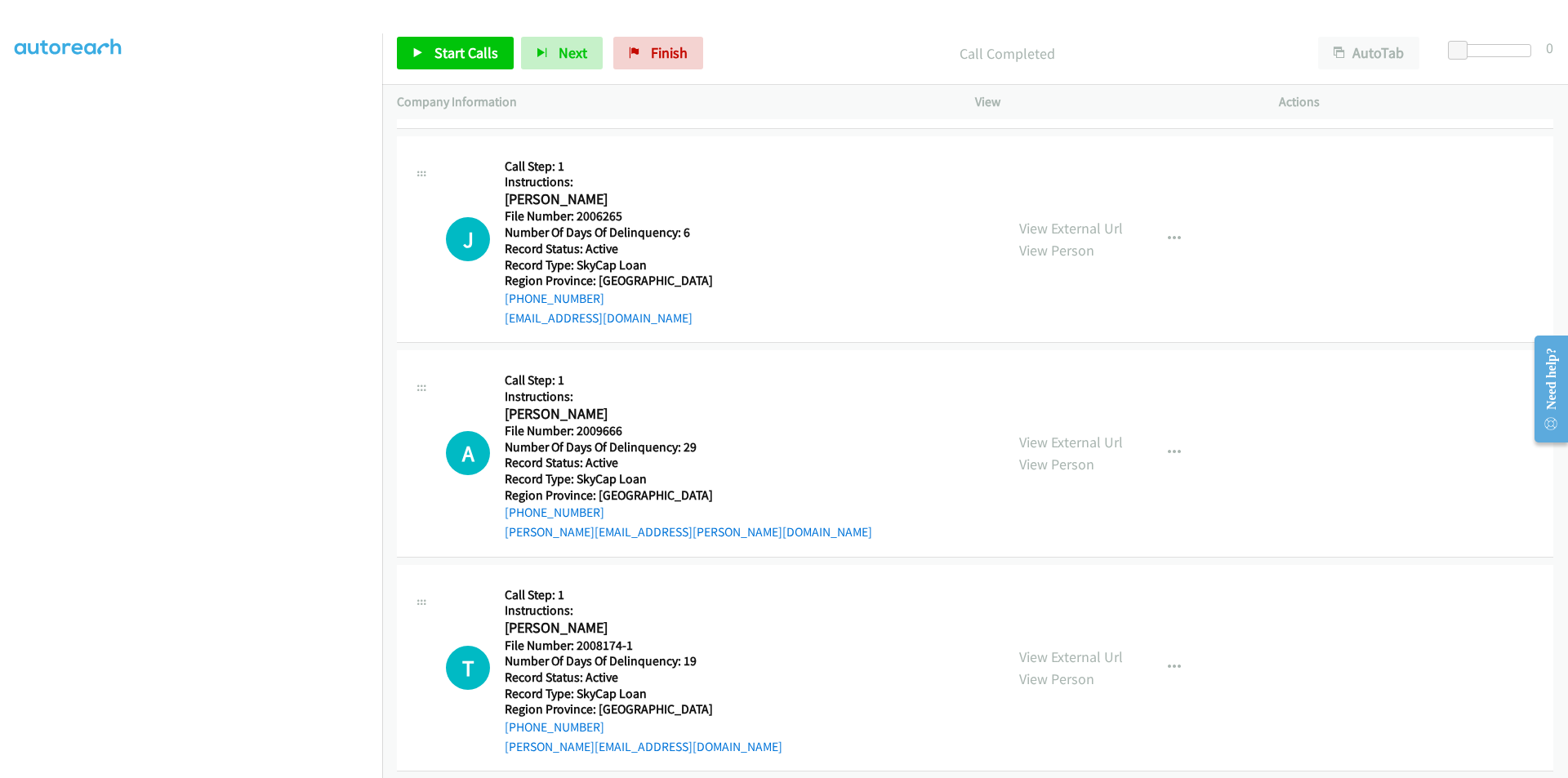
scroll to position [6189, 0]
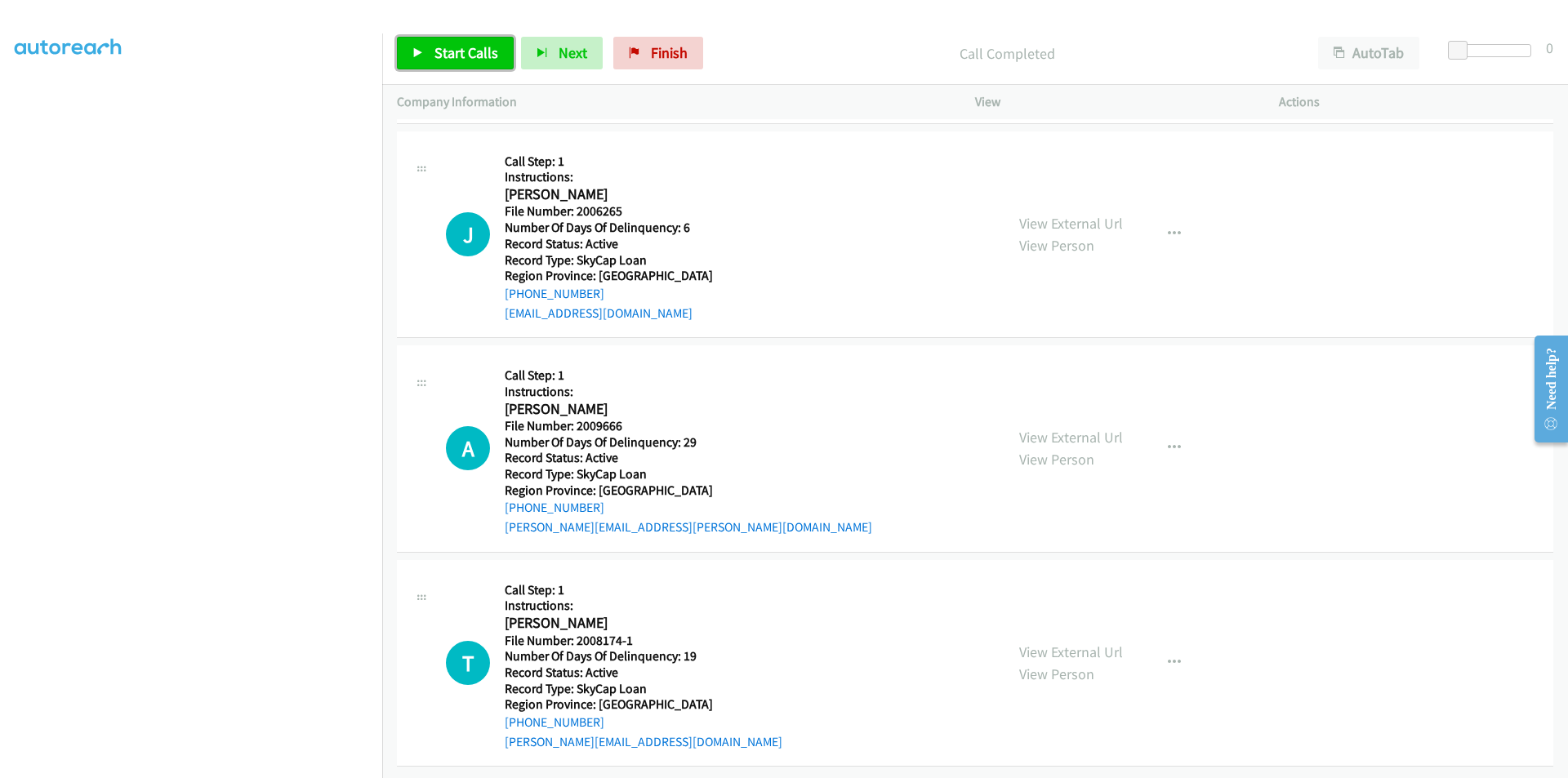
click at [465, 58] on span "Start Calls" at bounding box center [466, 53] width 64 height 19
click at [456, 56] on span "Pause" at bounding box center [452, 53] width 37 height 19
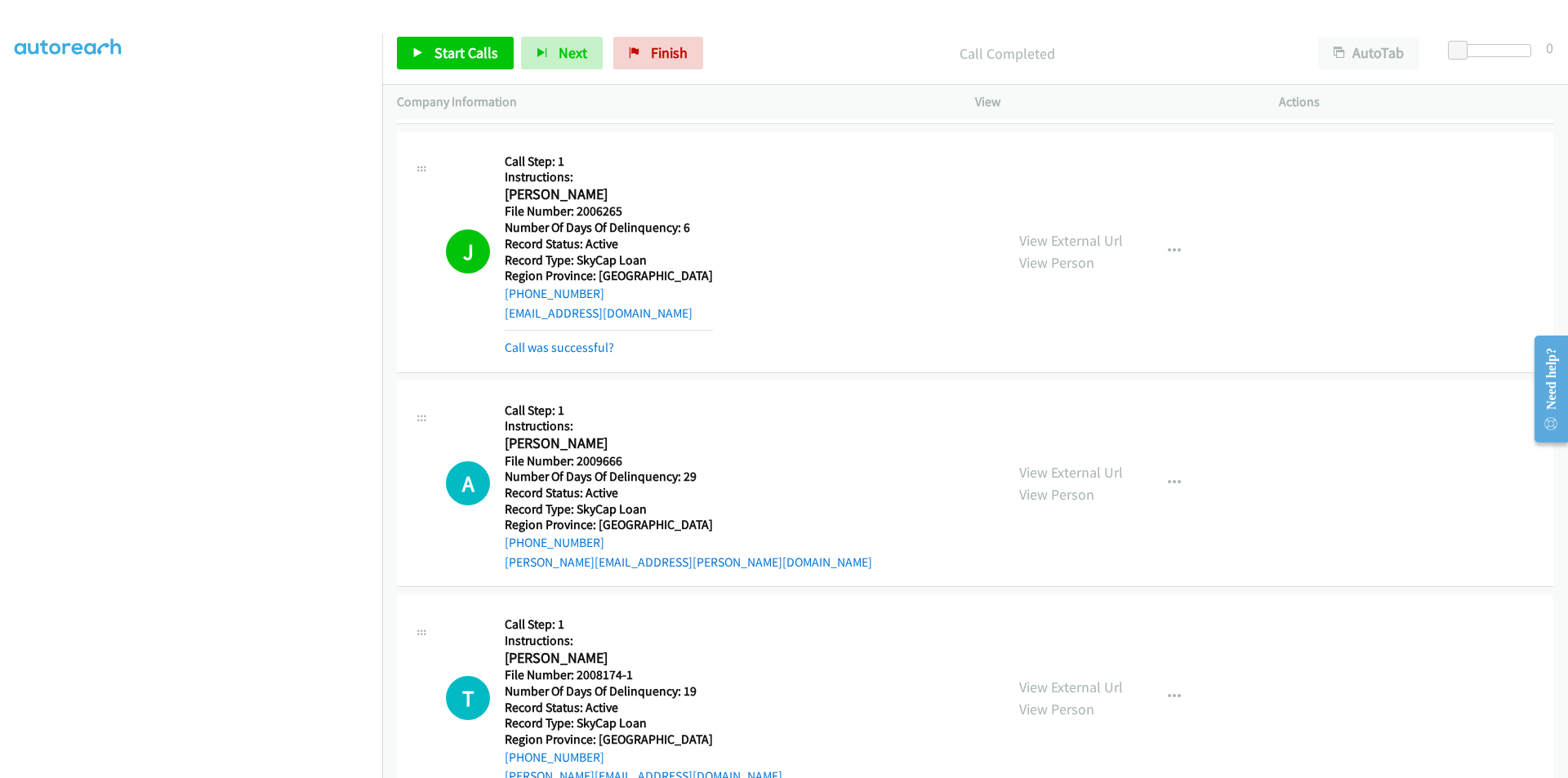
scroll to position [6434, 0]
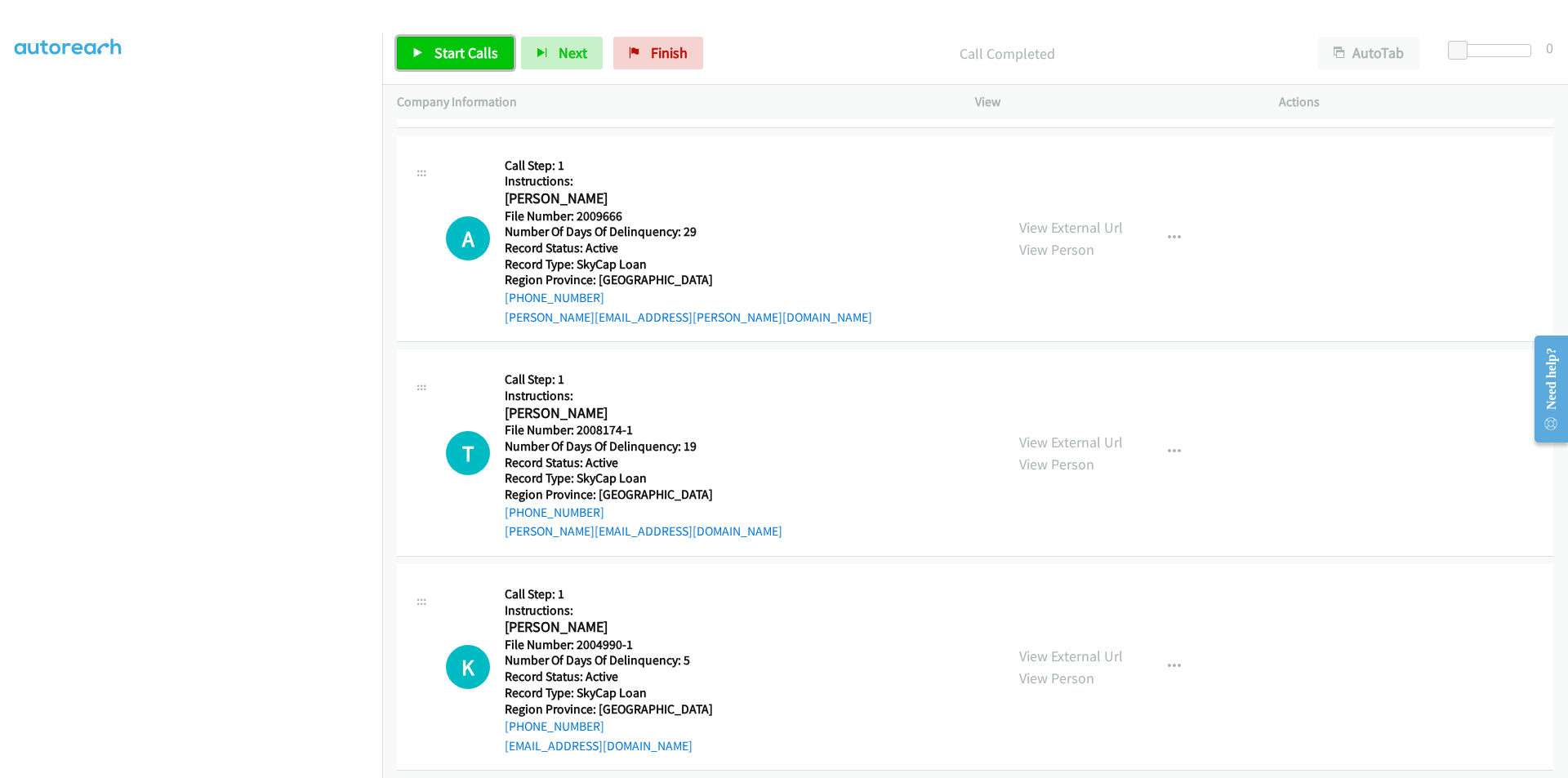
click at [466, 58] on span "Start Calls" at bounding box center [466, 53] width 64 height 19
click at [466, 58] on span "Pause" at bounding box center [452, 53] width 37 height 19
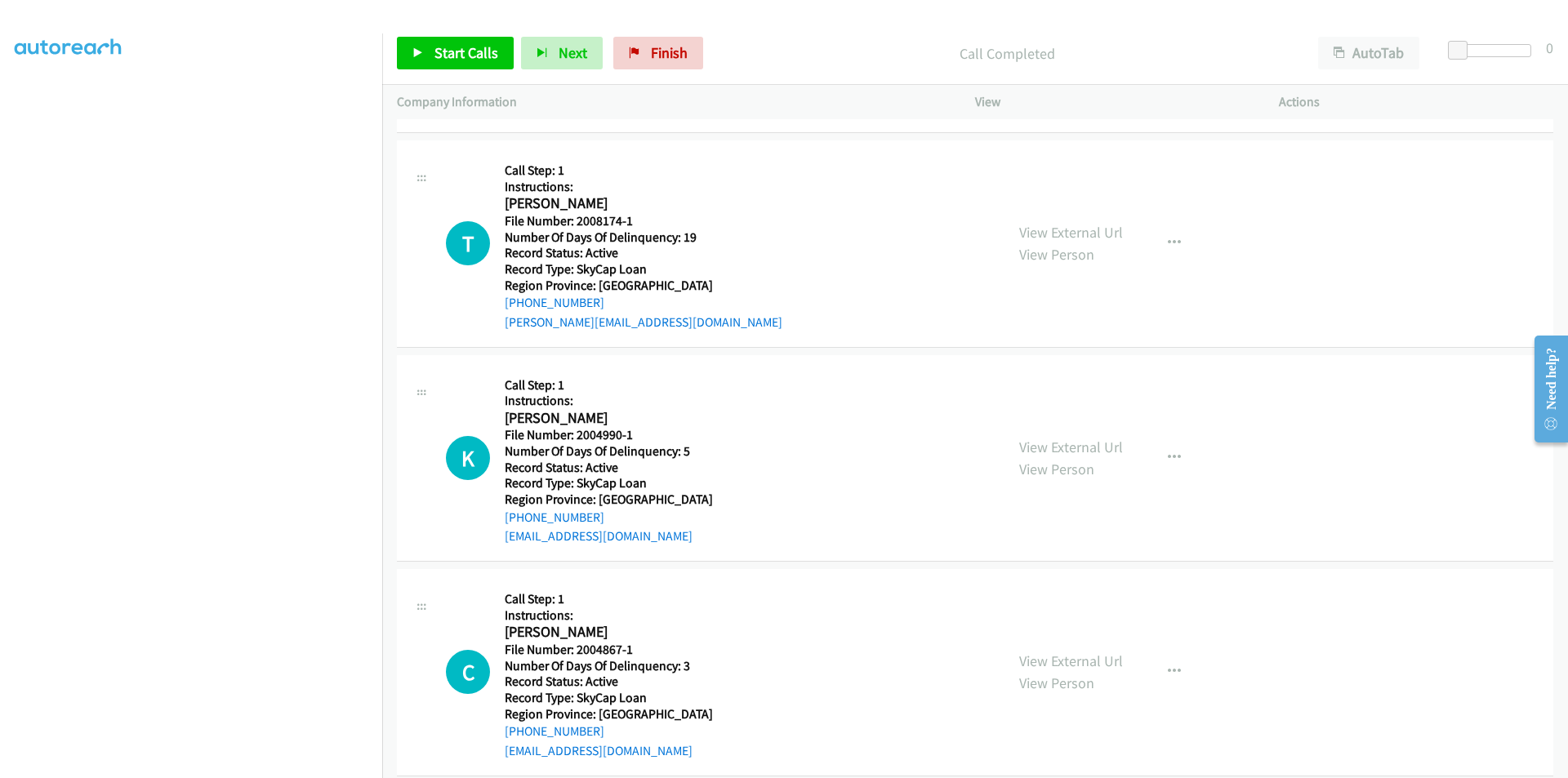
scroll to position [6679, 0]
click at [479, 53] on span "Start Calls" at bounding box center [466, 53] width 64 height 19
click at [450, 44] on span "Pause" at bounding box center [452, 53] width 37 height 19
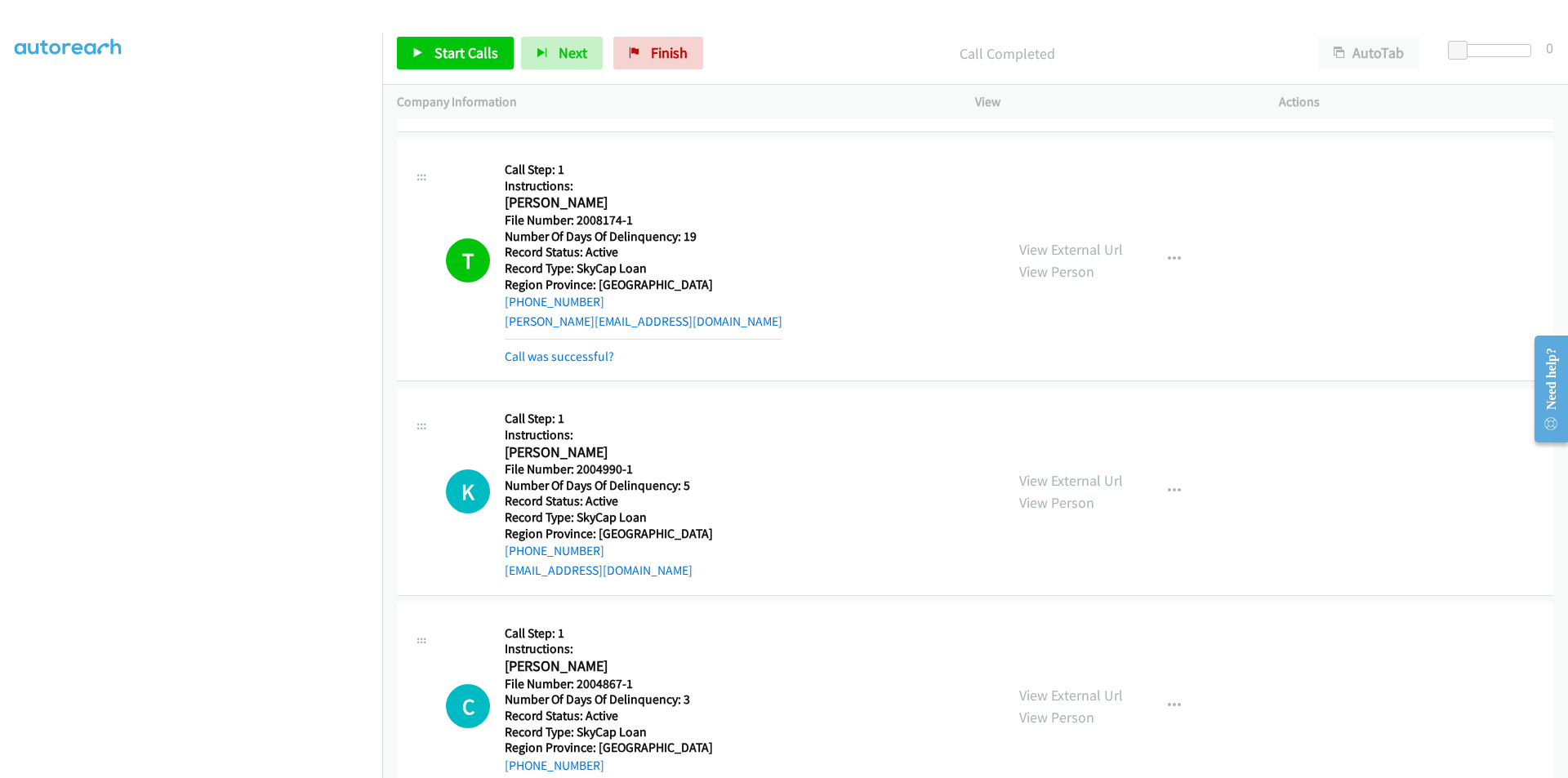
scroll to position [6924, 0]
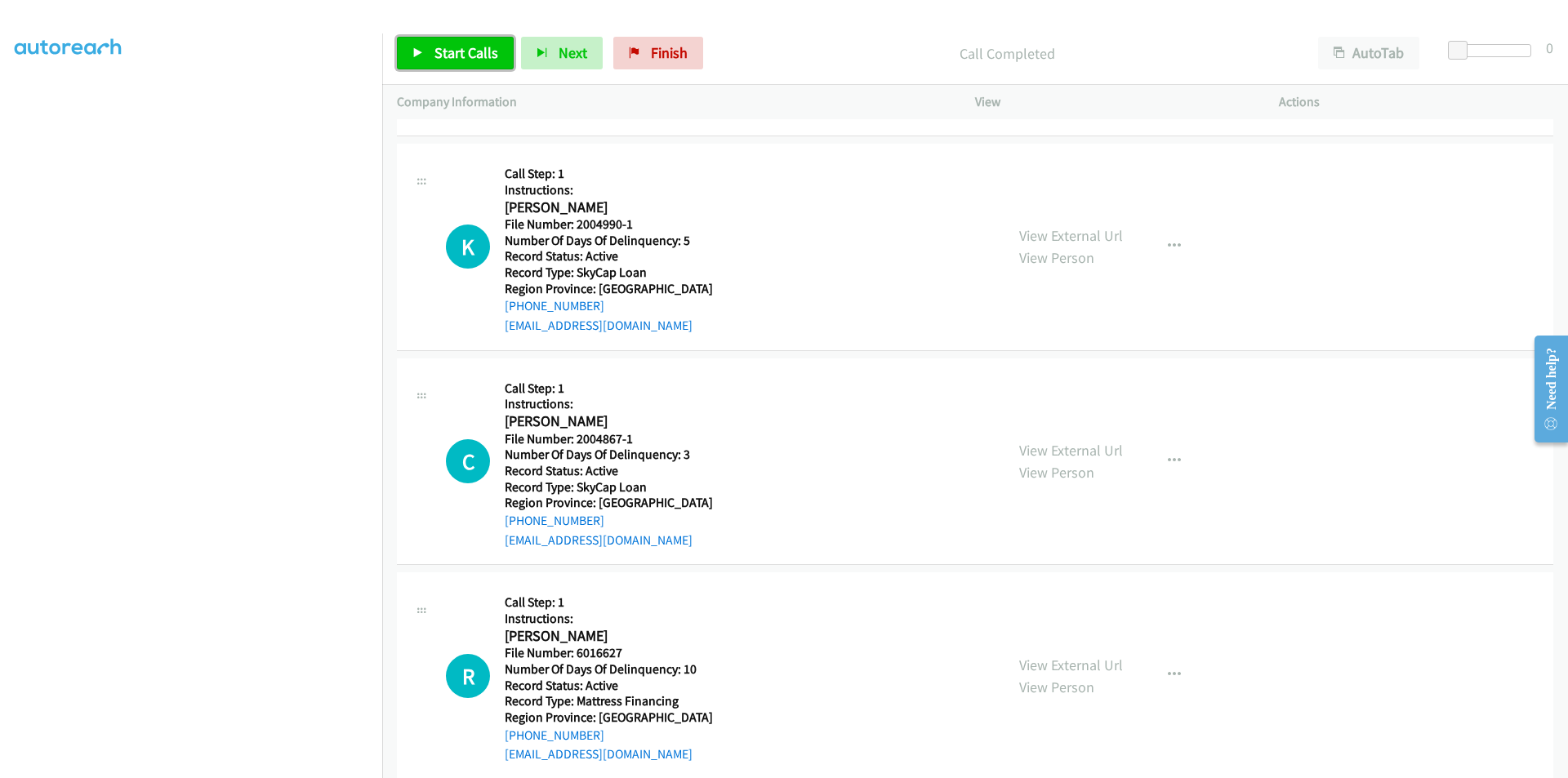
click at [450, 51] on span "Start Calls" at bounding box center [466, 53] width 64 height 19
click at [451, 50] on span "Pause" at bounding box center [452, 53] width 37 height 19
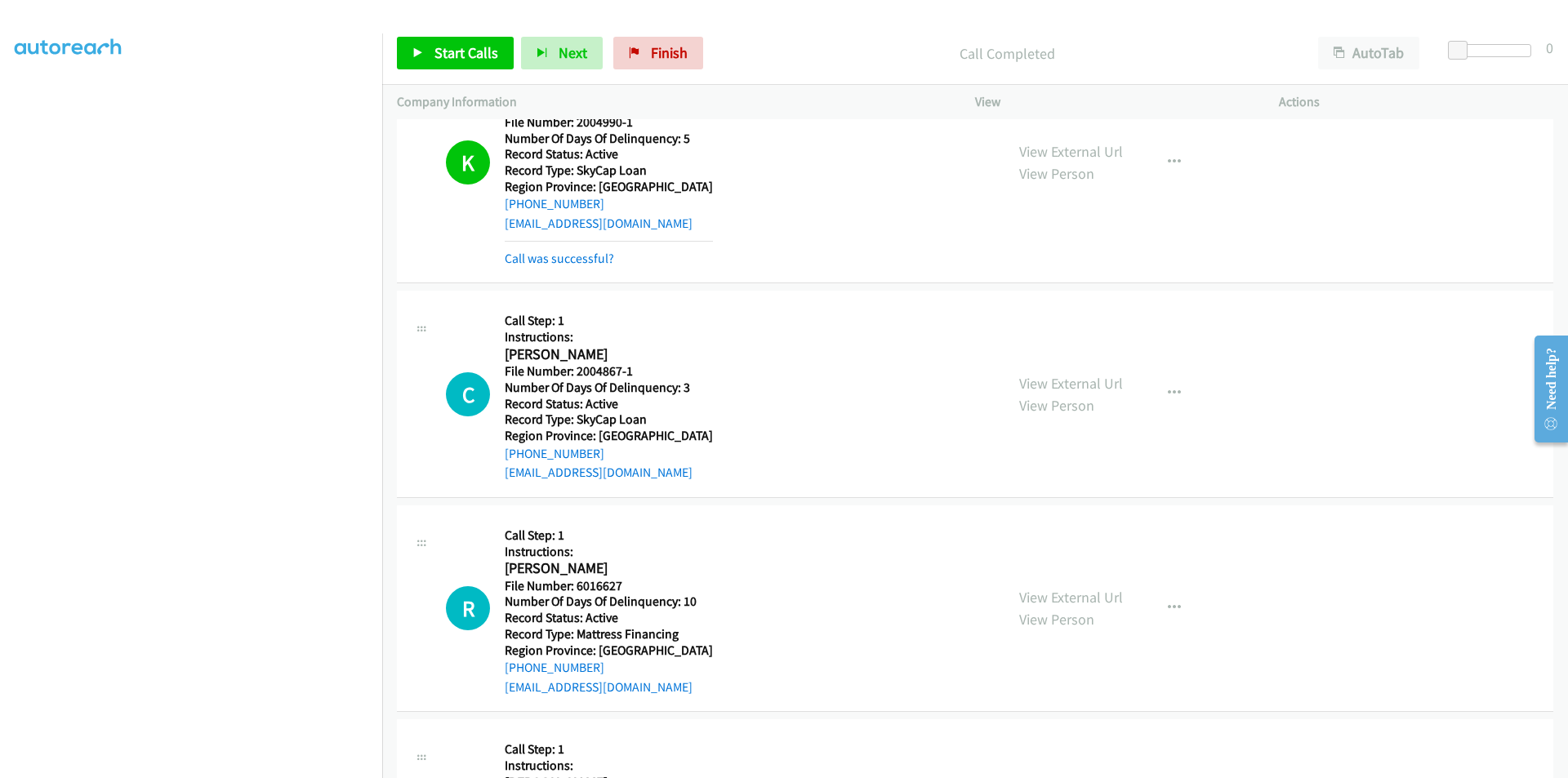
scroll to position [7250, 0]
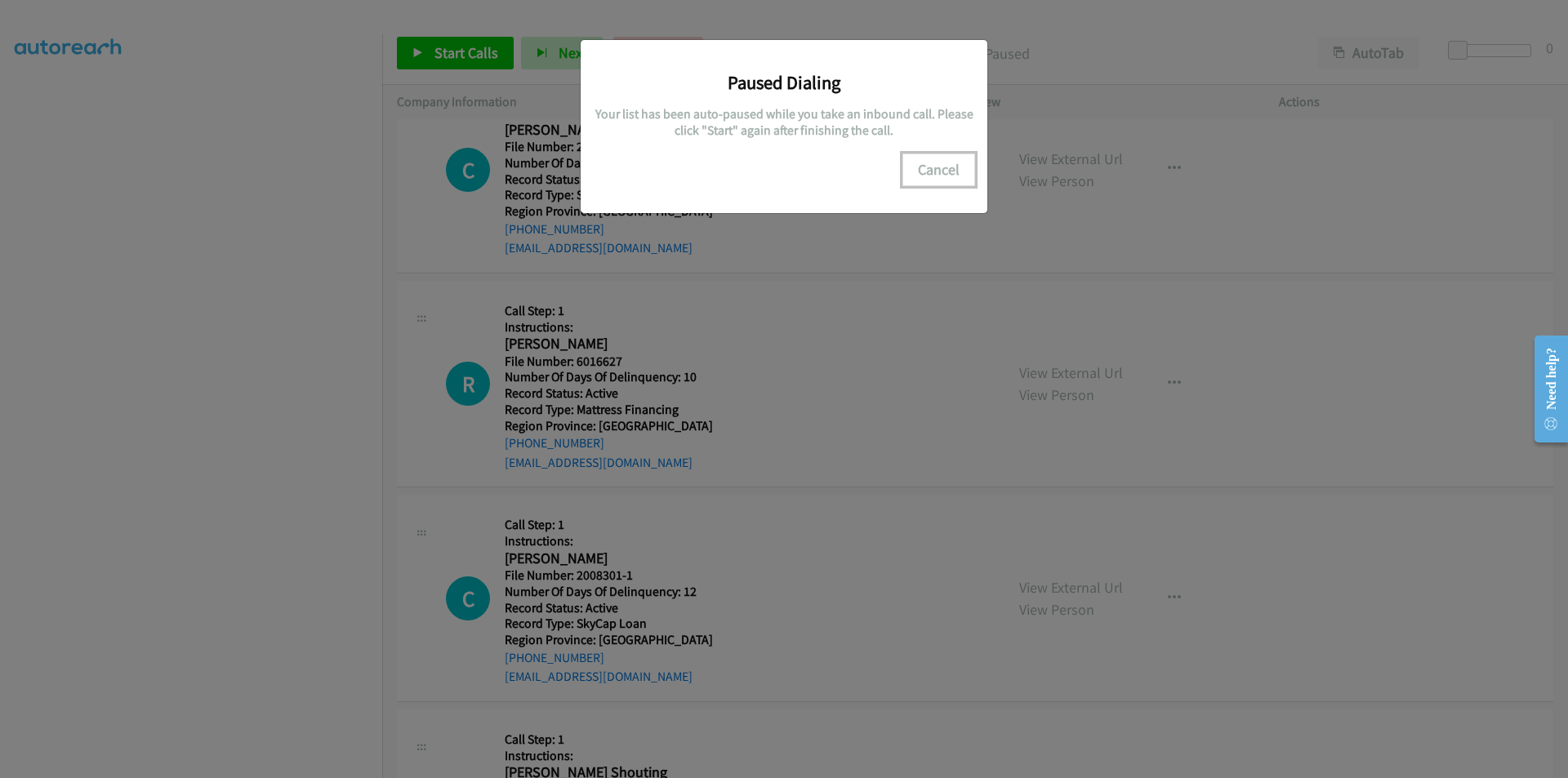
click at [921, 160] on button "Cancel" at bounding box center [938, 170] width 73 height 32
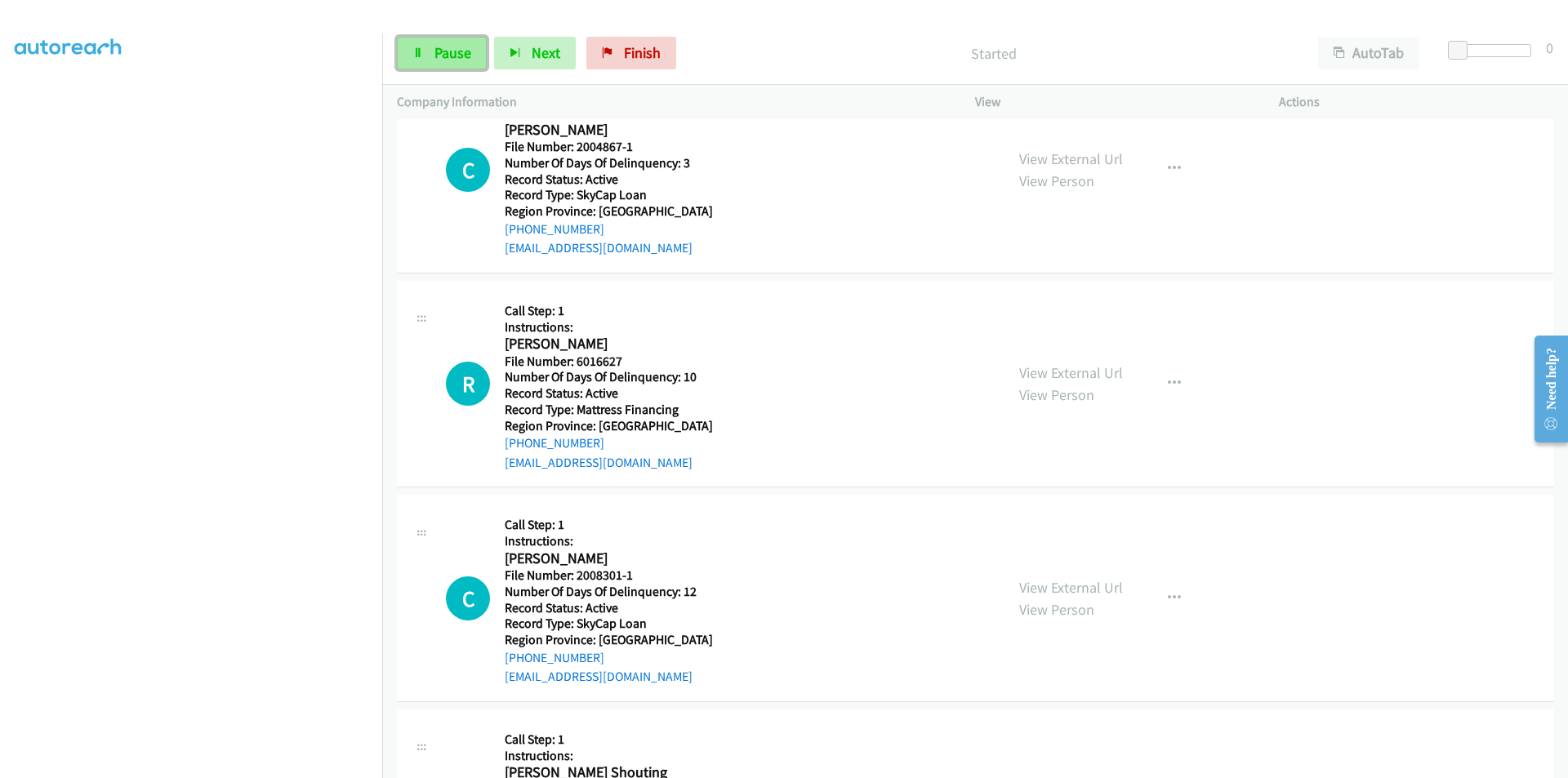
click at [447, 48] on span "Pause" at bounding box center [452, 53] width 37 height 19
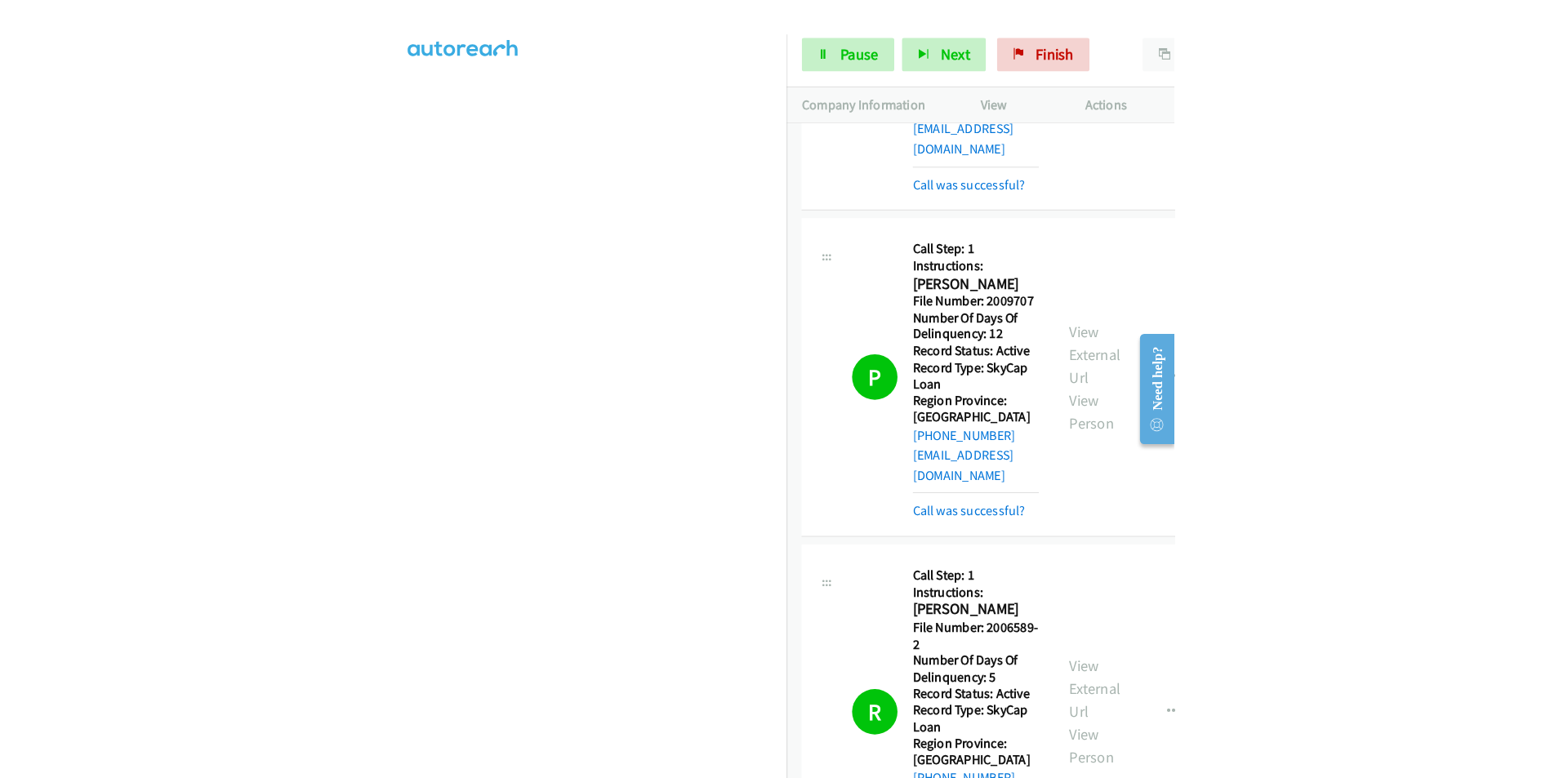
scroll to position [8409, 0]
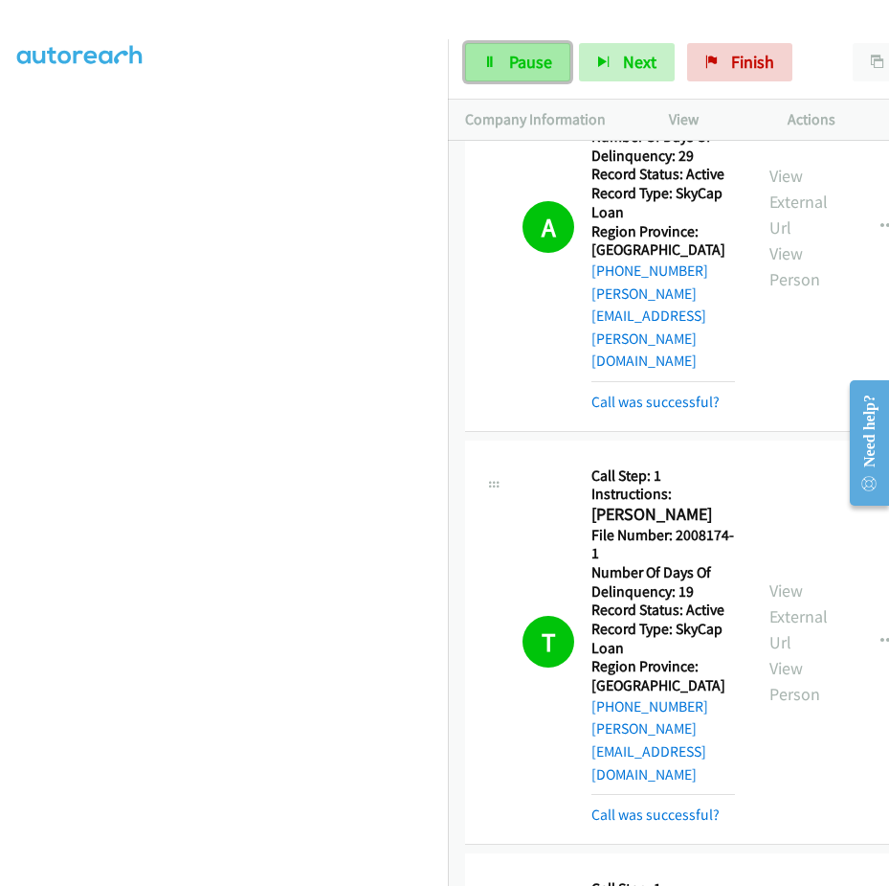
click at [538, 66] on span "Pause" at bounding box center [530, 62] width 43 height 22
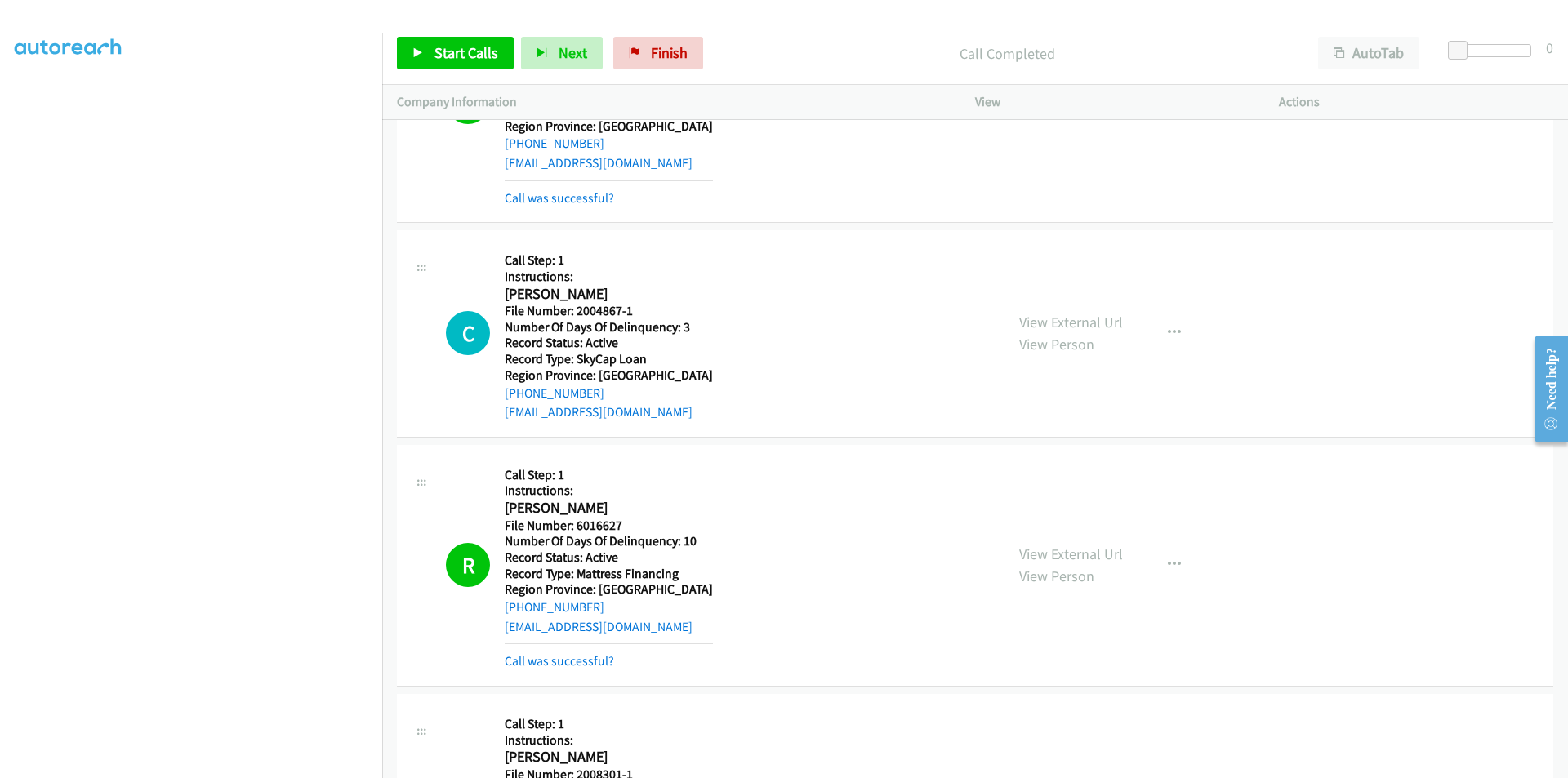
scroll to position [7169, 0]
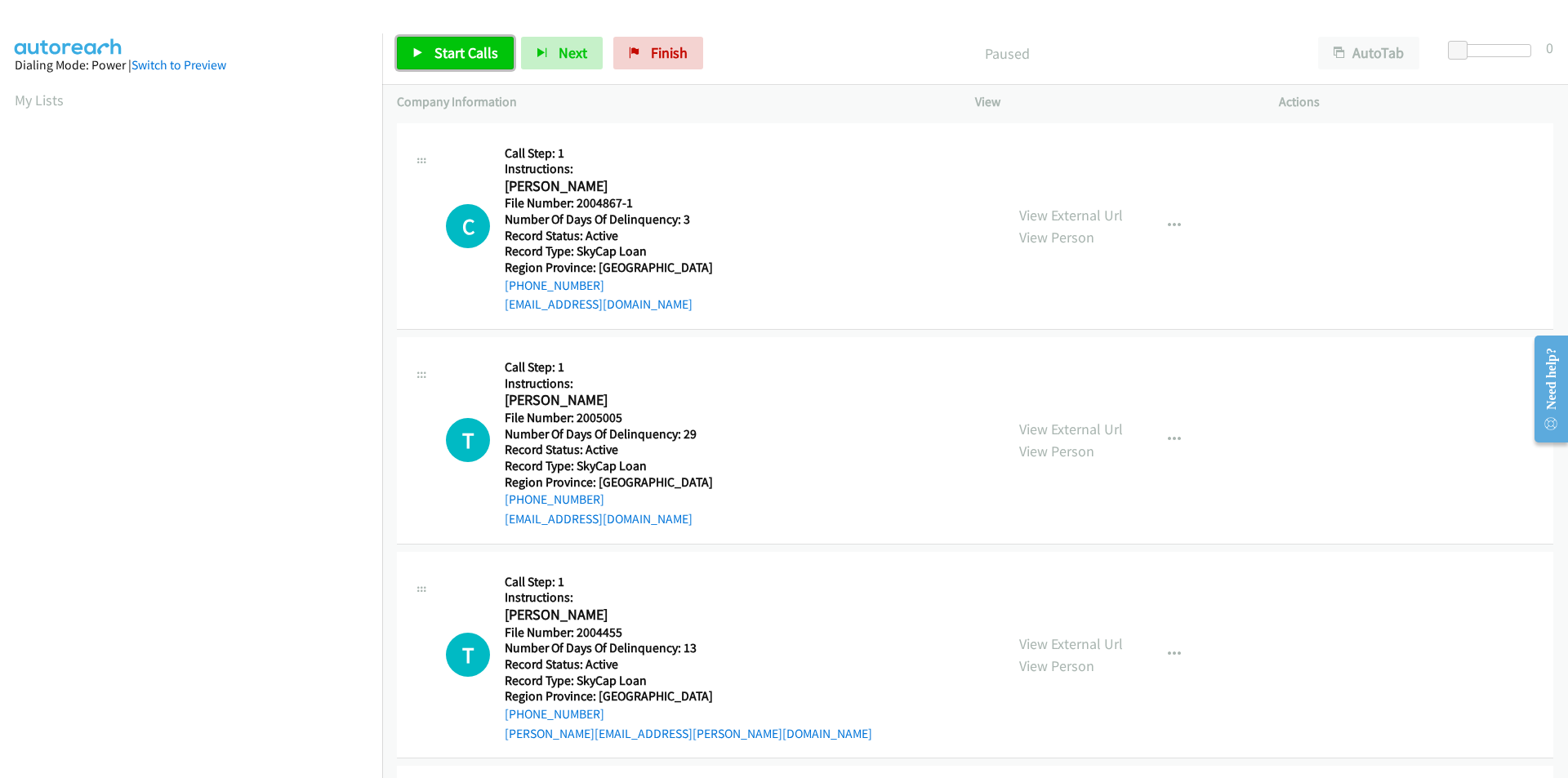
click at [456, 49] on span "Start Calls" at bounding box center [466, 53] width 64 height 19
click at [456, 49] on span "Pause" at bounding box center [452, 53] width 37 height 19
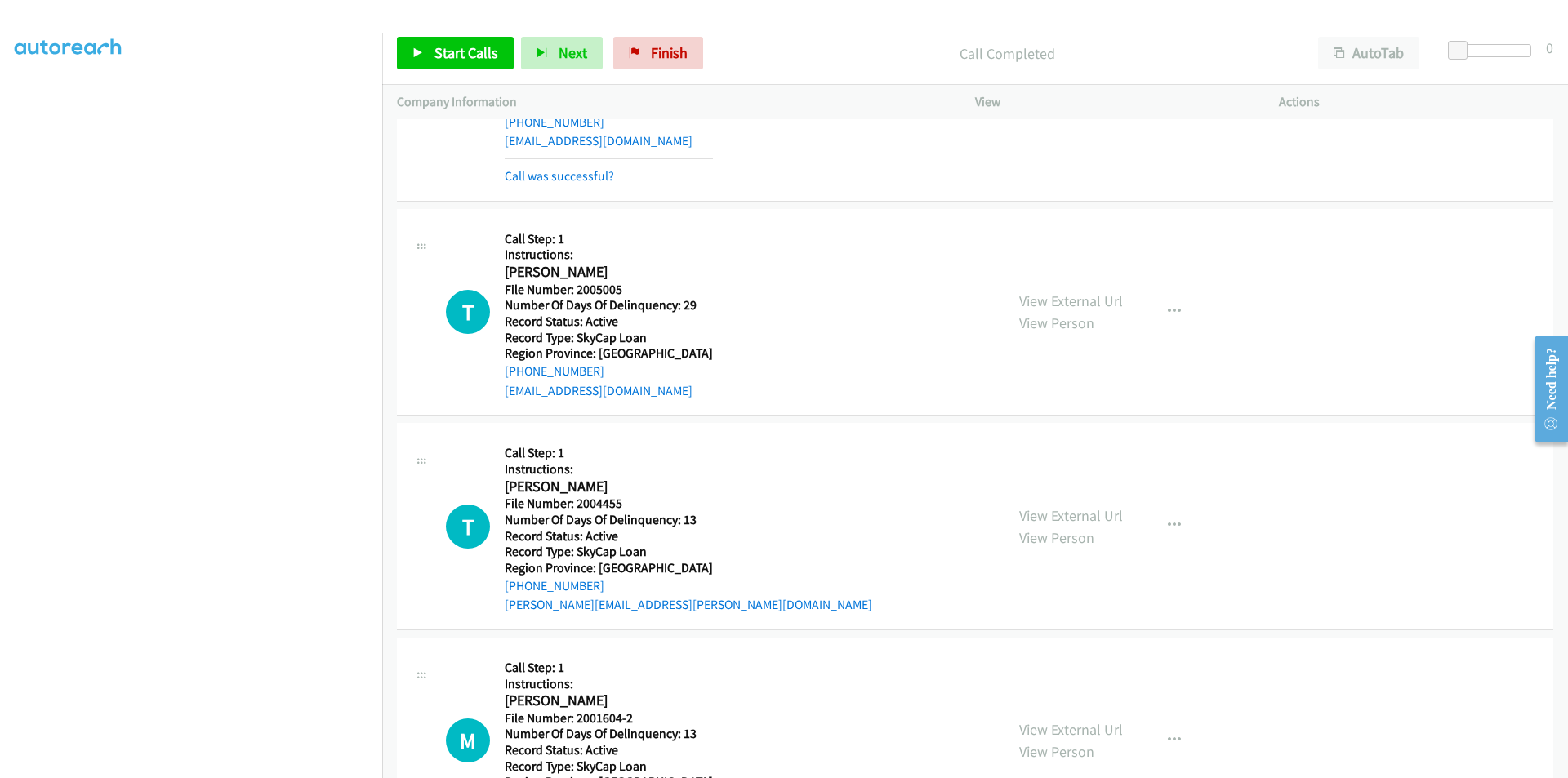
scroll to position [245, 0]
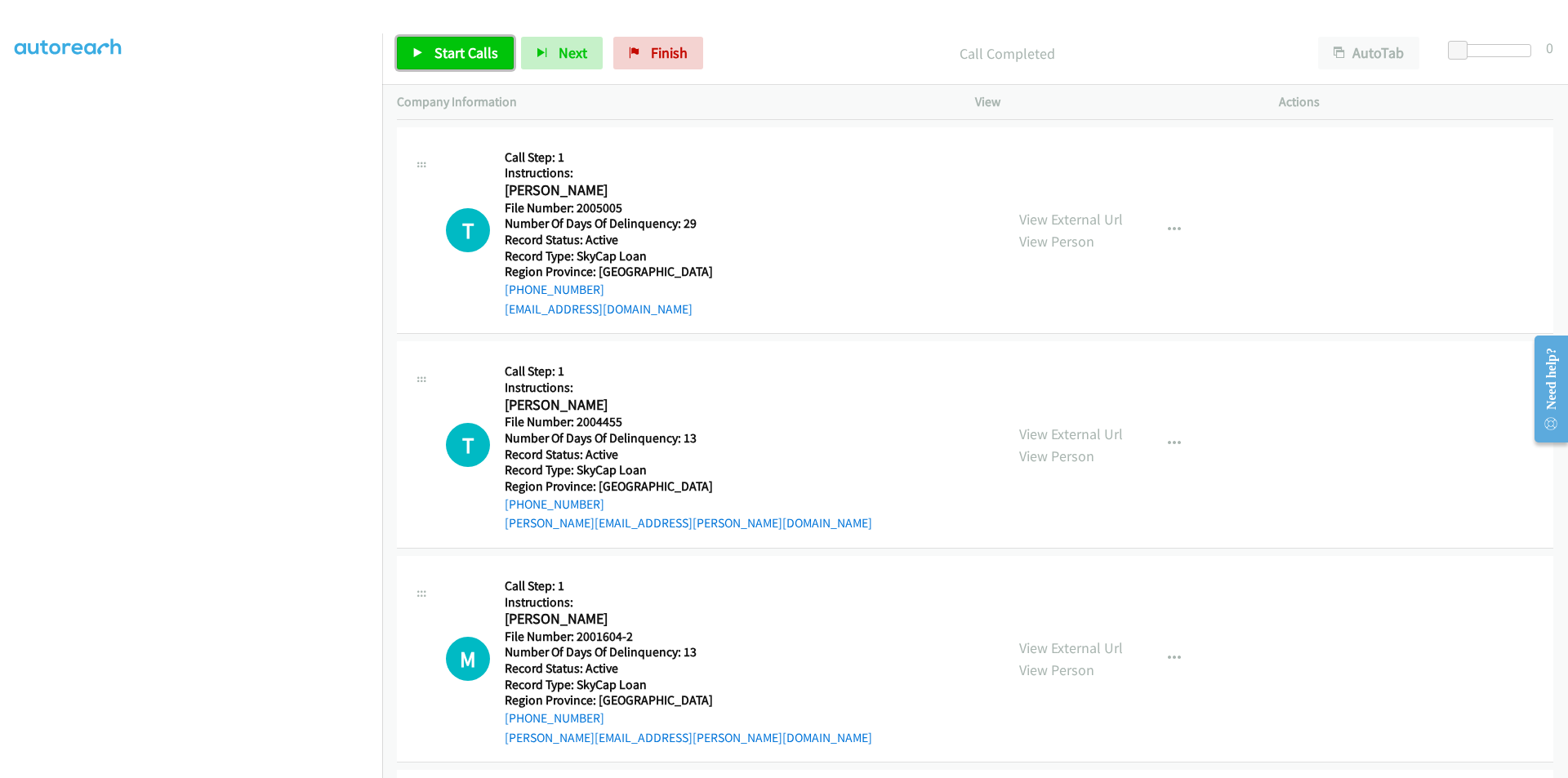
click at [473, 53] on span "Start Calls" at bounding box center [466, 53] width 64 height 19
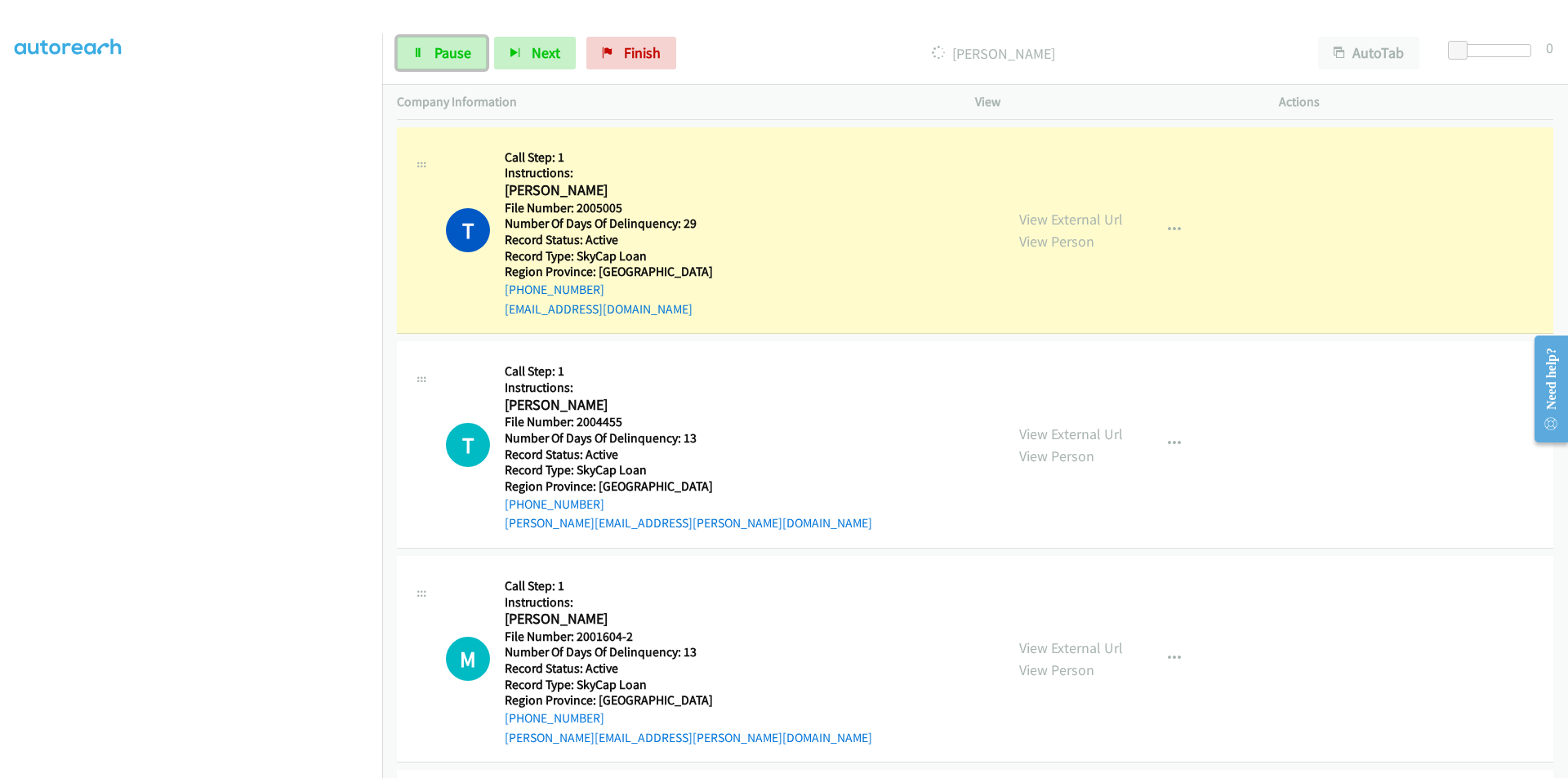
click at [473, 53] on link "Pause" at bounding box center [441, 53] width 90 height 32
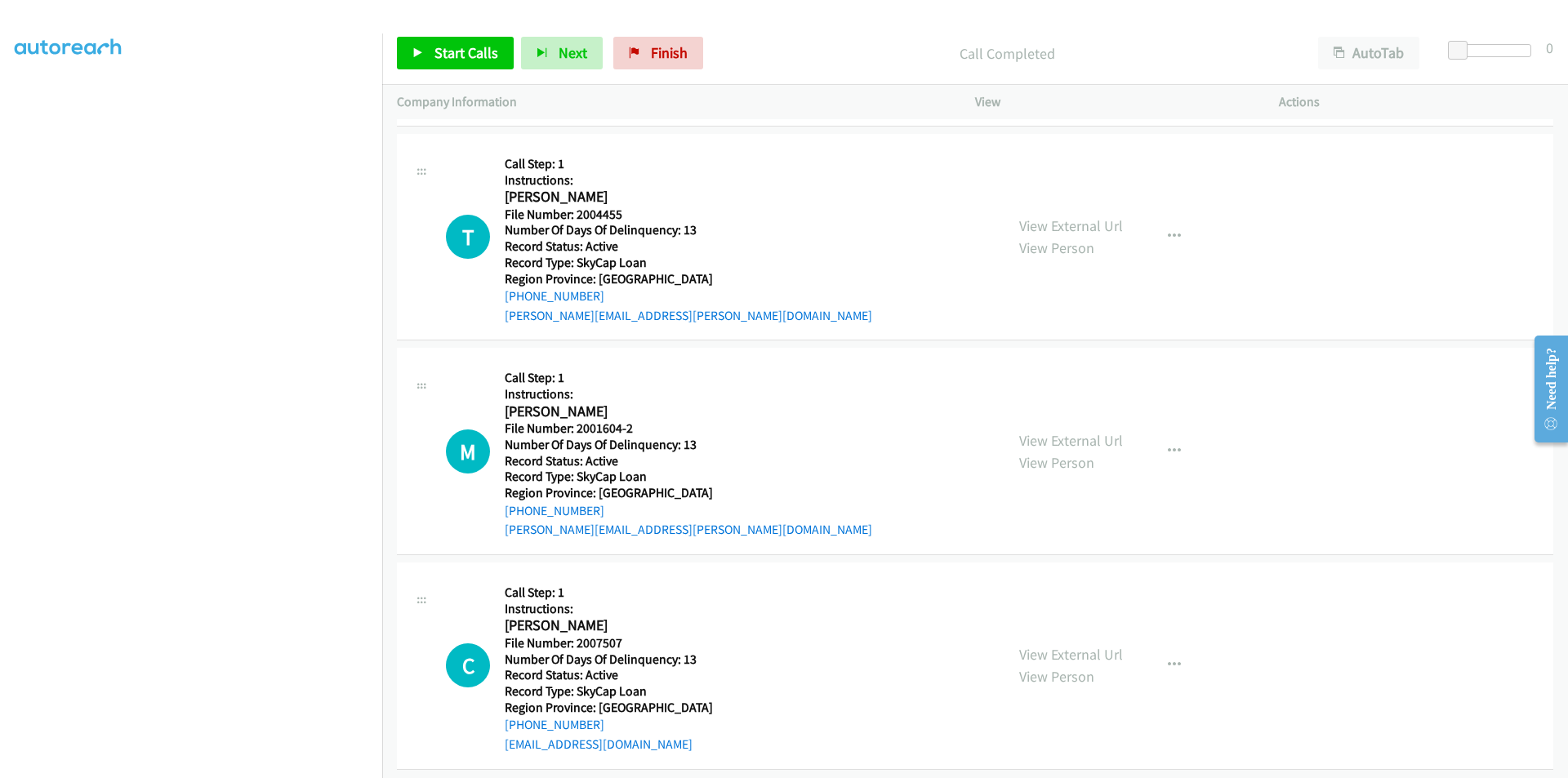
scroll to position [490, 0]
click at [458, 42] on link "Start Calls" at bounding box center [455, 53] width 117 height 32
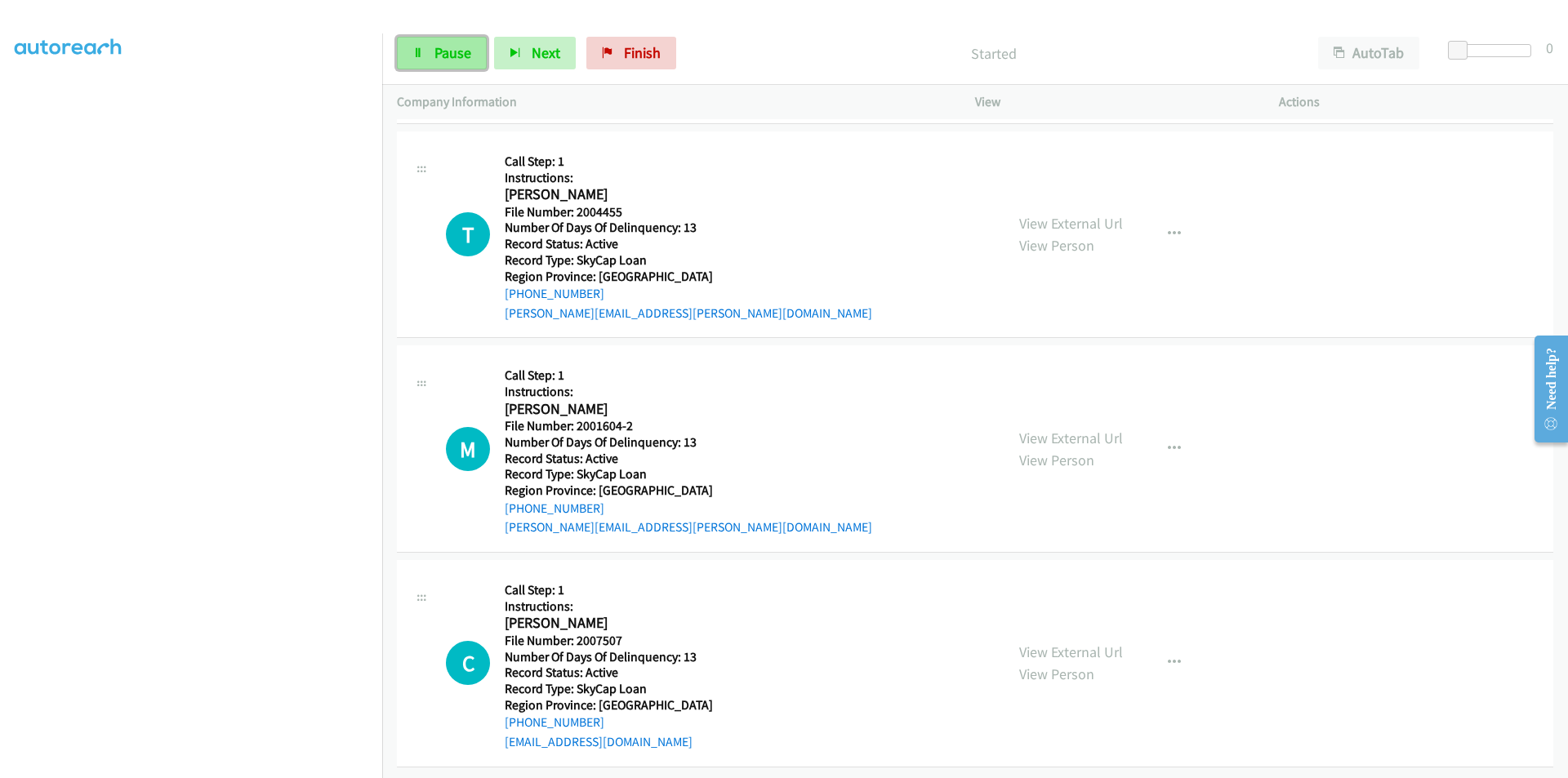
click at [459, 55] on span "Pause" at bounding box center [452, 53] width 37 height 19
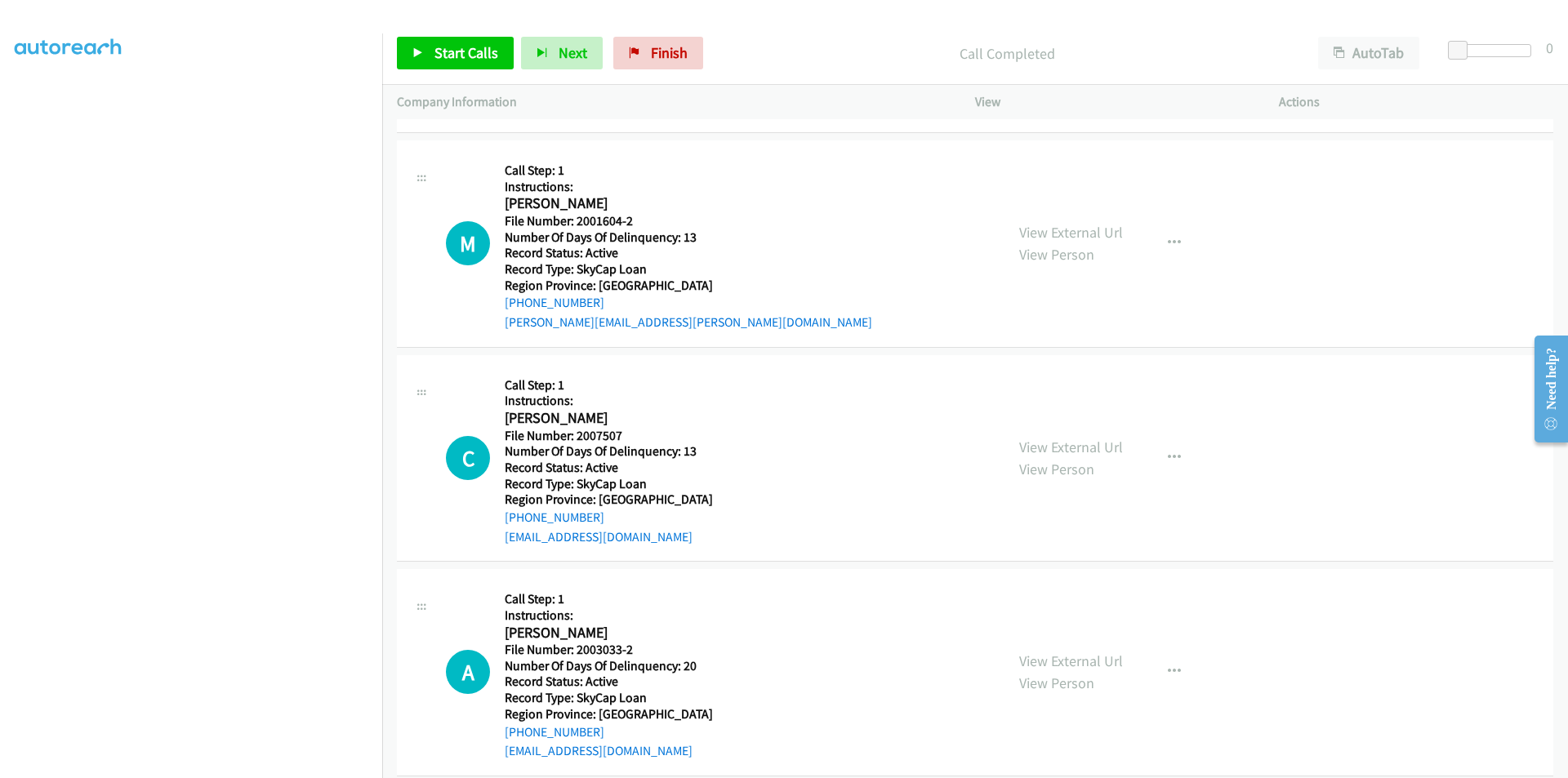
scroll to position [735, 0]
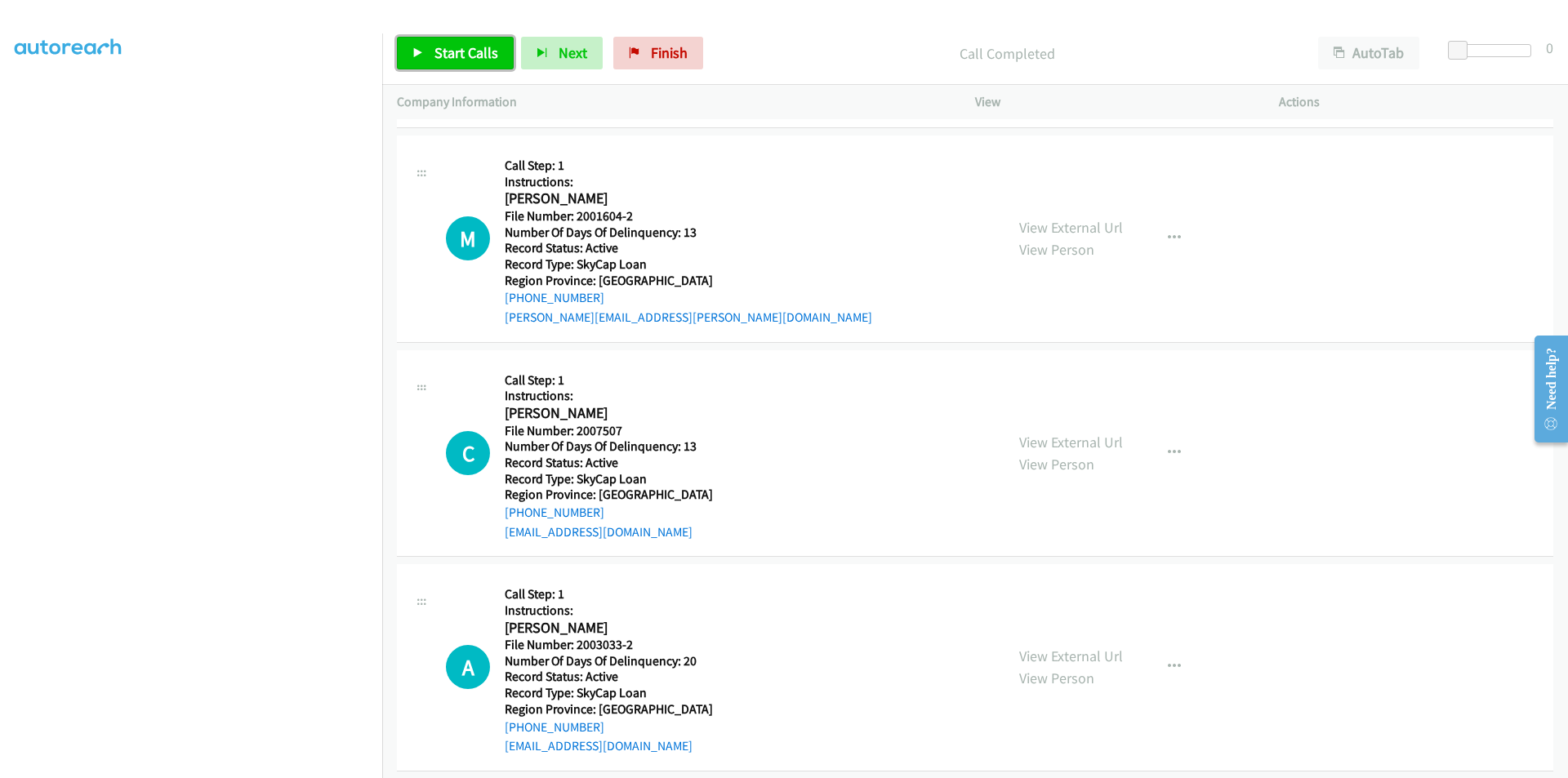
click at [465, 44] on span "Start Calls" at bounding box center [466, 53] width 64 height 19
click at [451, 45] on span "Pause" at bounding box center [452, 53] width 37 height 19
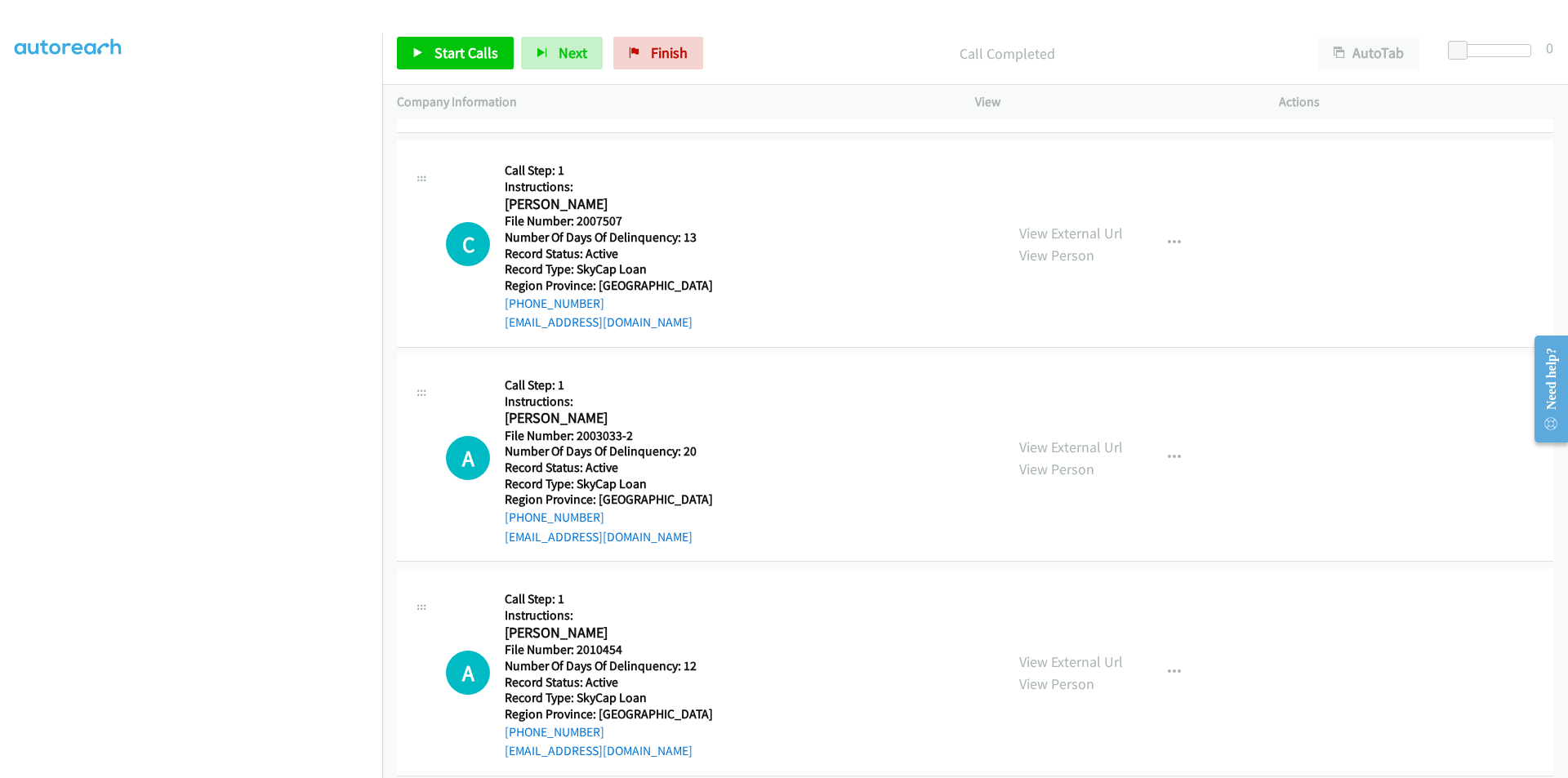
scroll to position [980, 0]
click at [458, 49] on span "Start Calls" at bounding box center [466, 53] width 64 height 19
click at [448, 49] on span "Pause" at bounding box center [452, 53] width 37 height 19
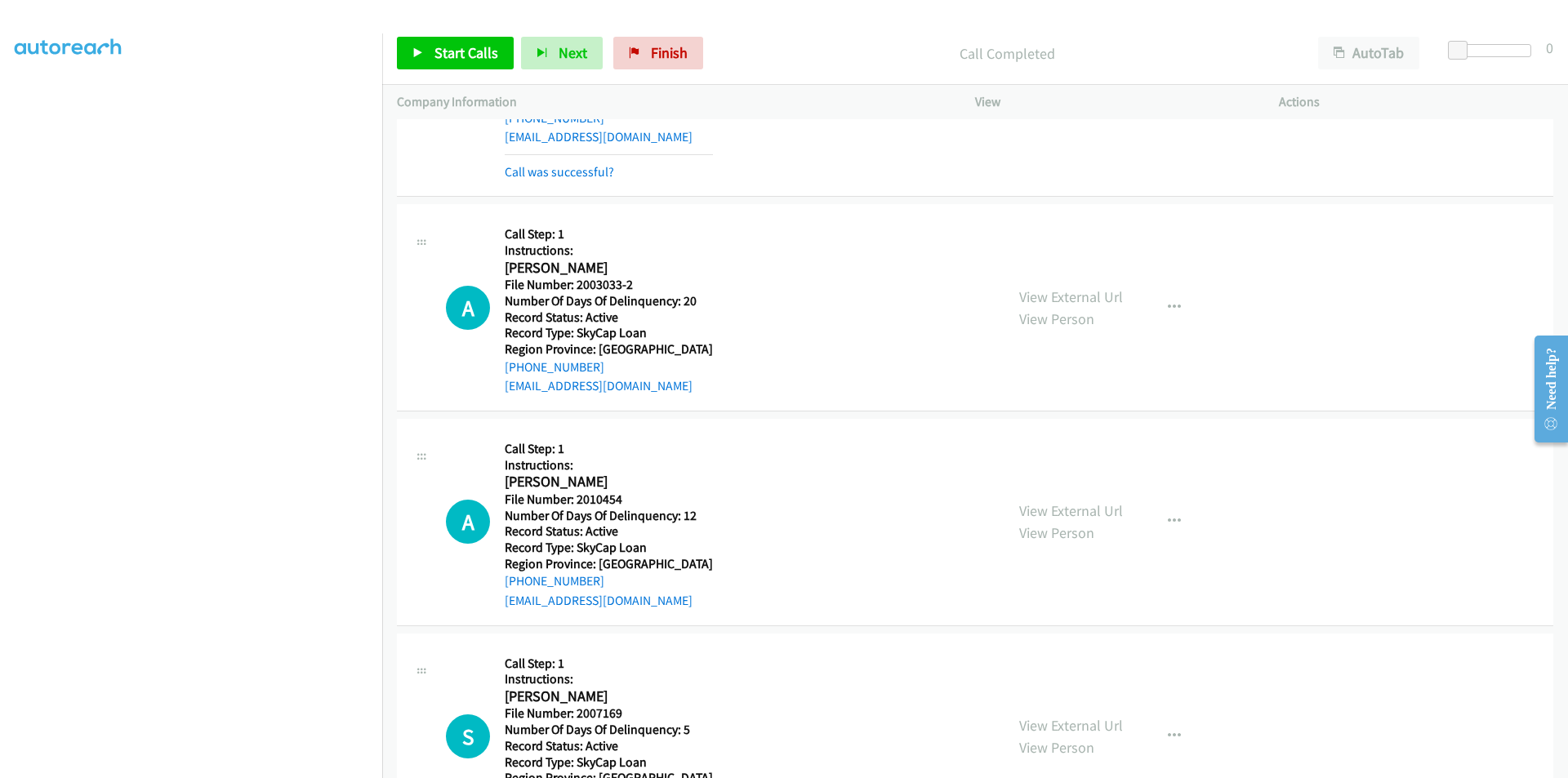
scroll to position [1225, 0]
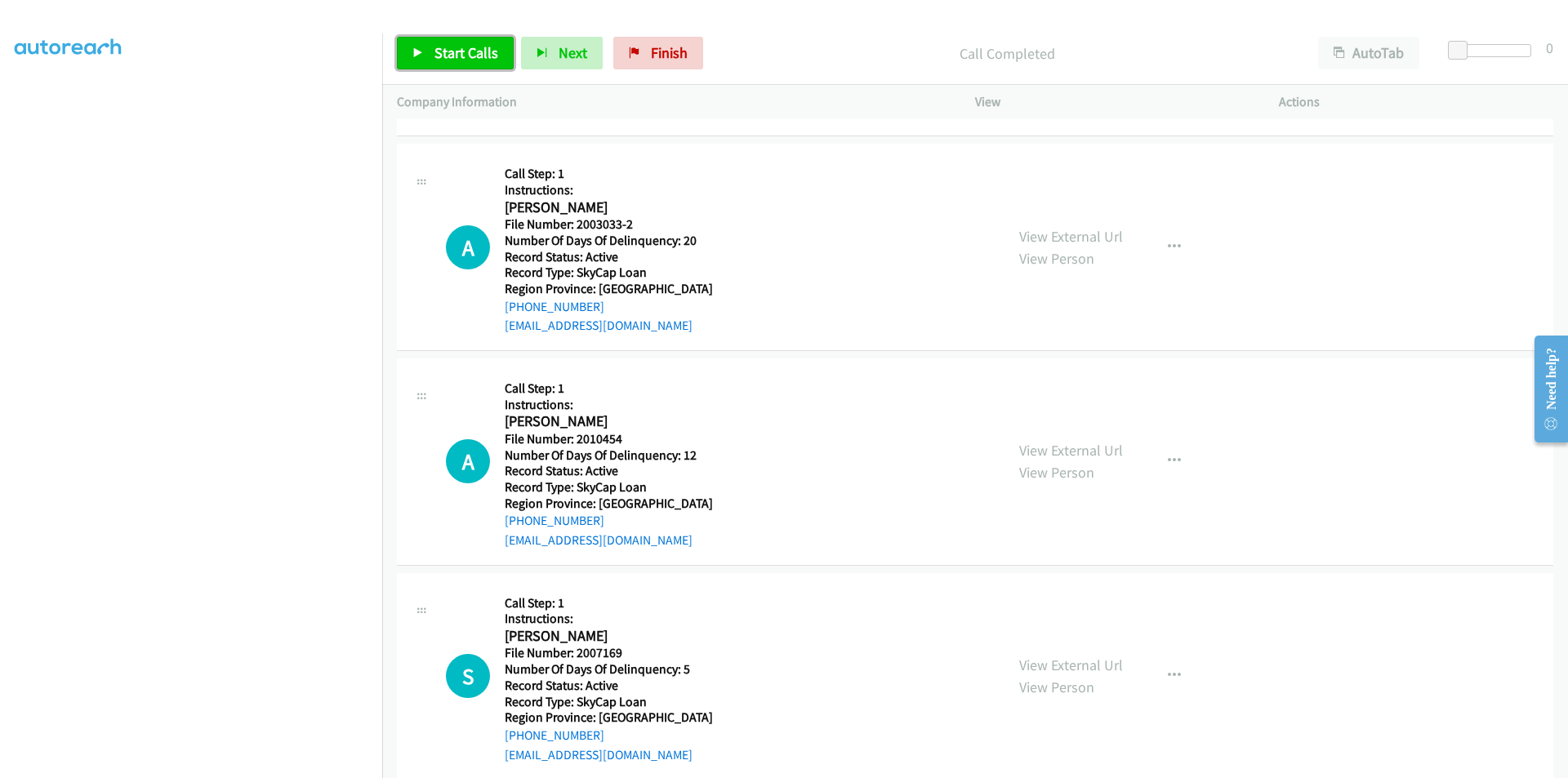
click at [453, 54] on span "Start Calls" at bounding box center [466, 53] width 64 height 19
click at [453, 54] on span "Pause" at bounding box center [452, 53] width 37 height 19
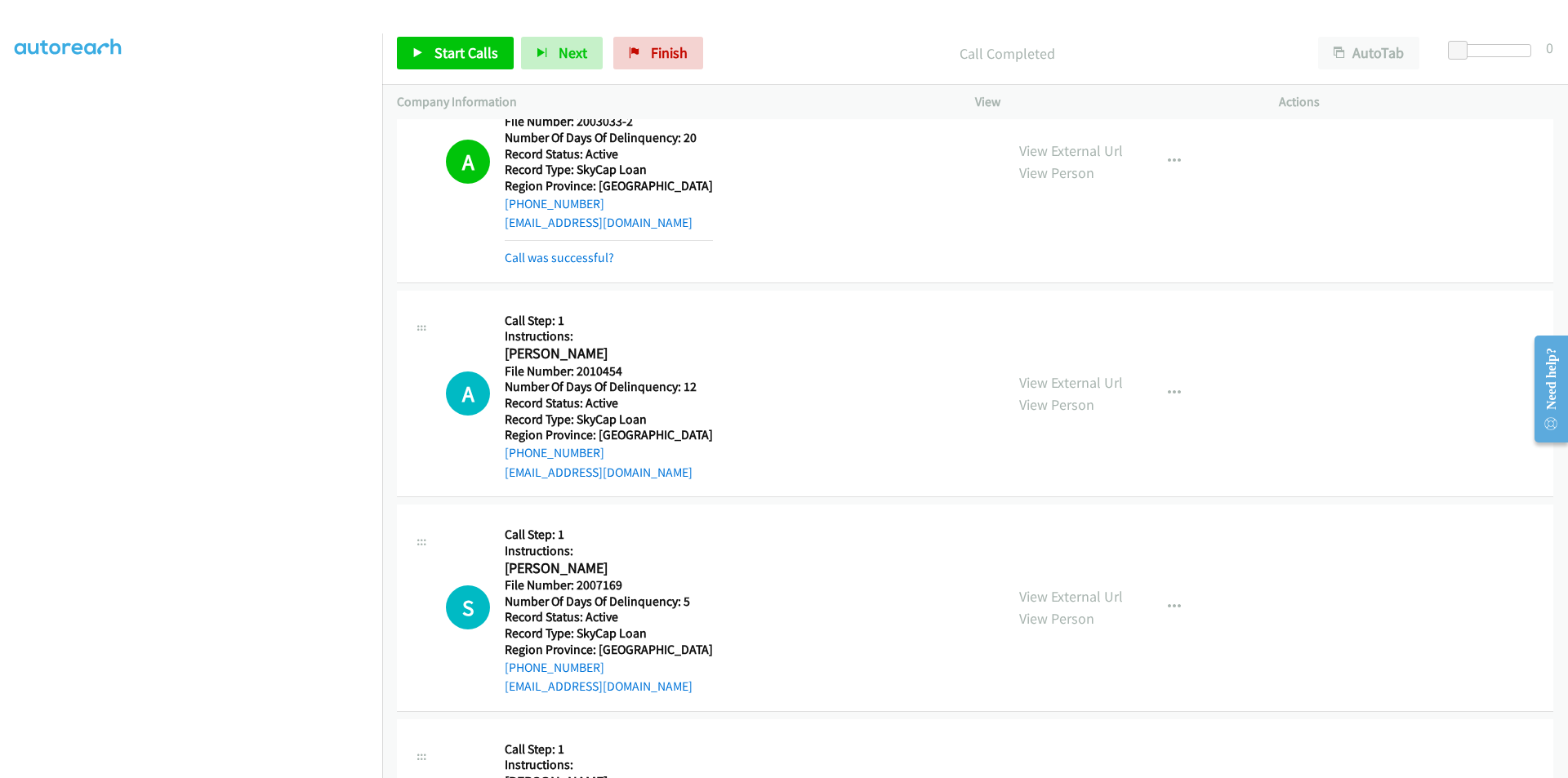
scroll to position [1470, 0]
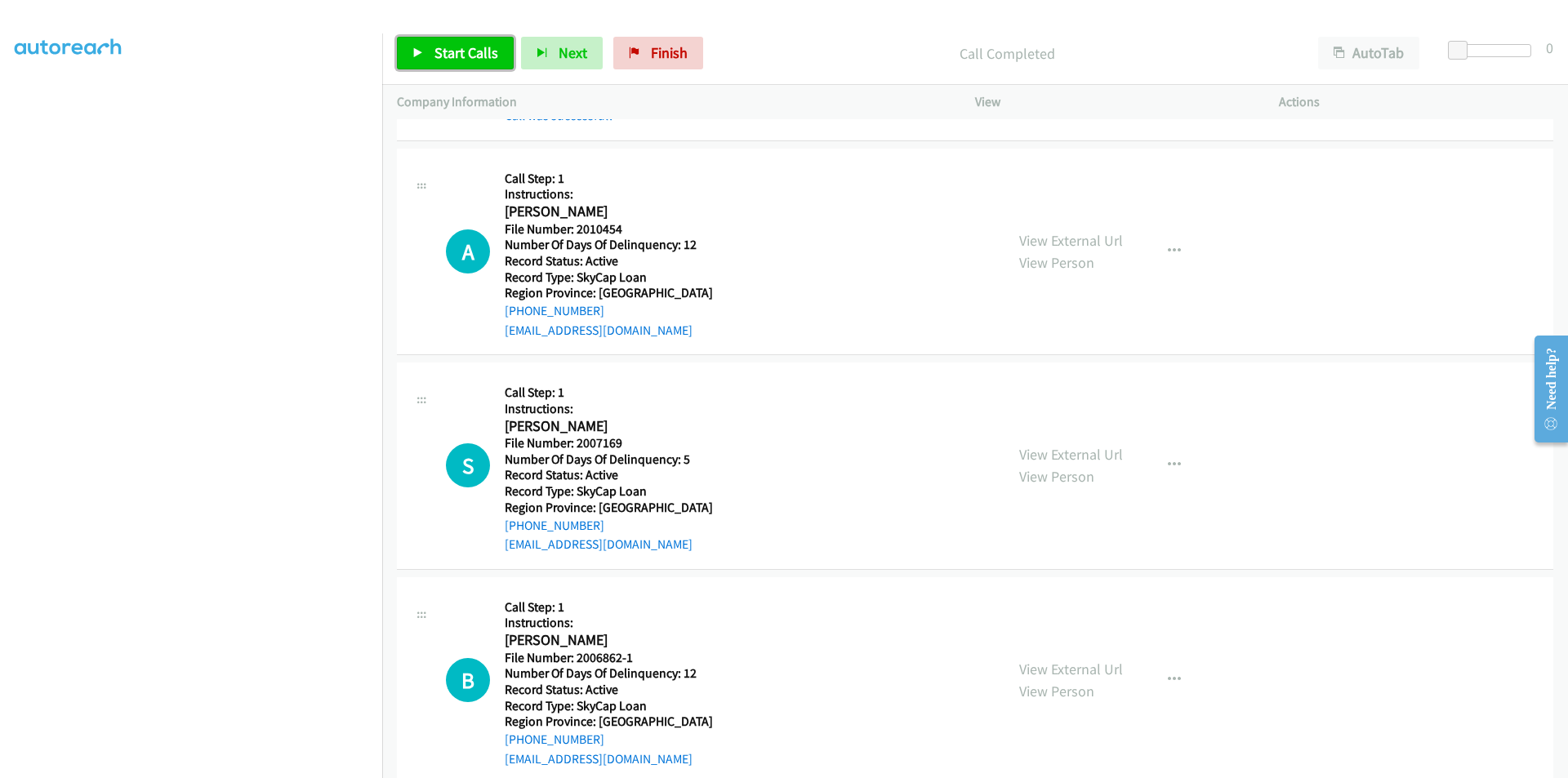
click at [486, 46] on span "Start Calls" at bounding box center [466, 53] width 64 height 19
click at [459, 48] on span "Pause" at bounding box center [452, 53] width 37 height 19
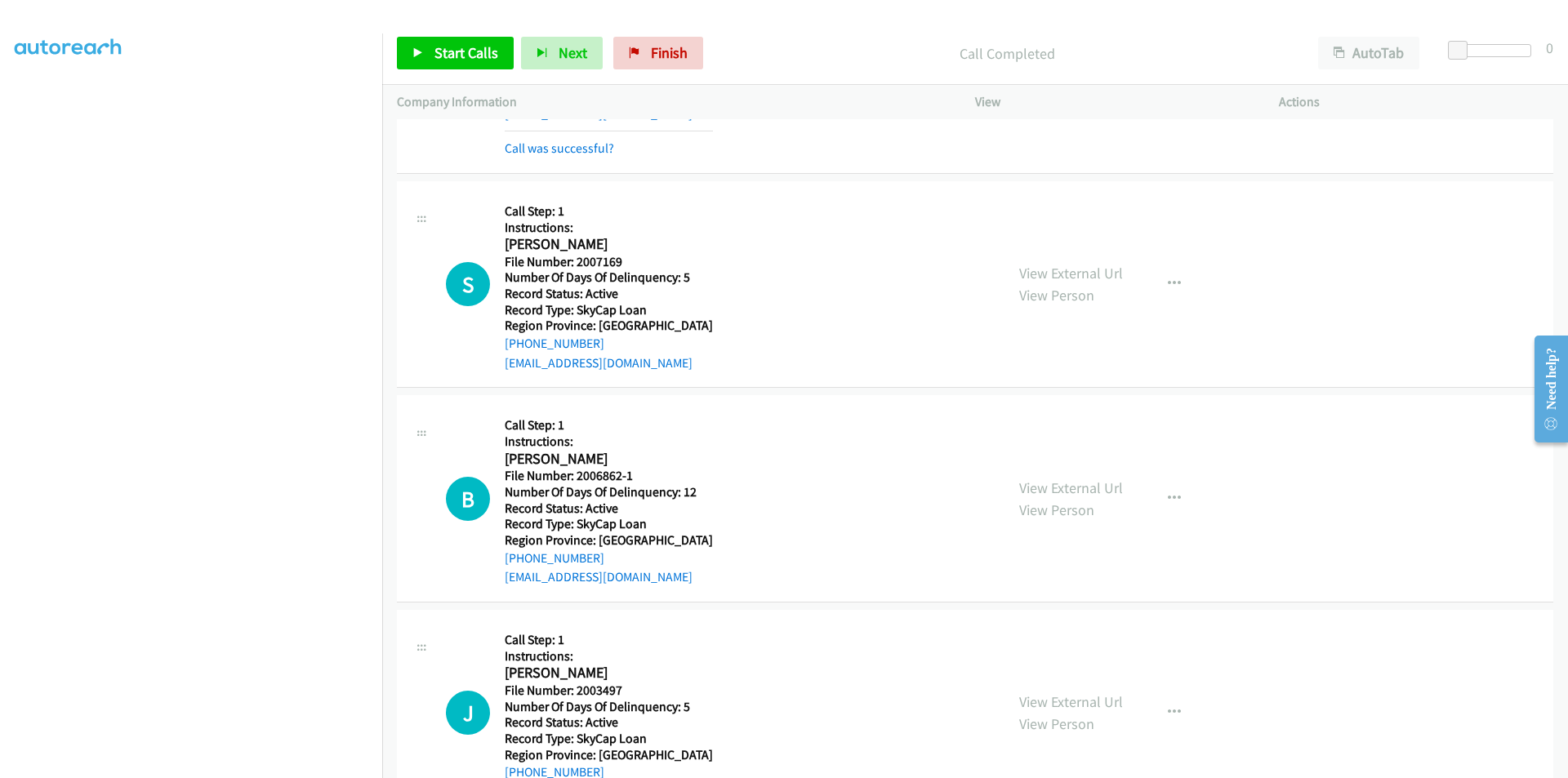
scroll to position [1716, 0]
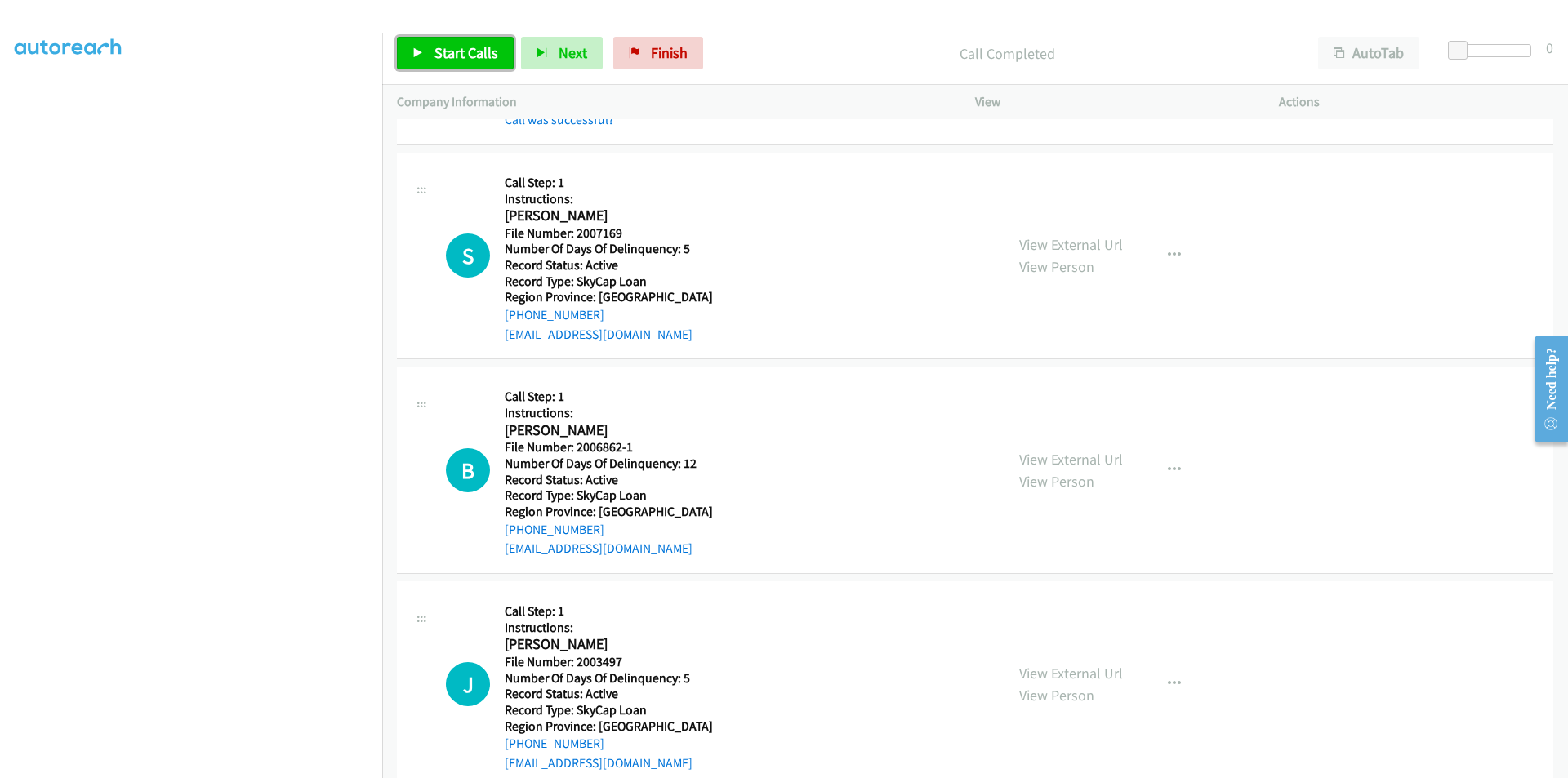
click at [472, 50] on span "Start Calls" at bounding box center [466, 53] width 64 height 19
click at [472, 50] on link "Pause" at bounding box center [441, 53] width 90 height 32
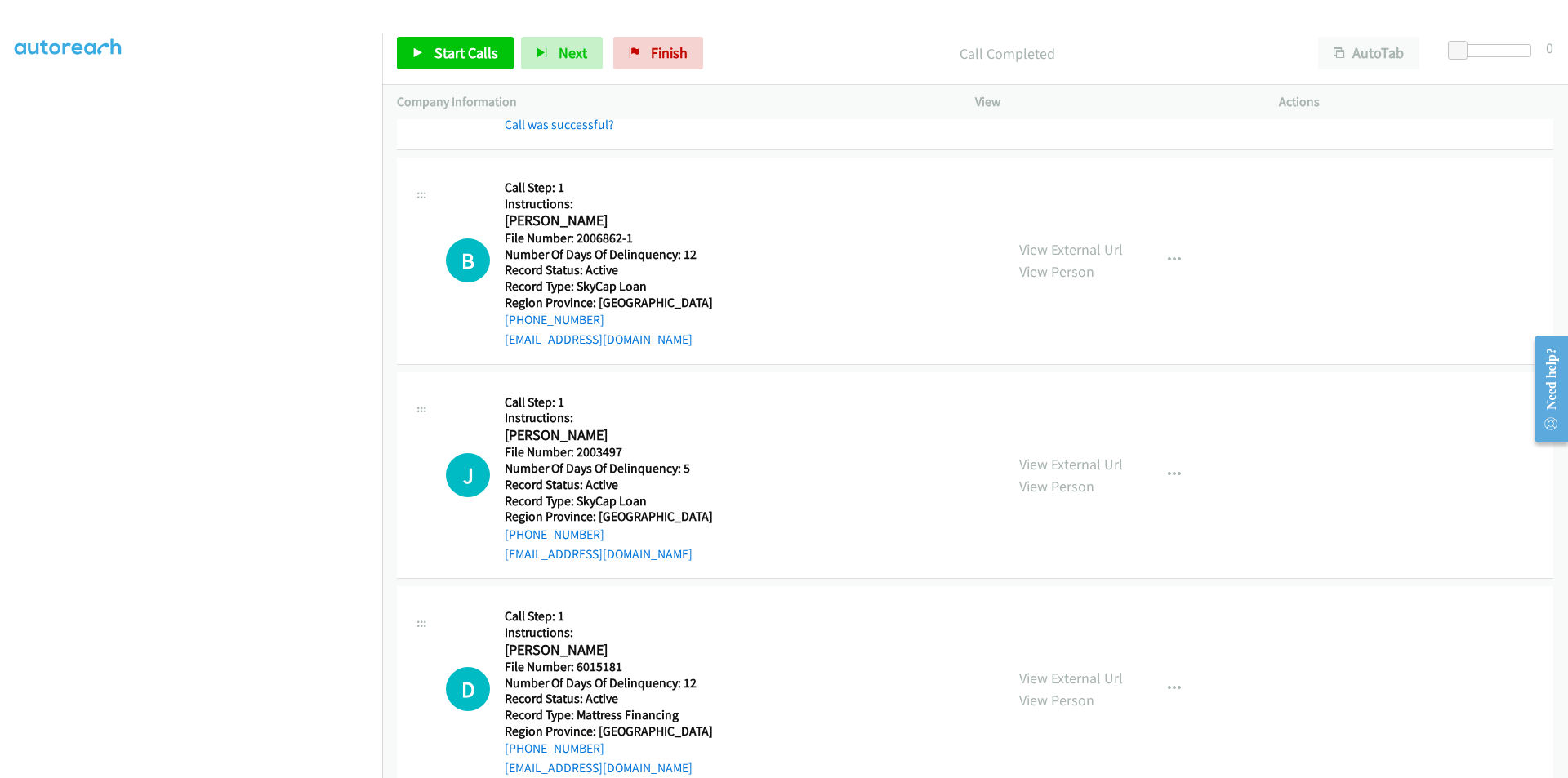
scroll to position [1960, 0]
click at [479, 51] on span "Start Calls" at bounding box center [466, 53] width 64 height 19
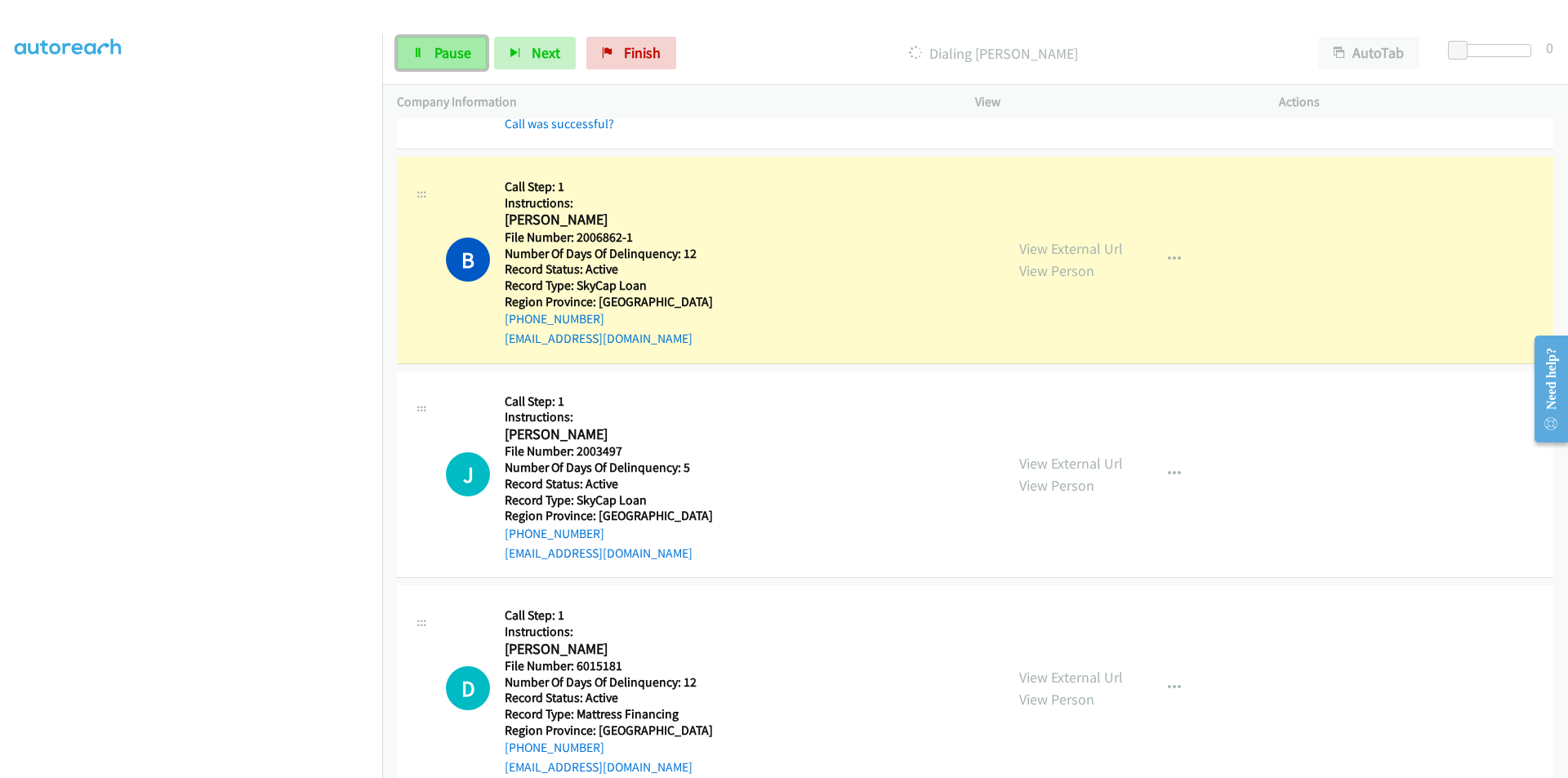
click at [446, 51] on span "Pause" at bounding box center [452, 53] width 37 height 19
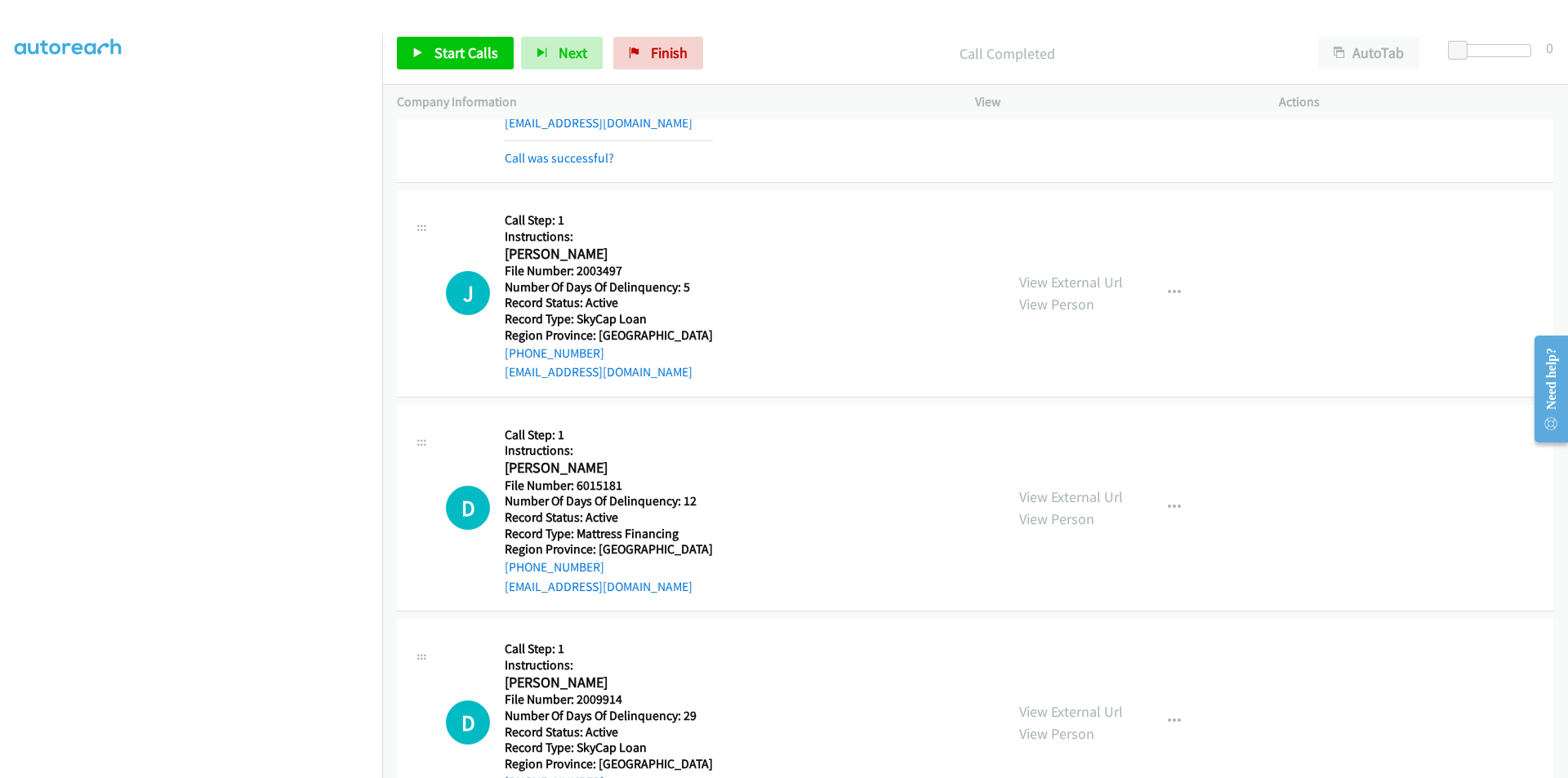
scroll to position [2205, 0]
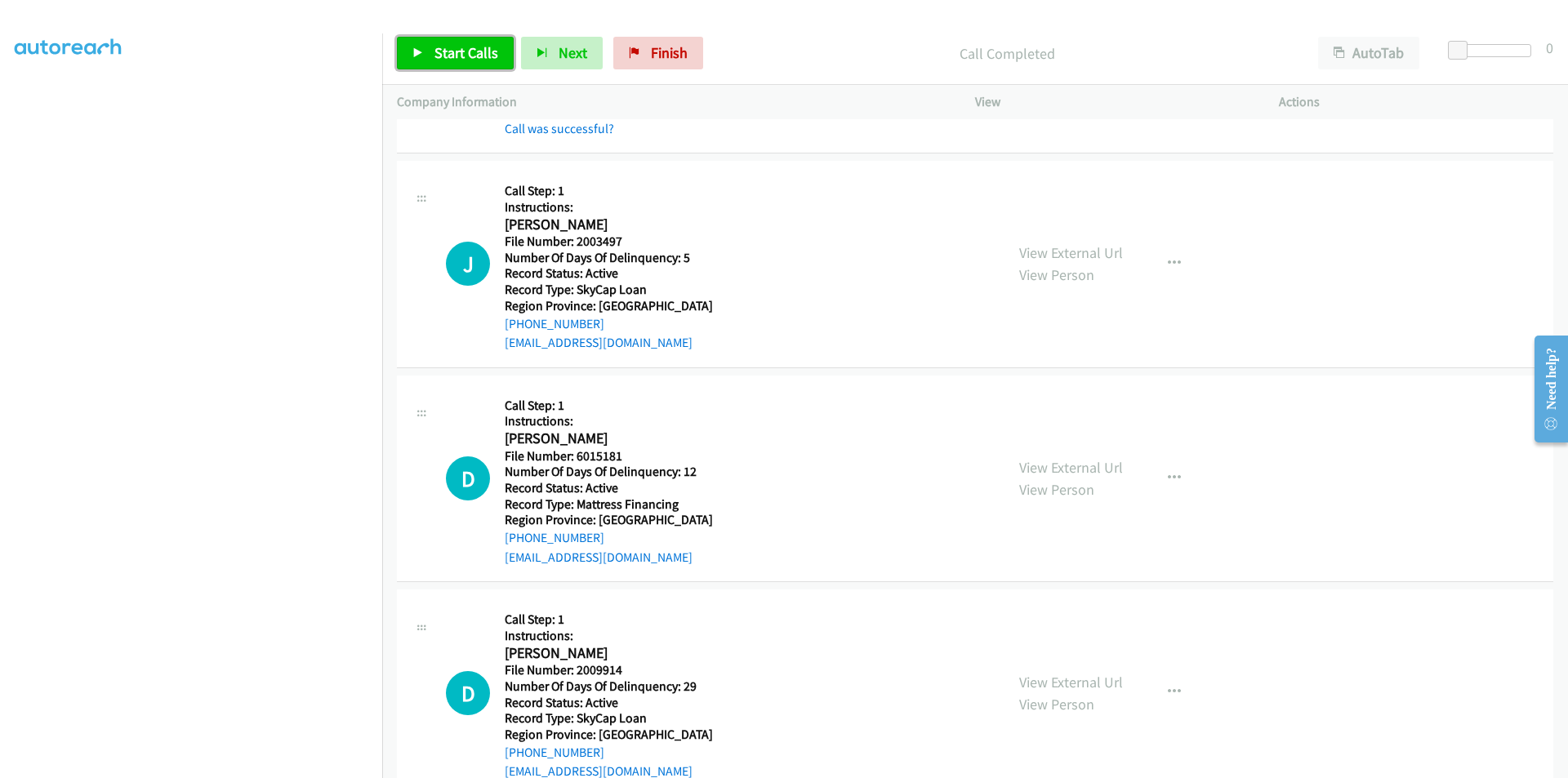
click at [455, 49] on span "Start Calls" at bounding box center [466, 53] width 64 height 19
click at [455, 49] on span "Pause" at bounding box center [452, 53] width 37 height 19
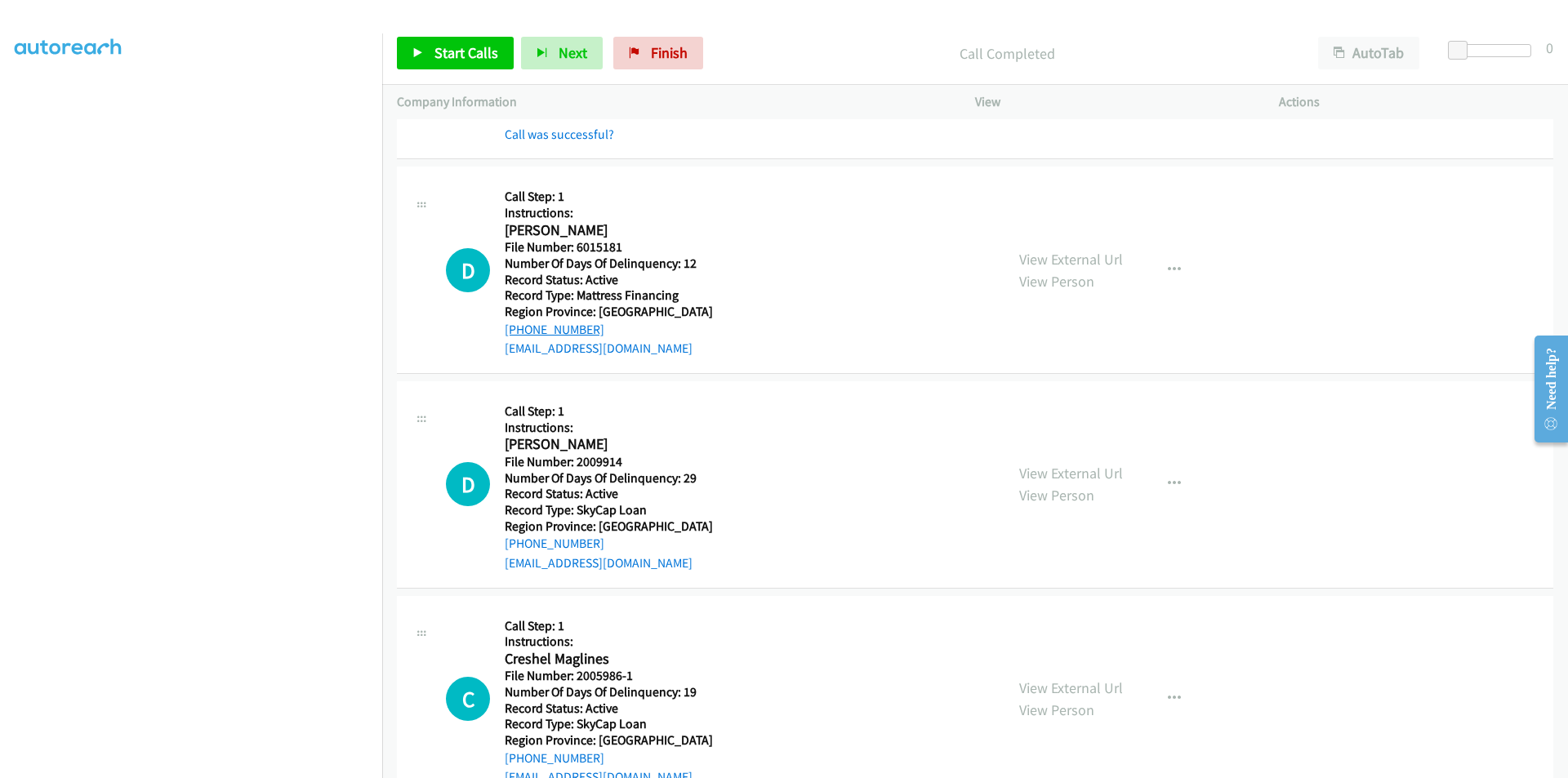
scroll to position [2450, 0]
click at [452, 49] on span "Start Calls" at bounding box center [466, 53] width 64 height 19
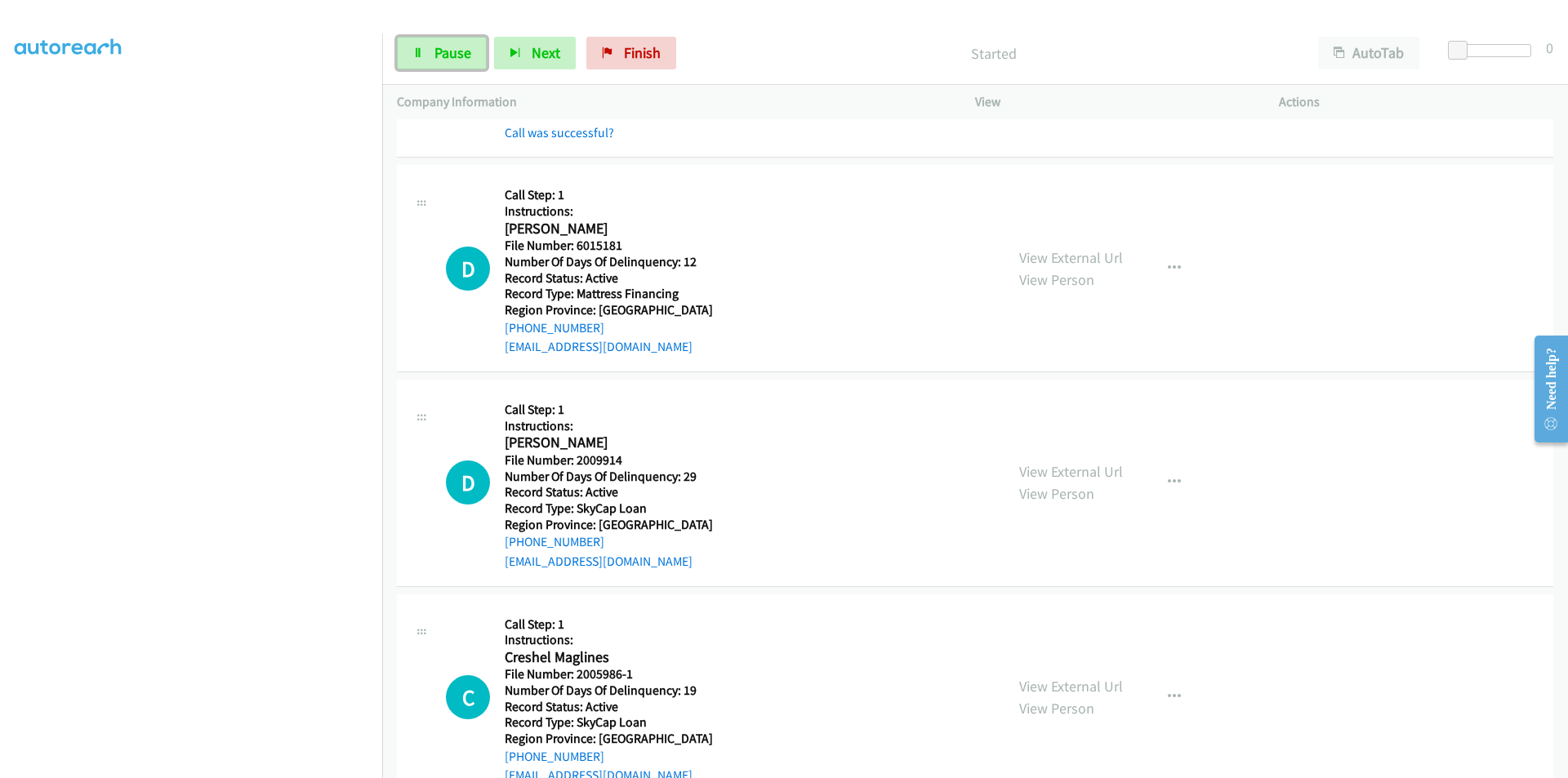
click at [452, 49] on span "Pause" at bounding box center [452, 53] width 37 height 19
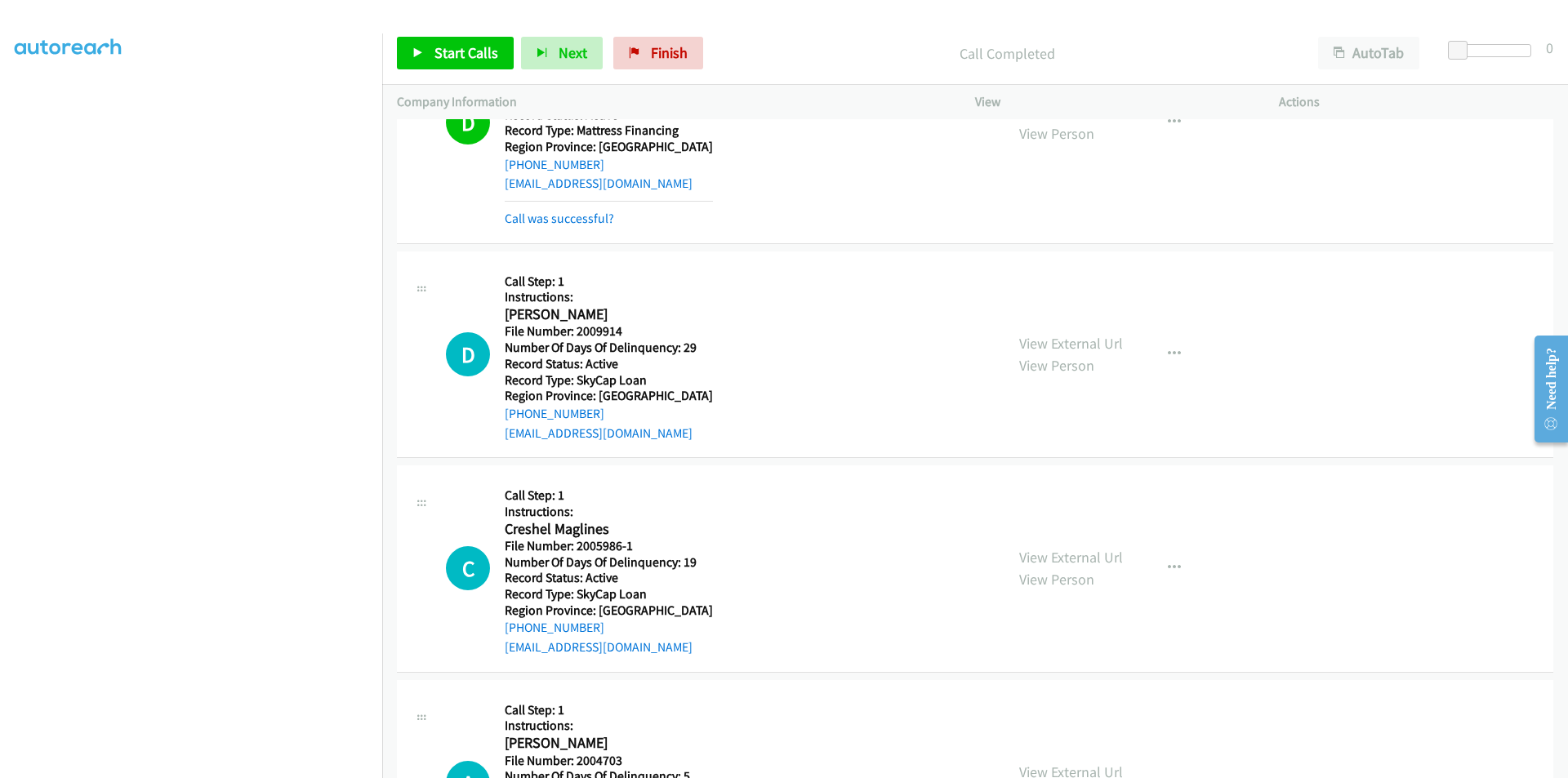
scroll to position [2696, 0]
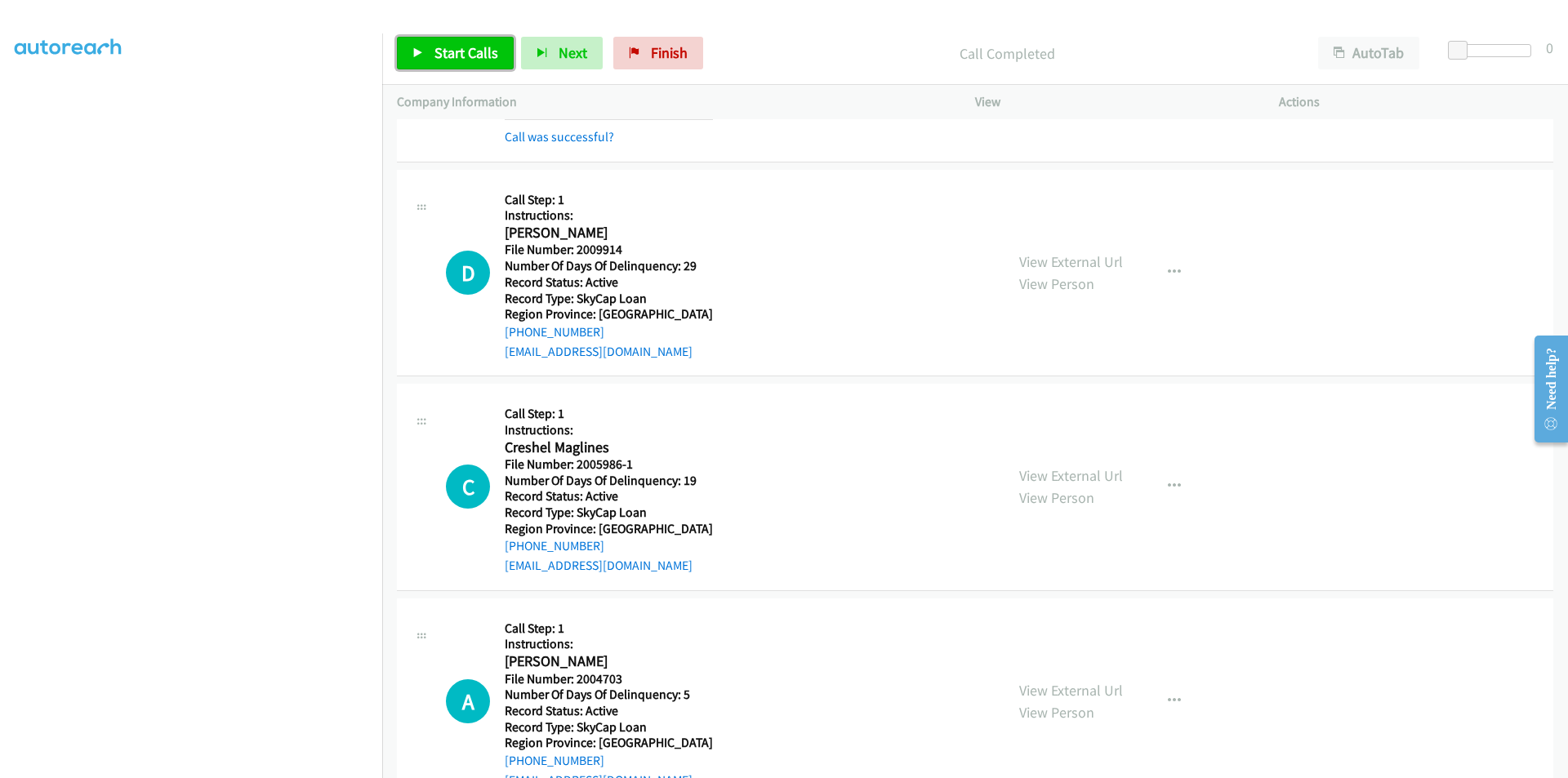
click at [457, 50] on span "Start Calls" at bounding box center [466, 53] width 64 height 19
click at [457, 50] on span "Pause" at bounding box center [452, 53] width 37 height 19
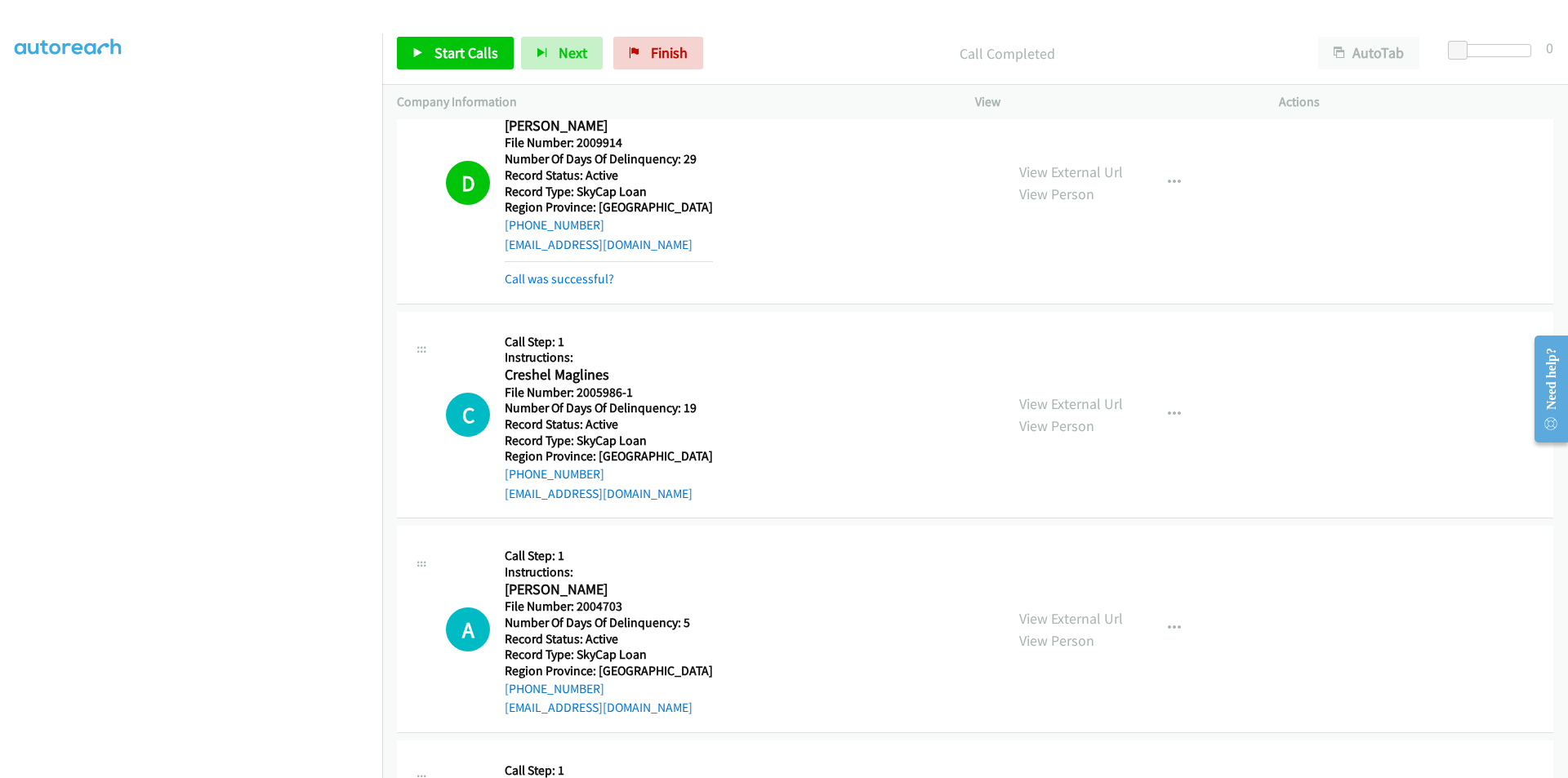
scroll to position [2941, 0]
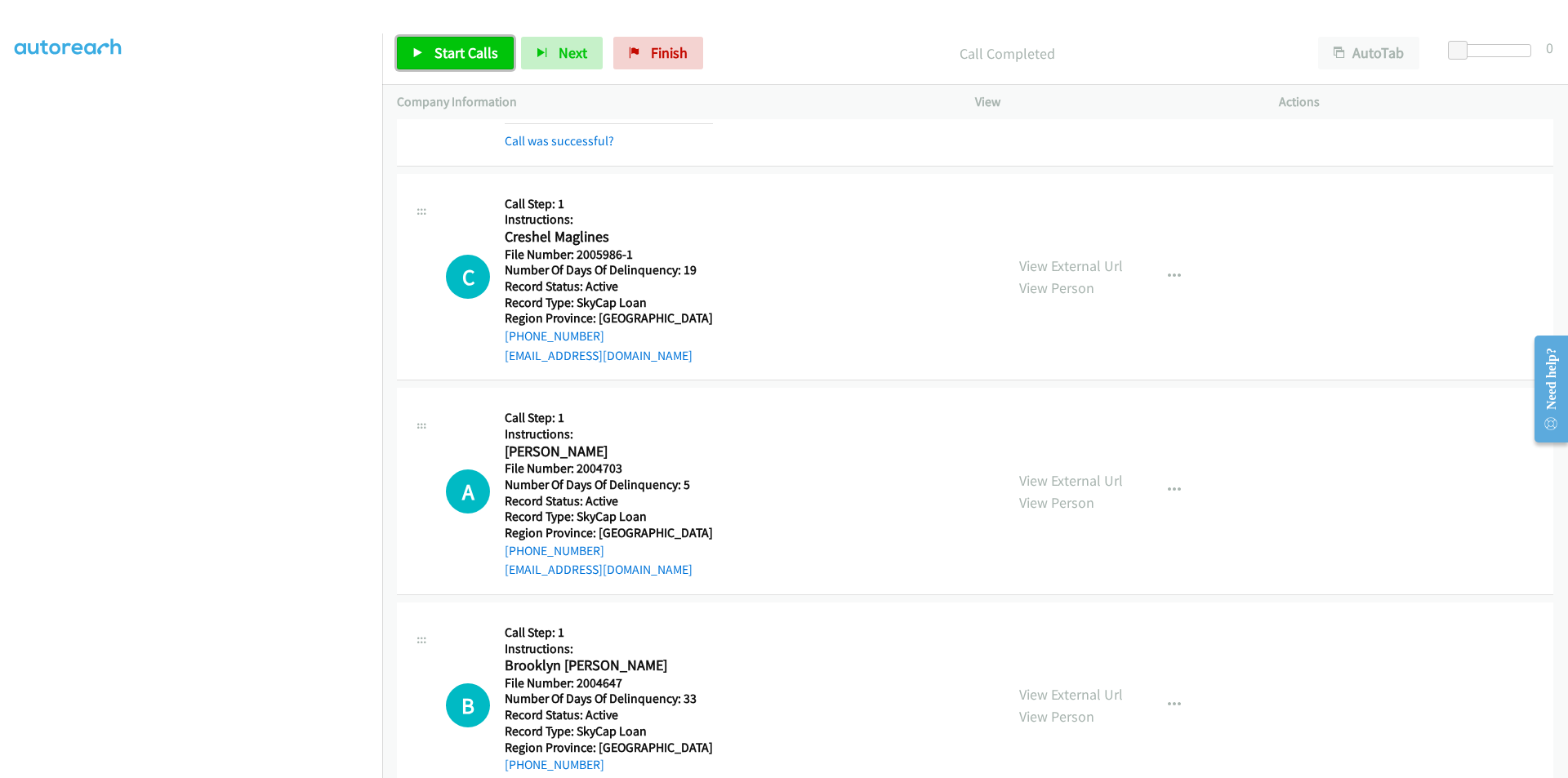
click at [471, 53] on span "Start Calls" at bounding box center [466, 53] width 64 height 19
click at [469, 53] on span "Pause" at bounding box center [452, 53] width 37 height 19
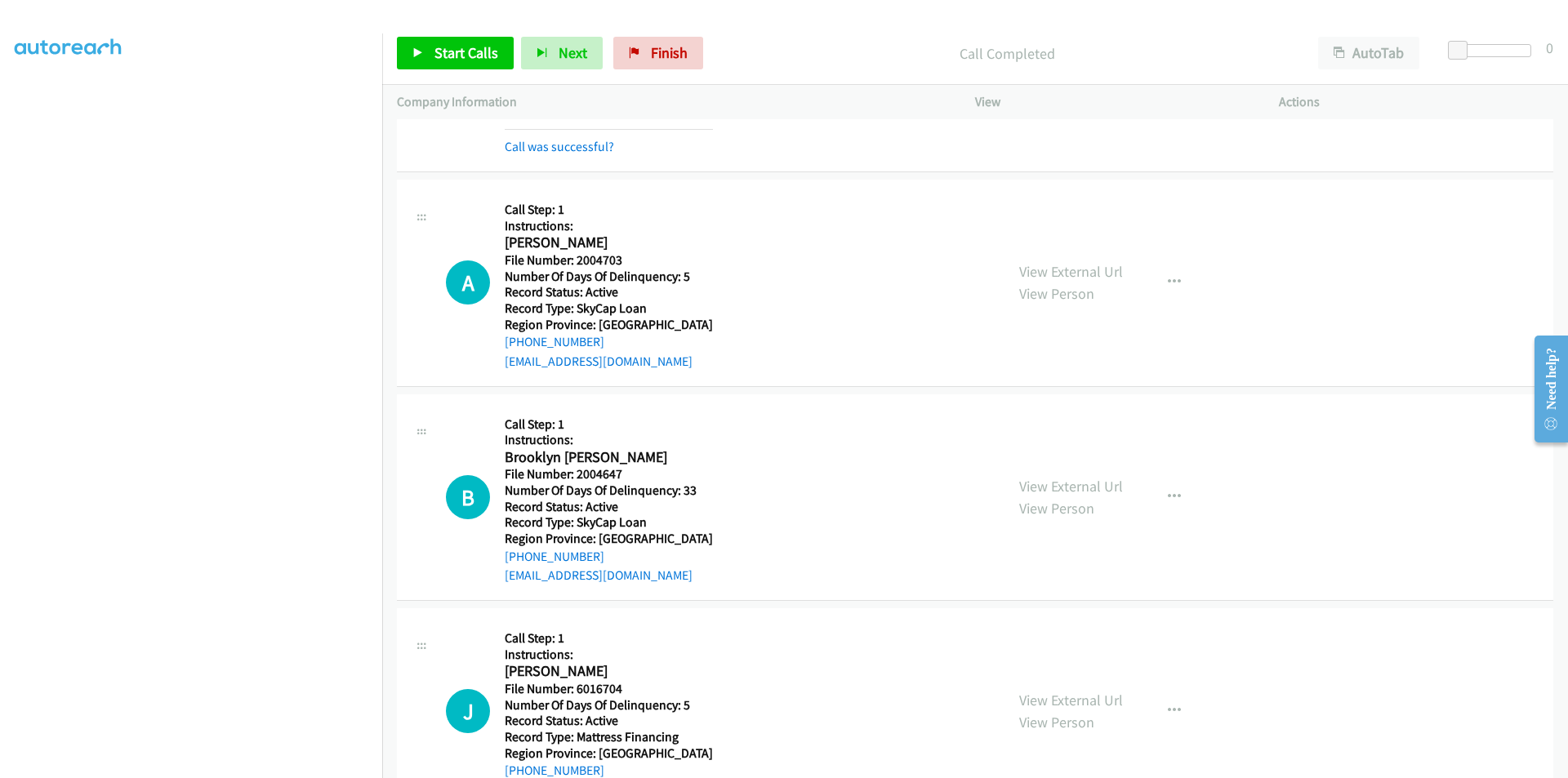
scroll to position [3185, 0]
click at [488, 39] on link "Start Calls" at bounding box center [455, 53] width 117 height 32
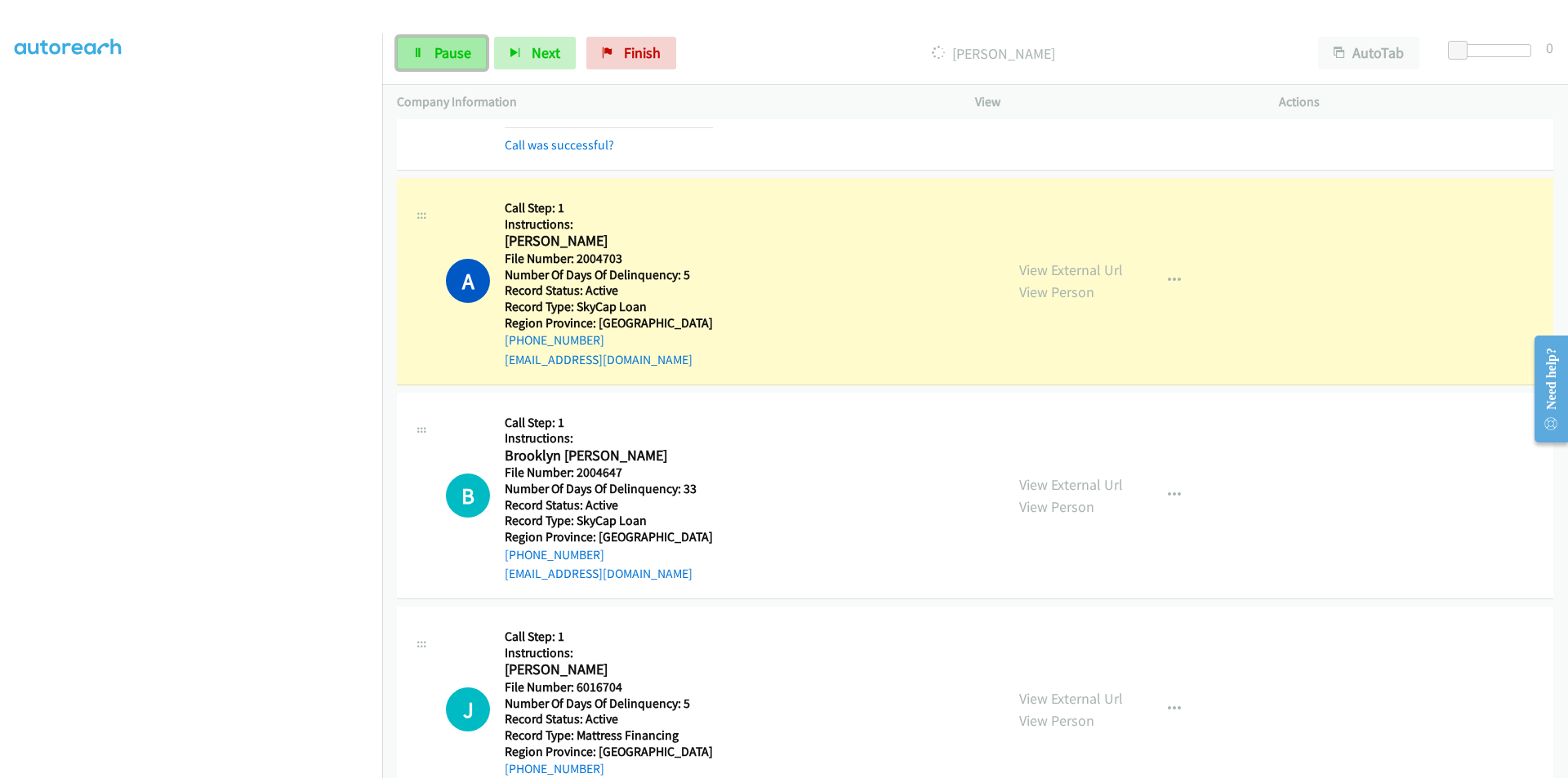
click at [468, 53] on span "Pause" at bounding box center [452, 53] width 37 height 19
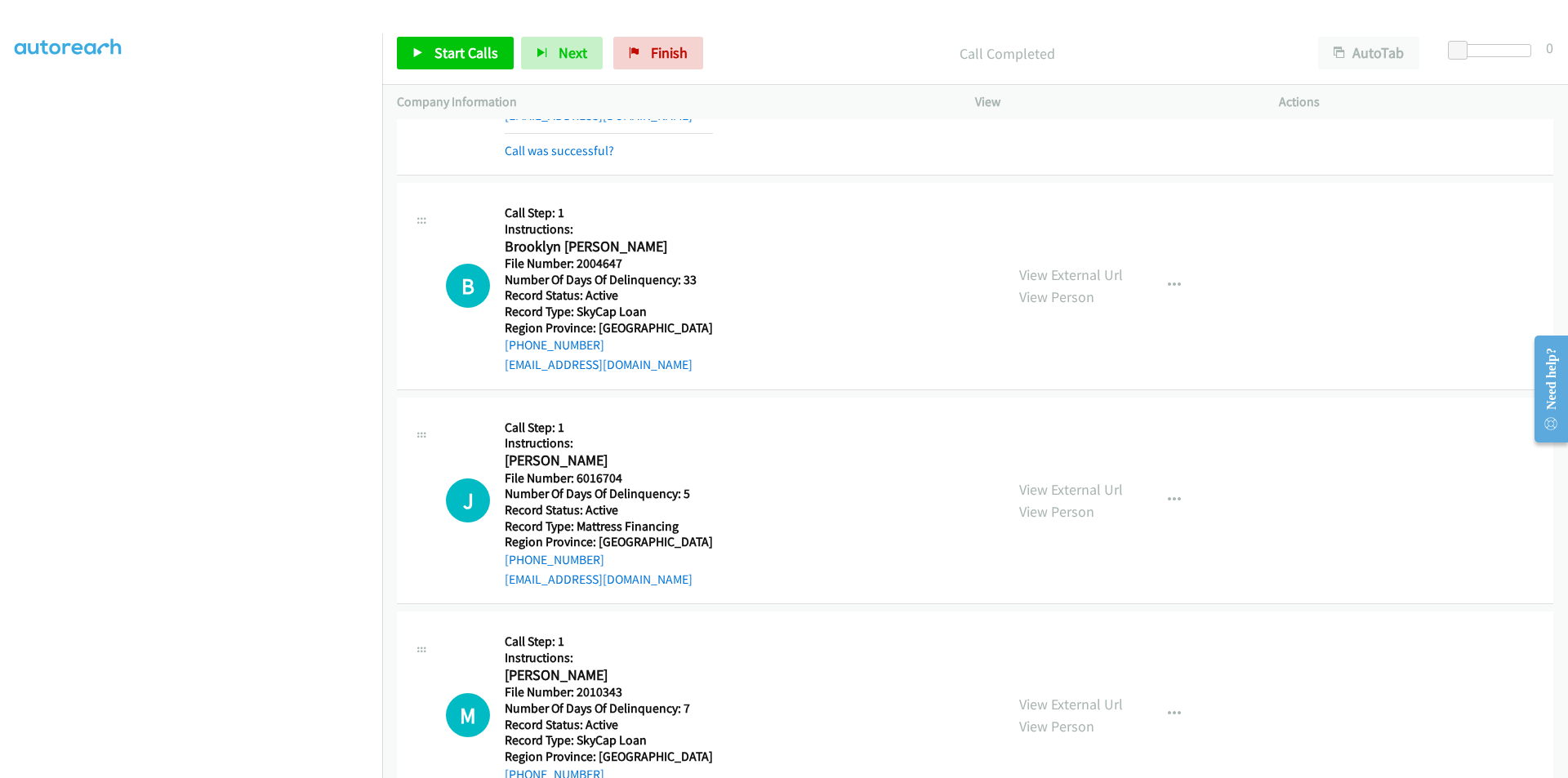
scroll to position [3430, 0]
click at [464, 55] on span "Start Calls" at bounding box center [466, 53] width 64 height 19
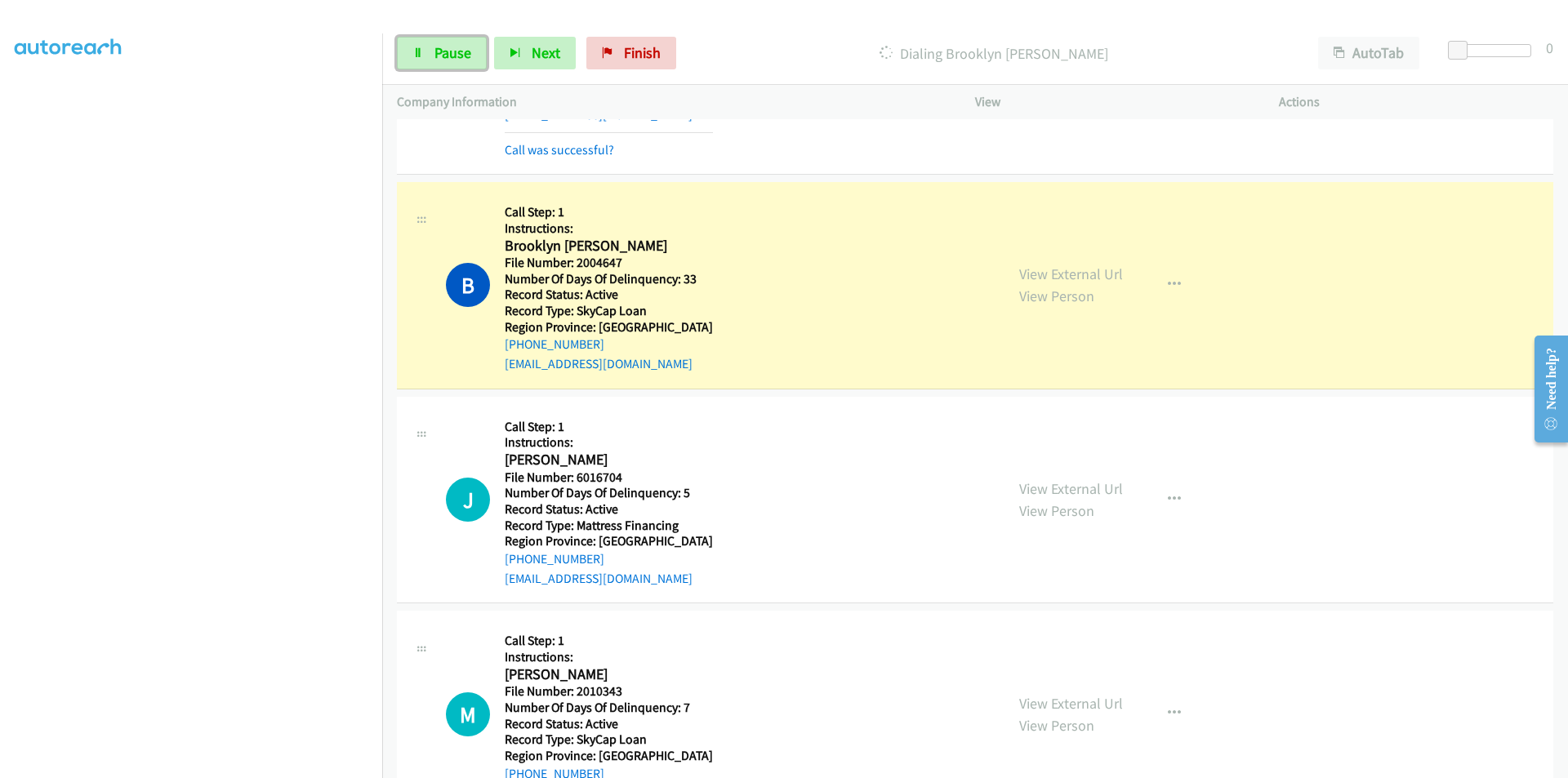
click at [464, 55] on span "Pause" at bounding box center [452, 53] width 37 height 19
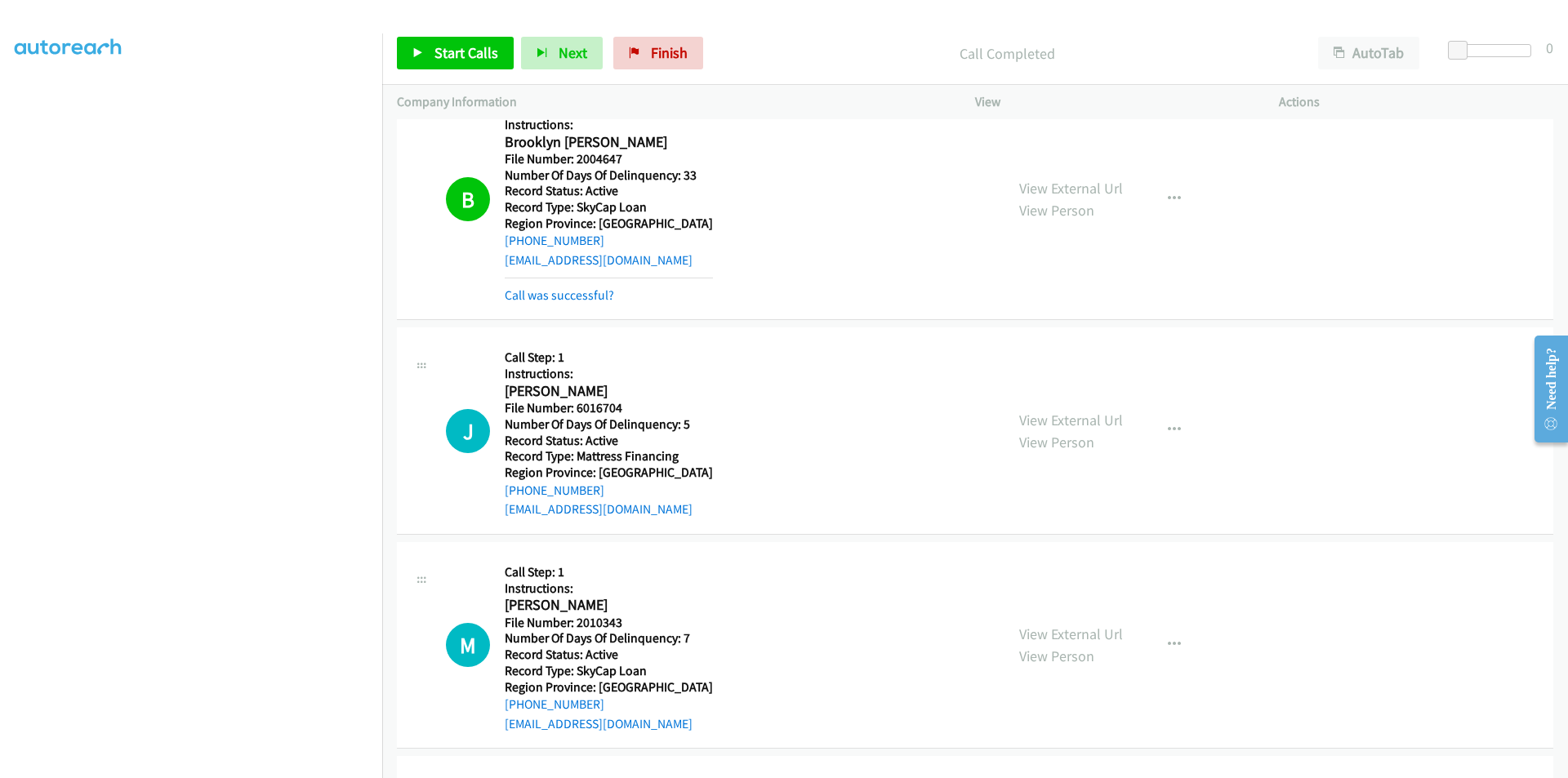
scroll to position [3676, 0]
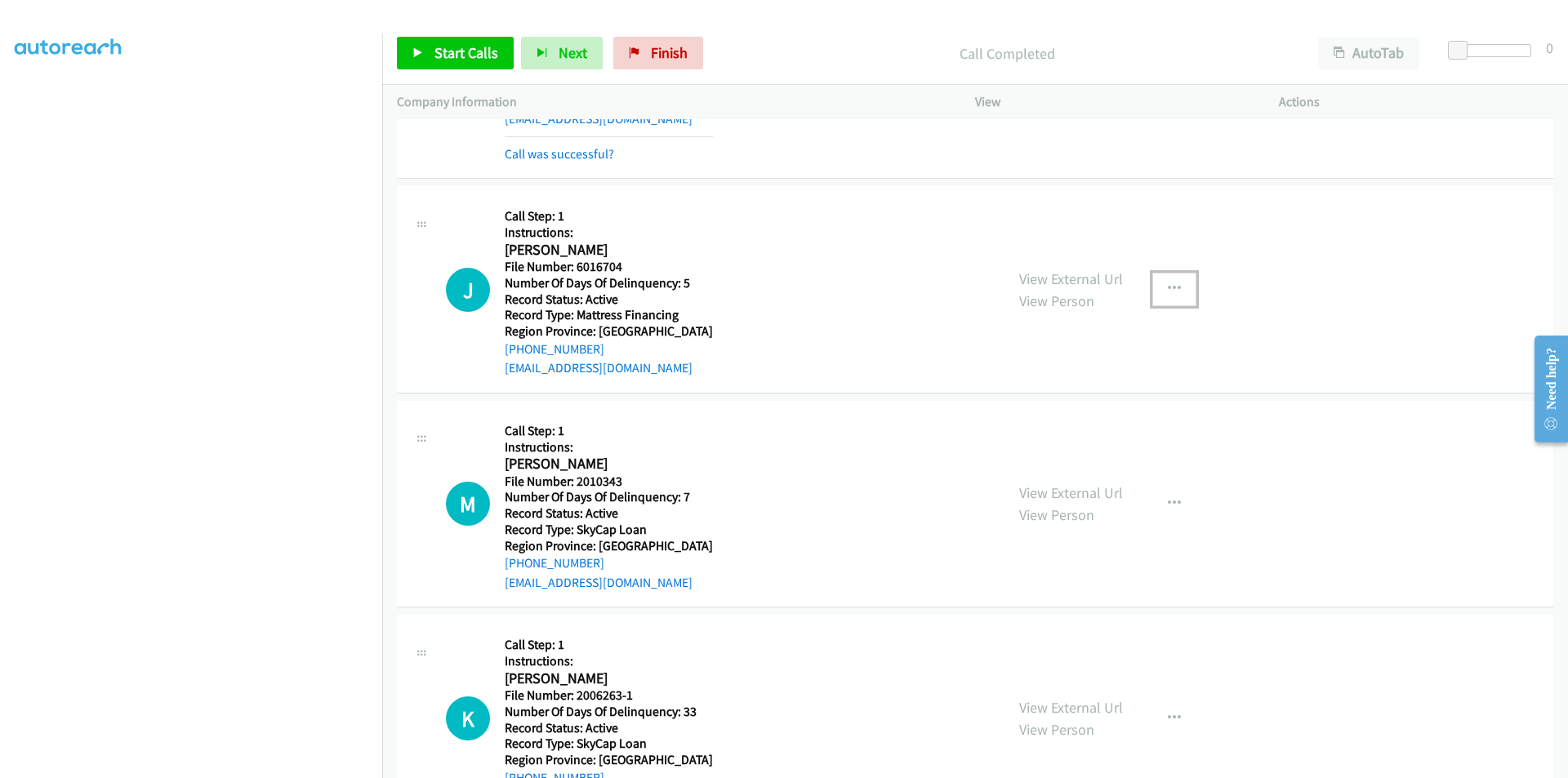
click at [1168, 284] on icon "button" at bounding box center [1174, 288] width 13 height 13
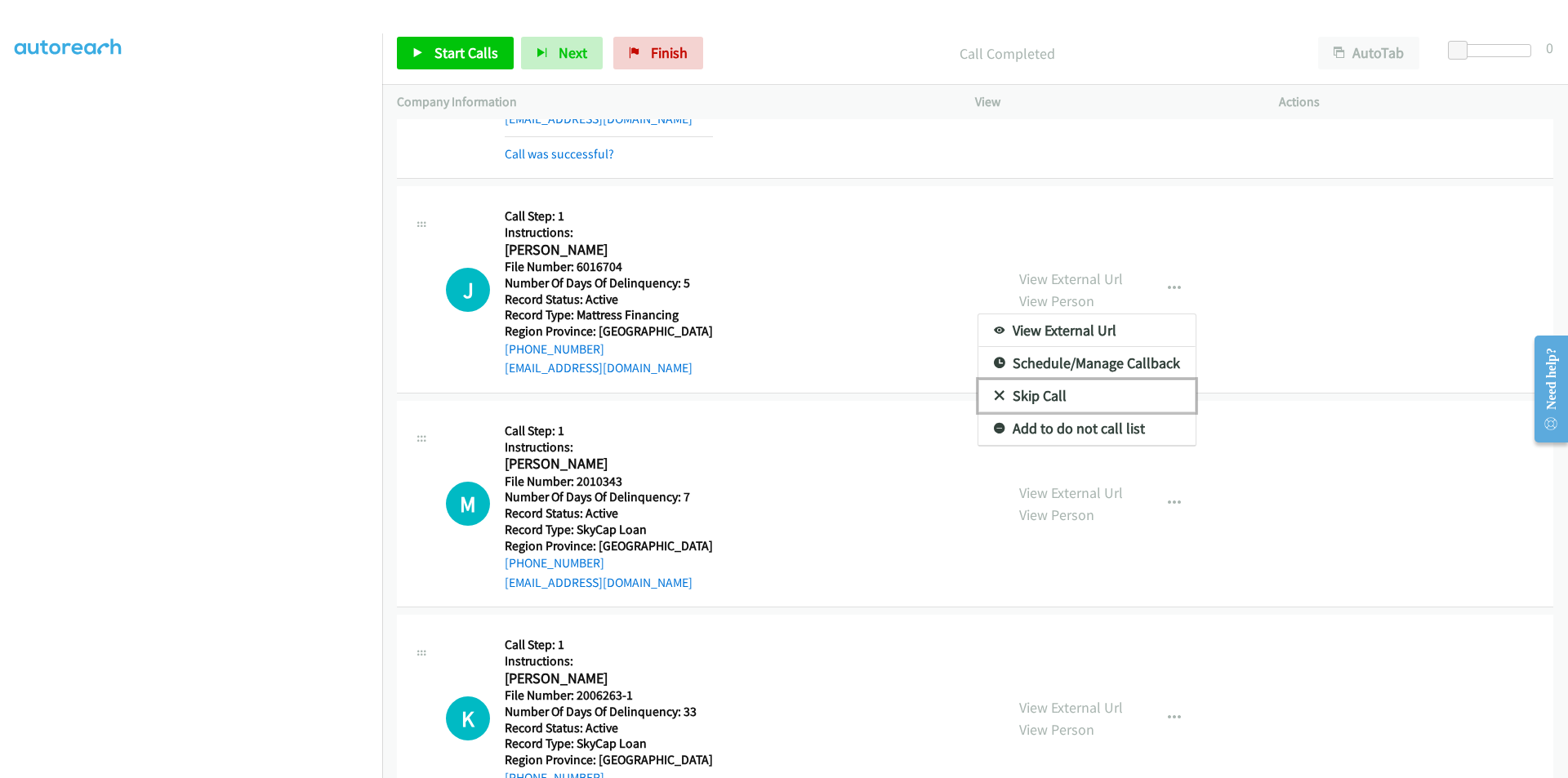
click at [1085, 387] on link "Skip Call" at bounding box center [1087, 396] width 218 height 32
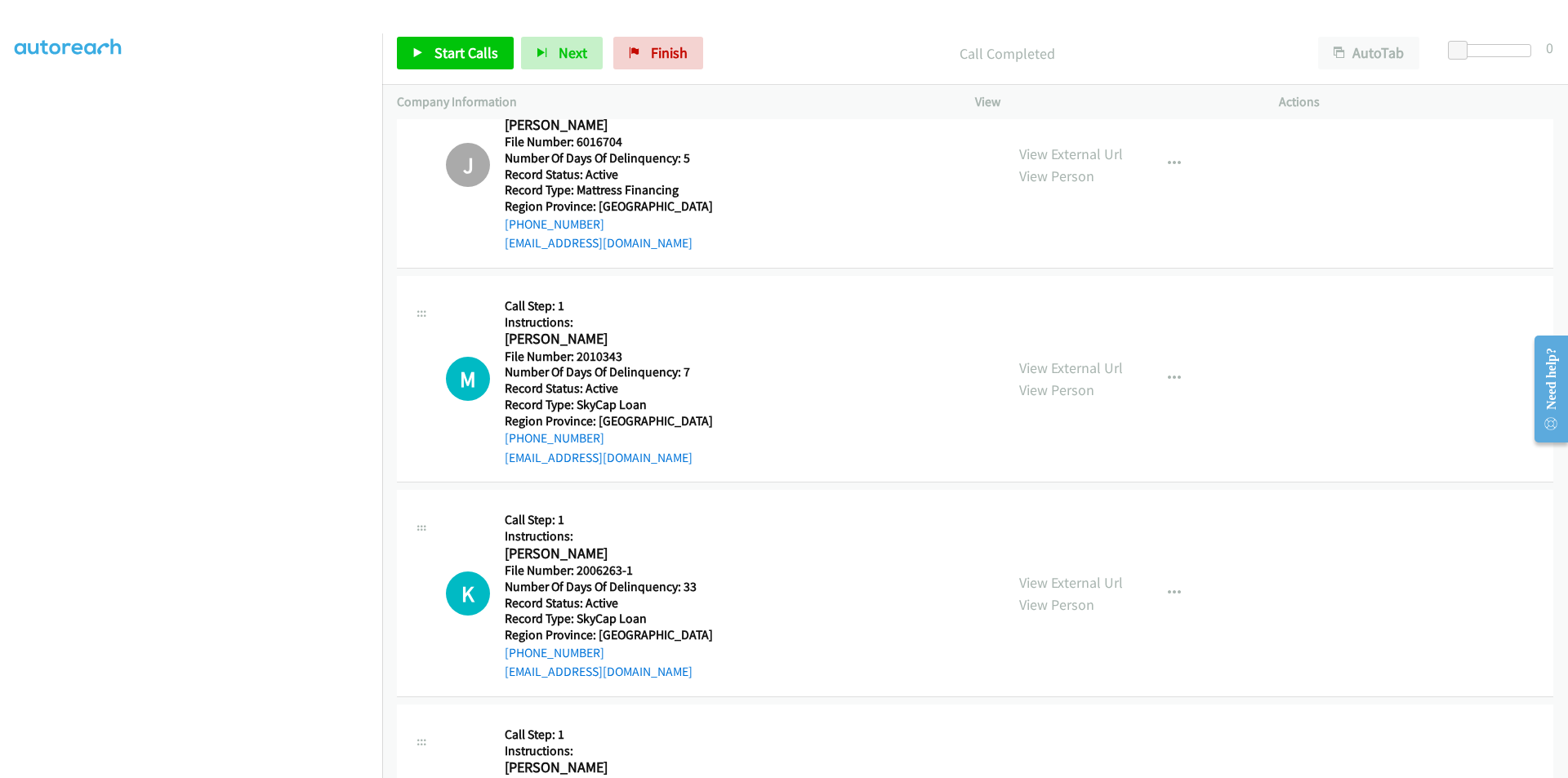
scroll to position [3921, 0]
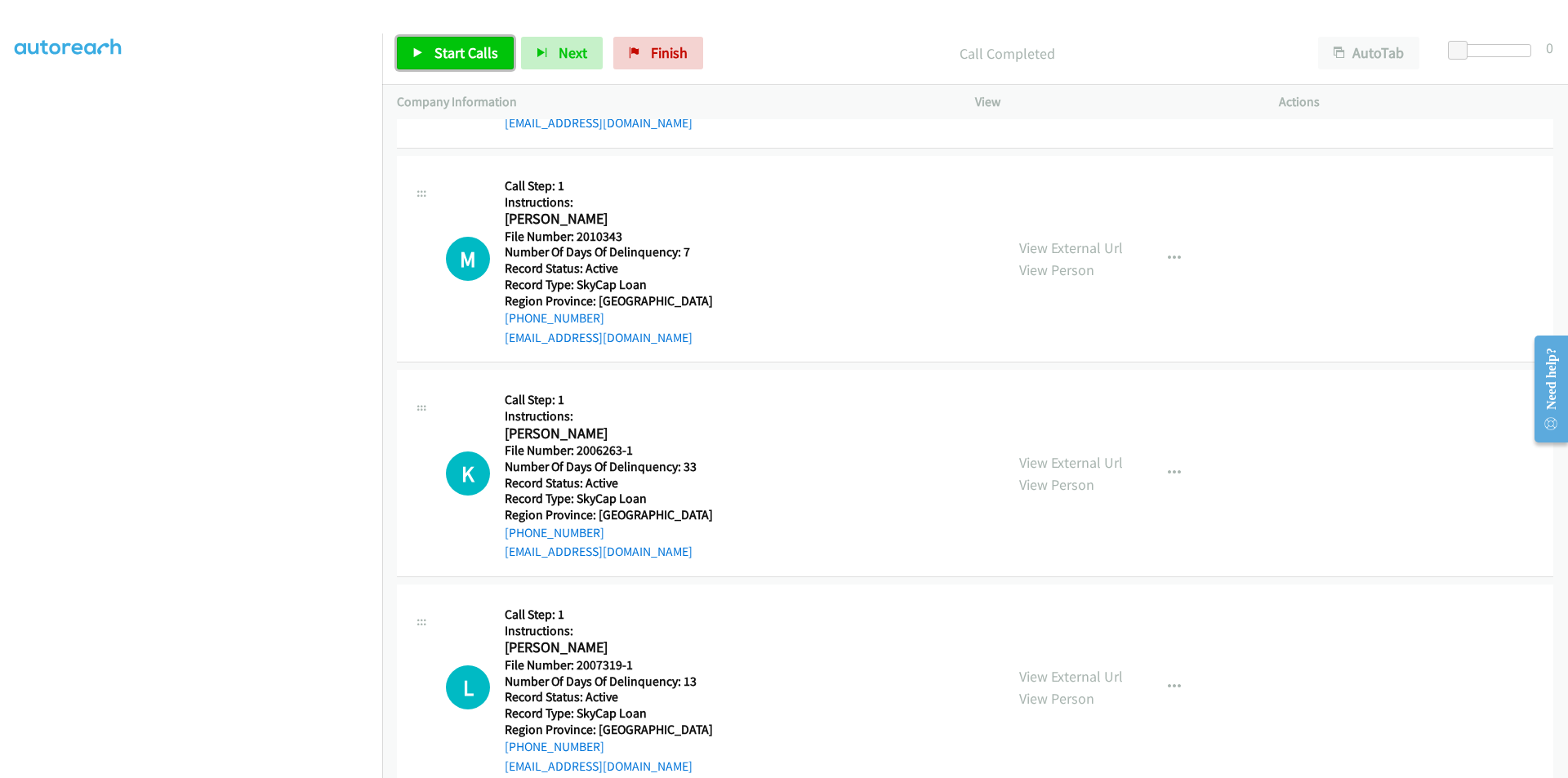
click at [456, 44] on span "Start Calls" at bounding box center [466, 53] width 64 height 19
click at [456, 44] on span "Pause" at bounding box center [452, 53] width 37 height 19
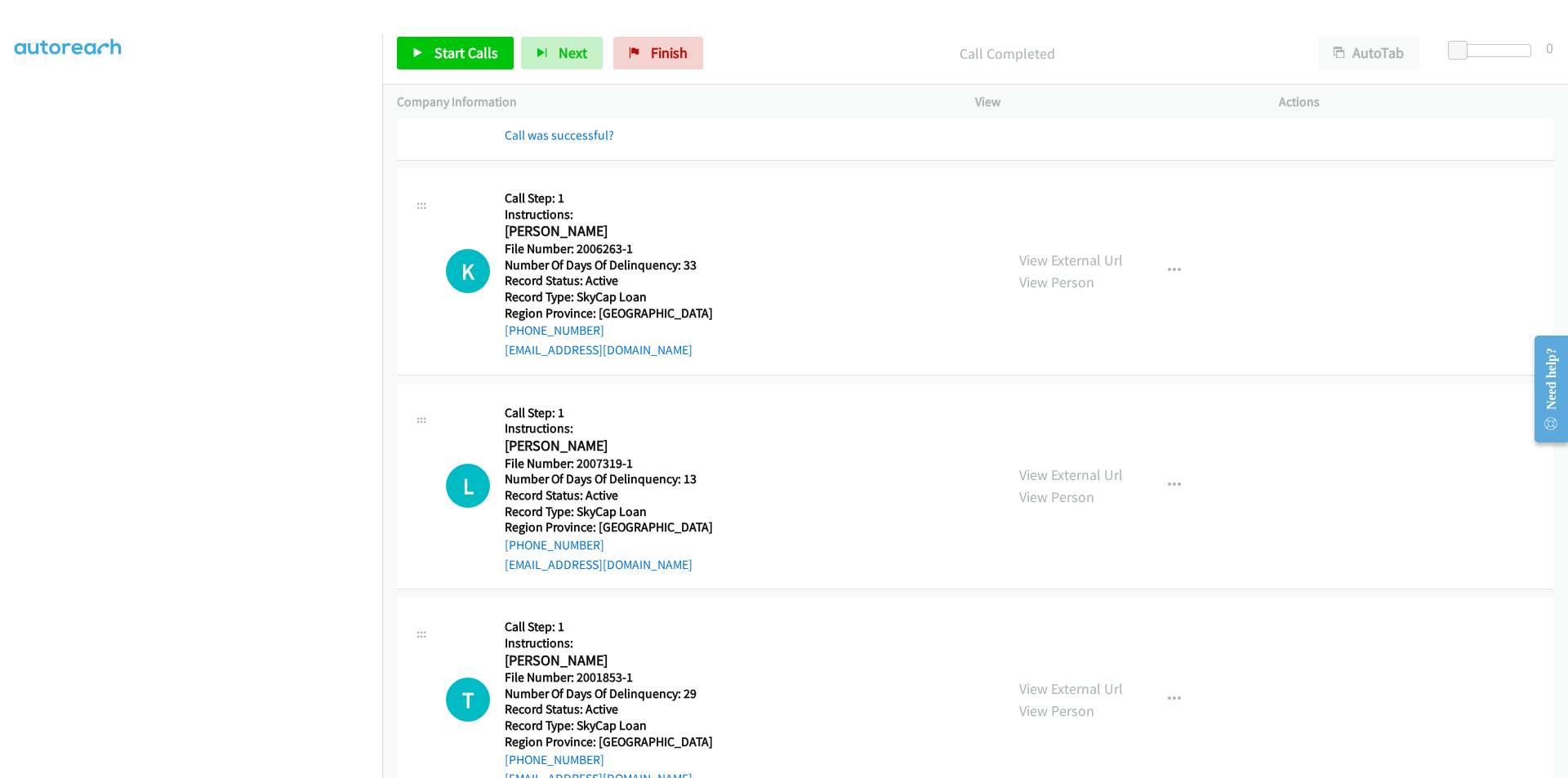
scroll to position [4166, 0]
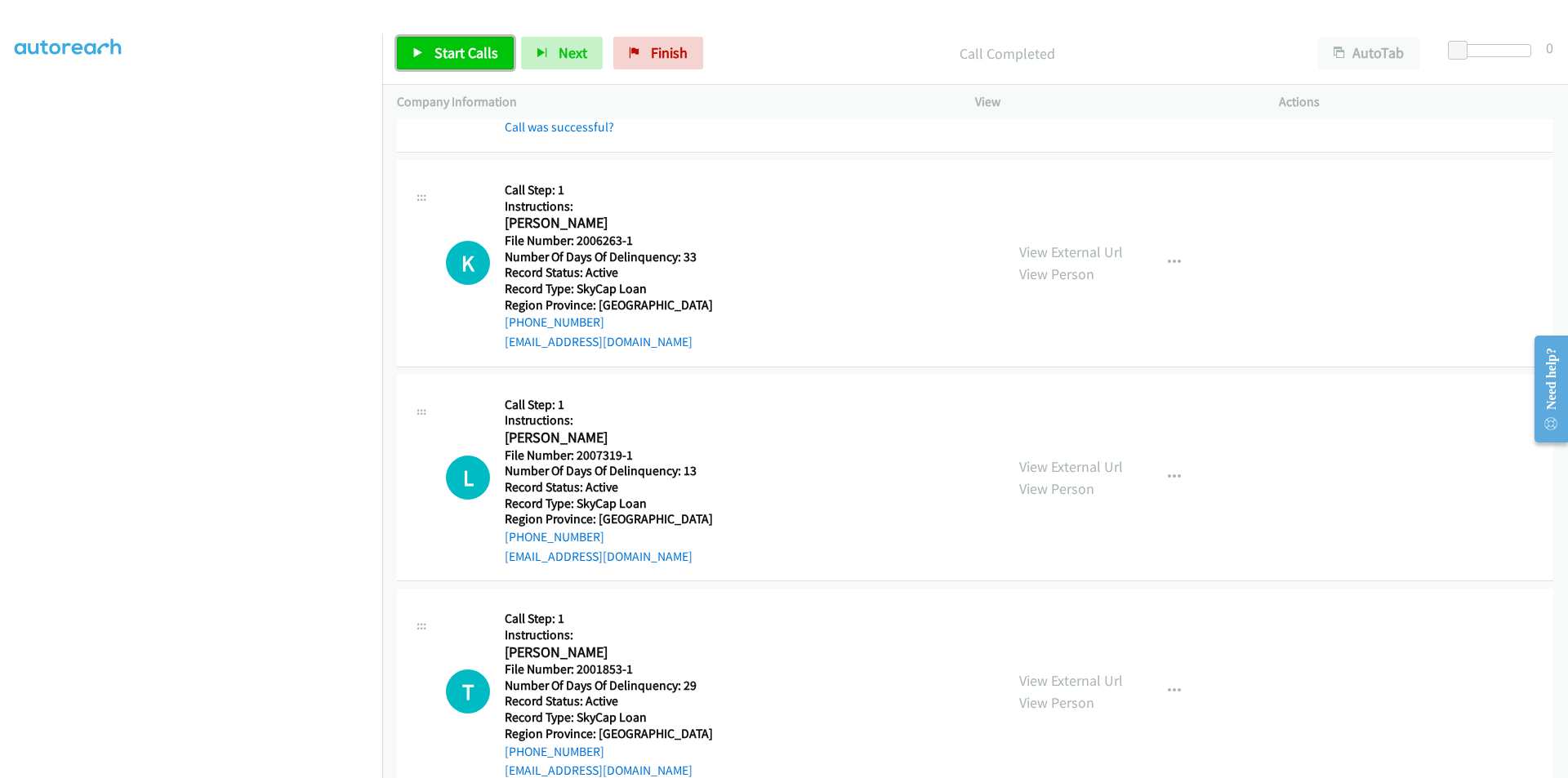
click at [471, 49] on span "Start Calls" at bounding box center [466, 53] width 64 height 19
click at [471, 49] on link "Pause" at bounding box center [441, 53] width 90 height 32
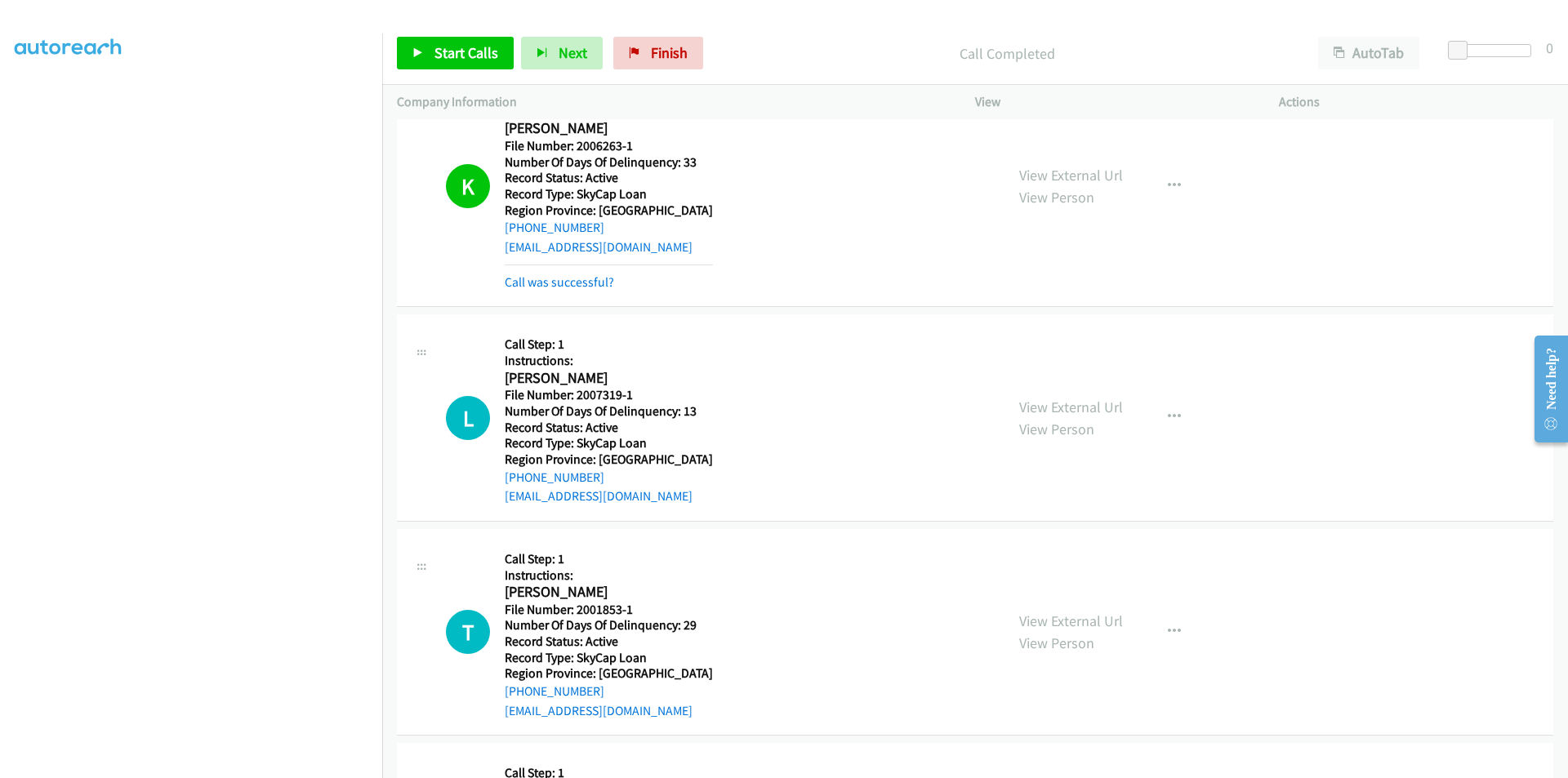
scroll to position [4410, 0]
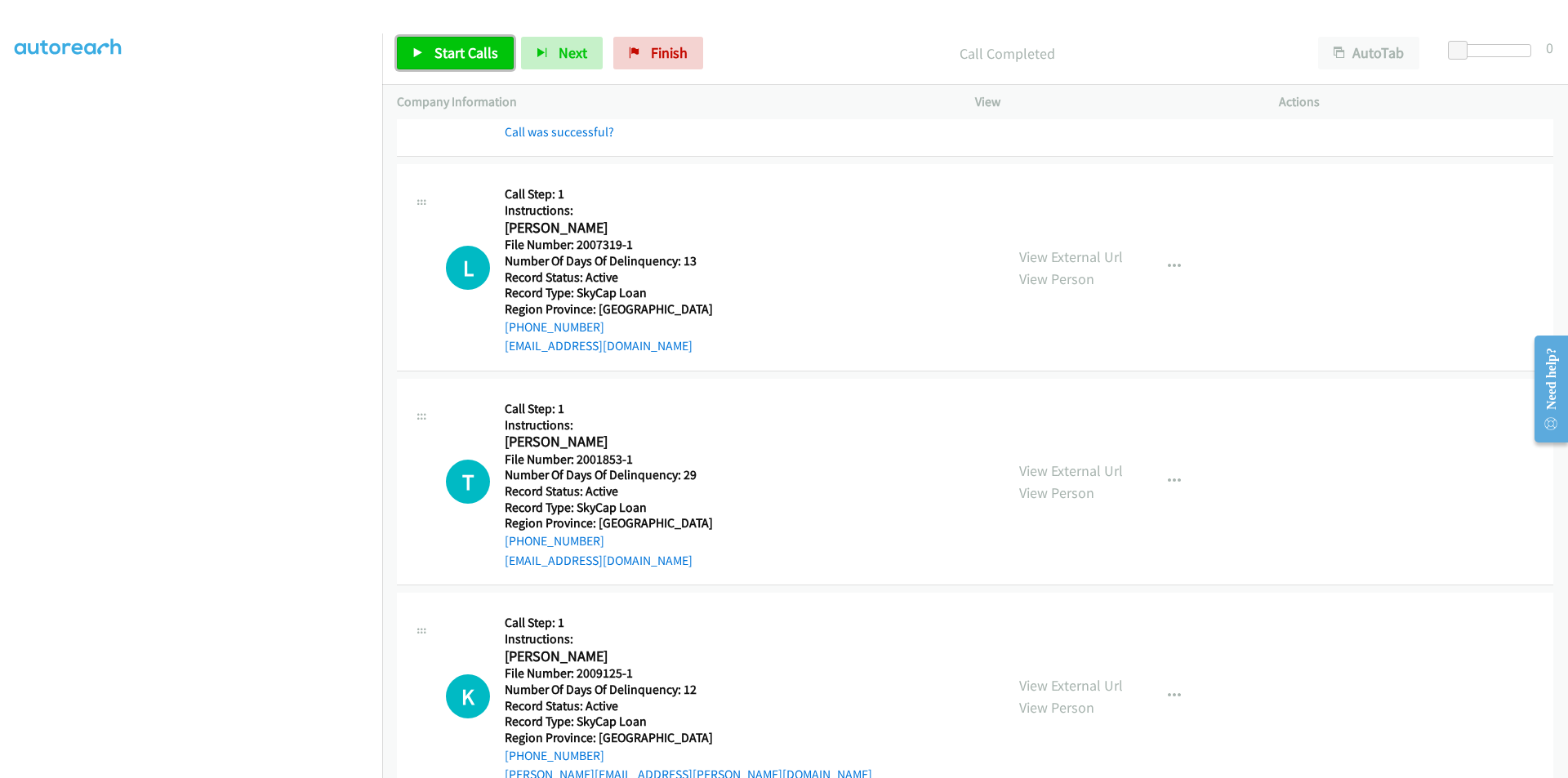
click at [450, 53] on span "Start Calls" at bounding box center [466, 53] width 64 height 19
click at [450, 53] on span "Pause" at bounding box center [452, 53] width 37 height 19
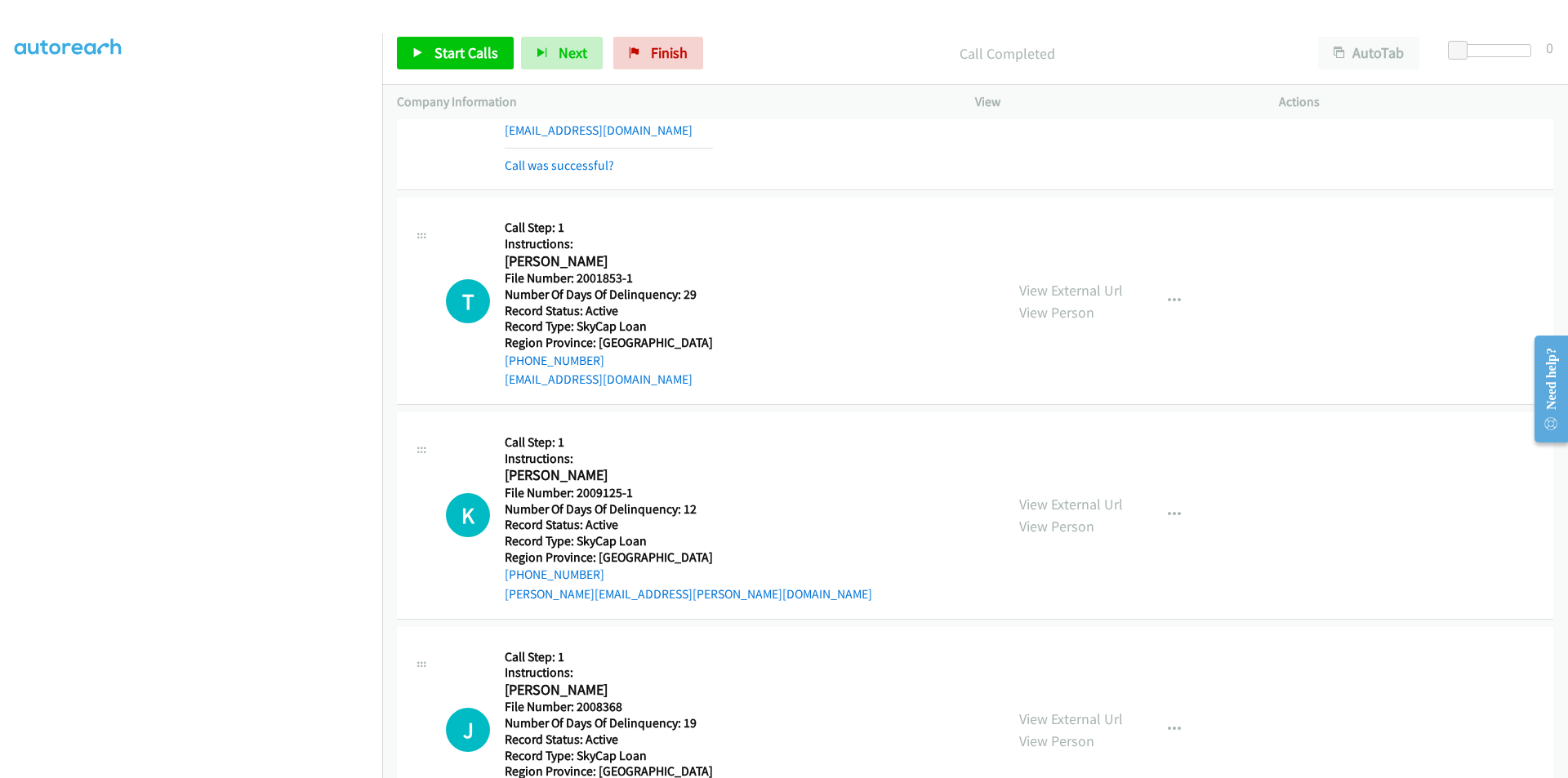
scroll to position [4655, 0]
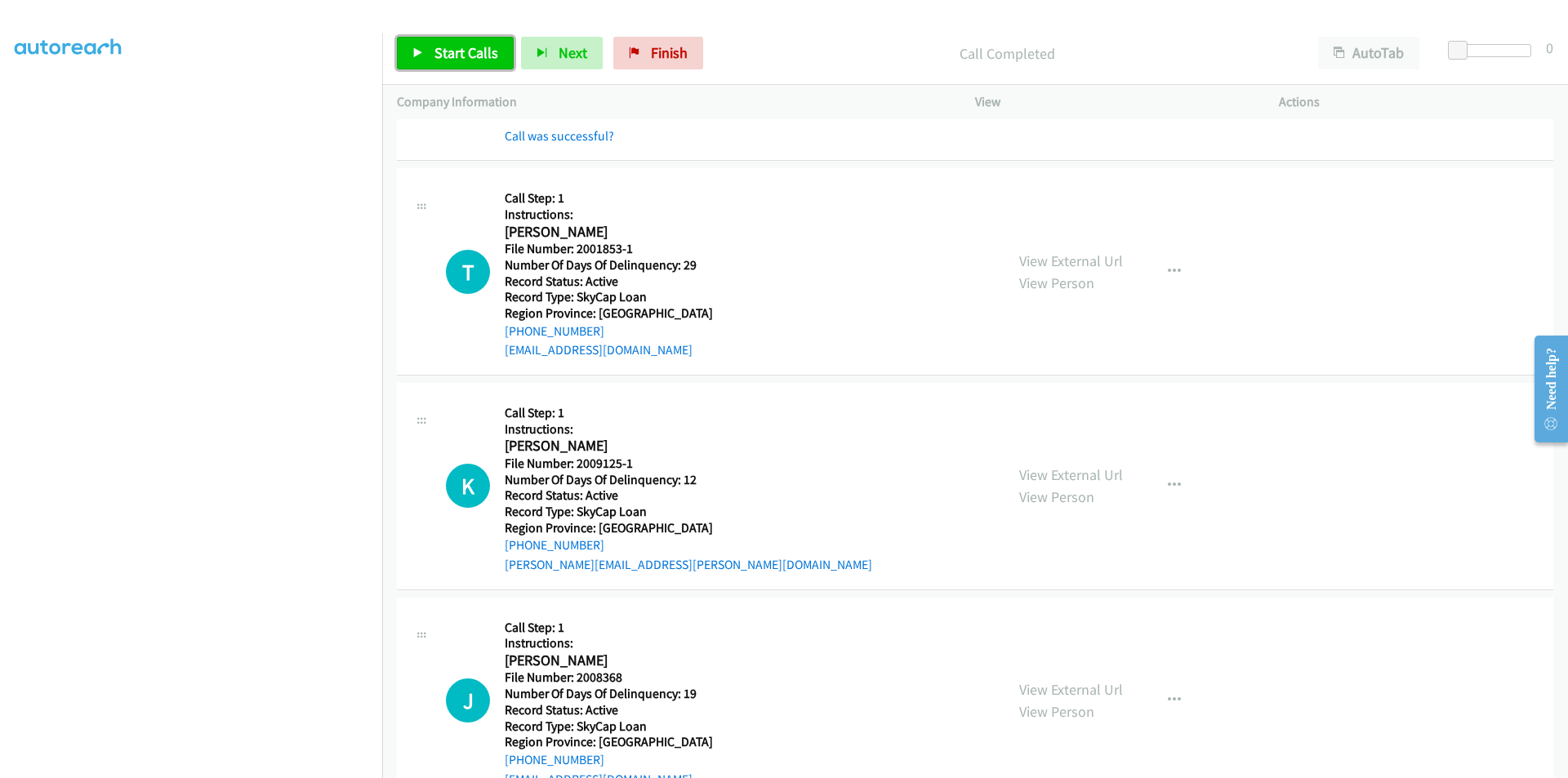
click at [441, 51] on span "Start Calls" at bounding box center [466, 53] width 64 height 19
click at [441, 51] on span "Pause" at bounding box center [452, 53] width 37 height 19
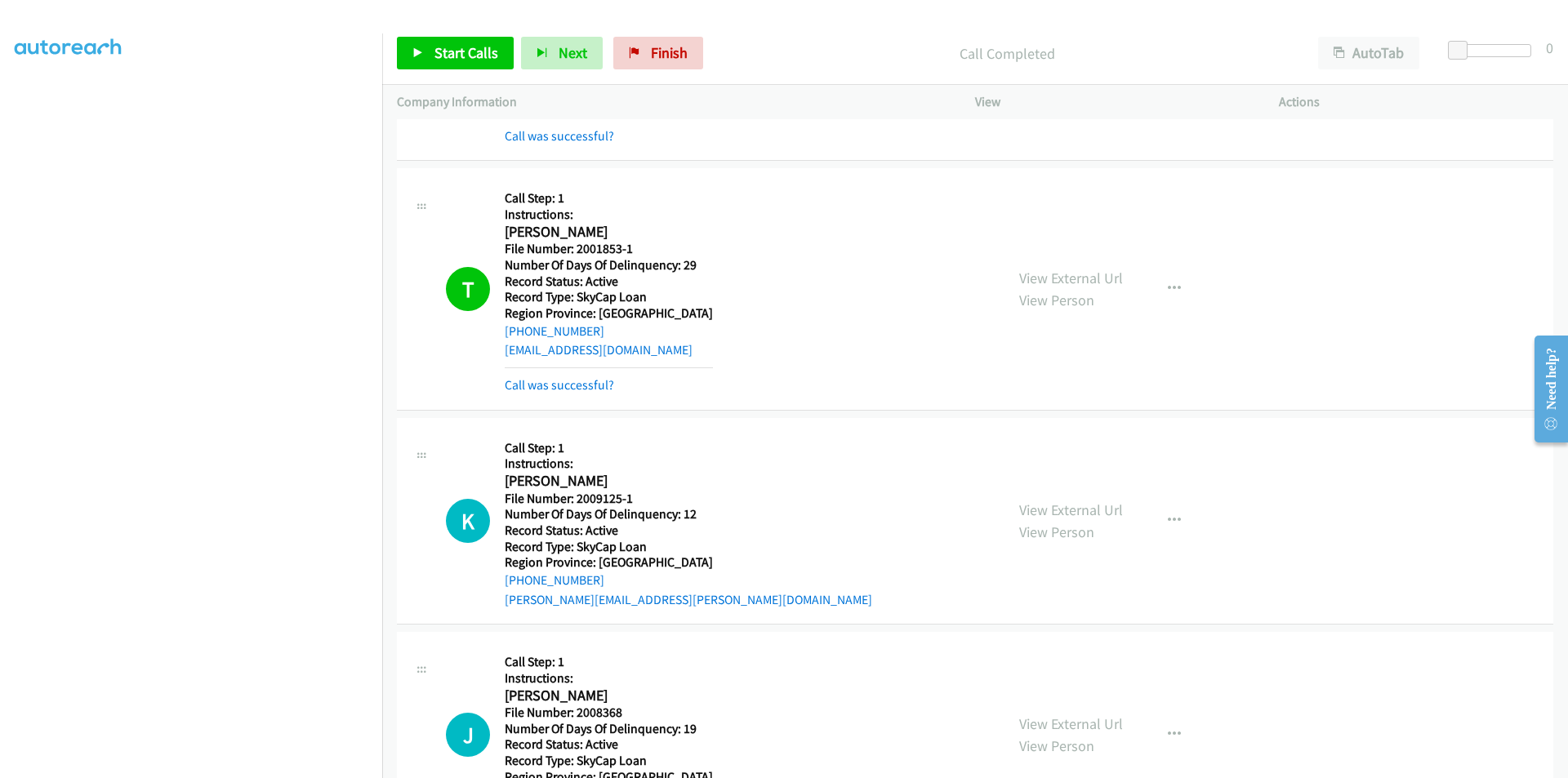
scroll to position [4901, 0]
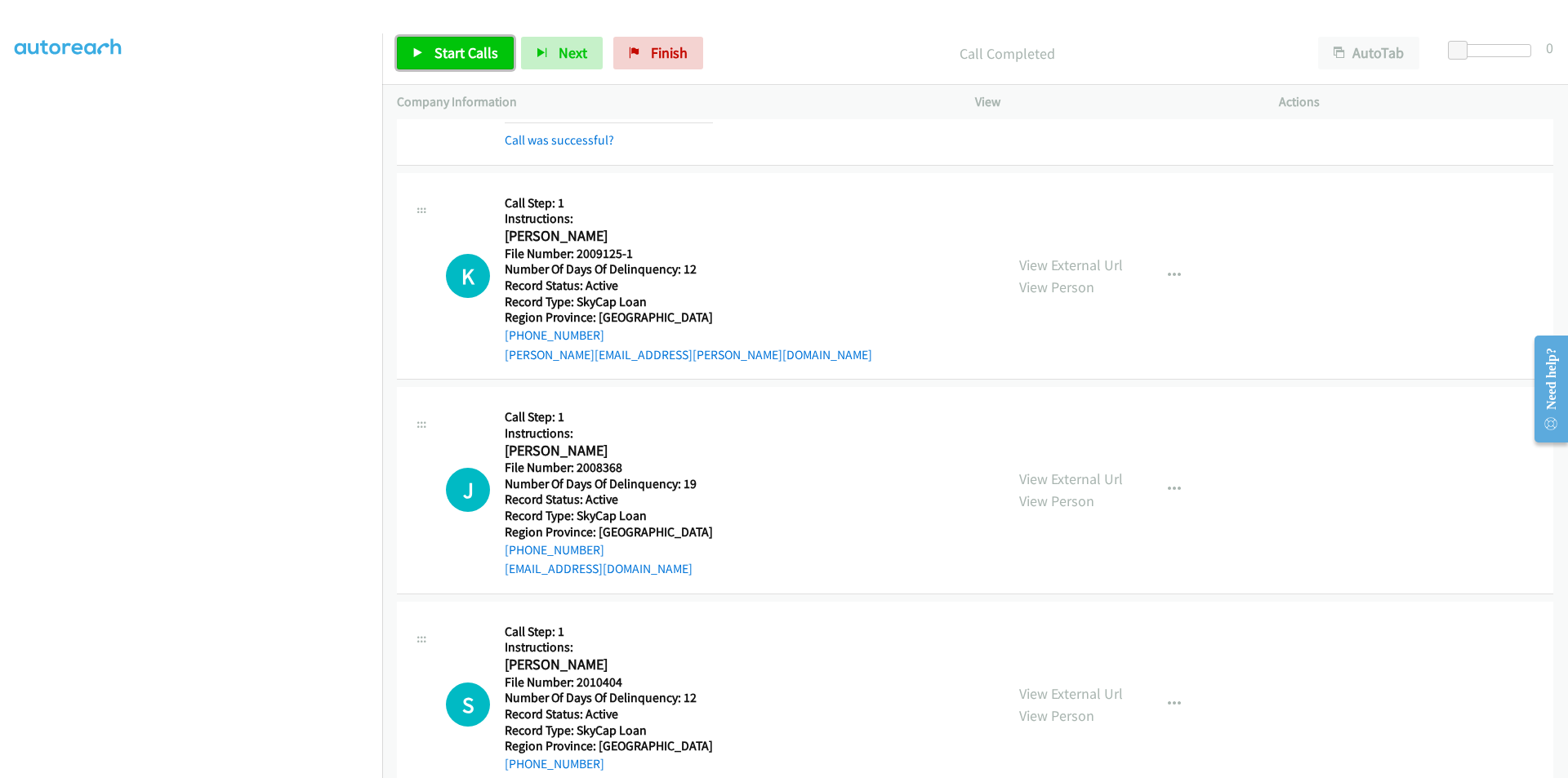
click at [491, 44] on span "Start Calls" at bounding box center [466, 53] width 64 height 19
click at [452, 55] on span "Pause" at bounding box center [452, 53] width 37 height 19
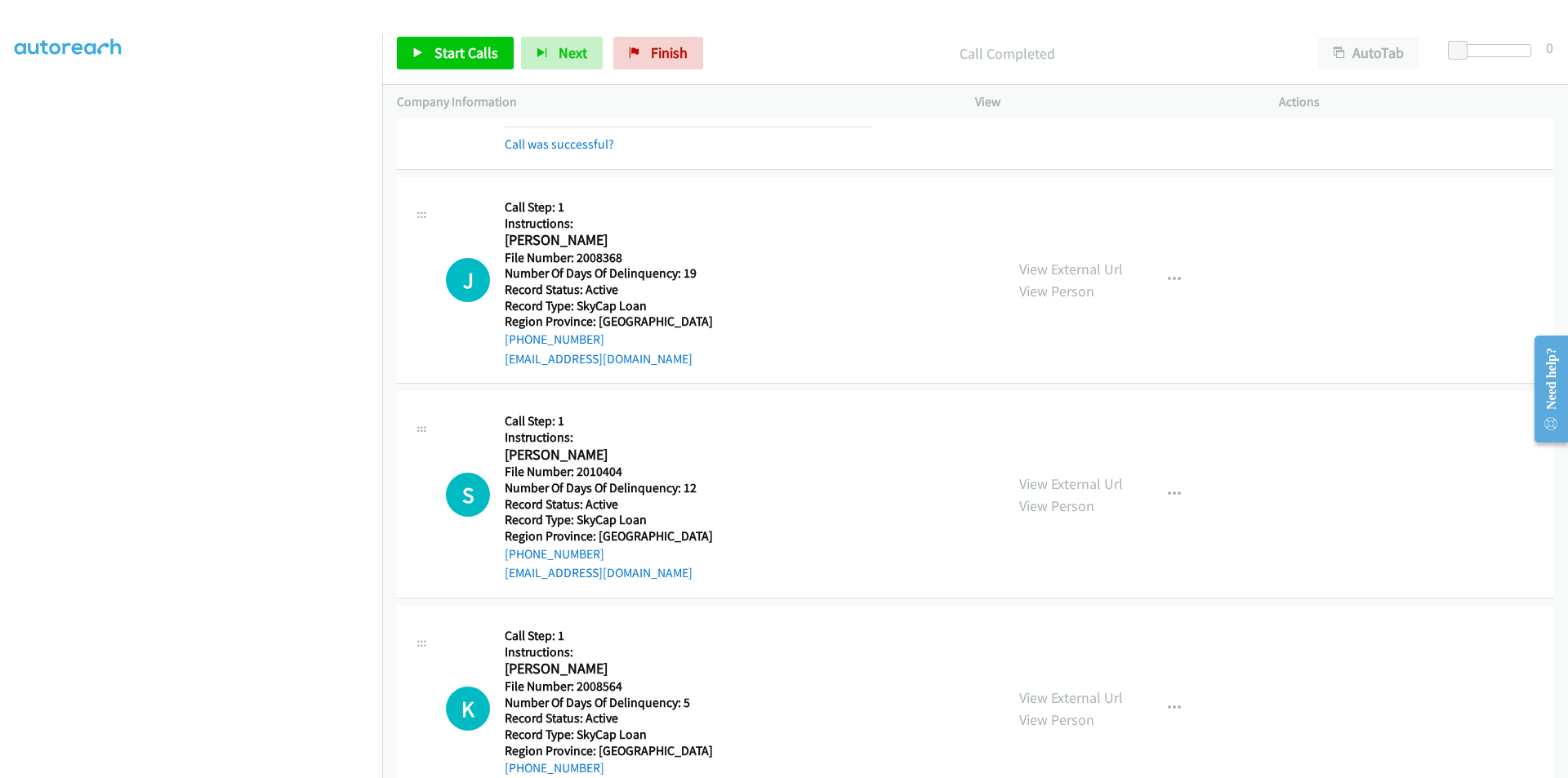
scroll to position [5228, 0]
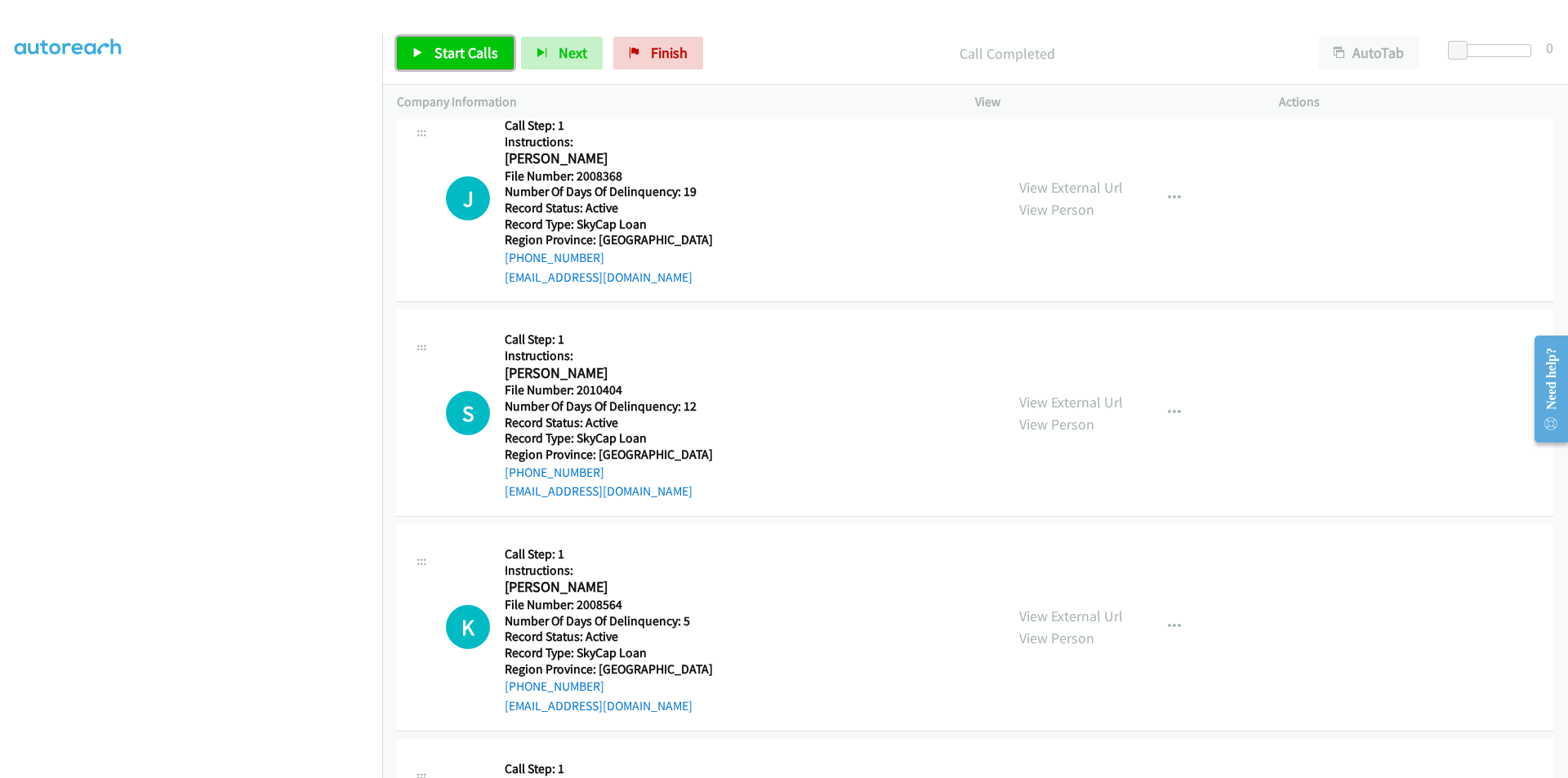
click at [450, 59] on span "Start Calls" at bounding box center [466, 53] width 64 height 19
click at [451, 55] on span "Pause" at bounding box center [452, 53] width 37 height 19
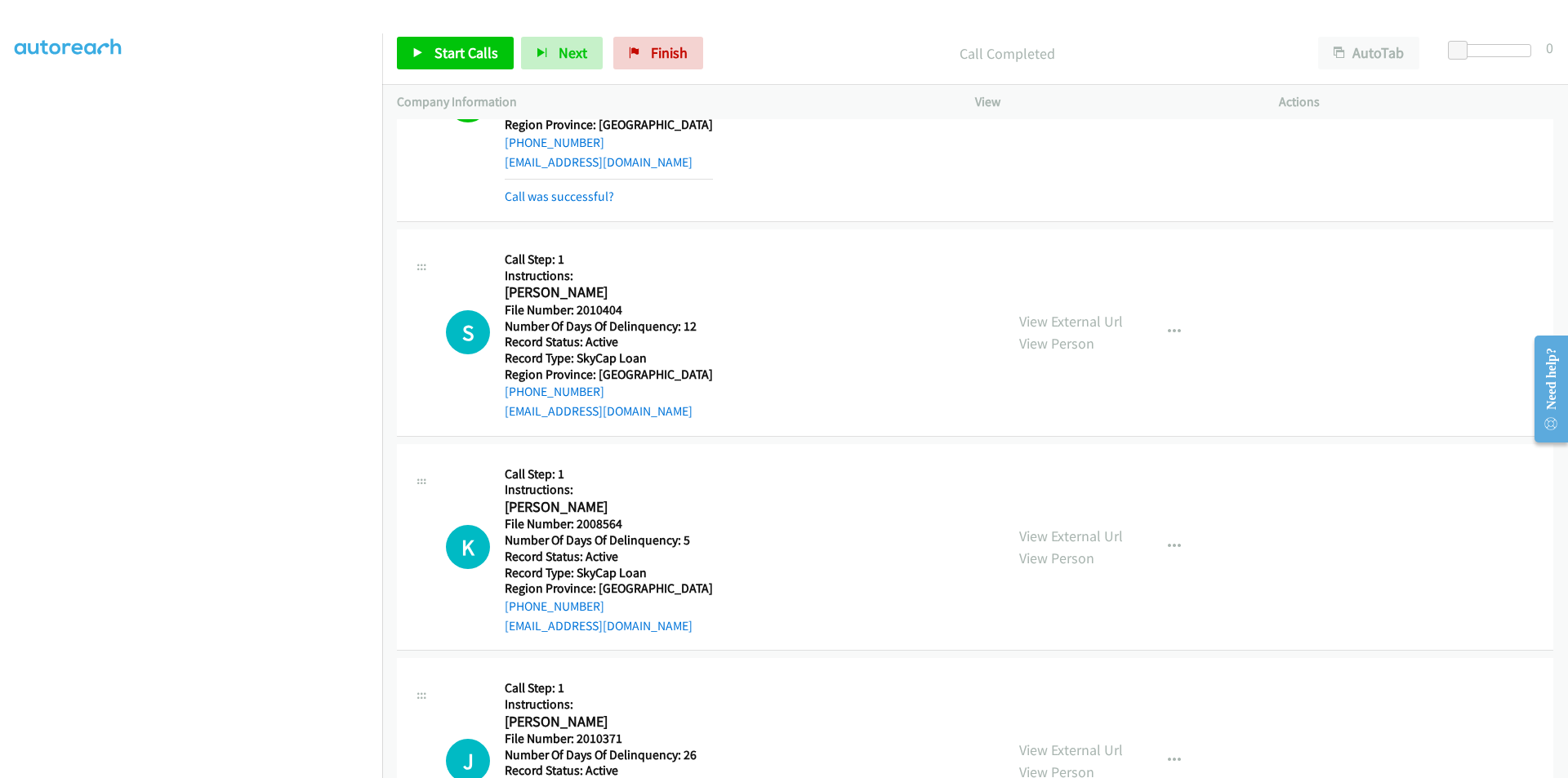
scroll to position [5472, 0]
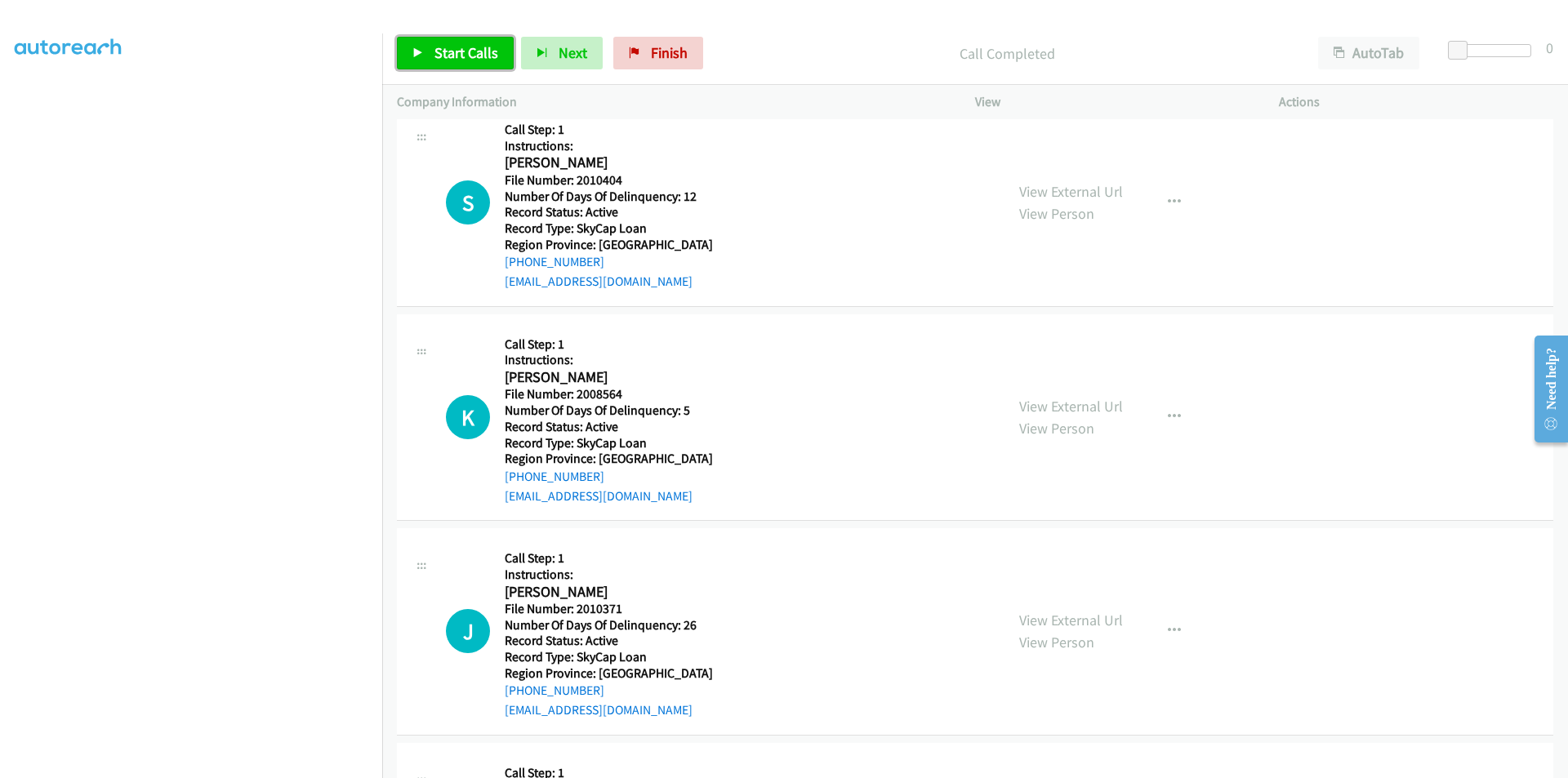
click at [500, 54] on link "Start Calls" at bounding box center [455, 53] width 117 height 32
click at [461, 54] on span "Pause" at bounding box center [452, 53] width 37 height 19
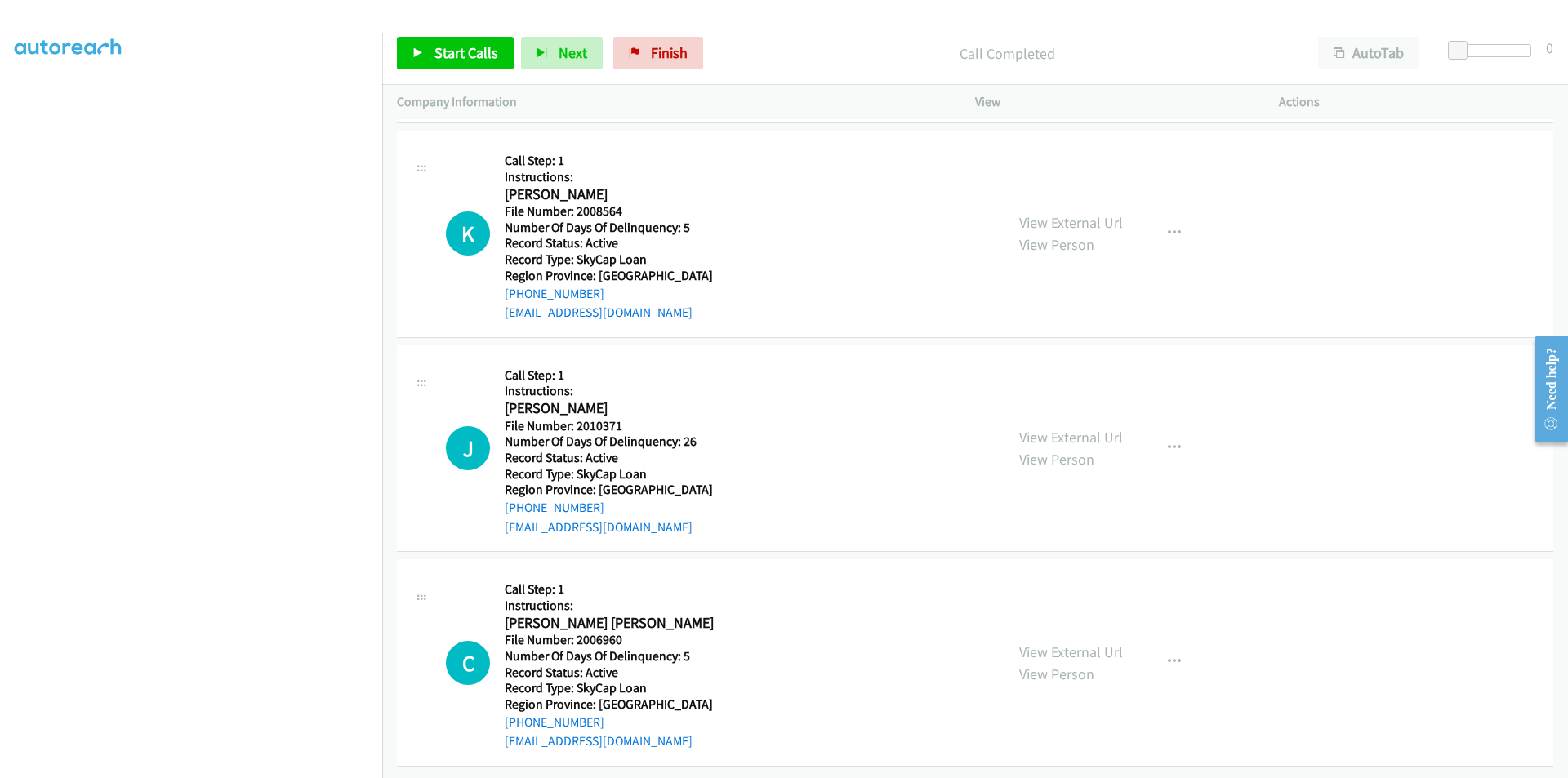
scroll to position [5703, 0]
click at [491, 38] on link "Start Calls" at bounding box center [455, 53] width 117 height 32
click at [470, 47] on link "Pause" at bounding box center [441, 53] width 90 height 32
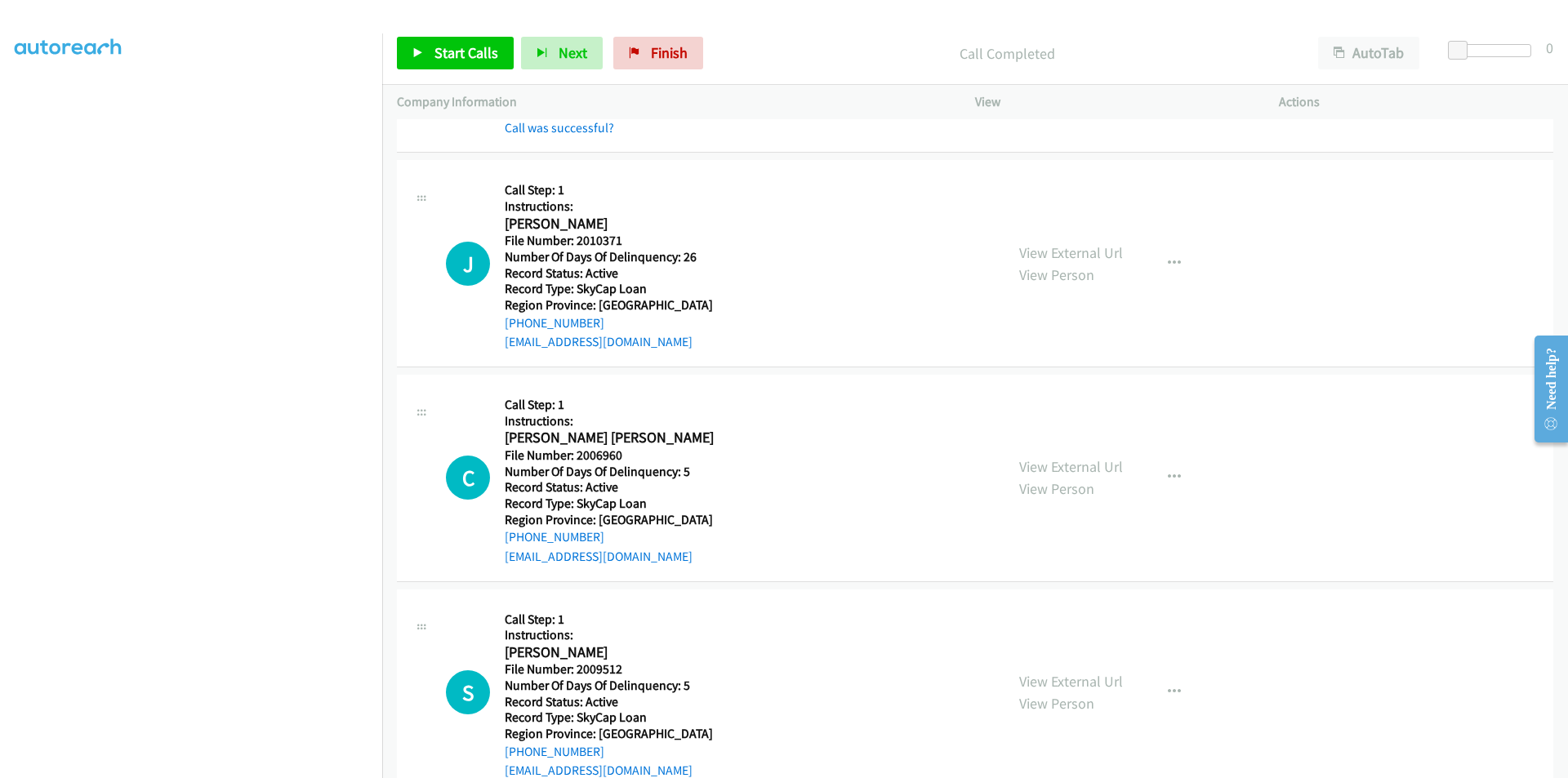
scroll to position [5948, 0]
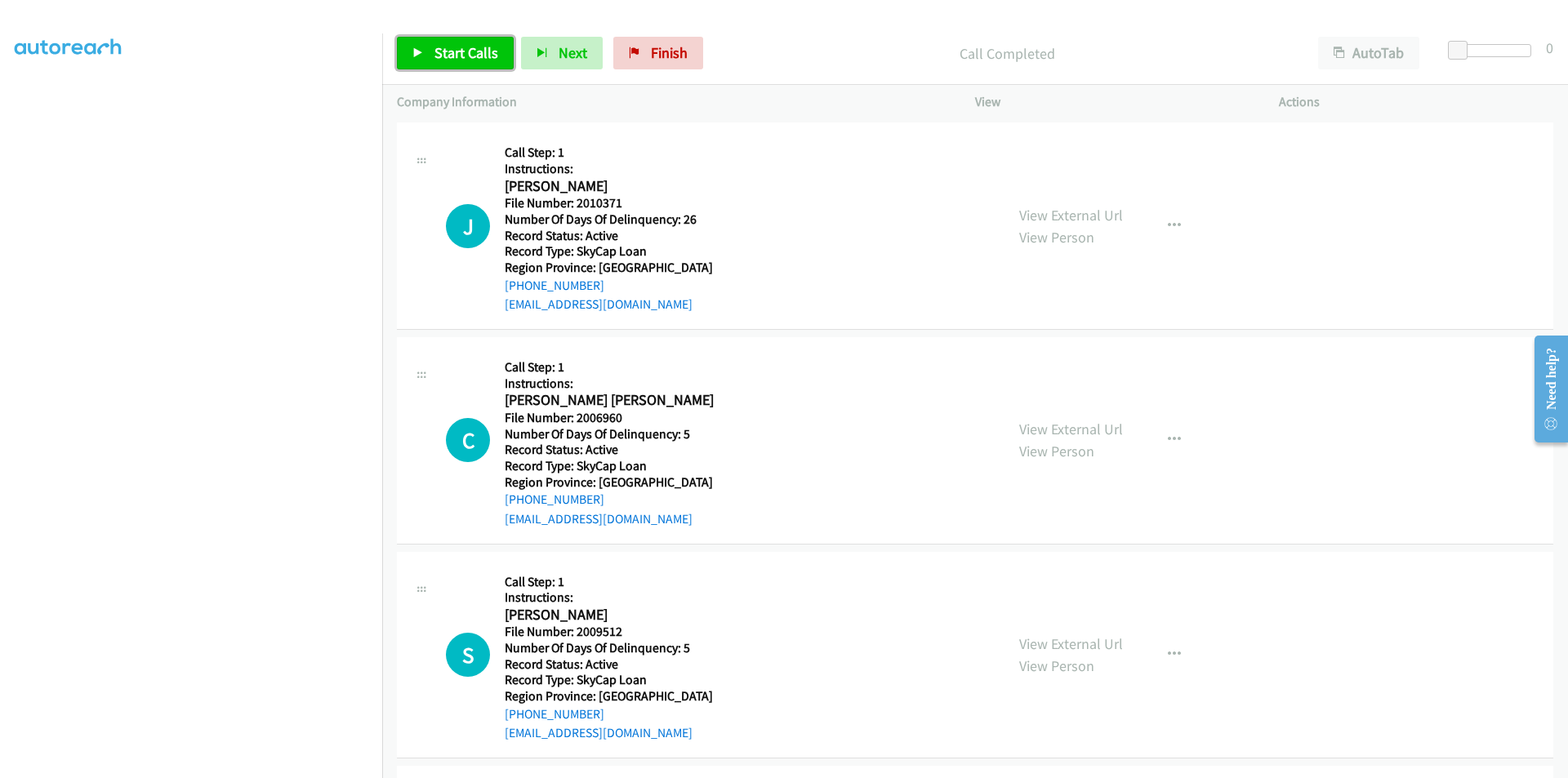
click at [441, 49] on span "Start Calls" at bounding box center [466, 53] width 64 height 19
click at [441, 49] on span "Pause" at bounding box center [452, 53] width 37 height 19
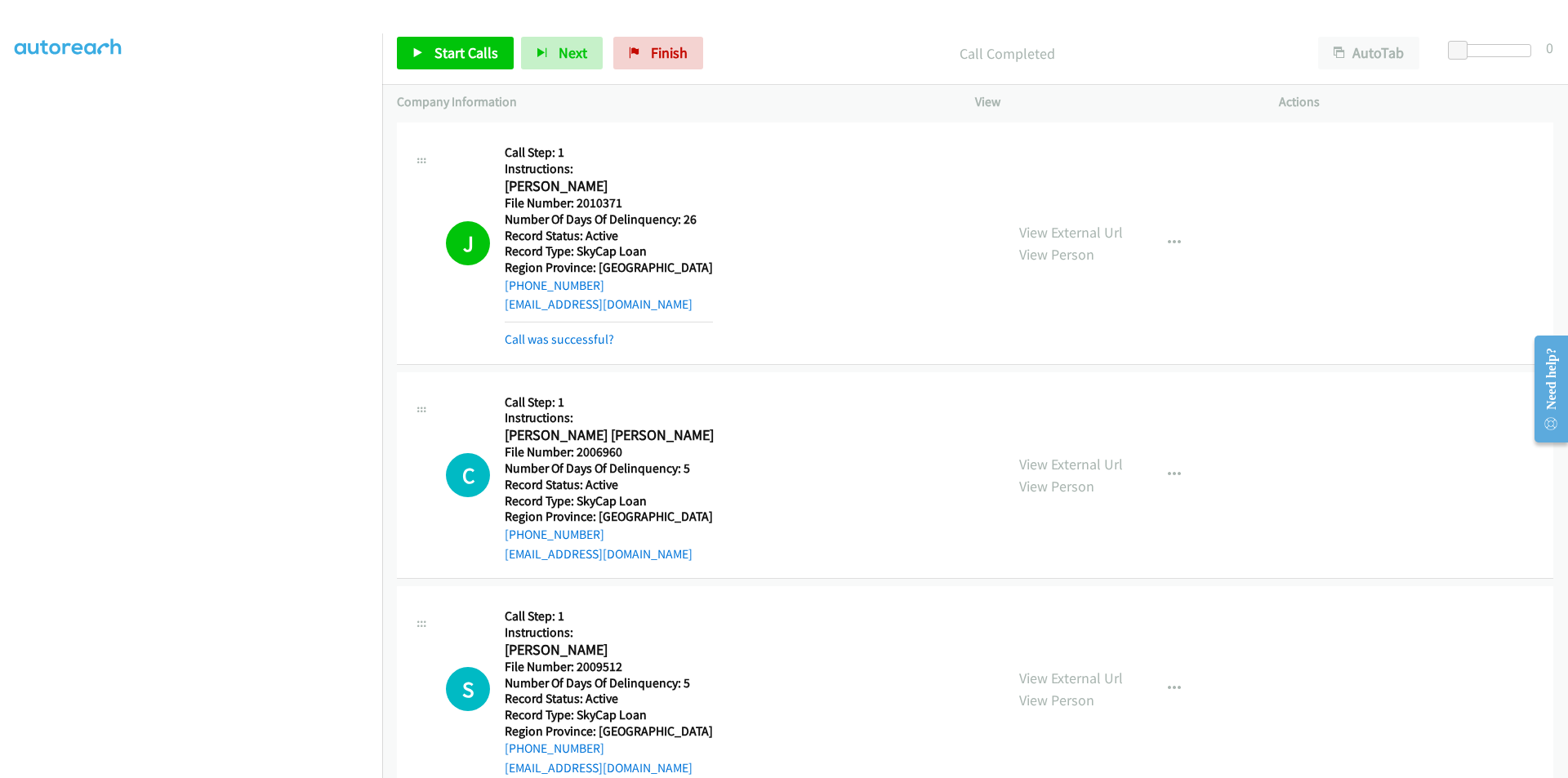
scroll to position [6192, 0]
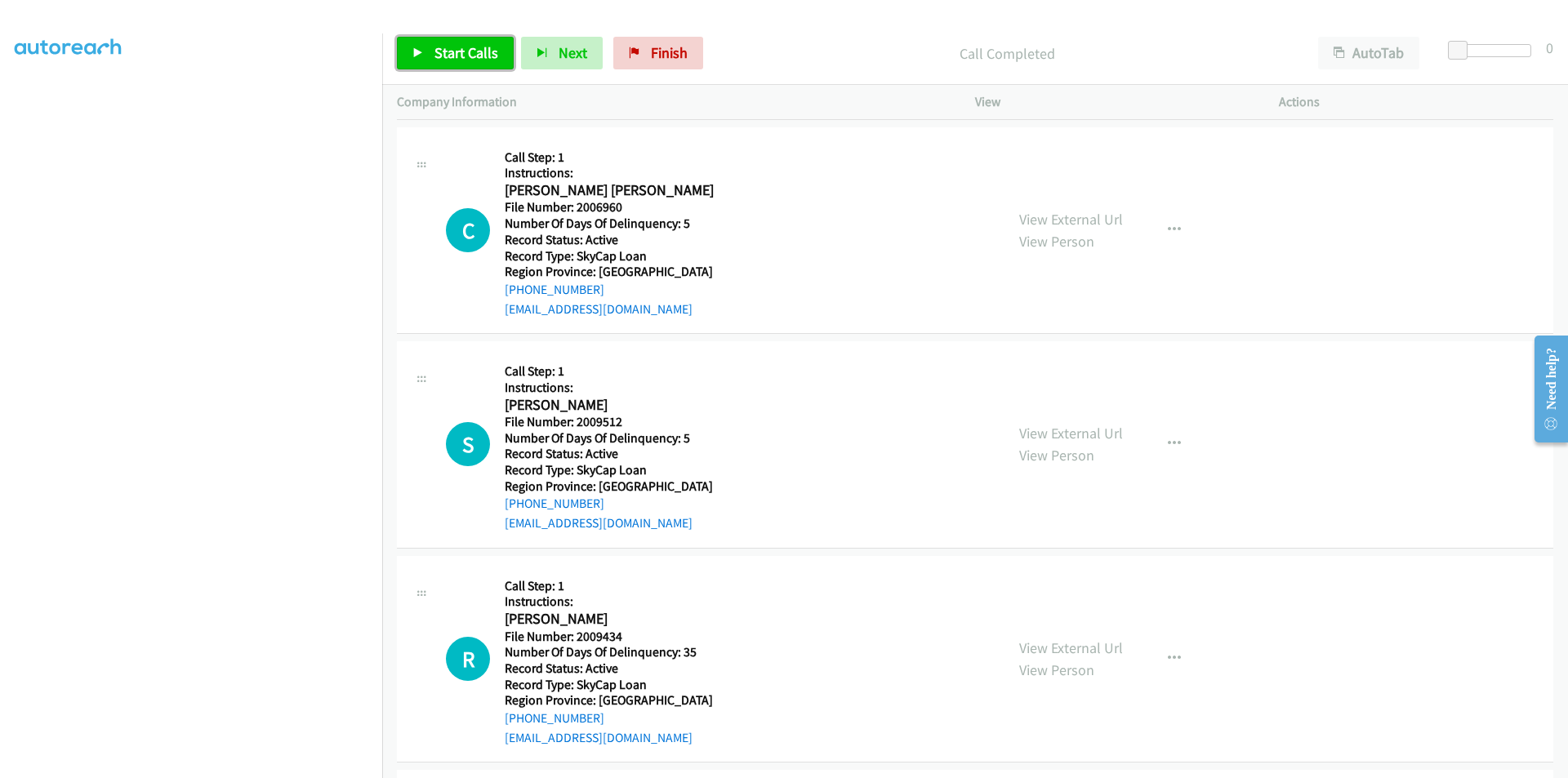
click at [478, 50] on span "Start Calls" at bounding box center [466, 53] width 64 height 19
click at [473, 48] on link "Pause" at bounding box center [441, 53] width 90 height 32
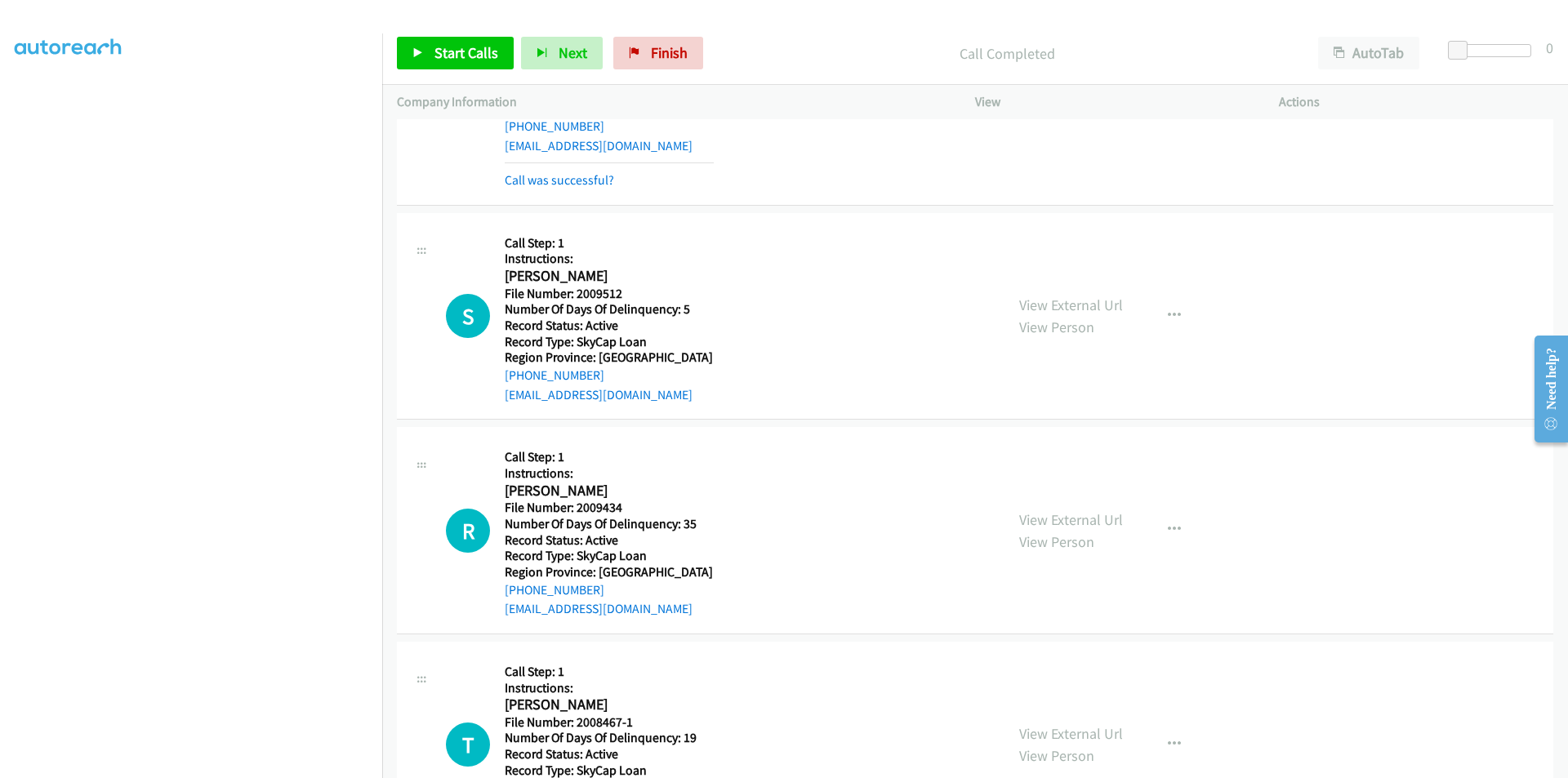
scroll to position [6438, 0]
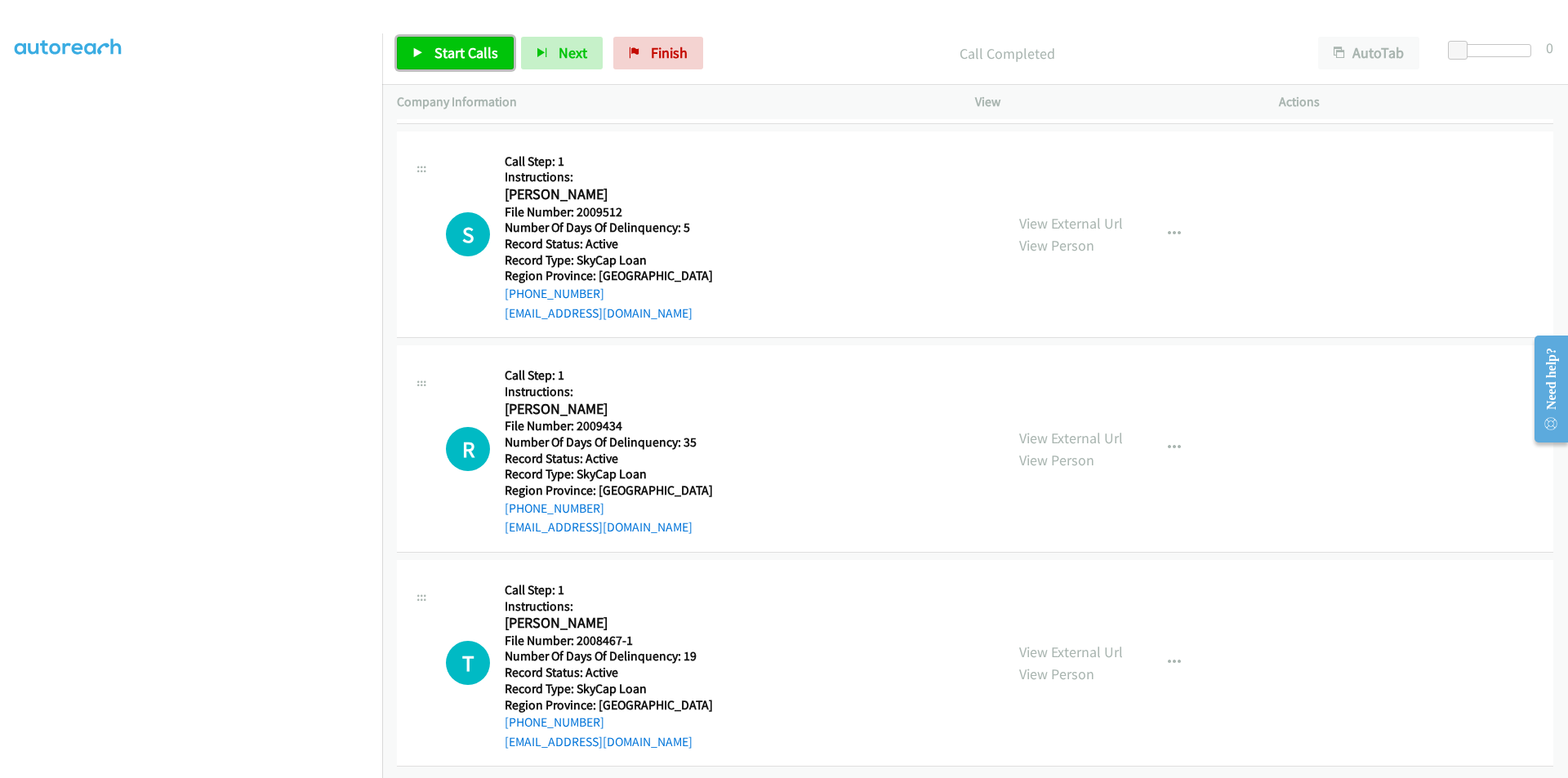
click at [438, 49] on span "Start Calls" at bounding box center [466, 53] width 64 height 19
click at [438, 49] on span "Pause" at bounding box center [452, 53] width 37 height 19
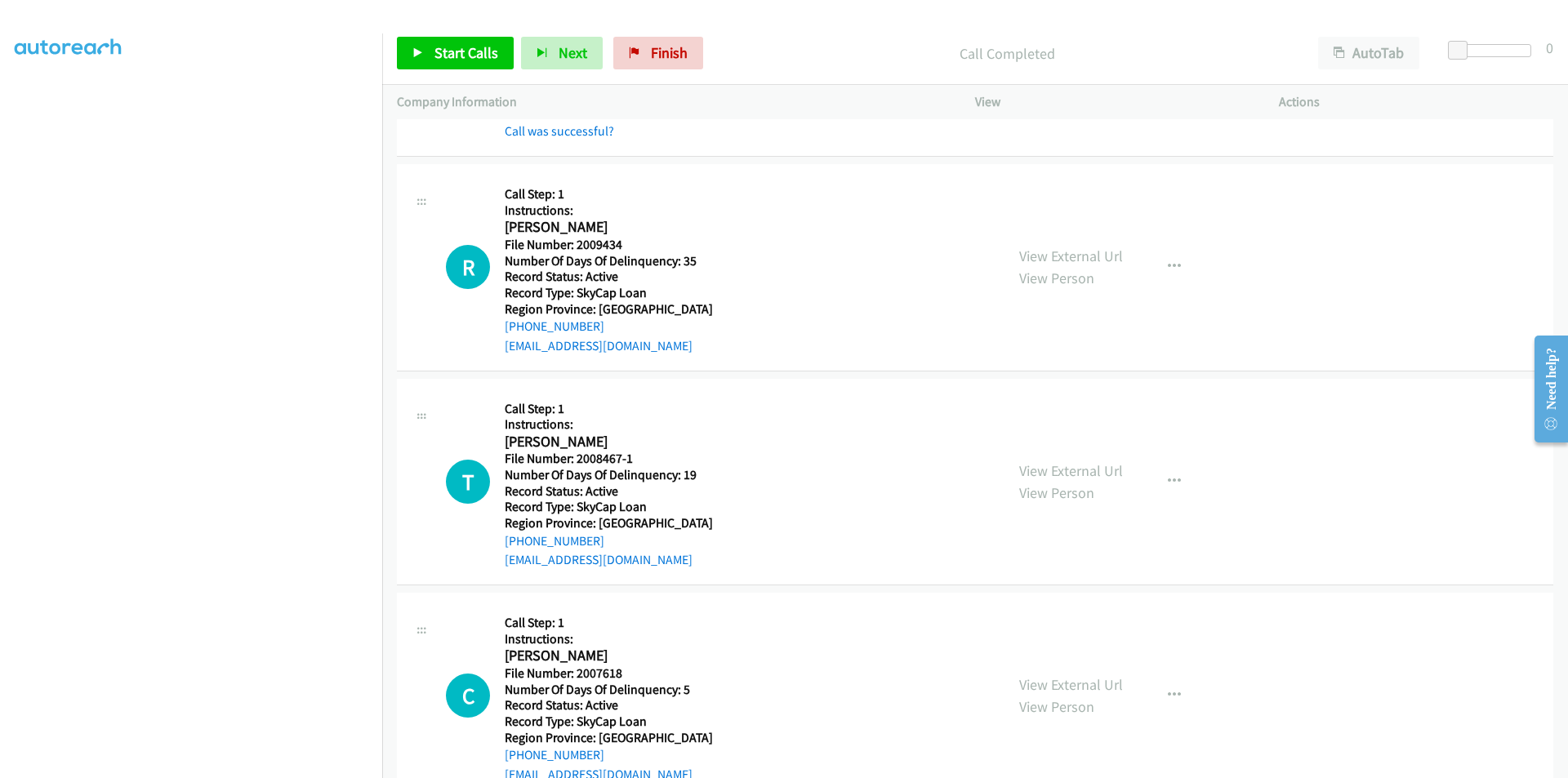
scroll to position [6731, 0]
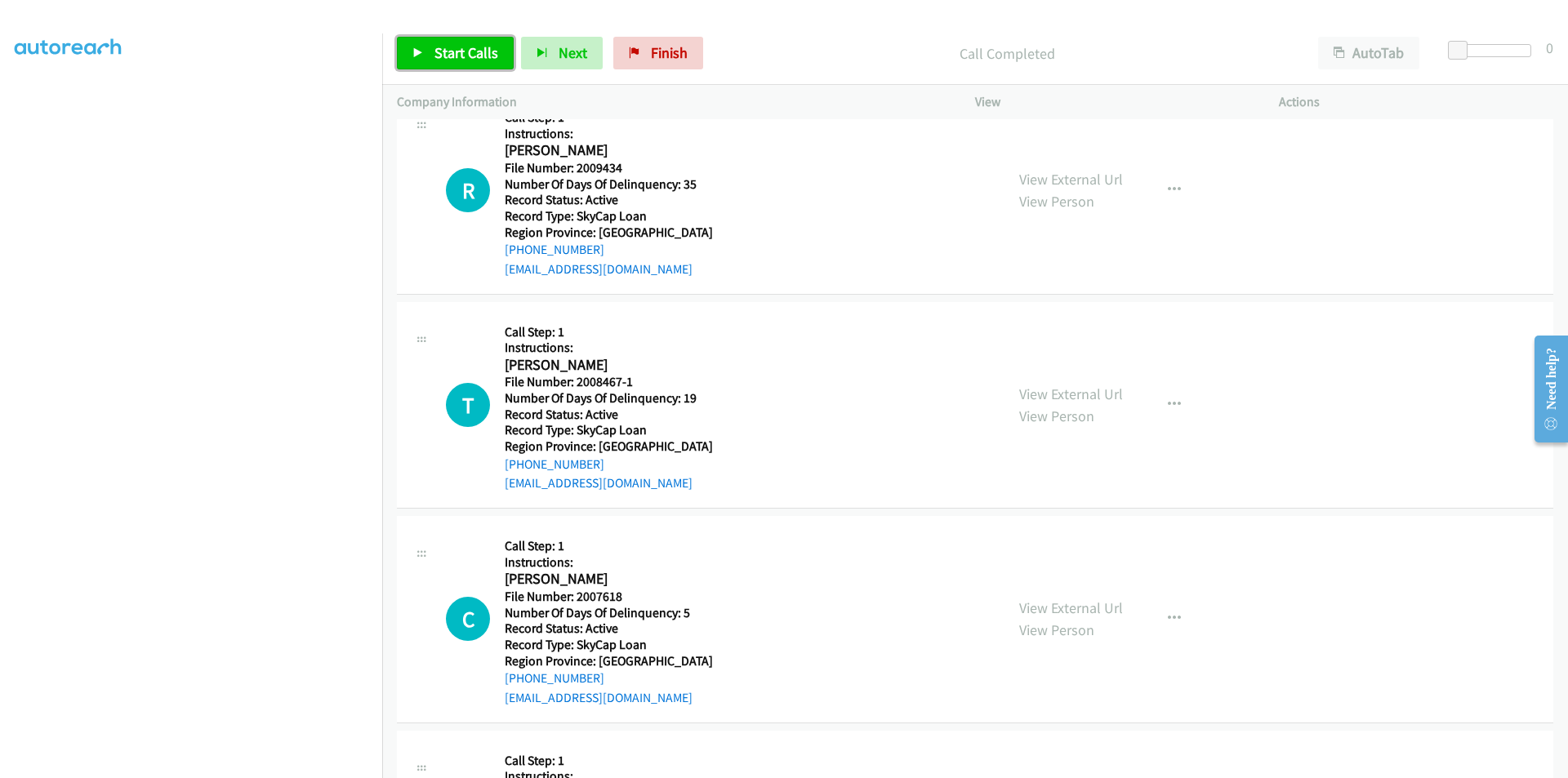
click at [462, 44] on span "Start Calls" at bounding box center [466, 53] width 64 height 19
click at [462, 44] on span "Pause" at bounding box center [452, 53] width 37 height 19
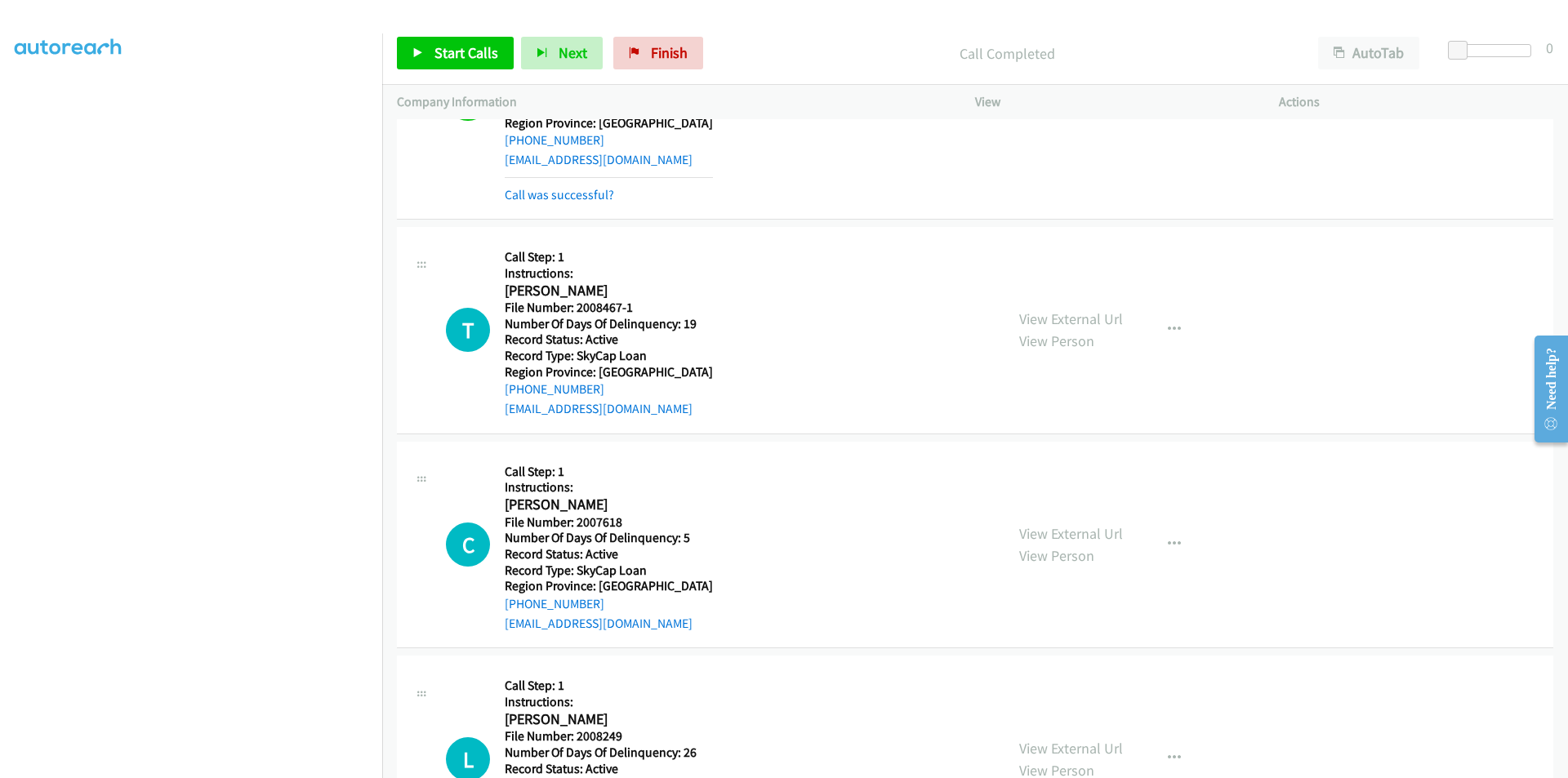
scroll to position [6976, 0]
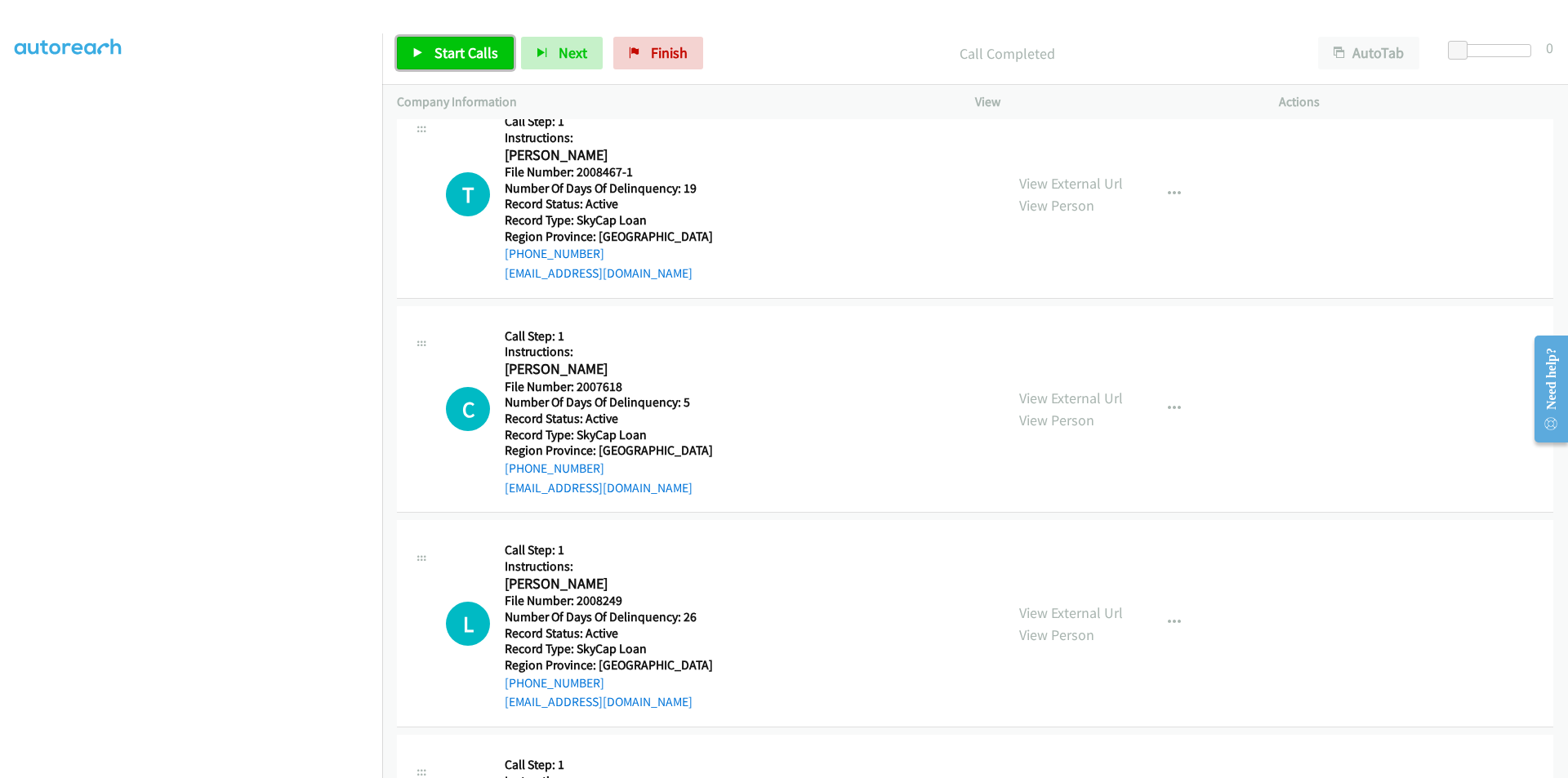
click at [469, 48] on span "Start Calls" at bounding box center [466, 53] width 64 height 19
click at [469, 48] on span "Pause" at bounding box center [452, 53] width 37 height 19
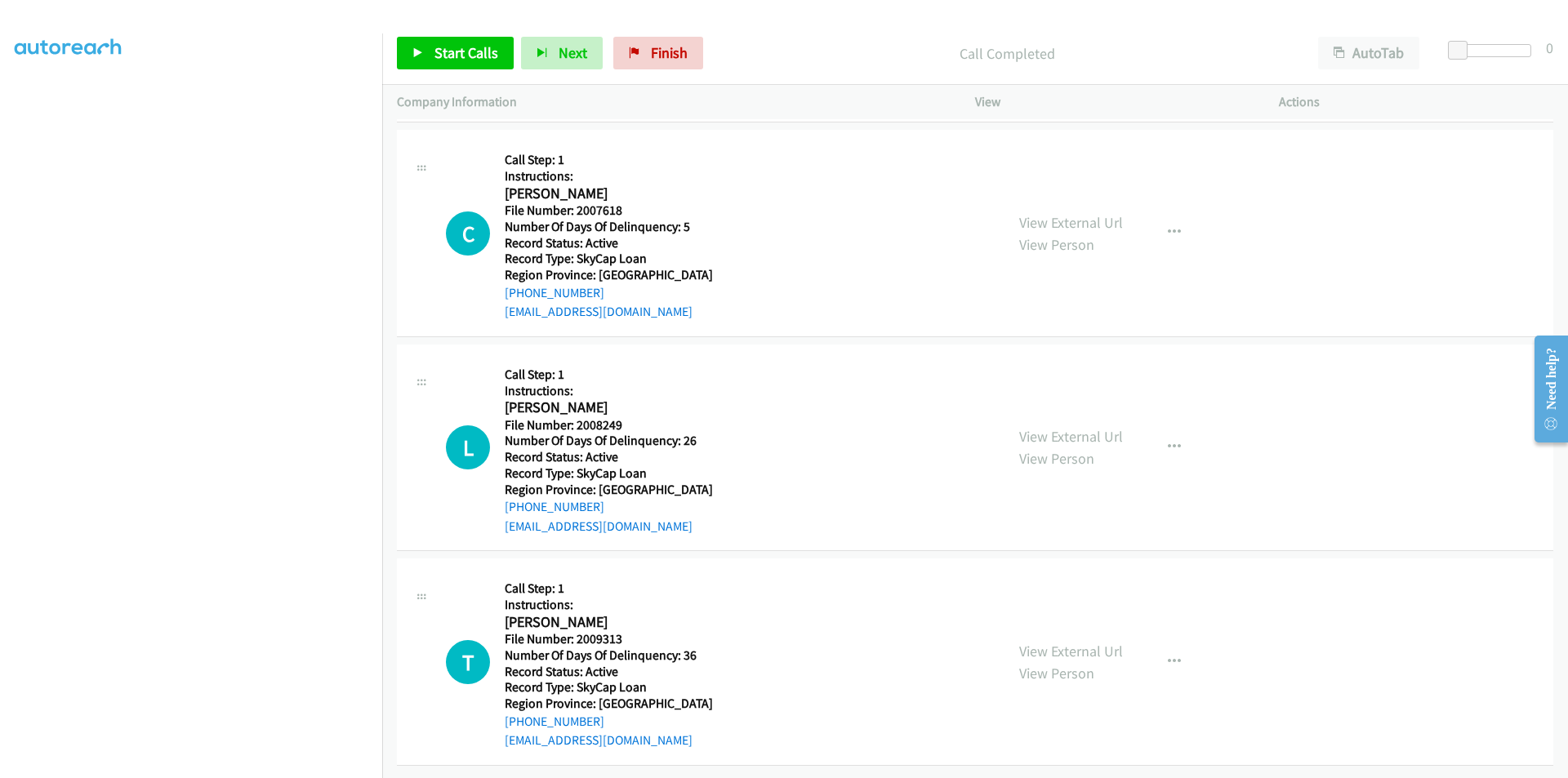
scroll to position [7199, 0]
click at [445, 58] on span "Start Calls" at bounding box center [466, 53] width 64 height 19
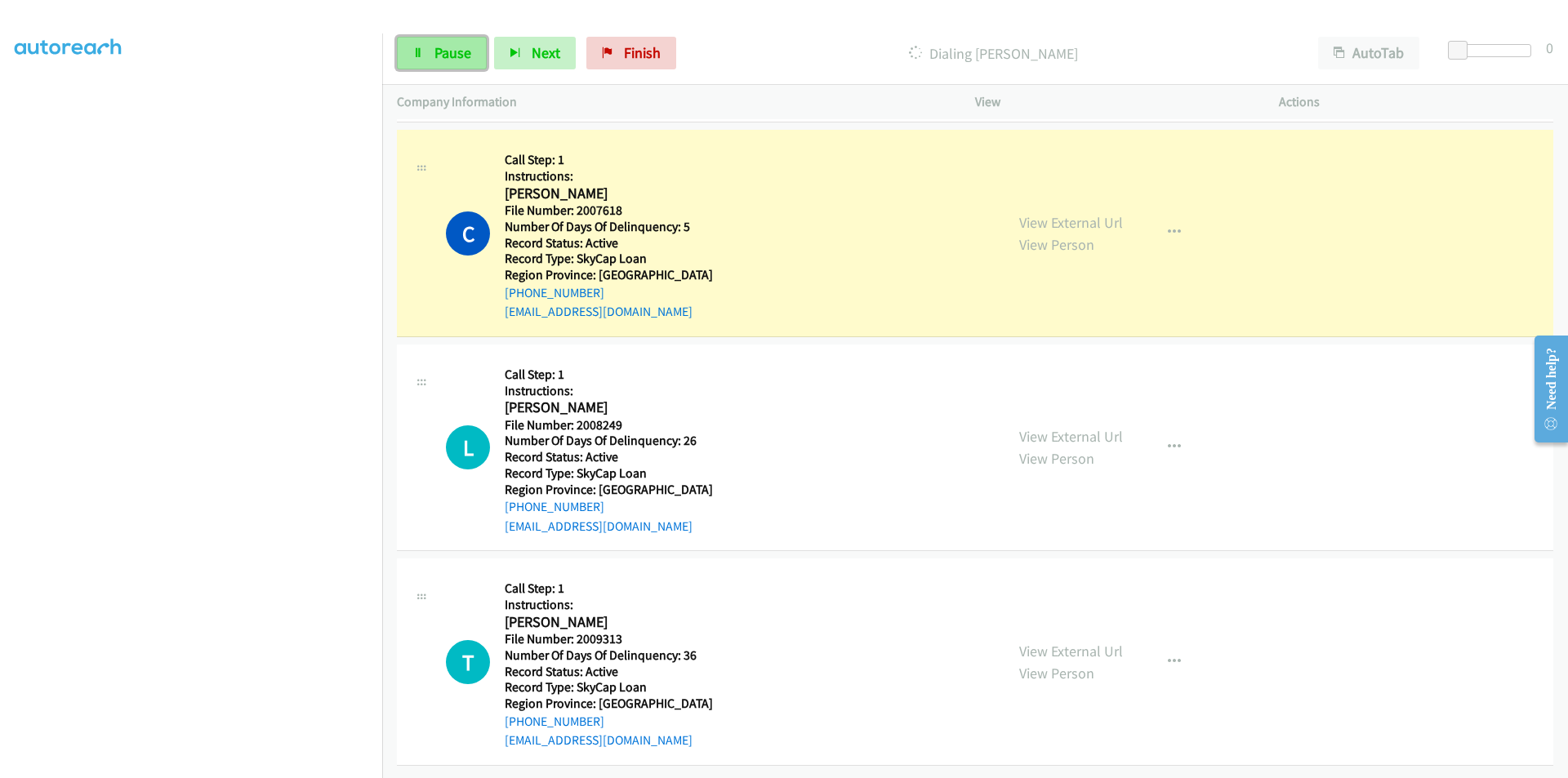
click at [446, 57] on span "Pause" at bounding box center [452, 53] width 37 height 19
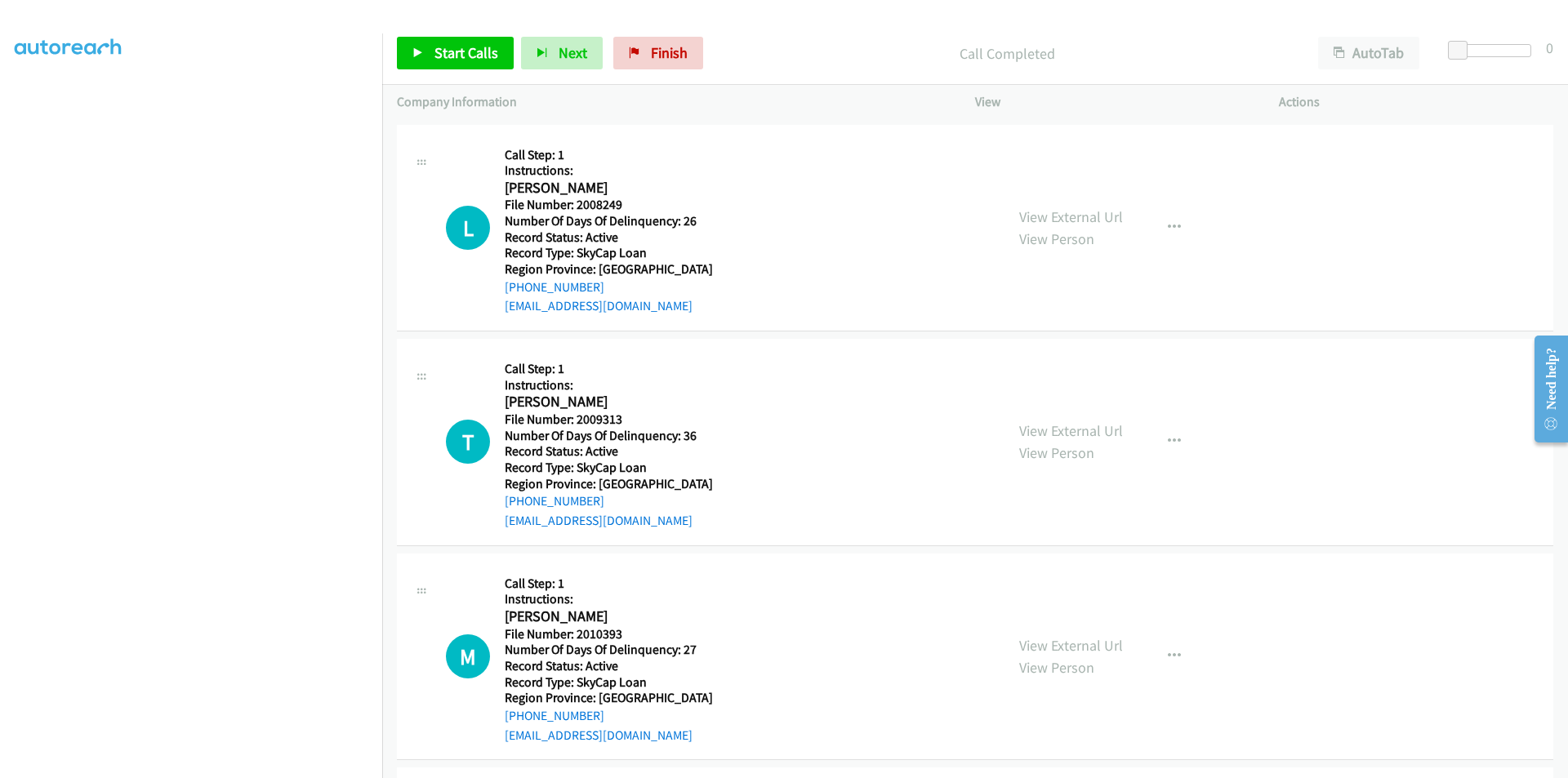
scroll to position [7444, 0]
click at [432, 51] on link "Start Calls" at bounding box center [455, 53] width 117 height 32
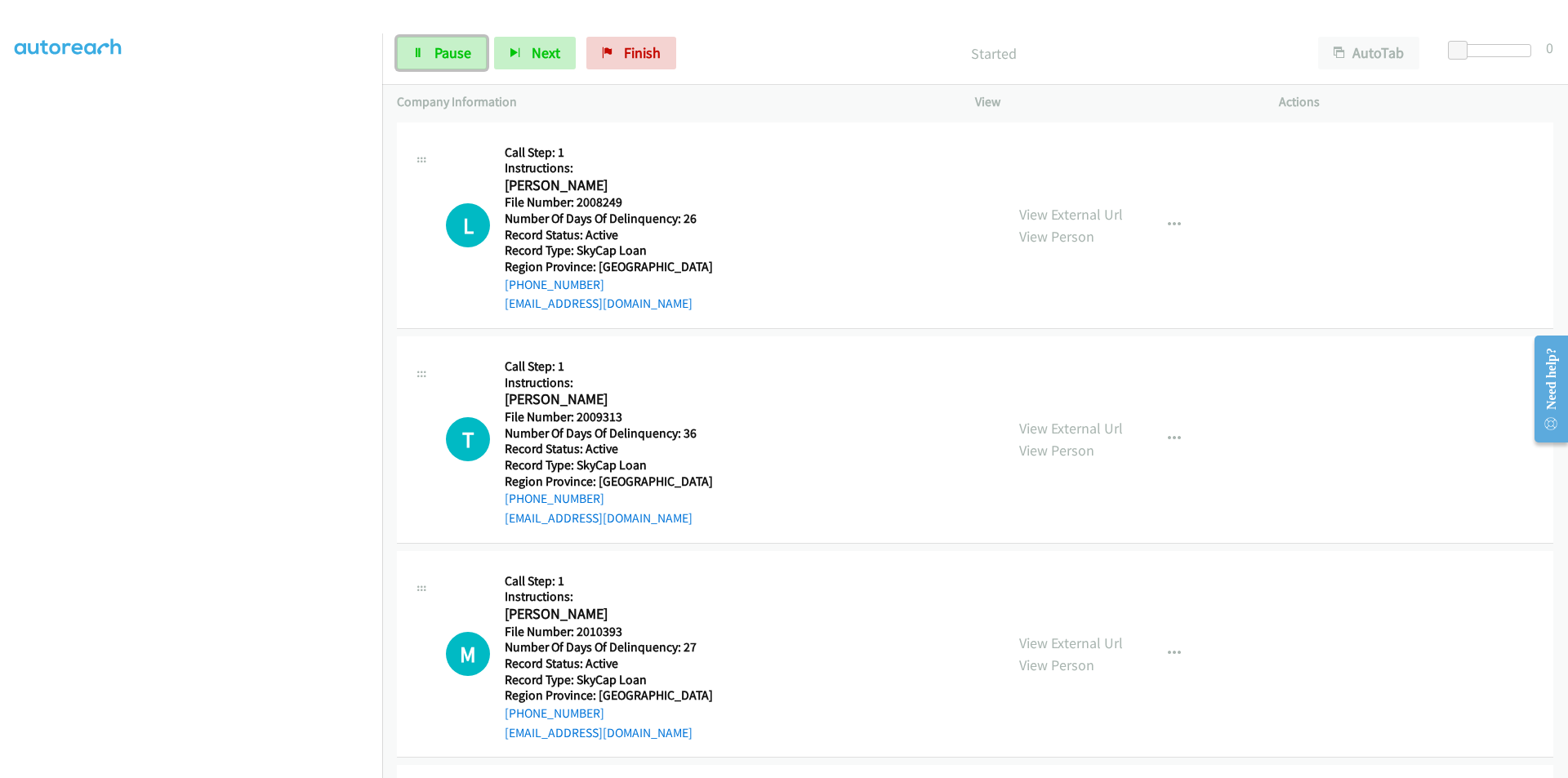
click at [432, 51] on link "Pause" at bounding box center [441, 53] width 90 height 32
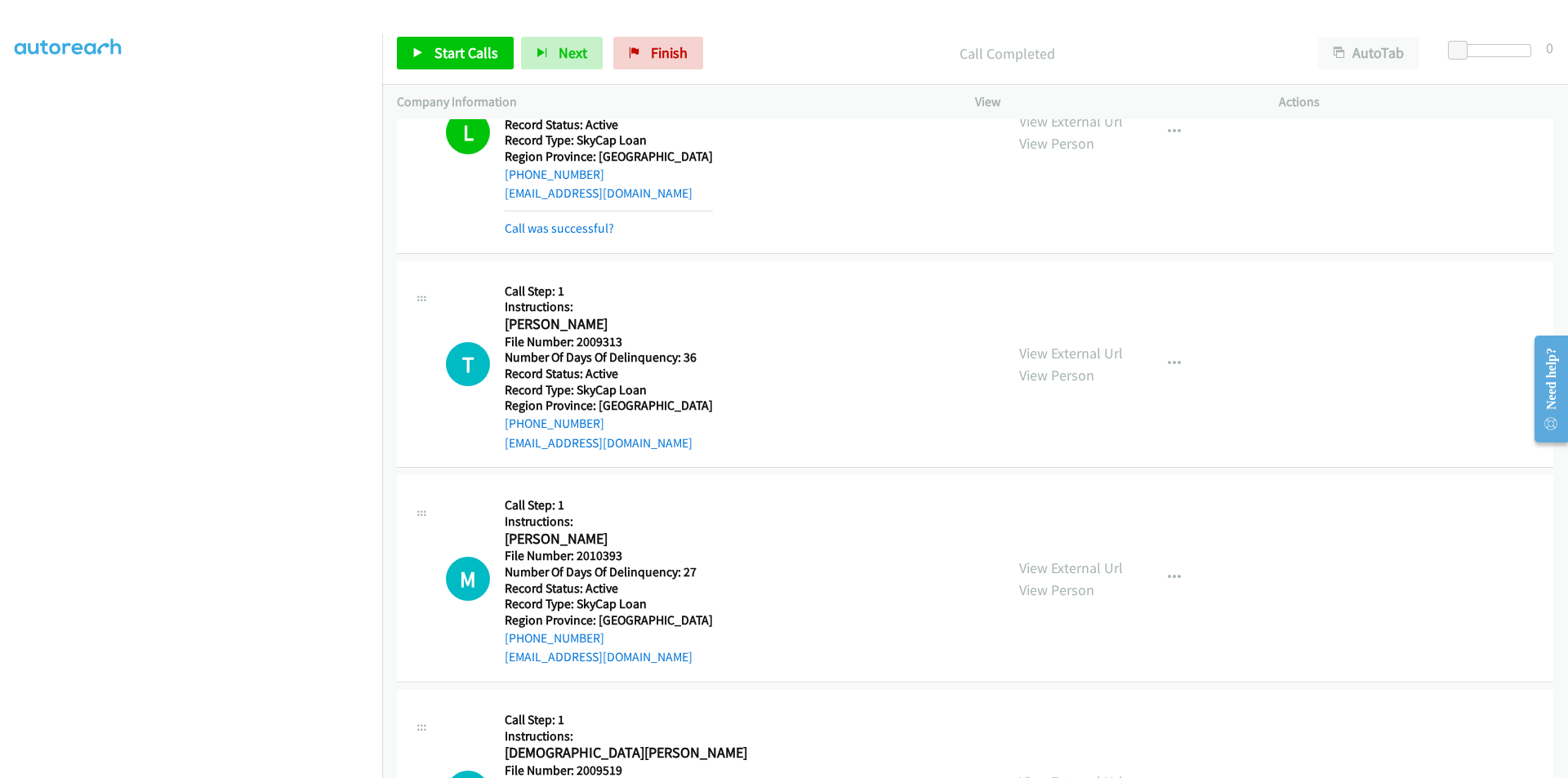
scroll to position [7689, 0]
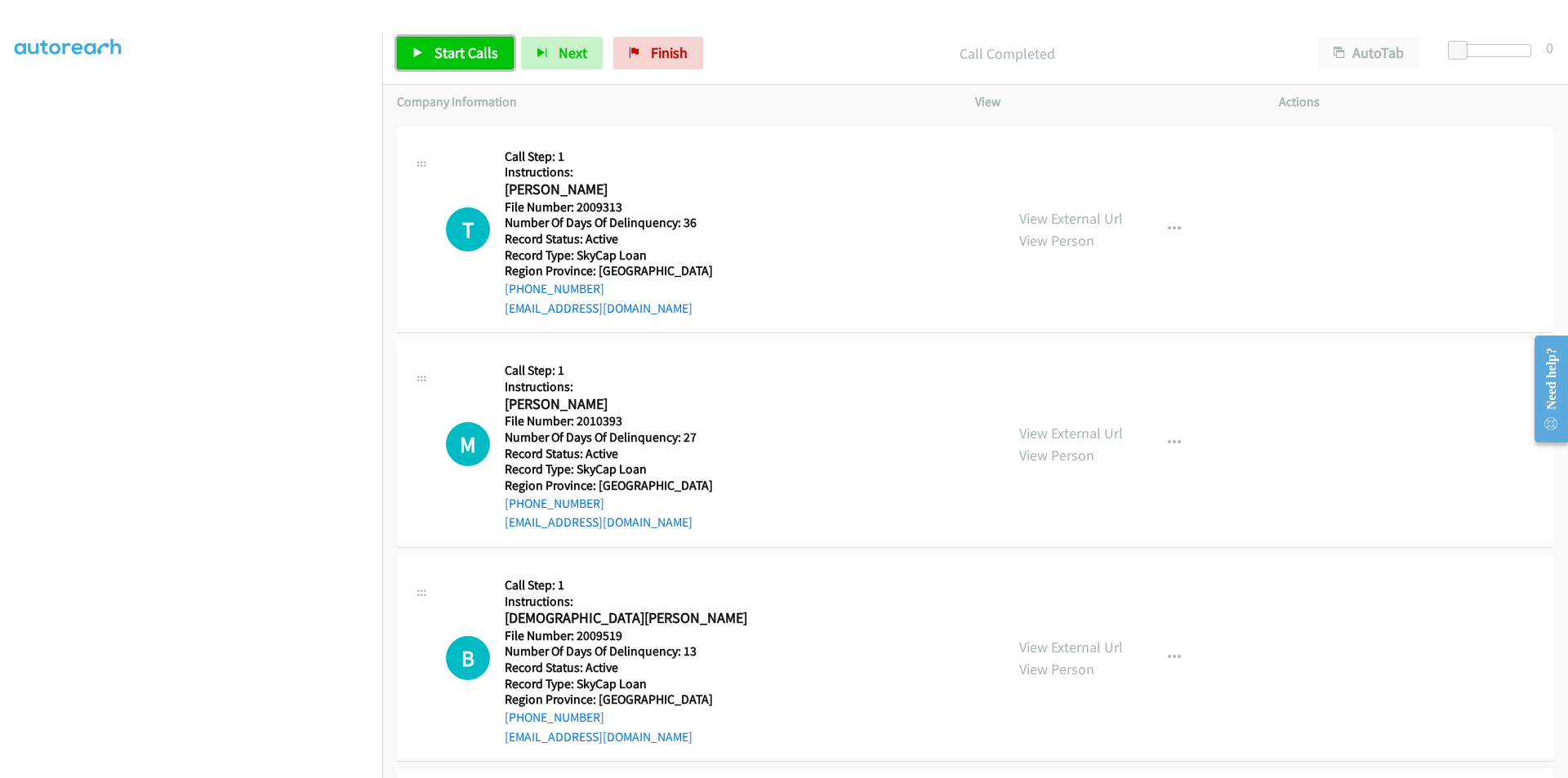
click at [462, 48] on span "Start Calls" at bounding box center [466, 53] width 64 height 19
click at [462, 48] on span "Pause" at bounding box center [452, 53] width 37 height 19
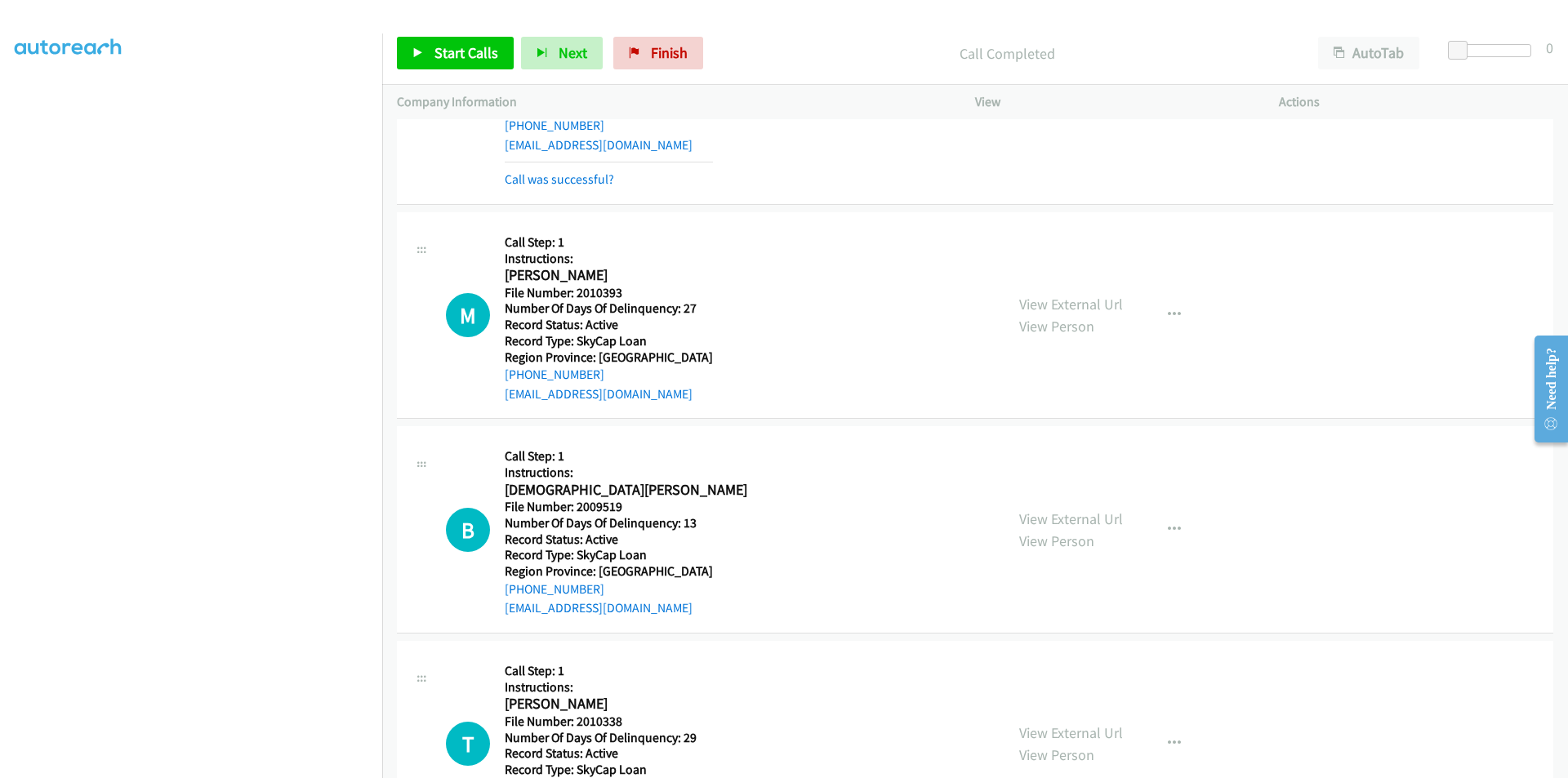
scroll to position [7934, 0]
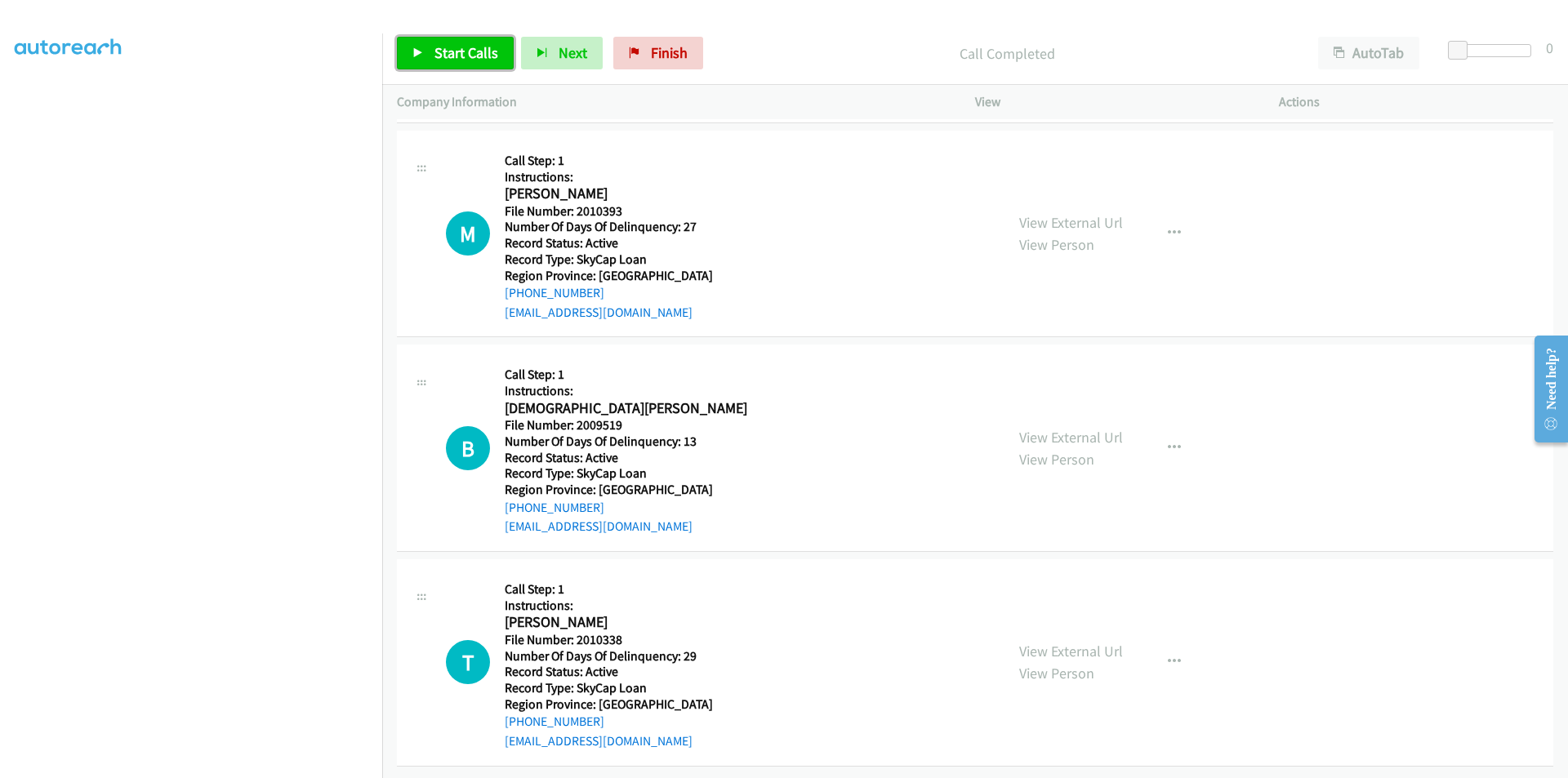
click at [444, 54] on span "Start Calls" at bounding box center [466, 53] width 64 height 19
click at [444, 54] on span "Pause" at bounding box center [452, 53] width 37 height 19
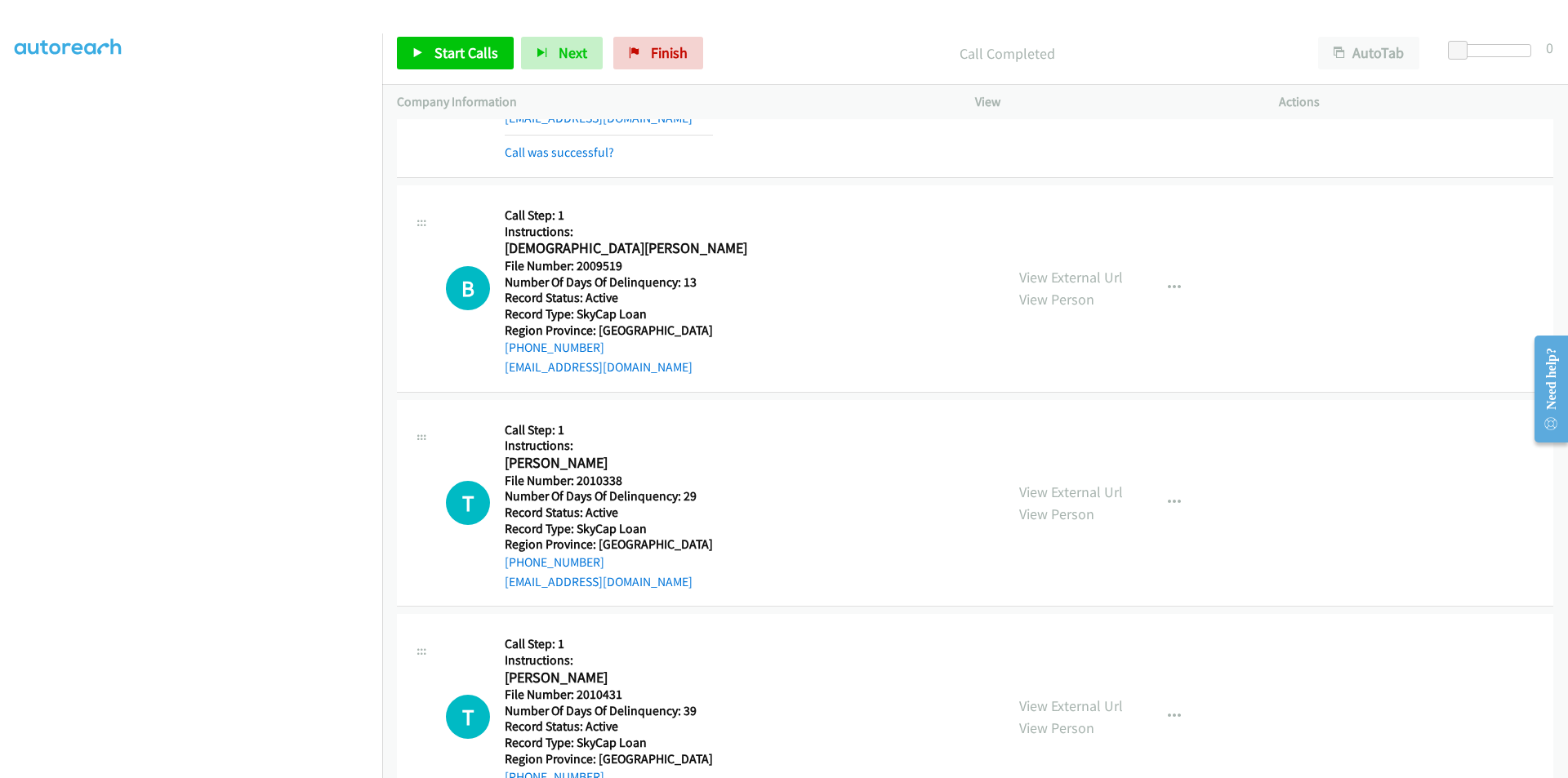
scroll to position [8179, 0]
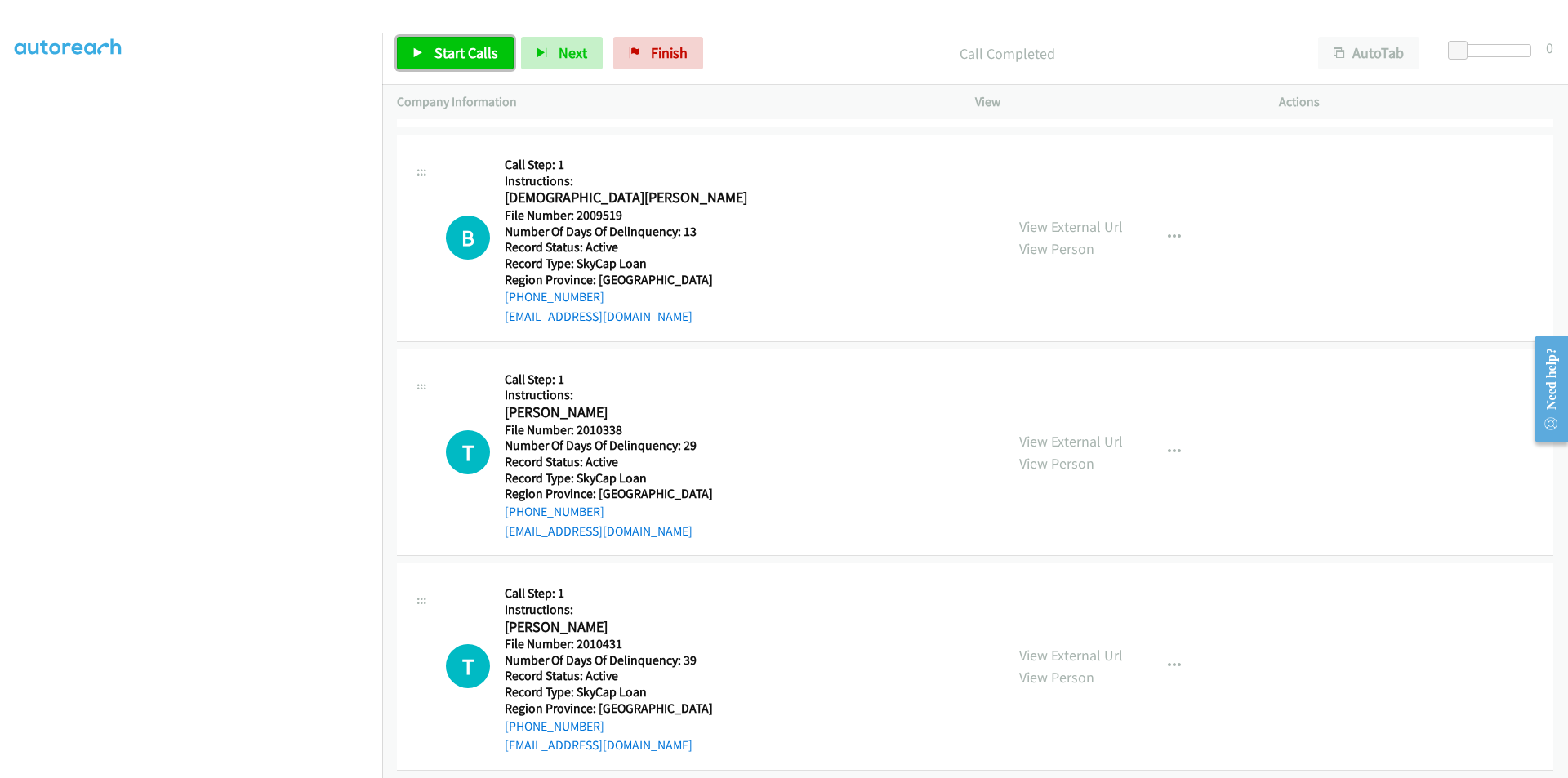
click at [438, 48] on span "Start Calls" at bounding box center [466, 53] width 64 height 19
click at [439, 48] on span "Pause" at bounding box center [452, 53] width 37 height 19
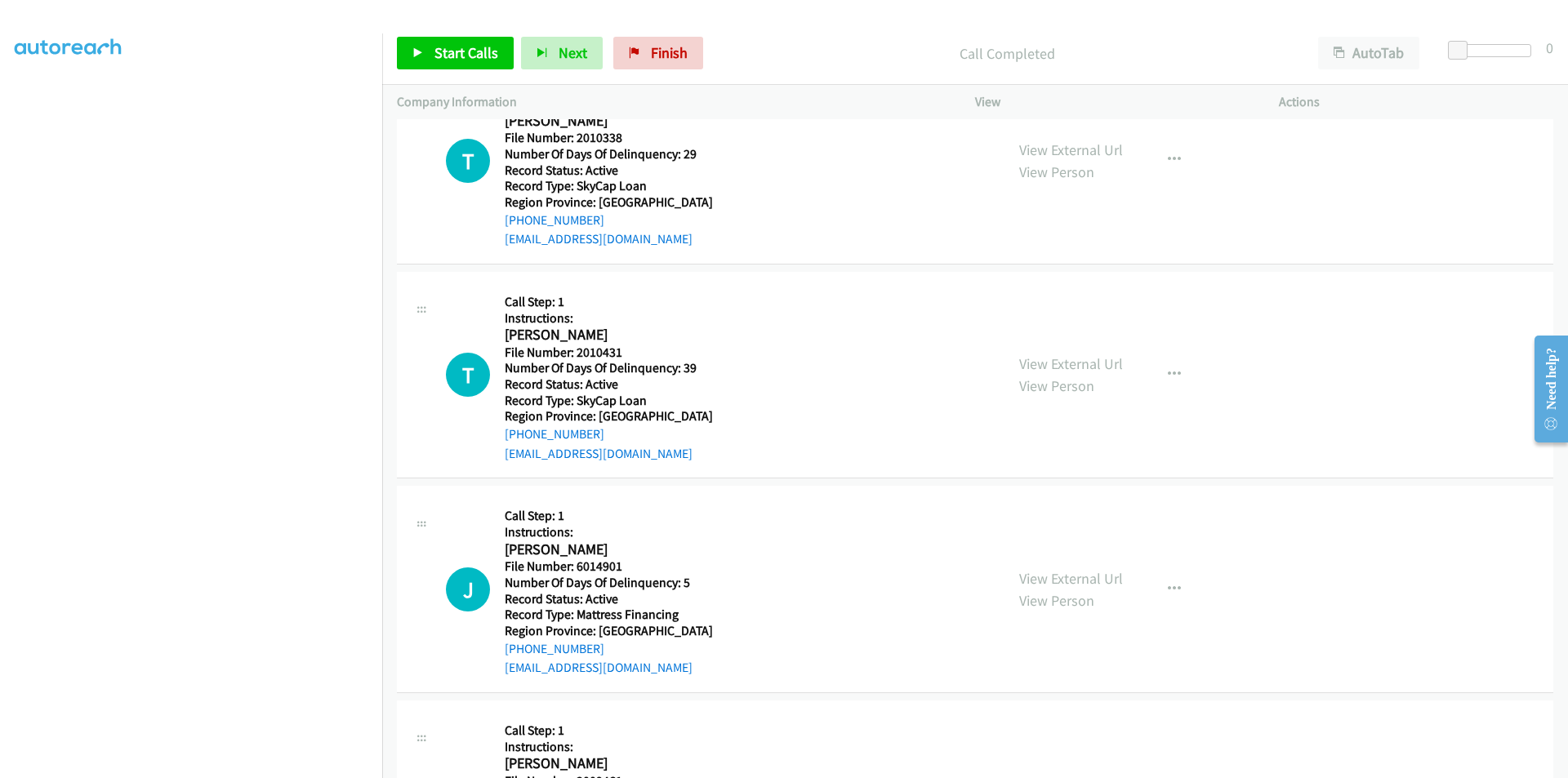
scroll to position [8424, 0]
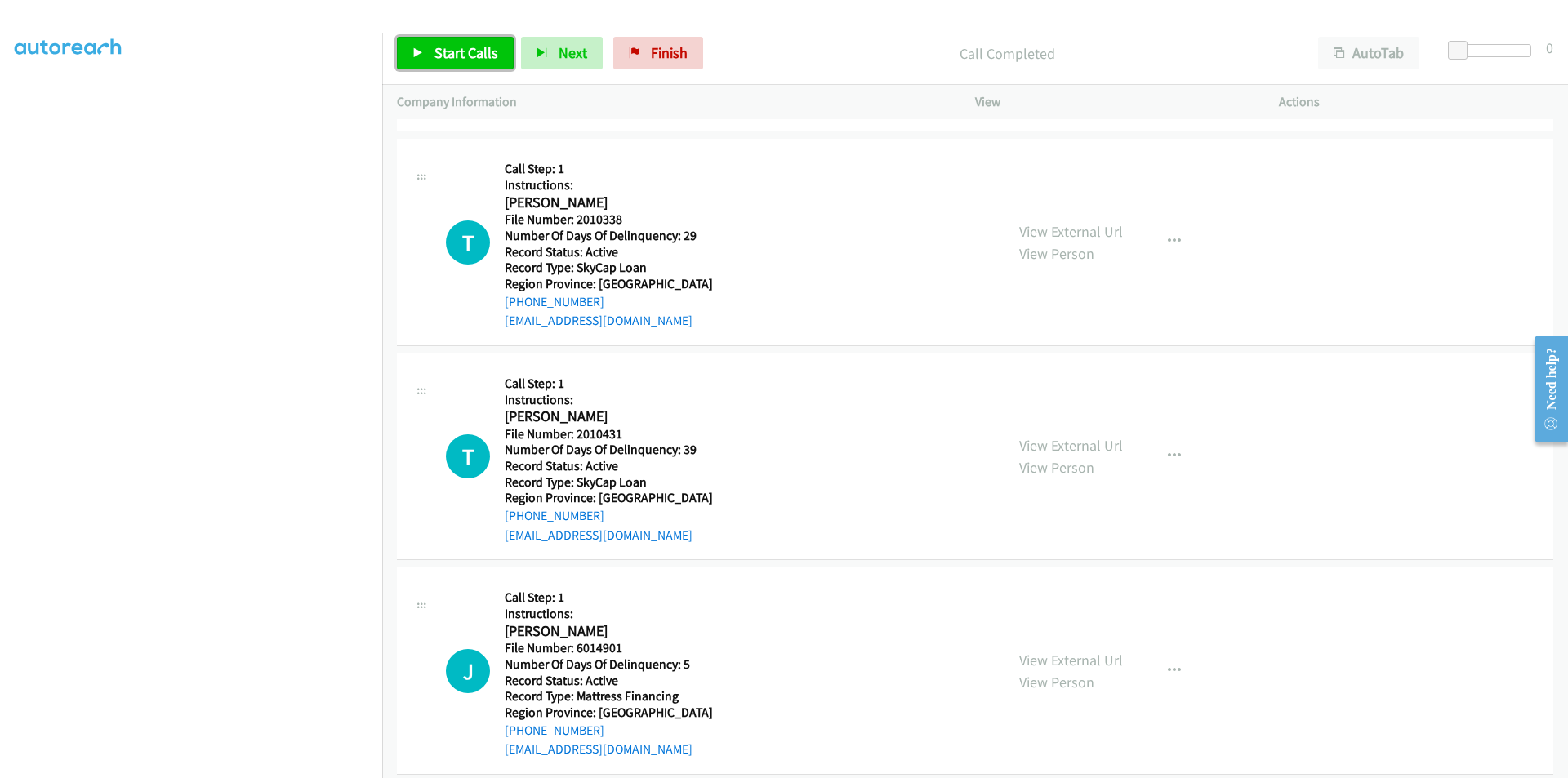
click at [460, 49] on span "Start Calls" at bounding box center [466, 53] width 64 height 19
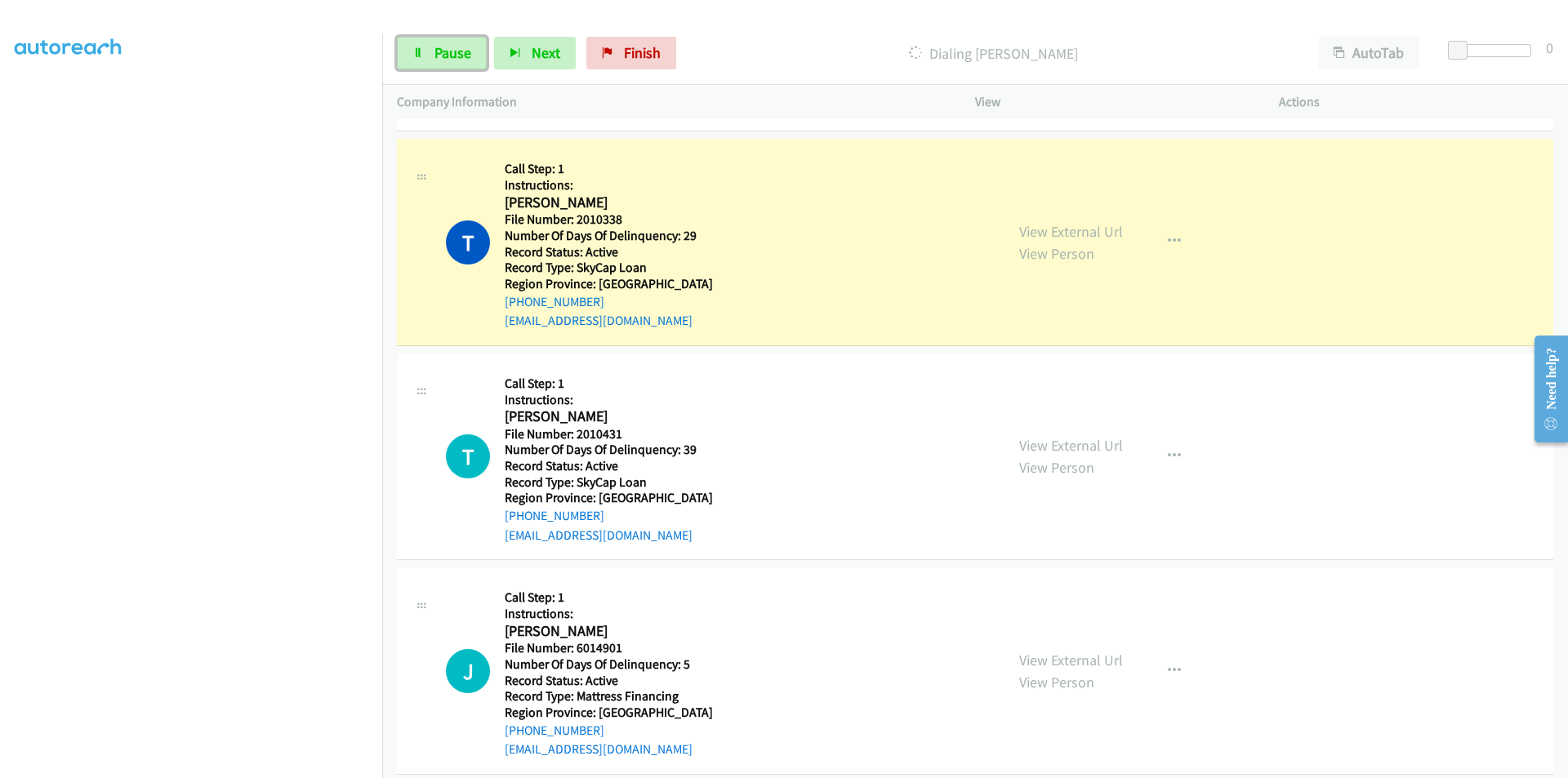
click at [460, 49] on span "Pause" at bounding box center [452, 53] width 37 height 19
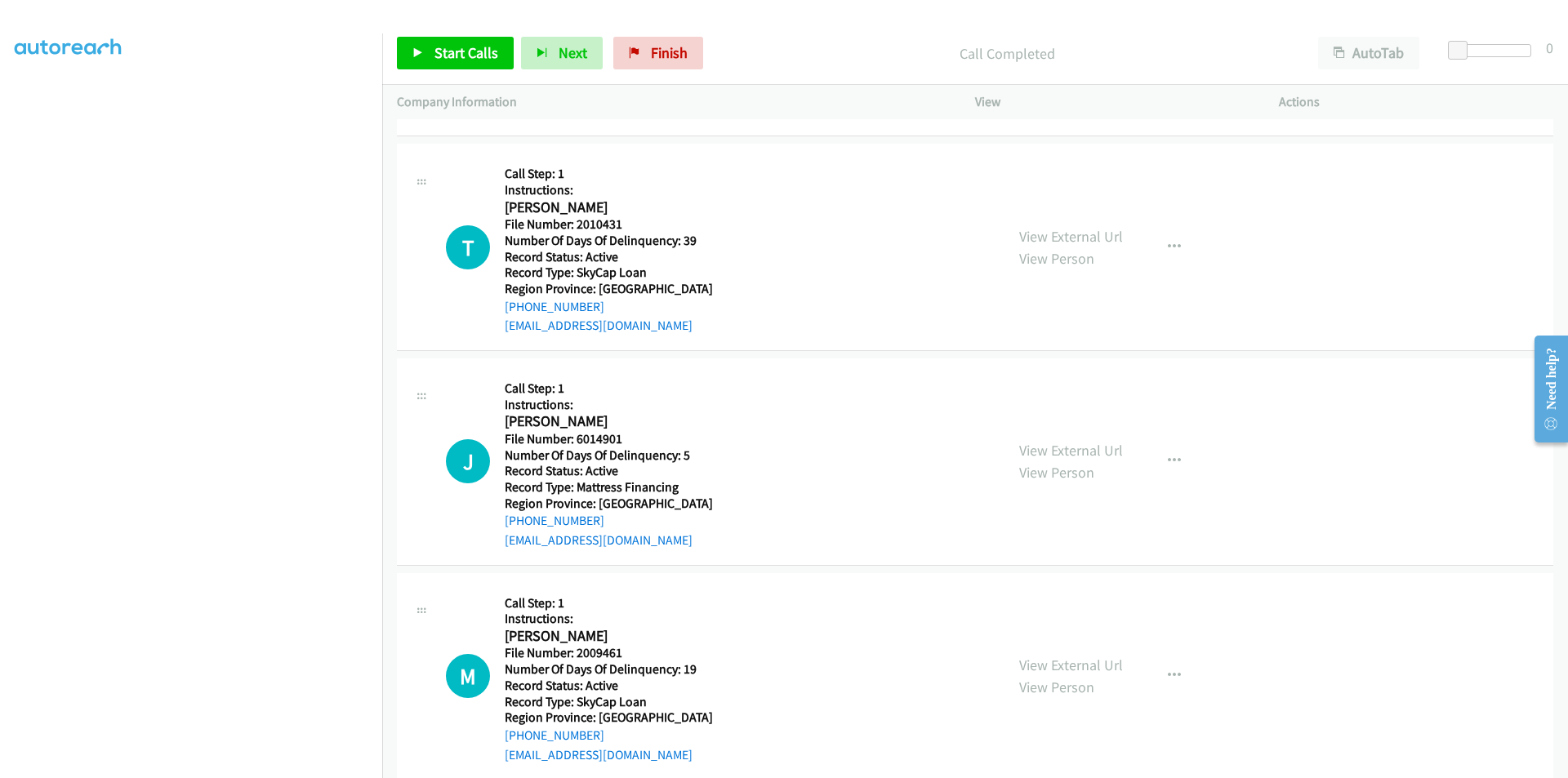
scroll to position [8669, 0]
click at [467, 49] on span "Start Calls" at bounding box center [466, 53] width 64 height 19
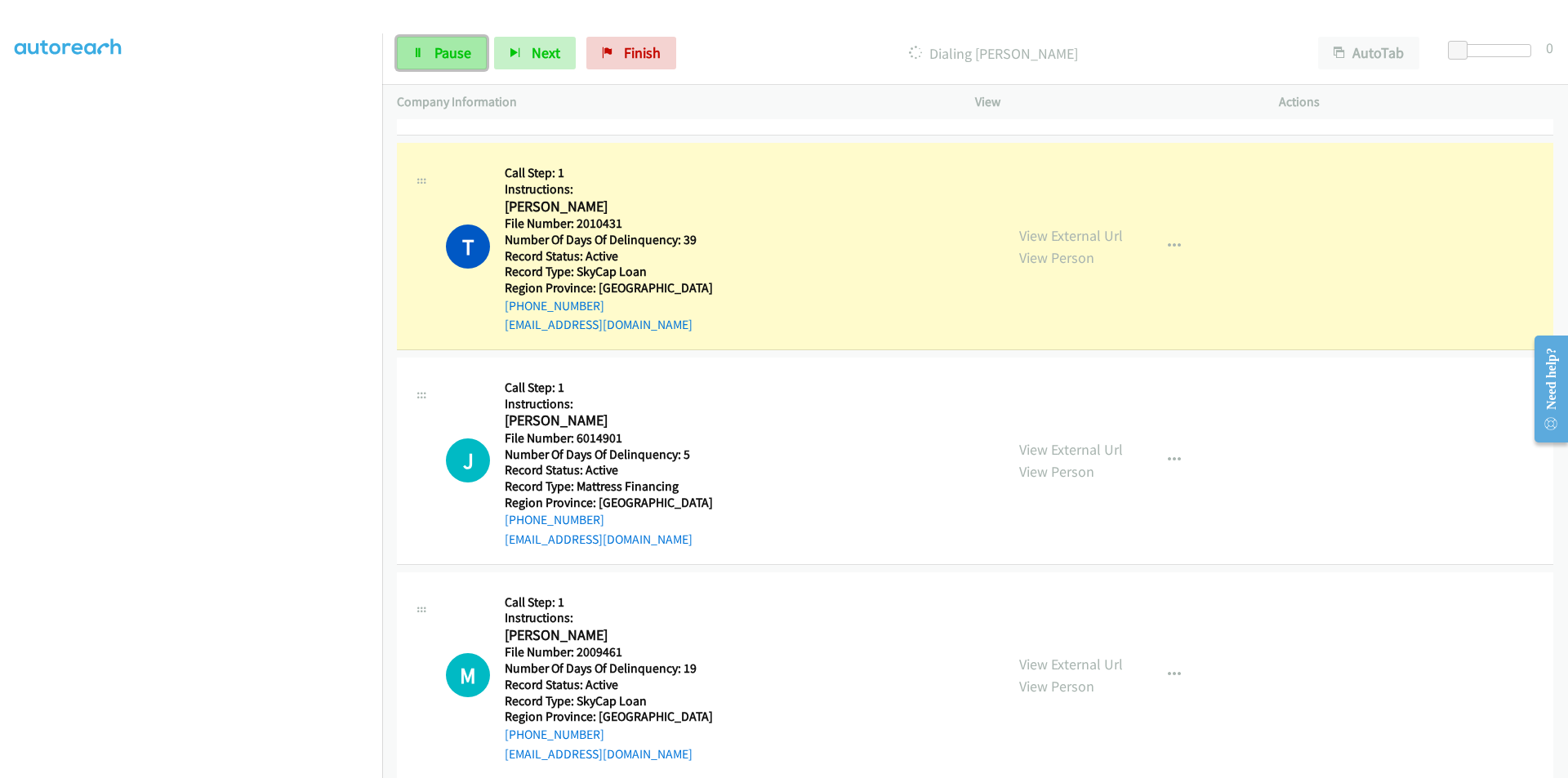
click at [469, 49] on span "Pause" at bounding box center [452, 53] width 37 height 19
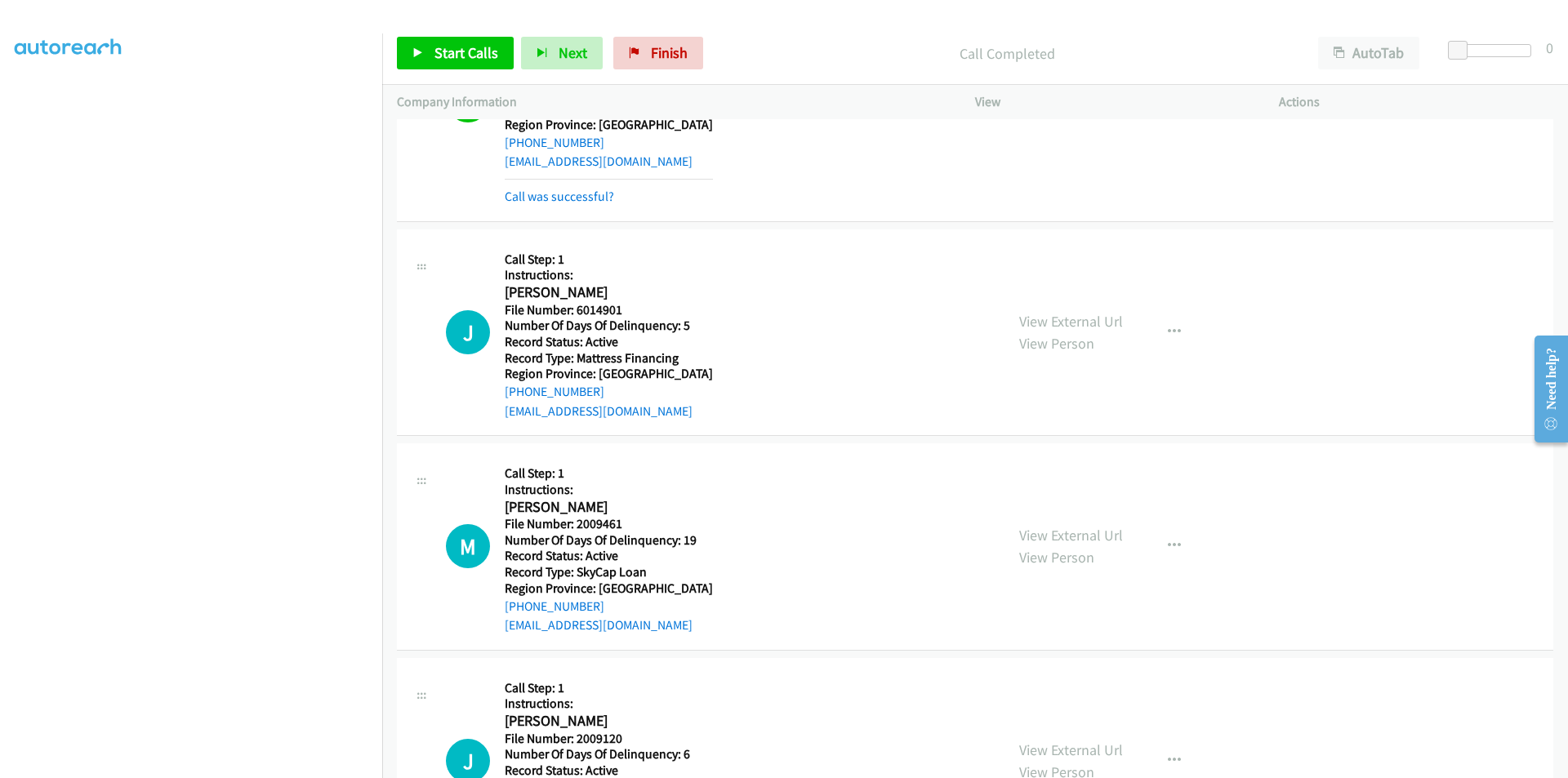
scroll to position [8915, 0]
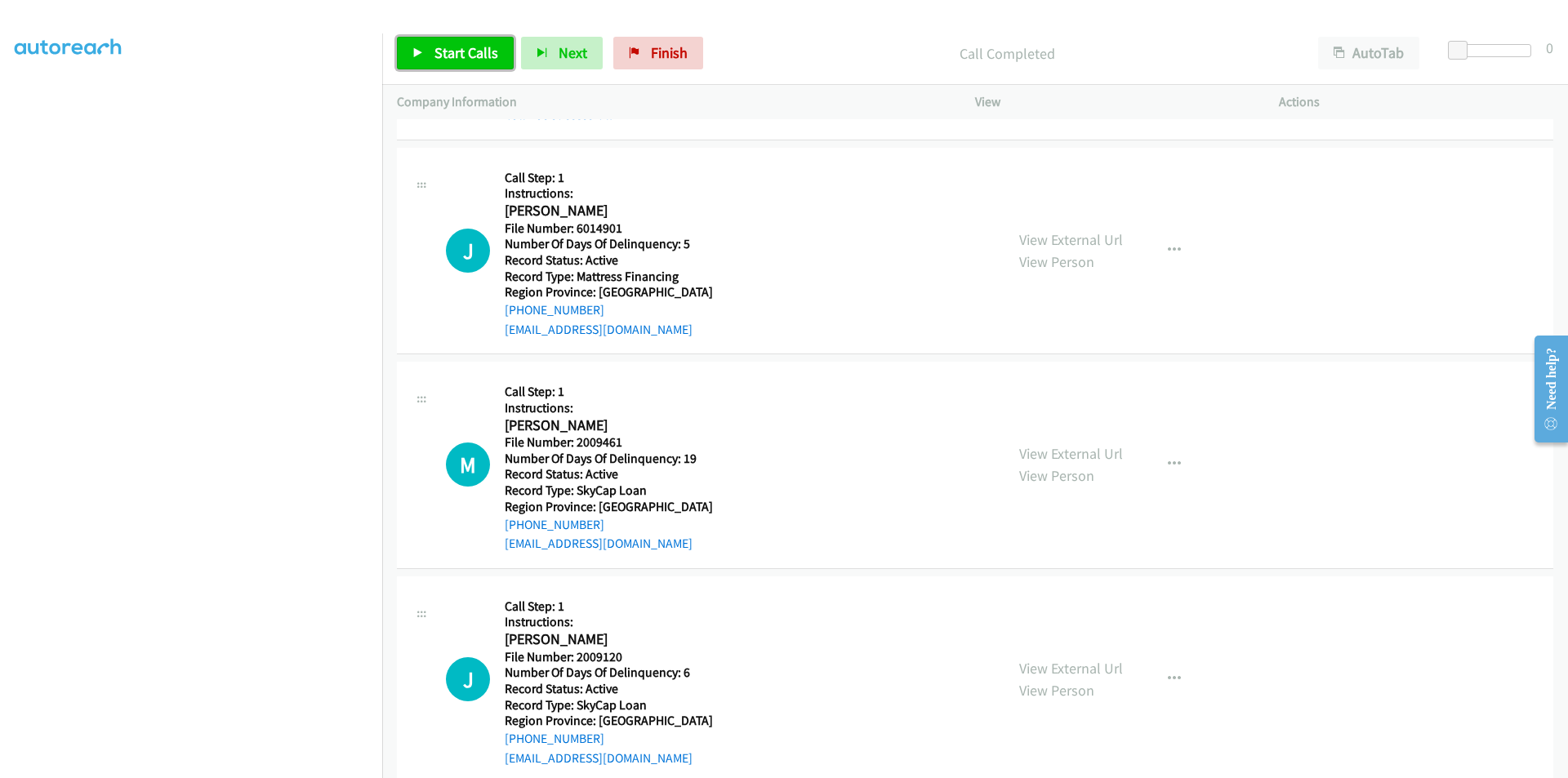
click at [467, 51] on span "Start Calls" at bounding box center [466, 53] width 64 height 19
click at [467, 51] on span "Pause" at bounding box center [452, 53] width 37 height 19
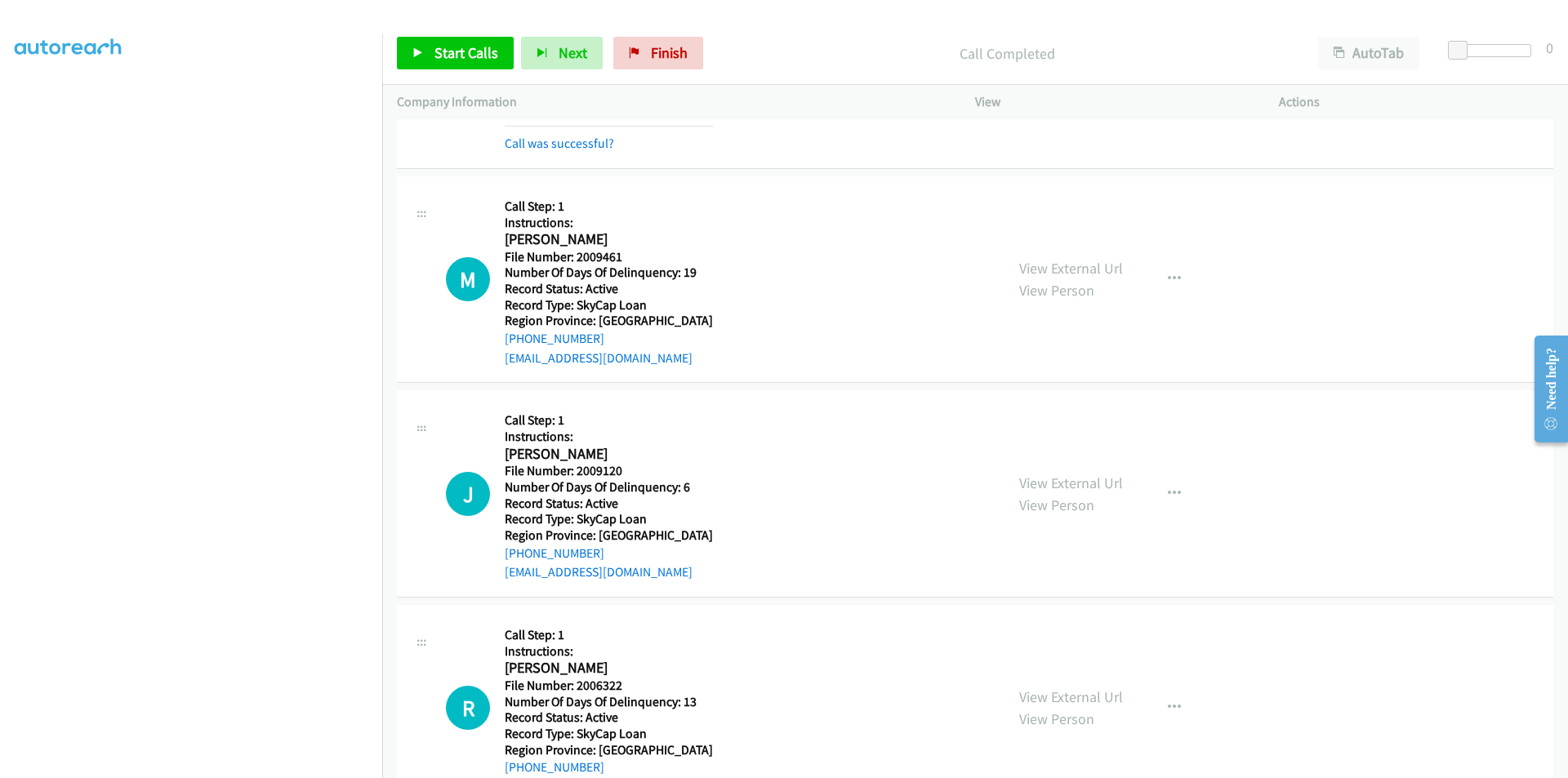
scroll to position [9159, 0]
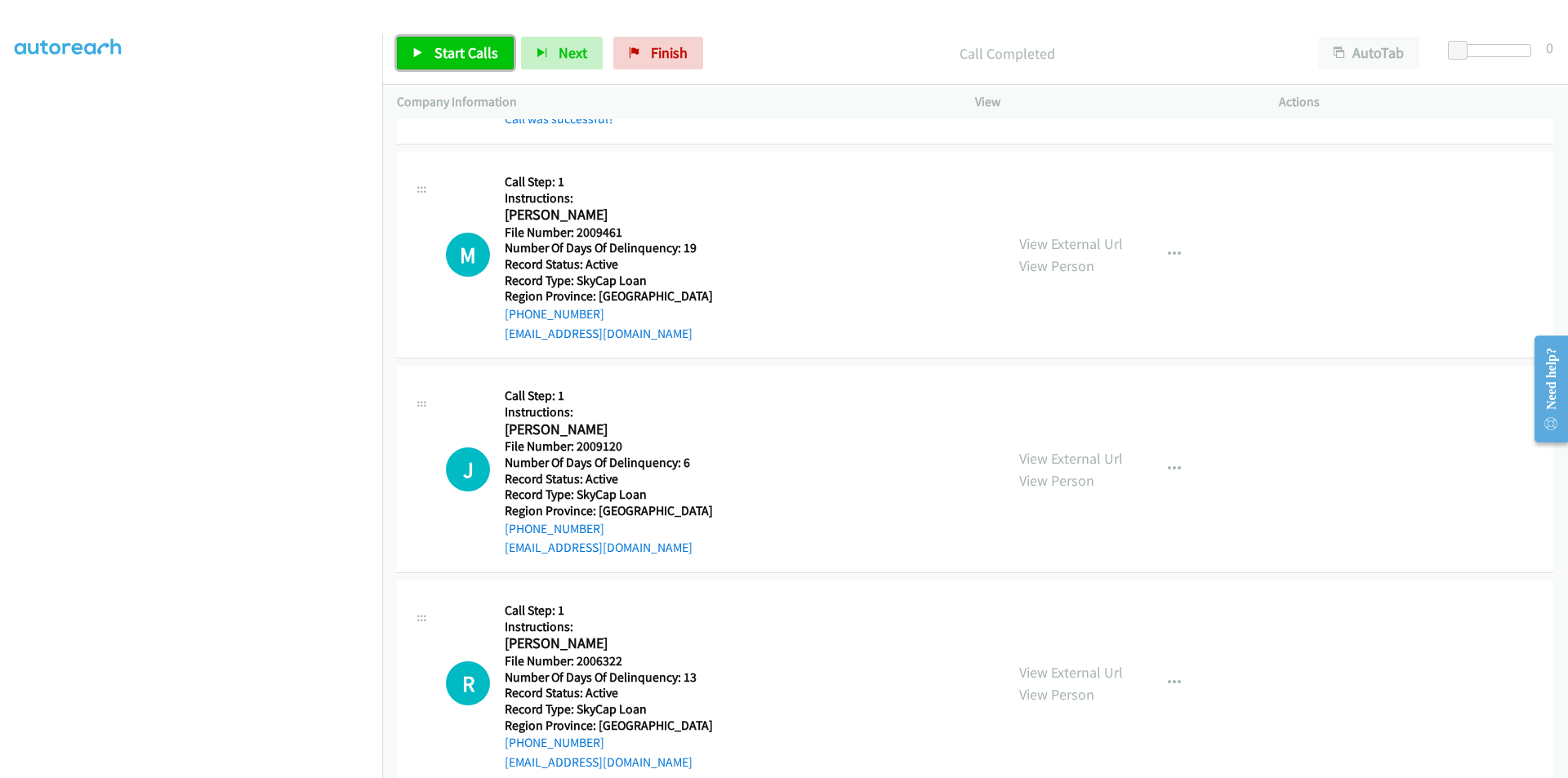
click at [451, 44] on span "Start Calls" at bounding box center [466, 53] width 64 height 19
click at [450, 48] on span "Pause" at bounding box center [452, 53] width 37 height 19
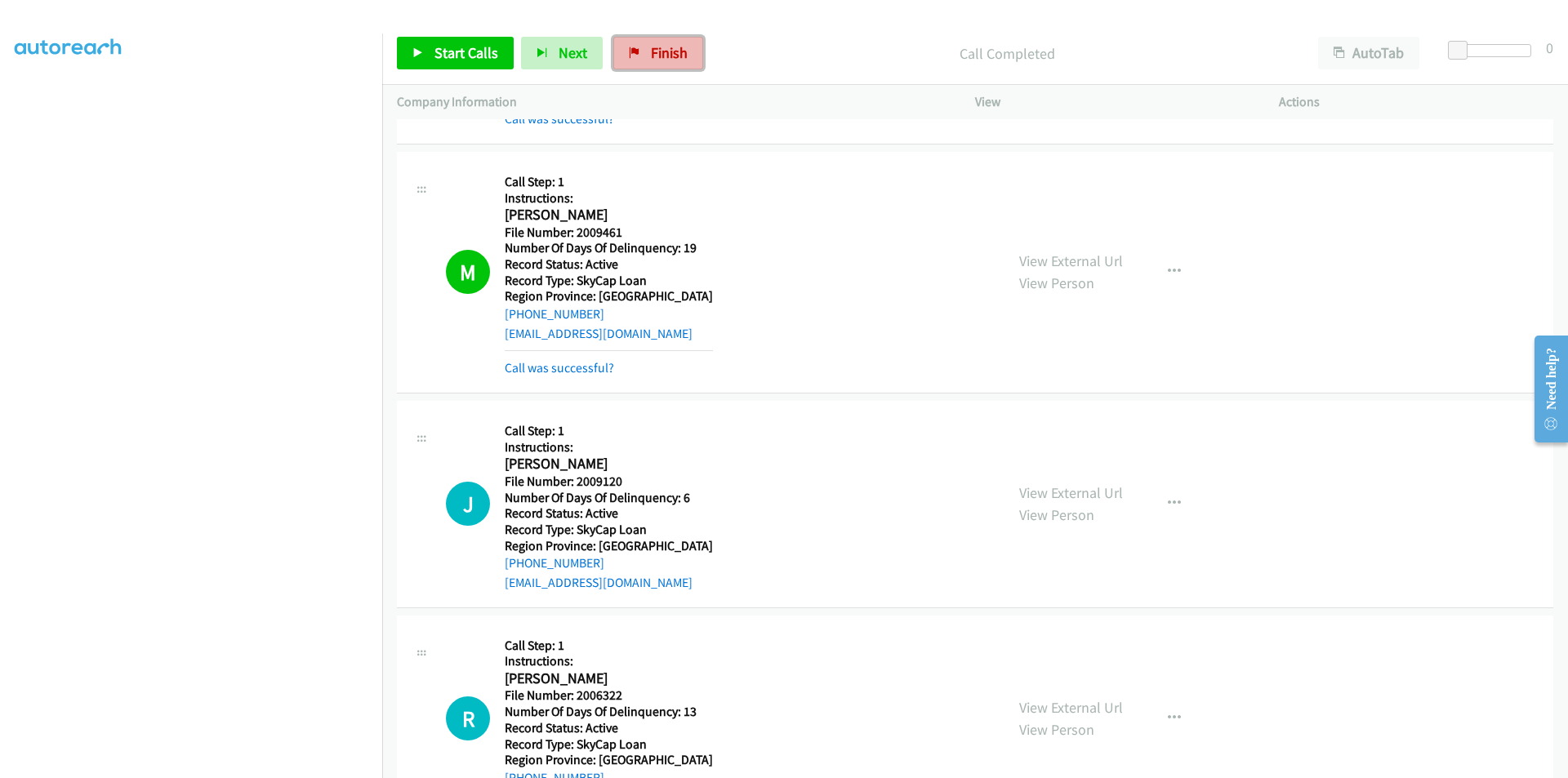
click at [651, 46] on span "Finish" at bounding box center [669, 53] width 37 height 19
